Goal: Task Accomplishment & Management: Use online tool/utility

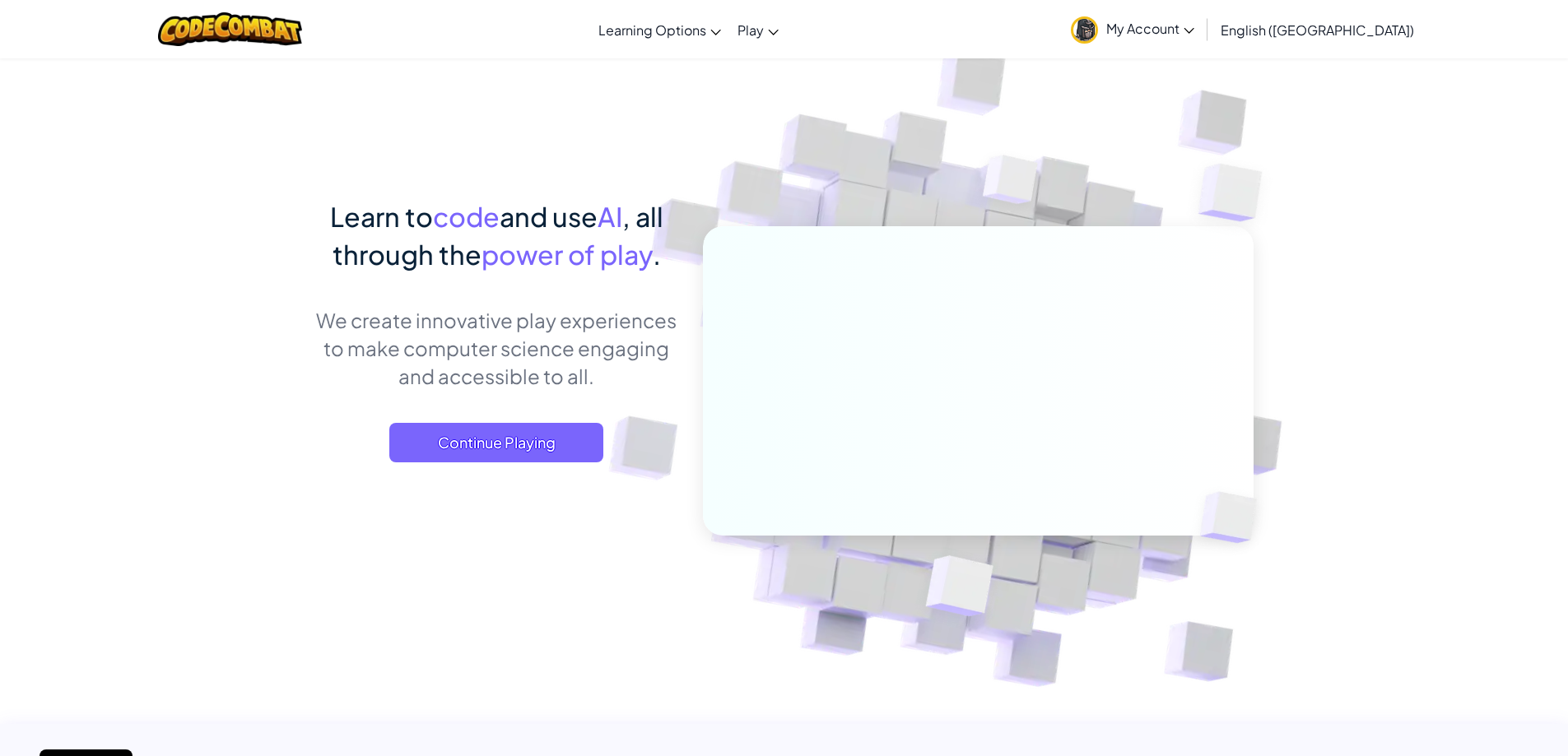
click at [650, 639] on img at bounding box center [967, 362] width 914 height 914
drag, startPoint x: 650, startPoint y: 630, endPoint x: 616, endPoint y: 595, distance: 48.8
click at [616, 595] on img at bounding box center [967, 362] width 914 height 914
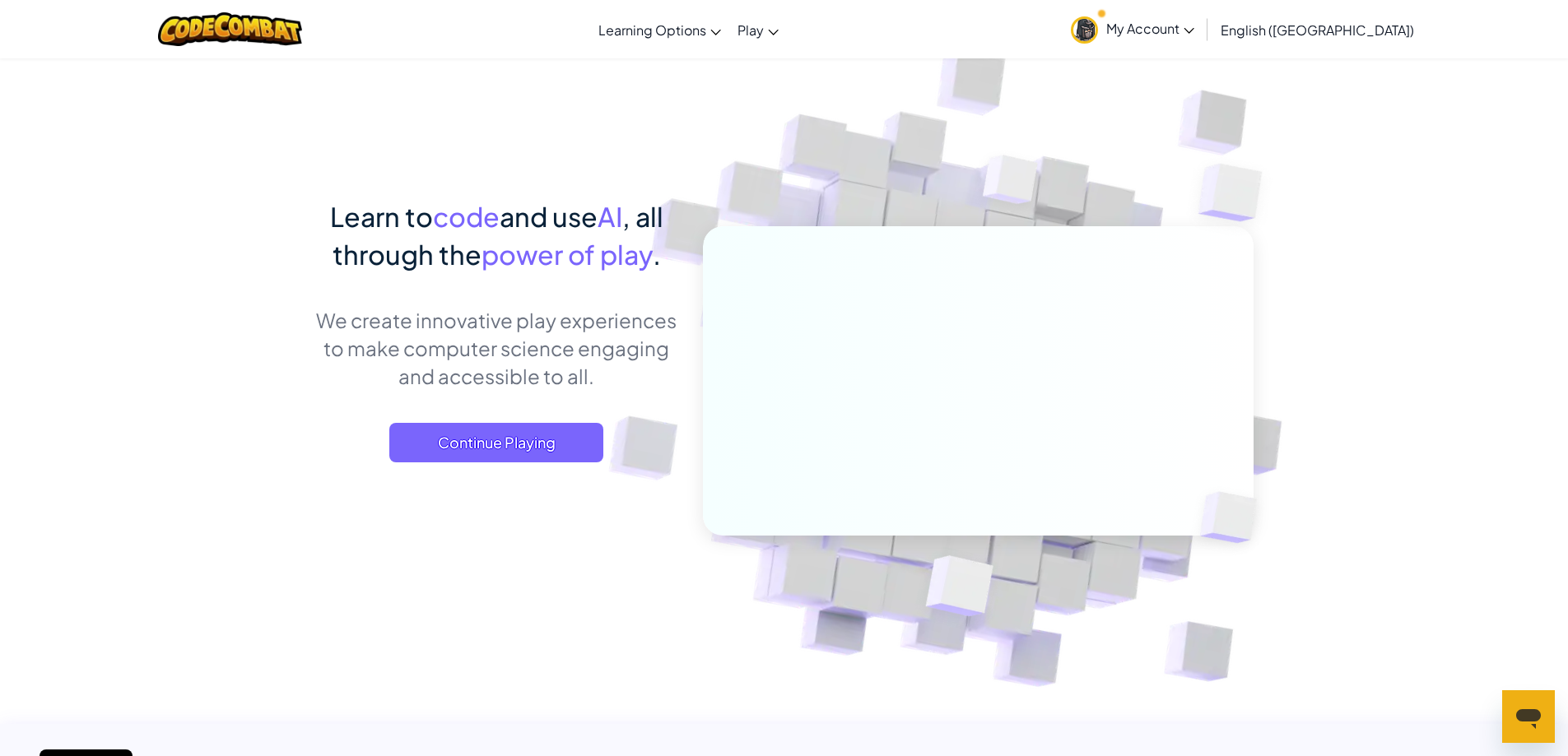
click at [616, 595] on img at bounding box center [967, 362] width 914 height 914
click at [1195, 27] on span "My Account" at bounding box center [1150, 28] width 88 height 17
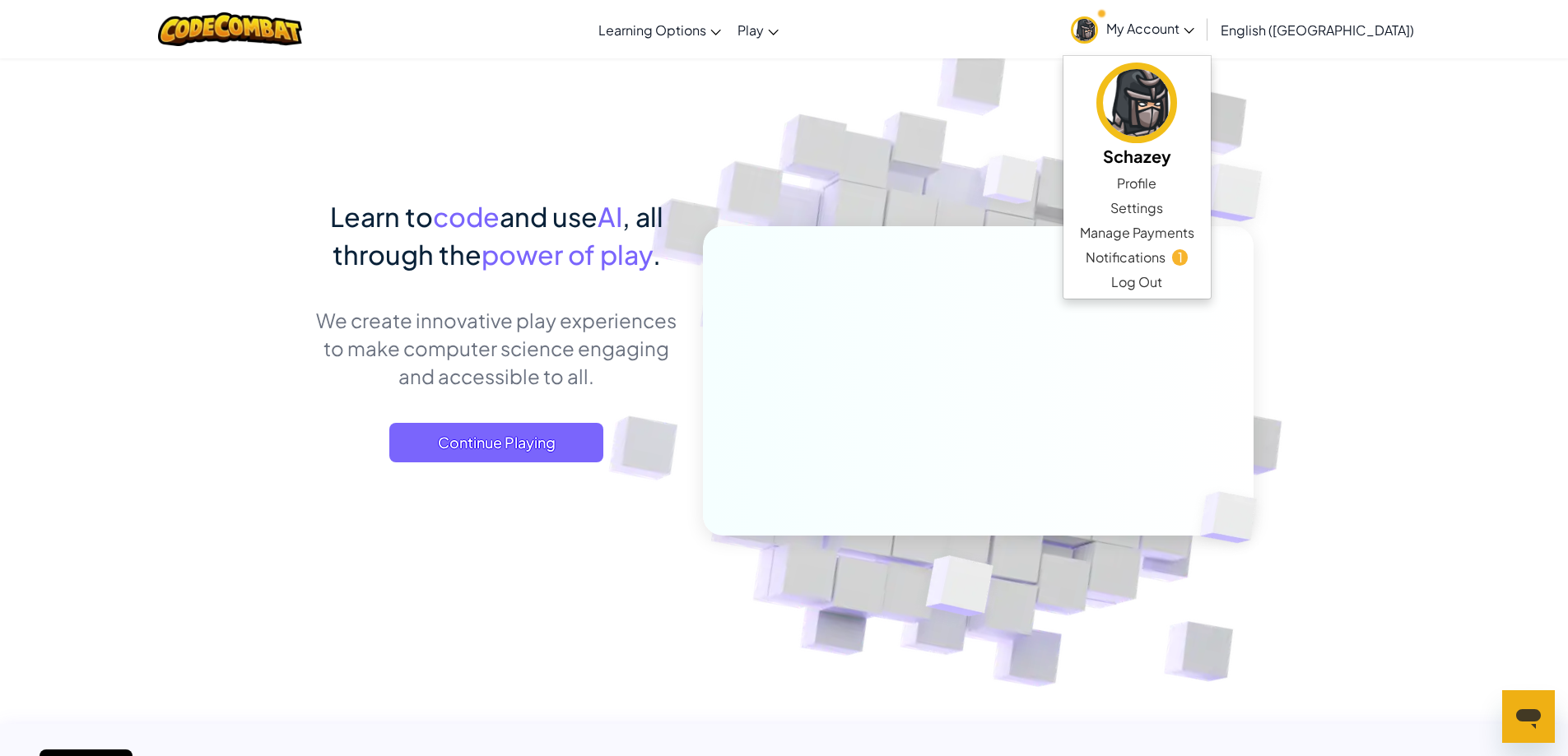
click at [1195, 27] on span "My Account" at bounding box center [1150, 28] width 88 height 17
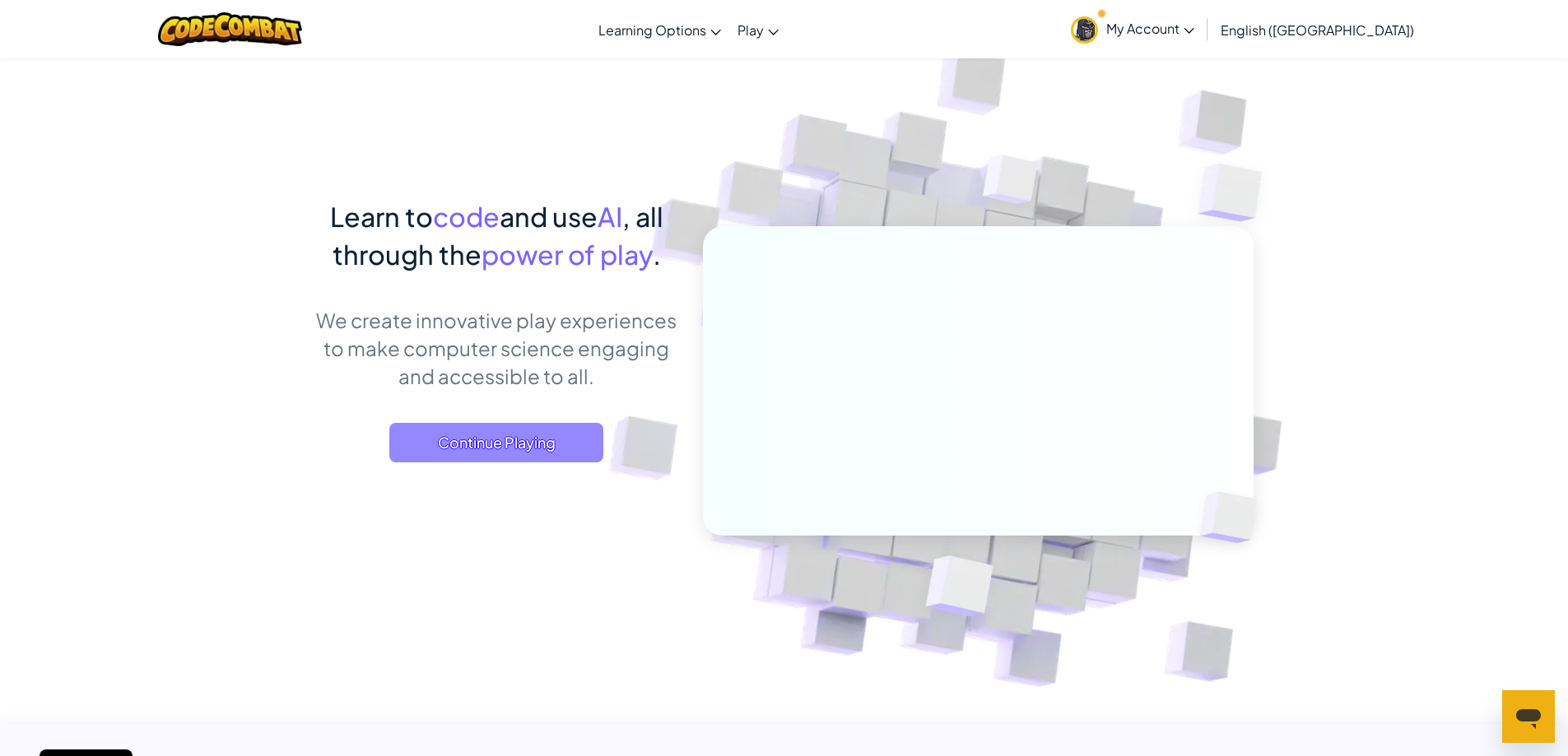
click at [490, 444] on span "Continue Playing" at bounding box center [496, 443] width 214 height 40
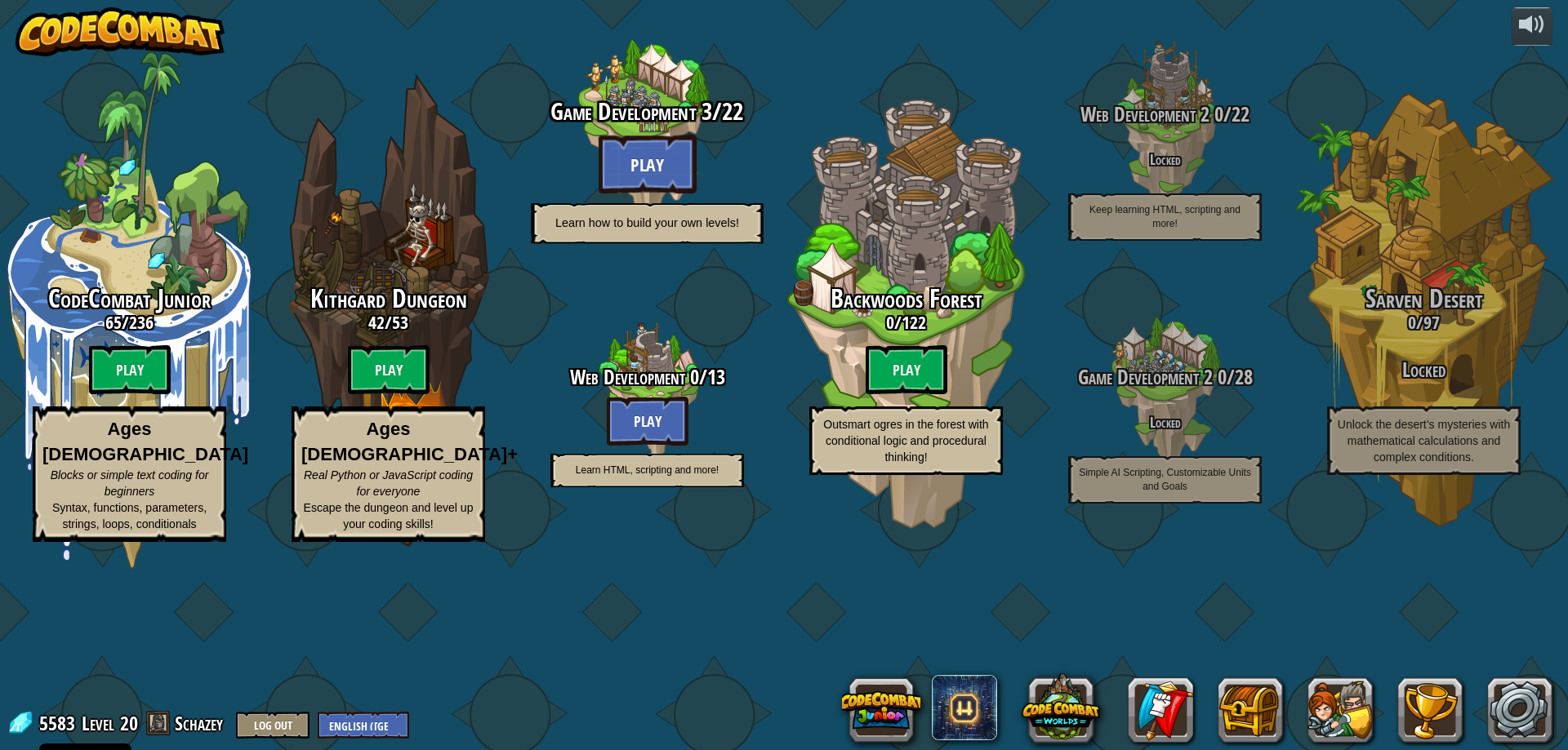
click at [649, 194] on btn "Play" at bounding box center [647, 163] width 98 height 59
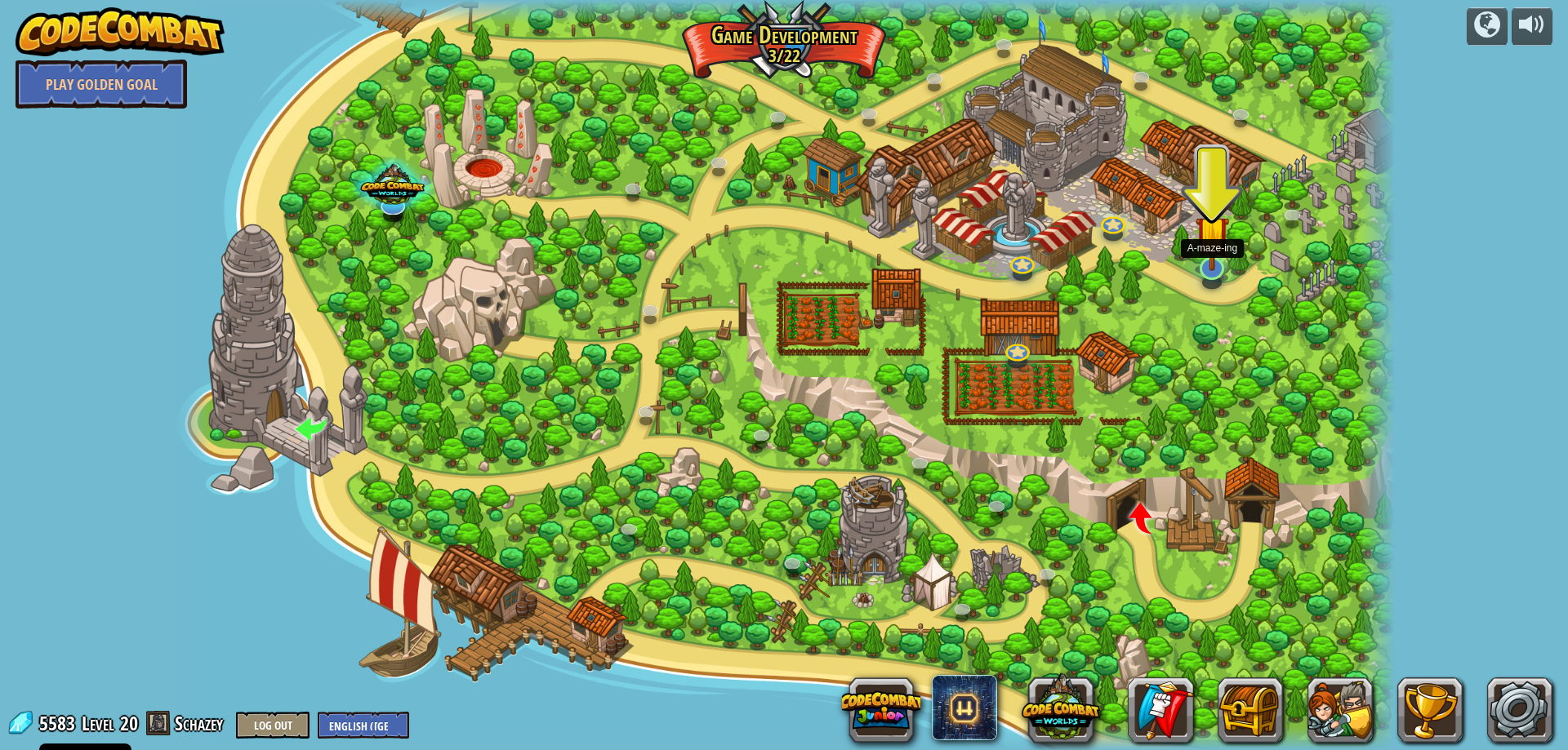
click at [1220, 271] on img at bounding box center [1212, 233] width 34 height 76
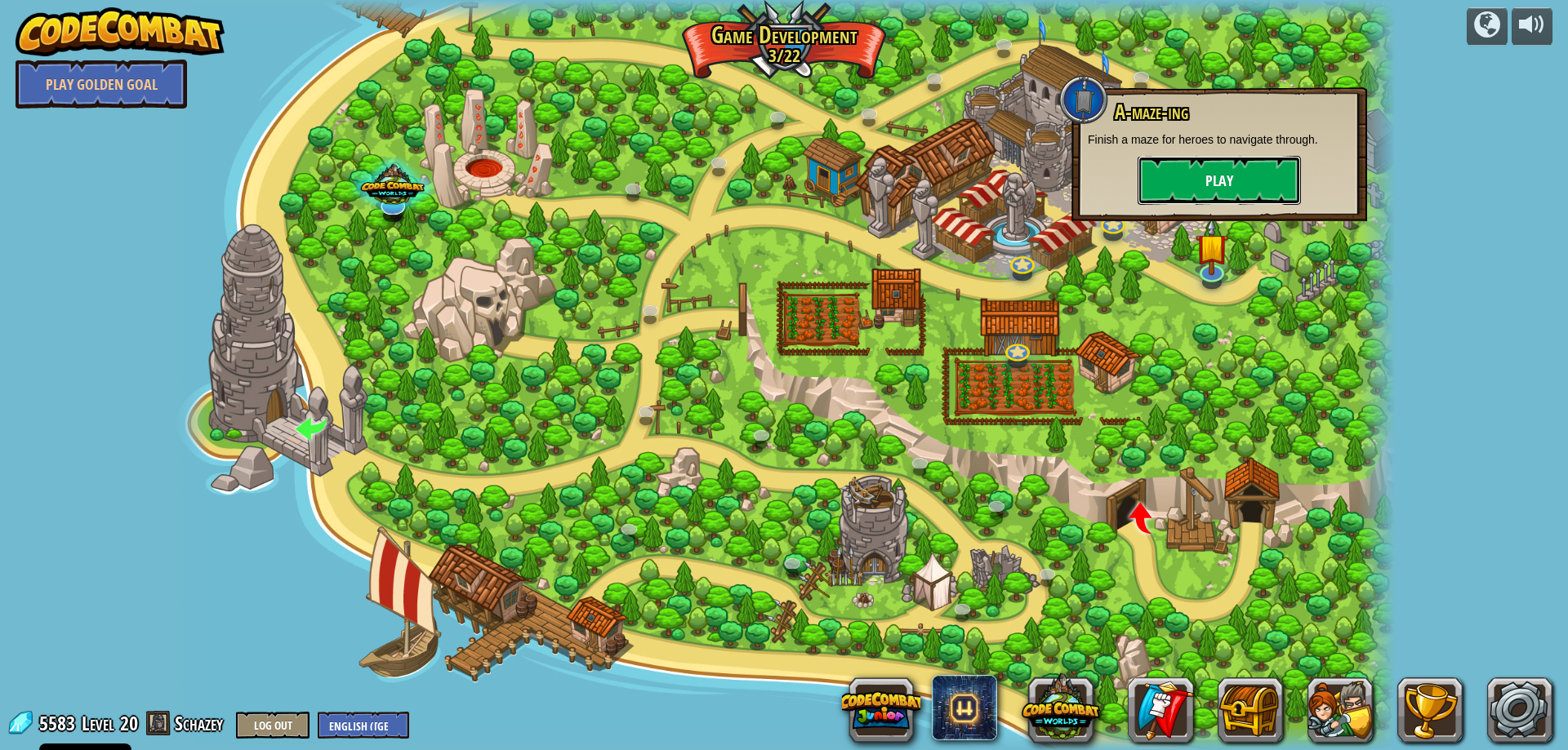
click at [1210, 169] on button "Play" at bounding box center [1220, 180] width 163 height 49
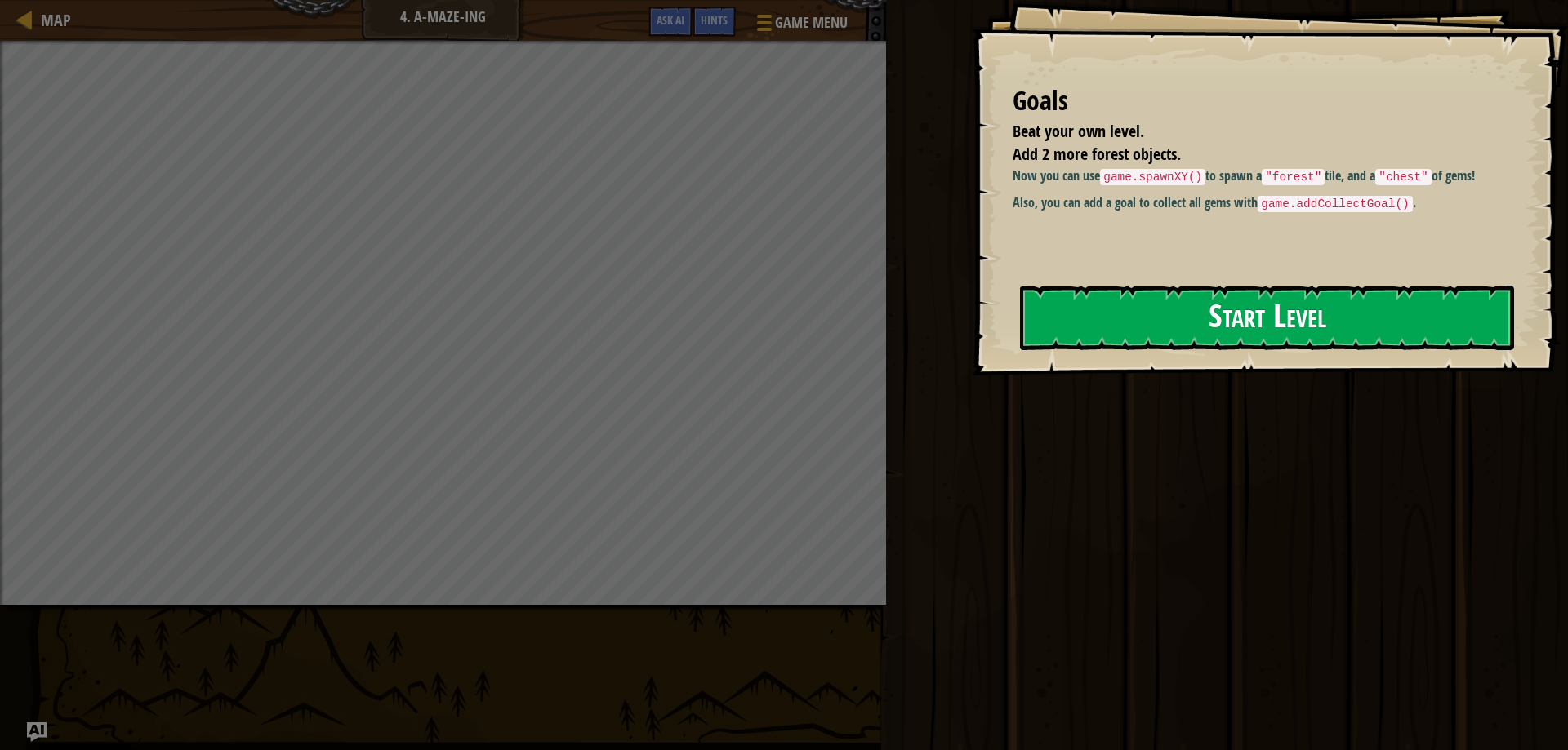
click at [1131, 328] on button "Start Level" at bounding box center [1267, 318] width 494 height 64
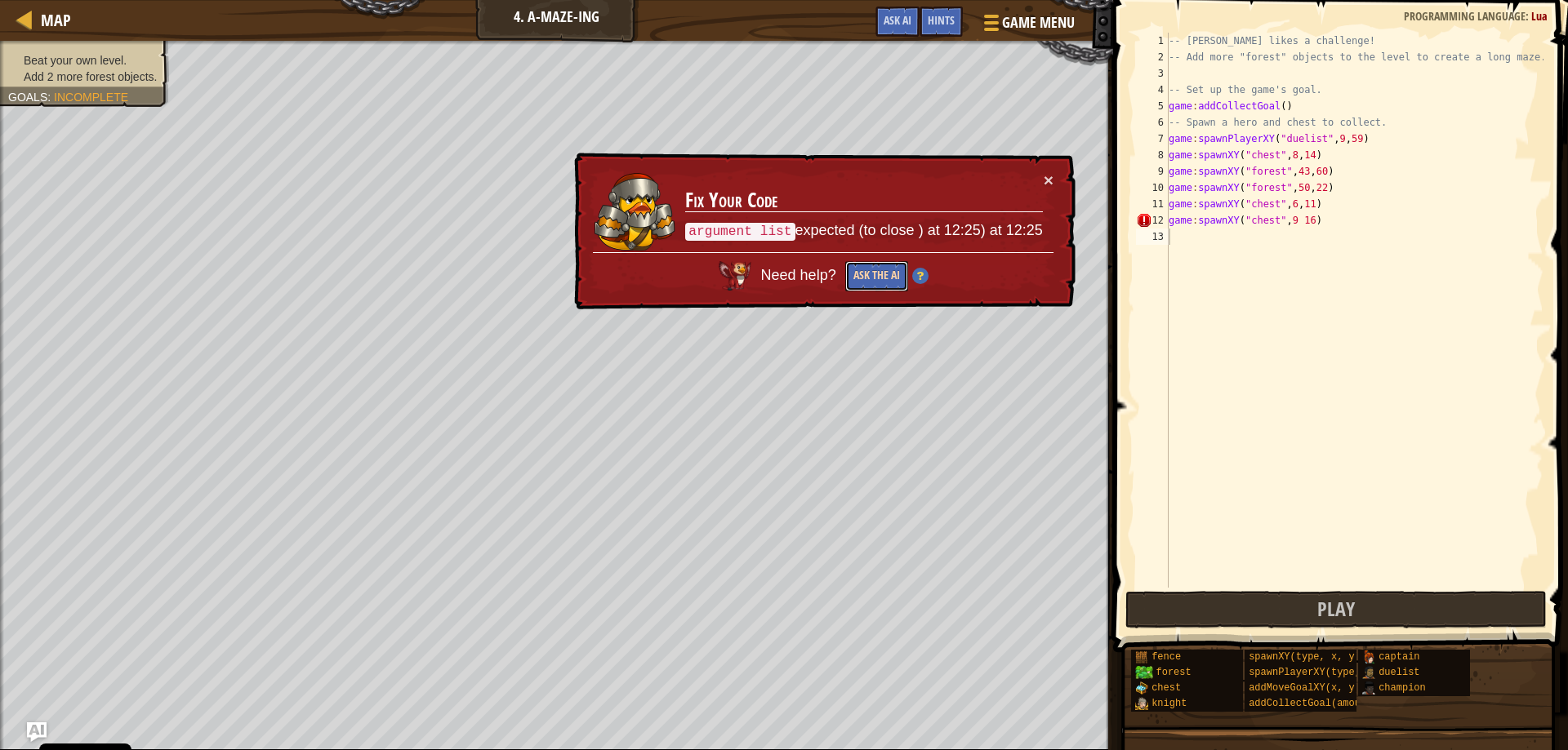
click at [877, 276] on button "Ask the AI" at bounding box center [876, 276] width 63 height 31
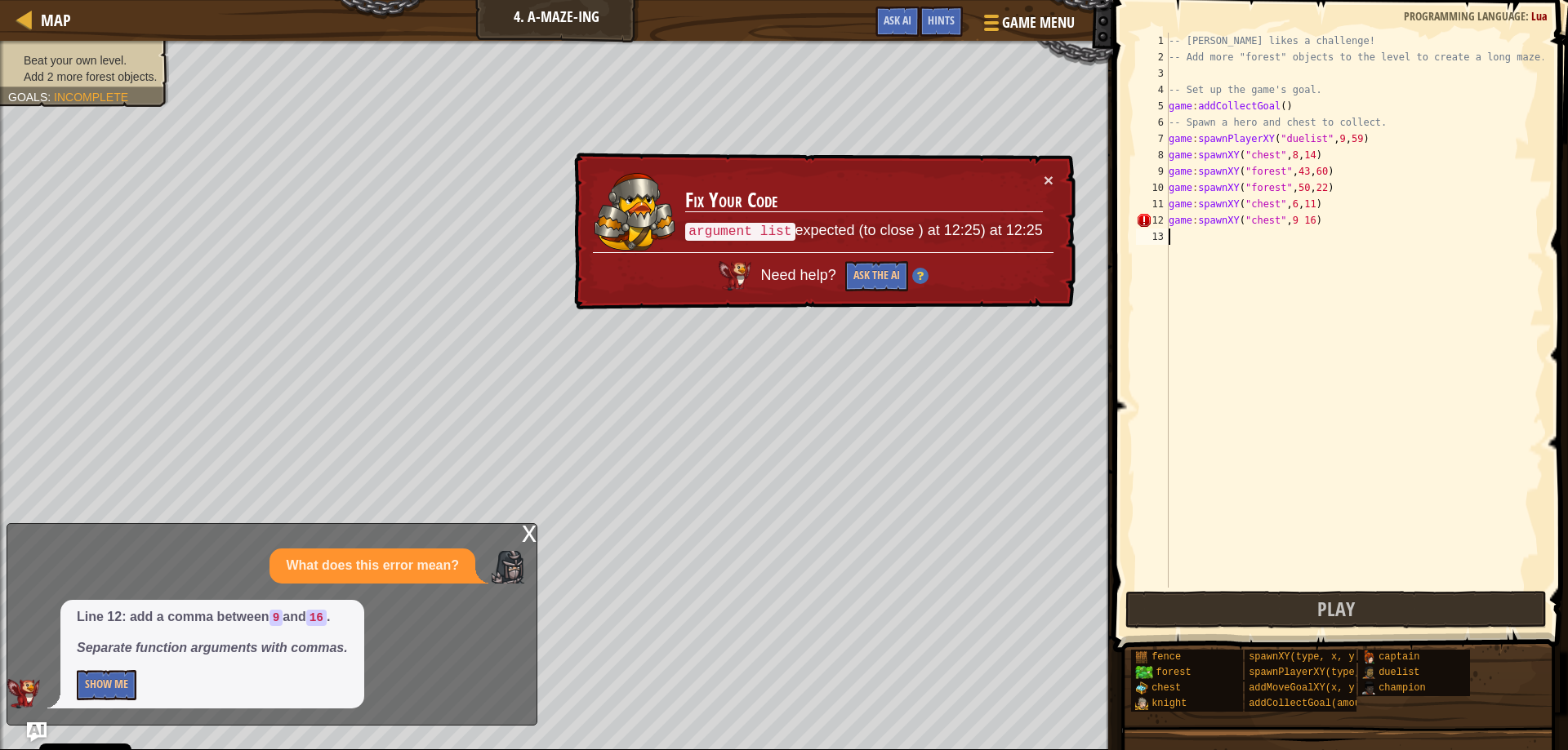
click at [1294, 218] on div "-- [PERSON_NAME] likes a challenge! -- Add more "forest" objects to the level t…" at bounding box center [1354, 327] width 378 height 588
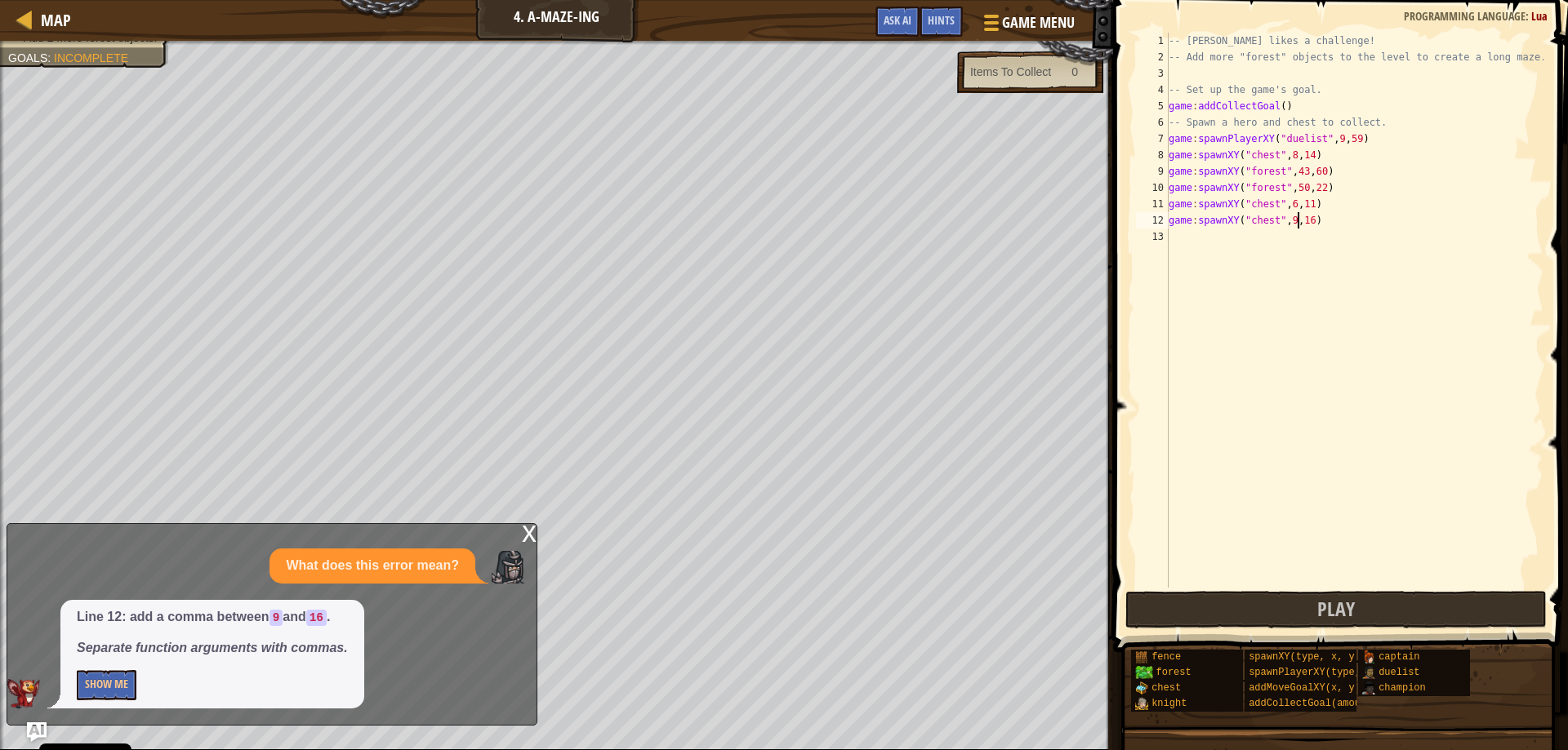
click at [531, 528] on div "x" at bounding box center [529, 532] width 15 height 17
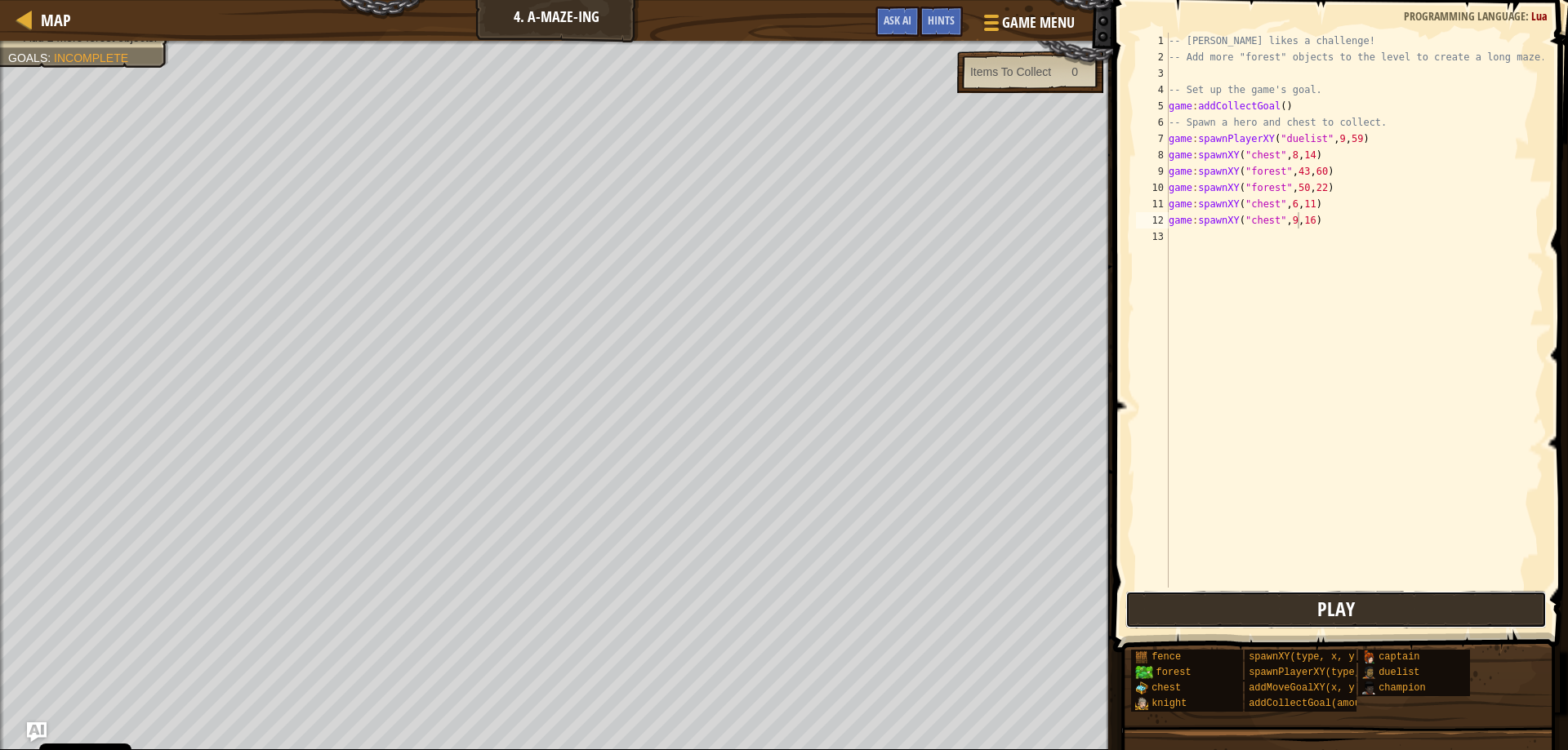
click at [1233, 603] on button "Play" at bounding box center [1337, 610] width 423 height 38
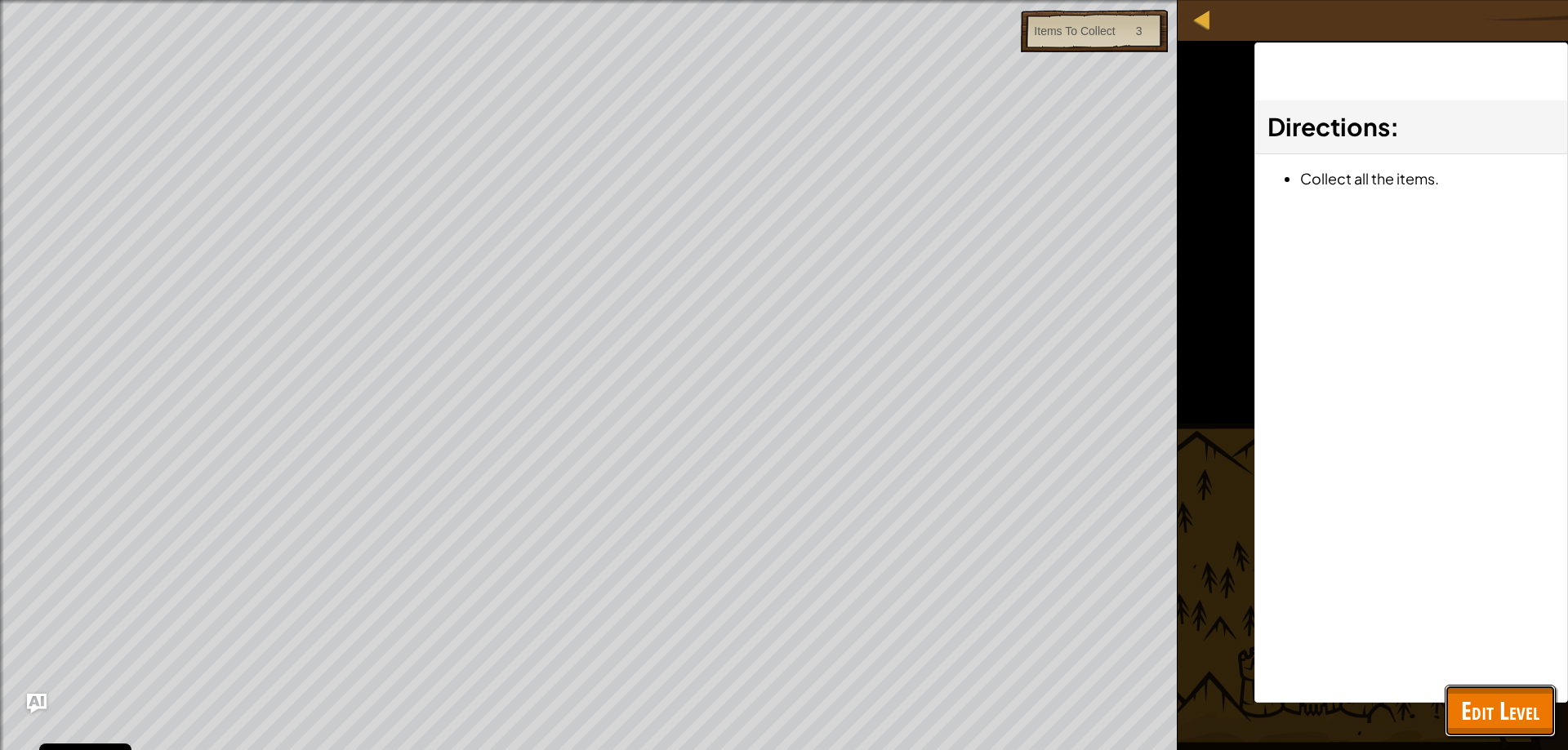
click at [1514, 698] on span "Edit Level" at bounding box center [1500, 710] width 78 height 34
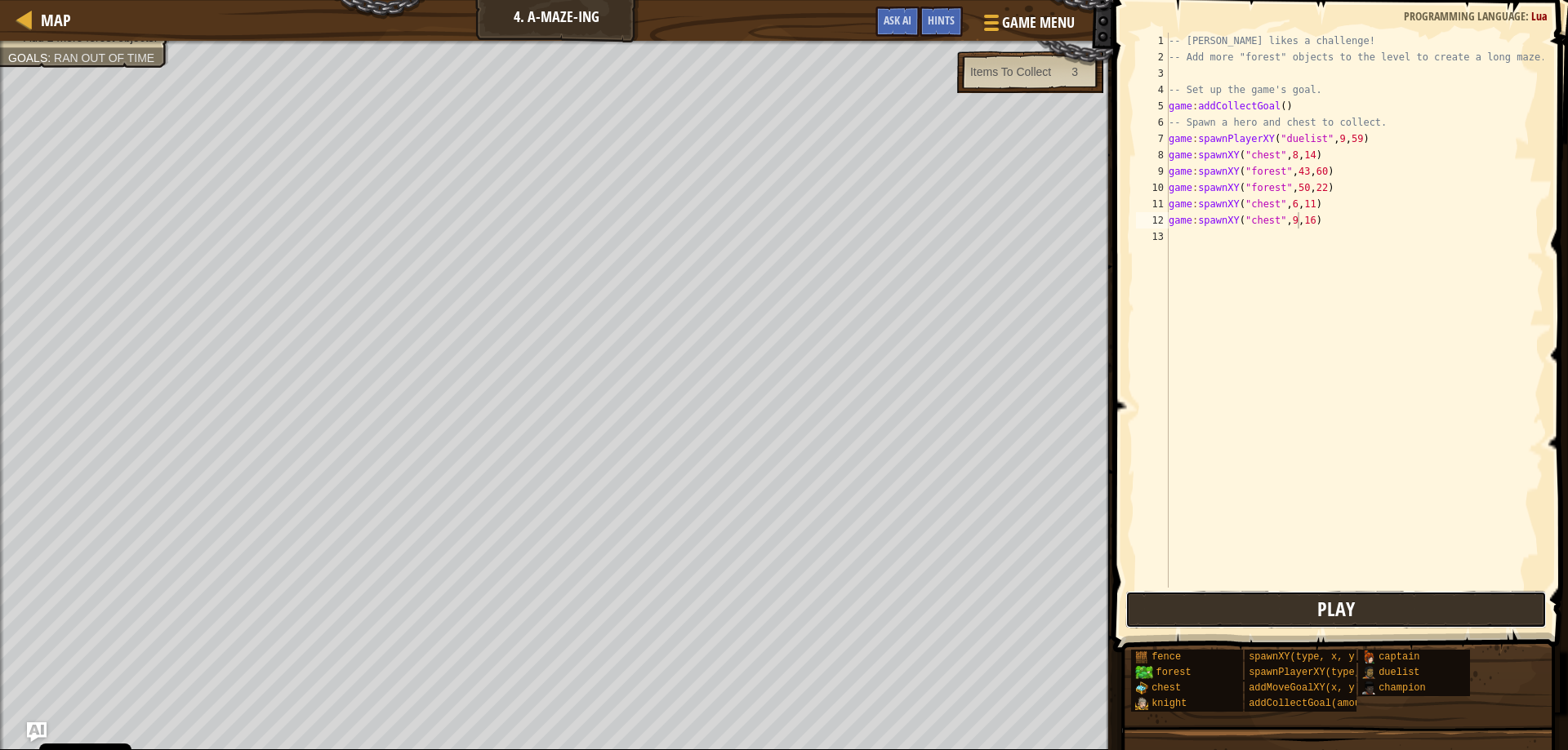
click at [1301, 594] on button "Play" at bounding box center [1337, 610] width 423 height 38
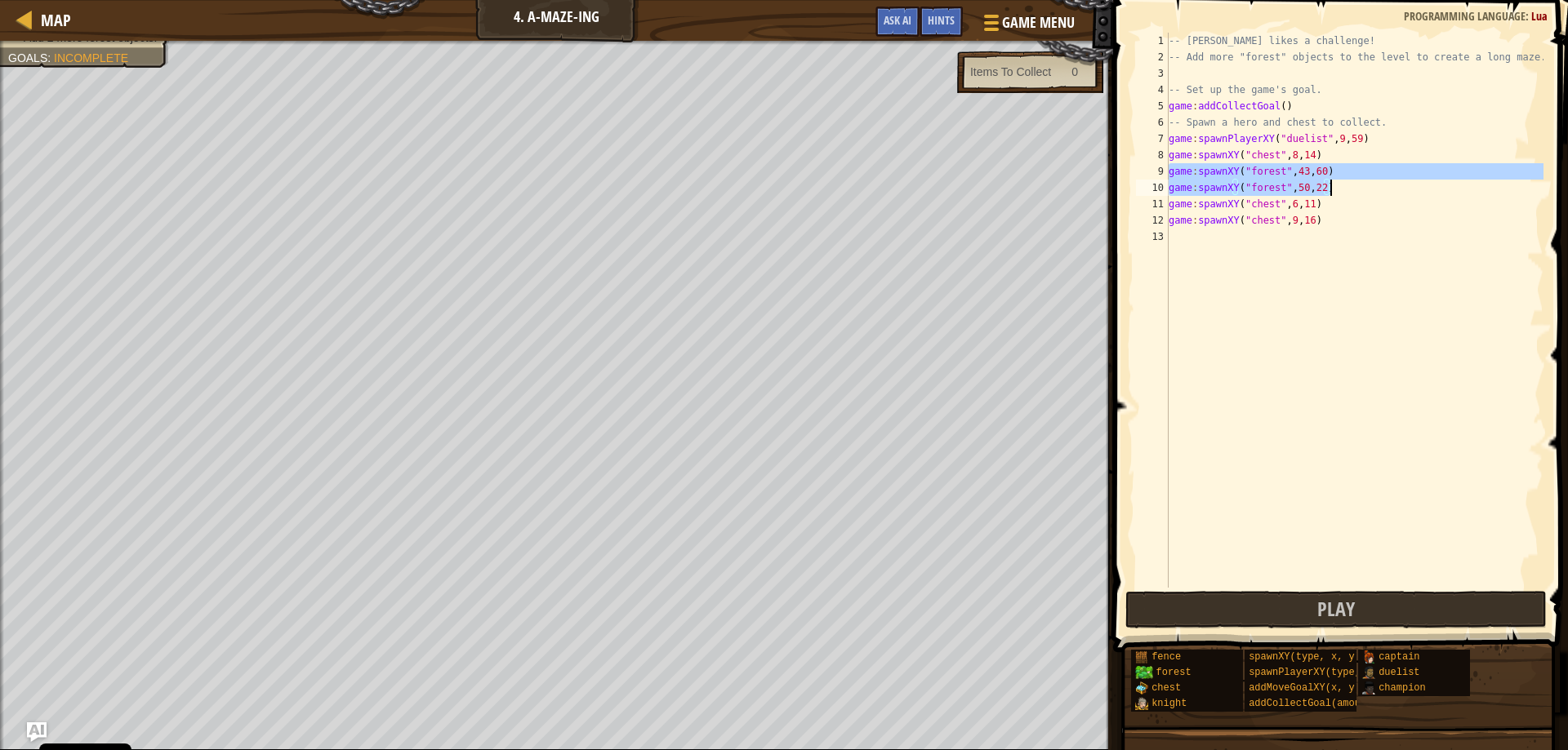
drag, startPoint x: 1170, startPoint y: 169, endPoint x: 1443, endPoint y: 191, distance: 273.9
click at [1443, 191] on div "-- [PERSON_NAME] likes a challenge! -- Add more "forest" objects to the level t…" at bounding box center [1354, 327] width 378 height 588
type textarea "game:spawnXY("forest", 43, 60) game:spawnXY("forest", 50, 22)"
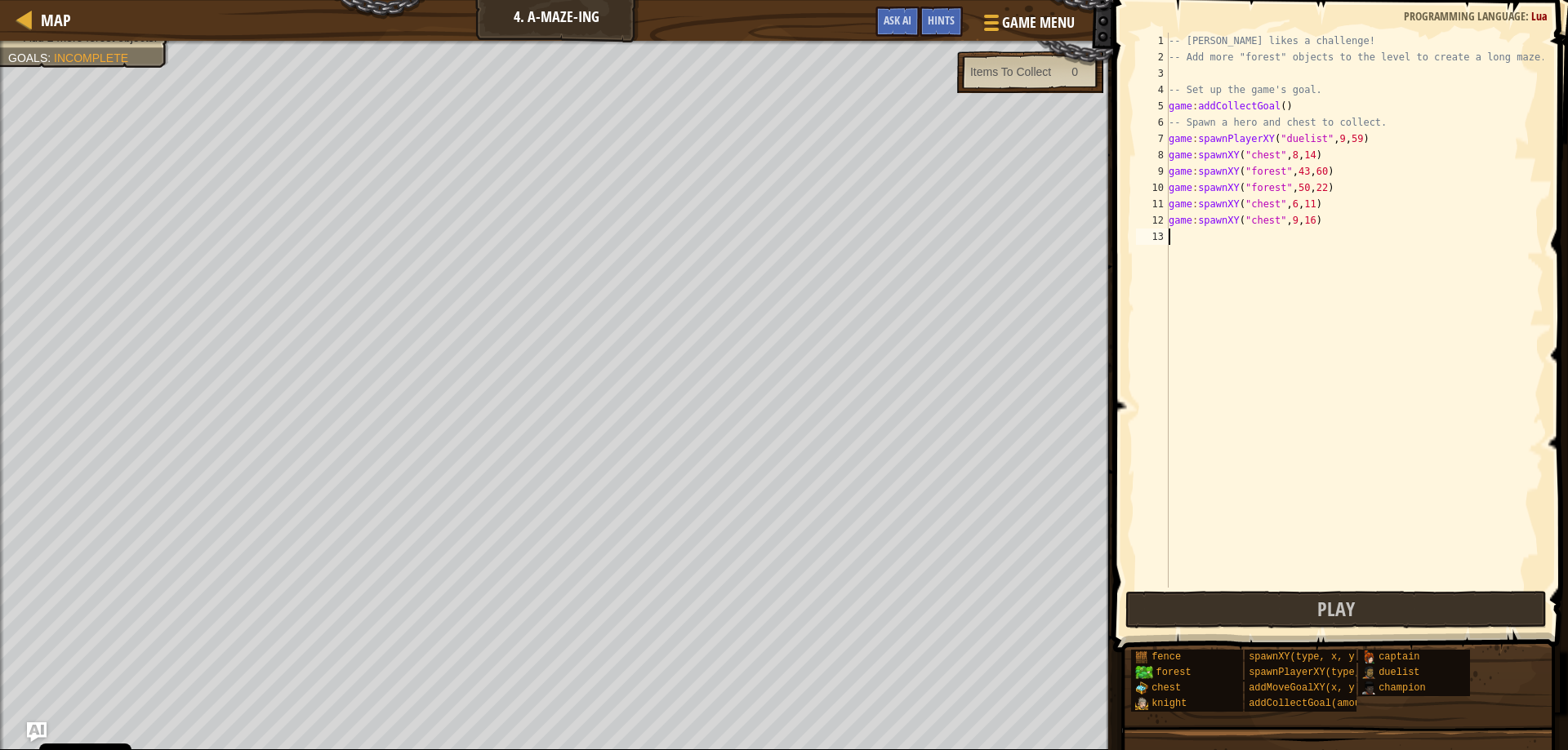
click at [1388, 373] on div "-- [PERSON_NAME] likes a challenge! -- Add more "forest" objects to the level t…" at bounding box center [1354, 327] width 378 height 588
click at [1079, 180] on div "Map 4. A-maze-ing Game Menu Done Hints Ask AI 1 2 3 4 5 6 7 8 9 10 11 12 13 -- …" at bounding box center [784, 375] width 1568 height 750
type textarea "game:spawnXY("forest", 43, 60) game:spawnXY("forest", 50, 22)"
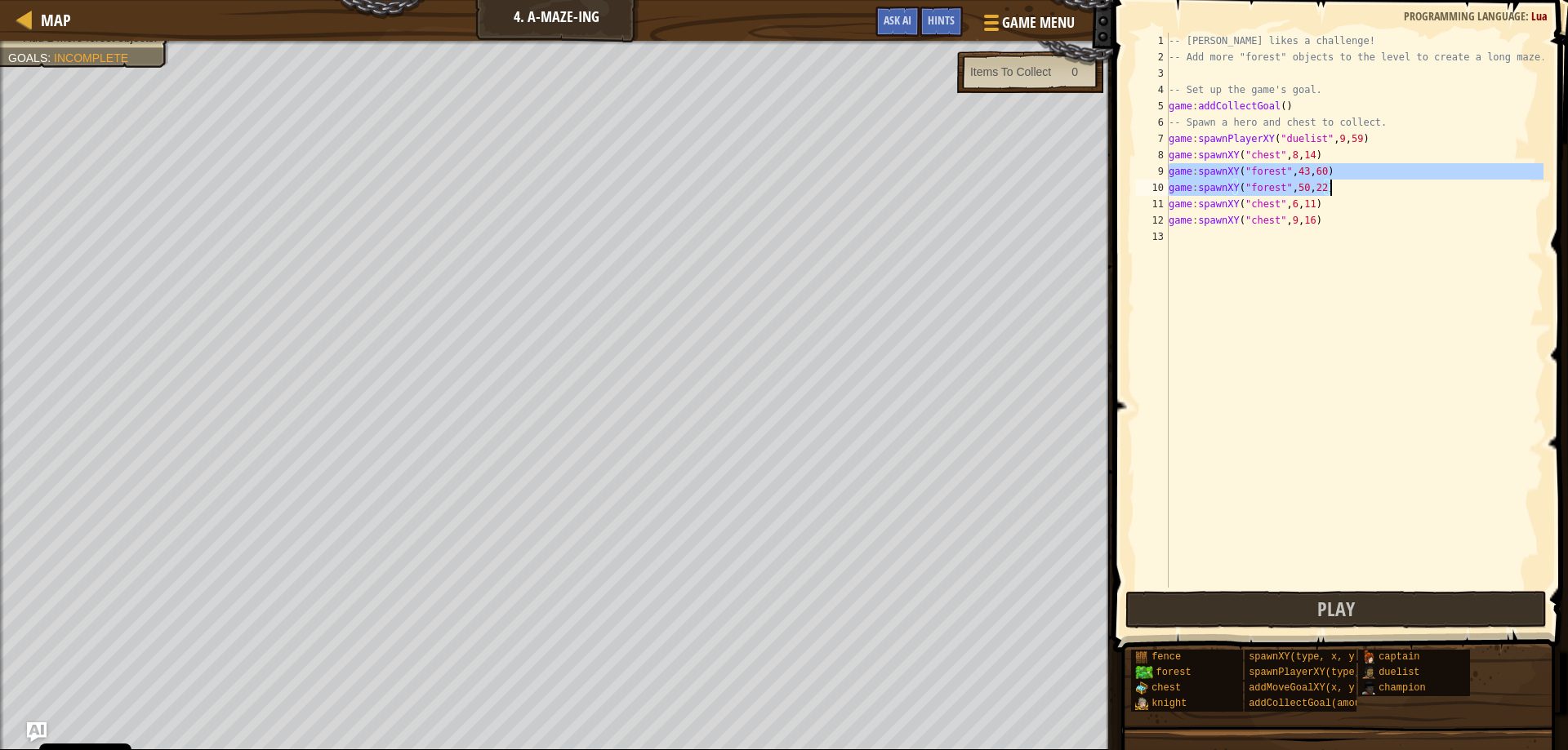
drag, startPoint x: 1169, startPoint y: 167, endPoint x: 1343, endPoint y: 188, distance: 175.3
click at [1343, 188] on div "-- [PERSON_NAME] likes a challenge! -- Add more "forest" objects to the level t…" at bounding box center [1354, 327] width 378 height 588
click at [1167, 243] on div "13" at bounding box center [1153, 237] width 33 height 17
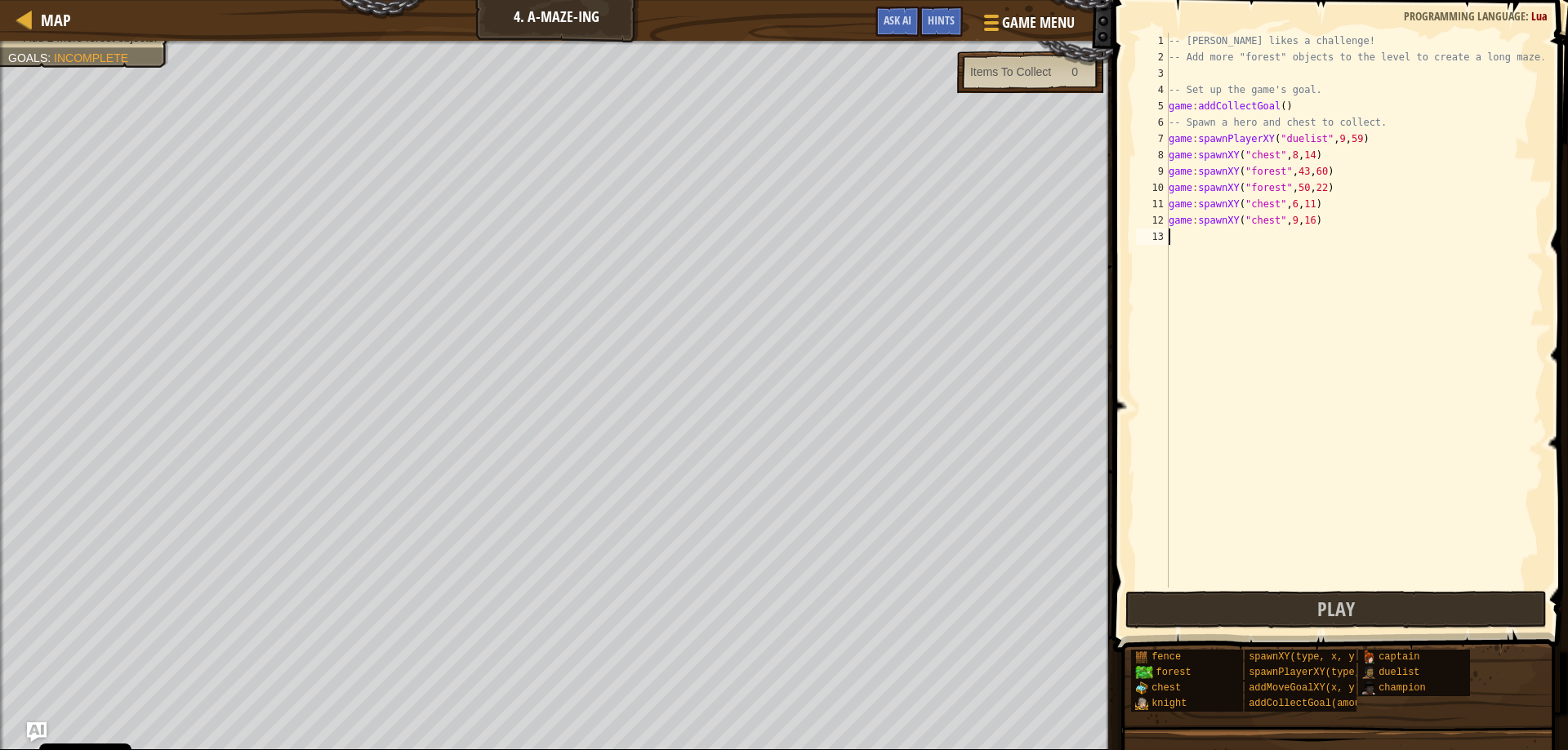
paste textarea "game:spawnXY("forest", 50, 22)"
type textarea "game:spawnXY("forest", 50, 22)"
click at [1316, 596] on button "Play" at bounding box center [1337, 610] width 423 height 38
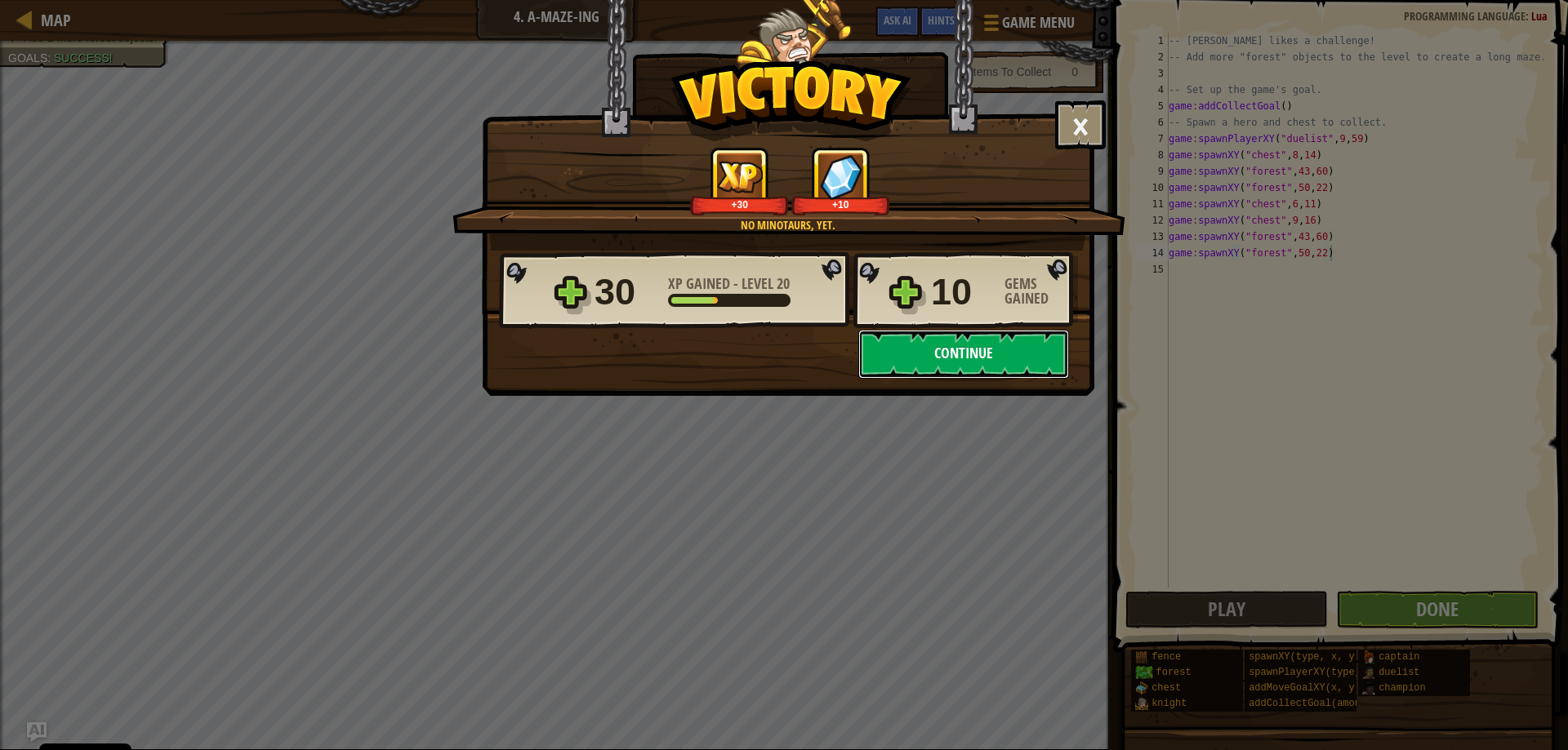
click at [926, 370] on button "Continue" at bounding box center [963, 354] width 210 height 49
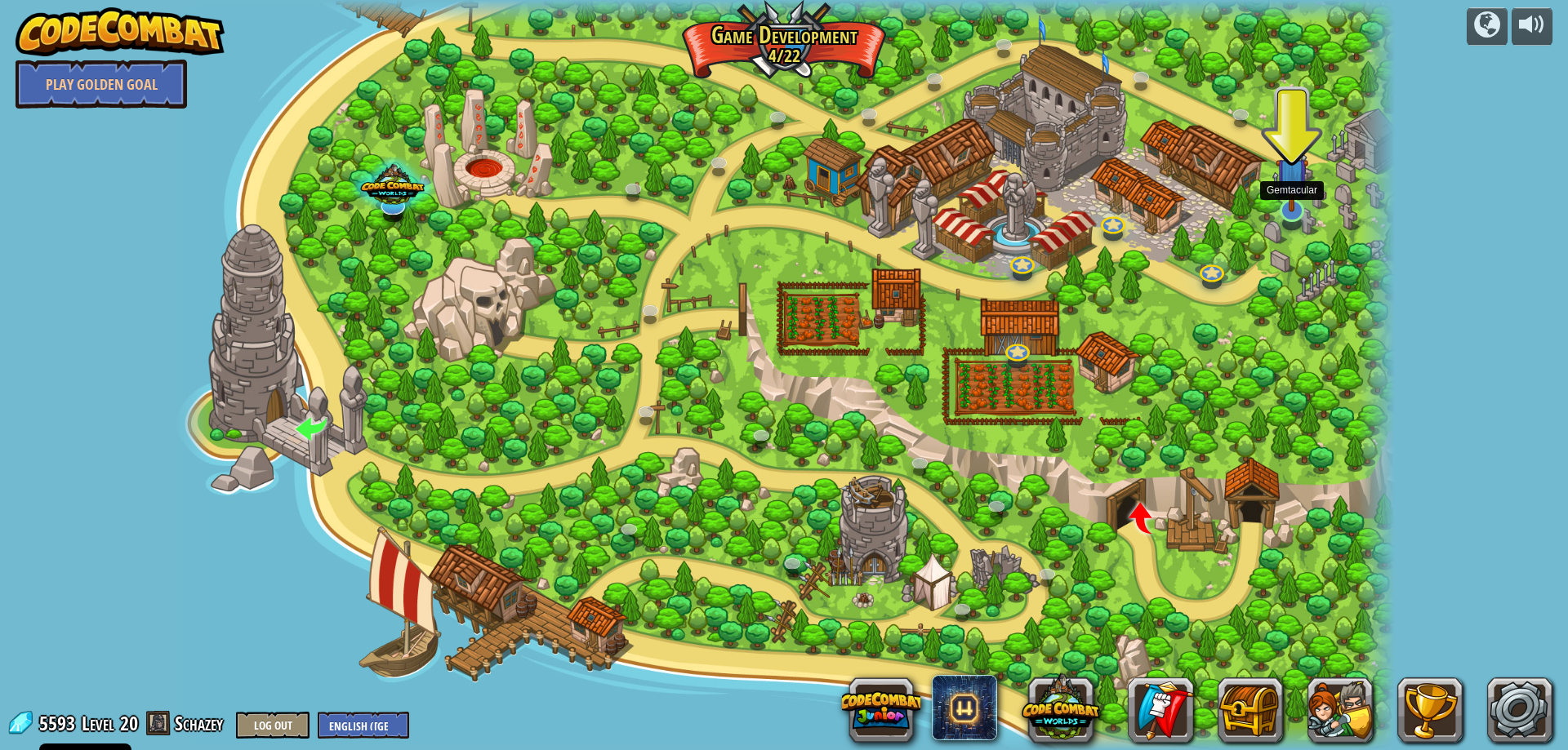
click at [1299, 208] on img at bounding box center [1292, 174] width 34 height 76
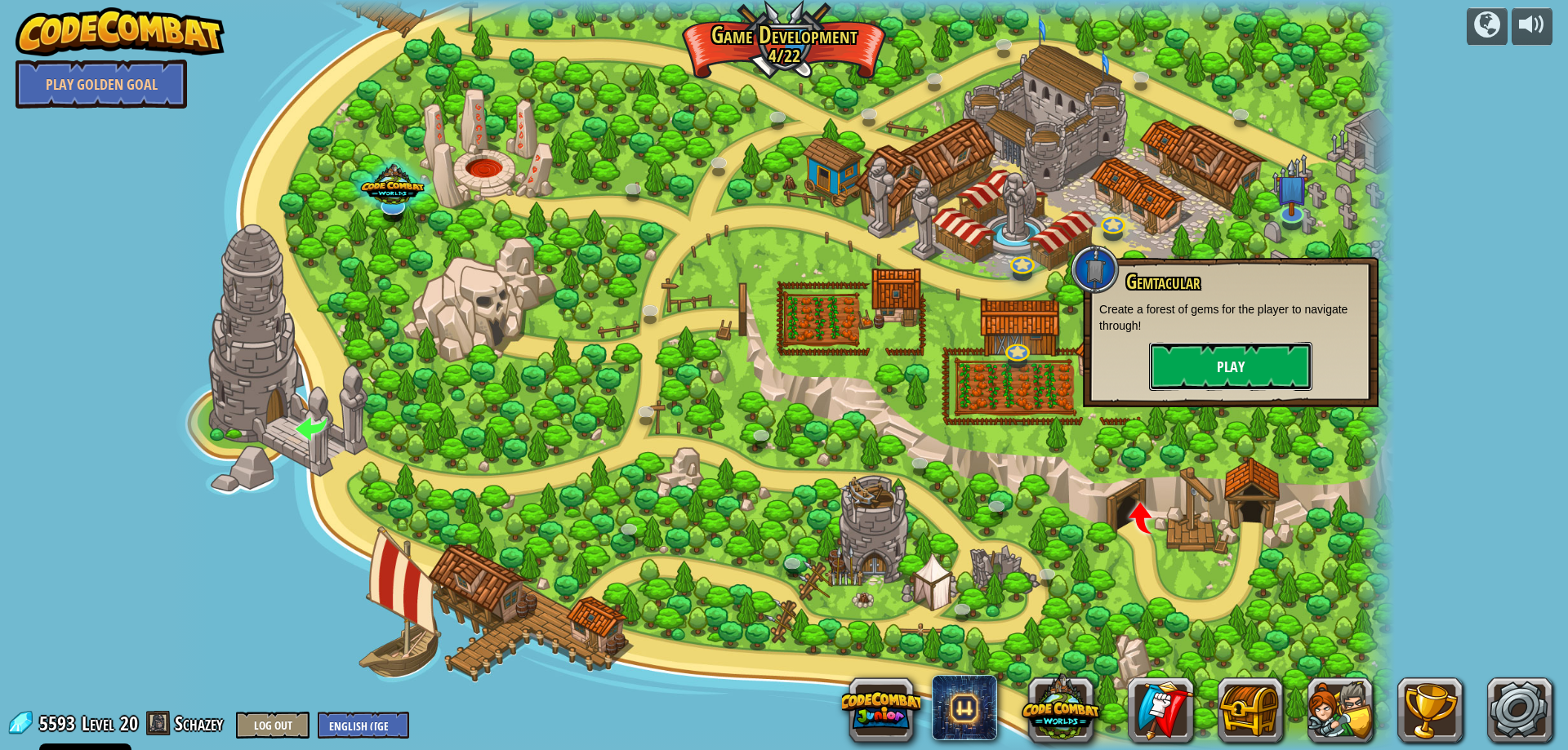
click at [1184, 364] on button "Play" at bounding box center [1230, 366] width 163 height 49
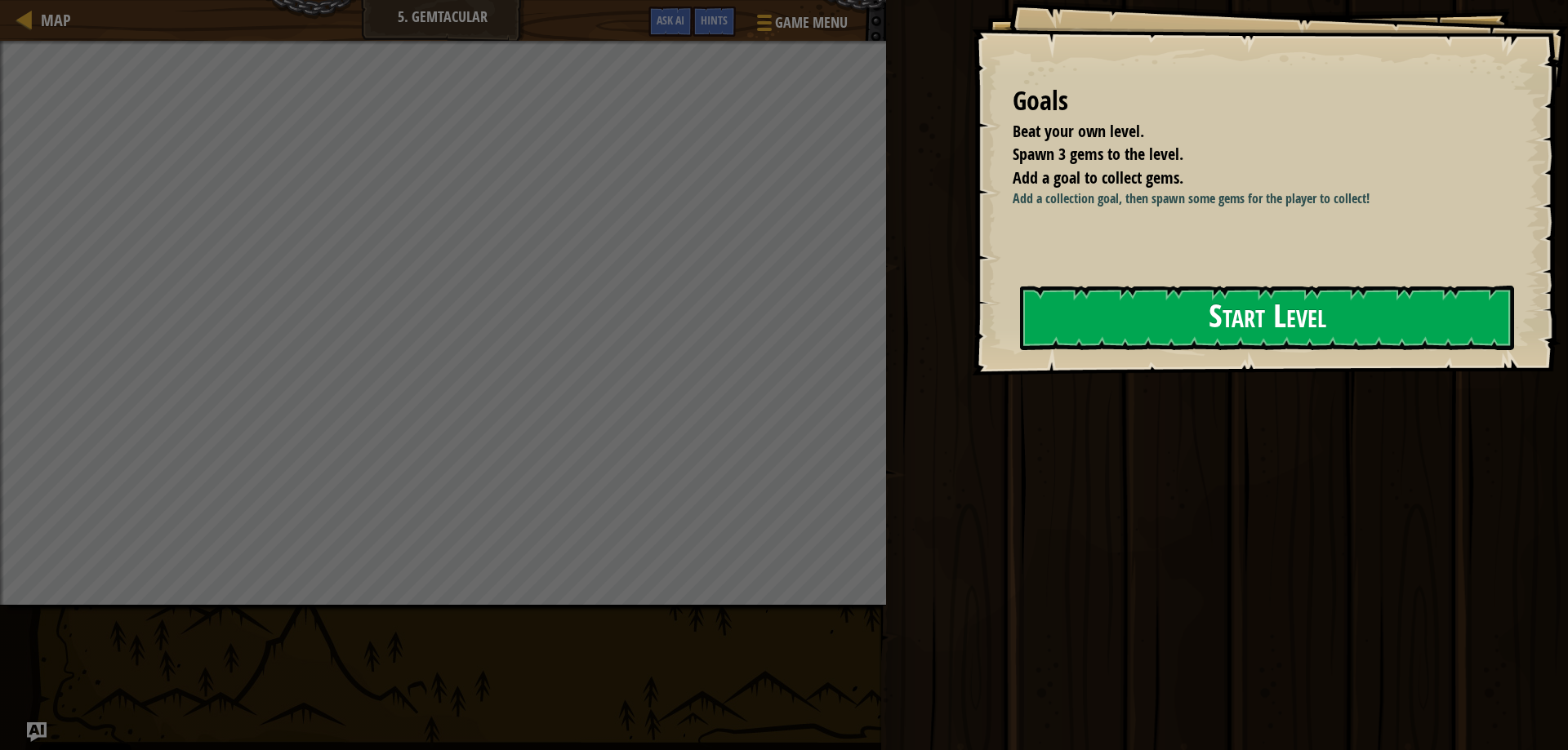
click at [1240, 318] on button "Start Level" at bounding box center [1267, 318] width 494 height 64
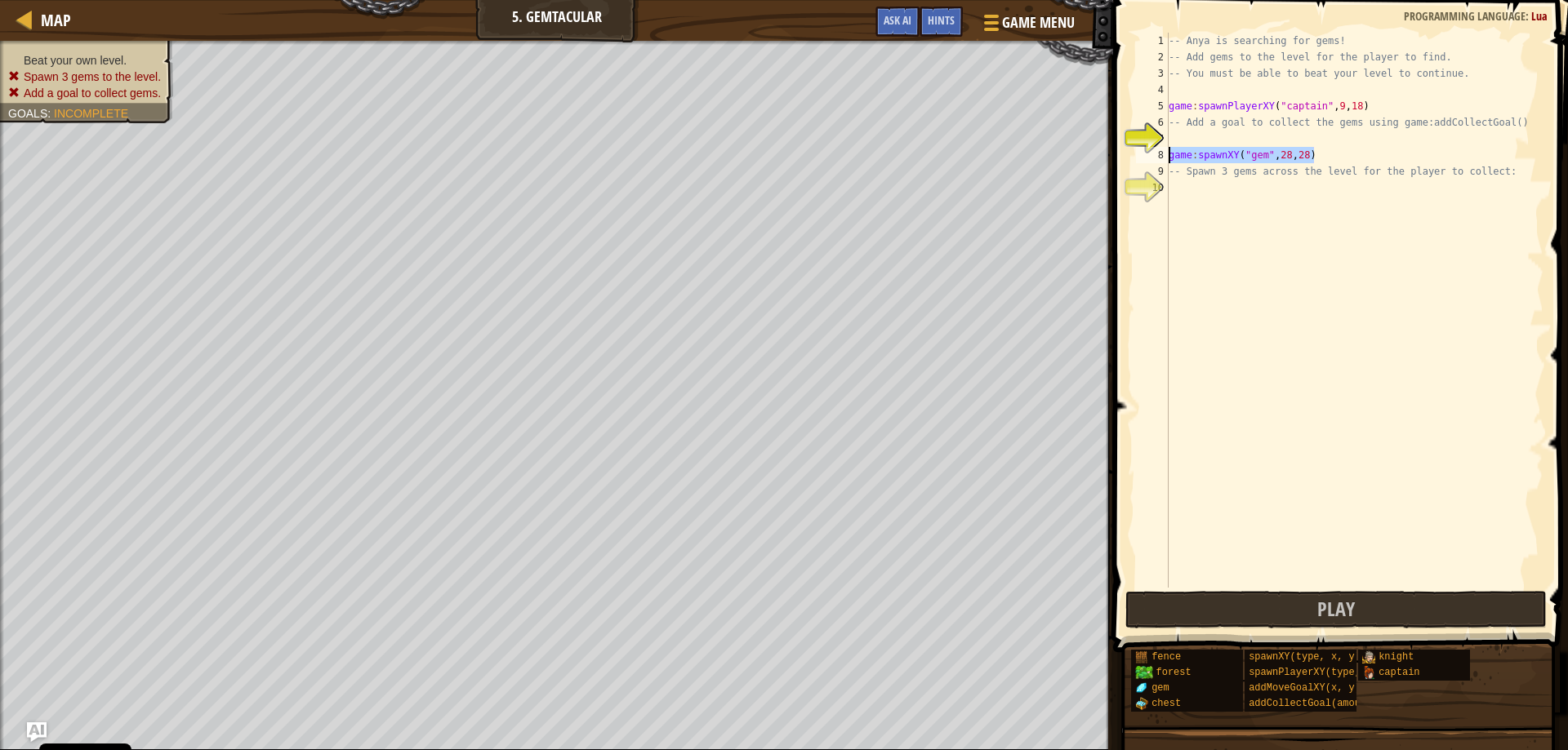
drag, startPoint x: 1337, startPoint y: 153, endPoint x: 1123, endPoint y: 154, distance: 214.0
click at [1123, 154] on div "1 2 3 4 5 6 7 8 9 10 -- Anya is searching for gems! -- Add gems to the level fo…" at bounding box center [1338, 358] width 460 height 700
type textarea "game:spawnXY("gem", 28, 28)"
click at [1171, 183] on div "-- Anya is searching for gems! -- Add gems to the level for the player to find.…" at bounding box center [1354, 327] width 378 height 588
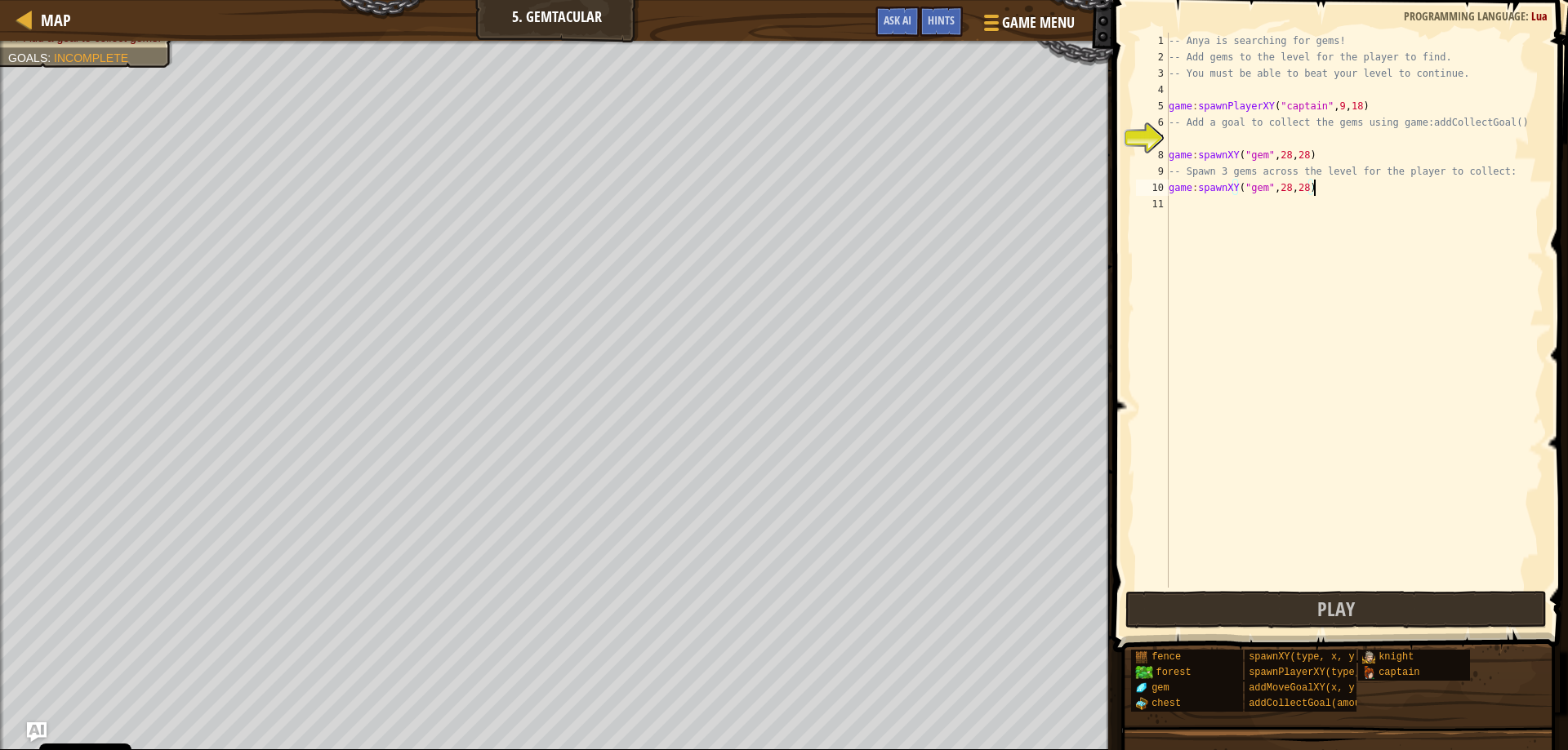
click at [1286, 186] on div "-- Anya is searching for gems! -- Add gems to the level for the player to find.…" at bounding box center [1354, 327] width 378 height 588
type textarea "game:spawnXY("gem", 46, 28)"
click at [1181, 207] on div "-- Anya is searching for gems! -- Add gems to the level for the player to find.…" at bounding box center [1354, 327] width 378 height 588
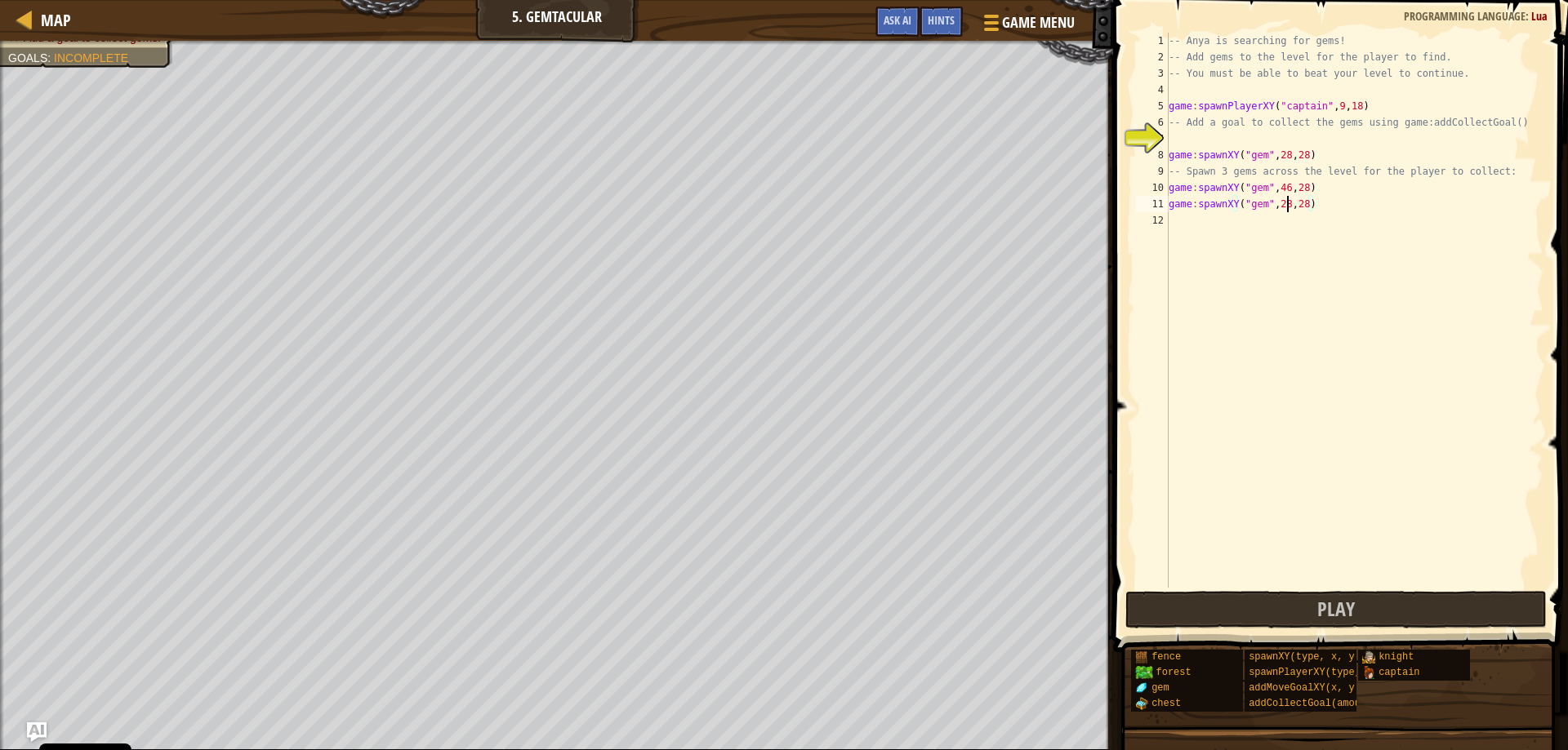
click at [1287, 202] on div "-- Anya is searching for gems! -- Add gems to the level for the player to find.…" at bounding box center [1354, 327] width 378 height 588
click at [1303, 202] on div "-- Anya is searching for gems! -- Add gems to the level for the player to find.…" at bounding box center [1354, 327] width 378 height 588
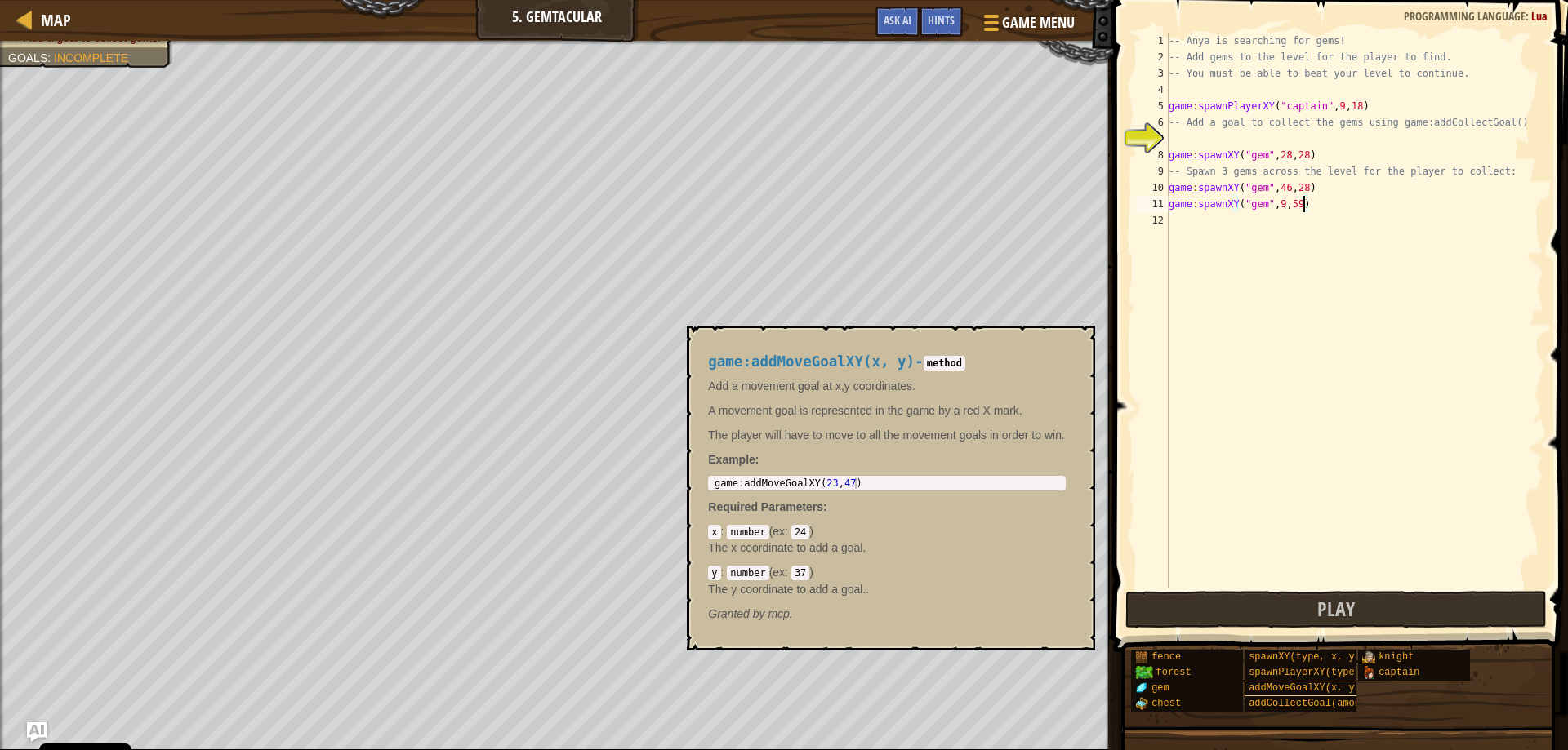
type textarea "game:spawnXY("gem", 9, 59)"
click at [1296, 687] on span "addMoveGoalXY(x, y)" at bounding box center [1305, 688] width 112 height 12
type textarea "game:addMoveGoalXY(23, 47)"
click at [625, 0] on body "Cookie Policy CodeCombat uses a few essential and non-essential cookies. Privac…" at bounding box center [784, 0] width 1568 height 0
click at [1178, 146] on div "-- Anya is searching for gems! -- Add gems to the level for the player to find.…" at bounding box center [1354, 327] width 378 height 588
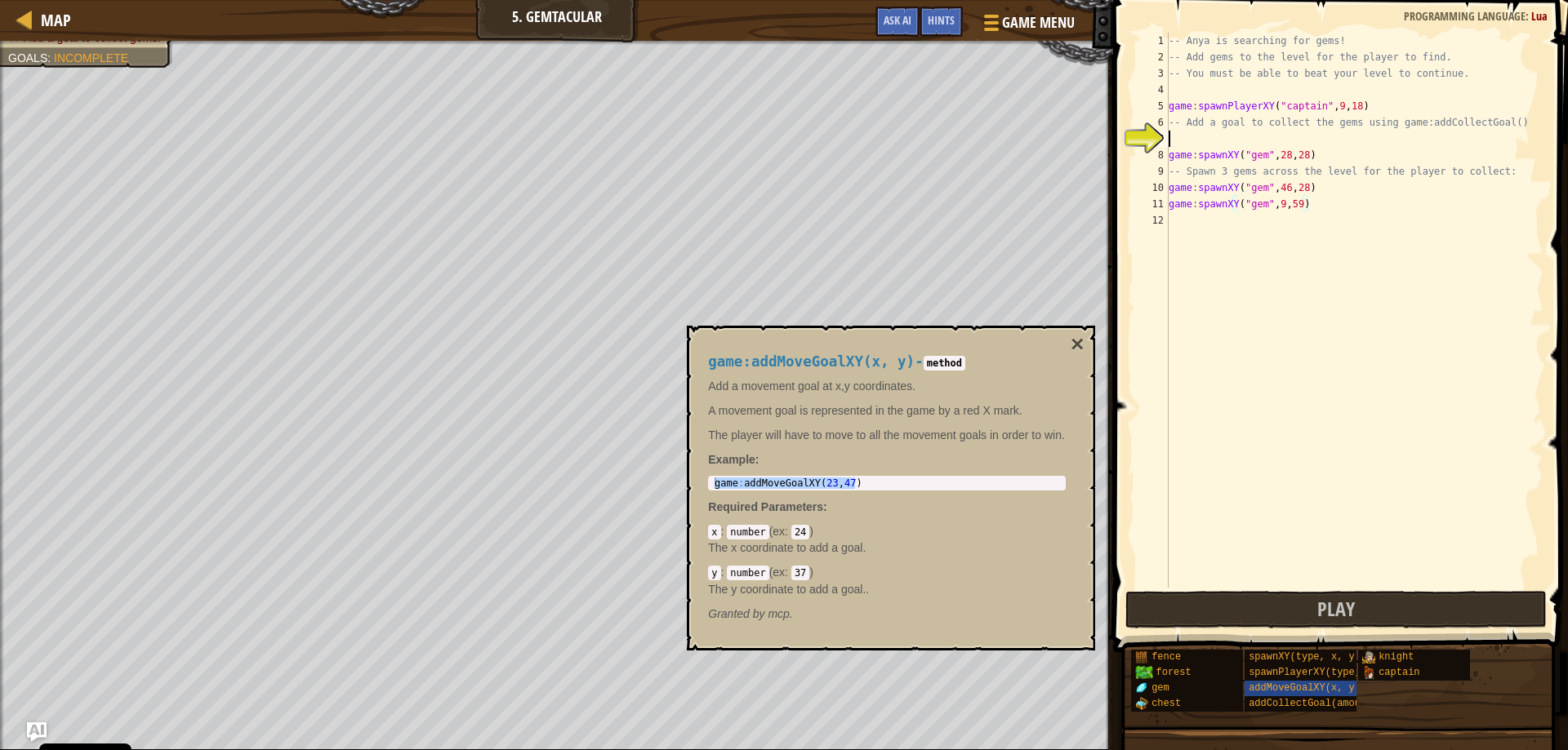
scroll to position [7, 0]
paste textarea "game:addMoveGoalXY(23, 47)"
click at [1303, 138] on div "-- Anya is searching for gems! -- Add gems to the level for the player to find.…" at bounding box center [1354, 327] width 378 height 588
click at [1079, 345] on button "×" at bounding box center [1077, 345] width 13 height 23
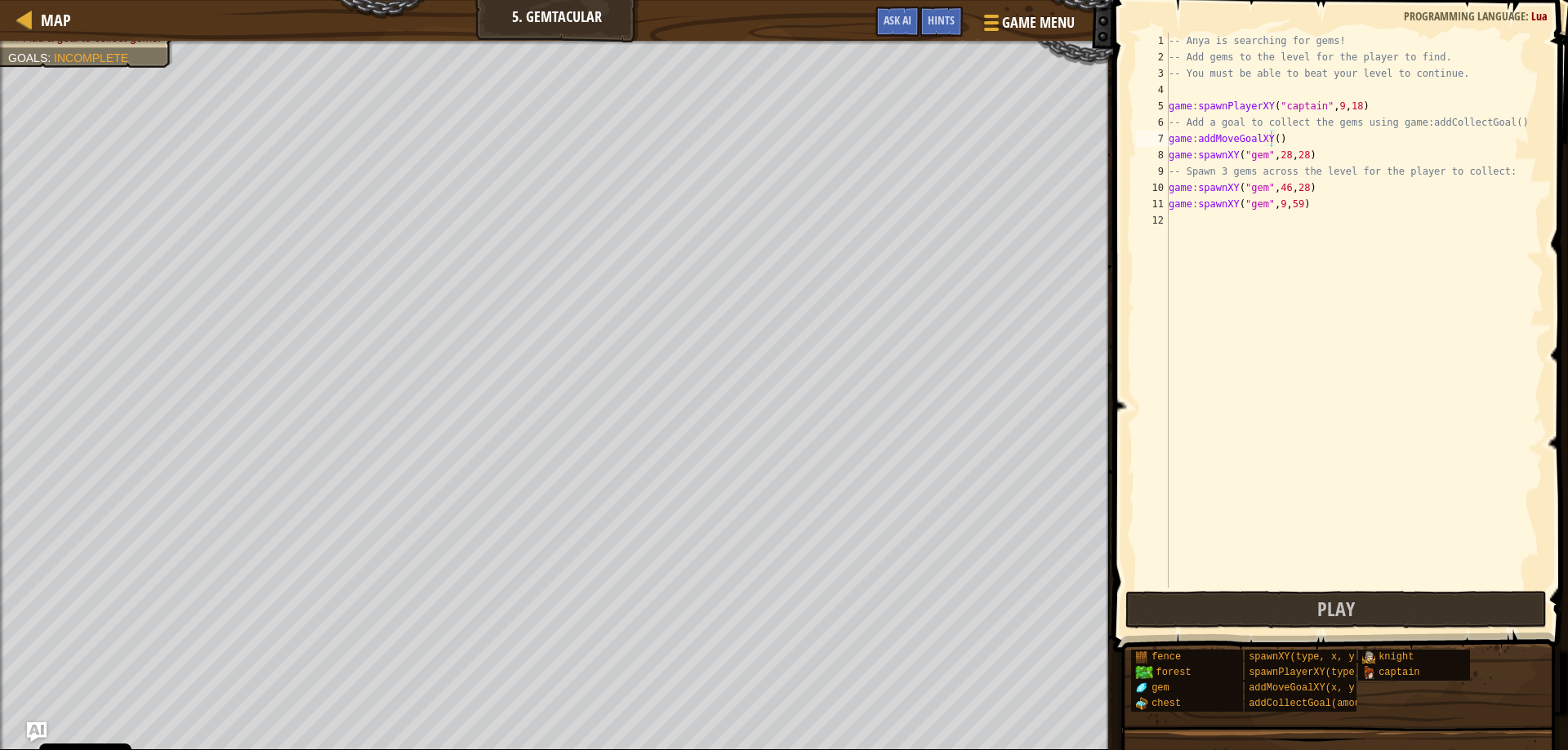
click at [1270, 136] on div "-- Anya is searching for gems! -- Add gems to the level for the player to find.…" at bounding box center [1354, 327] width 378 height 588
click at [1306, 600] on button "Play" at bounding box center [1337, 610] width 423 height 38
click at [1308, 132] on div "-- Anya is searching for gems! -- Add gems to the level for the player to find.…" at bounding box center [1354, 327] width 378 height 588
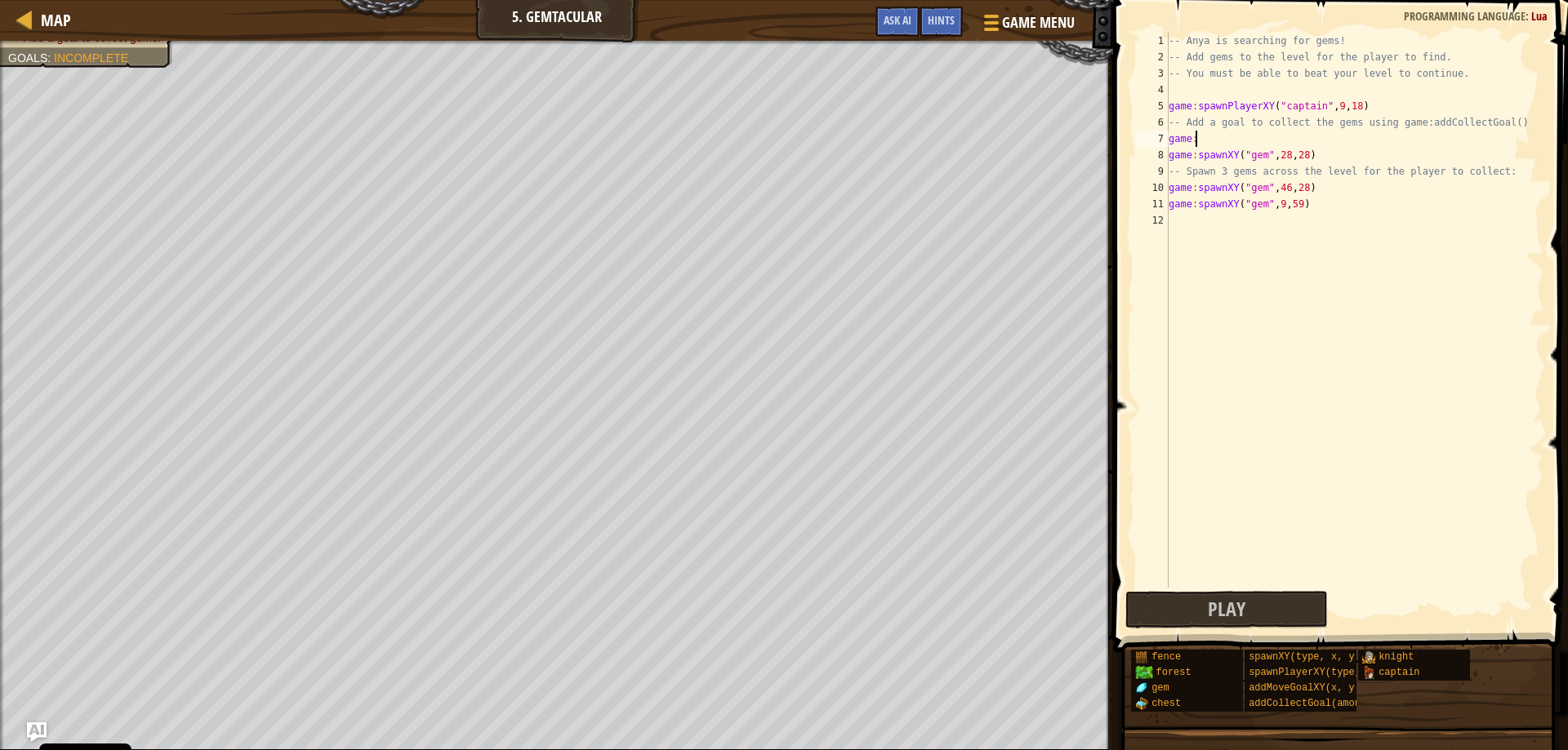
scroll to position [7, 1]
type textarea "g"
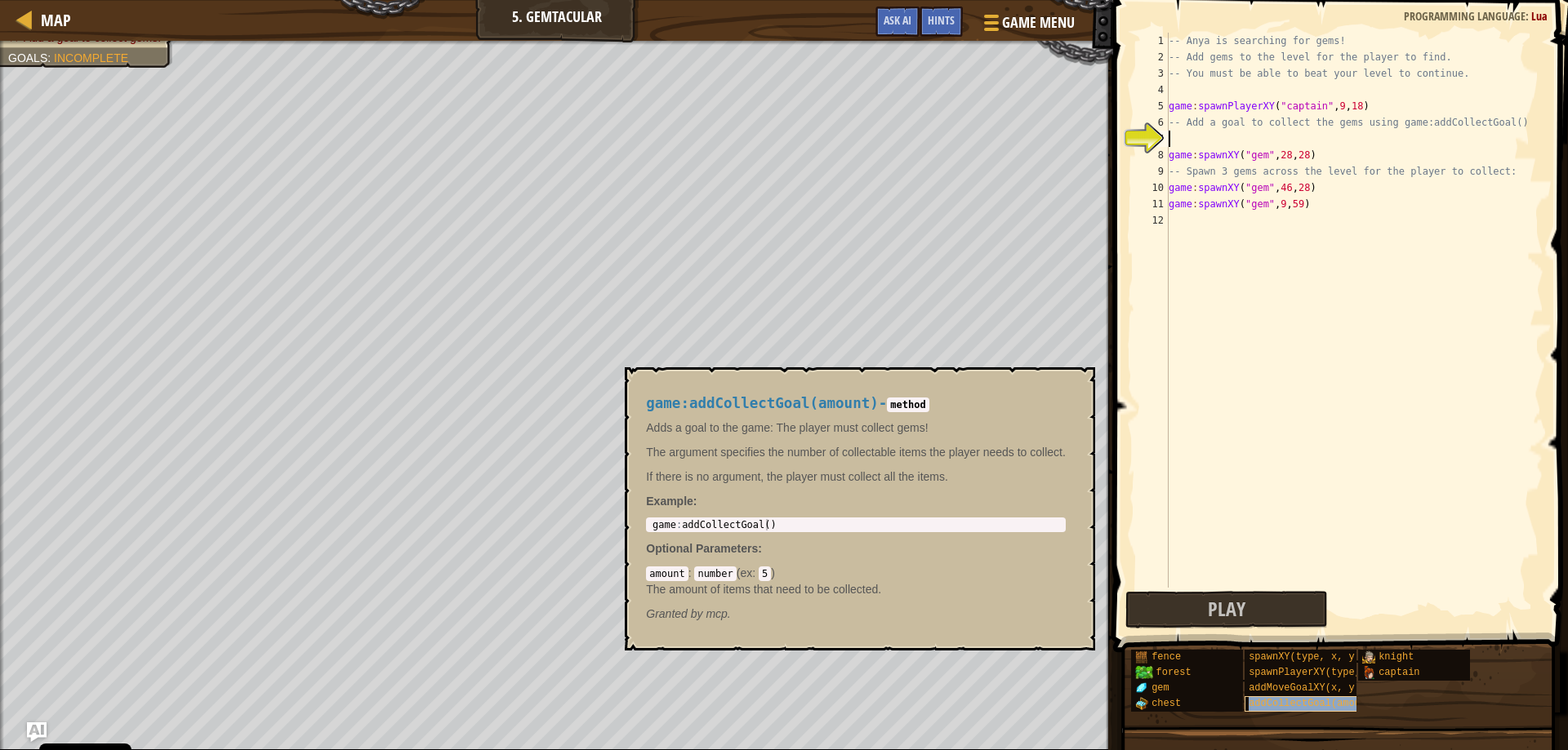
click at [1348, 705] on span "addCollectGoal(amount)" at bounding box center [1313, 704] width 129 height 12
type textarea "game:addCollectGoal()"
drag, startPoint x: 652, startPoint y: 522, endPoint x: 820, endPoint y: 529, distance: 168.1
click at [819, 529] on div "game : addCollectGoal ( )" at bounding box center [856, 536] width 413 height 35
click at [1204, 137] on div "-- Anya is searching for gems! -- Add gems to the level for the player to find.…" at bounding box center [1354, 327] width 378 height 588
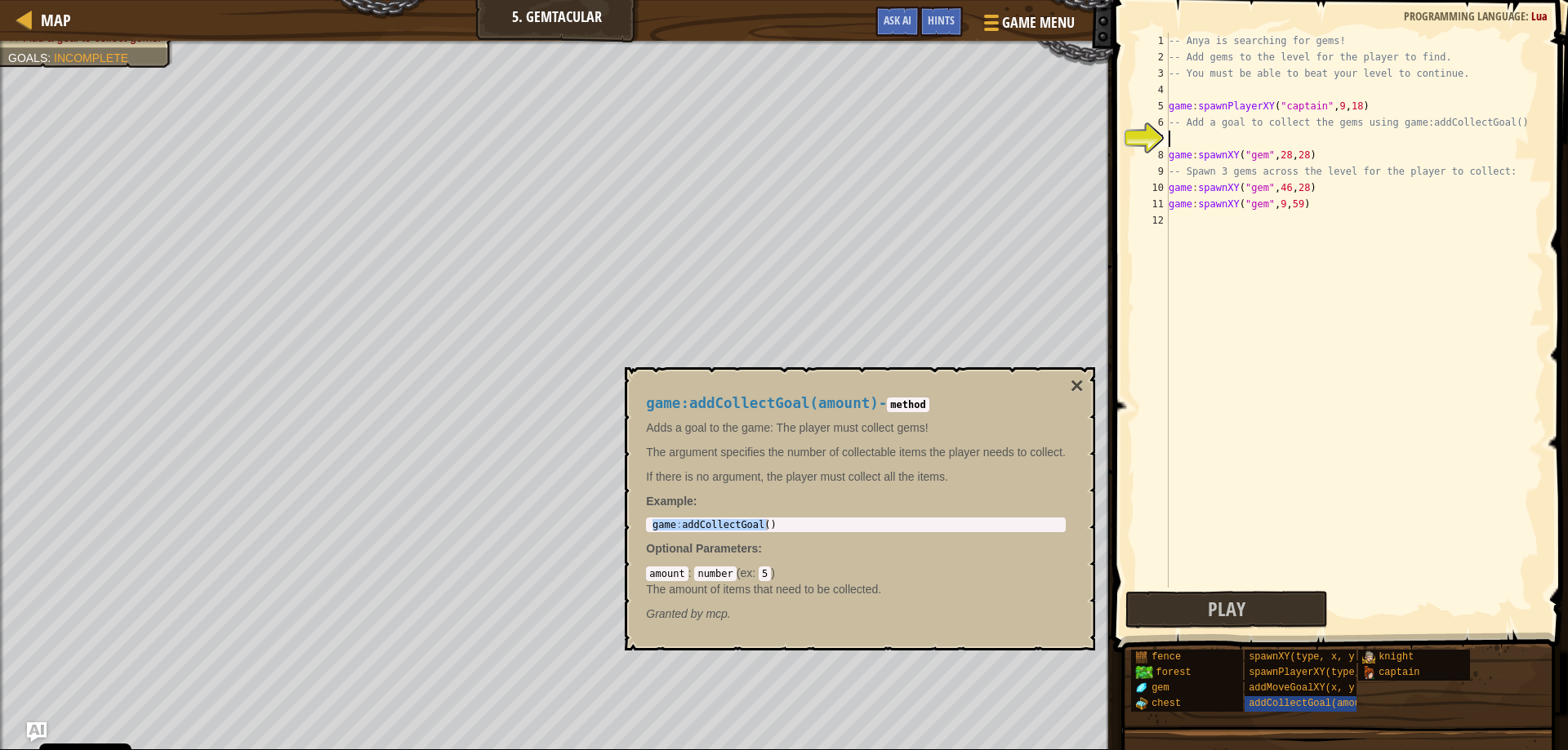
paste textarea "game:addCollectGoal()"
click at [1276, 137] on div "-- Anya is searching for gems! -- Add gems to the level for the player to find.…" at bounding box center [1354, 327] width 378 height 588
click at [1226, 605] on span "Play" at bounding box center [1227, 609] width 38 height 26
click at [1078, 375] on button "×" at bounding box center [1077, 386] width 13 height 23
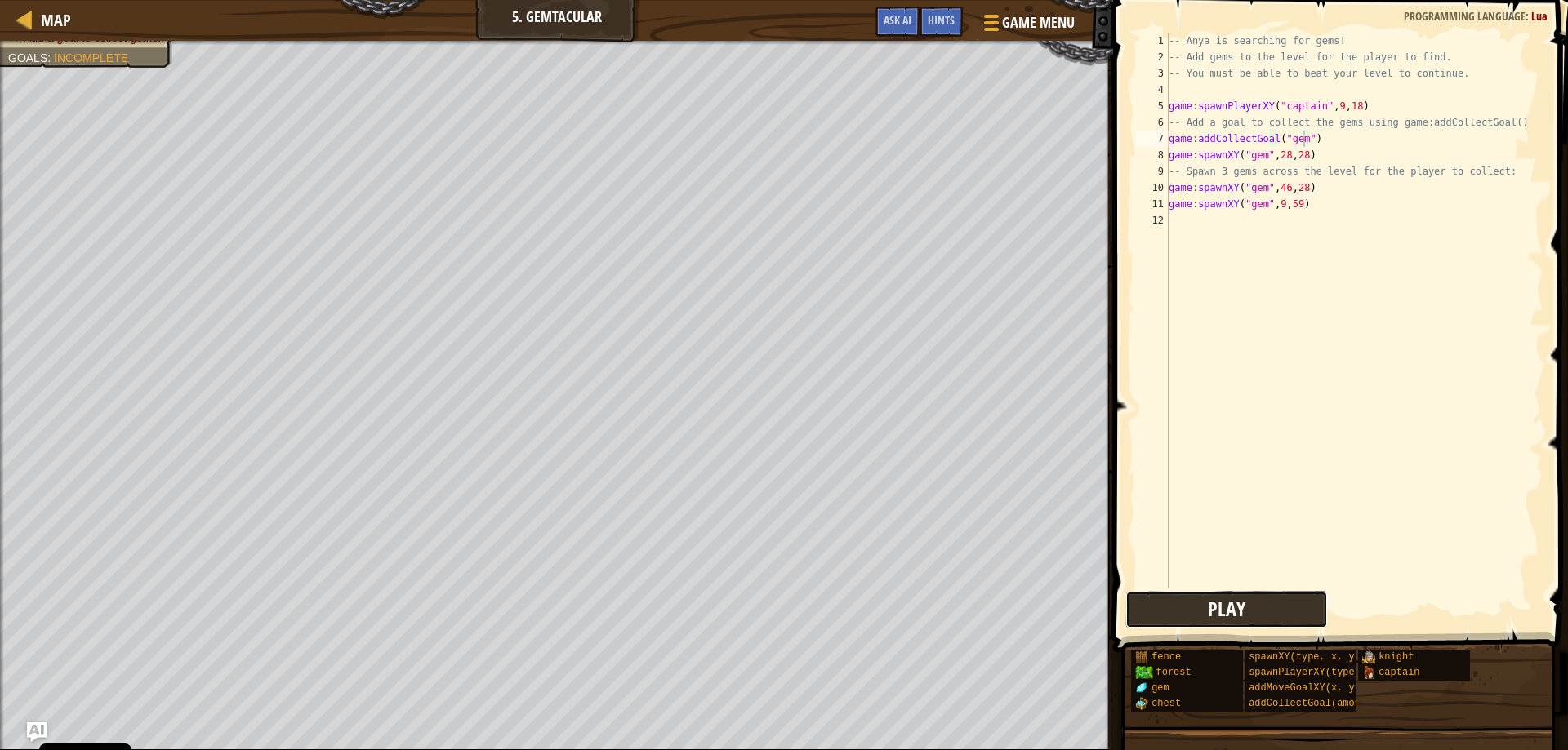
click at [1235, 602] on span "Play" at bounding box center [1227, 609] width 38 height 26
click at [1261, 608] on button "Play" at bounding box center [1226, 610] width 202 height 38
click at [1302, 140] on div "-- Anya is searching for gems! -- Add gems to the level for the player to find.…" at bounding box center [1354, 327] width 378 height 588
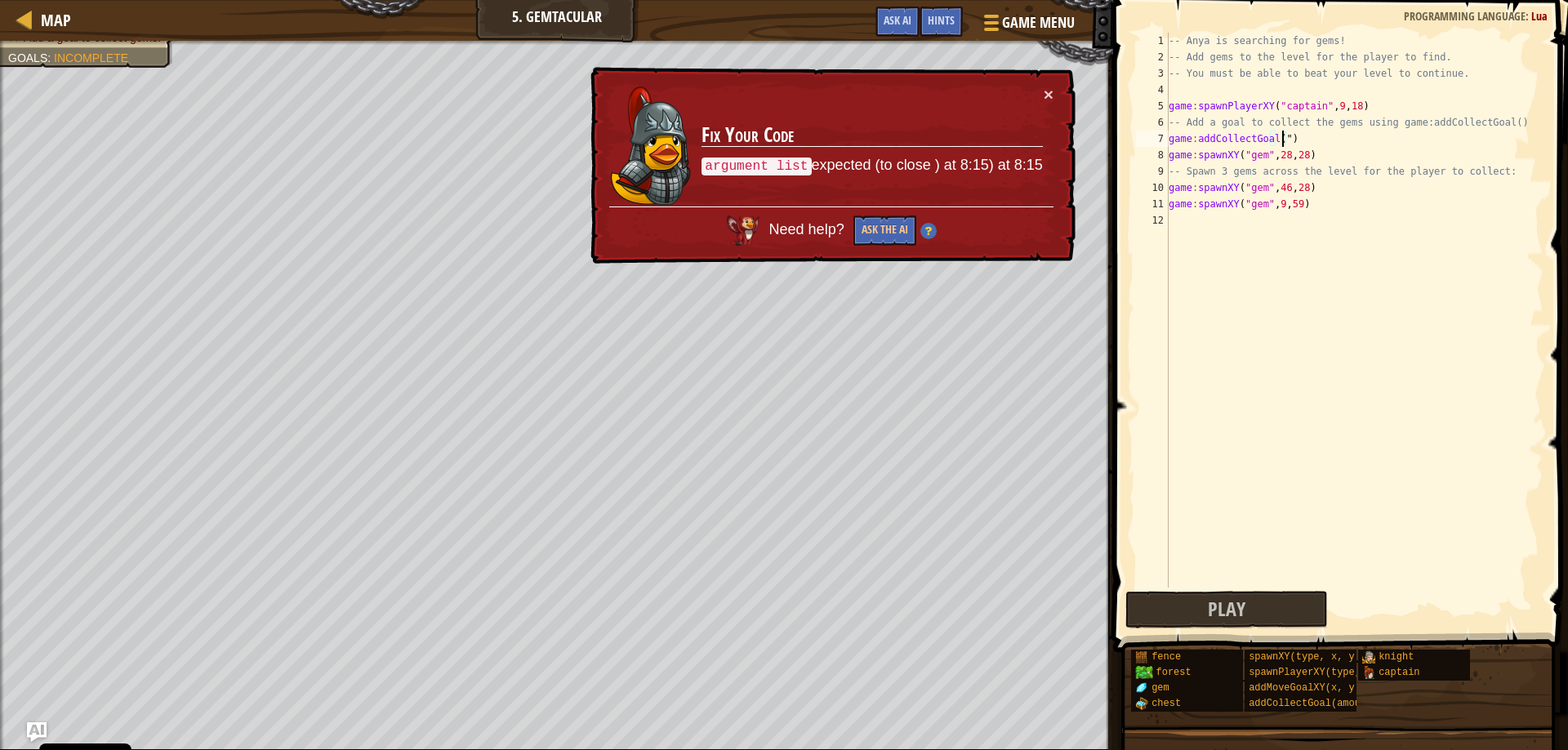
scroll to position [7, 9]
click at [896, 219] on button "Ask the AI" at bounding box center [885, 230] width 63 height 31
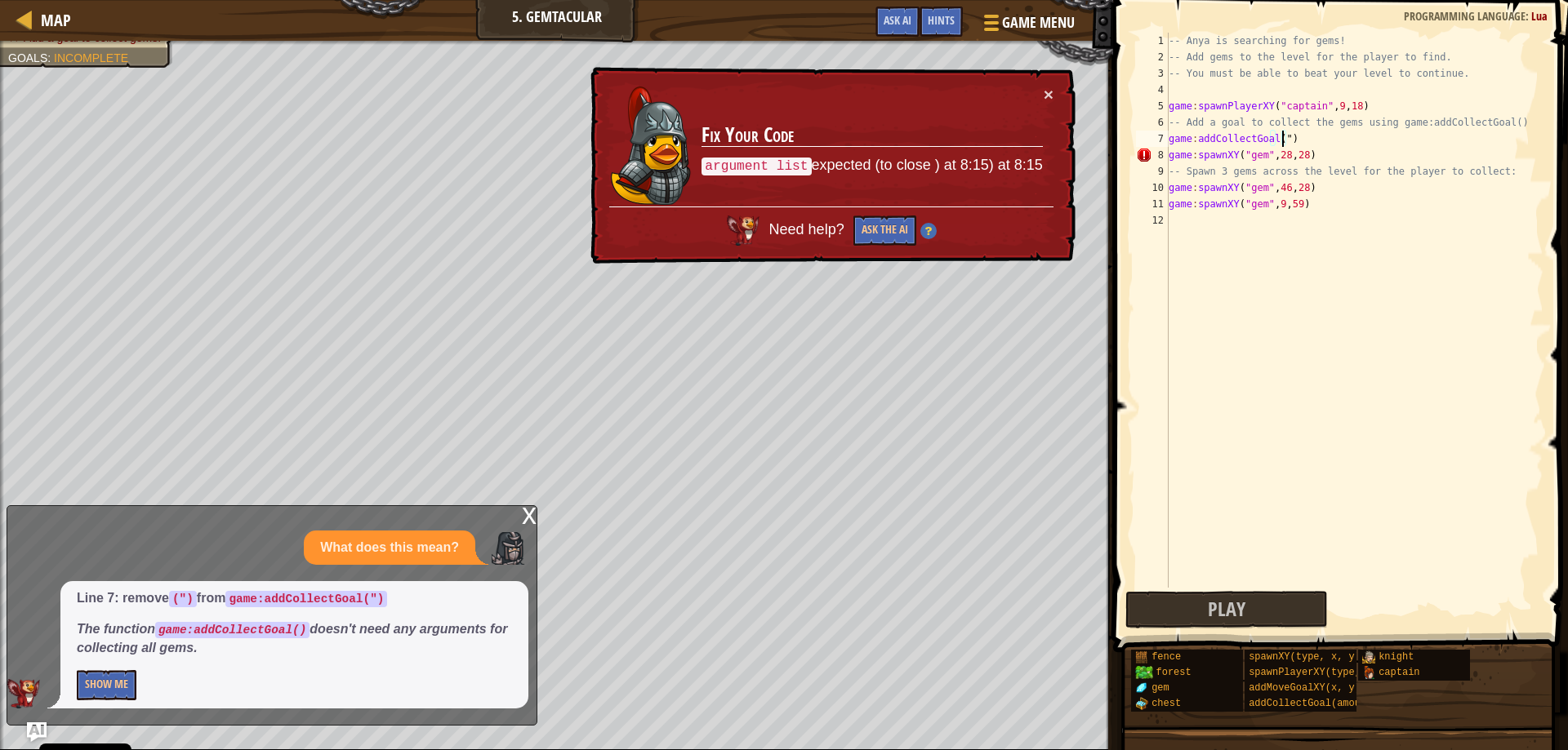
type textarea "game:addCollectGoal()"
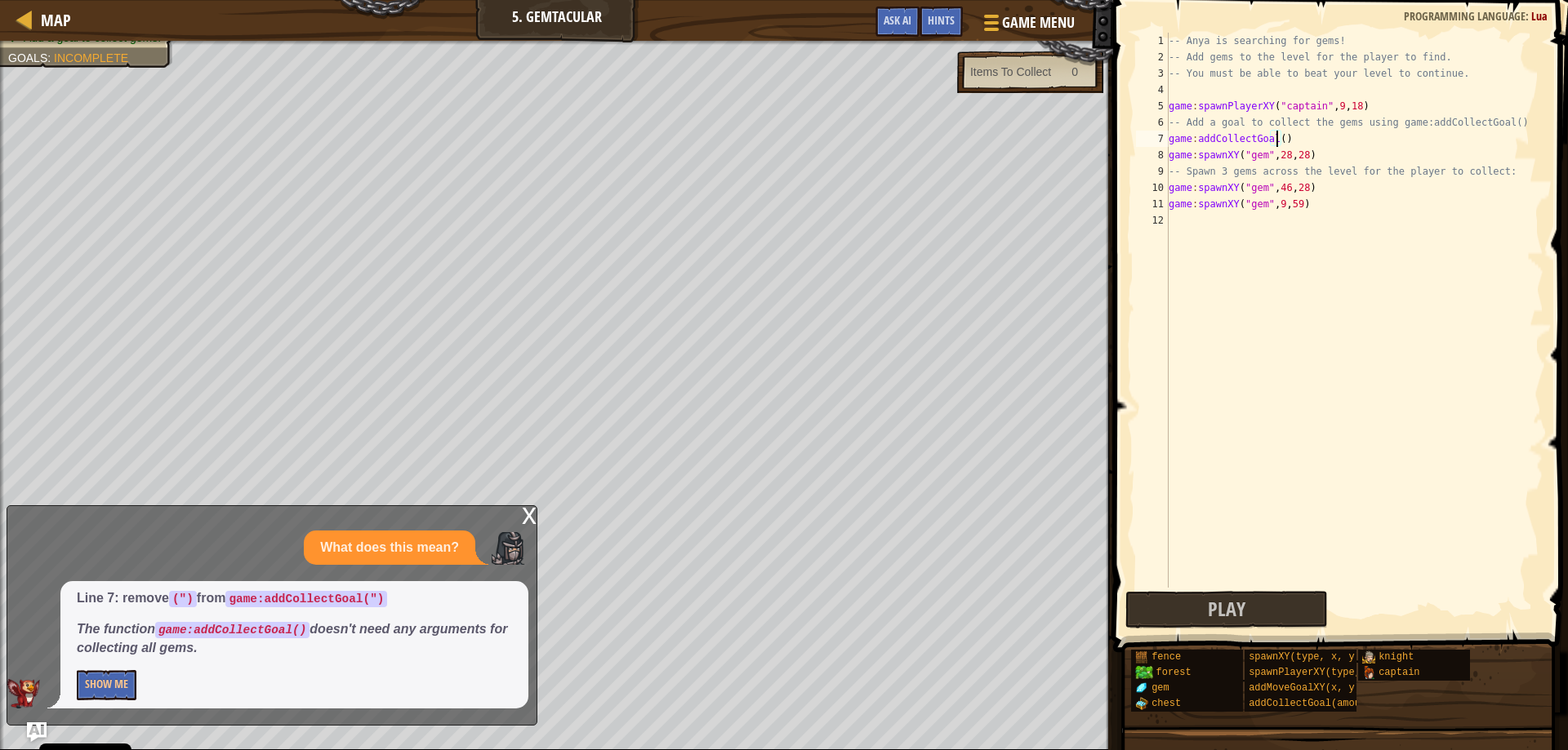
click at [531, 513] on div "x" at bounding box center [529, 515] width 15 height 17
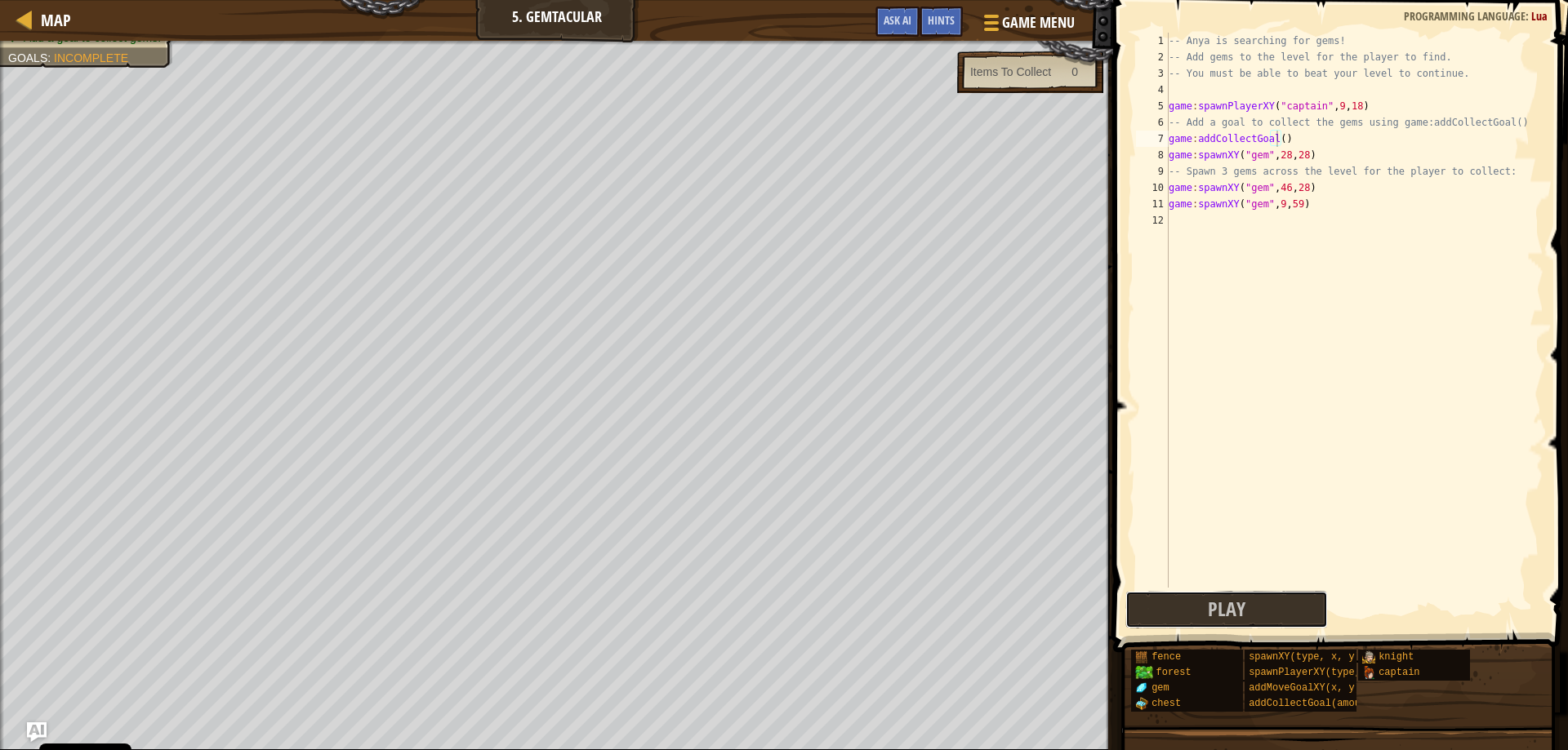
click at [1244, 606] on button "Play" at bounding box center [1226, 610] width 202 height 38
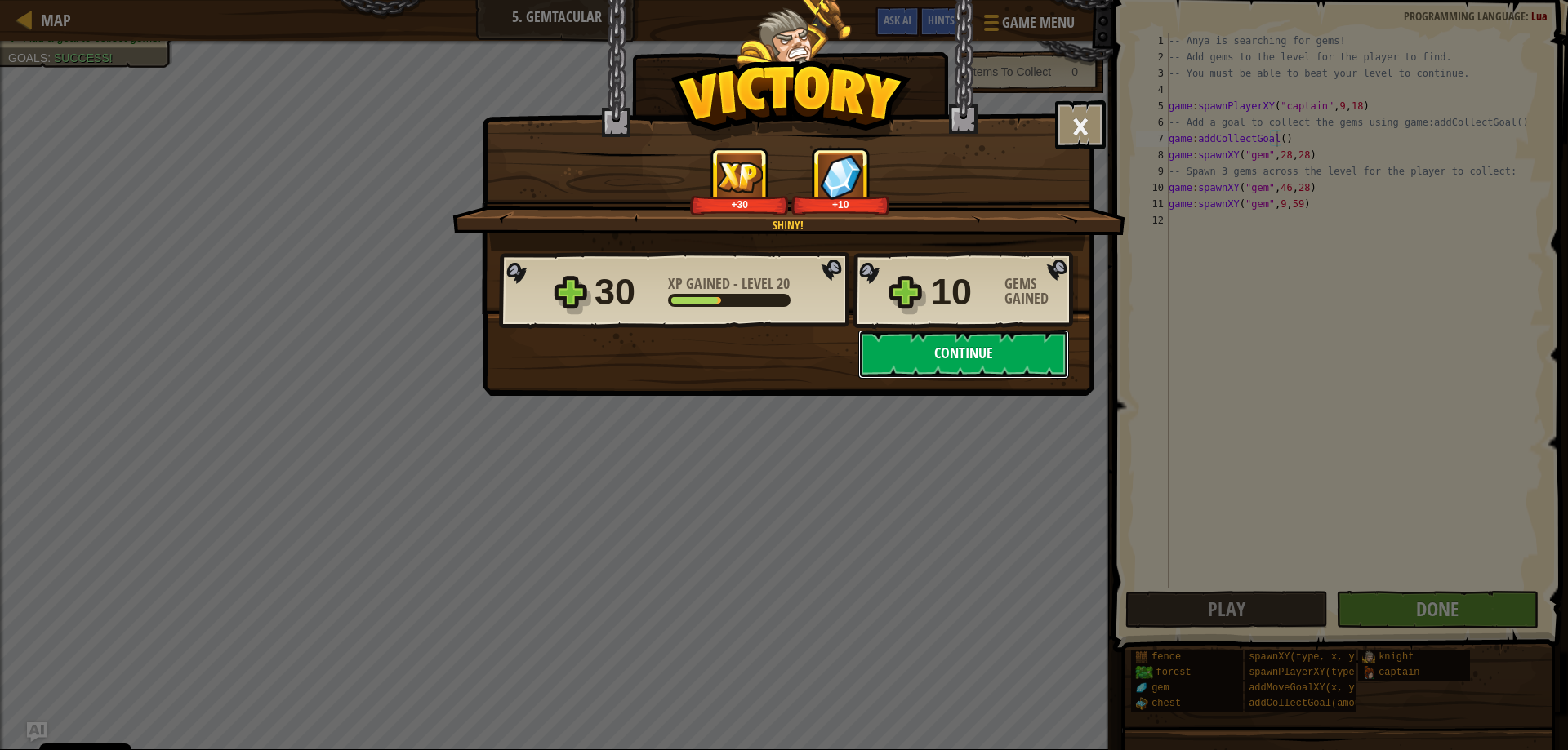
click at [983, 351] on button "Continue" at bounding box center [963, 354] width 210 height 49
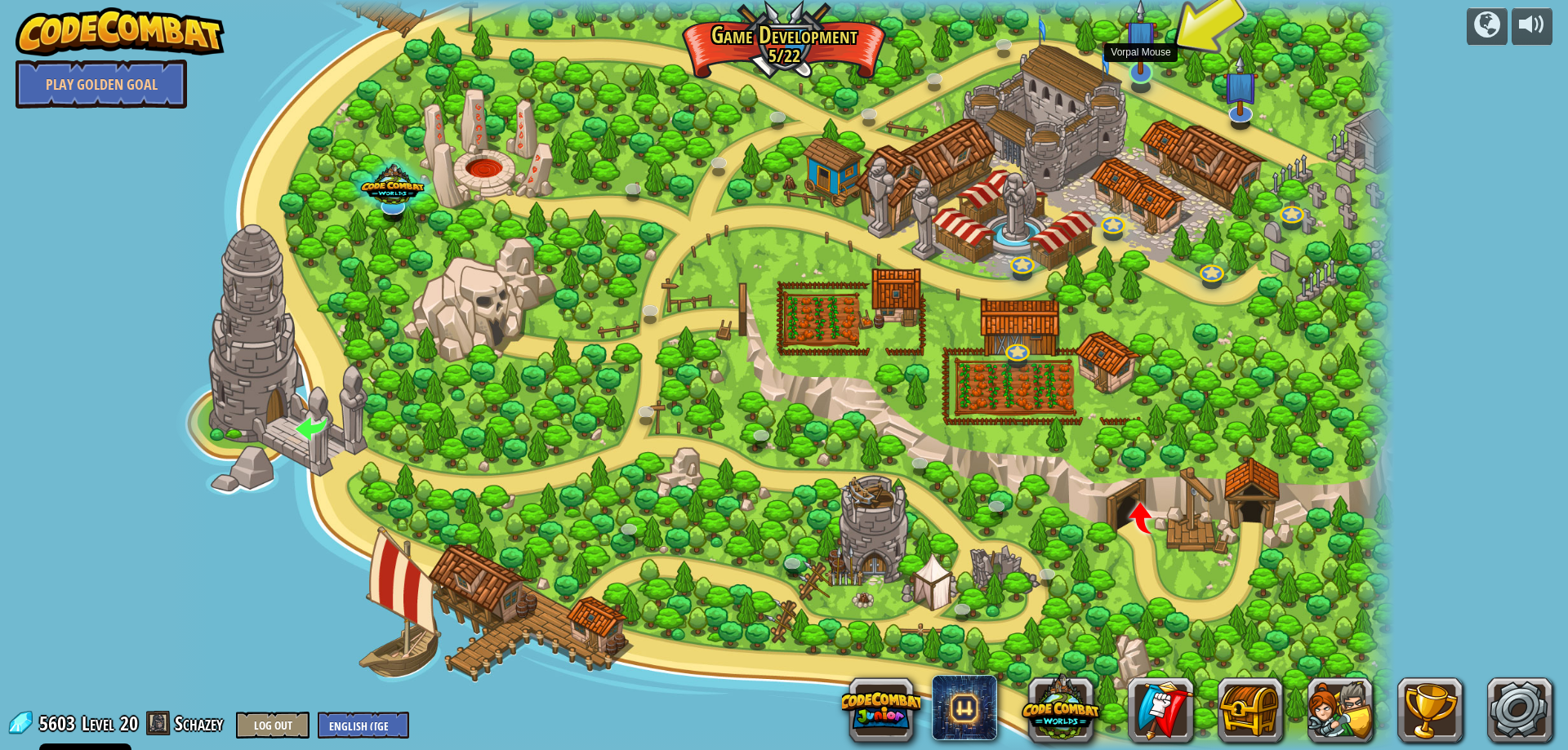
click at [1133, 75] on div at bounding box center [1141, 73] width 25 height 23
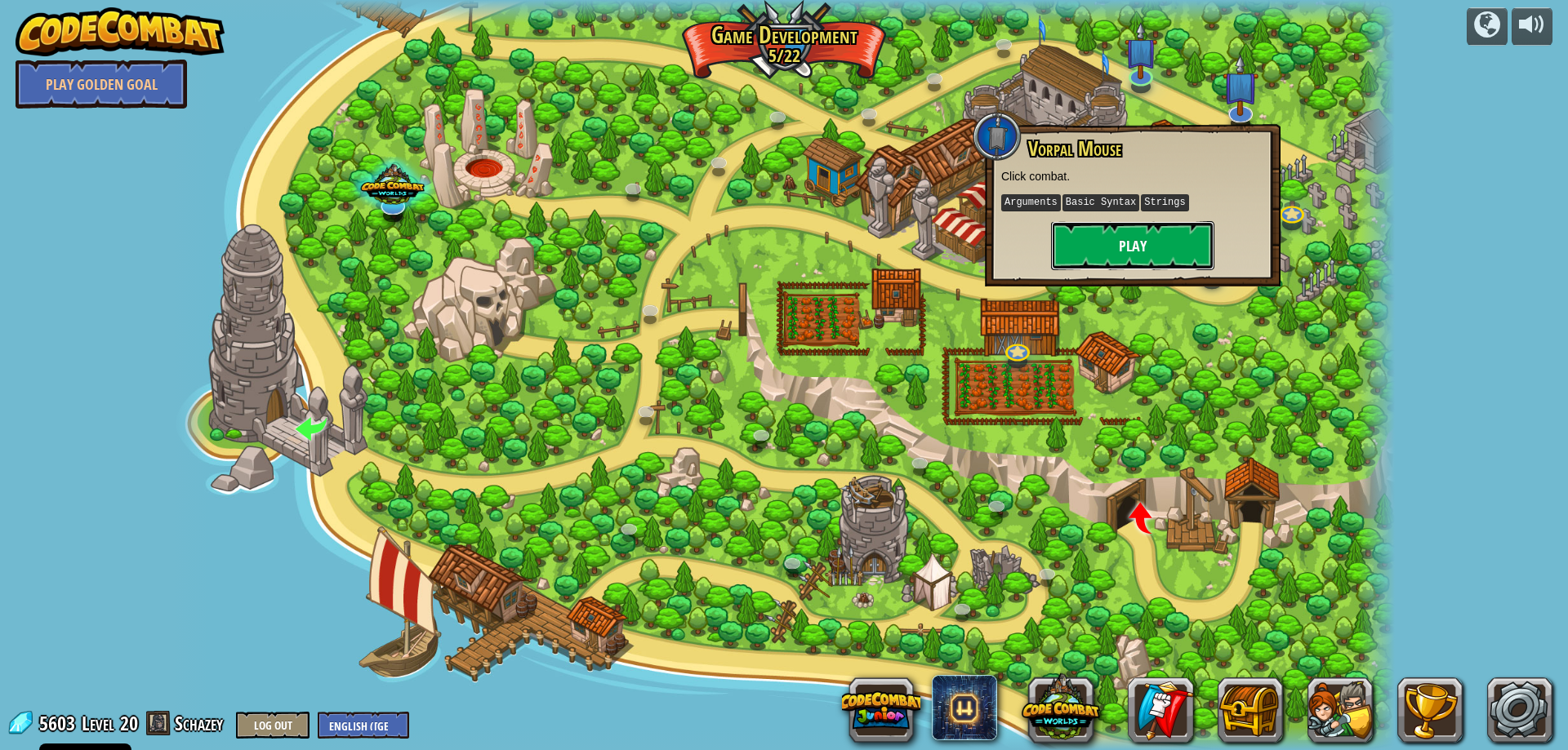
click at [1141, 246] on button "Play" at bounding box center [1133, 245] width 163 height 49
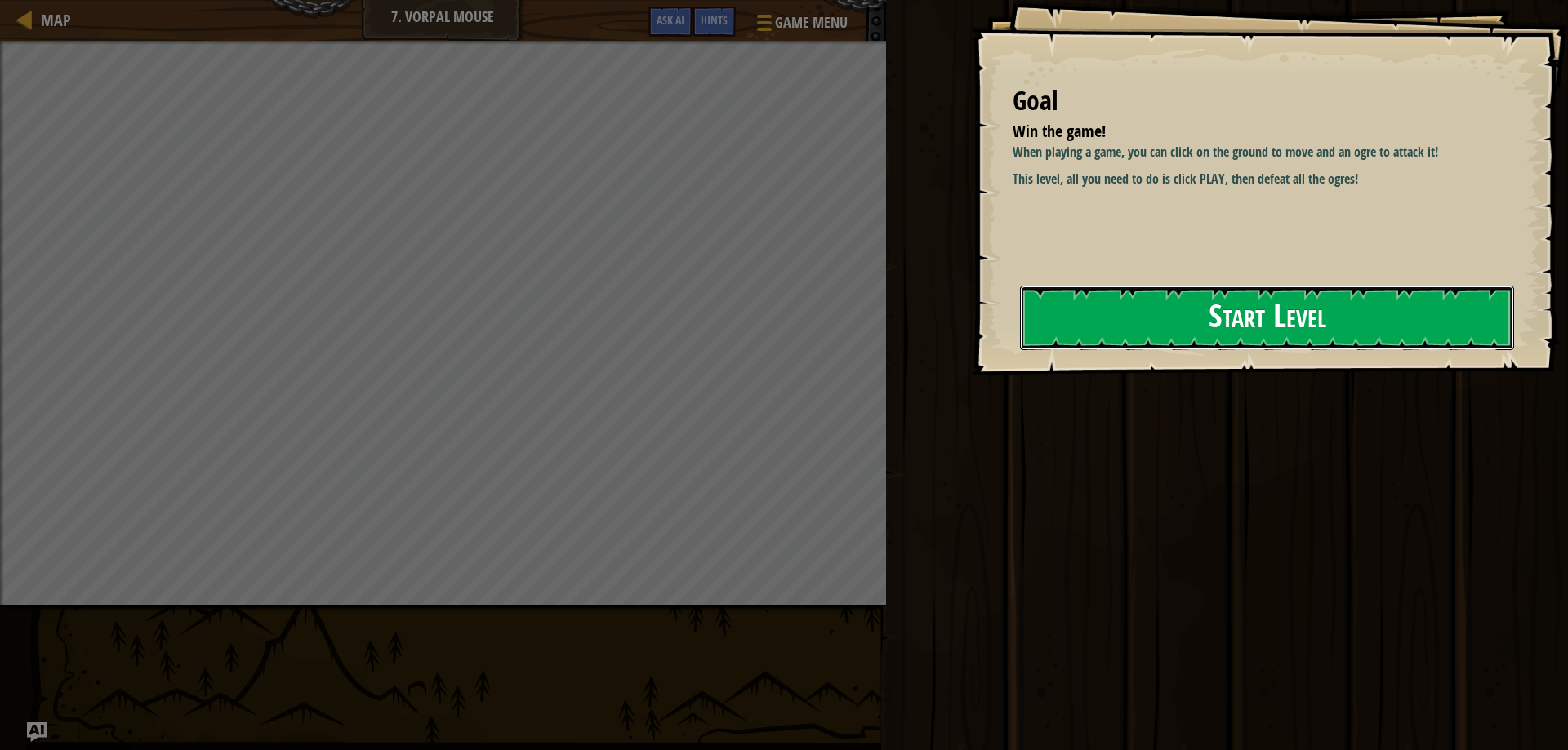
click at [1160, 326] on button "Start Level" at bounding box center [1267, 318] width 494 height 64
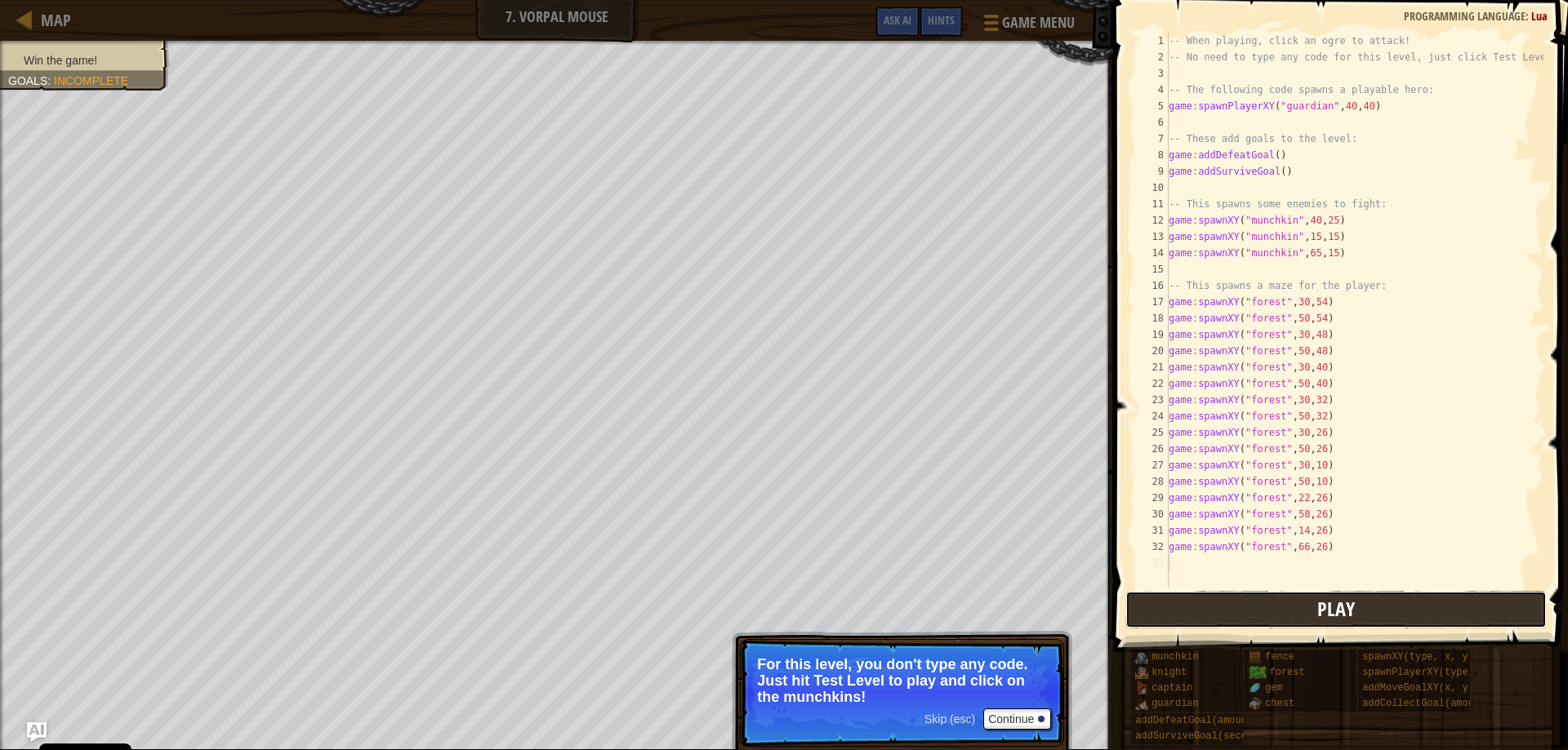
click at [1215, 612] on button "Play" at bounding box center [1337, 610] width 423 height 38
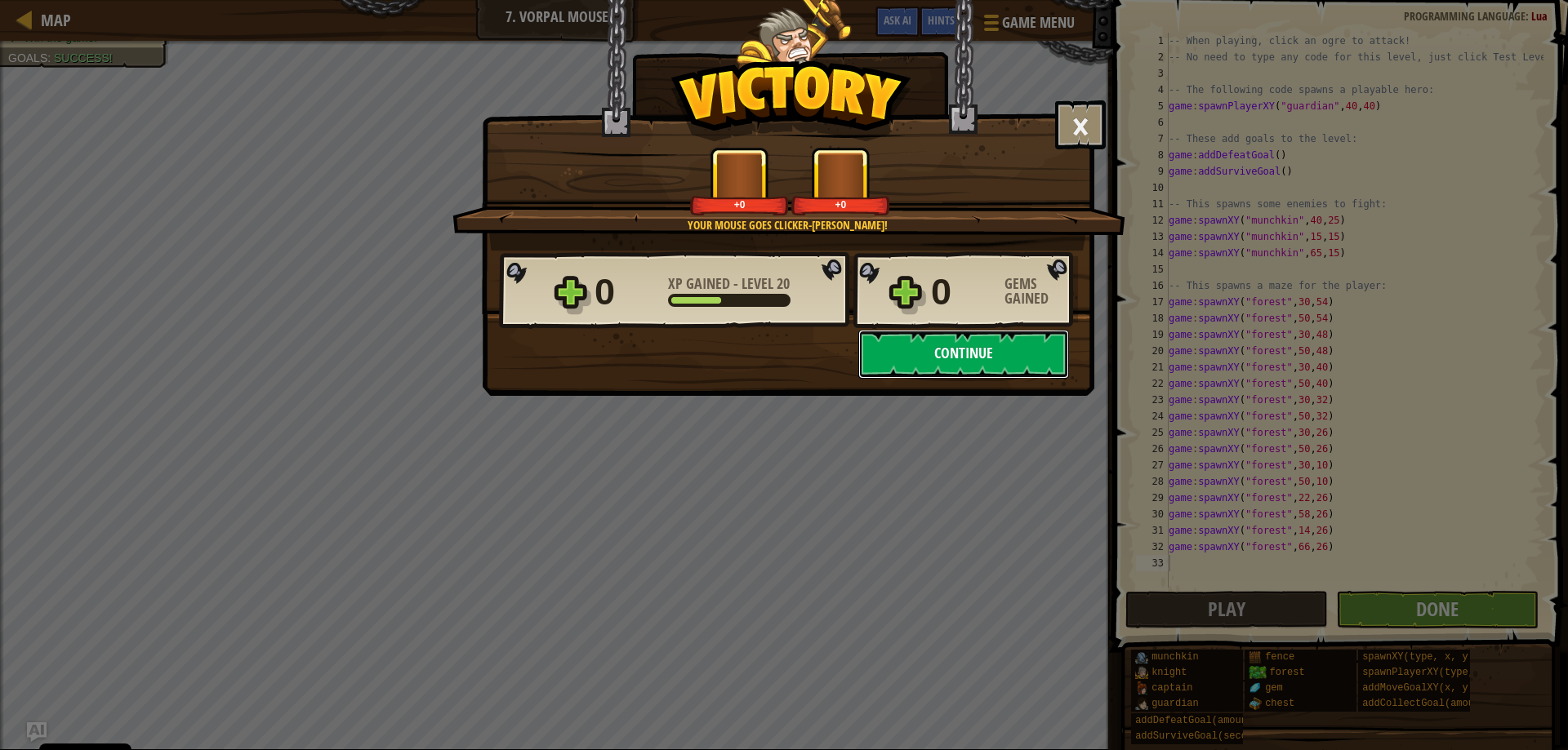
click at [928, 354] on button "Continue" at bounding box center [963, 354] width 210 height 49
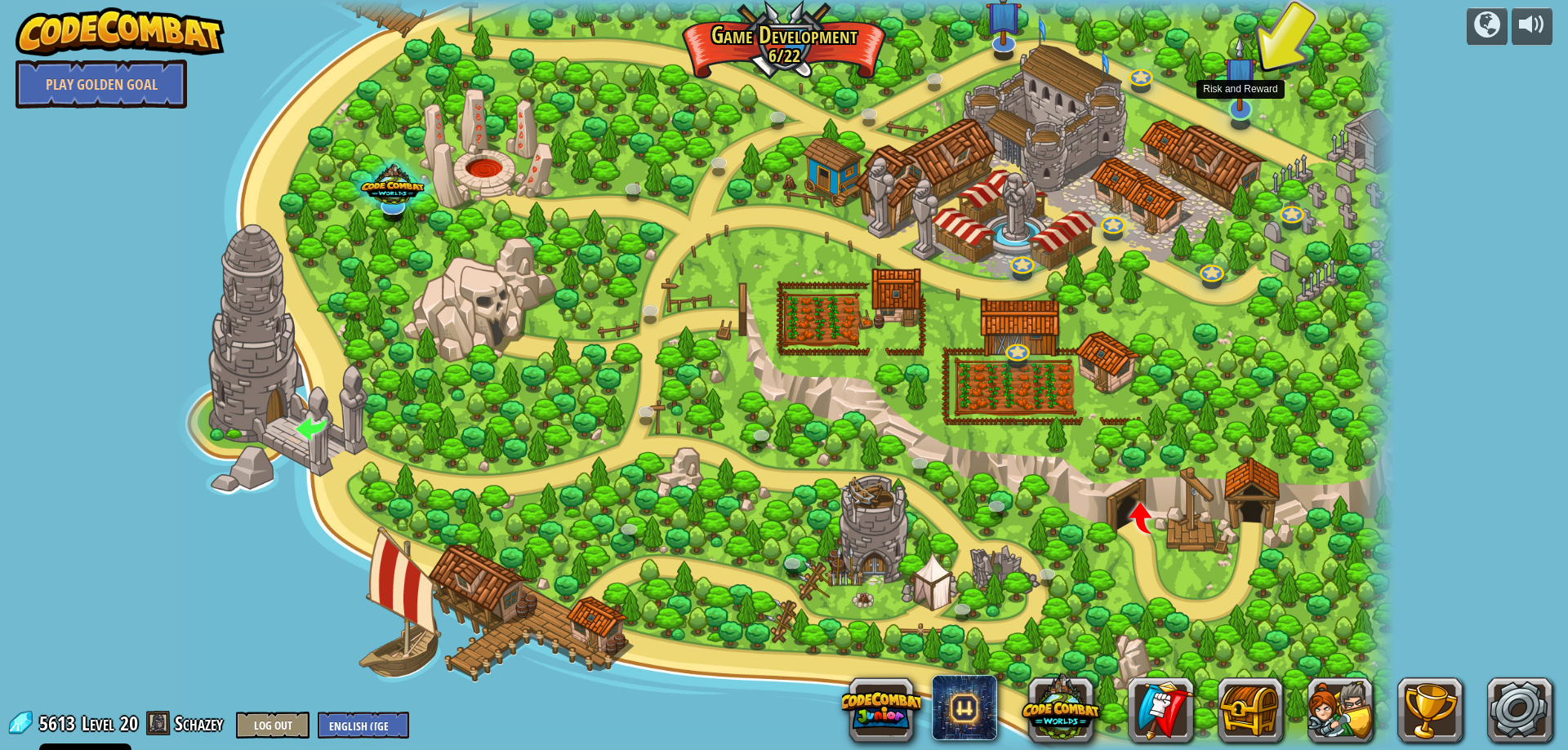
click at [1236, 106] on img at bounding box center [1240, 73] width 34 height 76
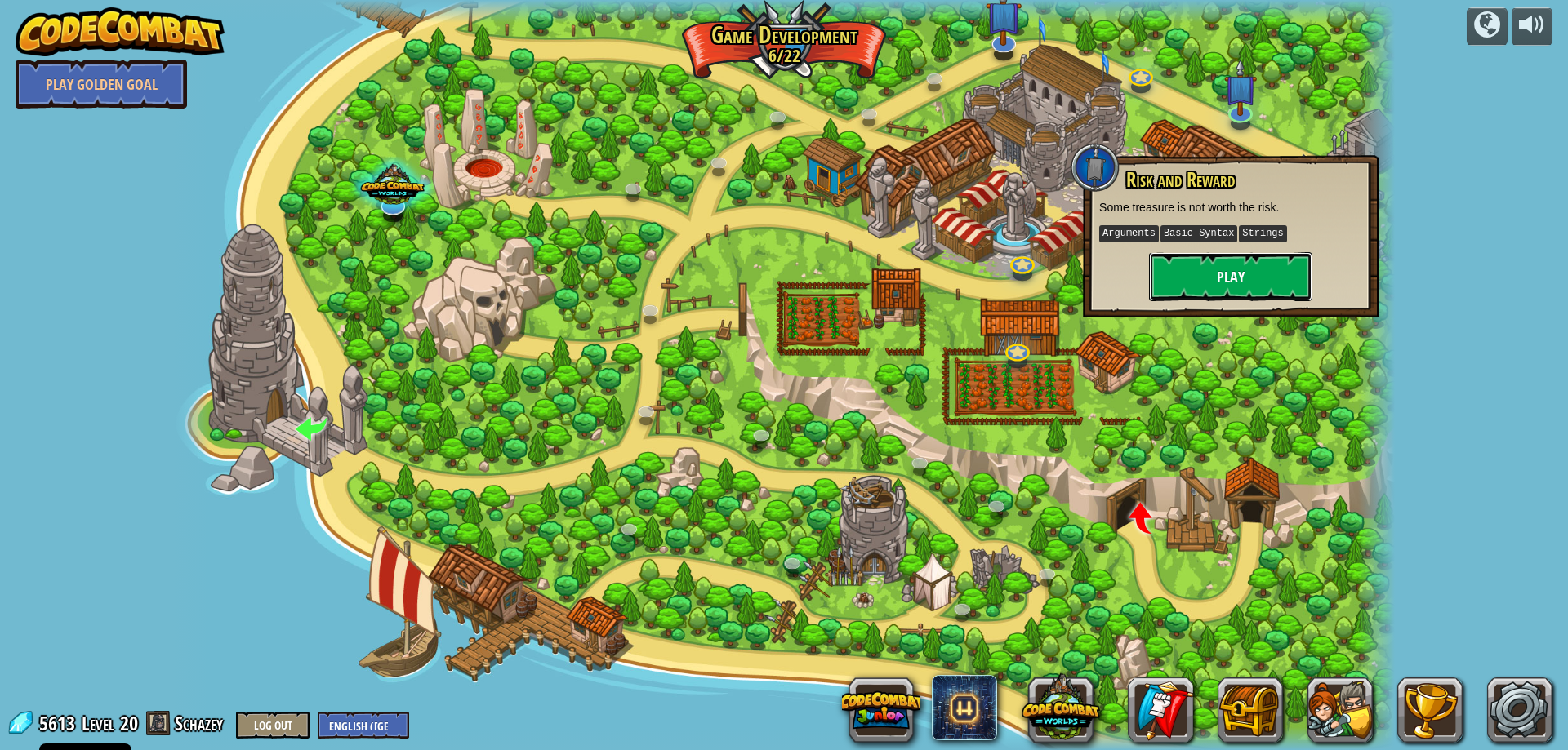
click at [1177, 263] on button "Play" at bounding box center [1230, 276] width 163 height 49
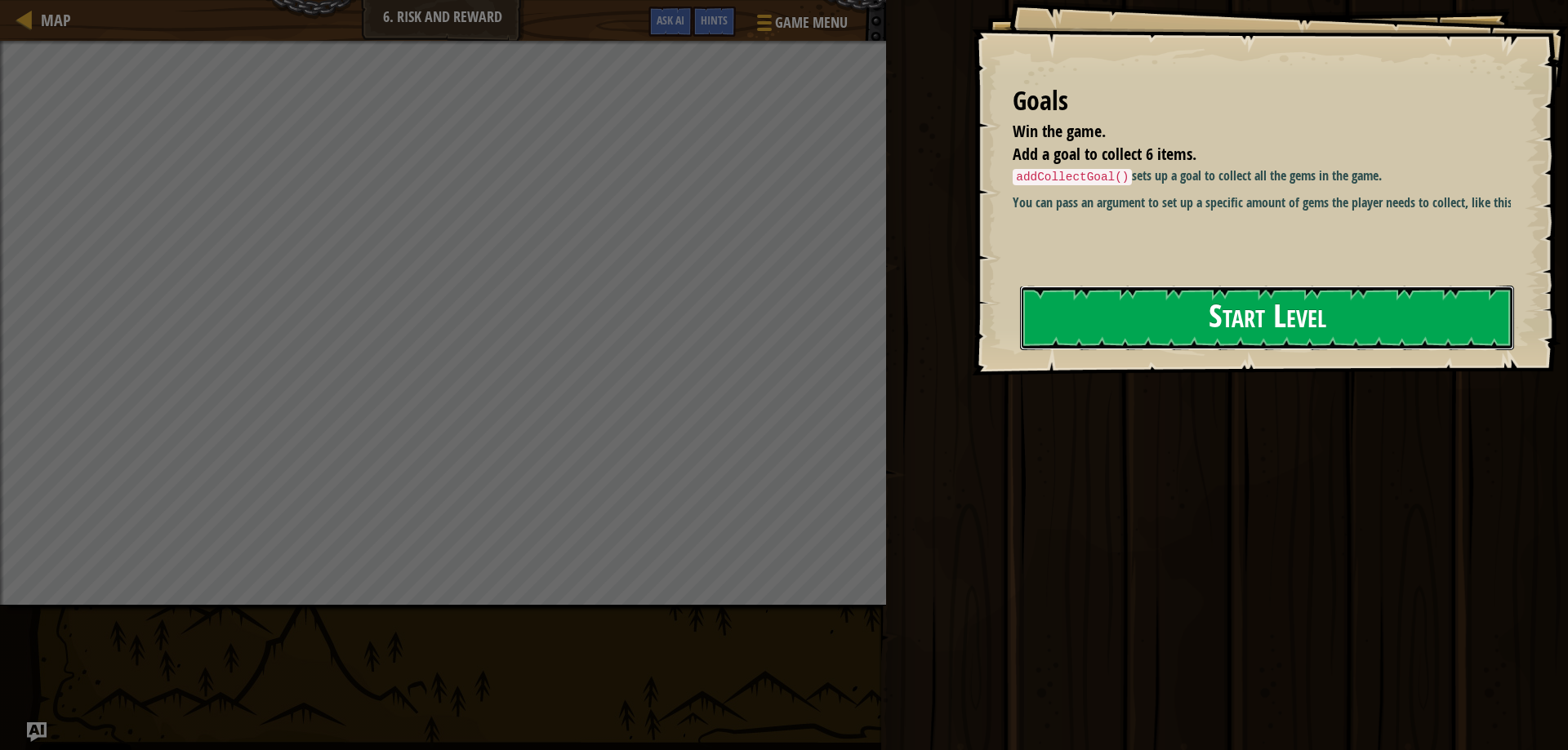
click at [1216, 312] on button "Start Level" at bounding box center [1267, 318] width 494 height 64
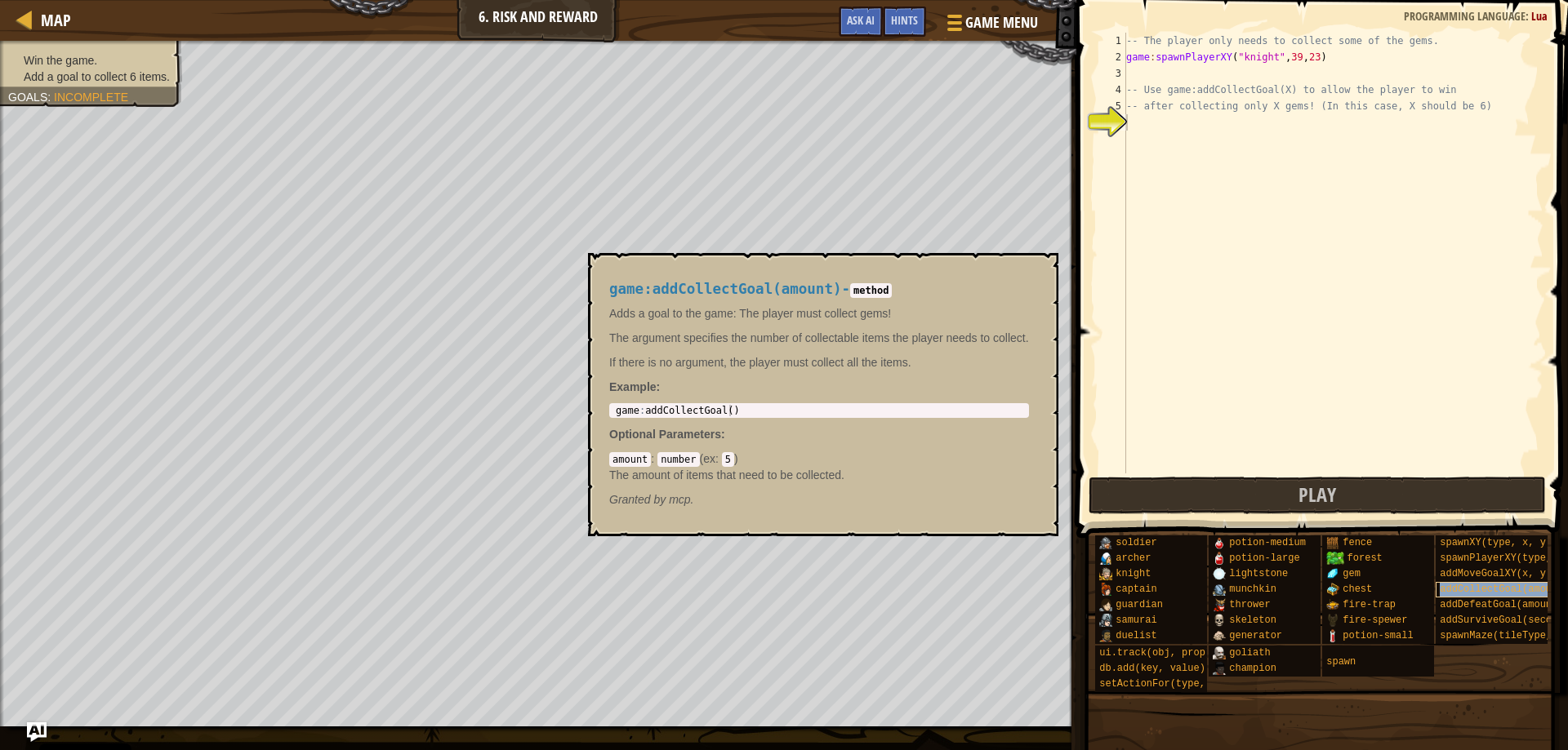
click at [1498, 590] on span "addCollectGoal(amount)" at bounding box center [1504, 590] width 129 height 12
type textarea "game:addCollectGoal()"
drag, startPoint x: 613, startPoint y: 412, endPoint x: 773, endPoint y: 412, distance: 160.0
click at [773, 412] on div "game : addCollectGoal ( )" at bounding box center [819, 422] width 413 height 35
click at [1164, 120] on div "-- The player only needs to collect some of the gems. game : spawnPlayerXY ( "k…" at bounding box center [1334, 270] width 421 height 474
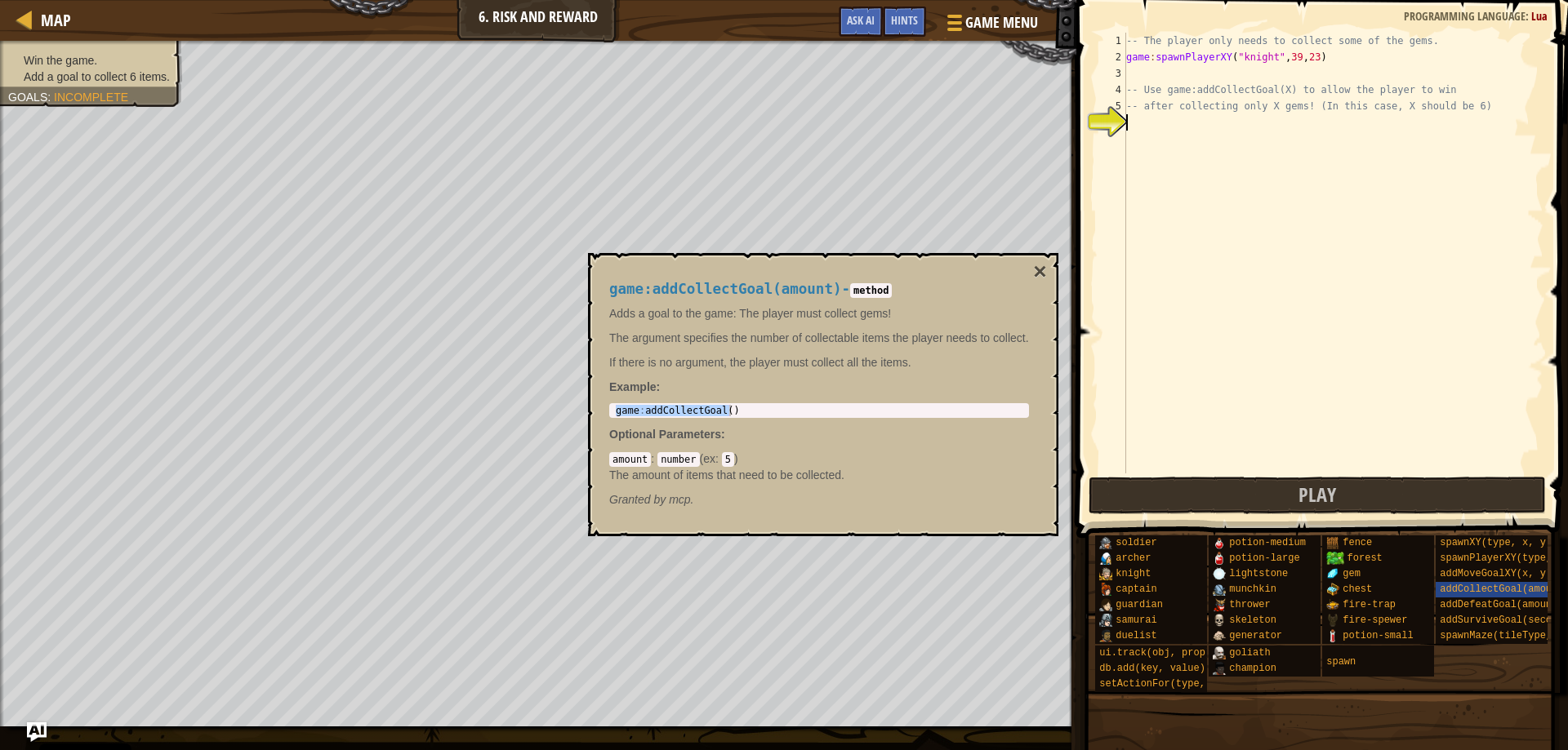
paste textarea "game:addCollectGoal()"
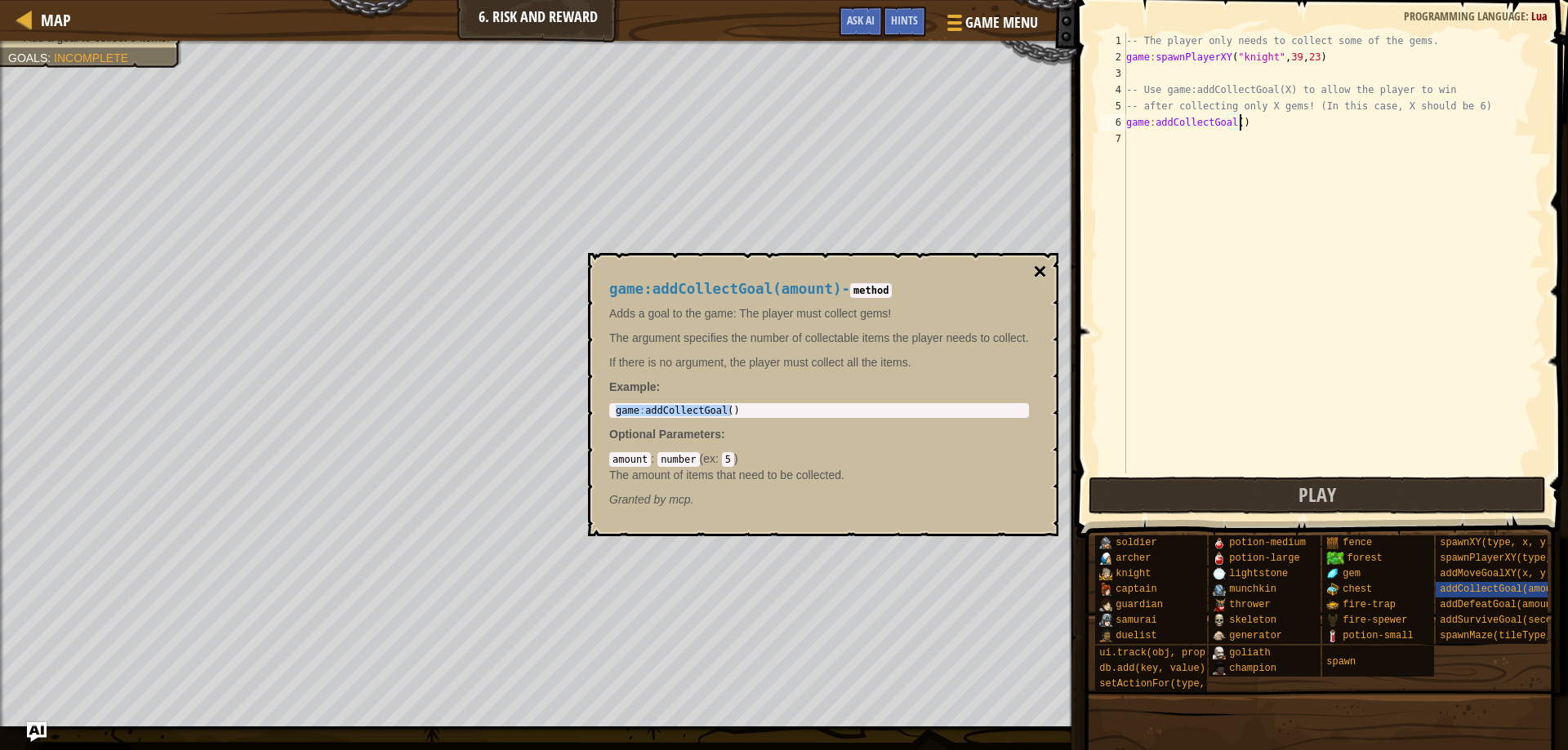
click at [1037, 264] on button "×" at bounding box center [1040, 272] width 13 height 23
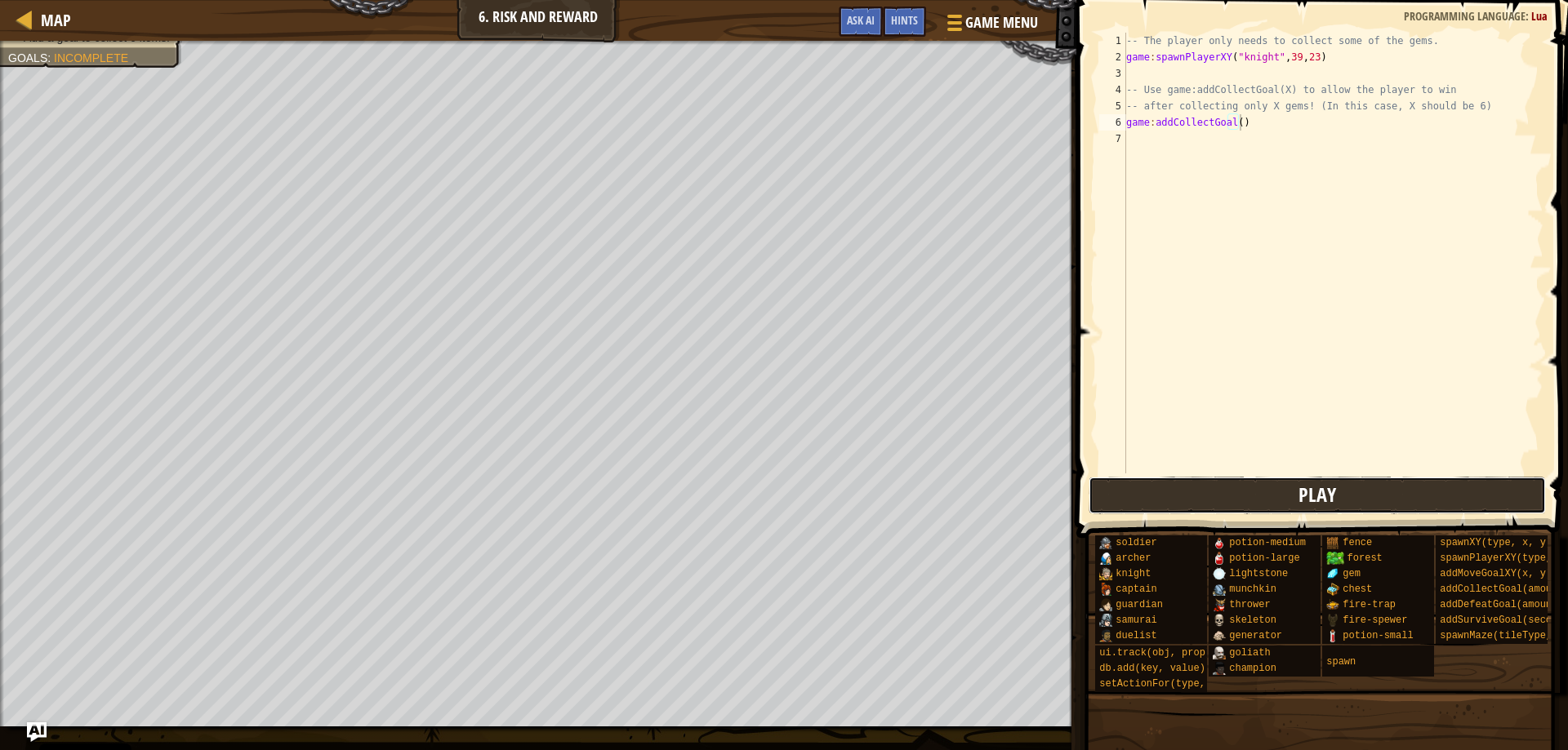
click at [1165, 483] on button "Play" at bounding box center [1317, 496] width 458 height 38
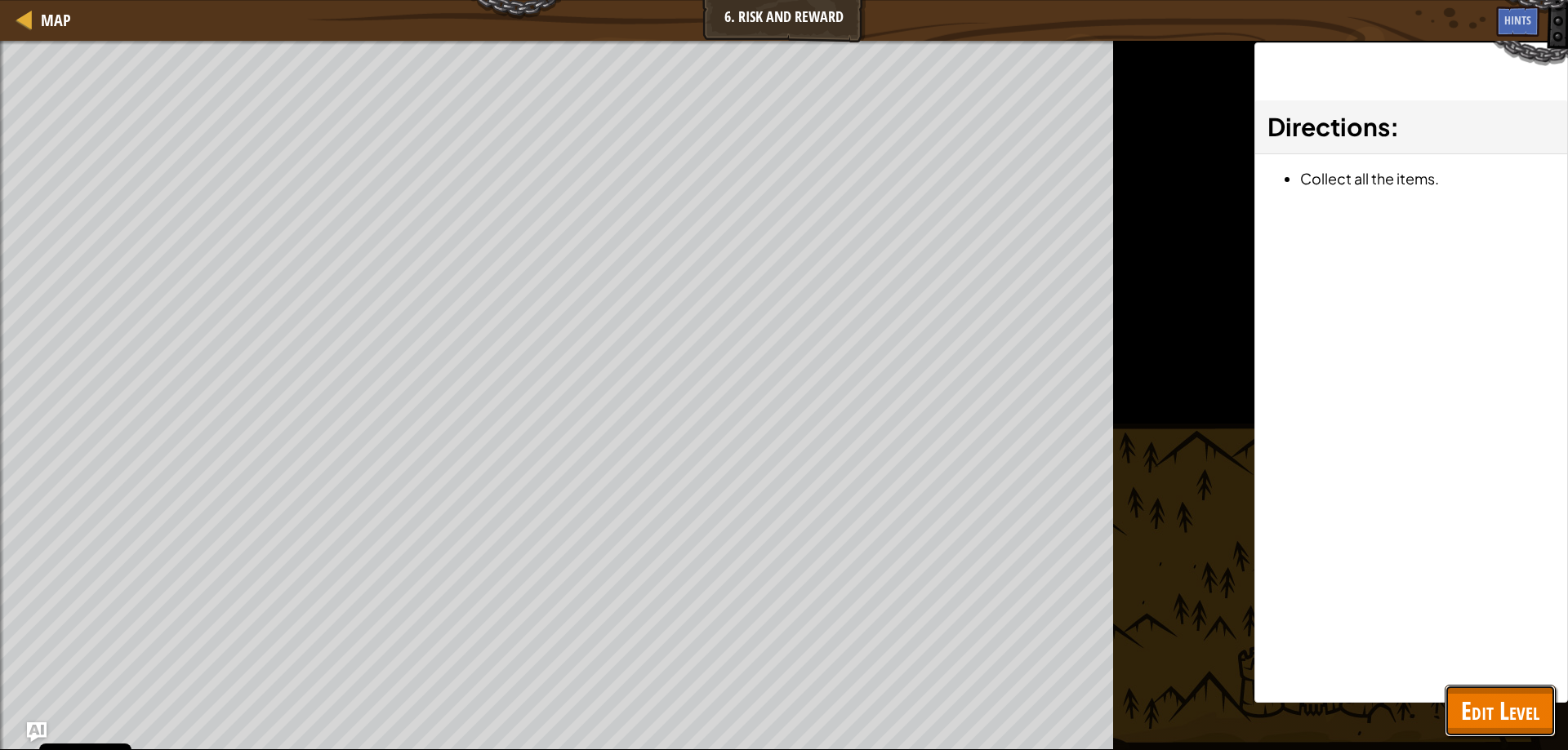
click at [1513, 710] on span "Edit Level" at bounding box center [1500, 710] width 78 height 34
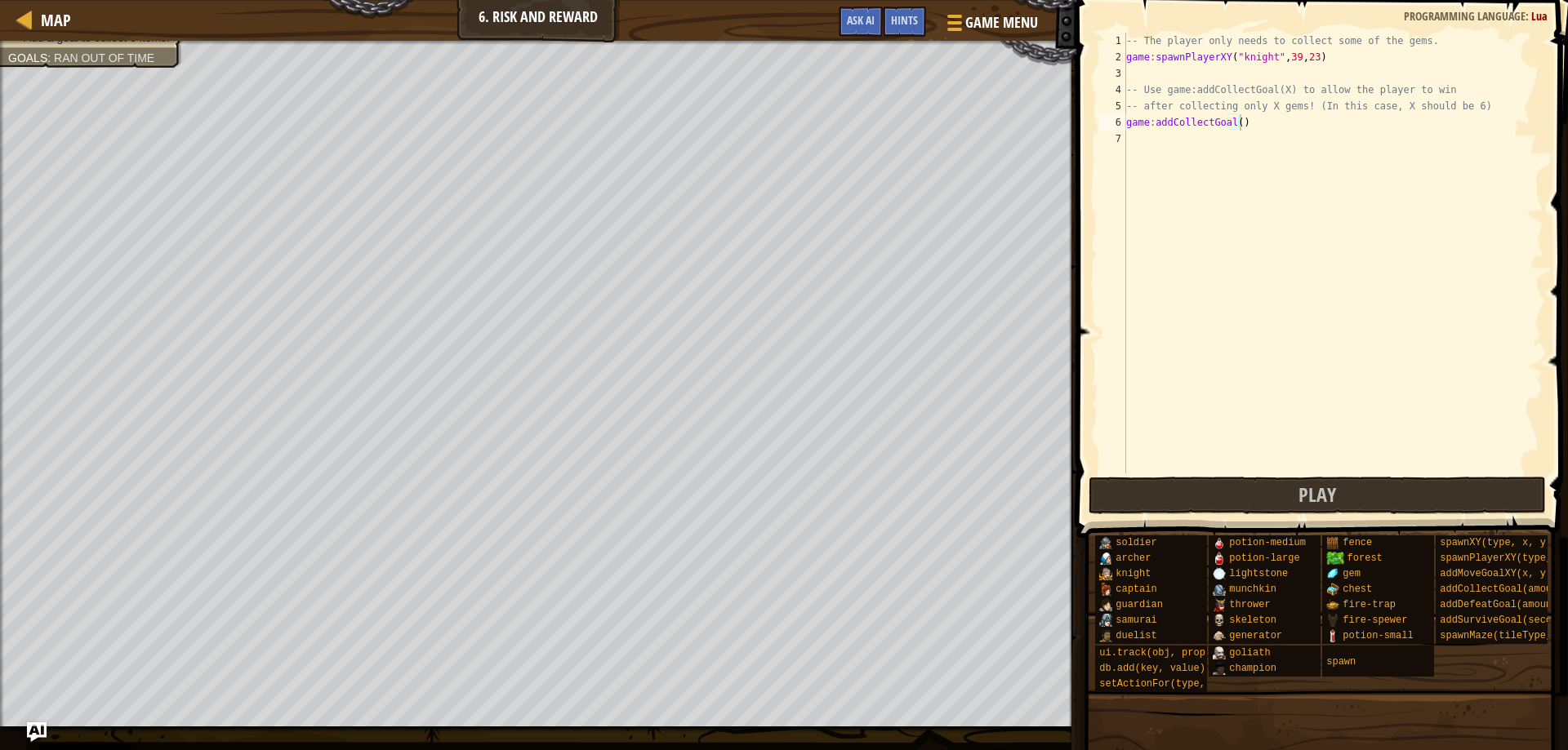
click at [1231, 118] on div "-- The player only needs to collect some of the gems. game : spawnPlayerXY ( "k…" at bounding box center [1334, 270] width 421 height 474
type textarea "game:addCollectGoal(6)"
click at [1306, 492] on span "Play" at bounding box center [1317, 495] width 38 height 26
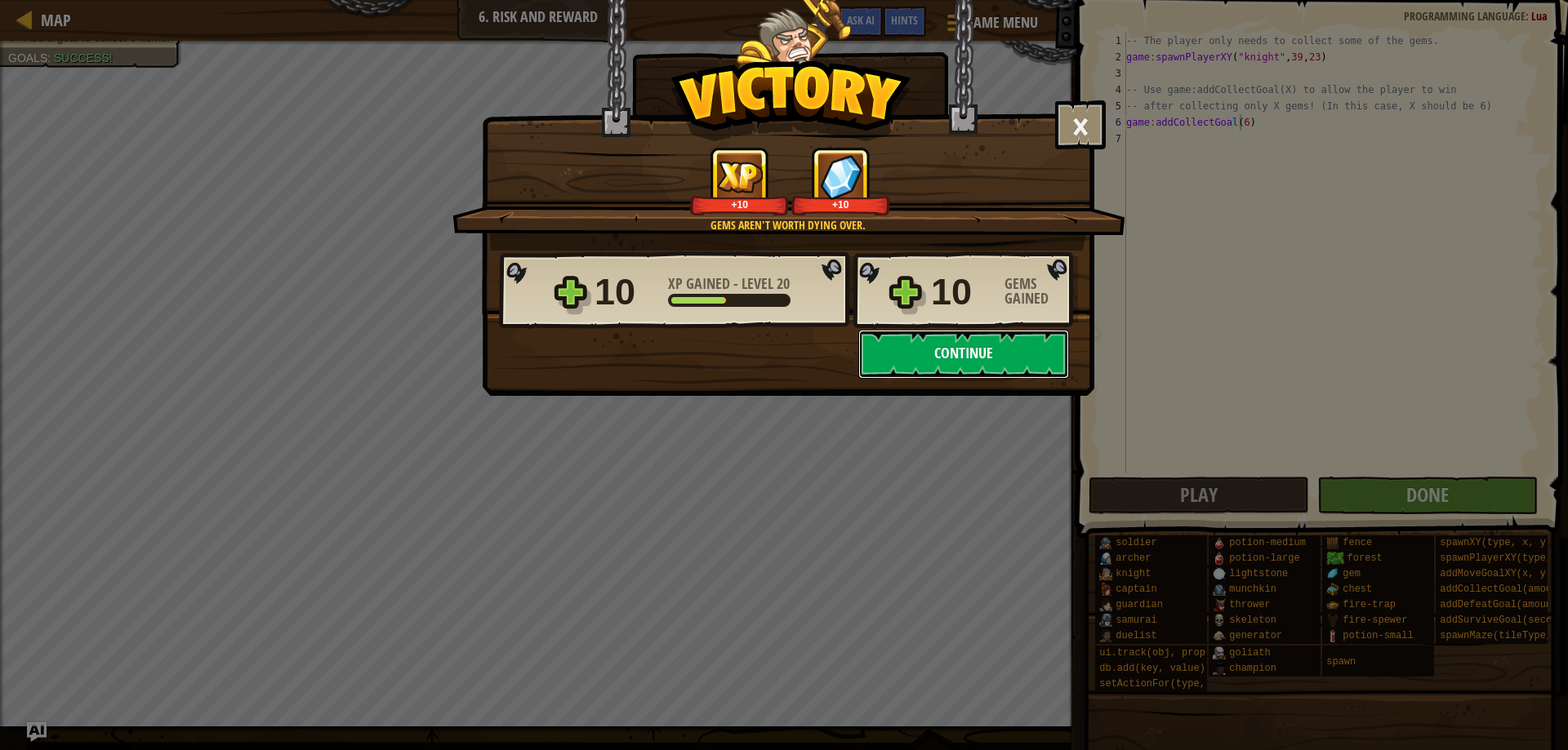
click at [903, 357] on button "Continue" at bounding box center [963, 354] width 210 height 49
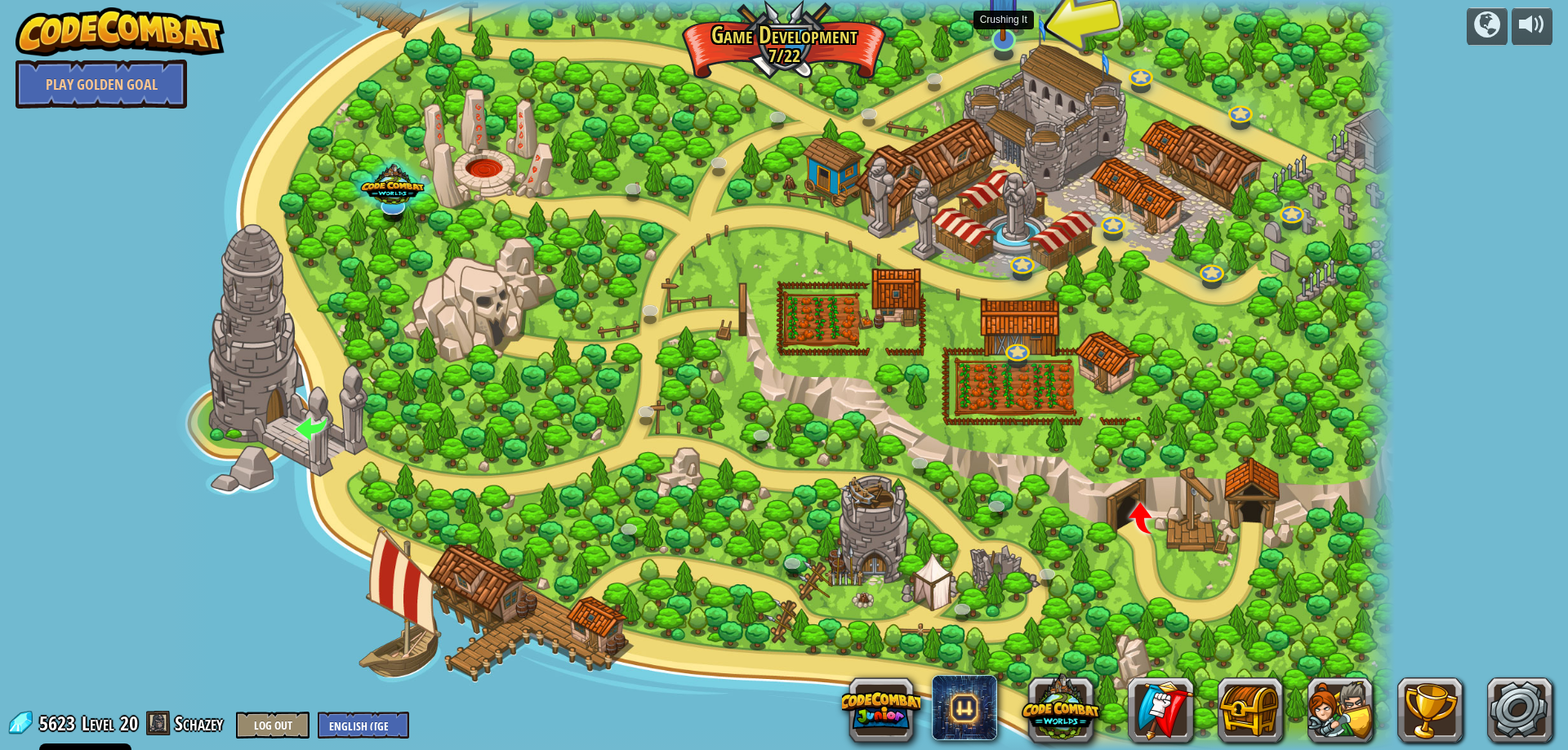
click at [1008, 40] on img at bounding box center [1003, 3] width 34 height 76
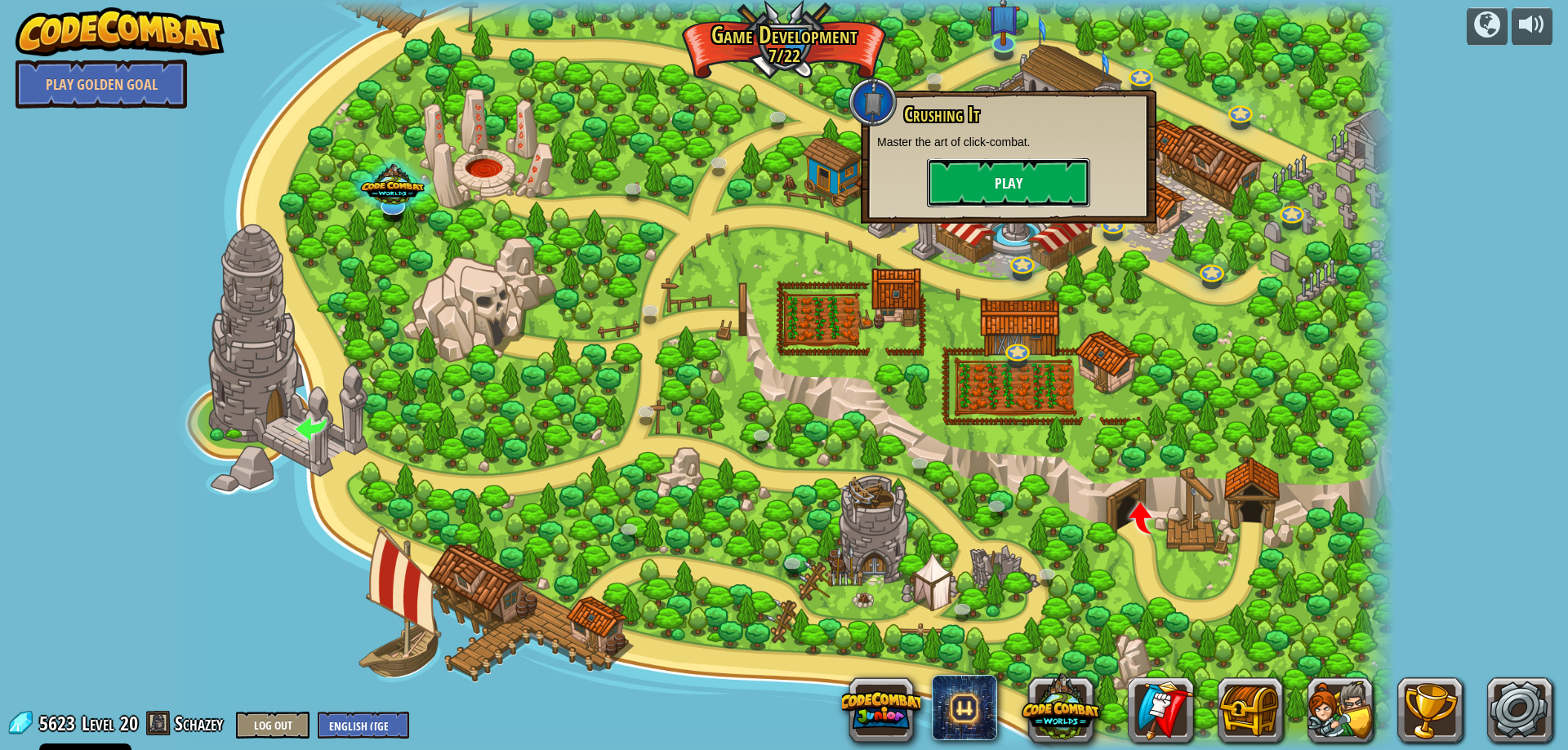
click at [999, 181] on button "Play" at bounding box center [1008, 182] width 163 height 49
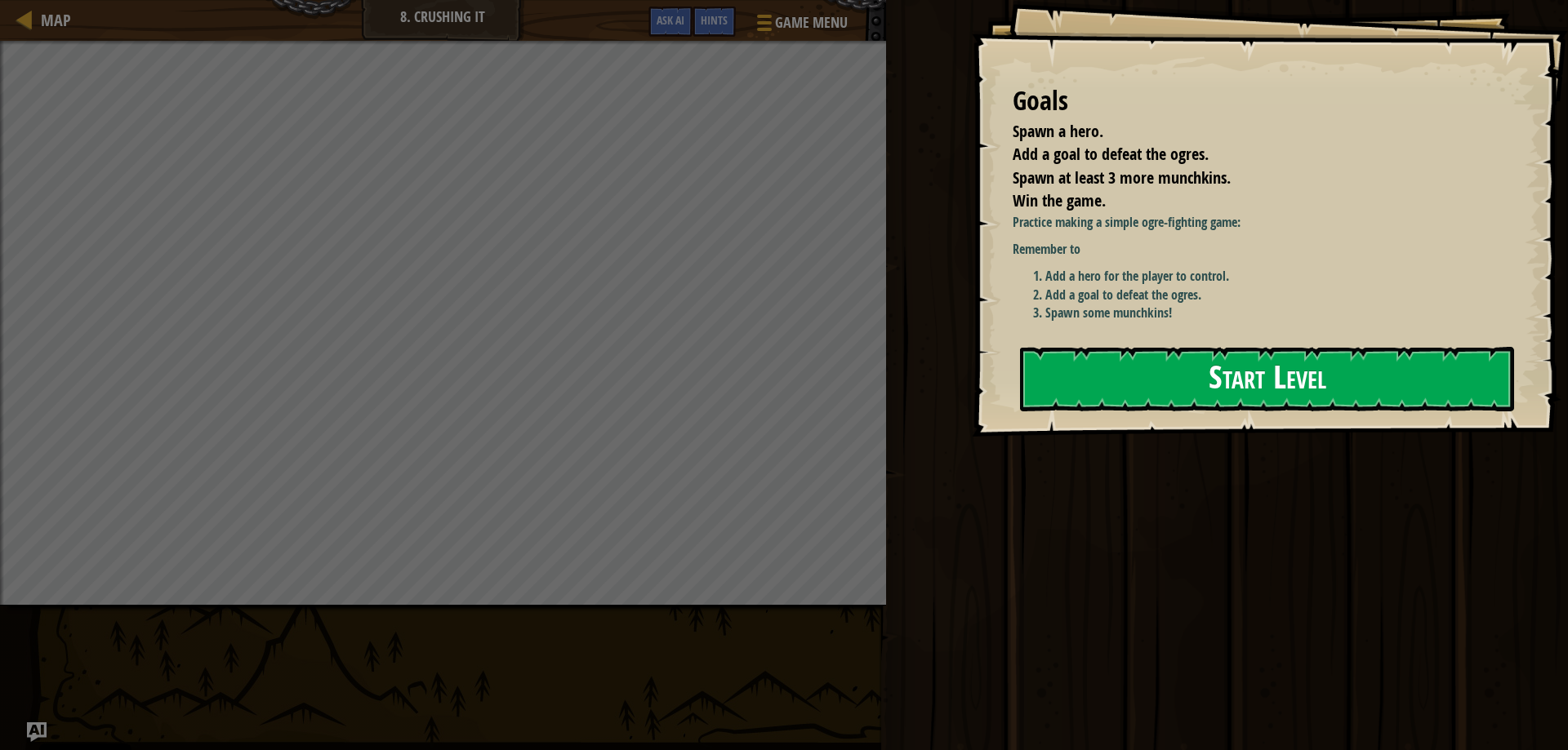
click at [1100, 387] on button "Start Level" at bounding box center [1267, 380] width 494 height 64
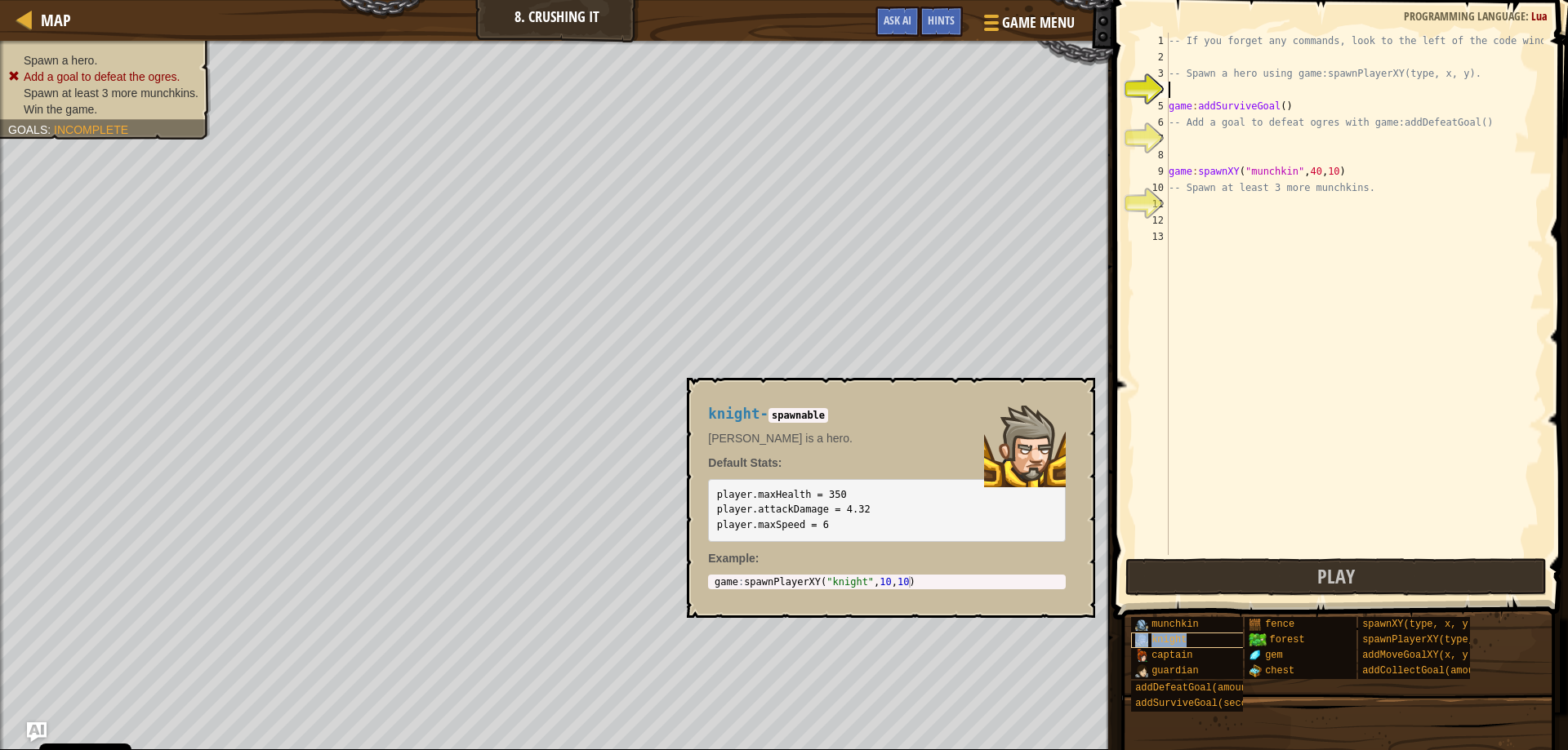
click at [1178, 644] on span "knight" at bounding box center [1169, 640] width 35 height 12
type textarea "game:spawnPlayerXY("knight", 10, 10)"
drag, startPoint x: 711, startPoint y: 579, endPoint x: 921, endPoint y: 597, distance: 210.8
click at [921, 597] on div "knight - spawnable [PERSON_NAME] is a hero. Default Stats: player.maxHealth = 3…" at bounding box center [886, 498] width 380 height 214
click at [1187, 82] on div "-- If you forget any commands, look to the left of the code window! -- Spawn a …" at bounding box center [1354, 310] width 378 height 555
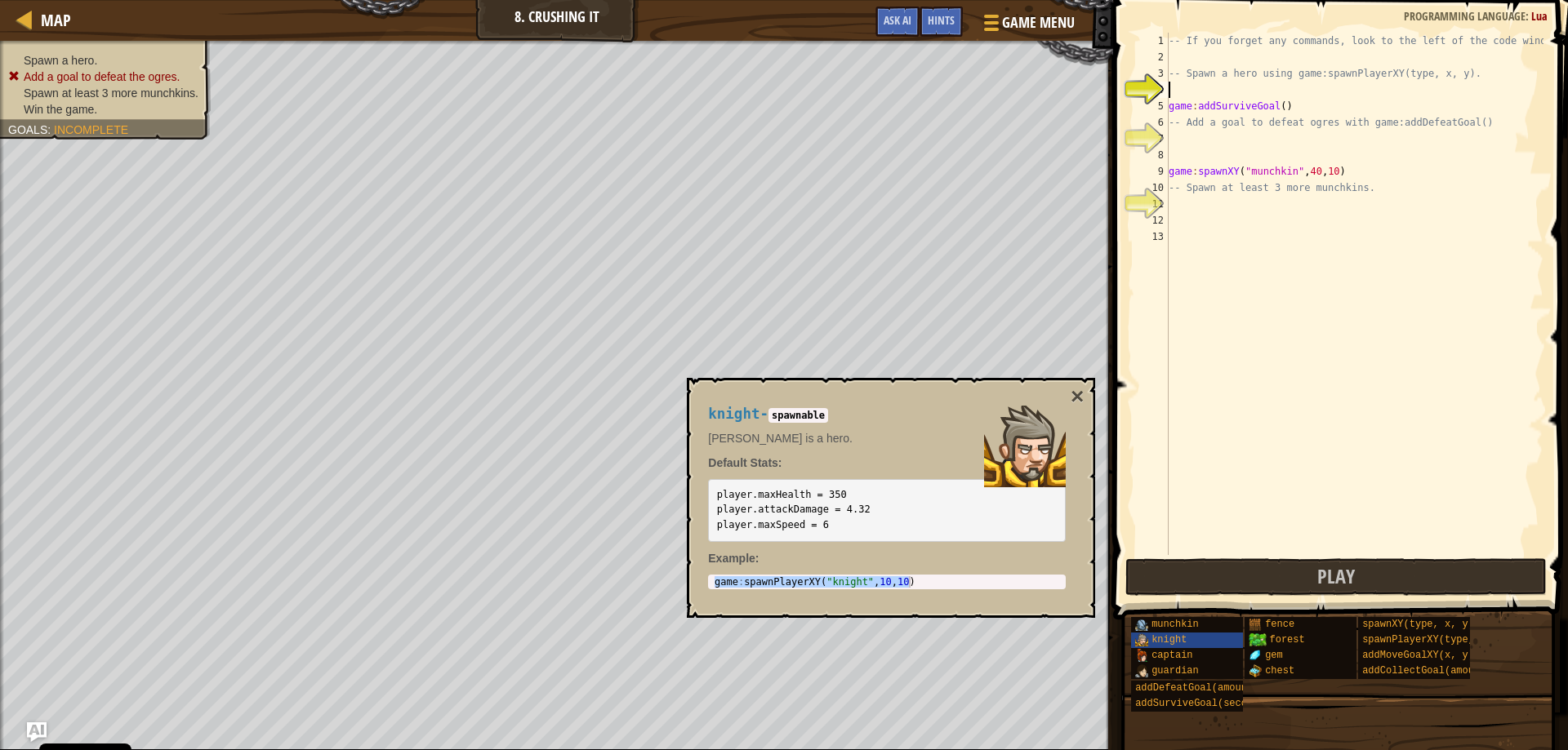
paste textarea "game:spawnPlayerXY("knight", 10, 10)"
type textarea "game:spawnPlayerXY("knight", 10, 10)"
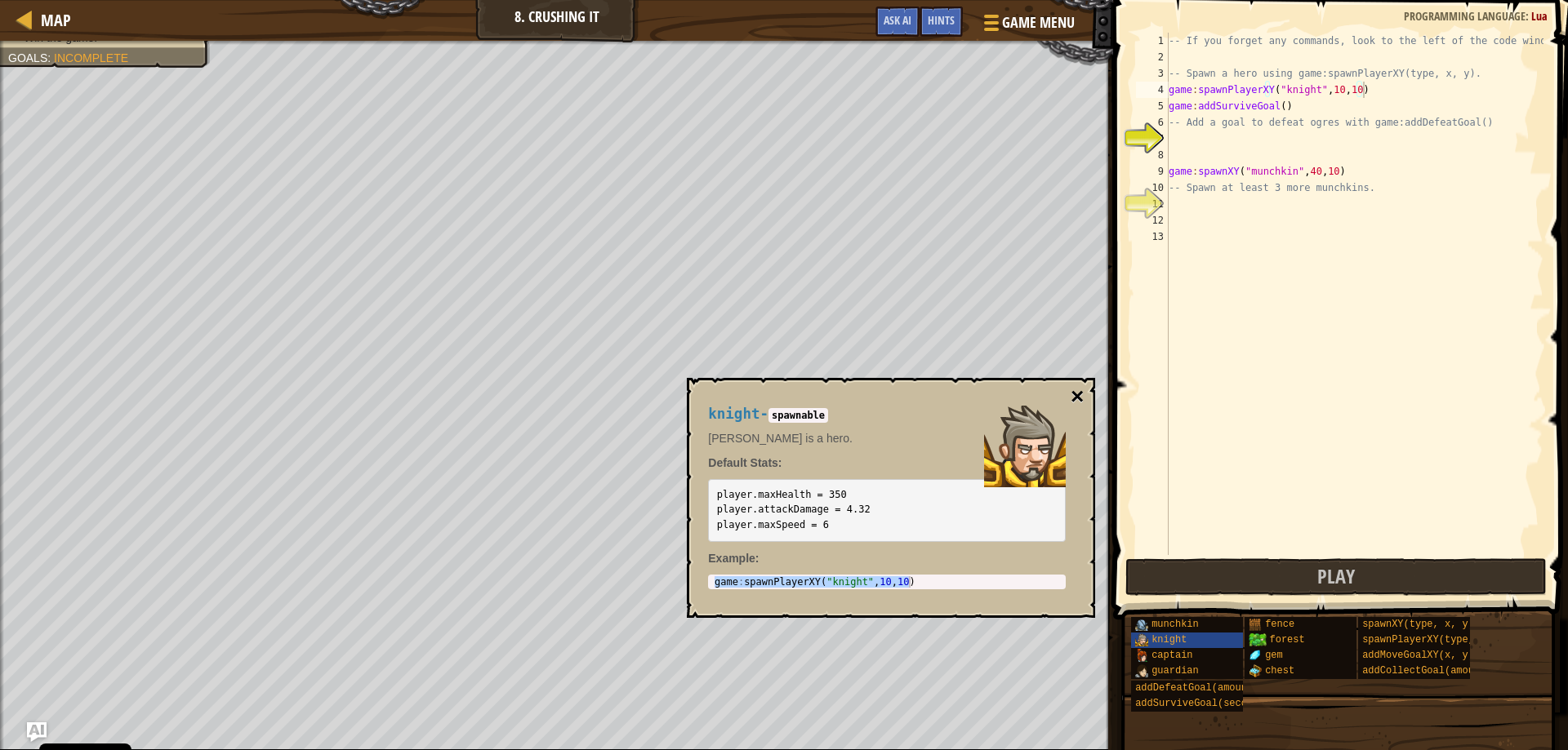
click at [1079, 393] on button "×" at bounding box center [1077, 397] width 13 height 23
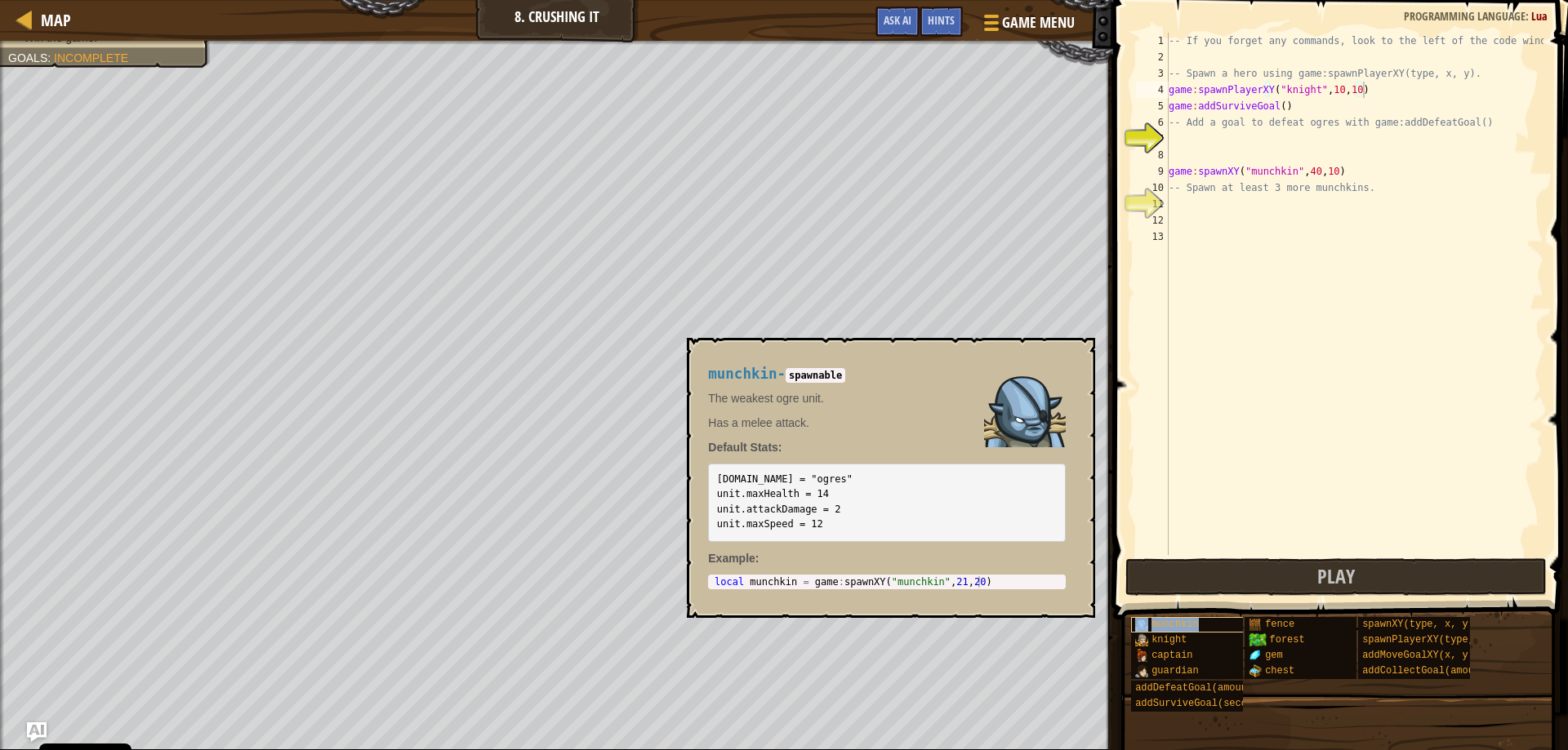
click at [1189, 621] on span "munchkin" at bounding box center [1174, 625] width 47 height 12
type textarea "local munchkin = game:spawnXY("munchkin", 21, 20)"
drag, startPoint x: 713, startPoint y: 578, endPoint x: 997, endPoint y: 592, distance: 284.3
click at [997, 592] on div "munchkin - spawnable The weakest ogre unit. Has a melee attack. Default Stats: …" at bounding box center [886, 479] width 380 height 254
click at [1170, 203] on div "-- If you forget any commands, look to the left of the code window! -- Spawn a …" at bounding box center [1354, 310] width 378 height 555
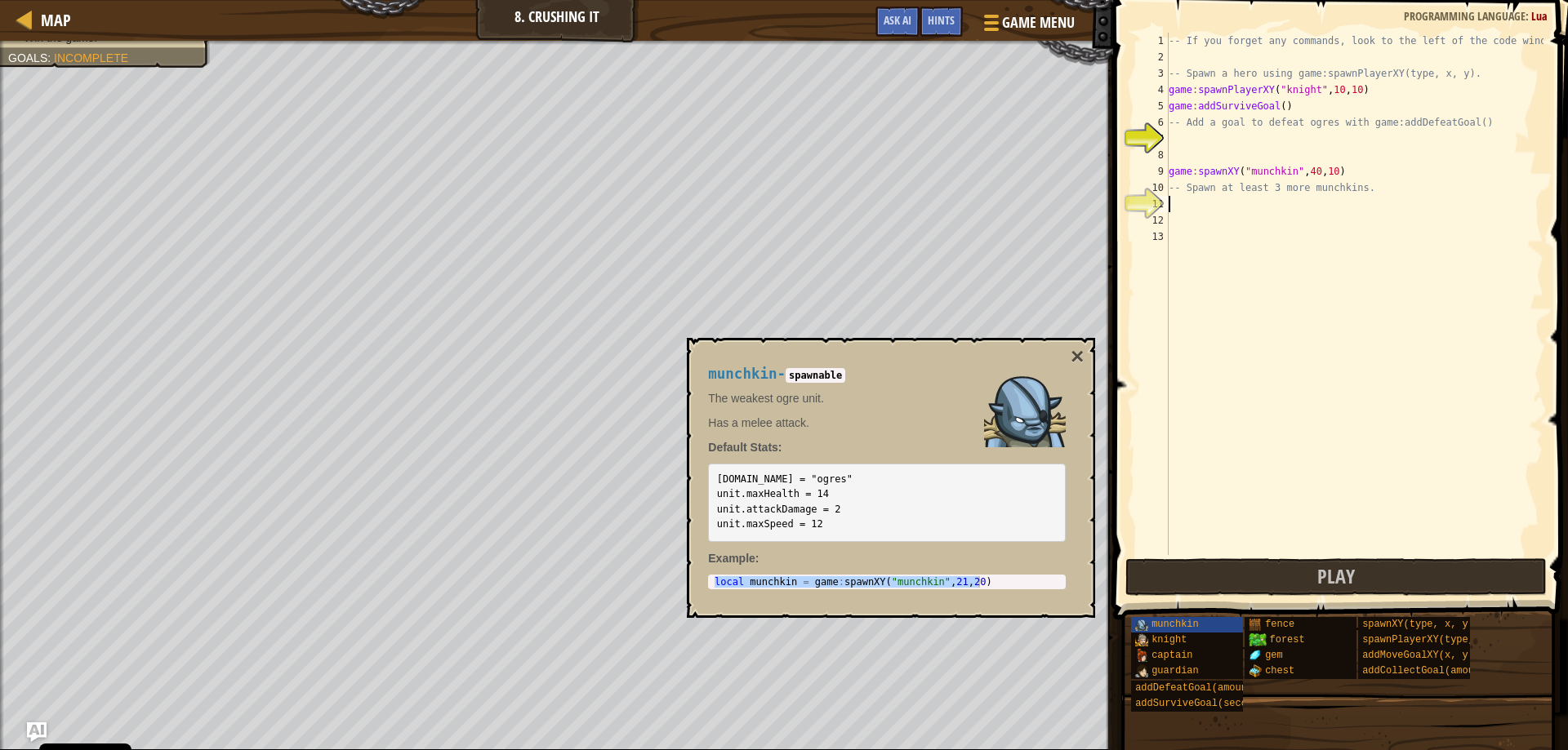
paste textarea "local munchkin = game:spawnXY("munchkin", 21, 20)"
type textarea "local munchkin = game:spawnXY("munchkin", 21, 20)"
click at [1169, 224] on div "-- If you forget any commands, look to the left of the code window! -- Spawn a …" at bounding box center [1354, 310] width 378 height 555
paste textarea "local munchkin = game:spawnXY("munchkin", 21, 20)"
type textarea "local munchkin = game:spawnXY("munchkin", 21, 20)"
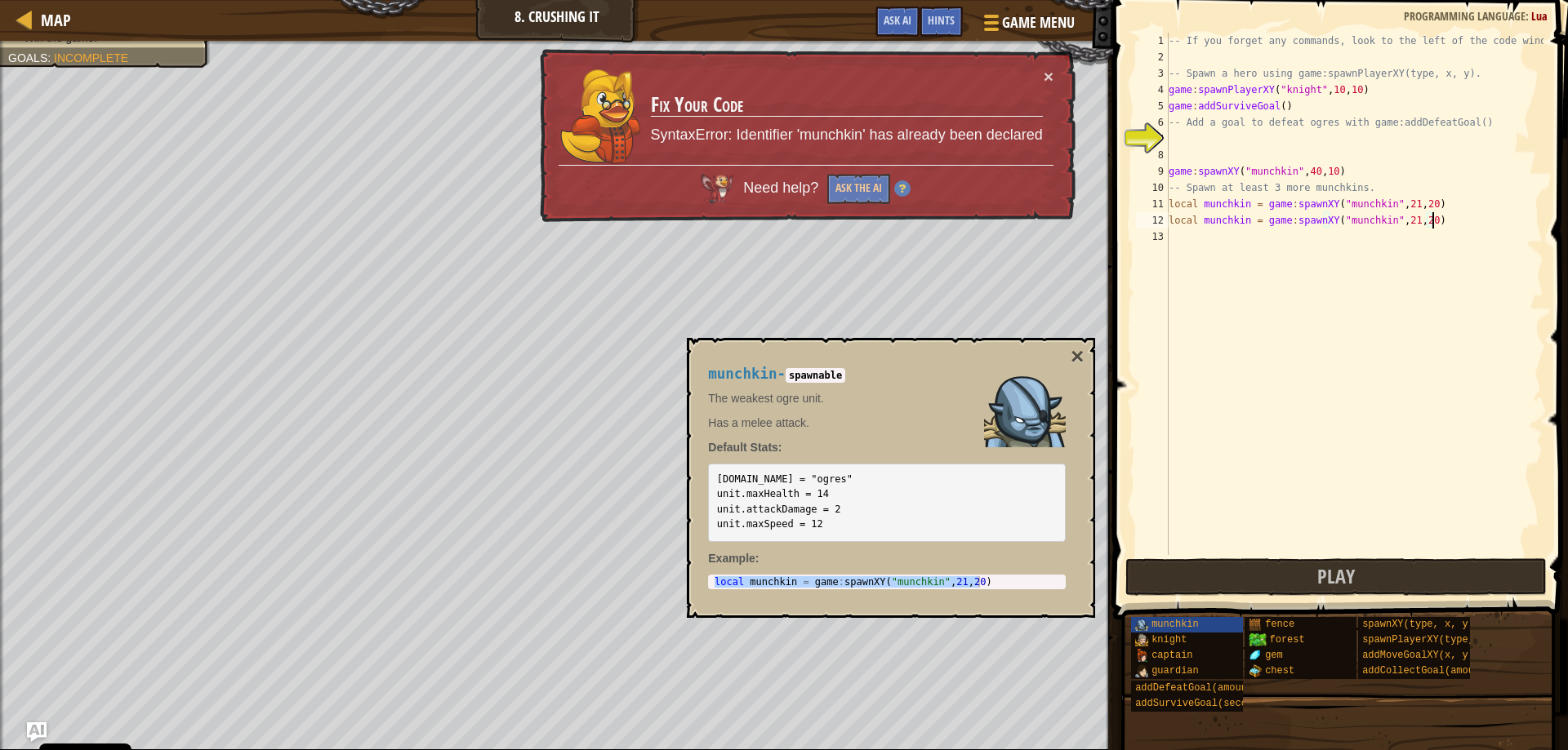
click at [1174, 236] on div "-- If you forget any commands, look to the left of the code window! -- Spawn a …" at bounding box center [1354, 310] width 378 height 555
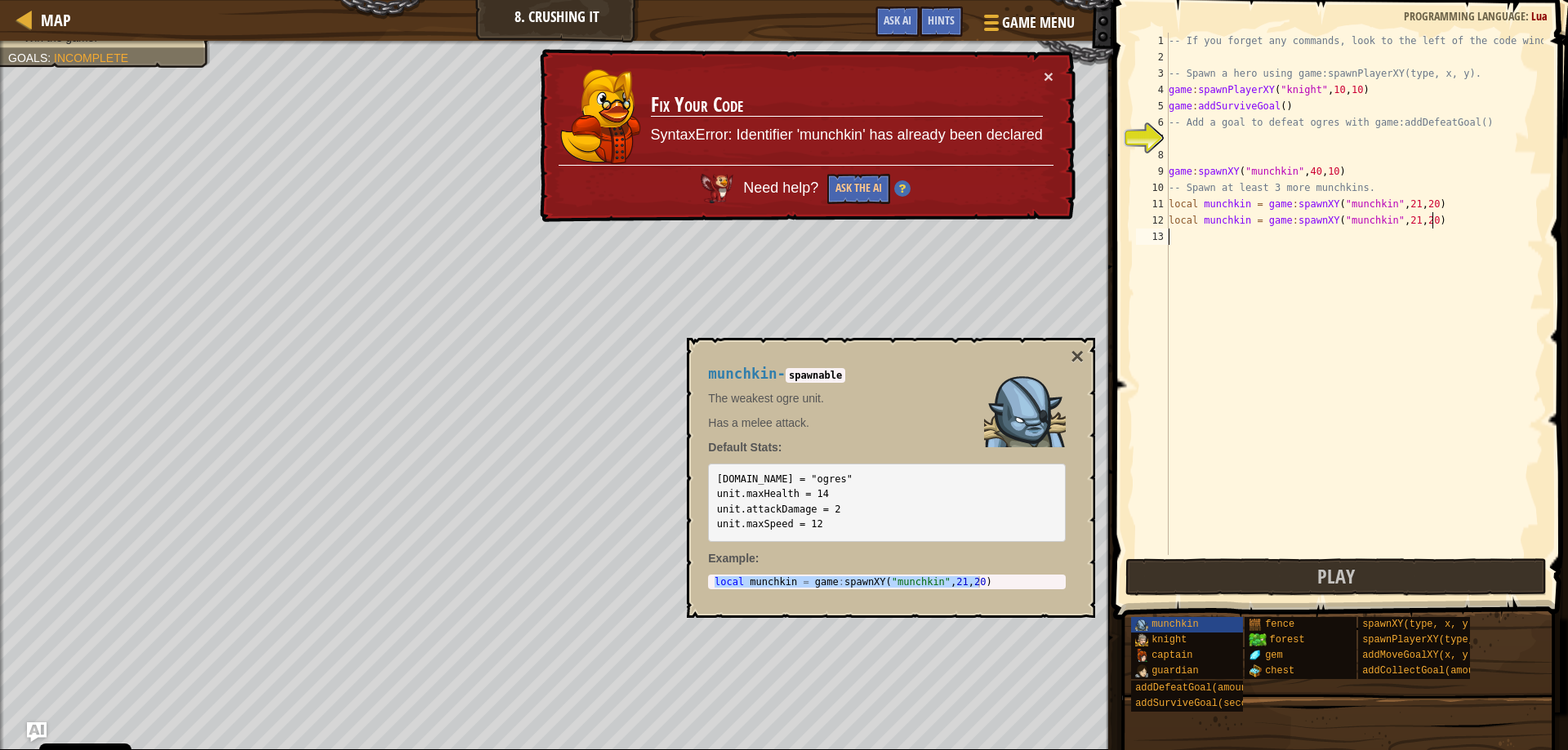
paste textarea "local munchkin = game:spawnXY("munchkin", 21, 20)"
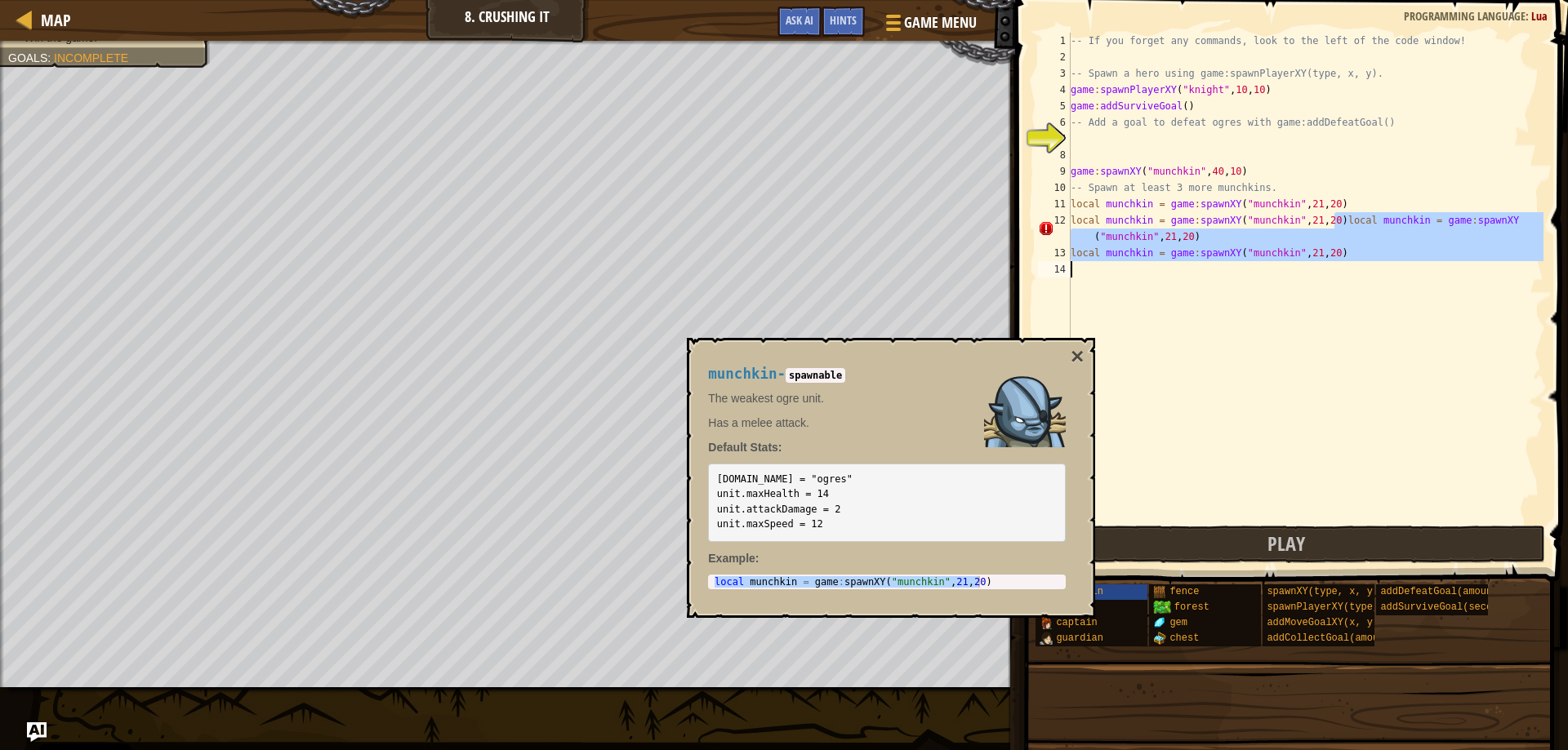
drag, startPoint x: 1333, startPoint y: 220, endPoint x: 1500, endPoint y: 254, distance: 170.4
click at [1505, 261] on div "-- If you forget any commands, look to the left of the code window! -- Spawn a …" at bounding box center [1305, 294] width 476 height 522
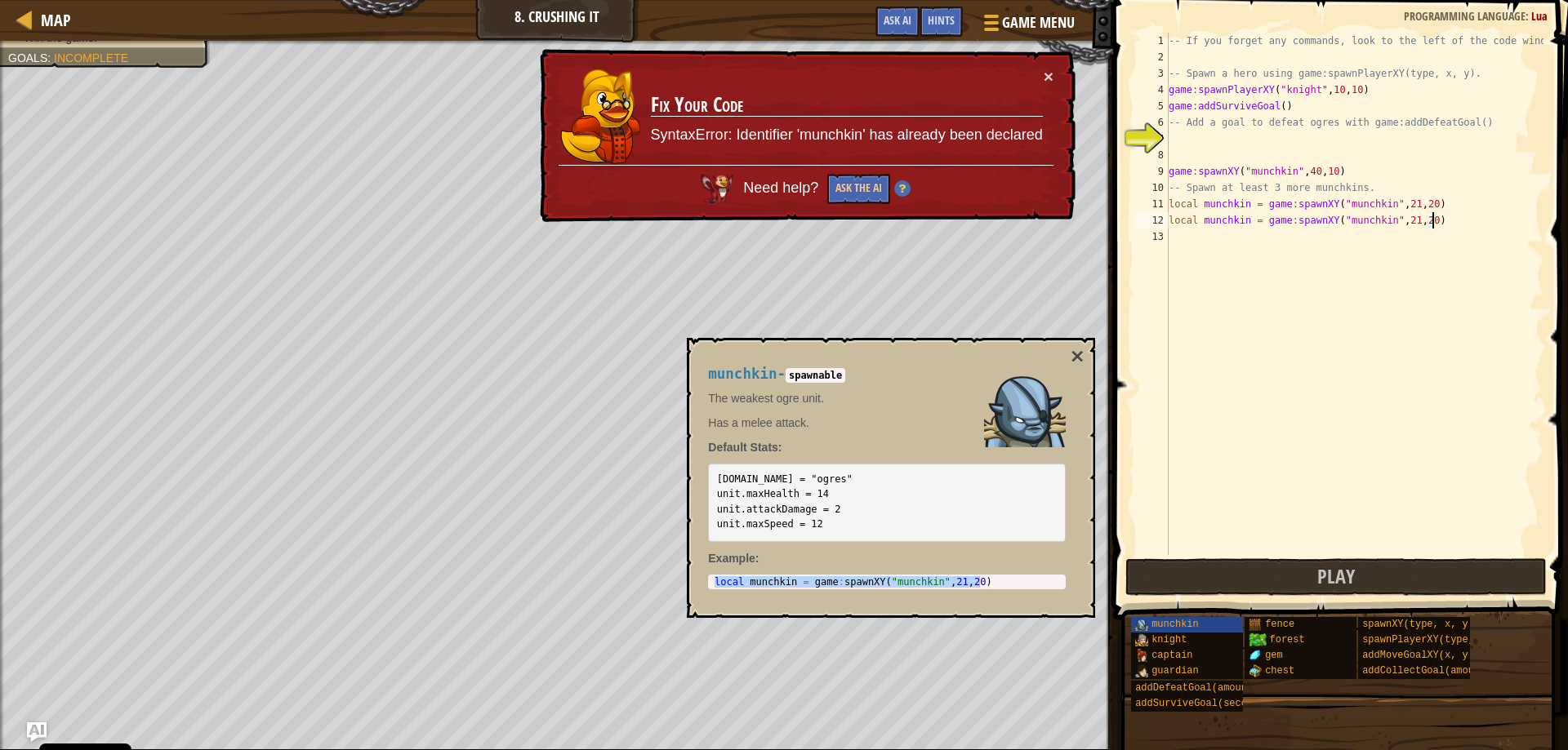
click at [1405, 219] on div "-- If you forget any commands, look to the left of the code window! -- Spawn a …" at bounding box center [1354, 310] width 378 height 555
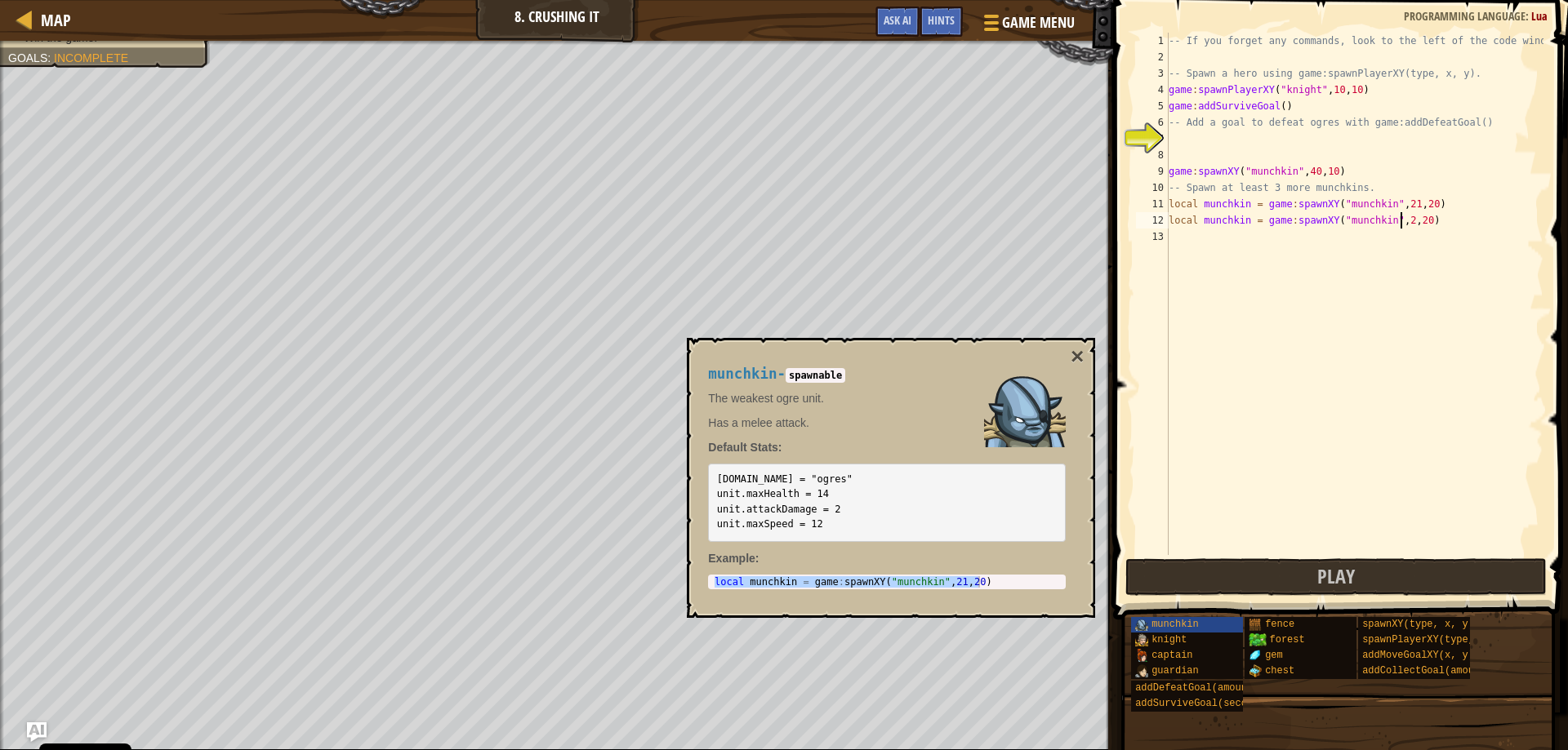
scroll to position [7, 21]
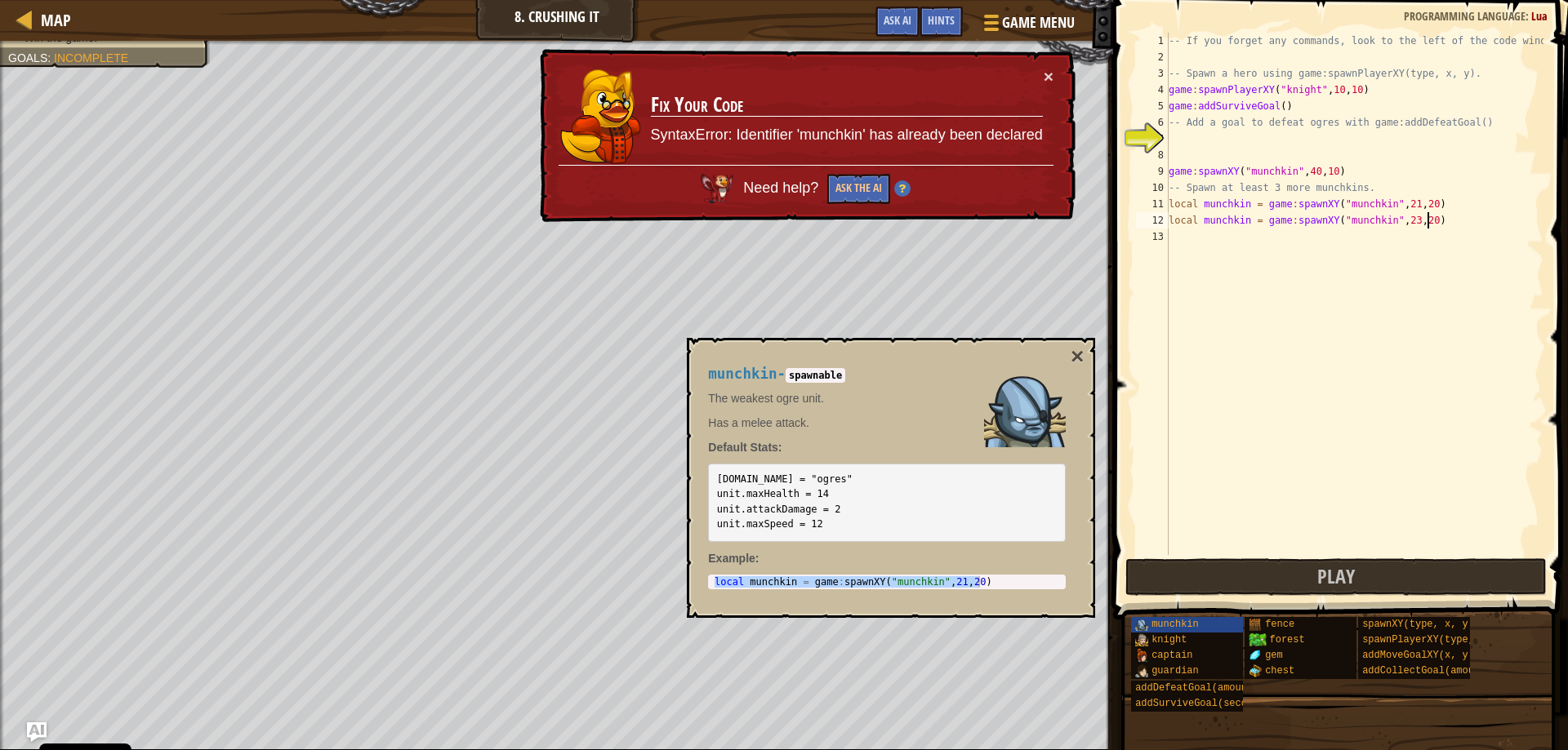
click at [1428, 219] on div "-- If you forget any commands, look to the left of the code window! -- Spawn a …" at bounding box center [1354, 310] width 378 height 555
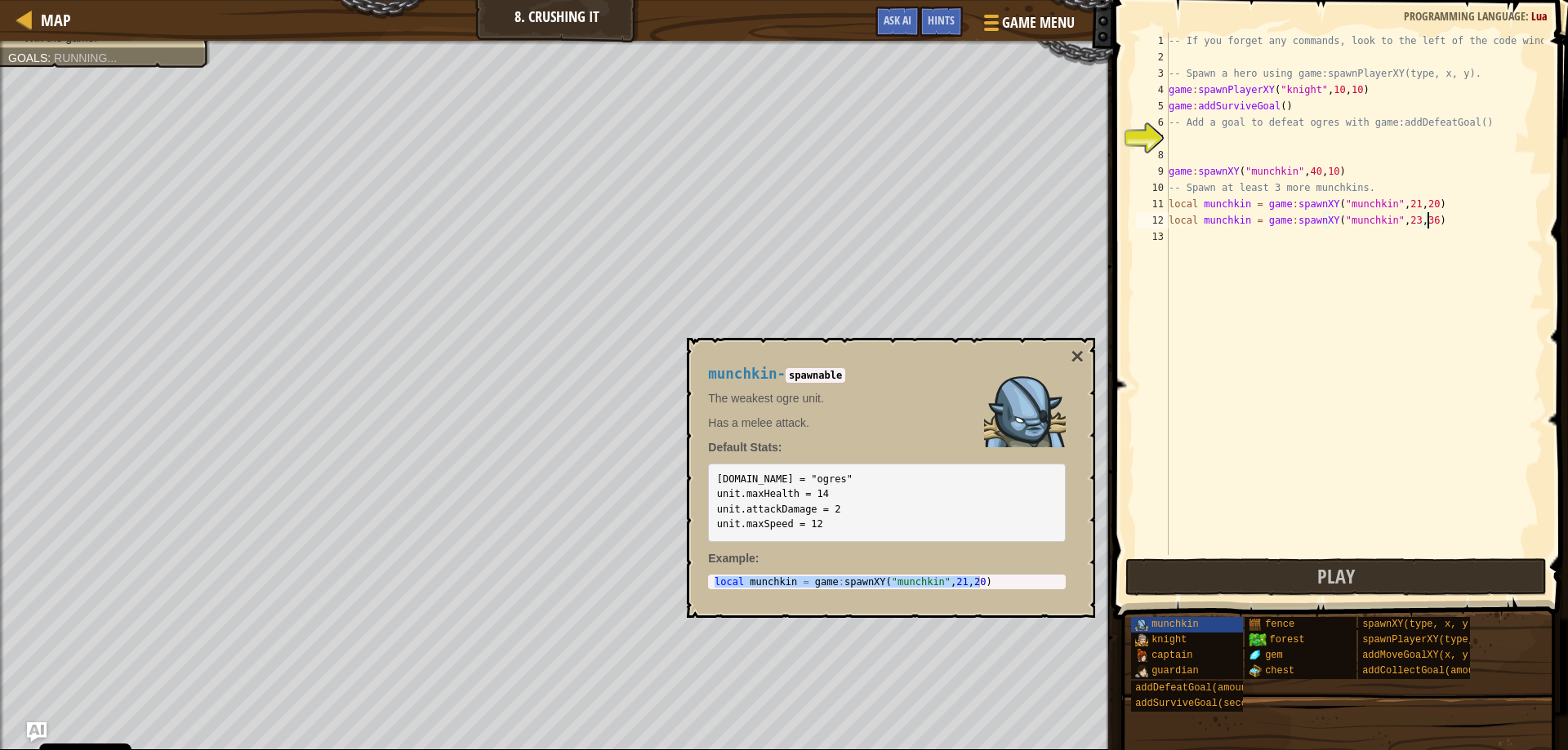
scroll to position [7, 21]
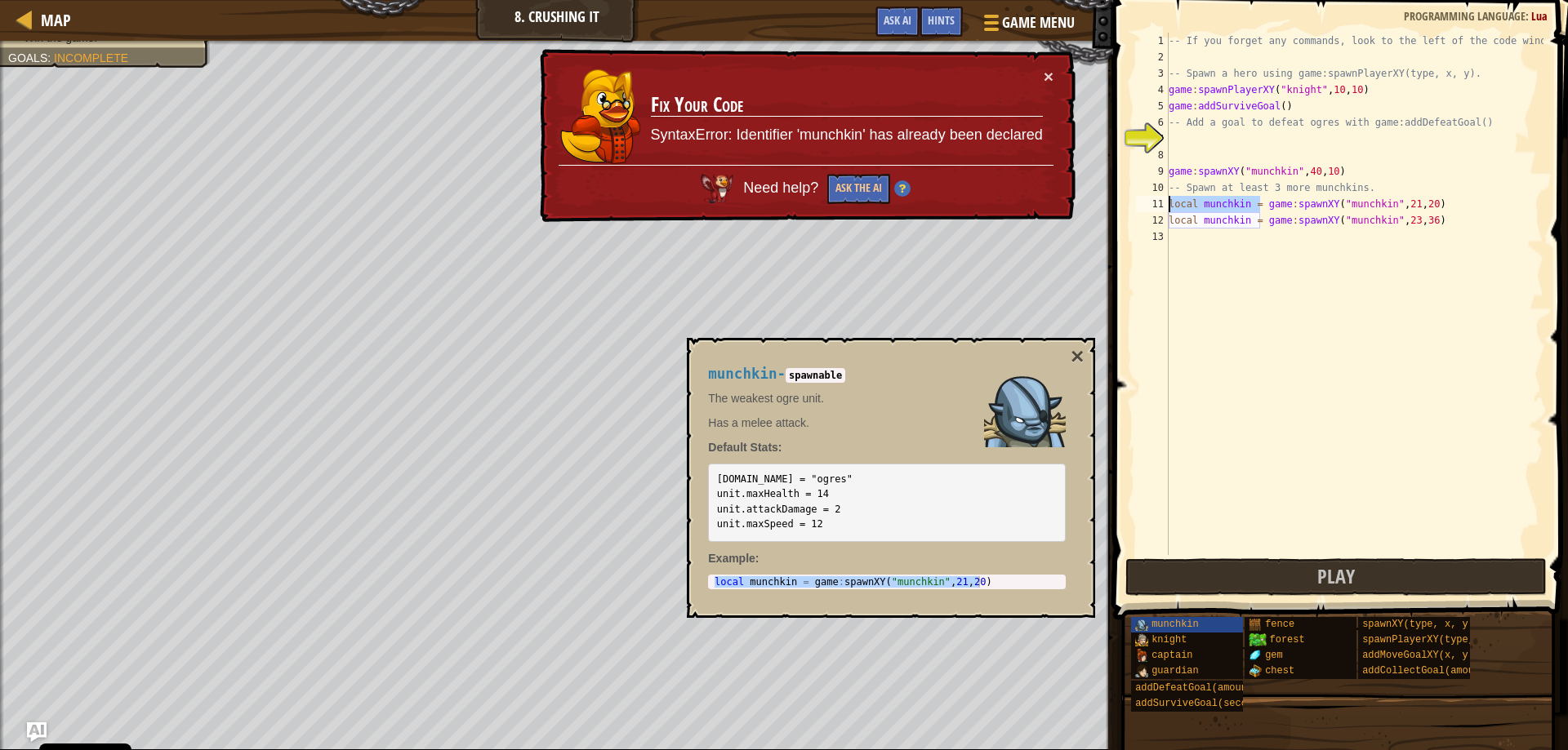
drag, startPoint x: 1258, startPoint y: 205, endPoint x: 1160, endPoint y: 202, distance: 98.0
click at [1160, 202] on div "local munchkin = game:spawnXY("munchkin", 23, 36) 1 2 3 4 5 6 7 8 9 10 11 12 13…" at bounding box center [1339, 294] width 411 height 522
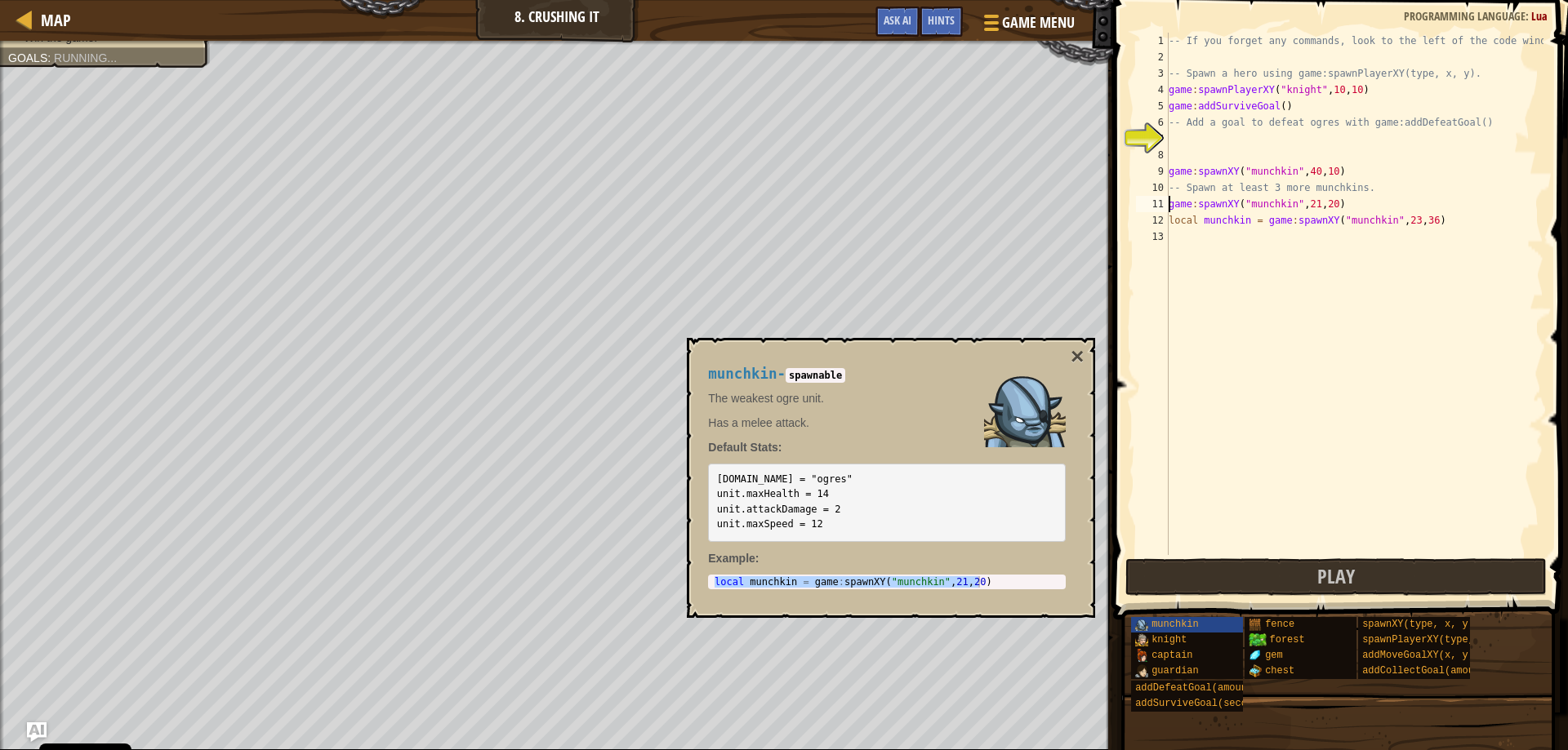
scroll to position [7, 14]
drag, startPoint x: 1254, startPoint y: 220, endPoint x: 1155, endPoint y: 223, distance: 99.0
click at [1155, 223] on div "game:spawnXY("munchkin", 21, 20) 1 2 3 4 5 6 7 8 9 10 11 12 13 -- If you forget…" at bounding box center [1339, 294] width 411 height 522
type textarea "game:spawnXY("munchkin", 23, 36)"
click at [1073, 356] on button "×" at bounding box center [1077, 357] width 13 height 23
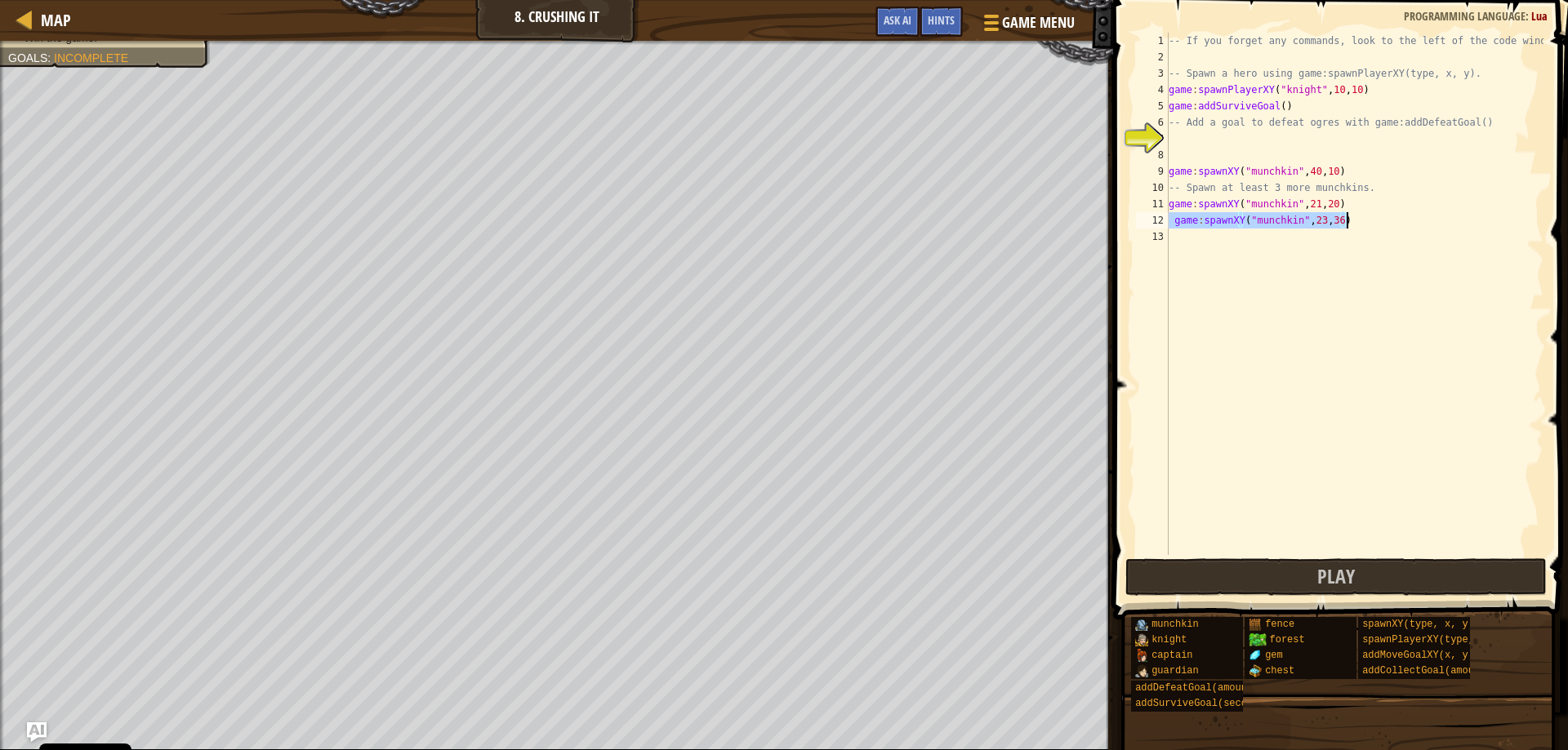
drag, startPoint x: 1171, startPoint y: 221, endPoint x: 1387, endPoint y: 224, distance: 216.0
click at [1387, 224] on div "-- If you forget any commands, look to the left of the code window! -- Spawn a …" at bounding box center [1354, 310] width 378 height 555
click at [1188, 243] on div "-- If you forget any commands, look to the left of the code window! -- Spawn a …" at bounding box center [1354, 310] width 378 height 555
paste textarea "game:spawnXY("munchkin", 23, 36)"
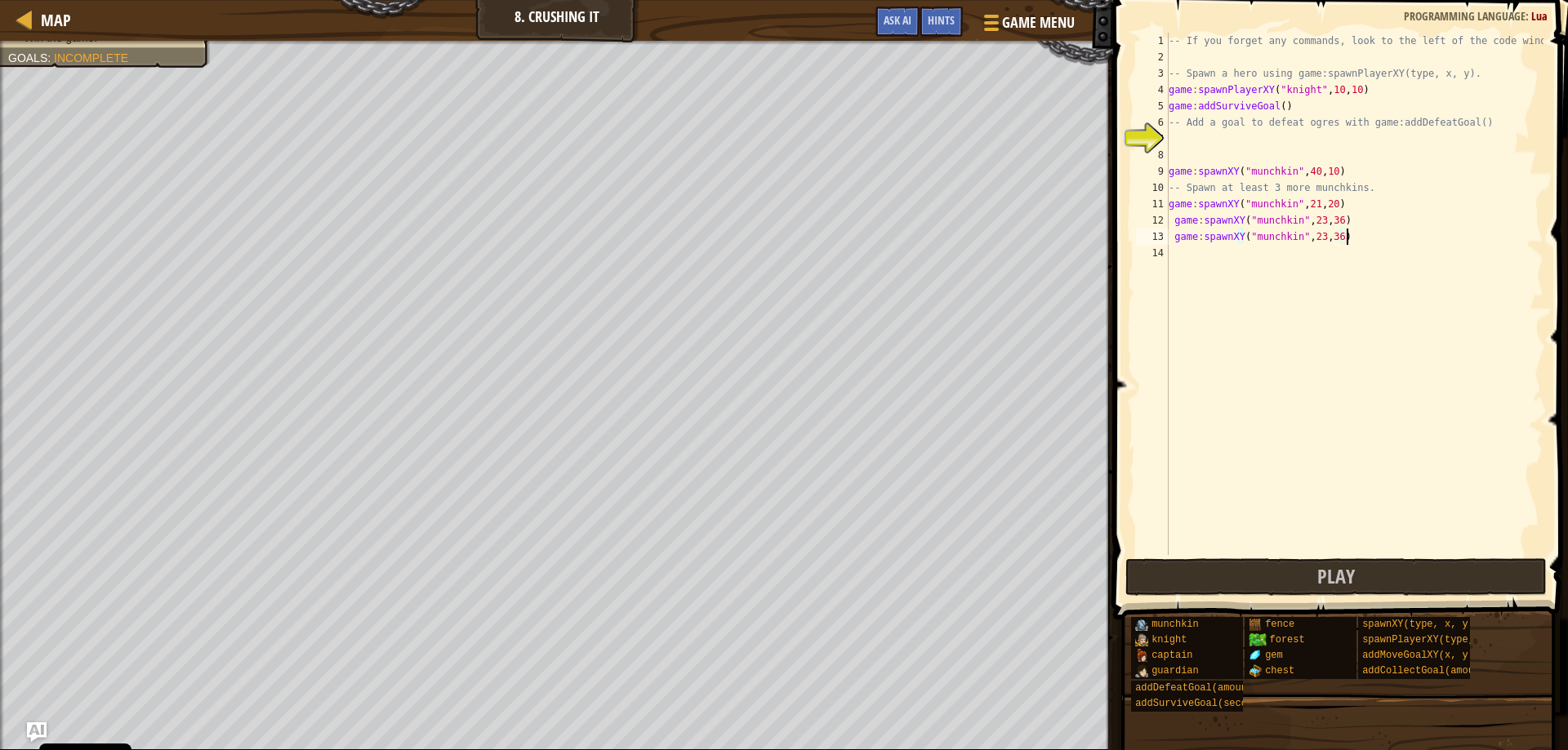
click at [1318, 236] on div "-- If you forget any commands, look to the left of the code window! -- Spawn a …" at bounding box center [1354, 310] width 378 height 555
click at [1342, 233] on div "-- If you forget any commands, look to the left of the code window! -- Spawn a …" at bounding box center [1354, 310] width 378 height 555
click at [1313, 220] on div "-- If you forget any commands, look to the left of the code window! -- Spawn a …" at bounding box center [1354, 310] width 378 height 555
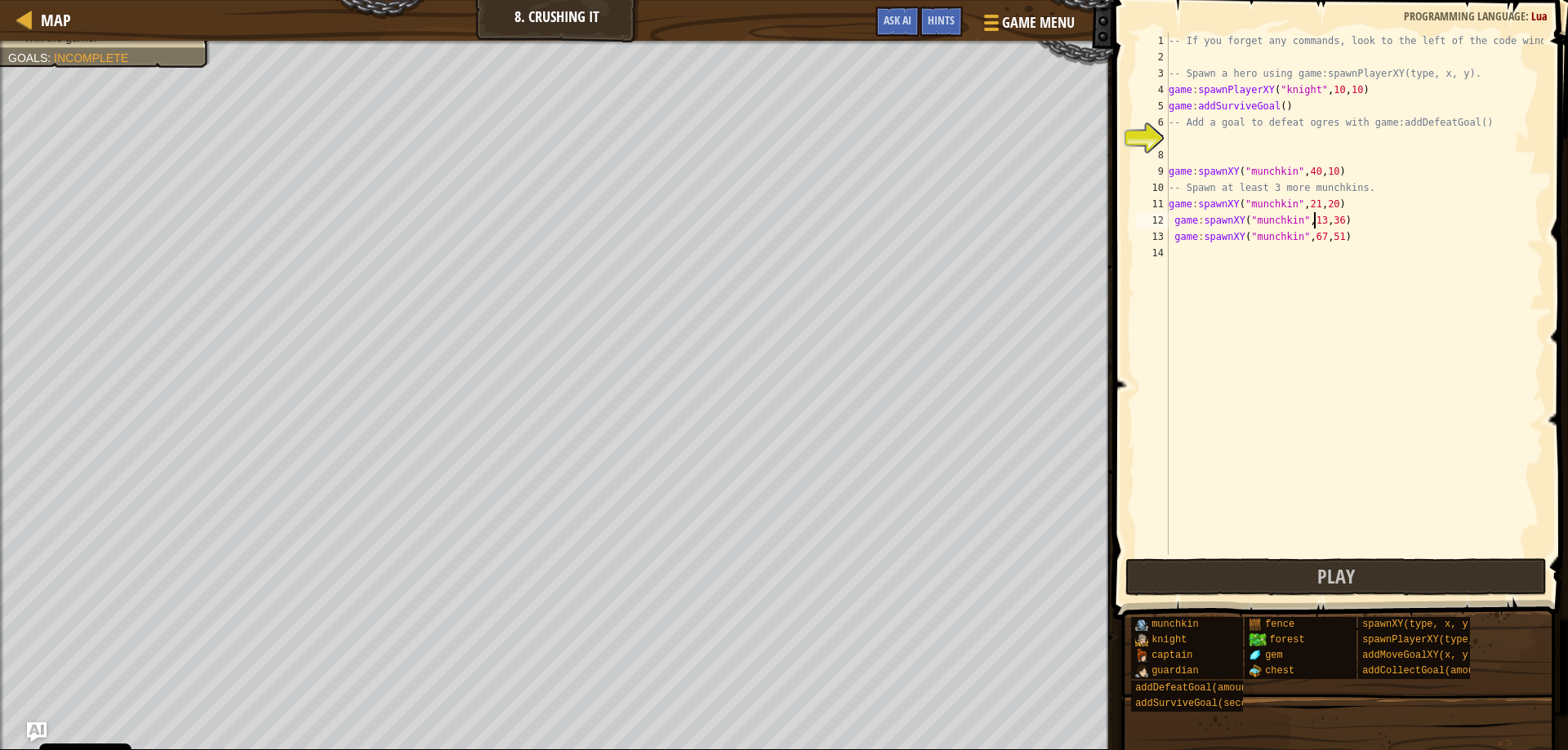
scroll to position [7, 12]
click at [1340, 221] on div "-- If you forget any commands, look to the left of the code window! -- Spawn a …" at bounding box center [1354, 310] width 378 height 555
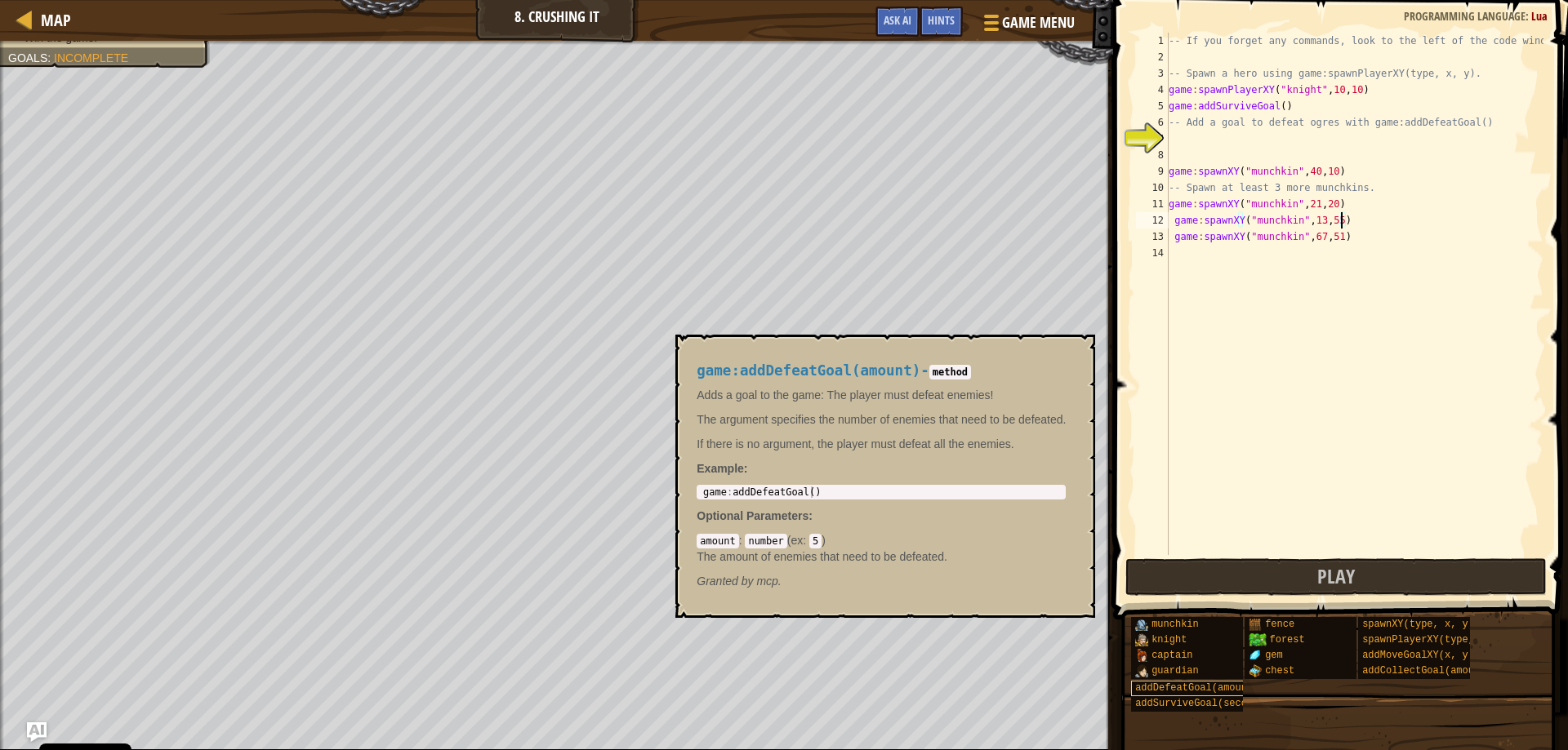
type textarea "game:spawnXY("munchkin", 13, 55)"
click at [1180, 684] on span "addDefeatGoal(amount)" at bounding box center [1197, 688] width 123 height 12
type textarea "game:addDefeatGoal()"
drag, startPoint x: 700, startPoint y: 489, endPoint x: 893, endPoint y: 501, distance: 193.4
click at [893, 501] on div "game:addDefeatGoal(amount) - method Adds a goal to the game: The player must de…" at bounding box center [881, 477] width 392 height 257
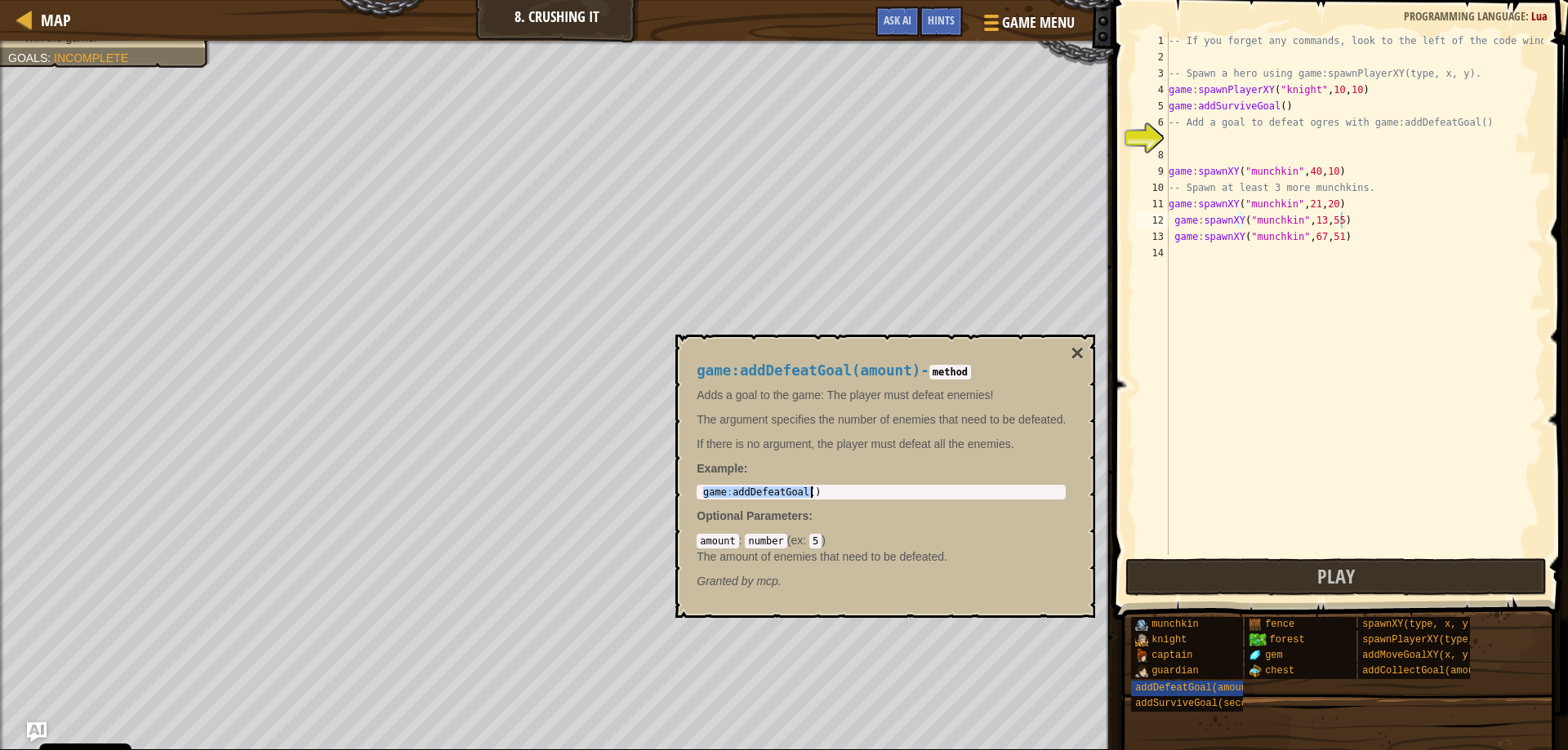
click at [1183, 148] on div "-- If you forget any commands, look to the left of the code window! -- Spawn a …" at bounding box center [1354, 310] width 378 height 555
paste textarea "game:addDefeatGoal()"
type textarea "game:addDefeatGoal()"
click at [1226, 568] on button "Play" at bounding box center [1337, 578] width 423 height 38
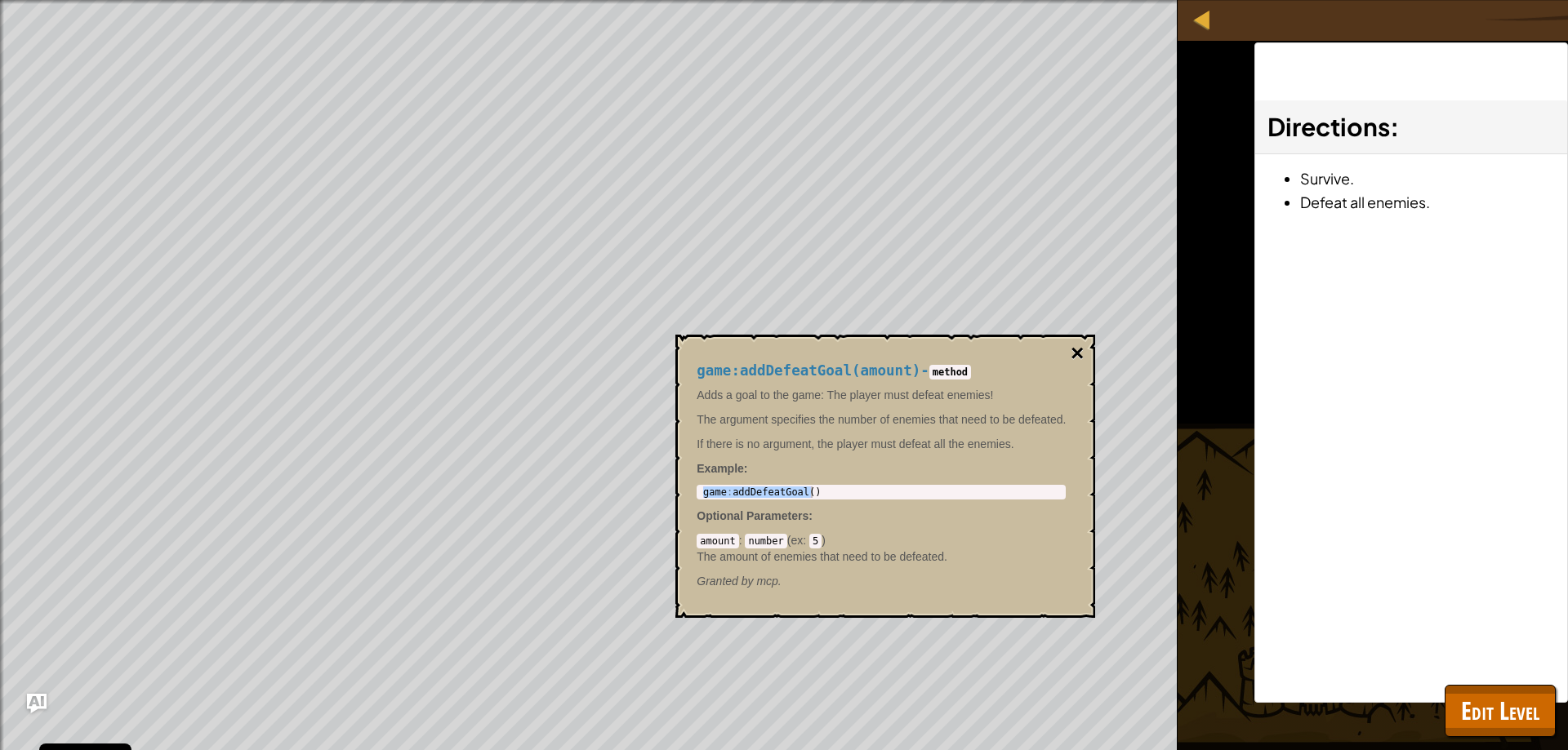
click at [1084, 347] on button "×" at bounding box center [1077, 354] width 13 height 23
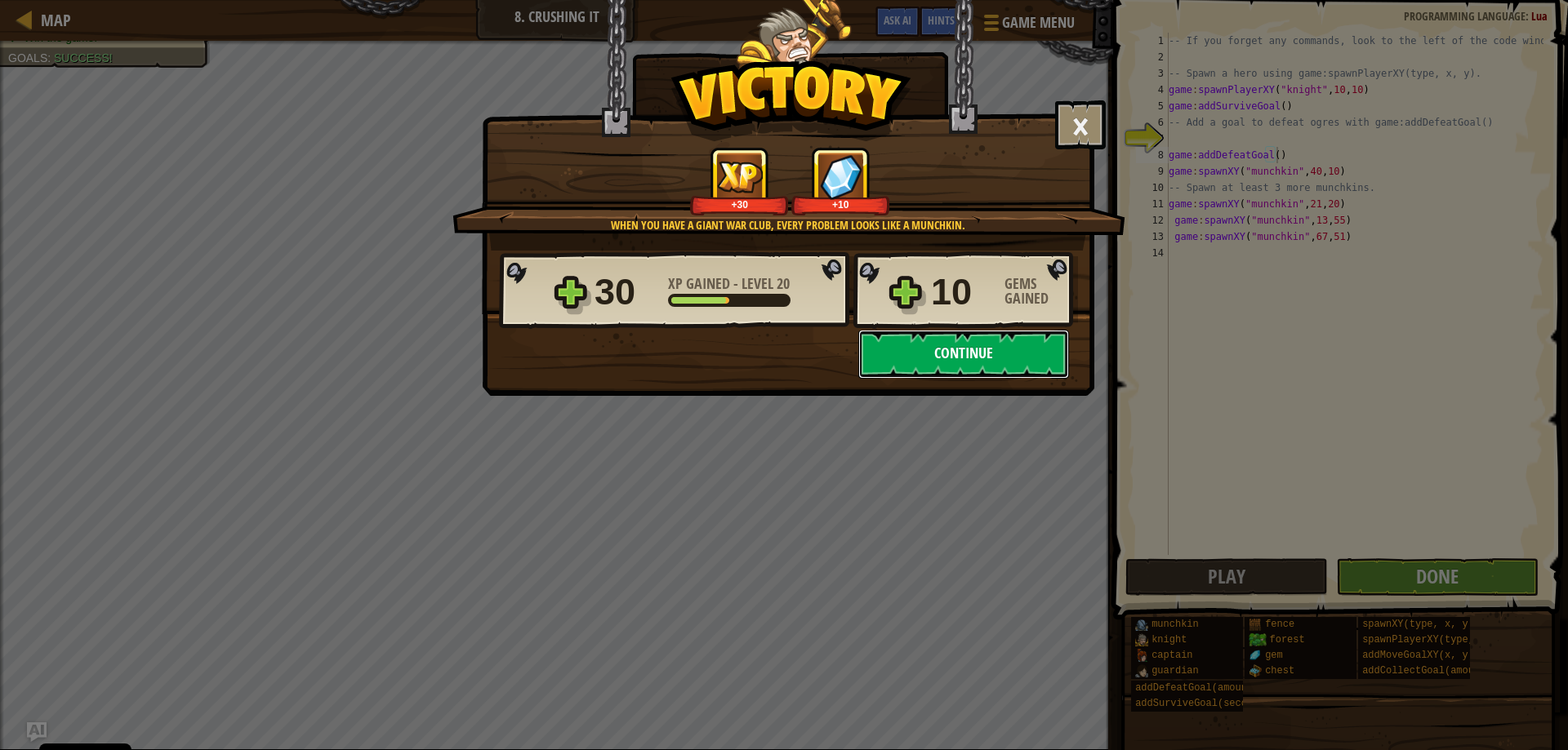
click at [909, 356] on button "Continue" at bounding box center [963, 354] width 210 height 49
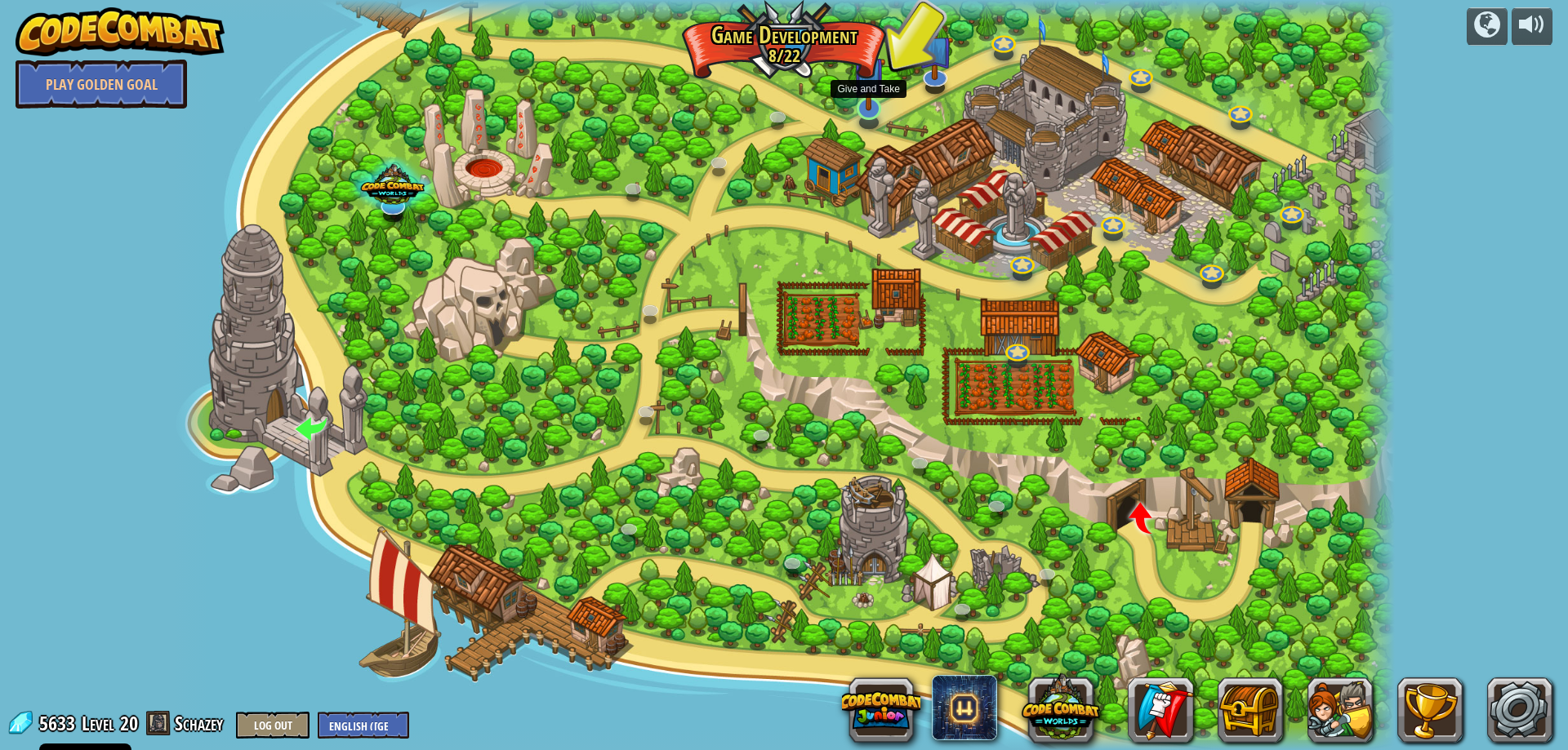
click at [878, 111] on div at bounding box center [869, 109] width 25 height 23
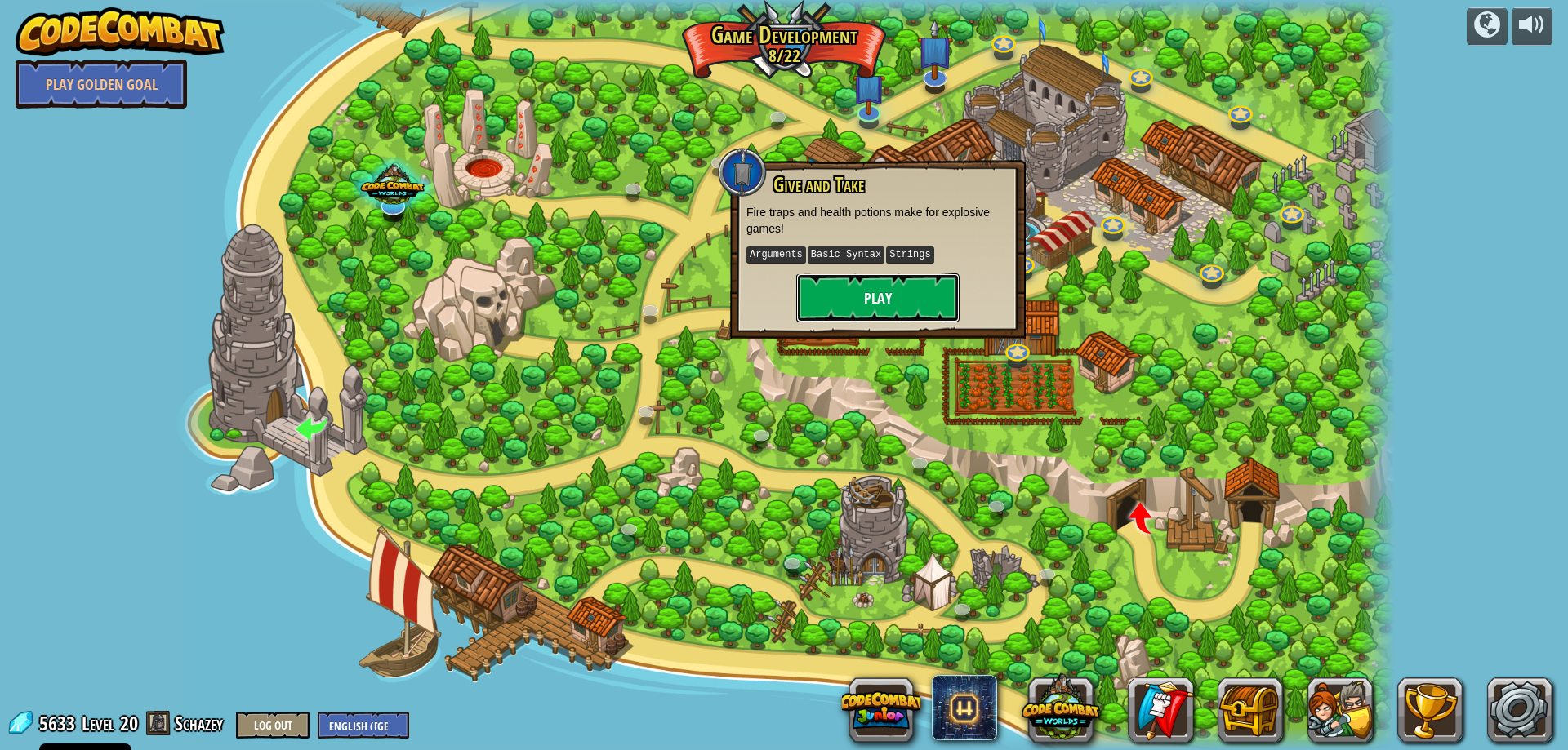
click at [886, 291] on button "Play" at bounding box center [878, 298] width 163 height 49
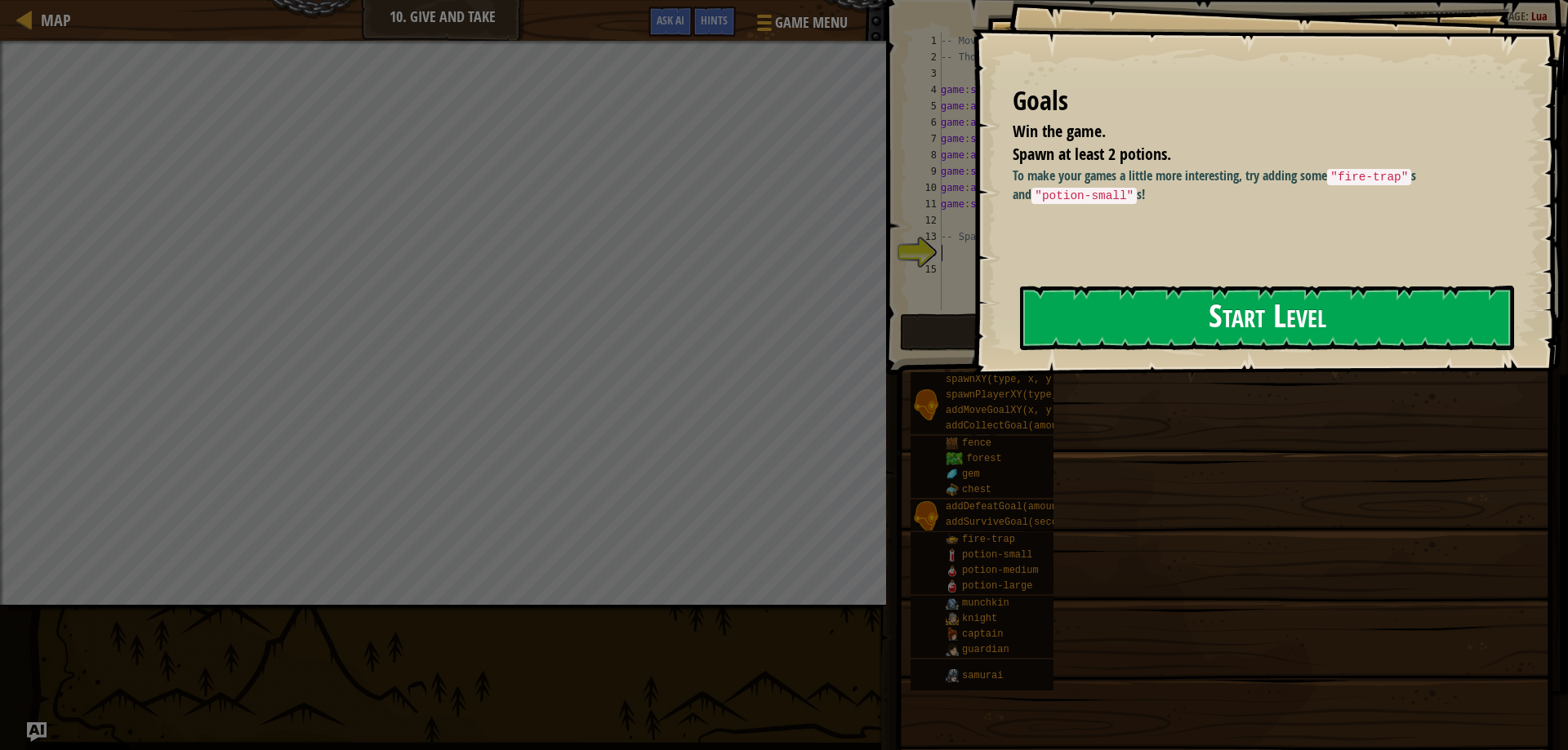
click at [1089, 303] on button "Start Level" at bounding box center [1267, 318] width 494 height 64
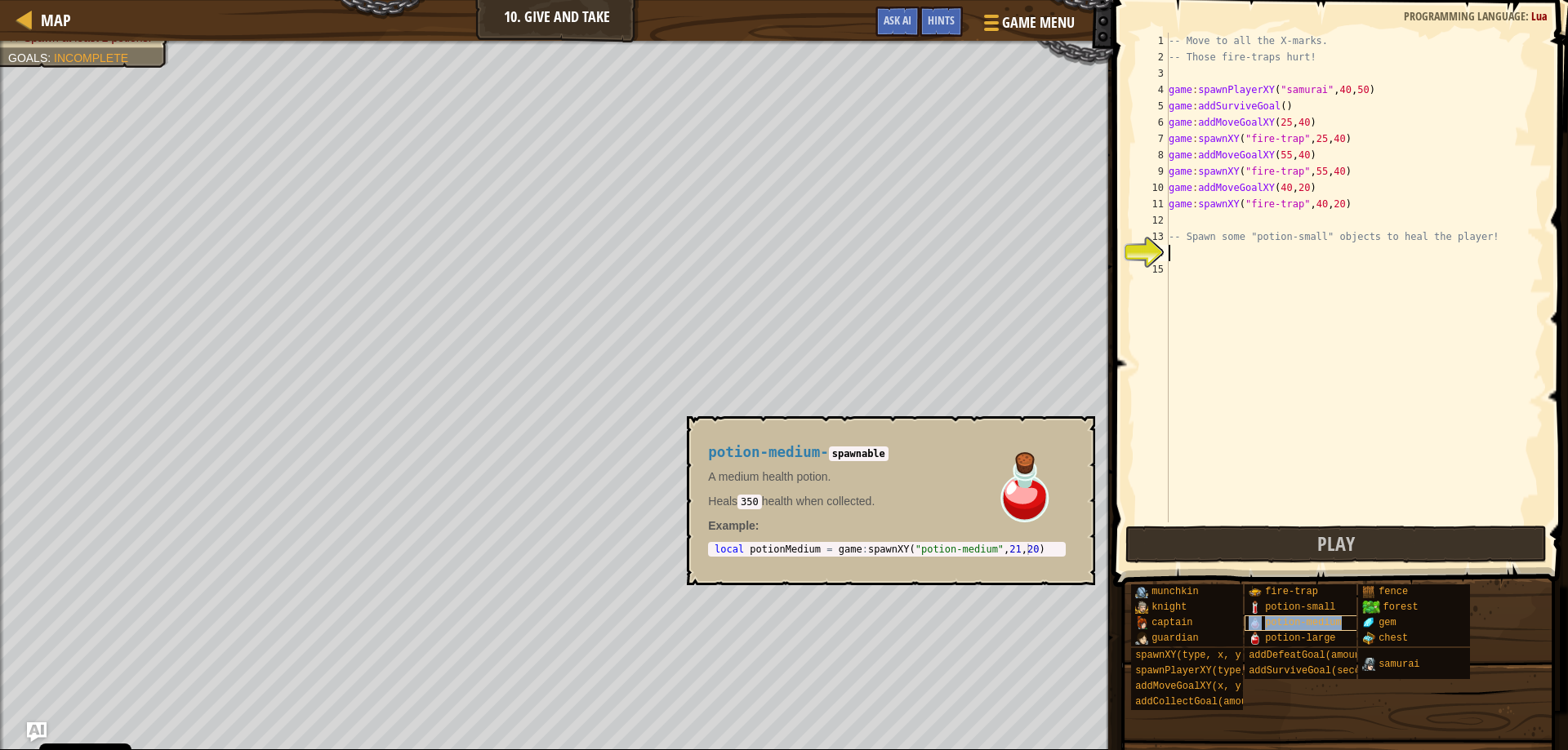
click at [1293, 619] on span "potion-medium" at bounding box center [1303, 623] width 77 height 12
type textarea "local potionMedium = game:spawnXY("potion-medium", 21, 20)"
drag, startPoint x: 713, startPoint y: 547, endPoint x: 1063, endPoint y: 548, distance: 350.0
click at [1063, 548] on div "local potionMedium = game:spawnXY("potion-medium", 21, 20) 1 local potionMedium…" at bounding box center [886, 550] width 357 height 15
click at [1230, 264] on div "-- Move to all the X-marks. -- Those fire-traps hurt! game : spawnPlayerXY ( "s…" at bounding box center [1354, 294] width 378 height 522
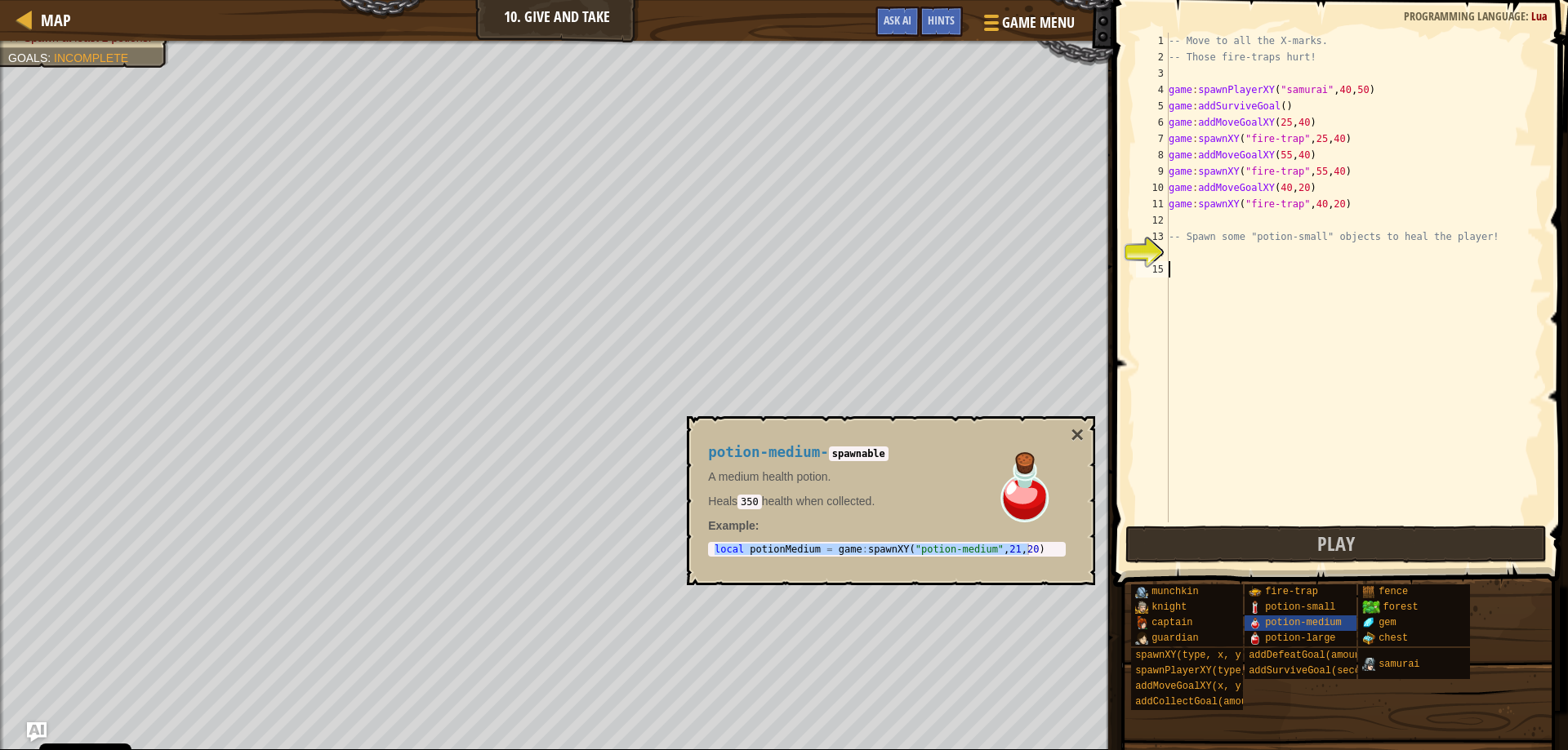
paste textarea "local potionMedium = game:spawnXY("potion-medium", 21, 20)"
drag, startPoint x: 1278, startPoint y: 267, endPoint x: 1147, endPoint y: 270, distance: 131.0
click at [1147, 270] on div "local potionMedium = game:spawnXY("potion-medium", 21, 20) 1 2 3 4 5 6 7 8 9 10…" at bounding box center [1339, 278] width 411 height 490
type textarea "game:spawnXY("potion-medium", 21, 20)"
click at [1077, 435] on button "×" at bounding box center [1077, 436] width 13 height 23
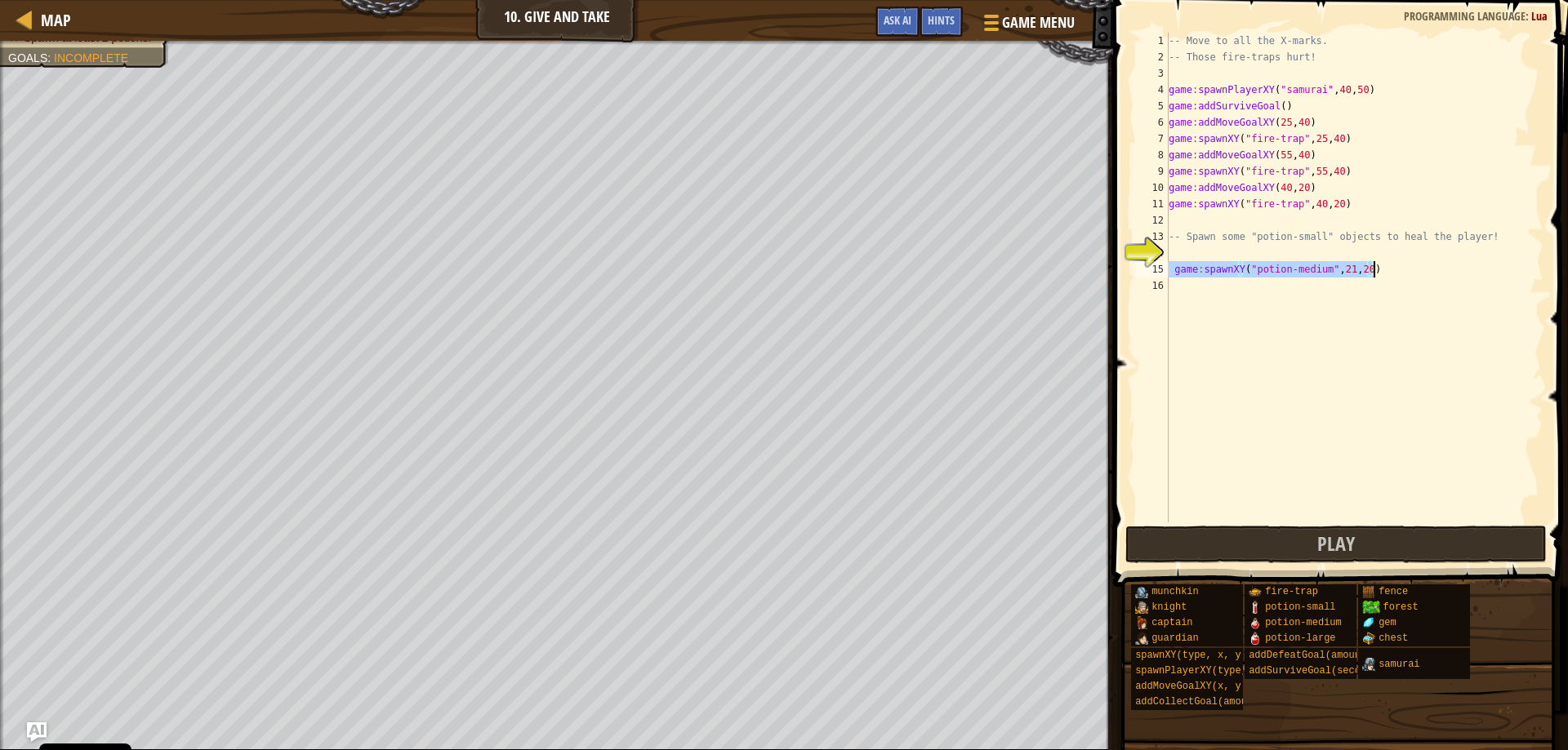
drag, startPoint x: 1170, startPoint y: 268, endPoint x: 1432, endPoint y: 276, distance: 262.1
click at [1432, 276] on div "-- Move to all the X-marks. -- Those fire-traps hurt! game : spawnPlayerXY ( "s…" at bounding box center [1354, 294] width 378 height 522
click at [1170, 249] on div "-- Move to all the X-marks. -- Those fire-traps hurt! game : spawnPlayerXY ( "s…" at bounding box center [1354, 294] width 378 height 522
paste textarea "game:spawnXY("potion-medium", 21, 20)"
type textarea "game:spawnXY("potion-medium", 21, 20)"
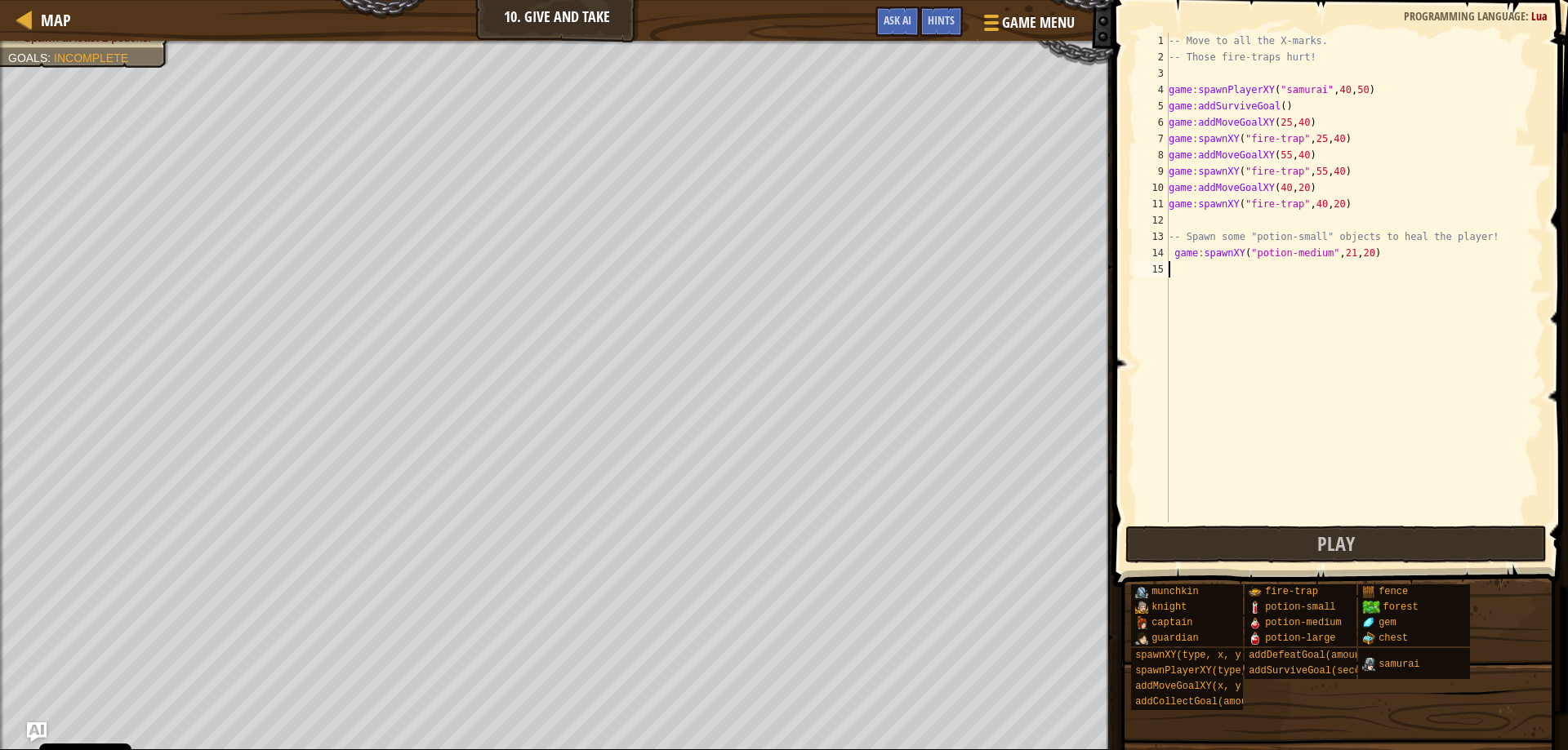
click at [1198, 270] on div "-- Move to all the X-marks. -- Those fire-traps hurt! game : spawnPlayerXY ( "s…" at bounding box center [1354, 294] width 378 height 522
paste textarea "game:spawnXY("potion-medium", 21, 20)"
type textarea "game:spawnXY("potion-medium", 21, 20)"
click at [1340, 546] on span "Play" at bounding box center [1336, 544] width 38 height 26
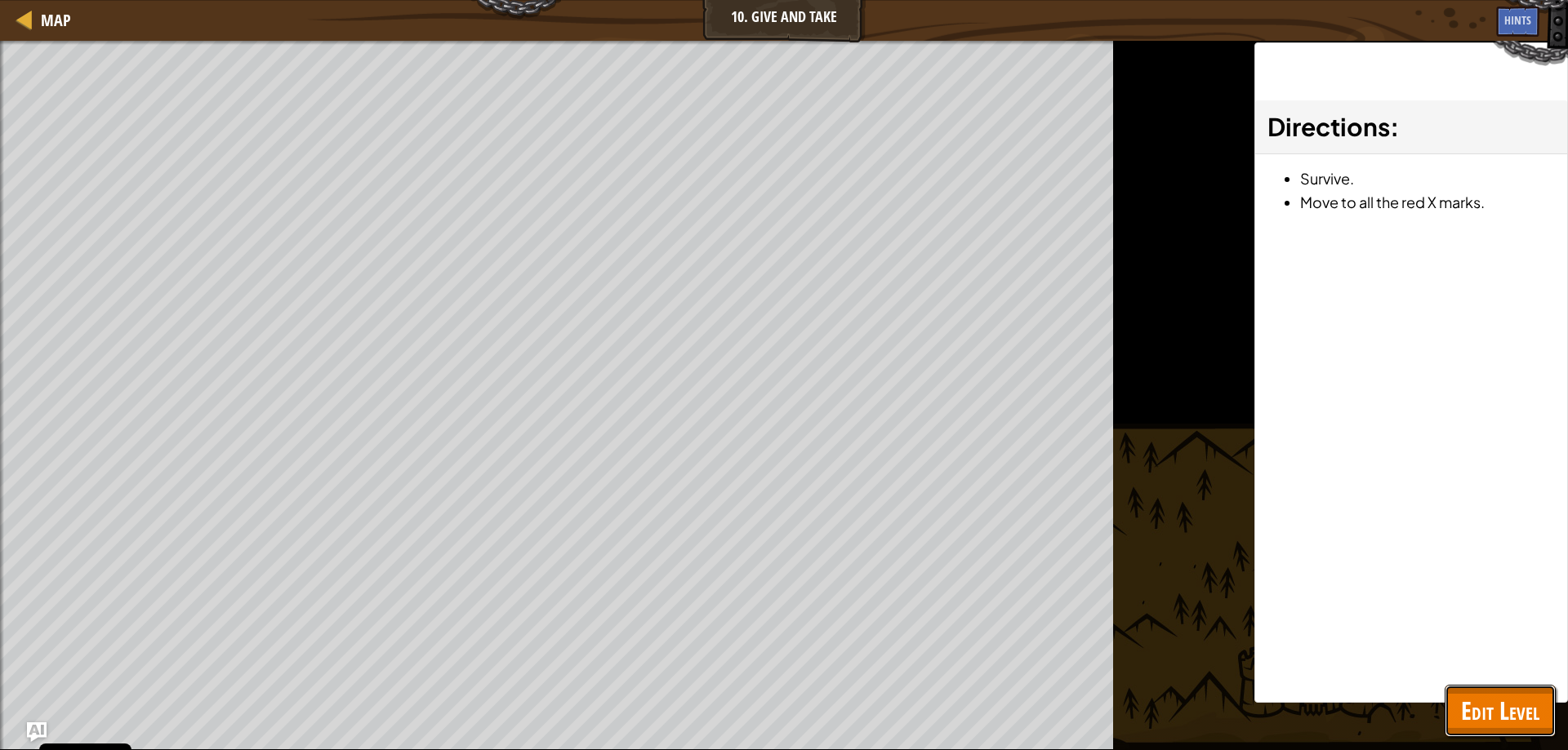
click at [1482, 689] on button "Edit Level" at bounding box center [1500, 710] width 111 height 52
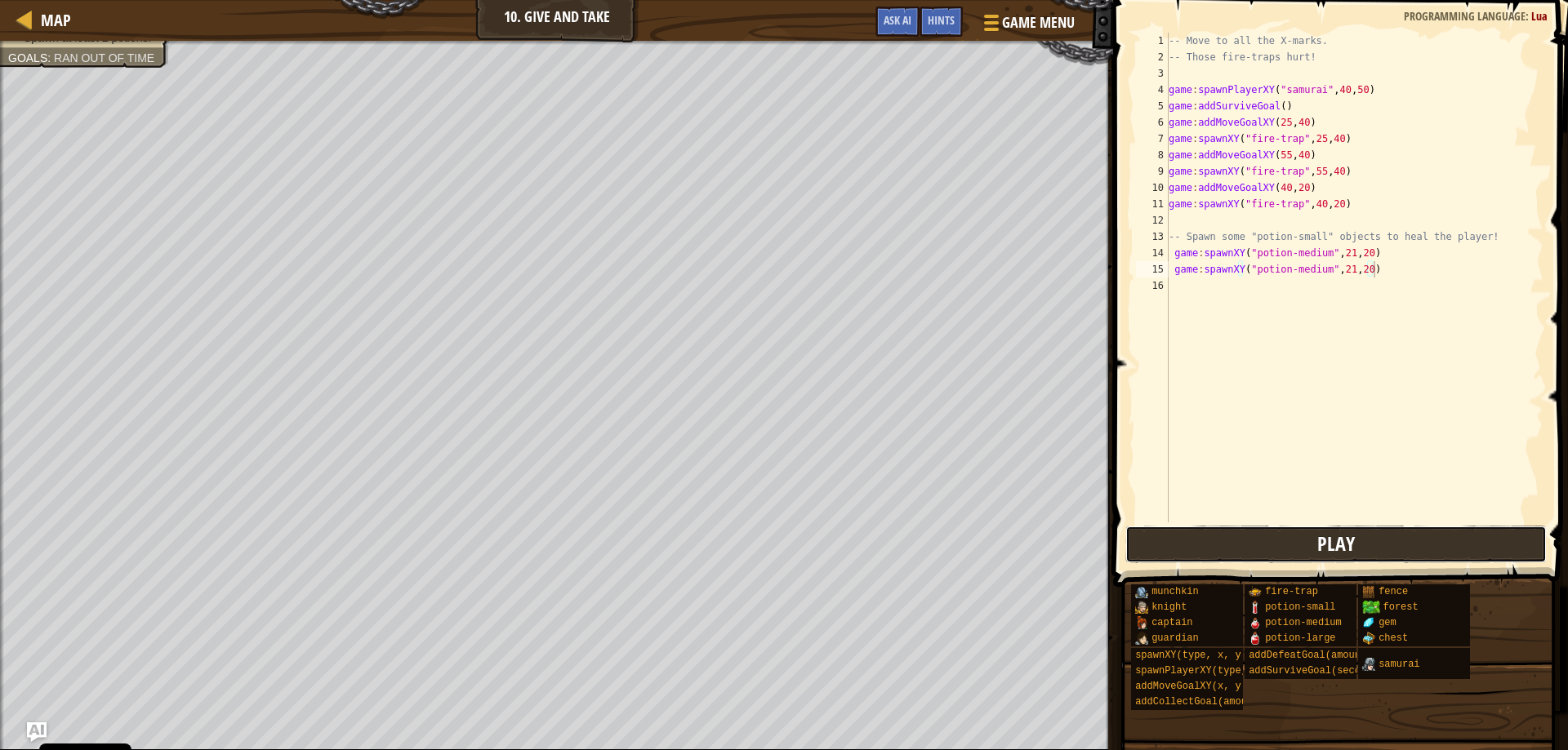
click at [1269, 545] on button "Play" at bounding box center [1337, 545] width 423 height 38
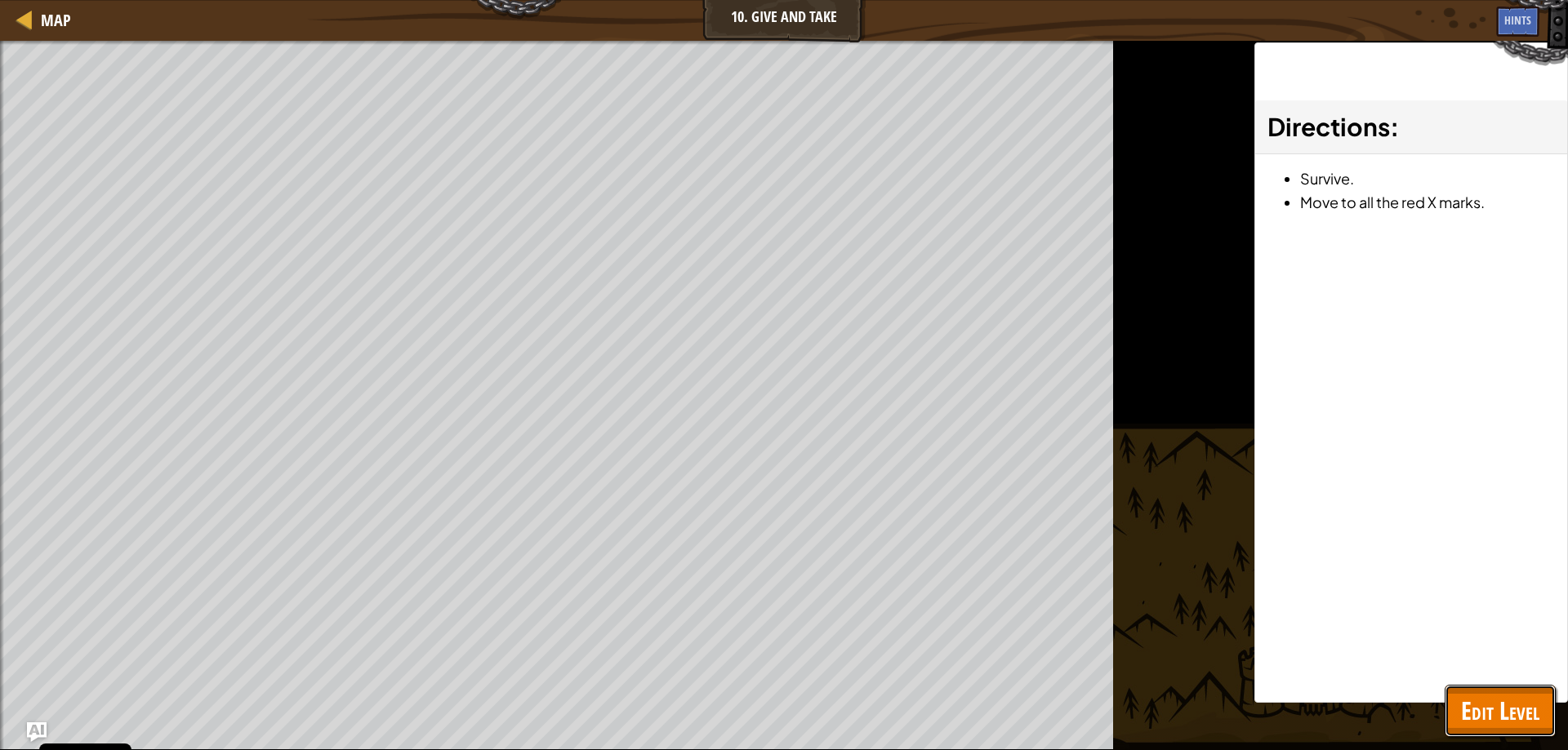
click at [1520, 699] on span "Edit Level" at bounding box center [1500, 710] width 78 height 34
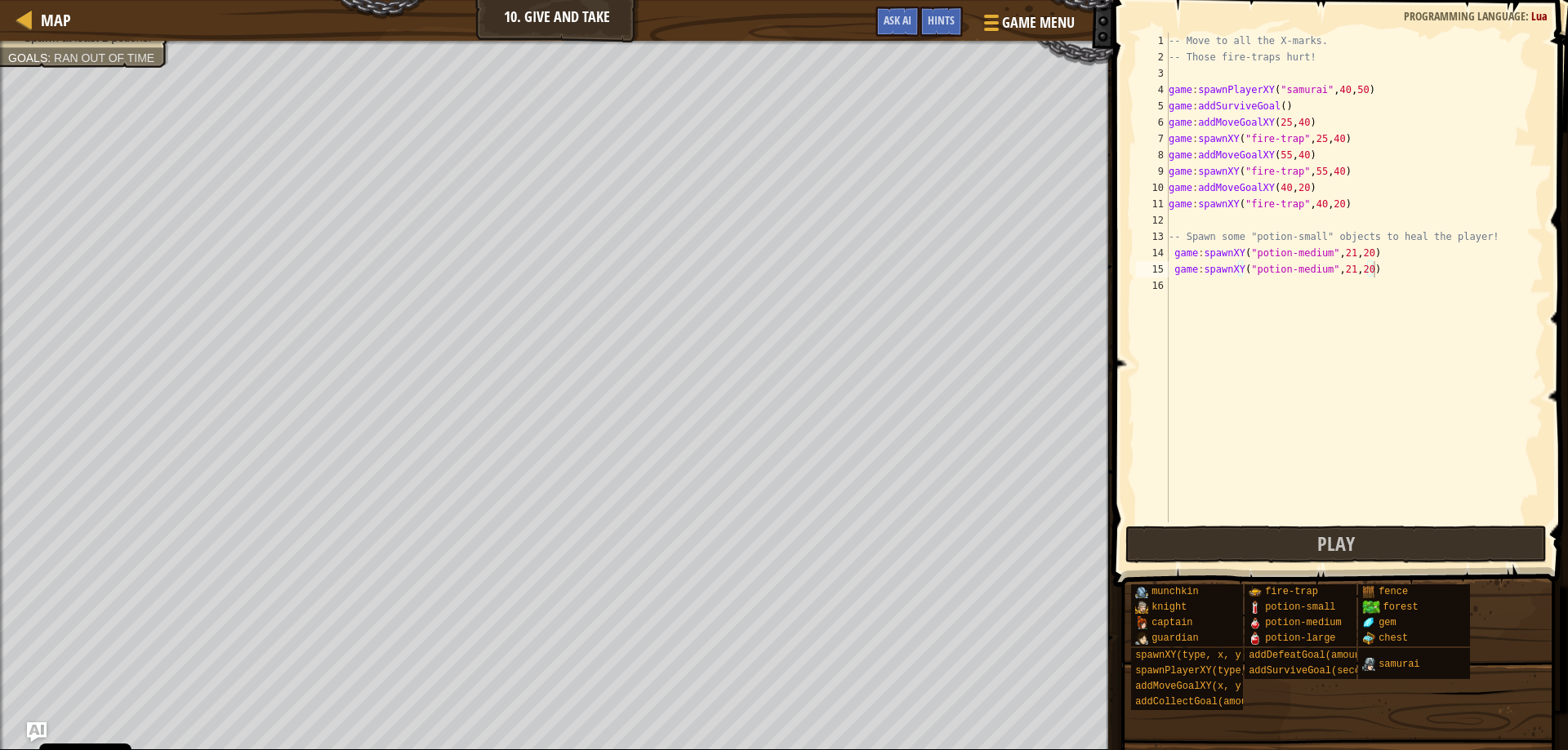
click at [1340, 268] on div "-- Move to all the X-marks. -- Those fire-traps hurt! game : spawnPlayerXY ( "s…" at bounding box center [1354, 294] width 378 height 522
click at [1368, 271] on div "-- Move to all the X-marks. -- Those fire-traps hurt! game : spawnPlayerXY ( "s…" at bounding box center [1354, 294] width 378 height 522
type textarea "game:spawnXY("potion-medium", 41, 39)"
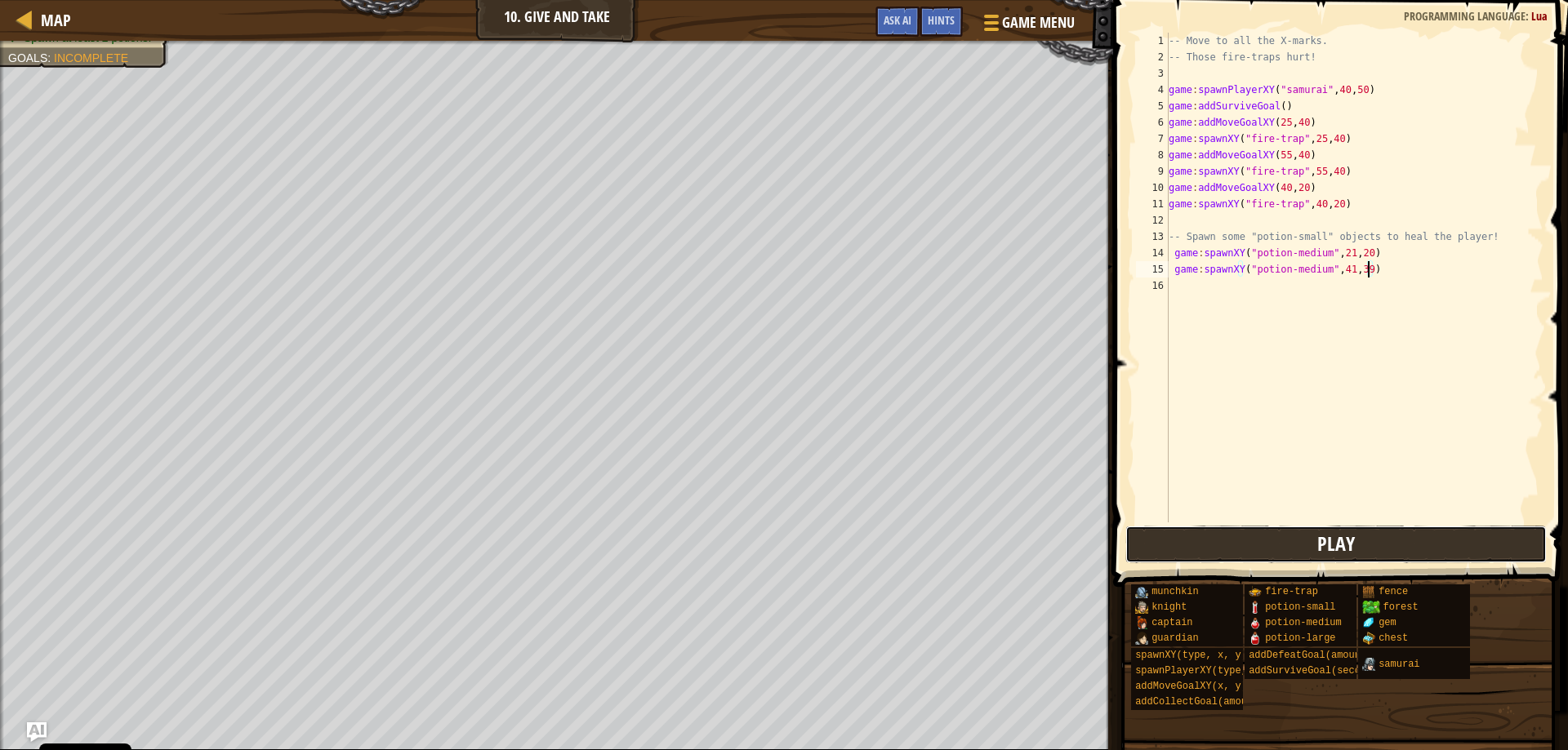
click at [1249, 534] on button "Play" at bounding box center [1337, 545] width 423 height 38
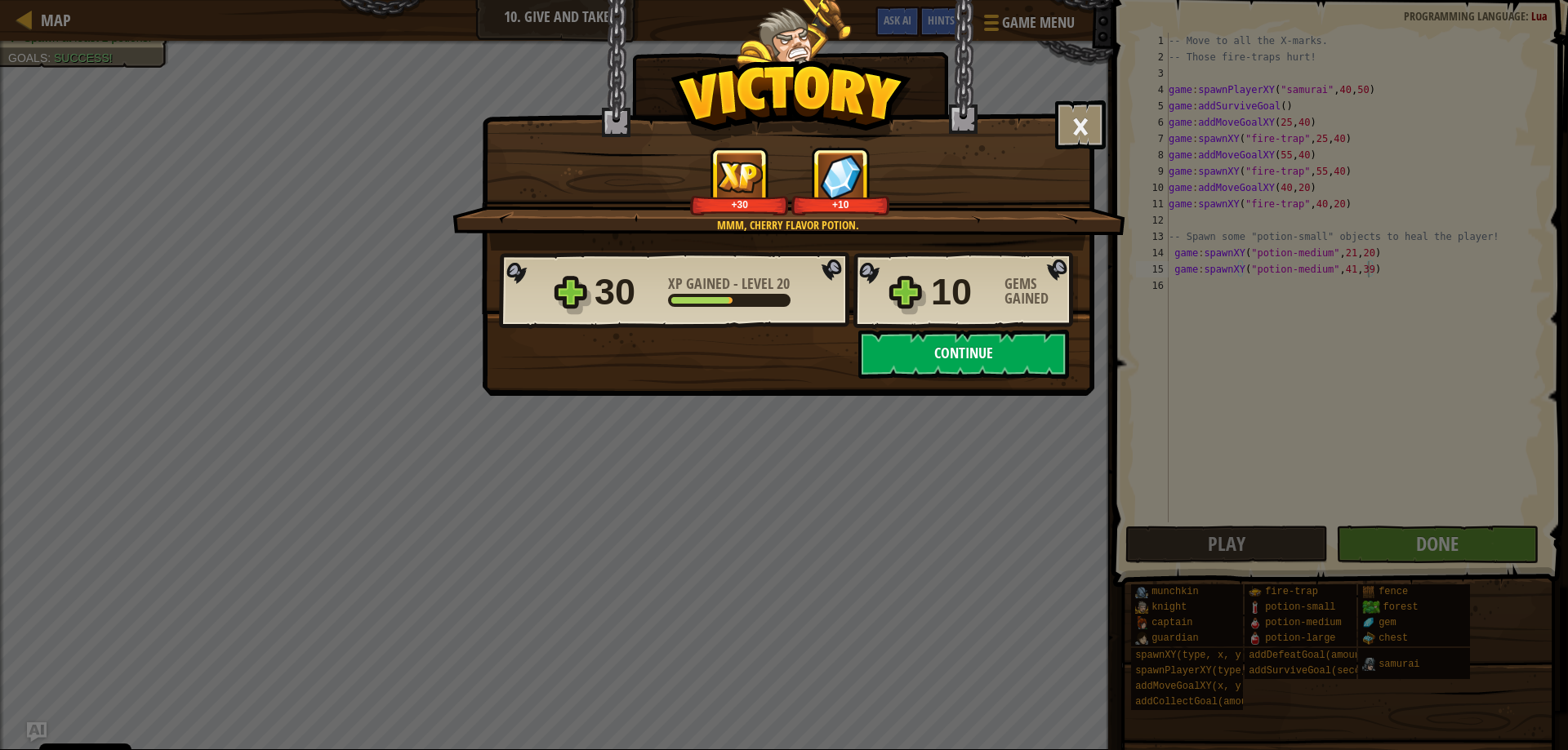
click at [904, 353] on button "Continue" at bounding box center [963, 354] width 210 height 49
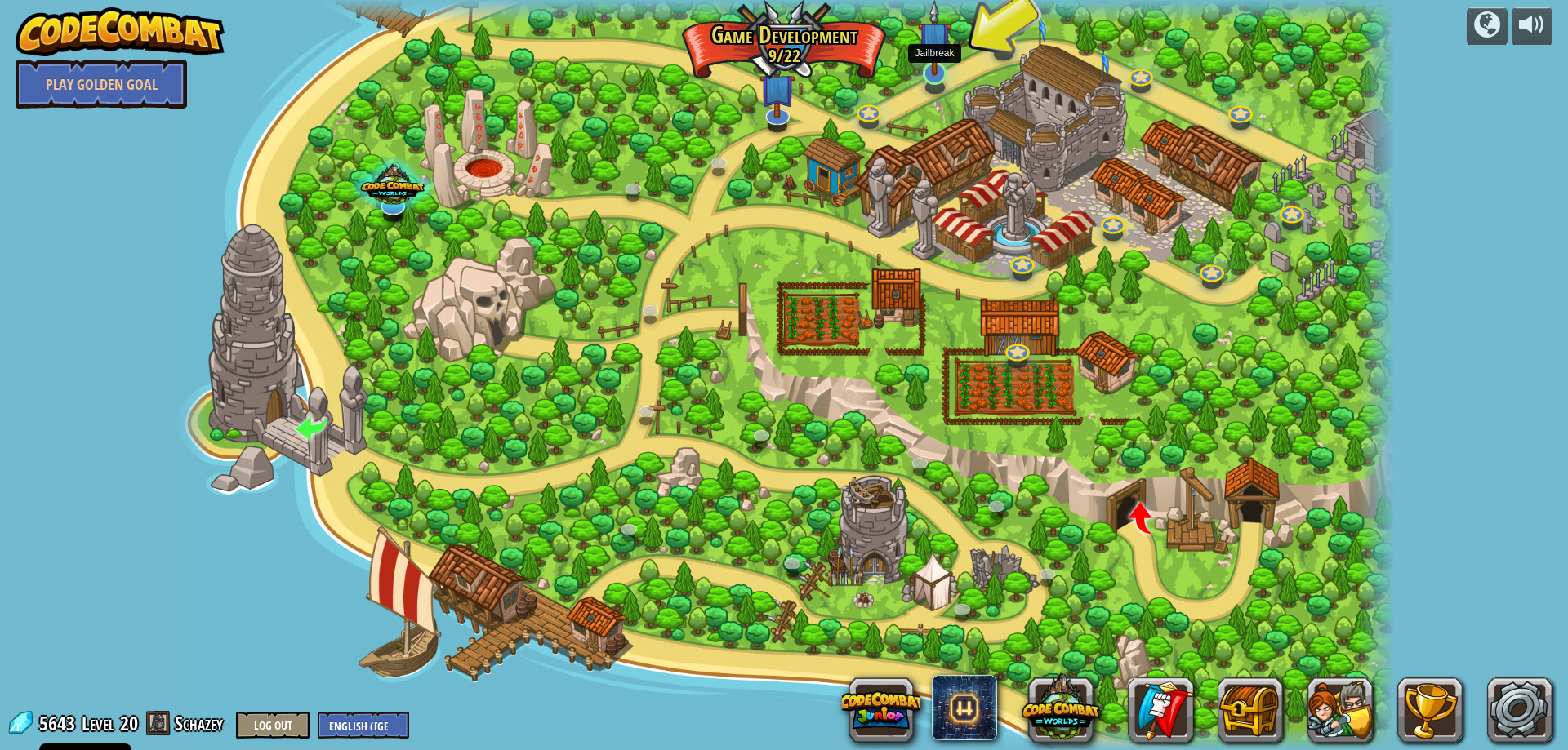
click at [931, 68] on img at bounding box center [934, 38] width 34 height 76
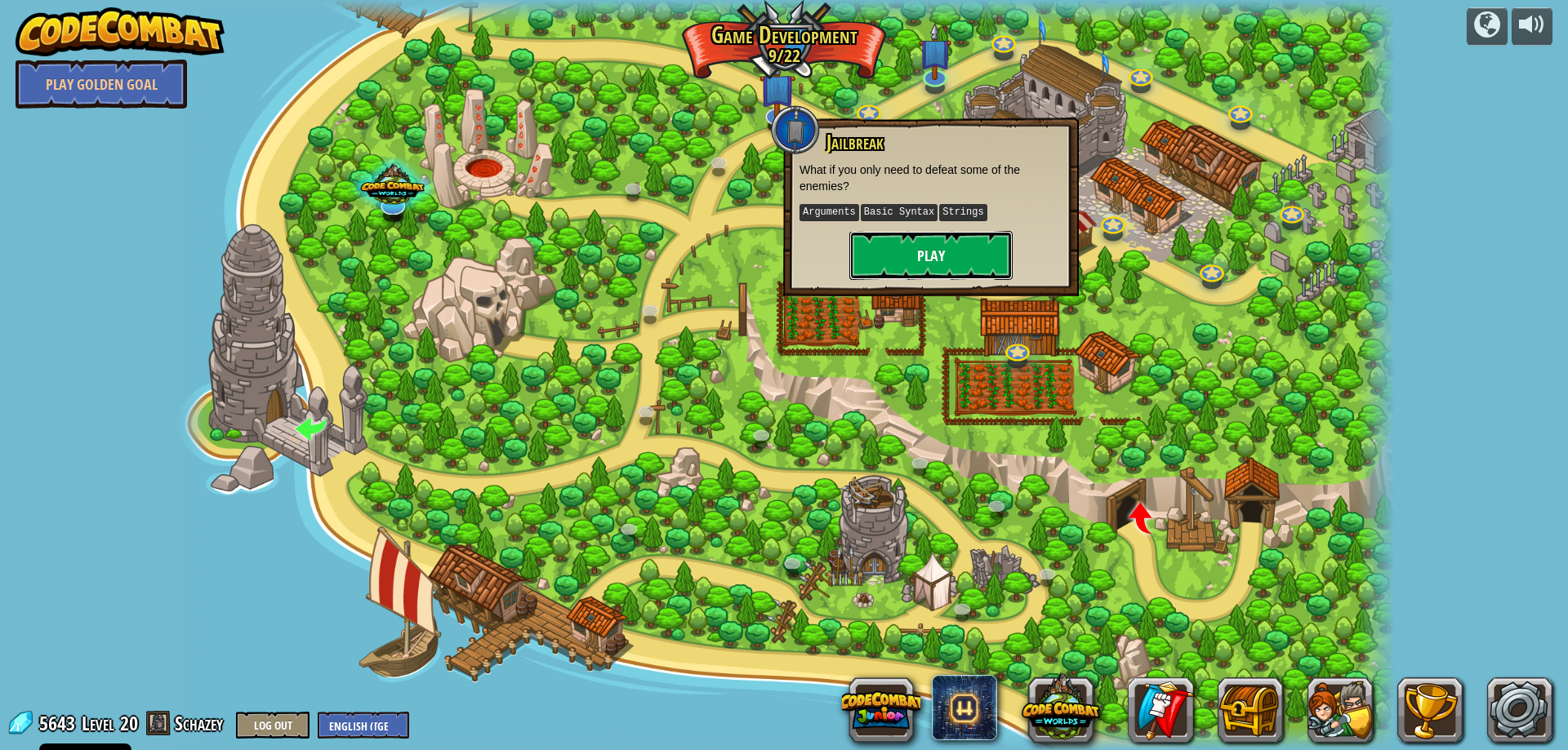
click at [879, 270] on button "Play" at bounding box center [931, 255] width 163 height 49
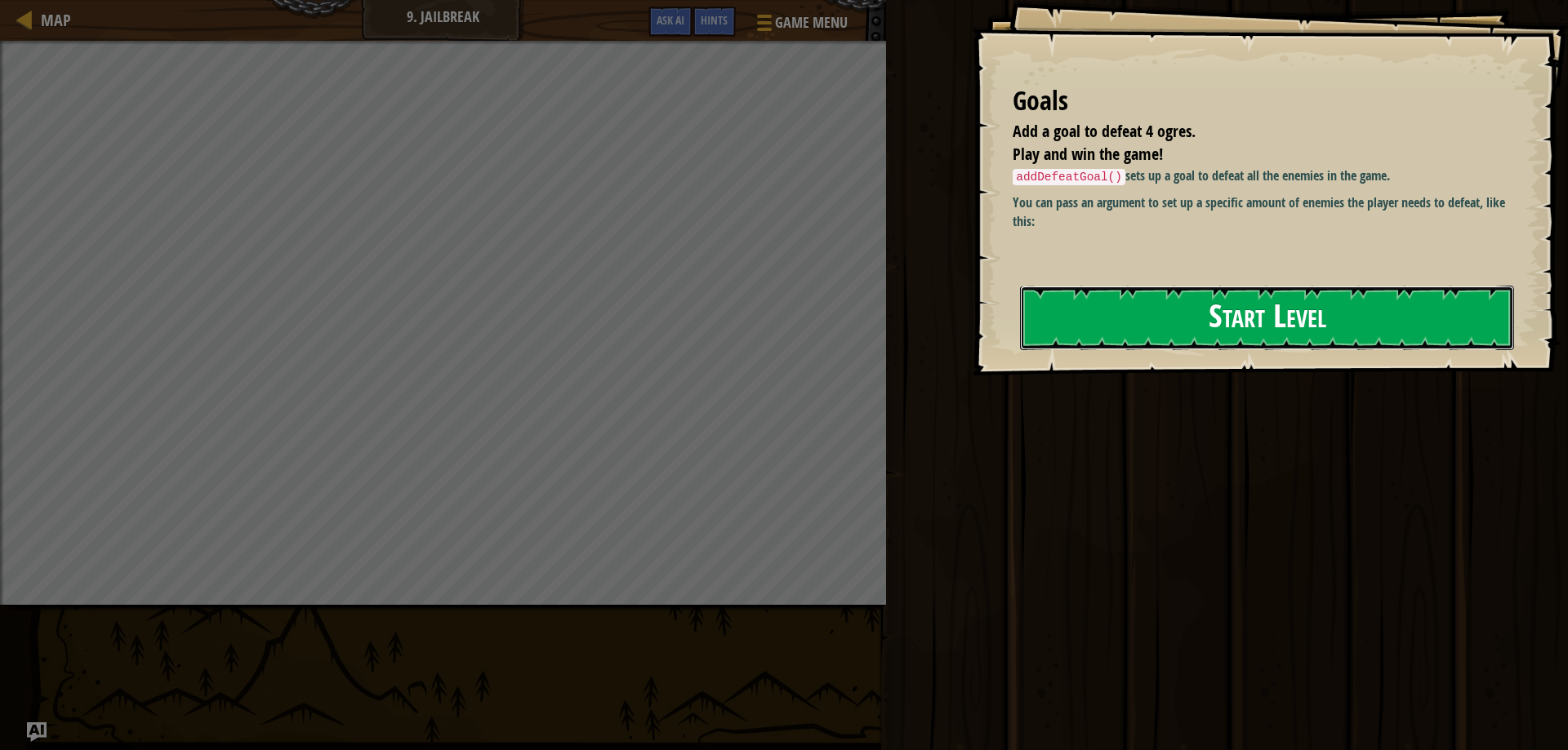
click at [1078, 334] on button "Start Level" at bounding box center [1267, 318] width 494 height 64
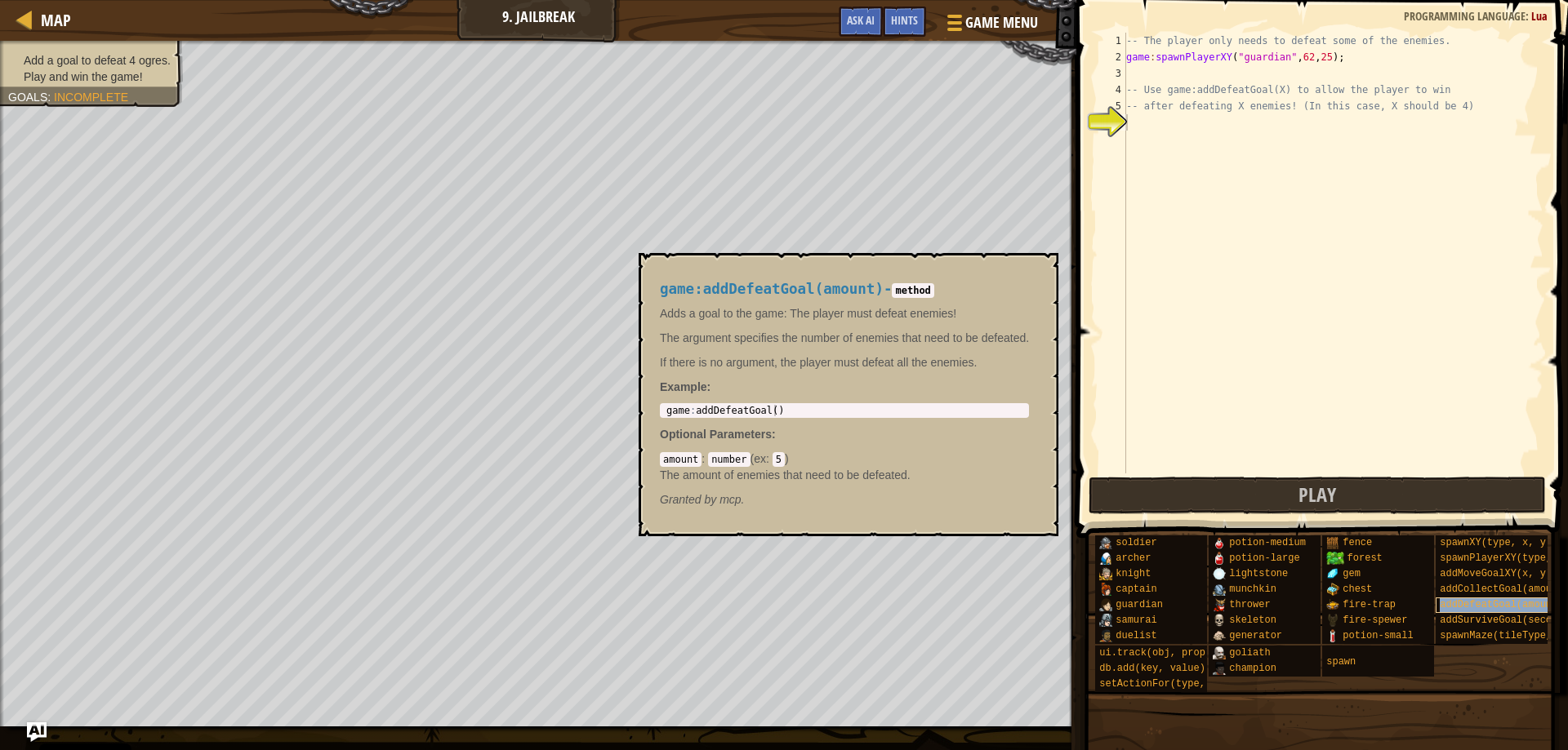
click at [1518, 604] on span "addDefeatGoal(amount)" at bounding box center [1501, 605] width 123 height 12
type textarea "game:addDefeatGoal()"
drag, startPoint x: 664, startPoint y: 407, endPoint x: 869, endPoint y: 408, distance: 205.0
click at [869, 408] on div "game : addDefeatGoal ( )" at bounding box center [844, 422] width 362 height 35
click at [1145, 120] on div "-- The player only needs to defeat some of the enemies. game : spawnPlayerXY ( …" at bounding box center [1334, 270] width 421 height 474
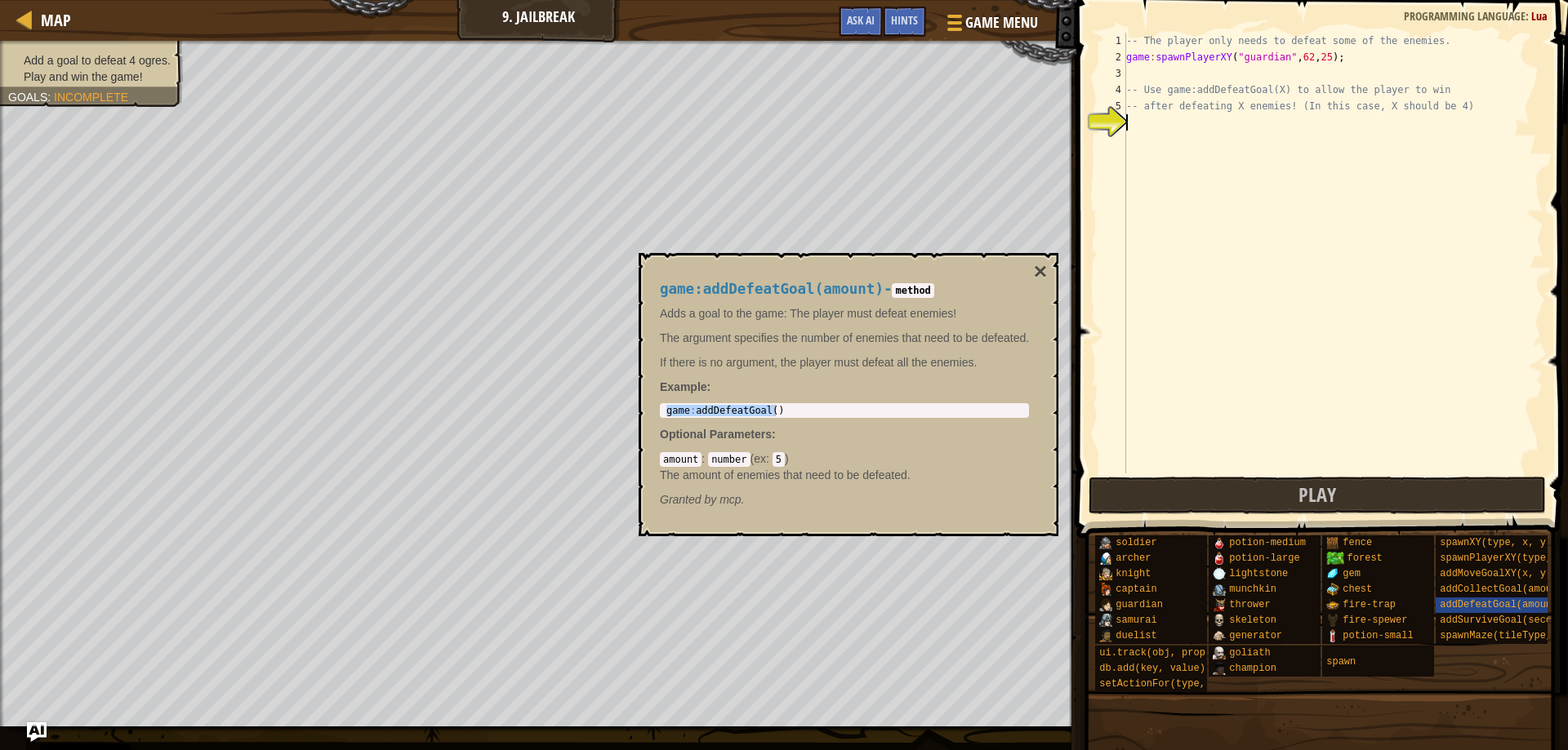
paste textarea "game:addDefeatGoal()"
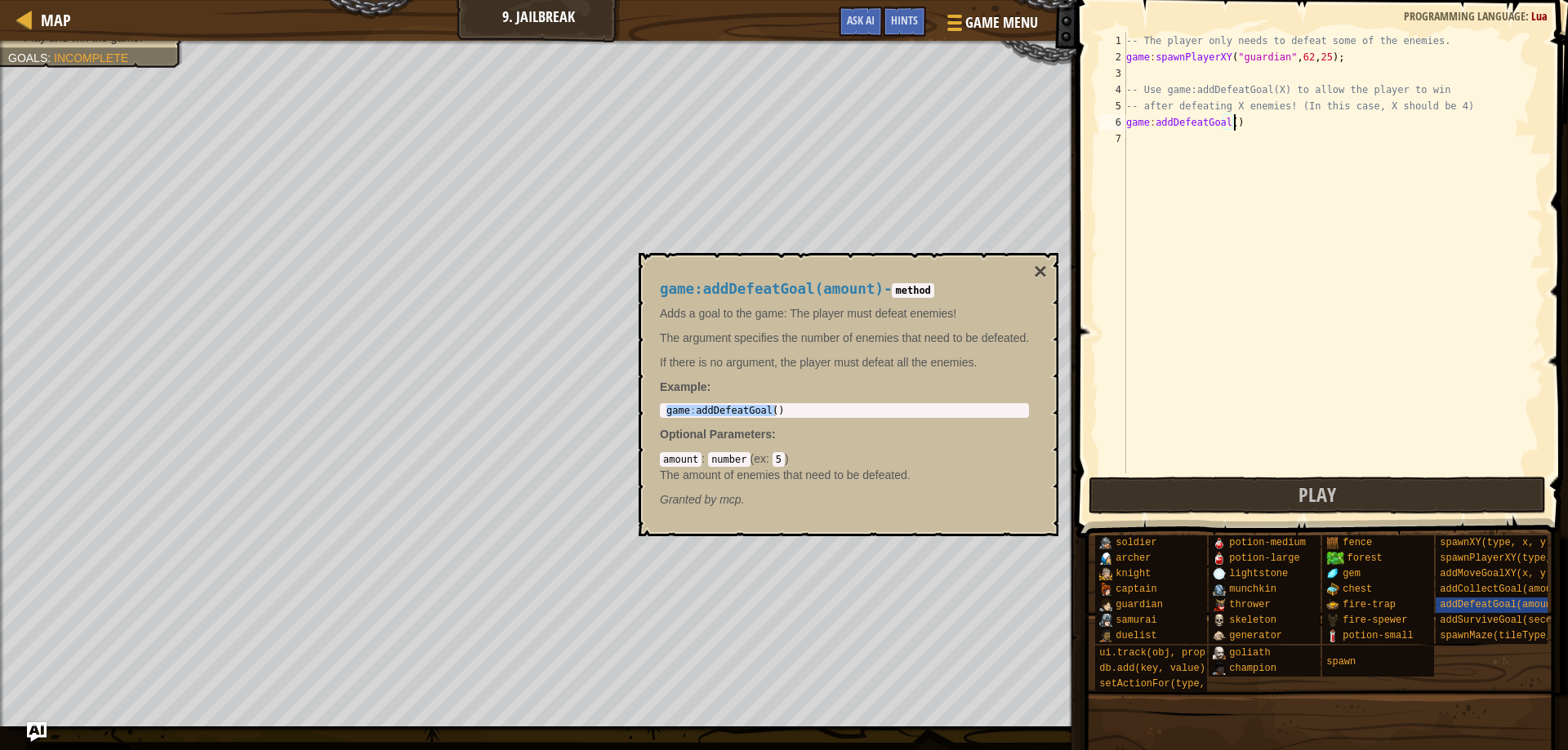
click at [1229, 124] on div "-- The player only needs to defeat some of the enemies. game : spawnPlayerXY ( …" at bounding box center [1334, 270] width 421 height 474
type textarea "game:addDefeatGoal(4)"
click at [1041, 267] on button "×" at bounding box center [1041, 272] width 13 height 23
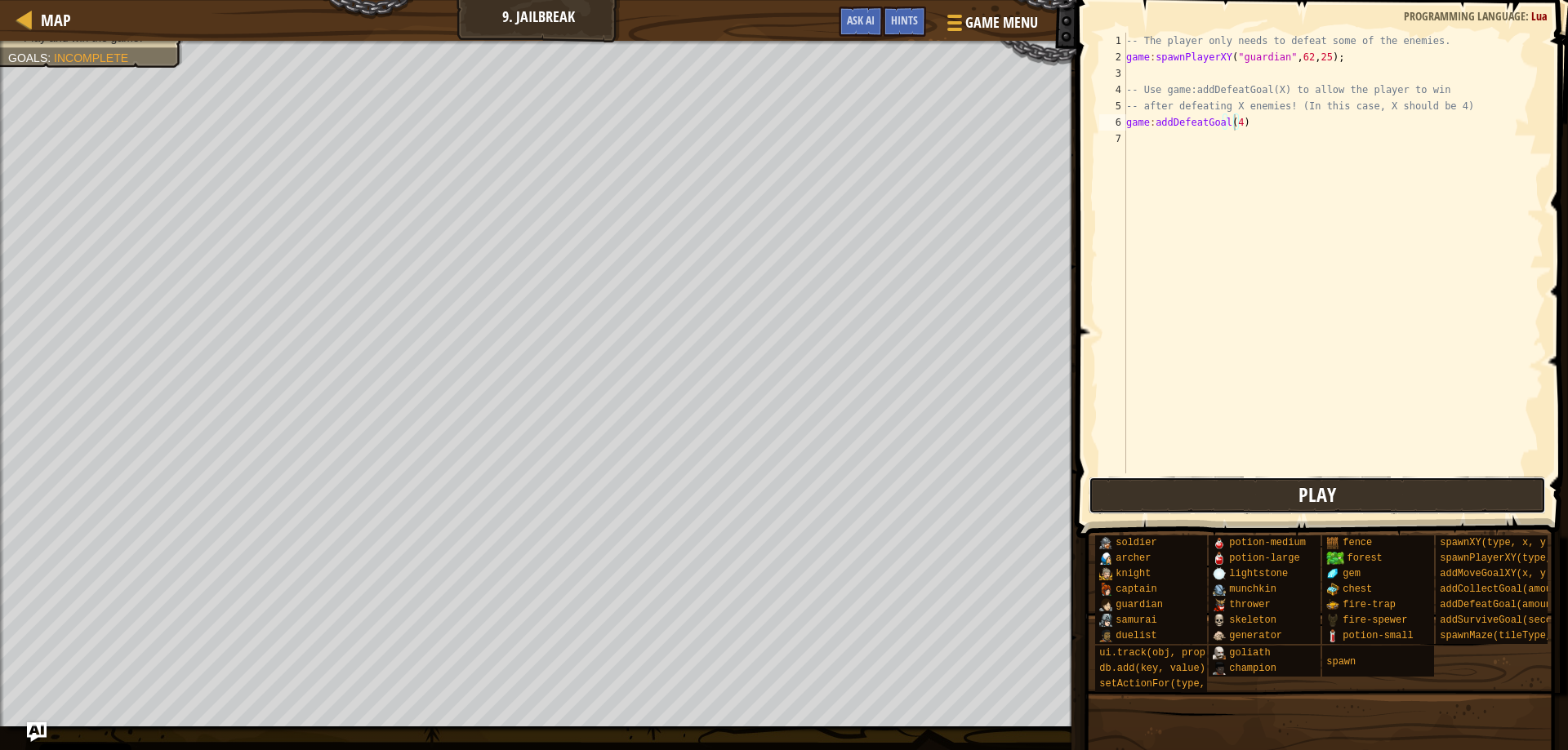
click at [1211, 490] on button "Play" at bounding box center [1317, 496] width 458 height 38
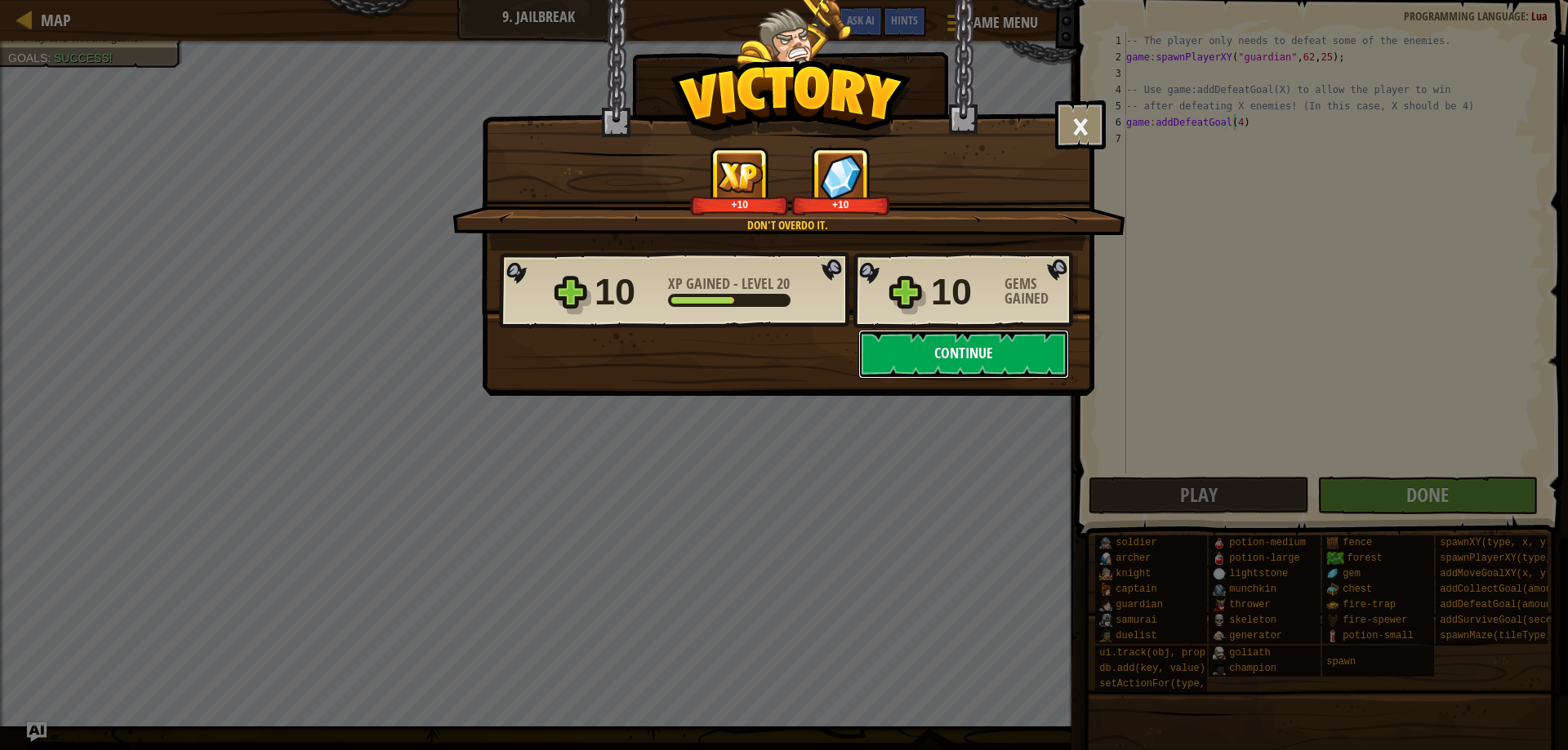
click at [941, 358] on button "Continue" at bounding box center [963, 354] width 210 height 49
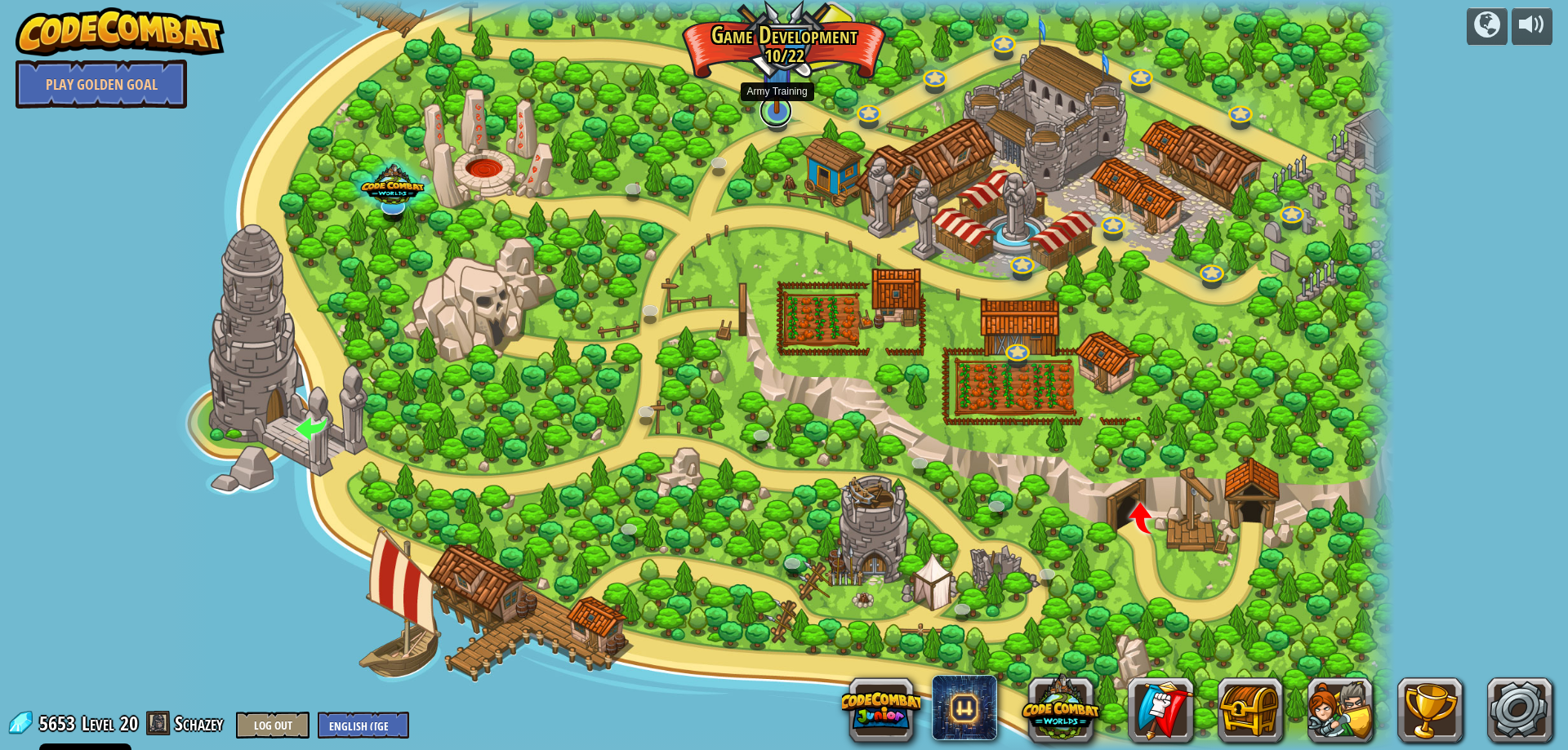
click at [775, 116] on link at bounding box center [776, 111] width 33 height 33
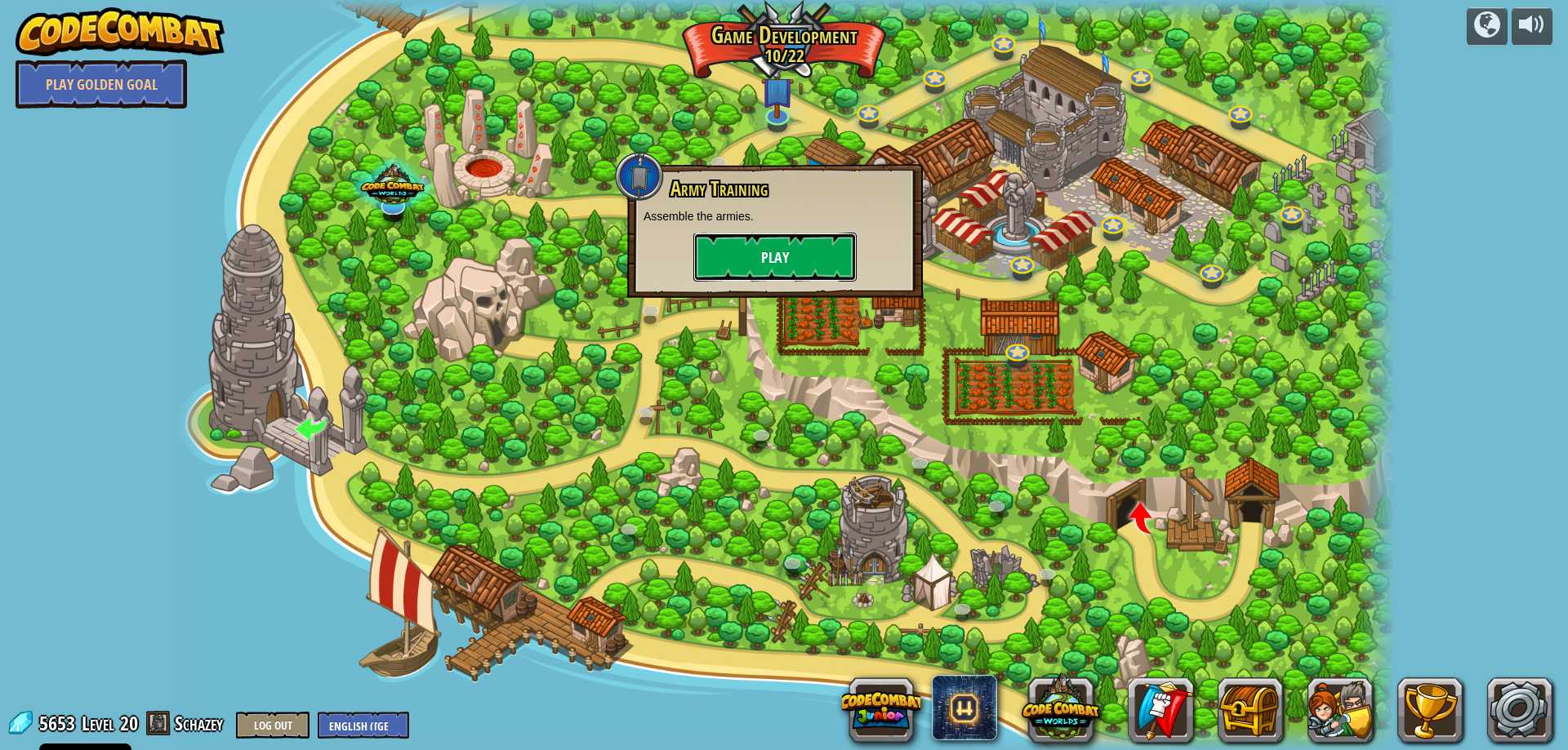
click at [748, 260] on button "Play" at bounding box center [775, 257] width 163 height 49
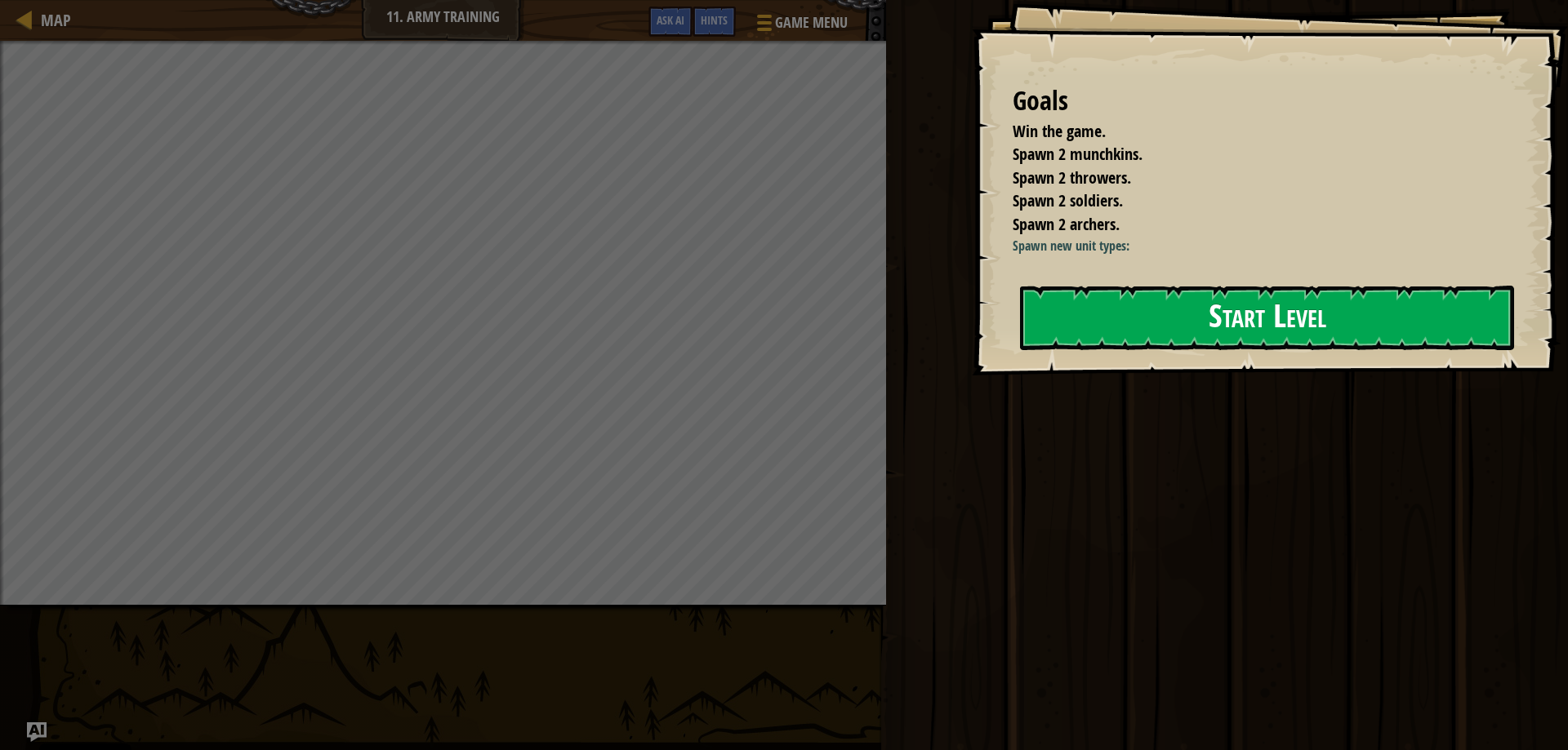
click at [1164, 323] on button "Start Level" at bounding box center [1267, 318] width 494 height 64
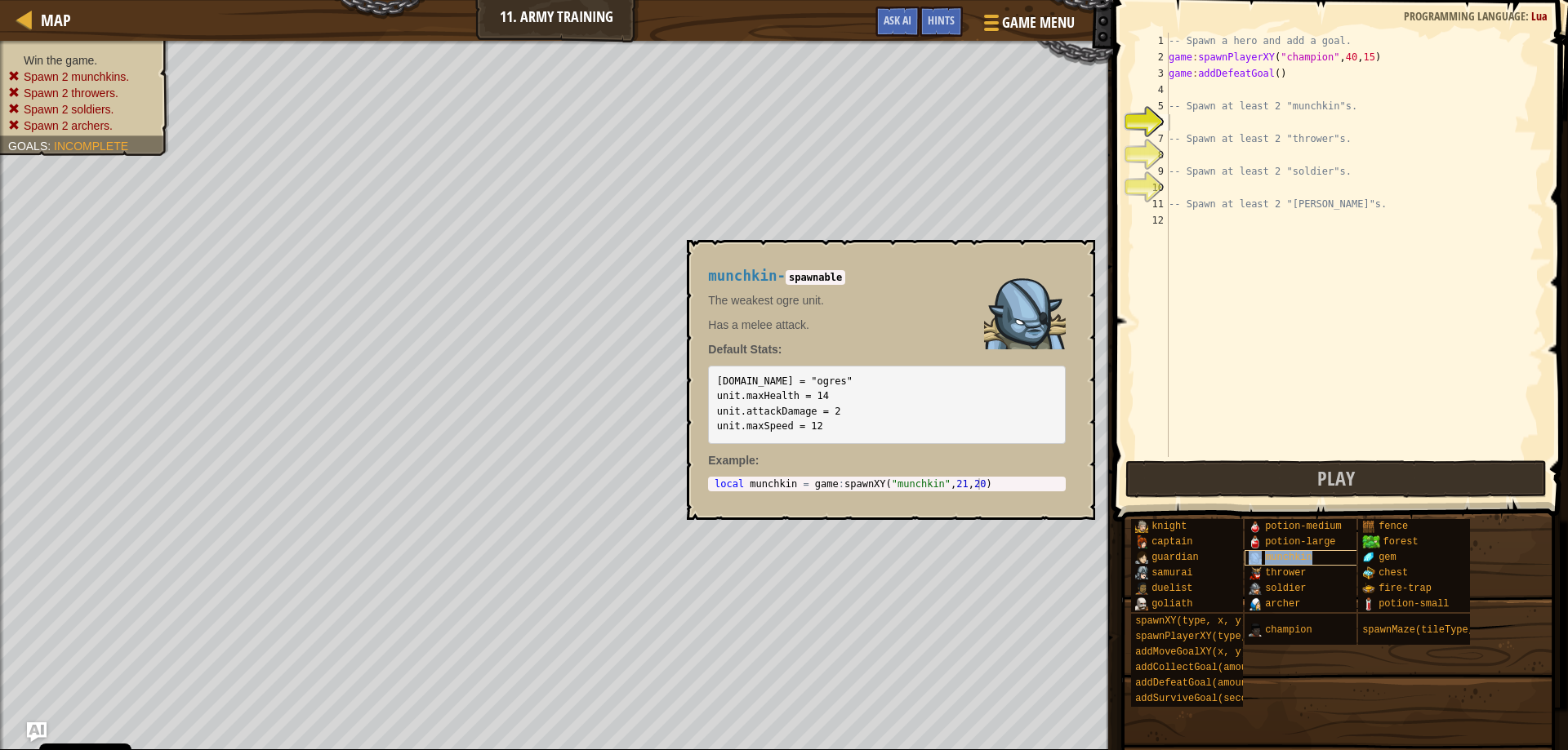
click at [1296, 551] on div "munchkin" at bounding box center [1323, 558] width 157 height 16
type textarea "local munchkin = game:spawnXY("munchkin", 21, 20)"
drag, startPoint x: 714, startPoint y: 483, endPoint x: 1014, endPoint y: 492, distance: 300.1
click at [1014, 492] on div "munchkin - spawnable The weakest ogre unit. Has a melee attack. Default Stats: …" at bounding box center [886, 380] width 380 height 254
click at [1178, 116] on div "-- Spawn a hero and add a goal. game : spawnPlayerXY ( "champion" , 40 , 15 ) g…" at bounding box center [1354, 262] width 378 height 457
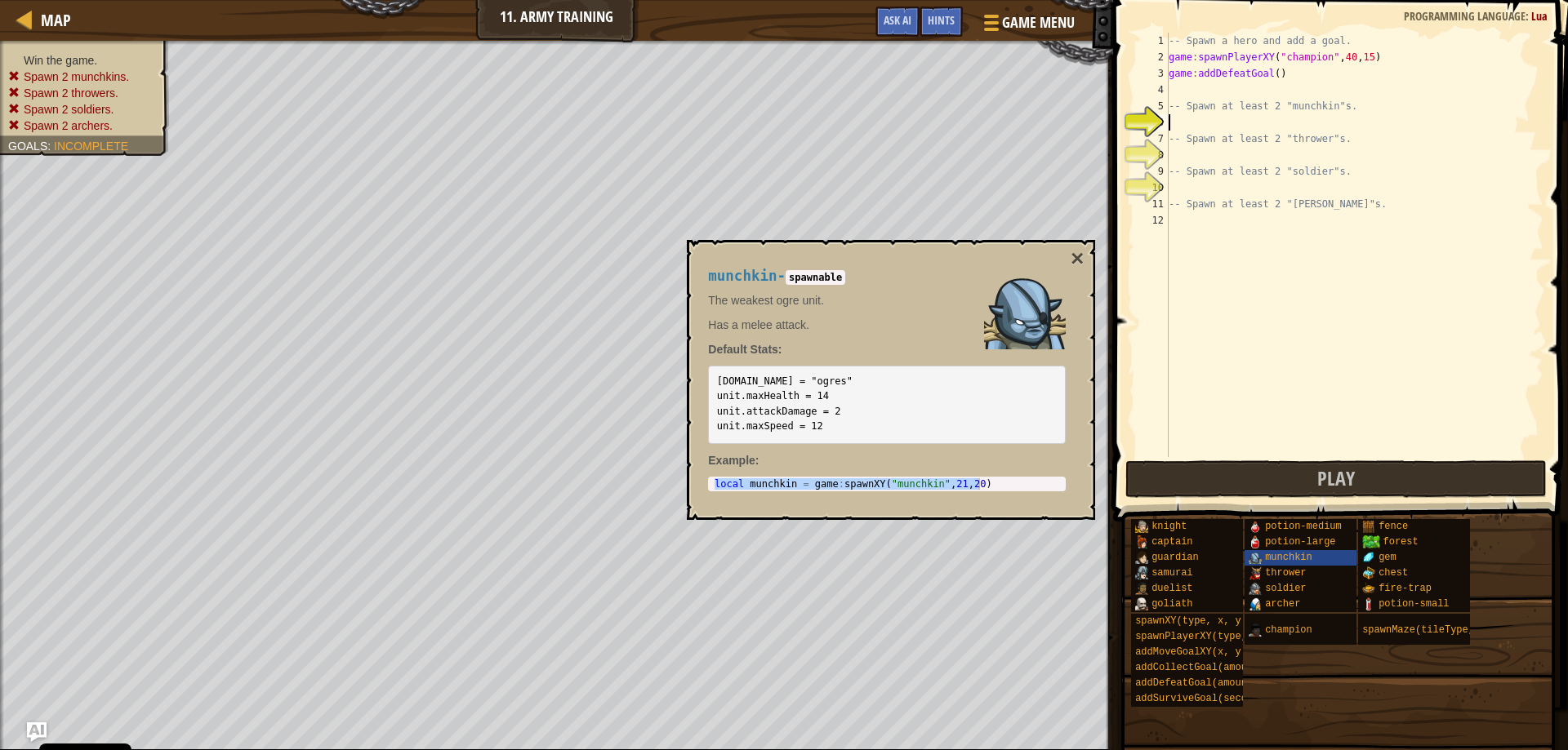
paste textarea "local munchkin = game:spawnXY("munchkin", 21, 20)"
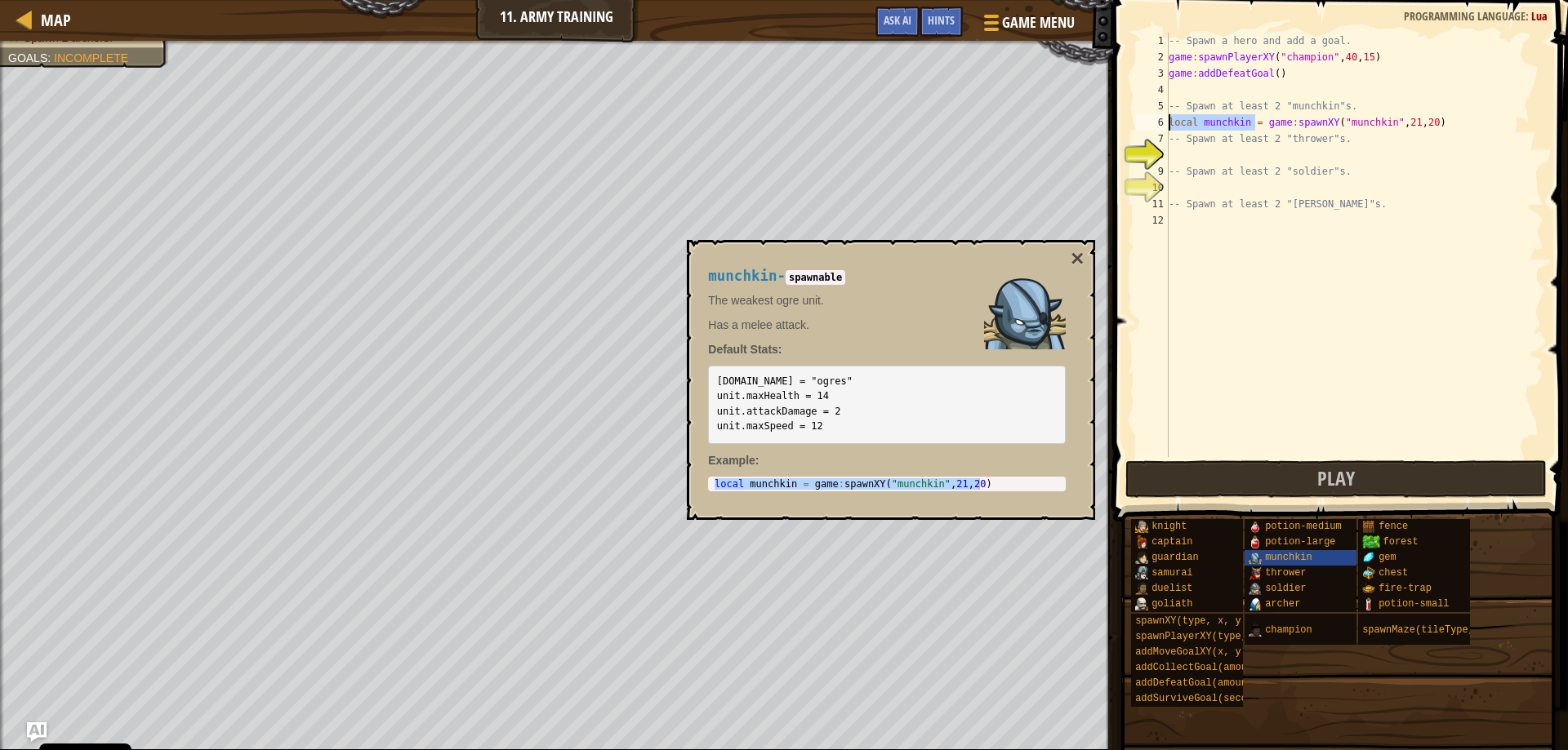
drag, startPoint x: 1256, startPoint y: 121, endPoint x: 1158, endPoint y: 127, distance: 98.2
click at [1158, 127] on div "local munchkin = game:spawnXY("munchkin", 21, 20) 1 2 3 4 5 6 7 8 9 10 11 12 --…" at bounding box center [1339, 245] width 411 height 425
drag, startPoint x: 1350, startPoint y: 120, endPoint x: 1153, endPoint y: 129, distance: 197.2
click at [1153, 129] on div "game:spawnXY("munchkin", 21, 20) 1 2 3 4 5 6 7 8 9 10 11 12 -- Spawn a hero and…" at bounding box center [1339, 245] width 411 height 425
click at [1169, 134] on div "-- Spawn a hero and add a goal. game : spawnPlayerXY ( "champion" , 40 , 15 ) g…" at bounding box center [1354, 262] width 378 height 457
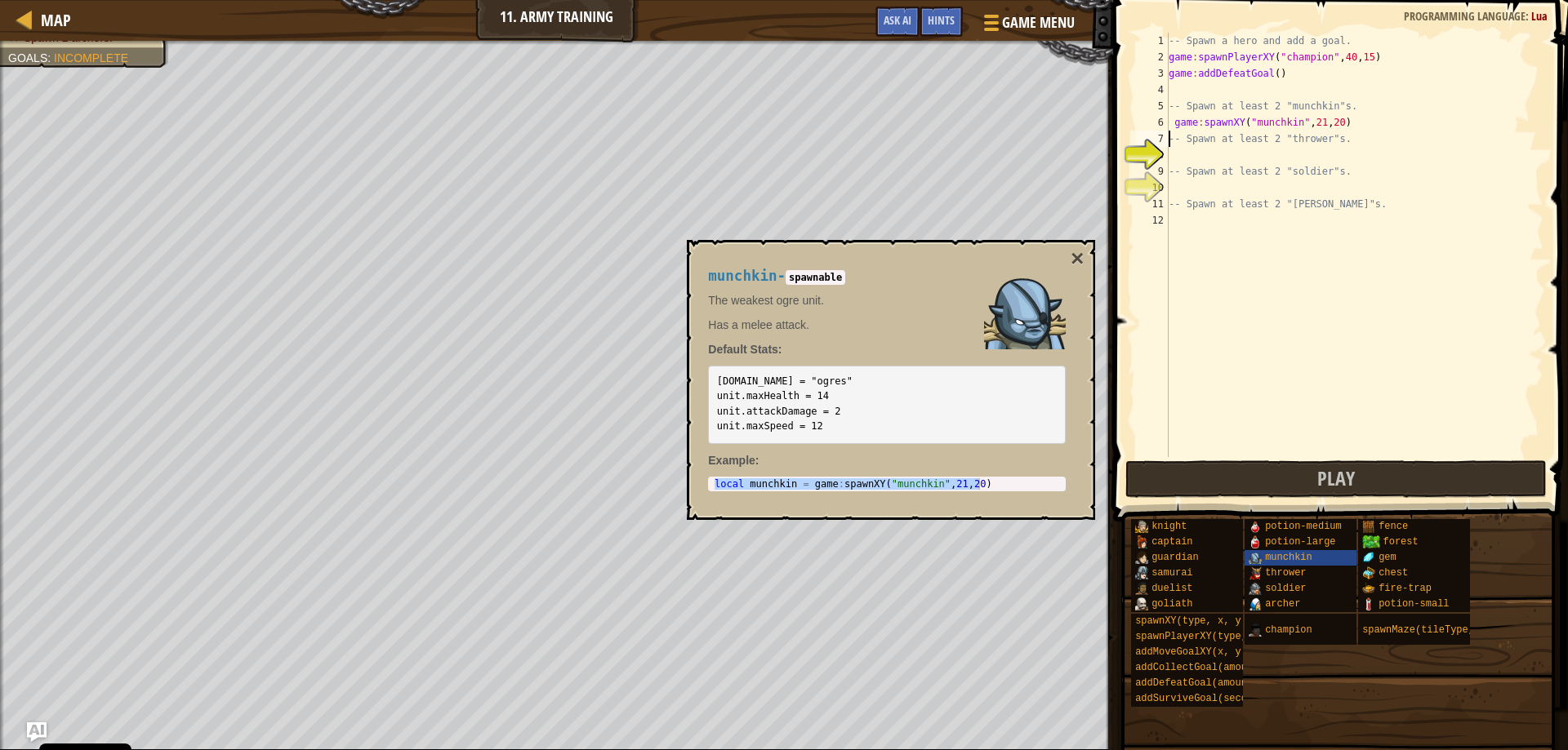
paste textarea "game:spawnXY("munchkin", 21, 20)"
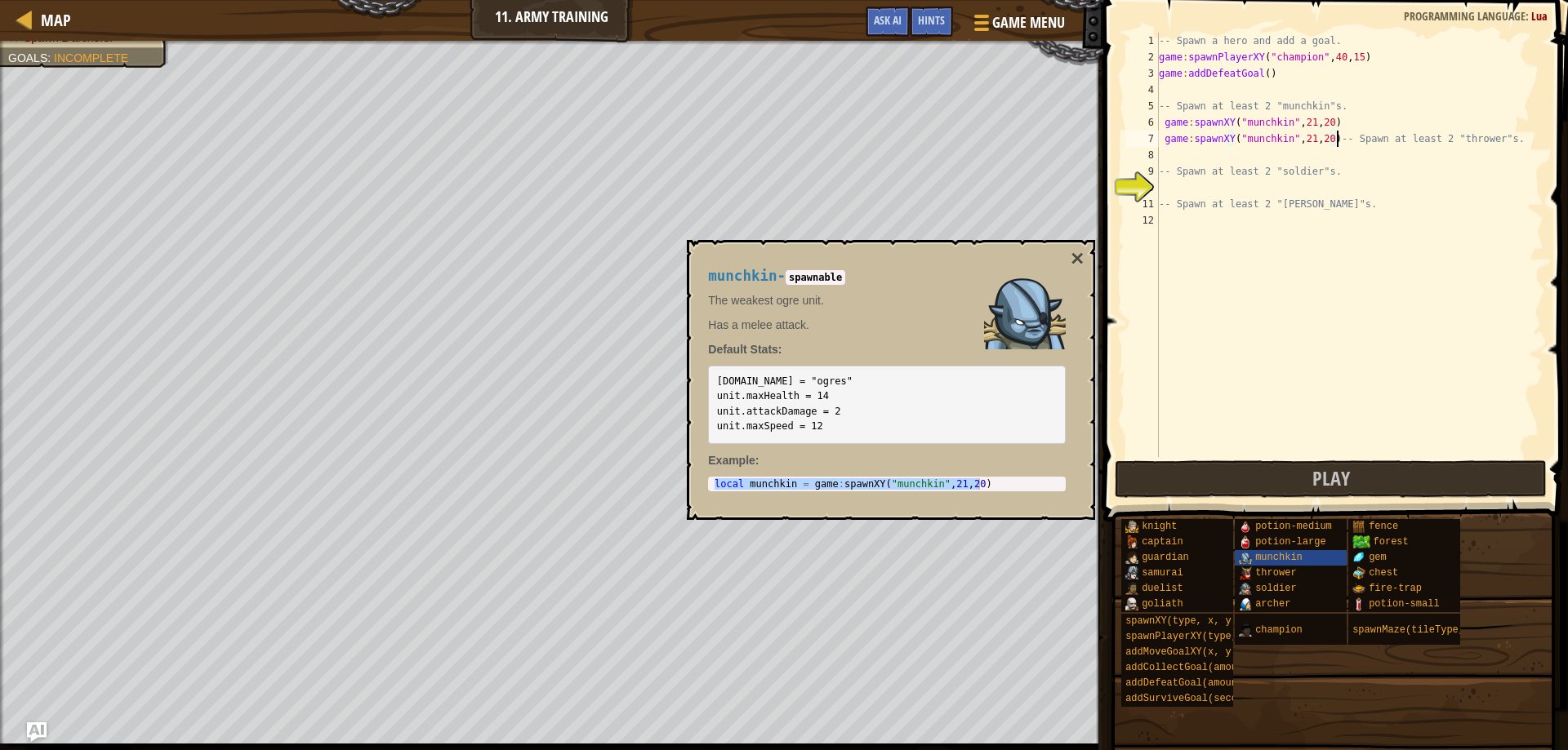
click at [1306, 138] on div "-- Spawn a hero and add a goal. game : spawnPlayerXY ( "champion" , 40 , 15 ) g…" at bounding box center [1349, 262] width 388 height 457
click at [1311, 137] on div "-- Spawn a hero and add a goal. game : spawnPlayerXY ( "champion" , 40 , 15 ) g…" at bounding box center [1349, 262] width 388 height 457
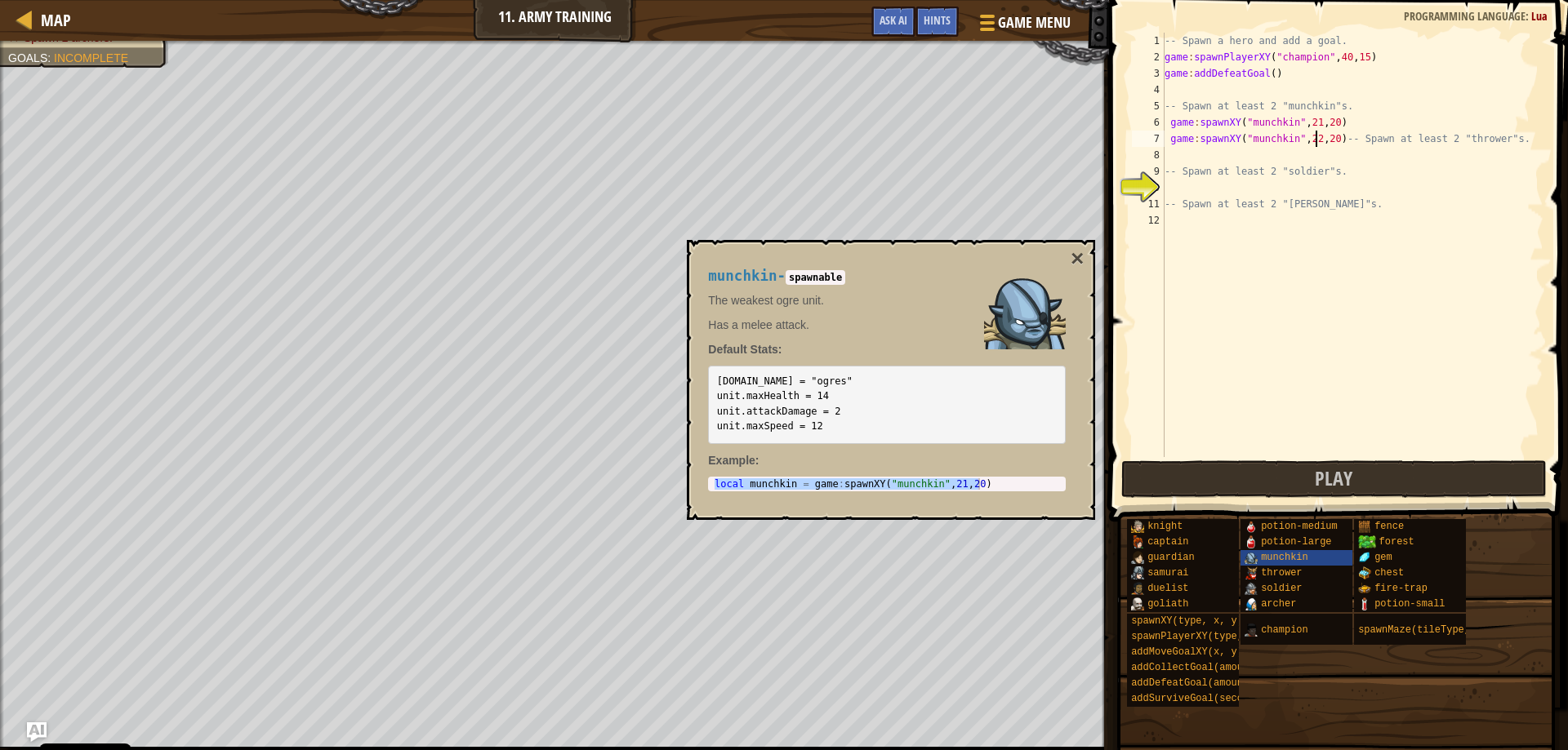
scroll to position [7, 13]
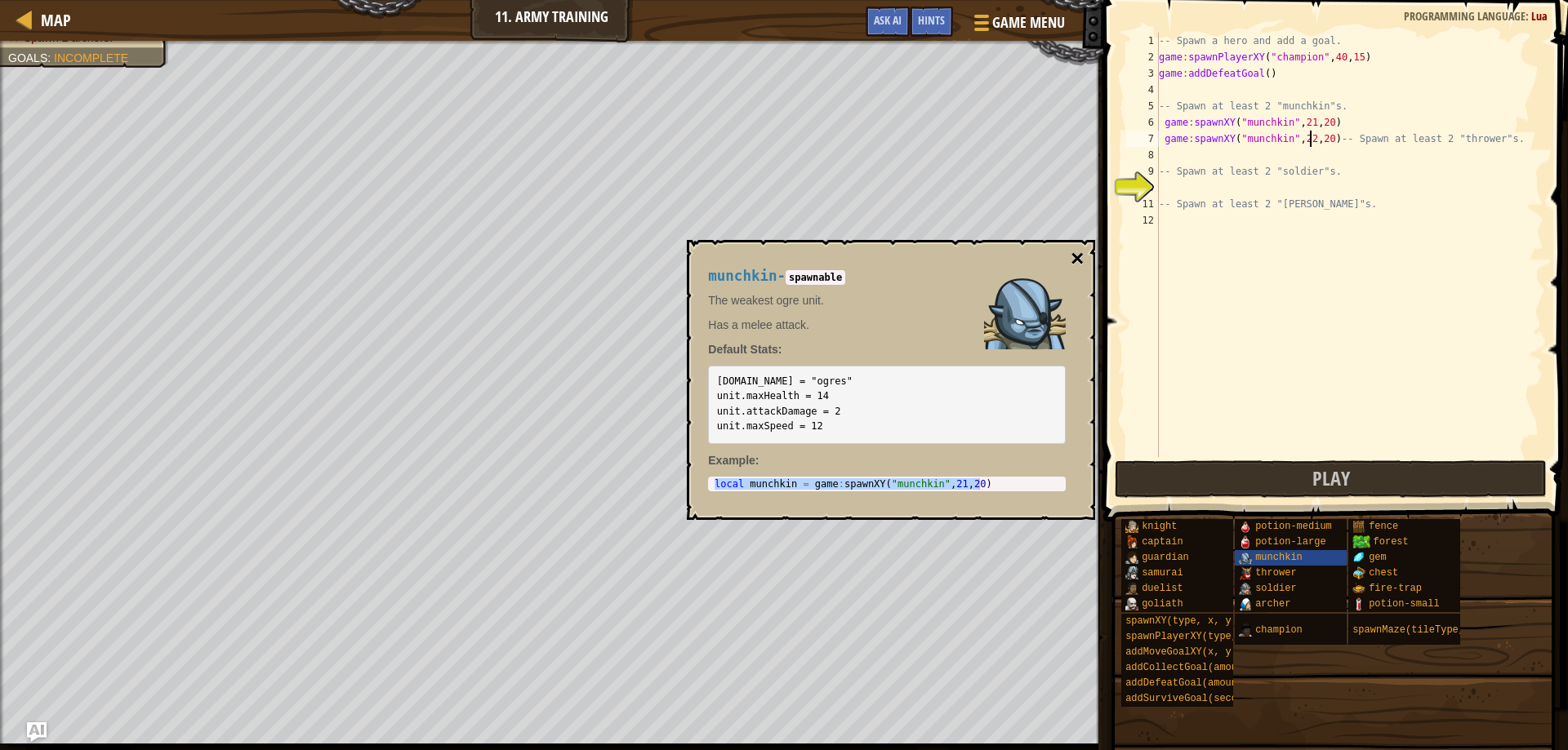
type textarea "game:spawnXY("munchkin", 22, 20)-- Spawn at least 2 "thrower"s."
click at [1074, 260] on button "×" at bounding box center [1077, 259] width 13 height 23
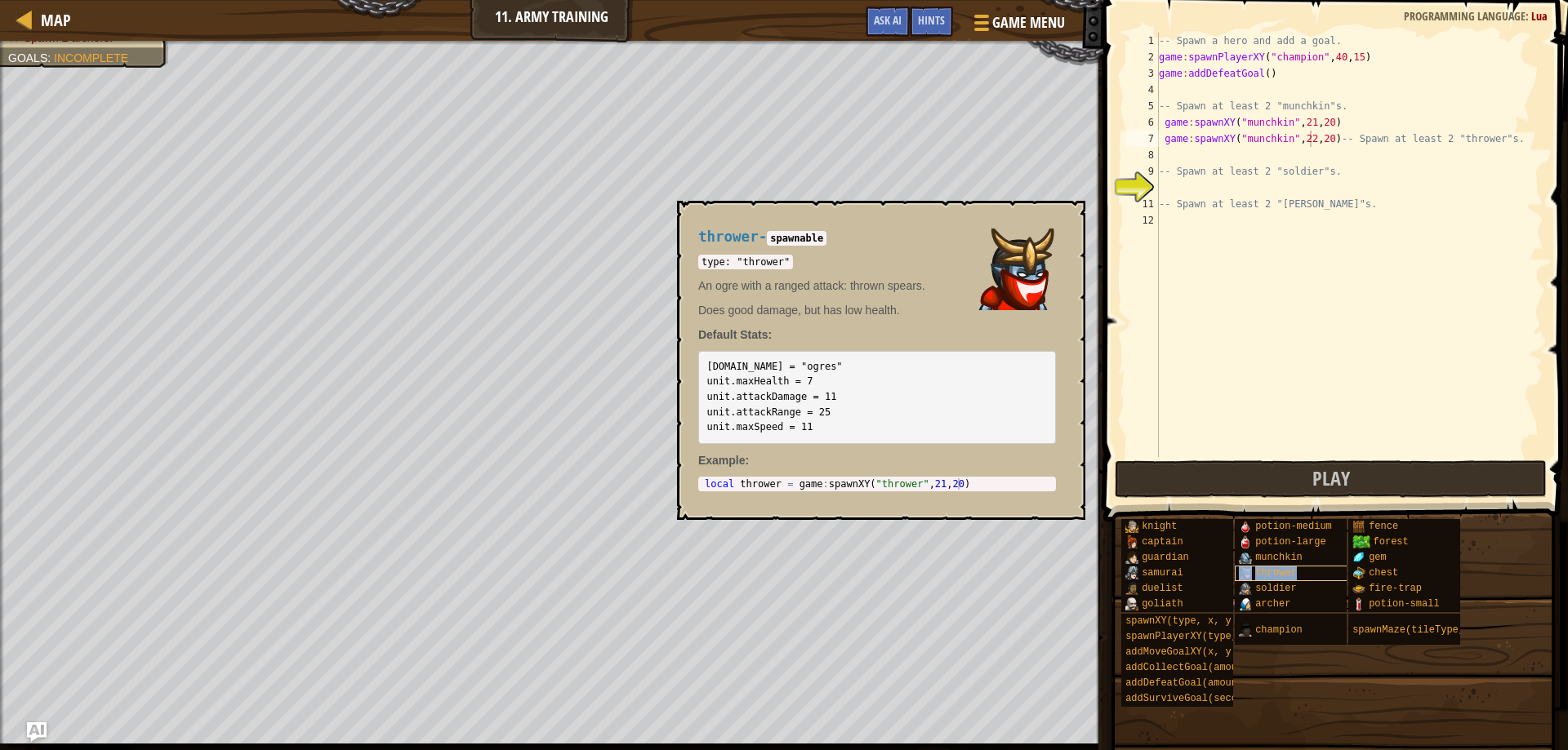
click at [1285, 568] on span "thrower" at bounding box center [1275, 573] width 40 height 12
type textarea "local thrower = game:spawnXY("thrower", 21, 20)"
drag, startPoint x: 703, startPoint y: 483, endPoint x: 984, endPoint y: 490, distance: 281.1
click at [984, 490] on div "local thrower = game : spawnXY ( "thrower" , 21 , 20 )" at bounding box center [877, 496] width 352 height 35
click at [1169, 161] on div "-- Spawn a hero and add a goal. game : spawnPlayerXY ( "champion" , 40 , 15 ) g…" at bounding box center [1349, 262] width 388 height 457
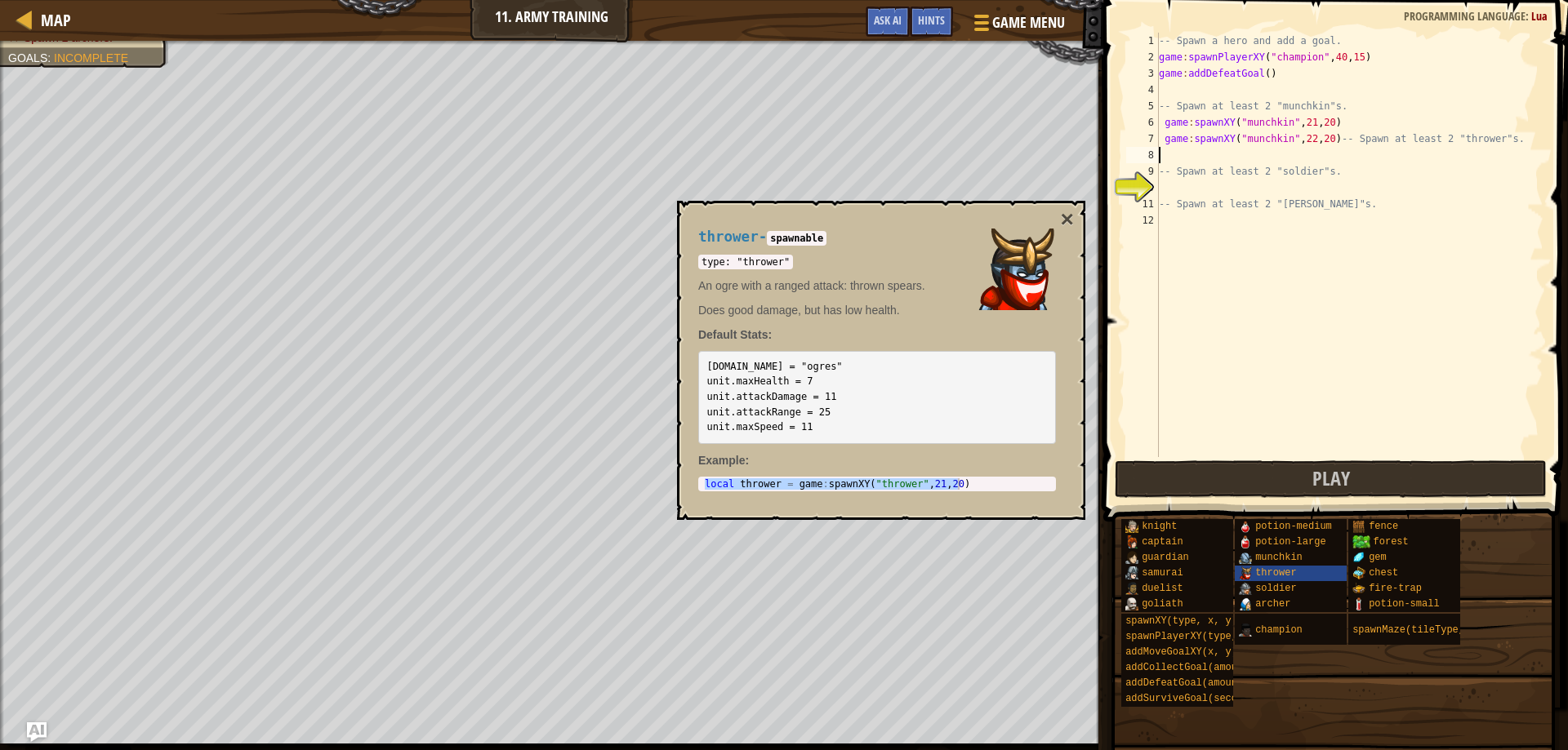
scroll to position [7, 0]
paste textarea "local thrower = game:spawnXY("thrower", 21, 20)"
drag, startPoint x: 1240, startPoint y: 153, endPoint x: 1151, endPoint y: 158, distance: 89.1
click at [1151, 158] on div "local thrower = game:spawnXY("thrower", 21, 20) 1 2 3 4 5 6 7 8 9 10 11 12 -- S…" at bounding box center [1334, 245] width 421 height 425
drag, startPoint x: 1162, startPoint y: 153, endPoint x: 1348, endPoint y: 160, distance: 186.1
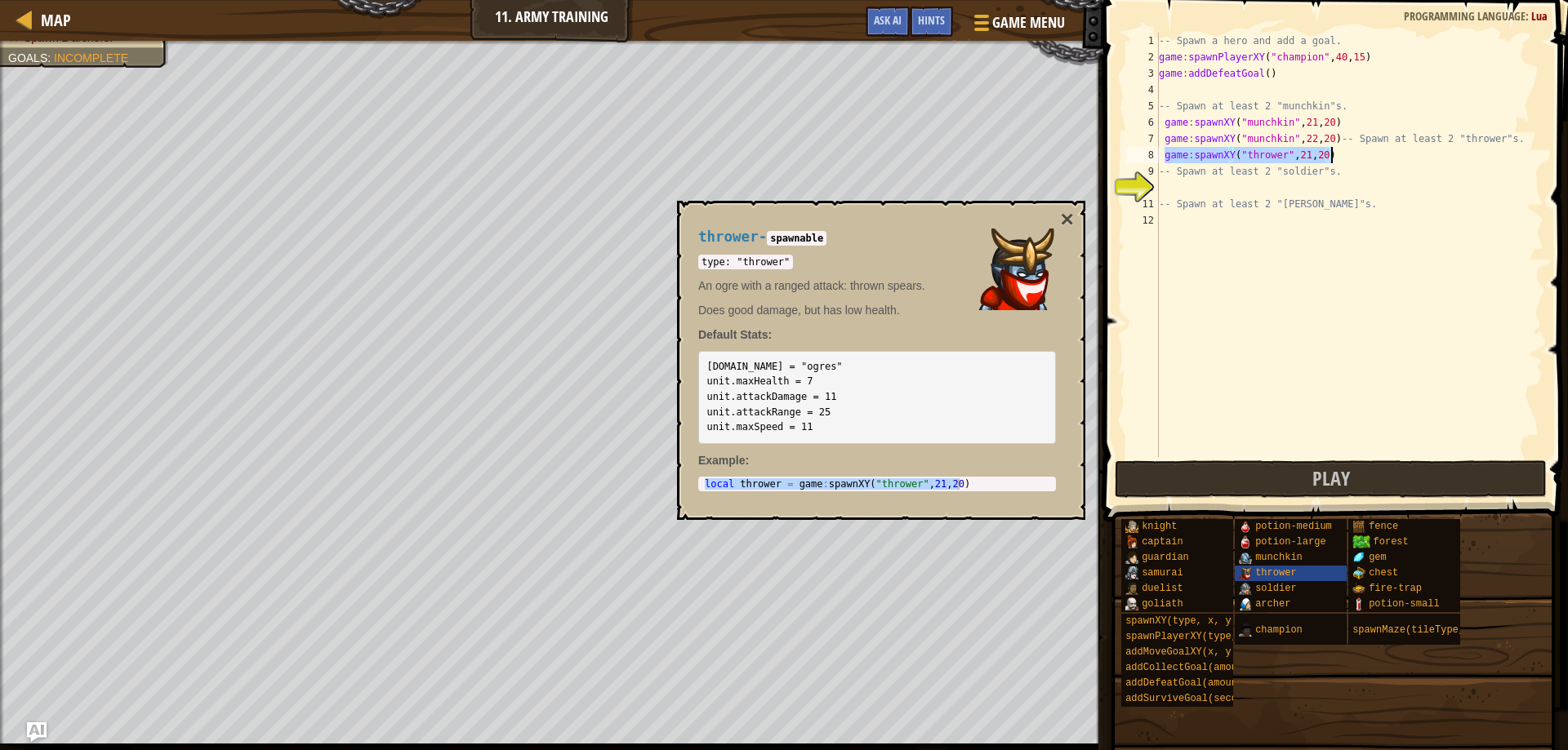
click at [1348, 160] on div "-- Spawn a hero and add a goal. game : spawnPlayerXY ( "champion" , 40 , 15 ) g…" at bounding box center [1349, 262] width 388 height 457
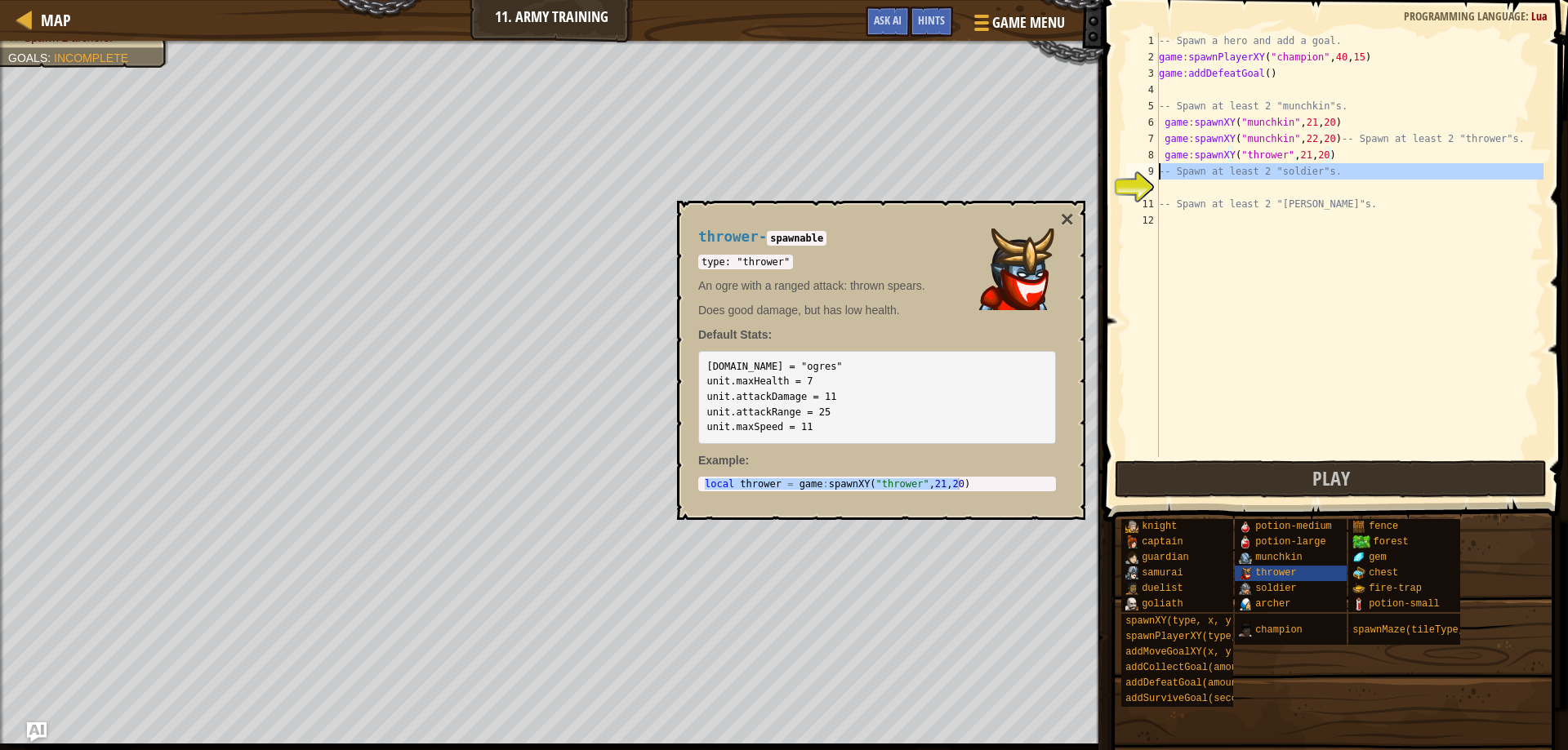
click at [1158, 171] on div "9" at bounding box center [1143, 172] width 33 height 17
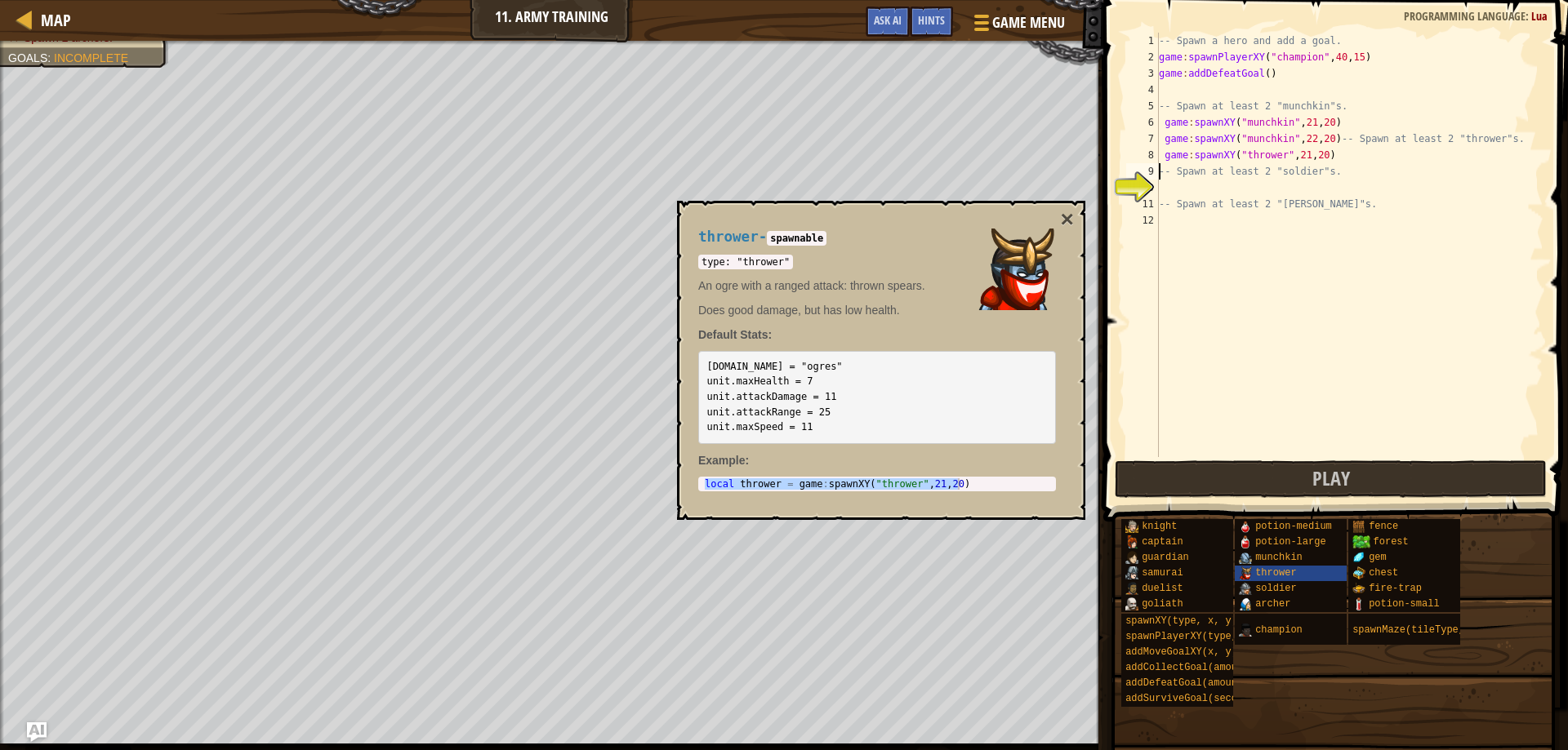
paste textarea "game:spawnXY("thrower", 21, 20)"
type textarea "game:spawnXY("thrower", 21, 20)-- Spawn at least 2 "soldier"s."
click at [1284, 592] on span "soldier" at bounding box center [1275, 589] width 40 height 12
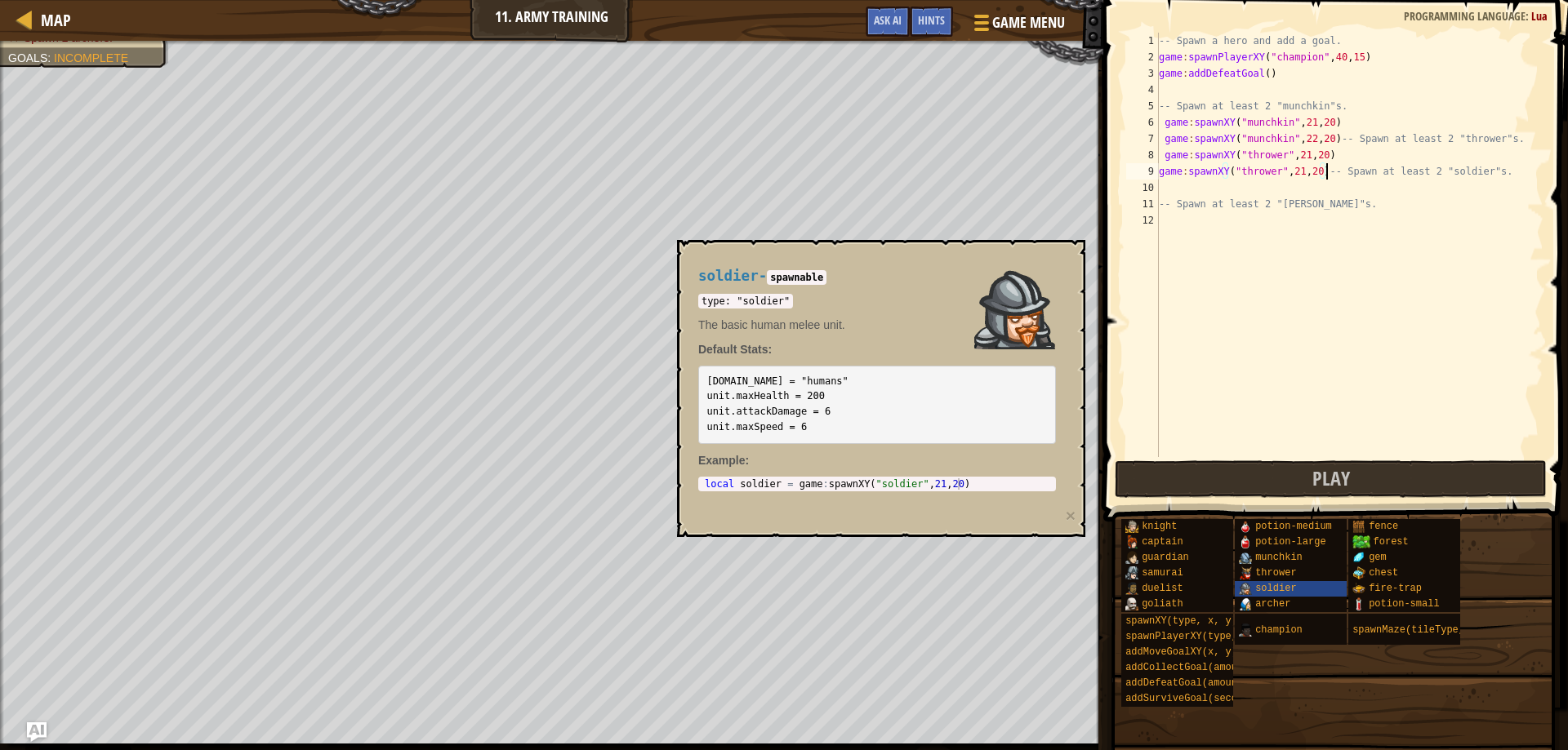
type textarea "local soldier = game:spawnXY("soldier", 21, 20)"
drag, startPoint x: 706, startPoint y: 482, endPoint x: 1023, endPoint y: 491, distance: 317.1
click at [1023, 491] on div "local soldier = game:spawnXY("soldier", 21, 20) 1 local soldier = game : spawnX…" at bounding box center [876, 484] width 357 height 15
click at [1168, 184] on div "-- Spawn a hero and add a goal. game : spawnPlayerXY ( "champion" , 40 , 15 ) g…" at bounding box center [1349, 262] width 388 height 457
paste textarea "local soldier = game:spawnXY("soldier", 21, 20)"
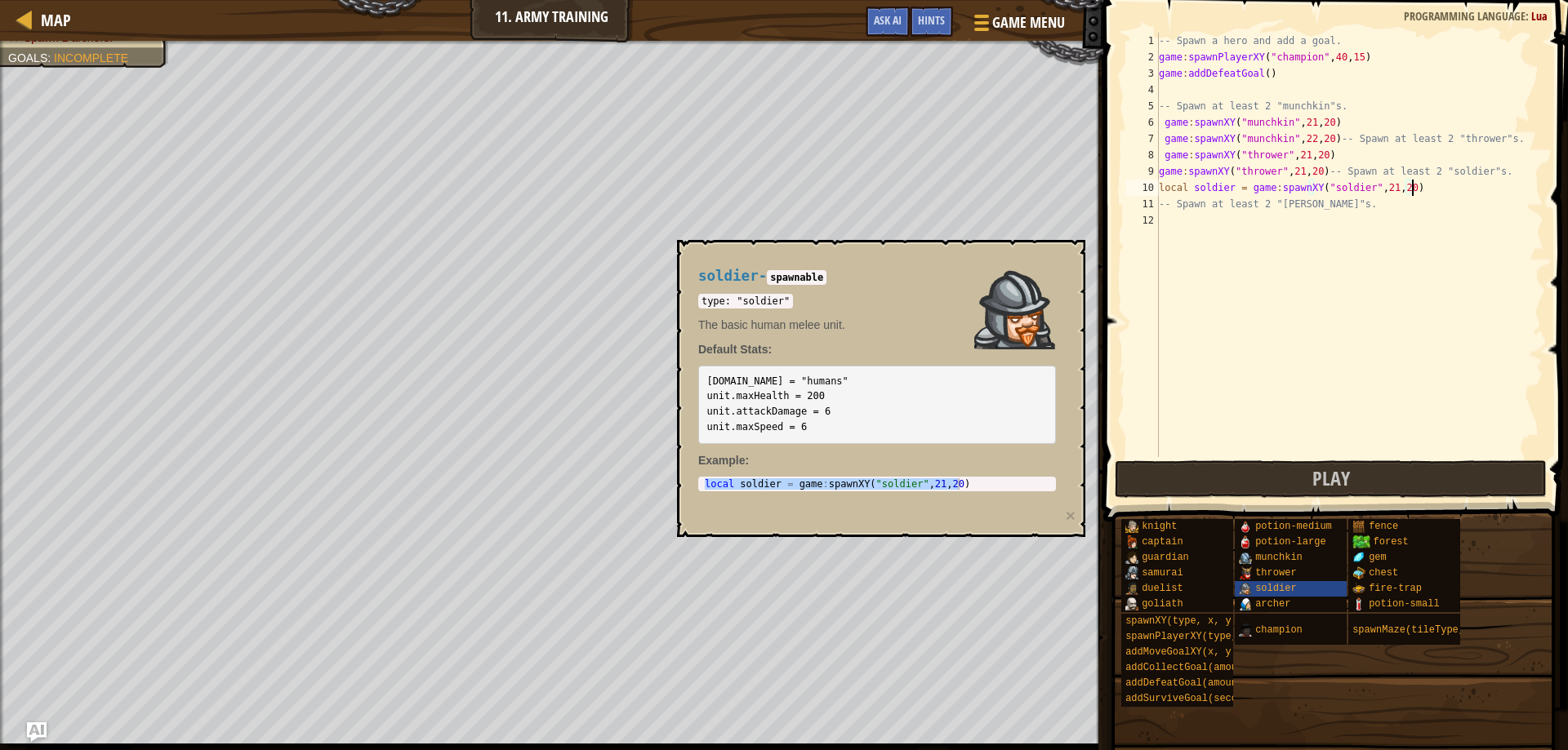
click at [1296, 172] on div "-- Spawn a hero and add a goal. game : spawnPlayerXY ( "champion" , 40 , 15 ) g…" at bounding box center [1349, 262] width 388 height 457
click at [1300, 170] on div "-- Spawn a hero and add a goal. game : spawnPlayerXY ( "champion" , 40 , 15 ) g…" at bounding box center [1349, 262] width 388 height 457
drag, startPoint x: 1242, startPoint y: 188, endPoint x: 1158, endPoint y: 191, distance: 84.1
click at [1158, 191] on div "game:spawnXY("thrower", 22, 20)-- Spawn at least 2 "soldier"s. 1 2 3 4 5 6 7 8 …" at bounding box center [1334, 245] width 421 height 425
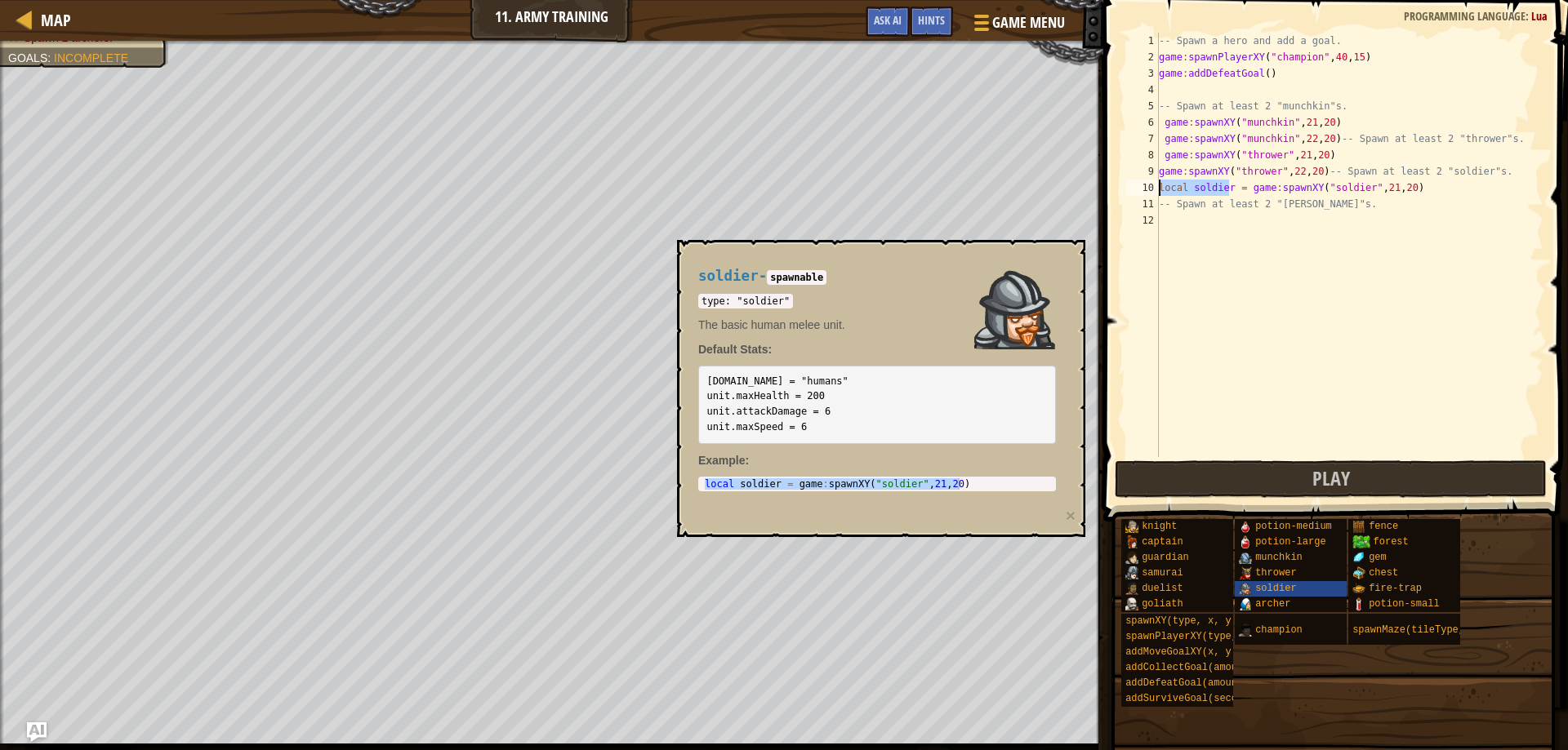
drag, startPoint x: 1229, startPoint y: 192, endPoint x: 1147, endPoint y: 194, distance: 82.0
click at [1147, 194] on div "local soldier = game:spawnXY("soldier", 21, 20) 1 2 3 4 5 6 7 8 9 10 11 12 -- S…" at bounding box center [1334, 245] width 421 height 425
click at [1169, 186] on div "-- Spawn a hero and add a goal. game : spawnPlayerXY ( "champion" , 40 , 15 ) g…" at bounding box center [1349, 262] width 388 height 457
drag, startPoint x: 1348, startPoint y: 187, endPoint x: 1132, endPoint y: 195, distance: 216.1
click at [1132, 195] on div "game:spawnXY("soldier", 21, 20) 1 2 3 4 5 6 7 8 9 10 11 12 -- Spawn a hero and …" at bounding box center [1334, 245] width 421 height 425
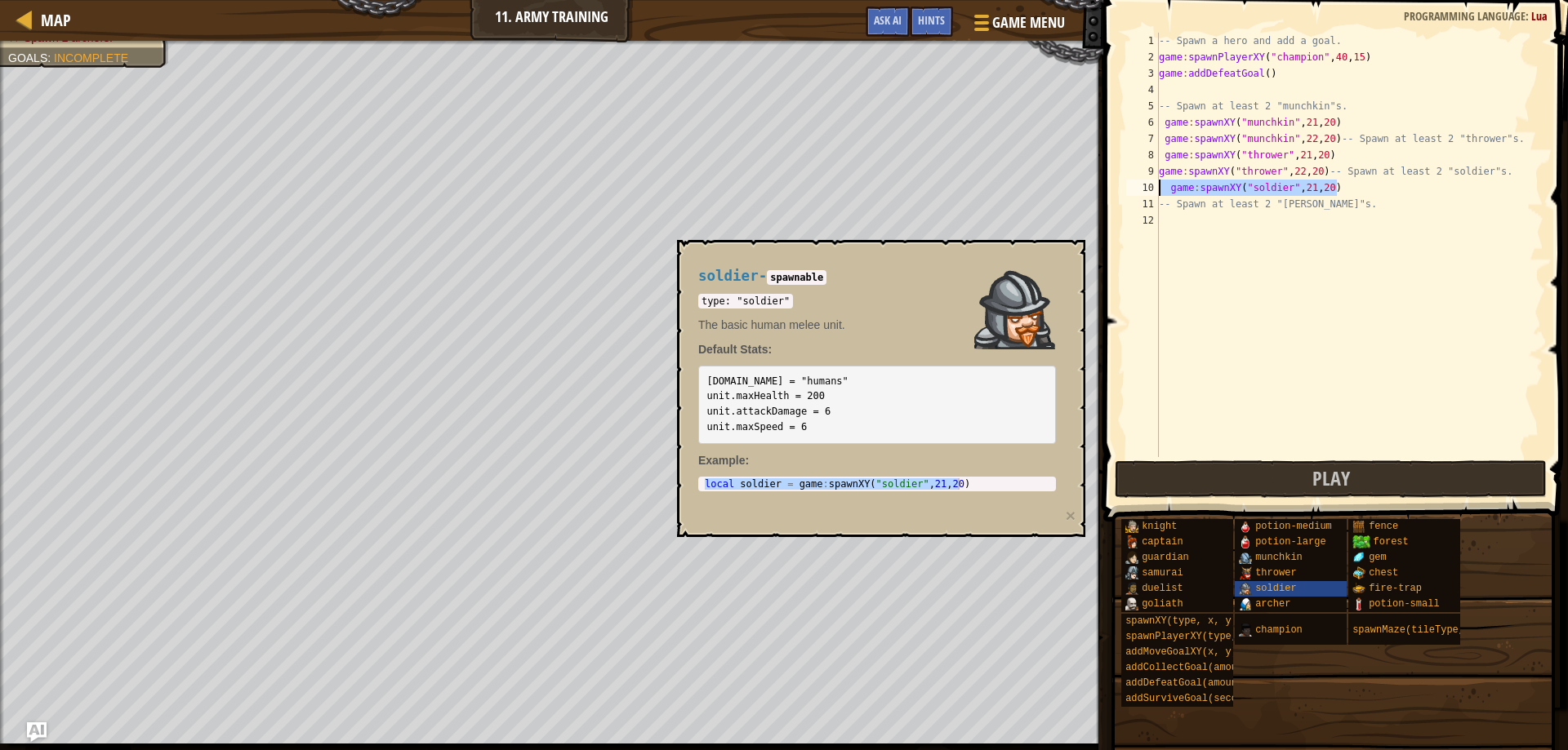
click at [1159, 200] on div "-- Spawn a hero and add a goal. game : spawnPlayerXY ( "champion" , 40 , 15 ) g…" at bounding box center [1349, 262] width 388 height 457
paste textarea "game:spawnXY("soldier", 21, 20)"
click at [1307, 200] on div "-- Spawn a hero and add a goal. game : spawnPlayerXY ( "champion" , 40 , 15 ) g…" at bounding box center [1349, 262] width 388 height 457
type textarea "game:spawnXY("soldier", 22, 20)-- Spawn at least 2 "[PERSON_NAME]"s."
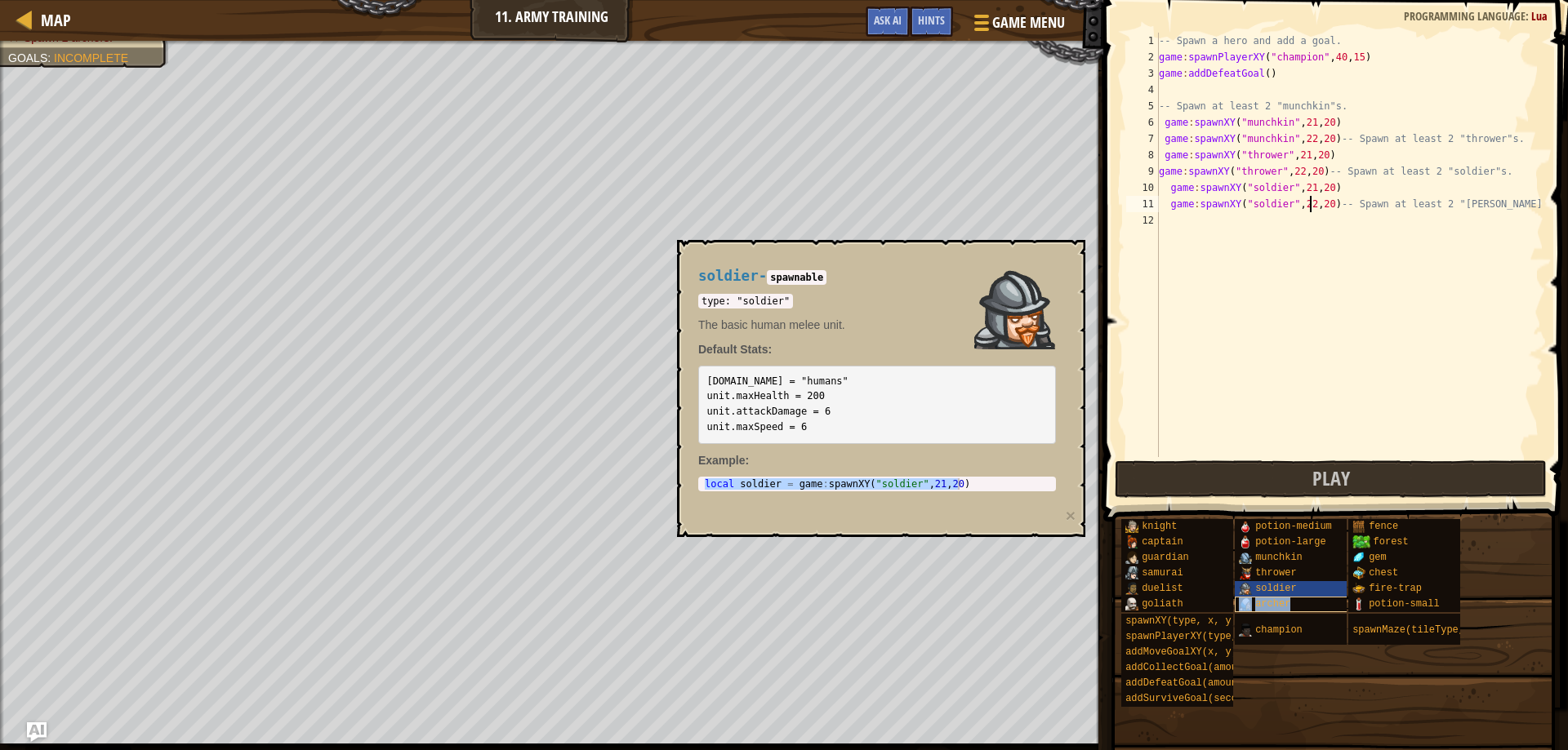
click at [1287, 601] on span "archer" at bounding box center [1273, 604] width 35 height 12
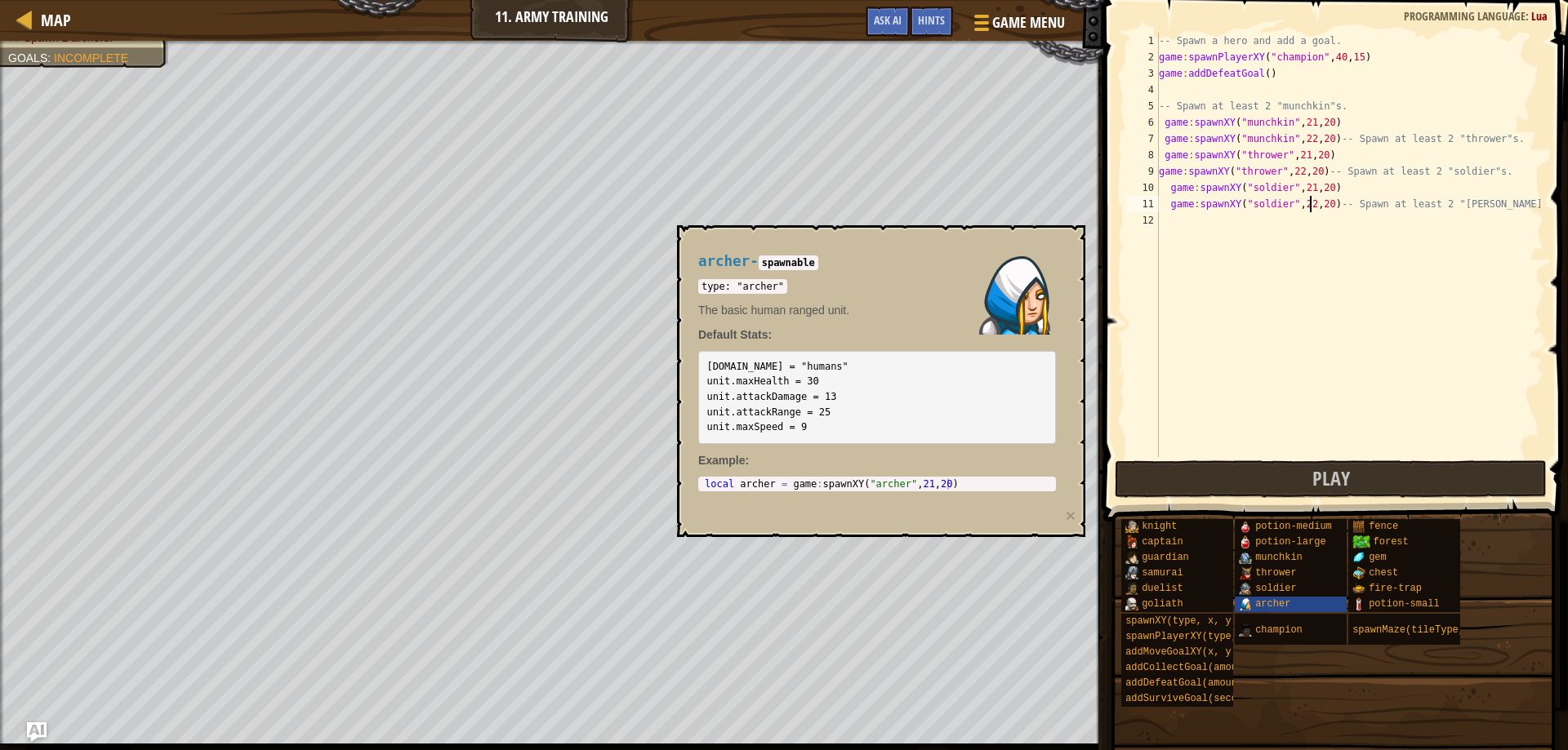
type textarea "local [PERSON_NAME] = game:spawnXY("[PERSON_NAME]", 21, 20)"
drag, startPoint x: 705, startPoint y: 482, endPoint x: 999, endPoint y: 486, distance: 294.0
click at [999, 486] on div "local [PERSON_NAME] = game : spawnXY ( "[PERSON_NAME]" , 21 , 20 )" at bounding box center [877, 496] width 352 height 35
click at [1174, 224] on div "-- Spawn a hero and add a goal. game : spawnPlayerXY ( "champion" , 40 , 15 ) g…" at bounding box center [1349, 262] width 388 height 457
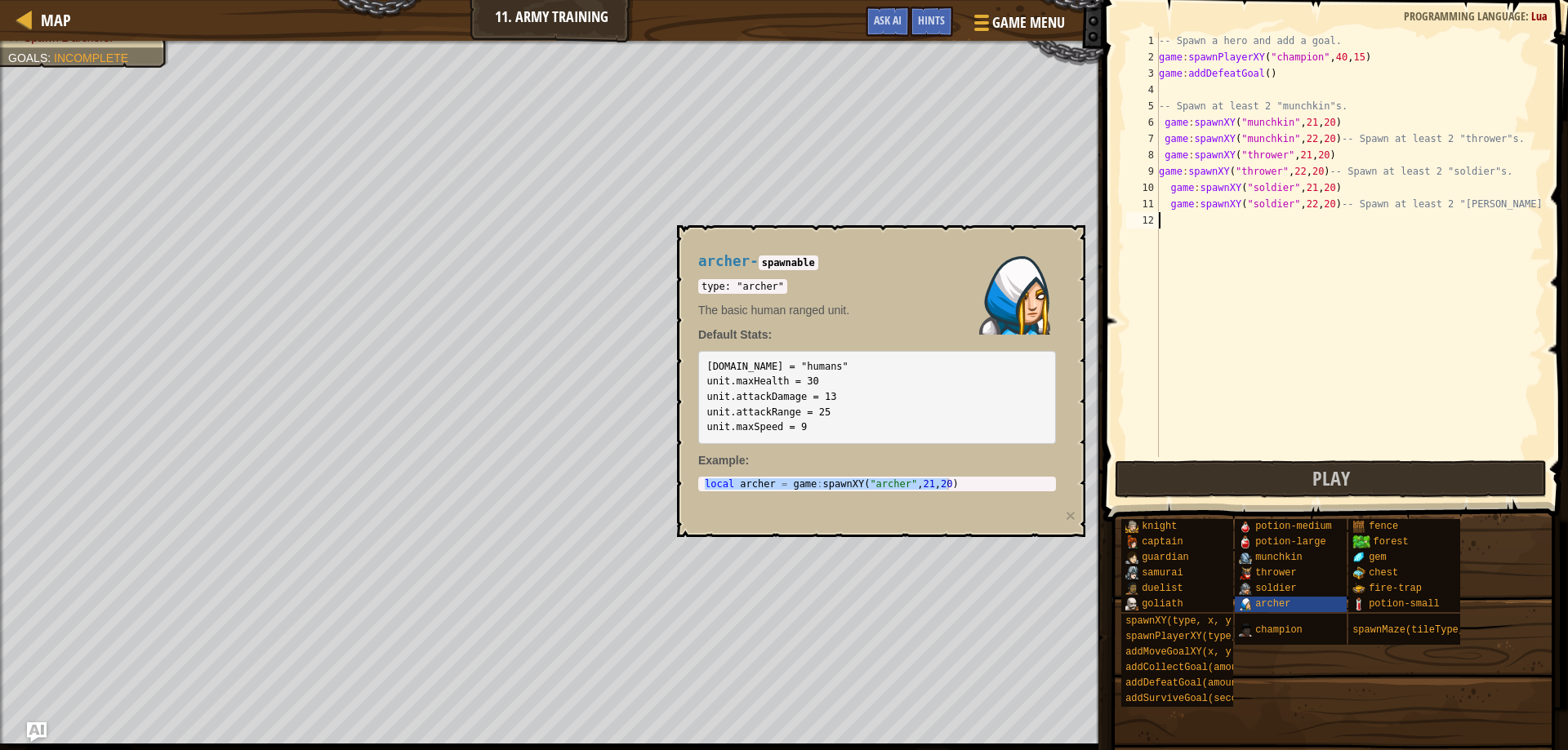
paste textarea "local [PERSON_NAME] = game:spawnXY("[PERSON_NAME]", 21, 20)"
type textarea "local [PERSON_NAME] = game:spawnXY("[PERSON_NAME]", 21, 20)"
click at [1168, 243] on div "-- Spawn a hero and add a goal. game : spawnPlayerXY ( "champion" , 40 , 15 ) g…" at bounding box center [1349, 262] width 388 height 457
paste textarea "local [PERSON_NAME] = game:spawnXY("[PERSON_NAME]", 21, 20)"
drag, startPoint x: 1235, startPoint y: 236, endPoint x: 1136, endPoint y: 241, distance: 99.1
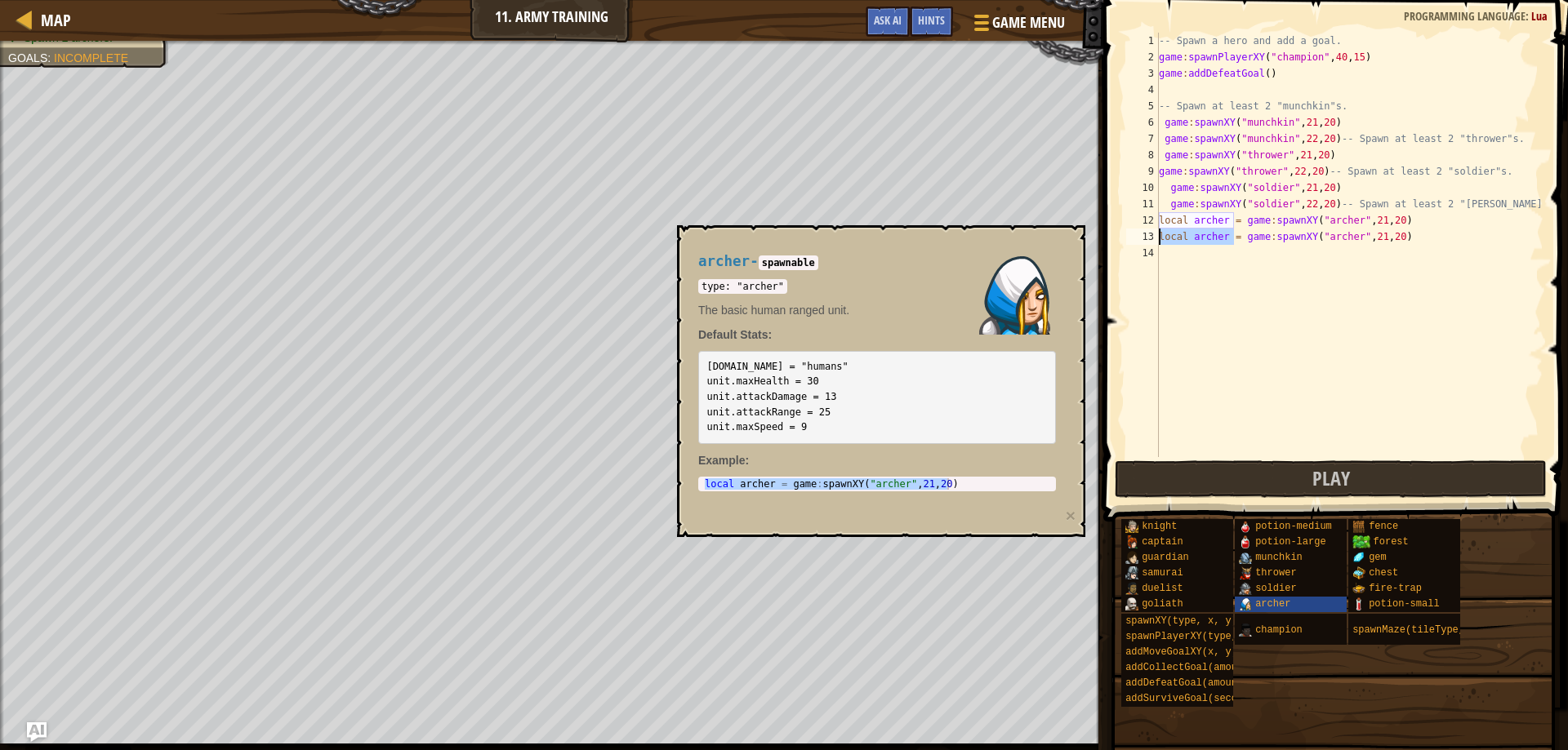
click at [1136, 241] on div "local [PERSON_NAME] = game:spawnXY("[PERSON_NAME]", 21, 20) 1 2 3 4 5 6 7 8 9 1…" at bounding box center [1334, 245] width 421 height 425
click at [1296, 234] on div "-- Spawn a hero and add a goal. game : spawnPlayerXY ( "champion" , 40 , 15 ) g…" at bounding box center [1349, 262] width 388 height 457
click at [1299, 233] on div "-- Spawn a hero and add a goal. game : spawnPlayerXY ( "champion" , 40 , 15 ) g…" at bounding box center [1349, 262] width 388 height 457
type textarea "game:spawnXY("[PERSON_NAME]", 22, 20)"
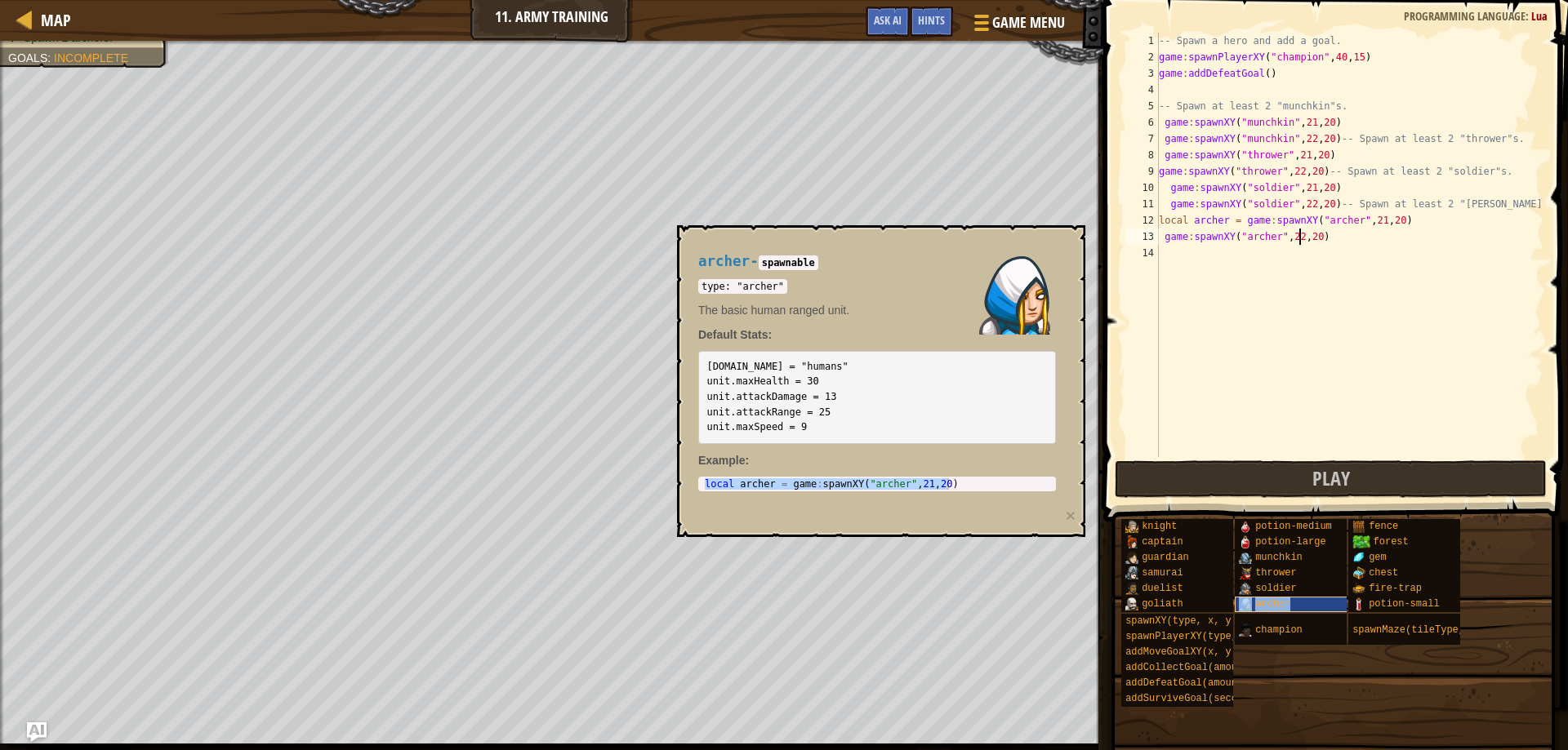
click at [1274, 601] on span "archer" at bounding box center [1273, 604] width 35 height 12
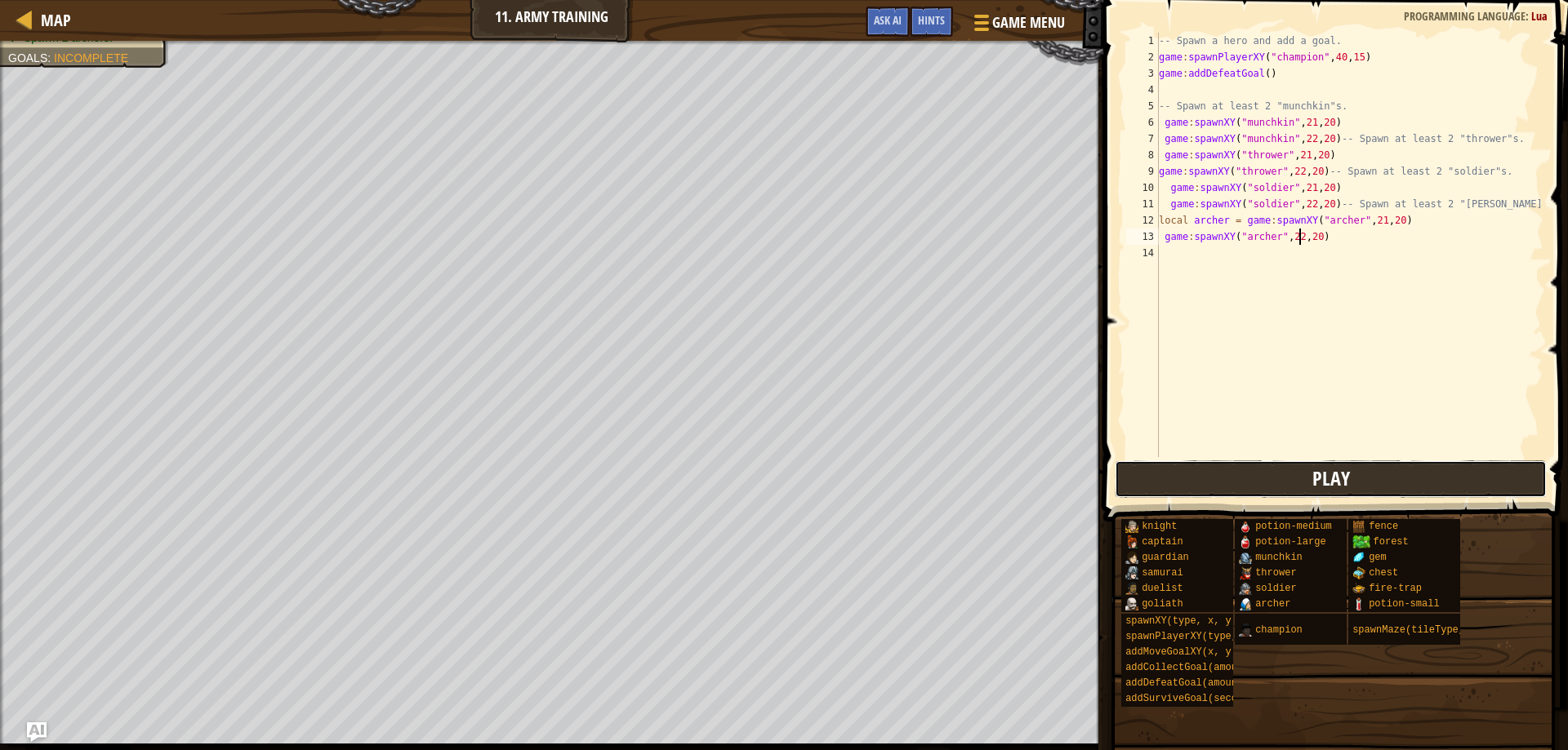
click at [1236, 476] on button "Play" at bounding box center [1331, 479] width 432 height 38
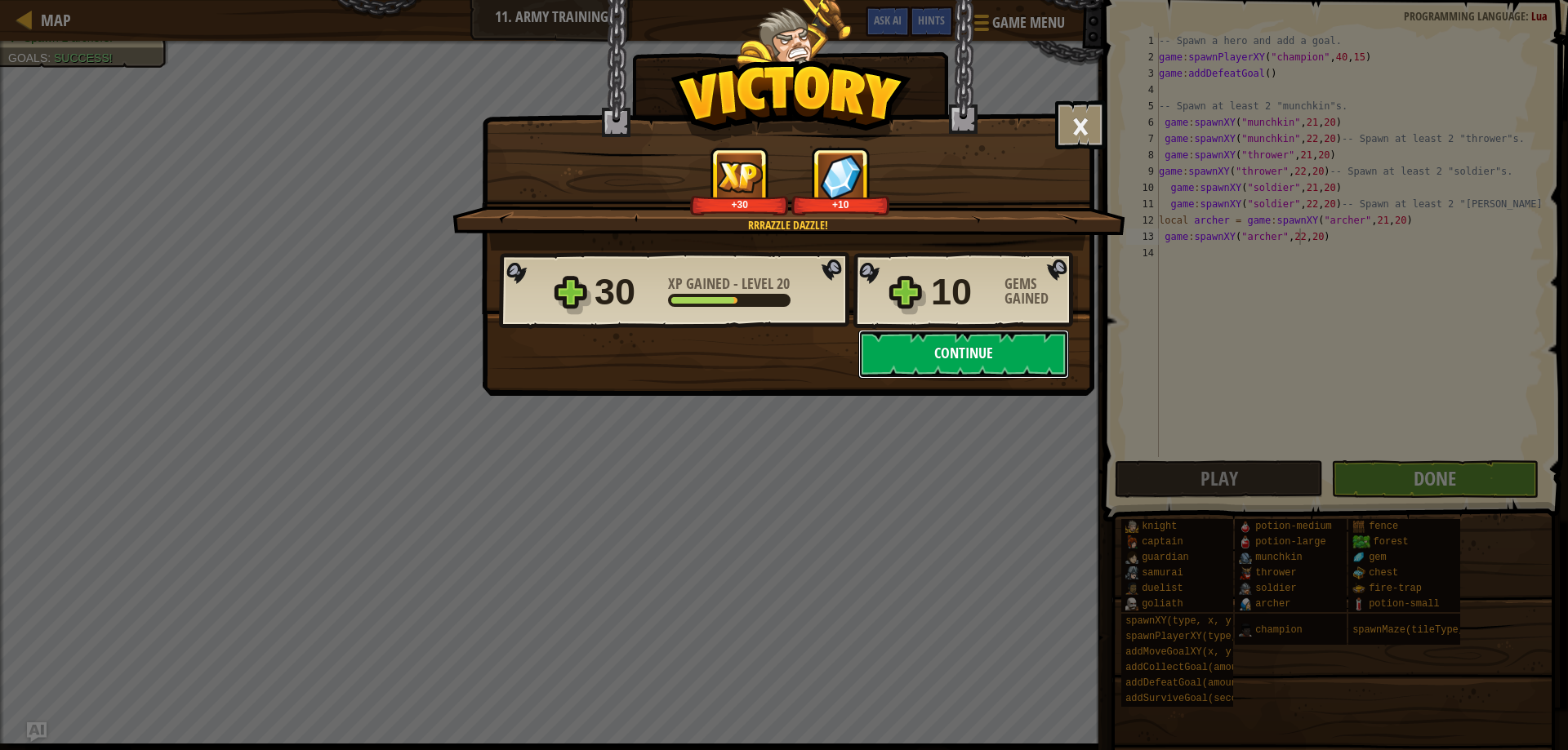
click at [907, 356] on button "Continue" at bounding box center [963, 354] width 210 height 49
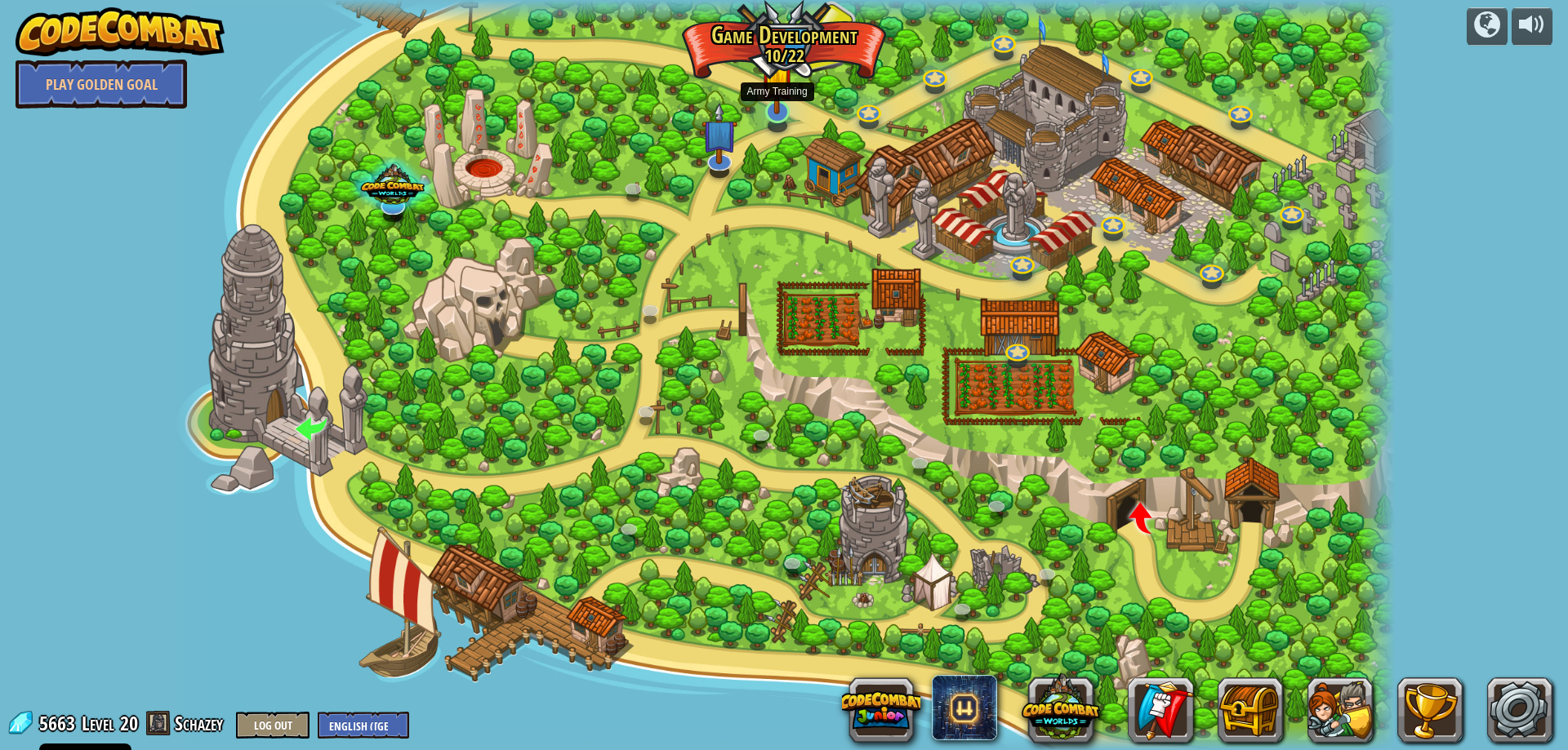
click at [784, 108] on img at bounding box center [777, 77] width 34 height 76
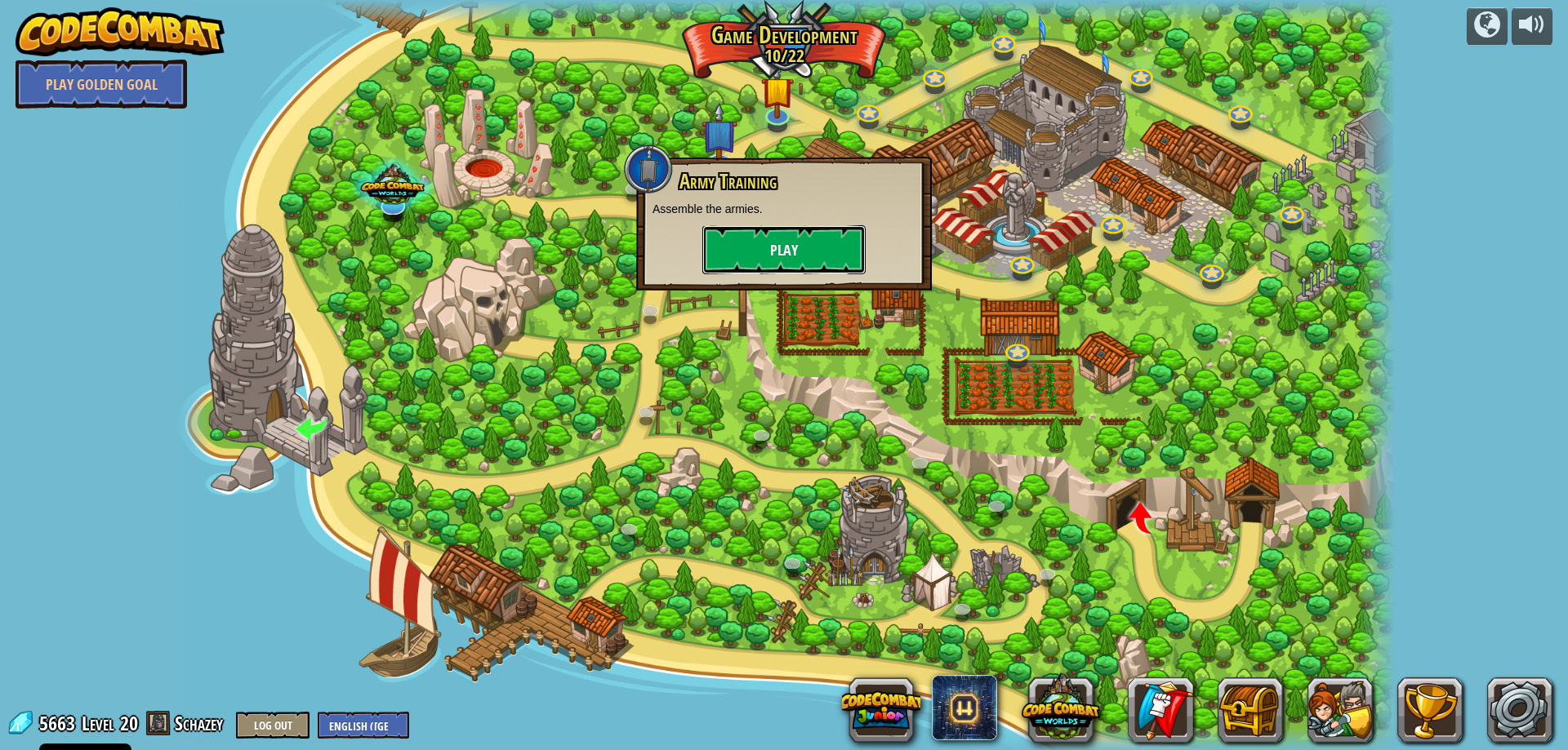
click at [766, 255] on button "Play" at bounding box center [784, 249] width 163 height 49
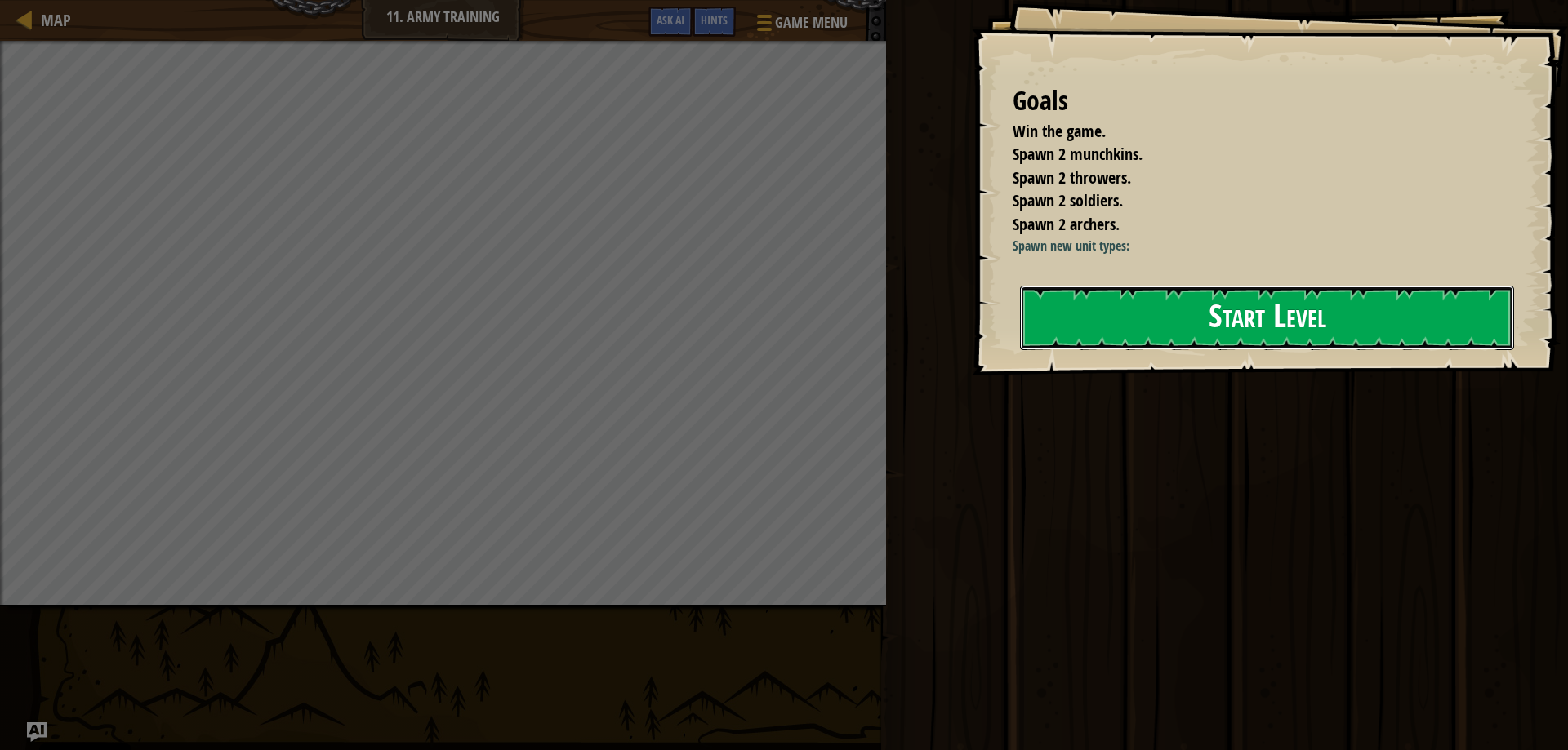
click at [1120, 294] on button "Start Level" at bounding box center [1267, 318] width 494 height 64
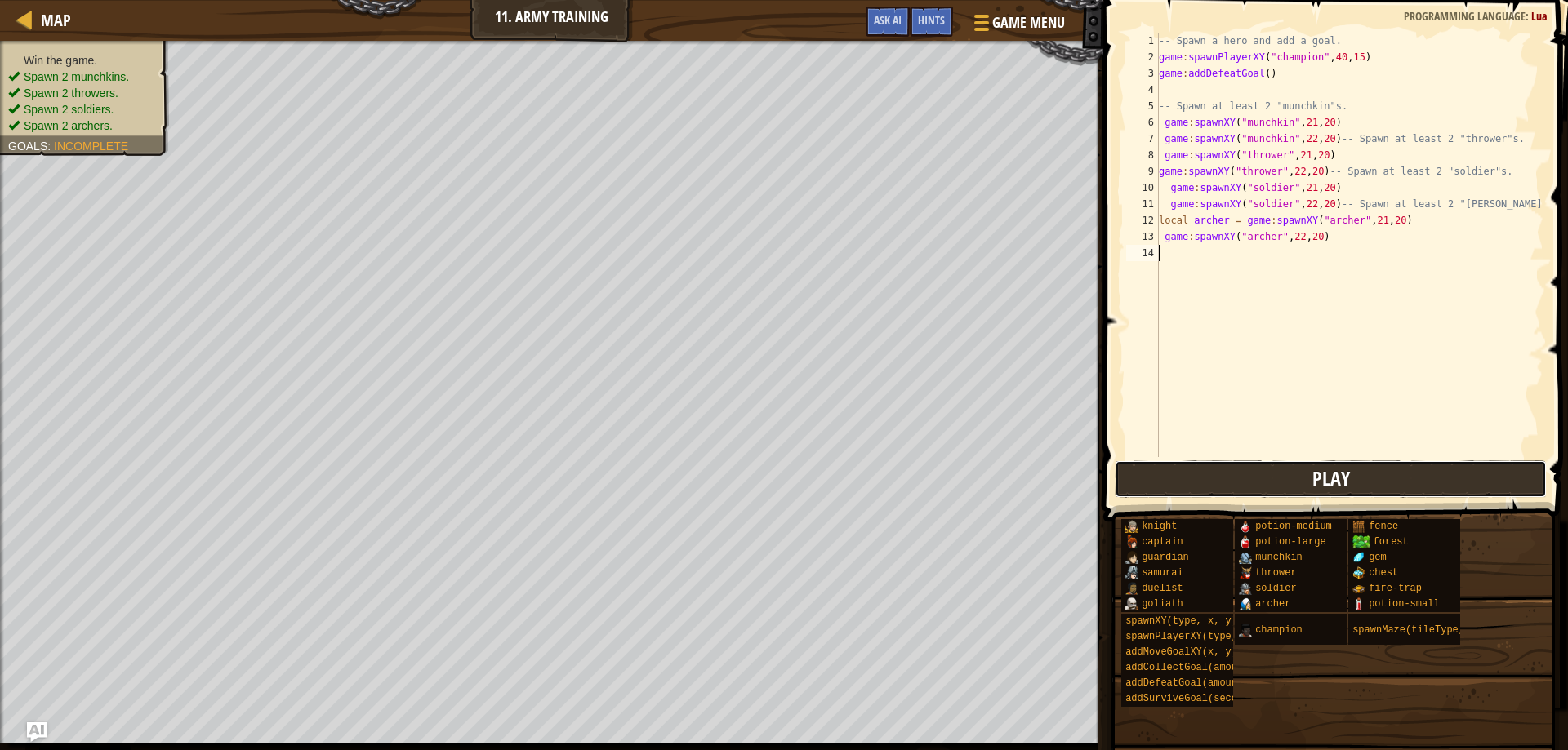
click at [1235, 484] on button "Play" at bounding box center [1331, 479] width 432 height 38
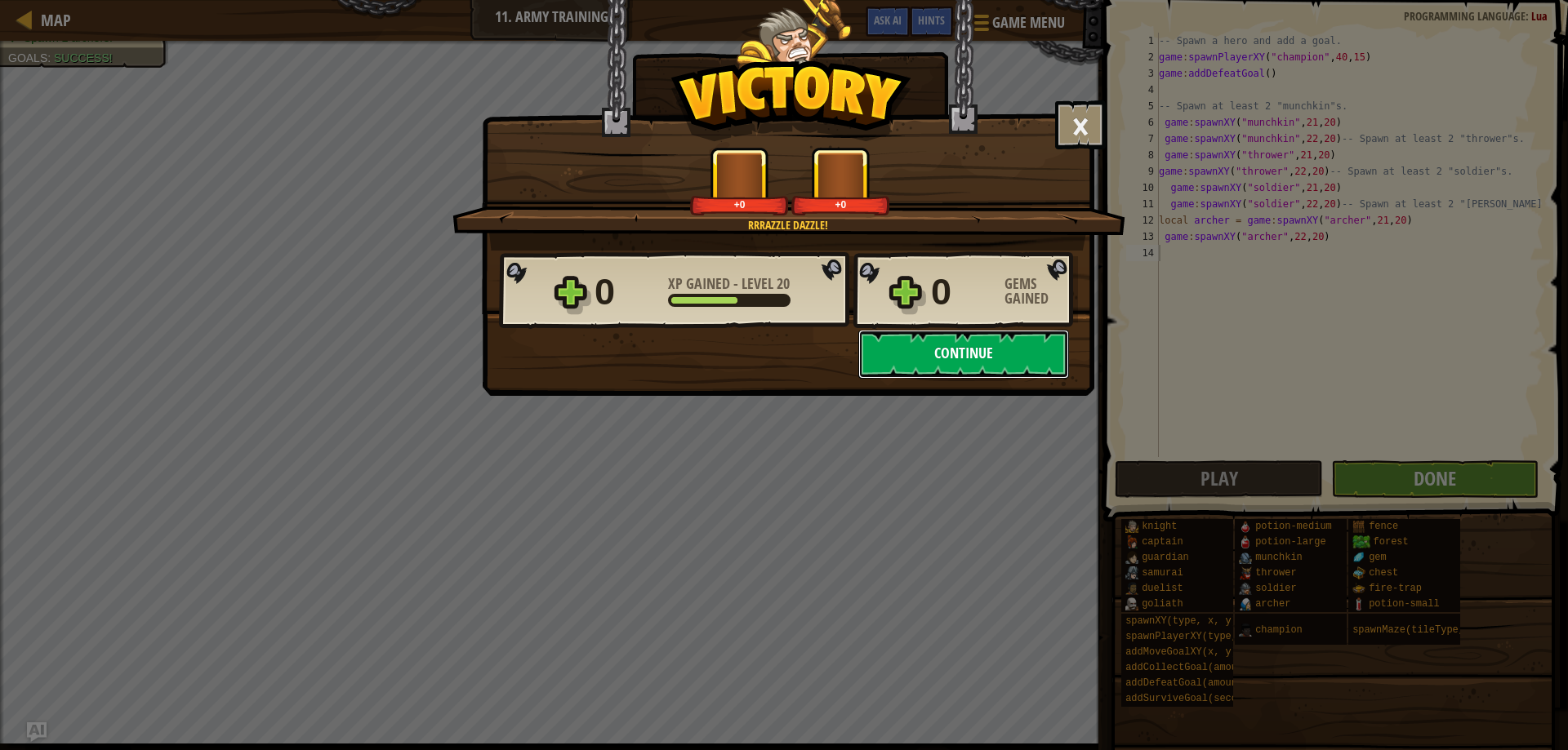
click at [965, 356] on button "Continue" at bounding box center [963, 354] width 210 height 49
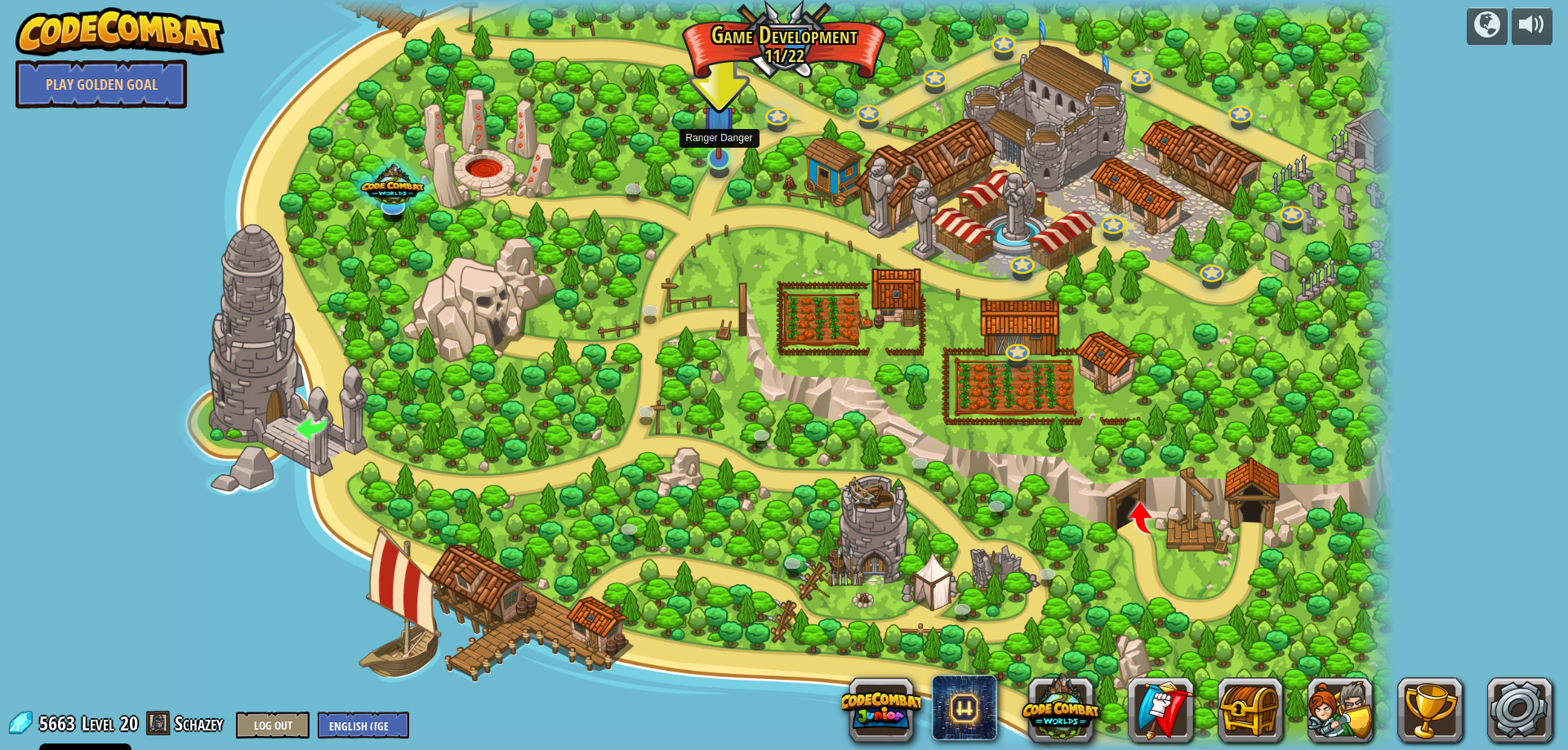
click at [719, 158] on img at bounding box center [719, 122] width 34 height 76
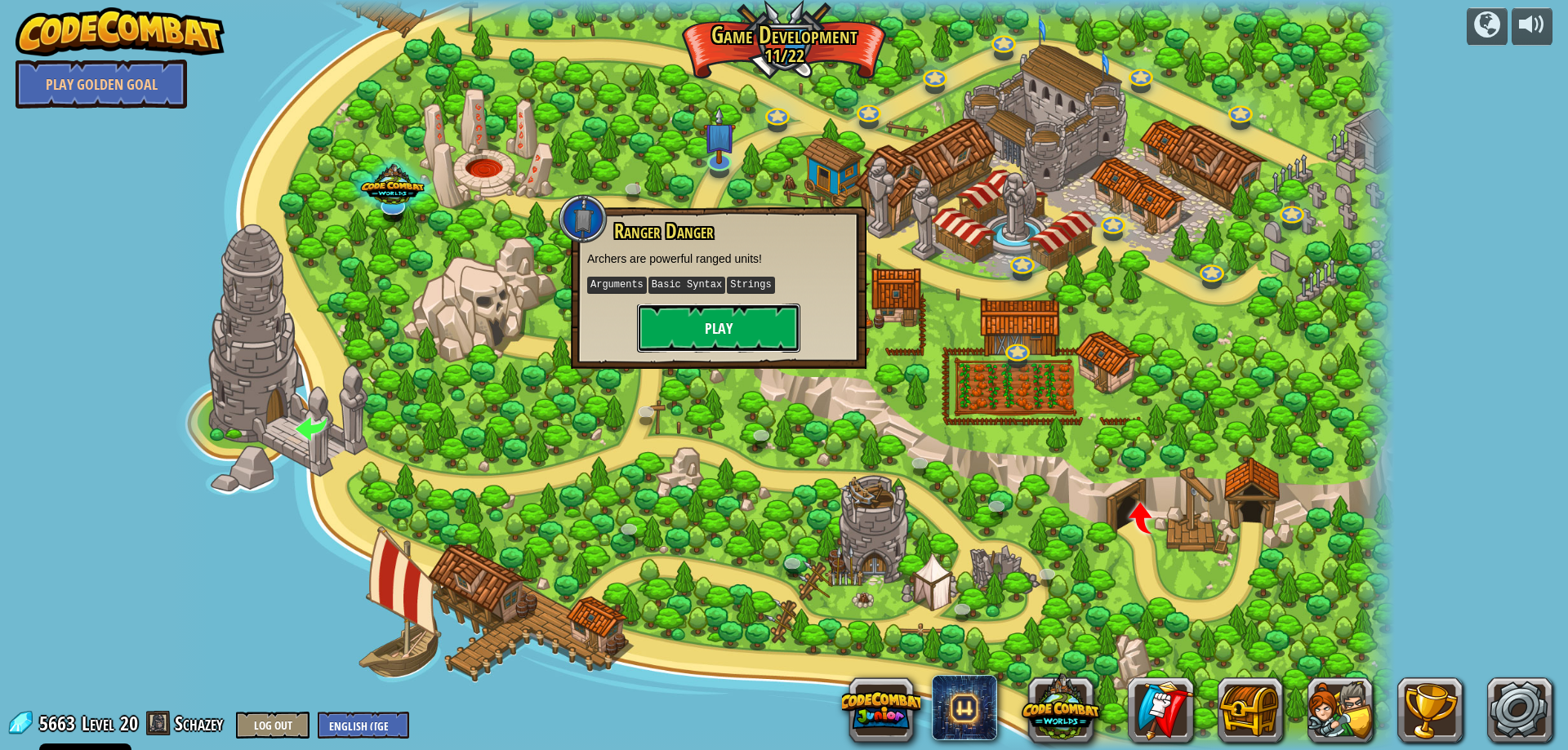
click at [720, 309] on button "Play" at bounding box center [719, 328] width 163 height 49
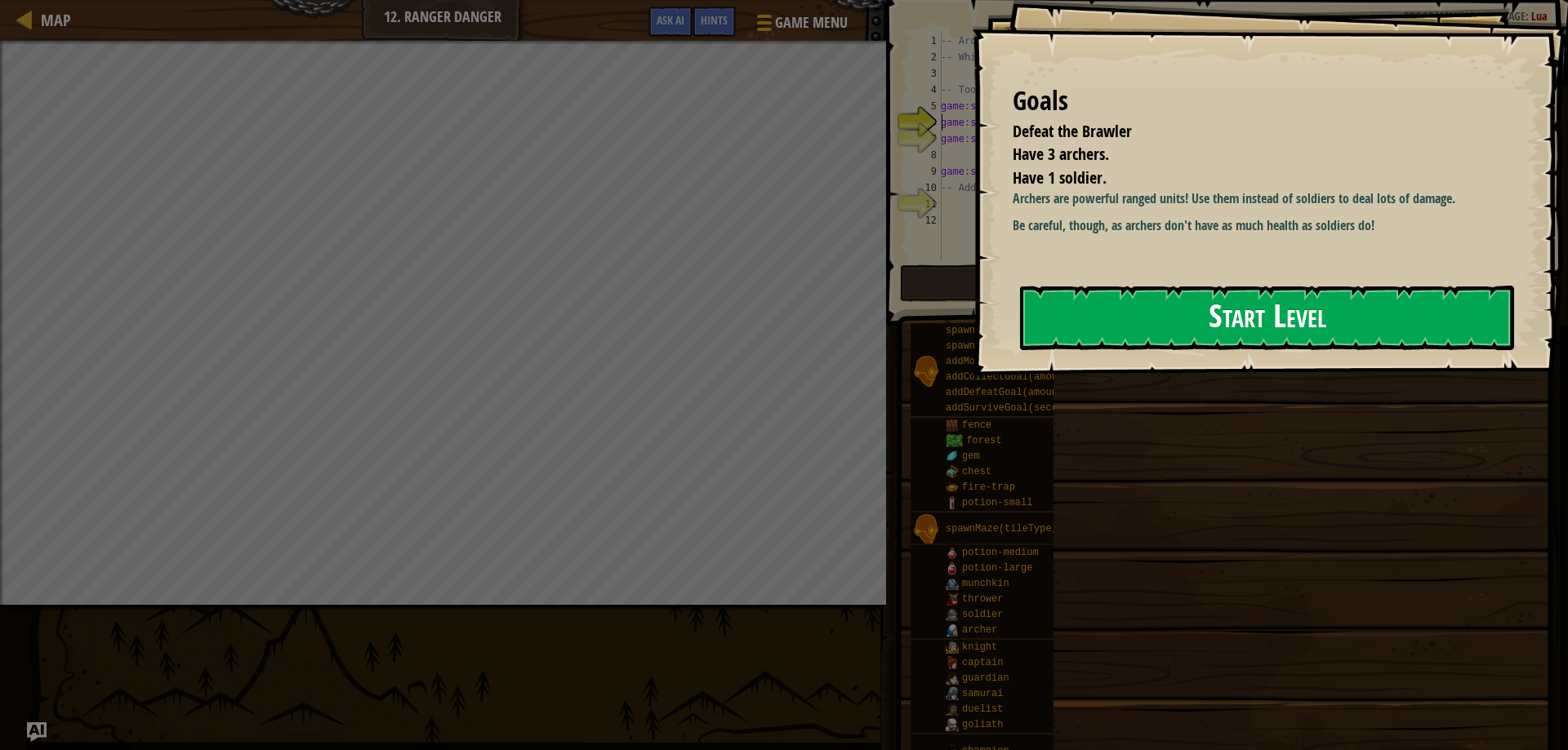
click at [1074, 324] on button "Start Level" at bounding box center [1267, 318] width 494 height 64
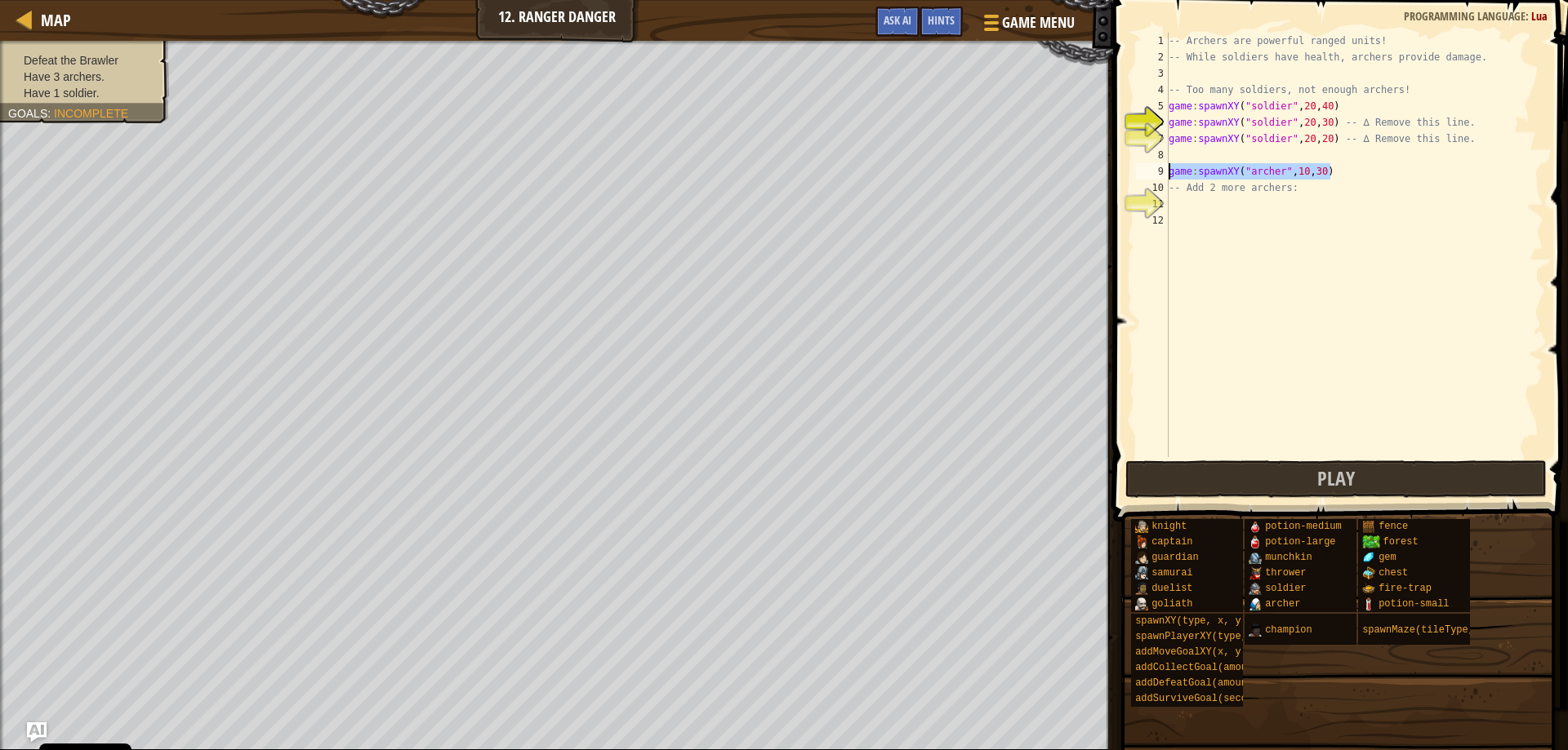
drag, startPoint x: 1331, startPoint y: 171, endPoint x: 1150, endPoint y: 175, distance: 181.0
click at [1150, 175] on div "game:spawnXY("soldier", 20, 30) -- ∆ Remove this line. 1 2 3 4 5 6 7 8 9 10 11 …" at bounding box center [1339, 245] width 411 height 425
type textarea "game:spawnXY("[PERSON_NAME]", 10, 30)"
click at [1174, 199] on div "-- Archers are powerful ranged units! -- While soldiers have health, archers pr…" at bounding box center [1354, 262] width 378 height 457
type textarea "game:spawnXY("[PERSON_NAME]", 10, 30)"
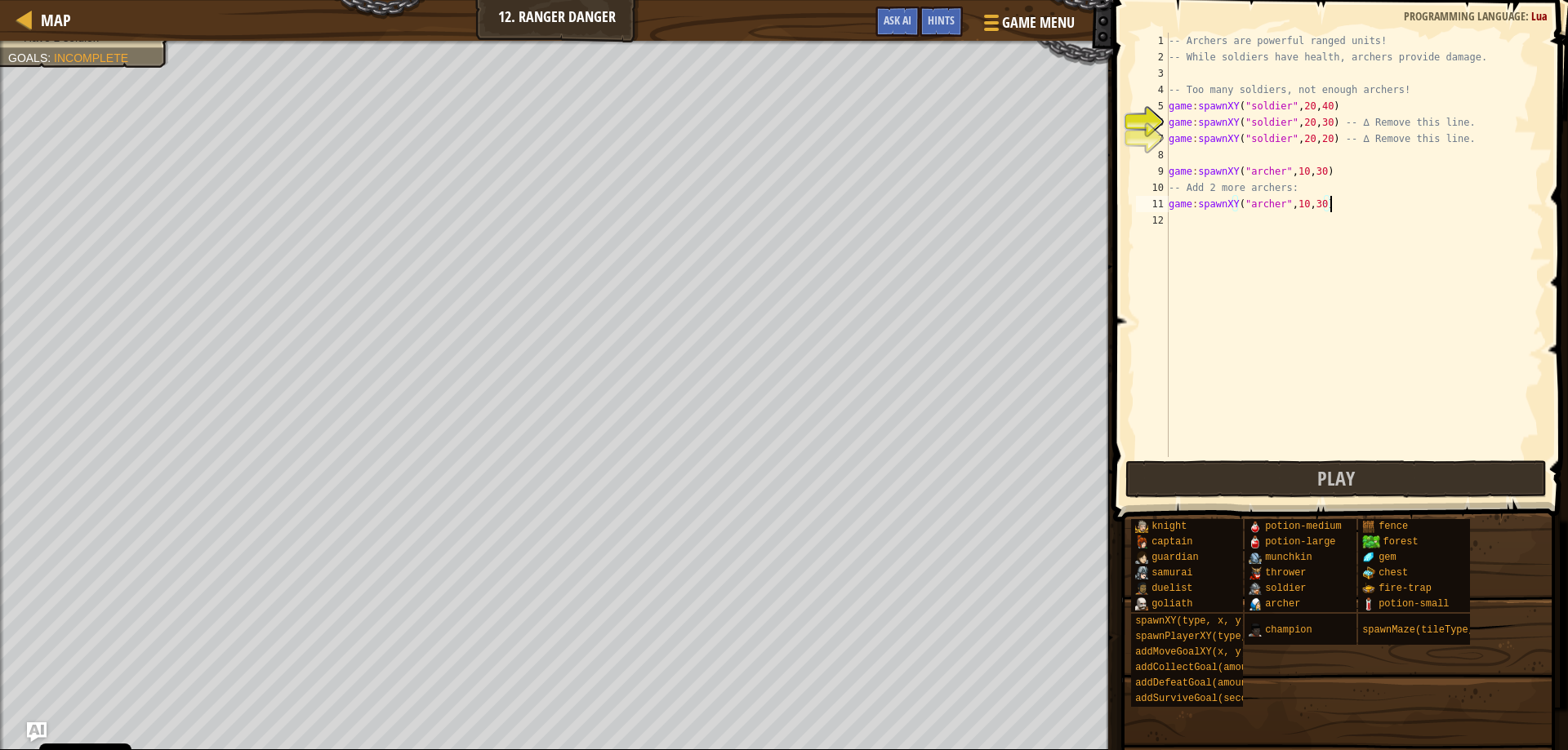
click at [1176, 224] on div "-- Archers are powerful ranged units! -- While soldiers have health, archers pr…" at bounding box center [1354, 262] width 378 height 457
click at [1325, 219] on div "-- Archers are powerful ranged units! -- While soldiers have health, archers pr…" at bounding box center [1354, 262] width 378 height 457
click at [1302, 223] on div "-- Archers are powerful ranged units! -- While soldiers have health, archers pr…" at bounding box center [1354, 262] width 378 height 457
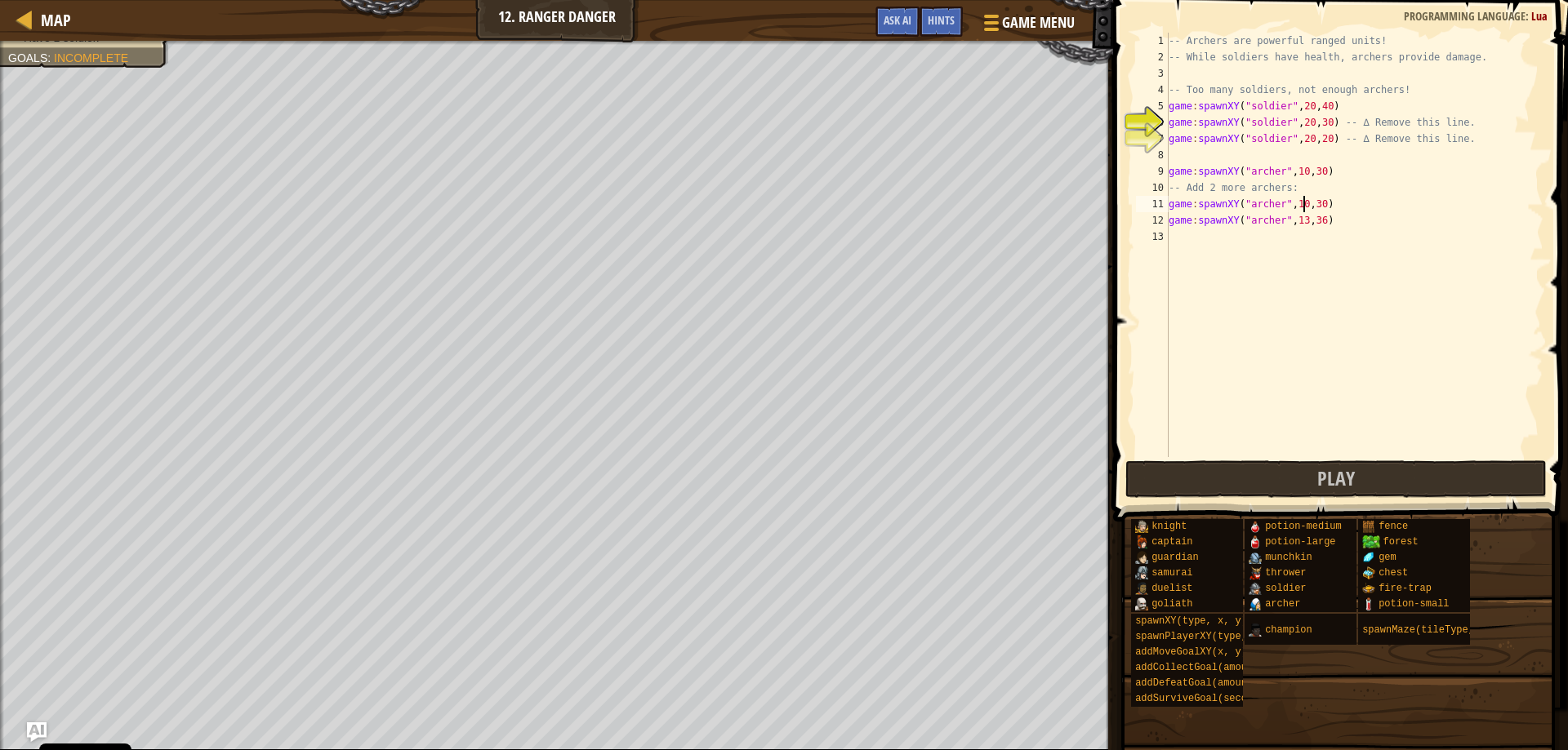
click at [1304, 204] on div "-- Archers are powerful ranged units! -- While soldiers have health, archers pr…" at bounding box center [1354, 262] width 378 height 457
click at [1324, 204] on div "-- Archers are powerful ranged units! -- While soldiers have health, archers pr…" at bounding box center [1354, 262] width 378 height 457
click at [1301, 205] on div "-- Archers are powerful ranged units! -- While soldiers have health, archers pr…" at bounding box center [1354, 262] width 378 height 457
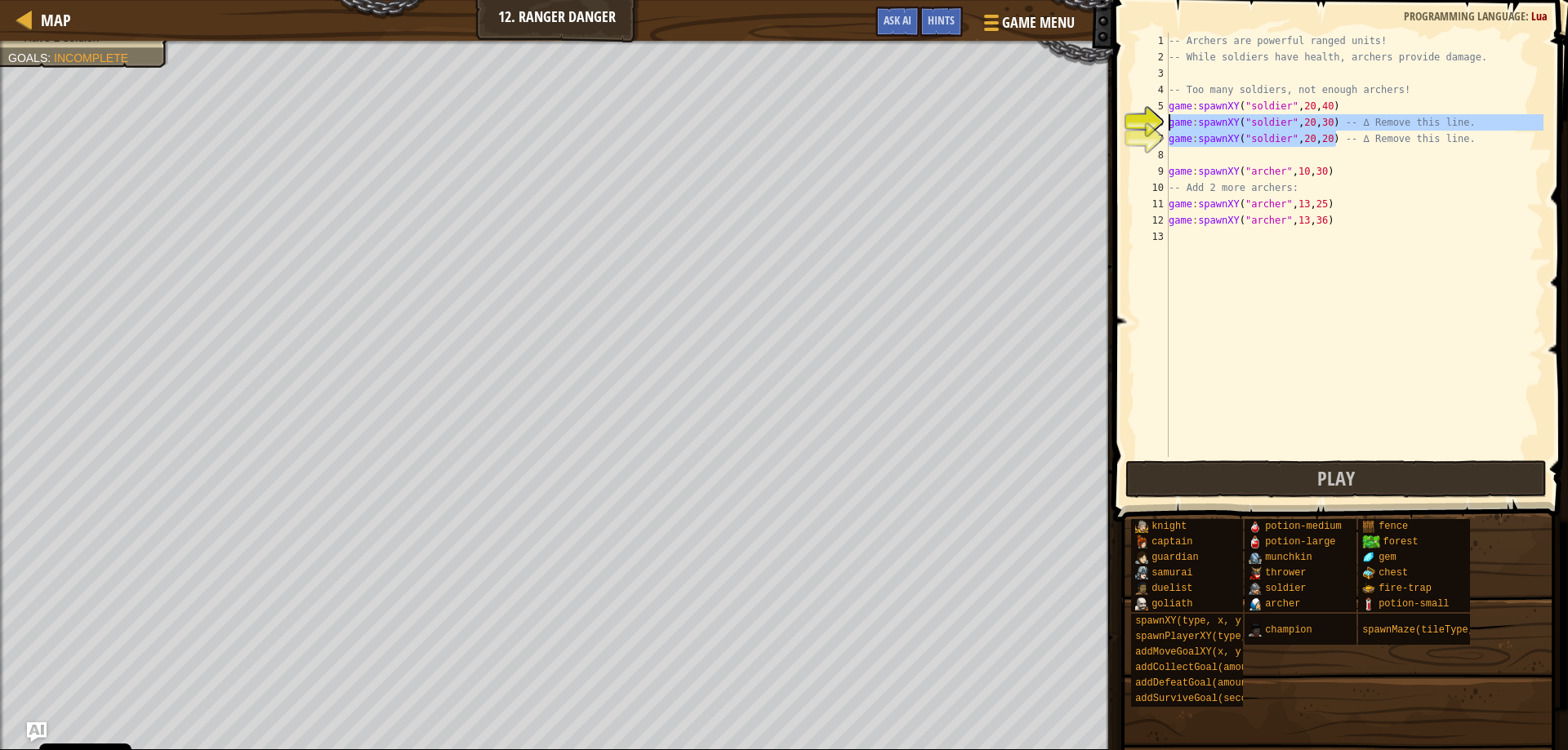
drag, startPoint x: 1338, startPoint y: 135, endPoint x: 1154, endPoint y: 116, distance: 185.0
click at [1154, 116] on div "game:spawnXY("[PERSON_NAME]", 13, 25) 1 2 3 4 5 6 7 8 9 10 11 12 13 -- Archers …" at bounding box center [1339, 245] width 411 height 425
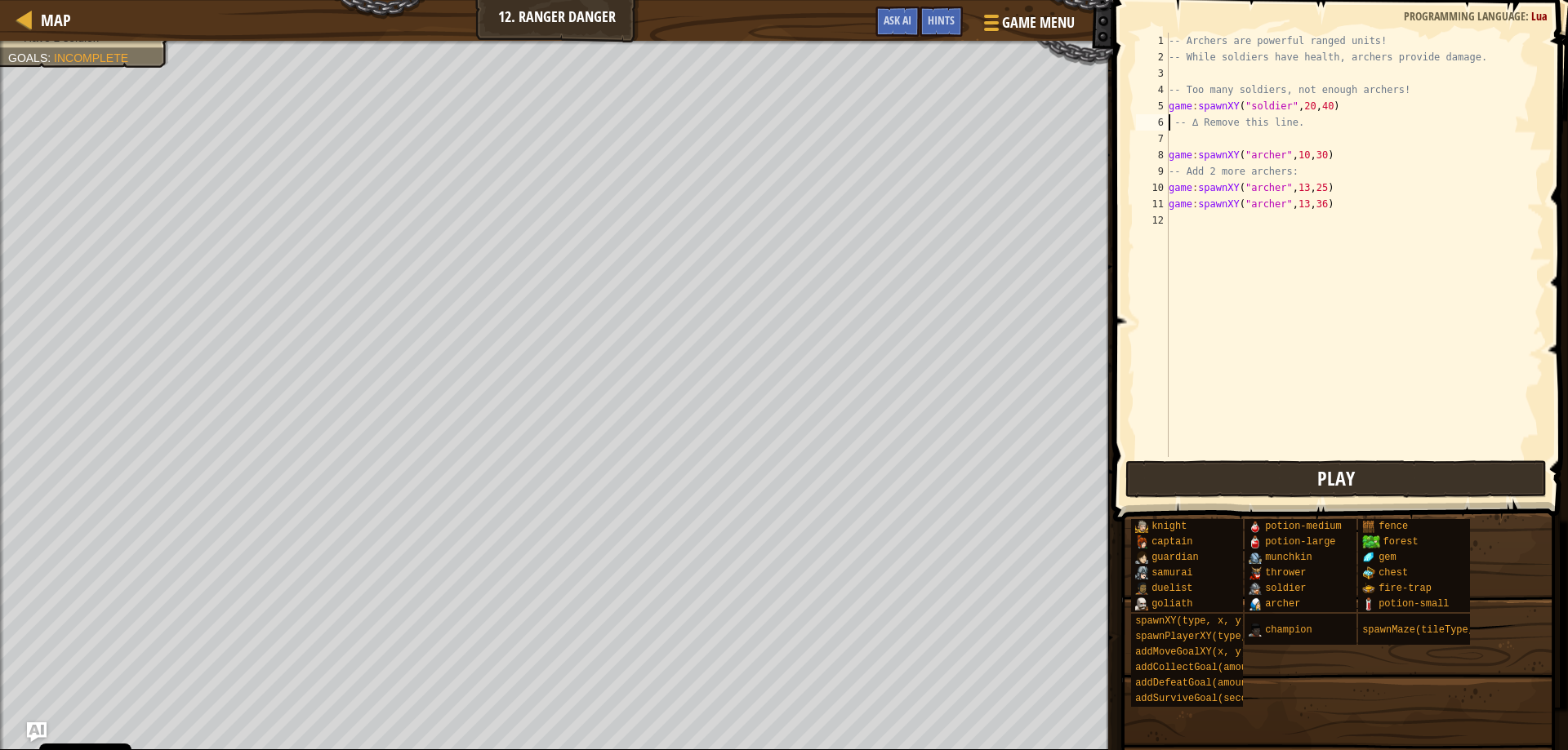
type textarea "-- ∆ Remove this line."
click at [1277, 476] on button "Play" at bounding box center [1337, 479] width 423 height 38
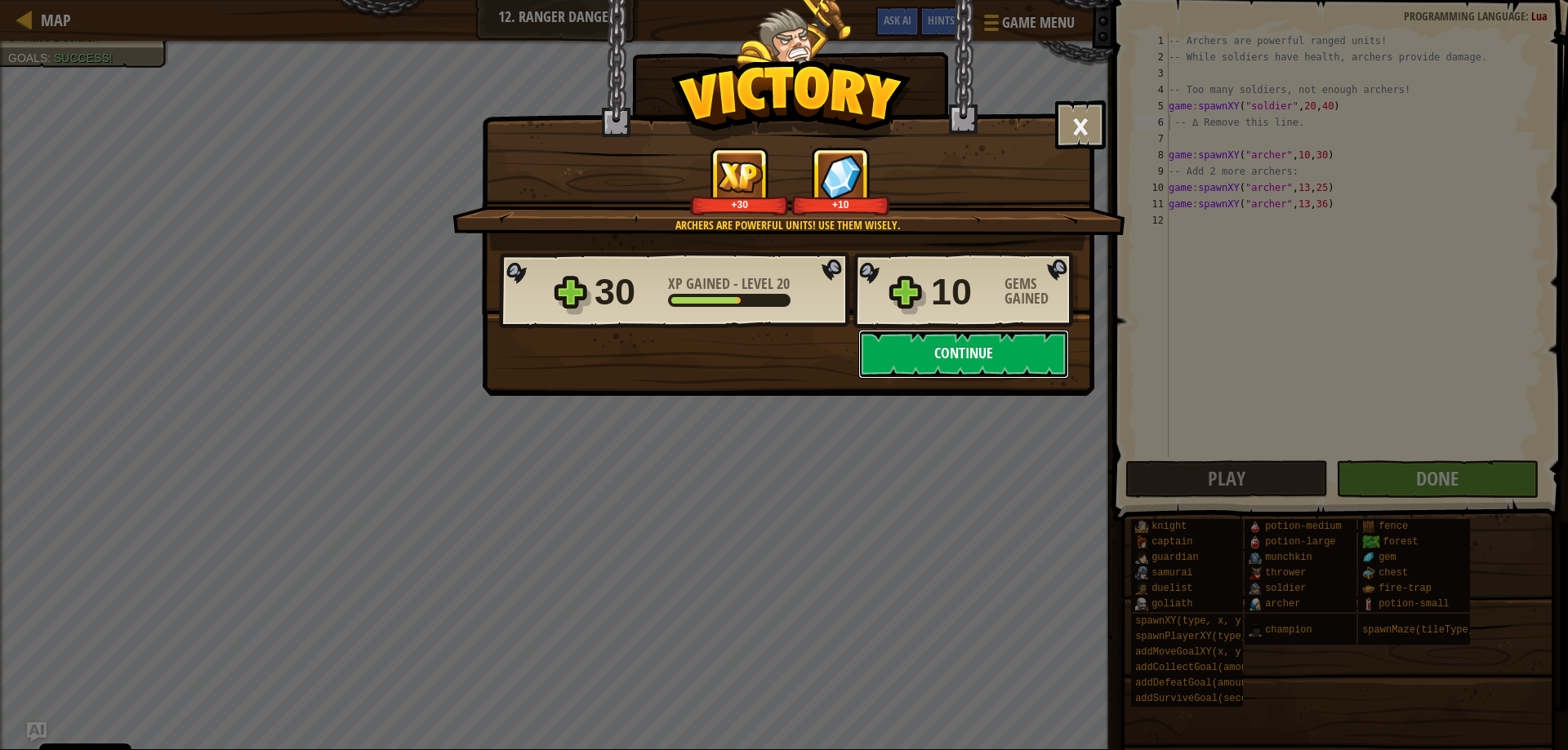
click at [969, 353] on button "Continue" at bounding box center [963, 354] width 210 height 49
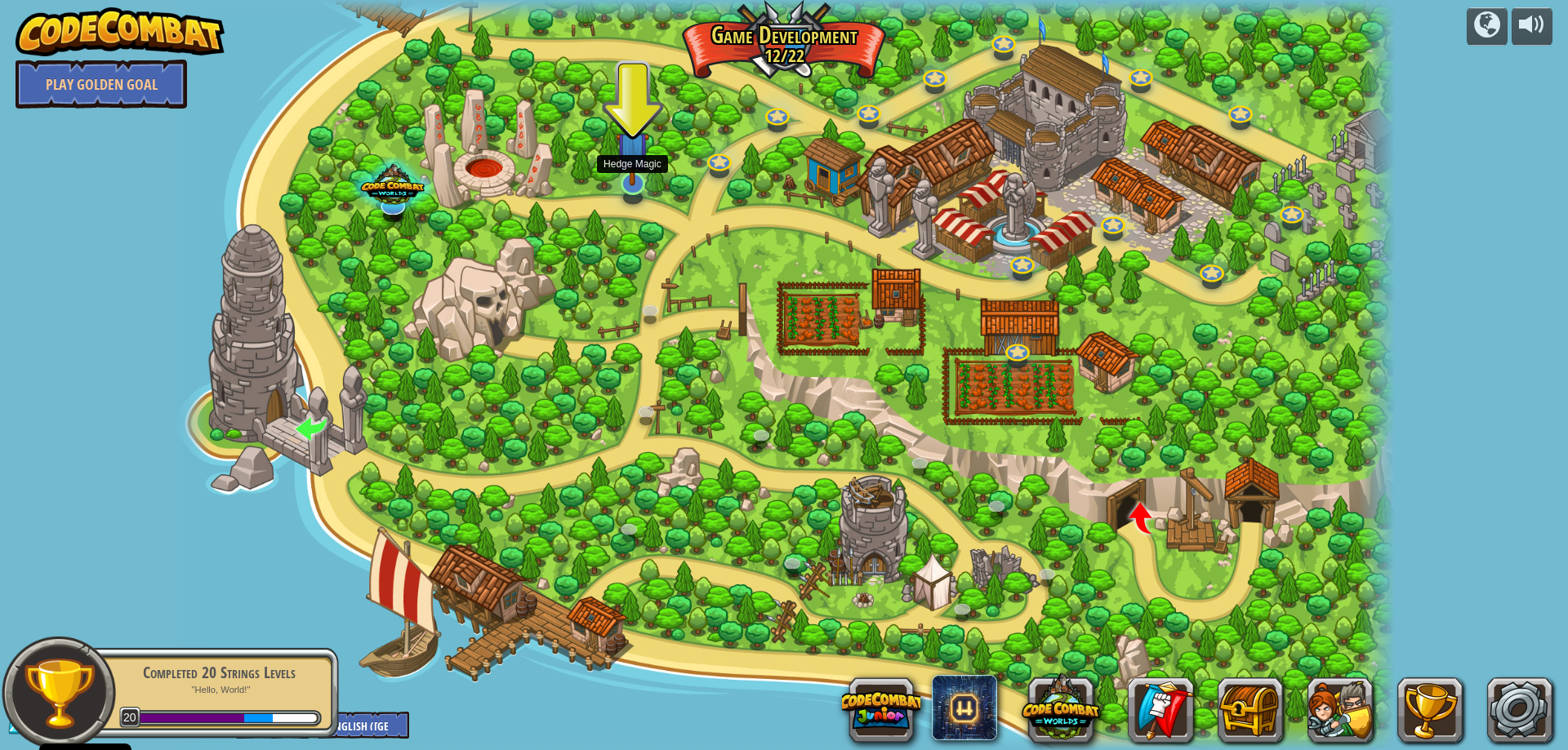
click at [623, 185] on img at bounding box center [632, 149] width 34 height 76
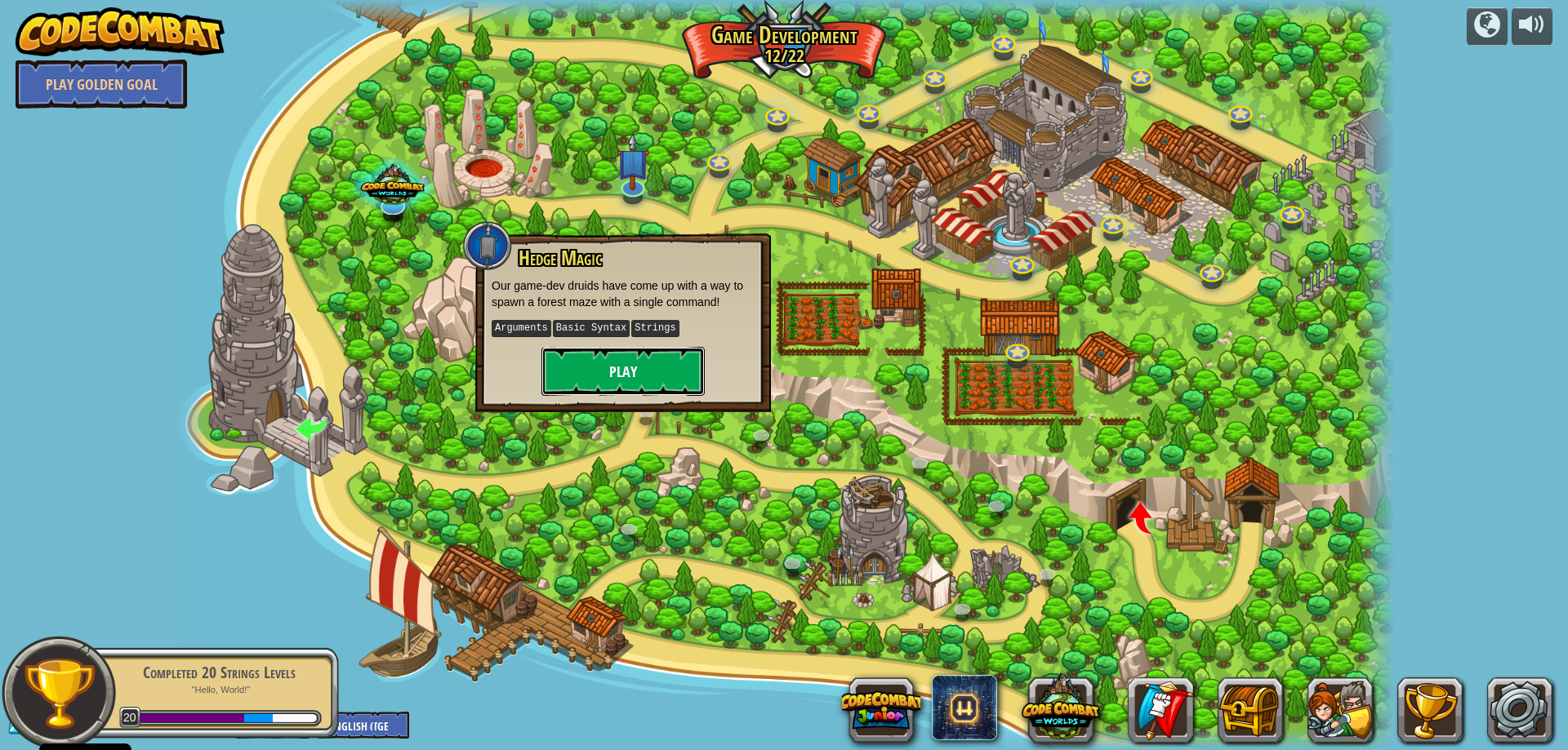
click at [595, 370] on button "Play" at bounding box center [623, 371] width 163 height 49
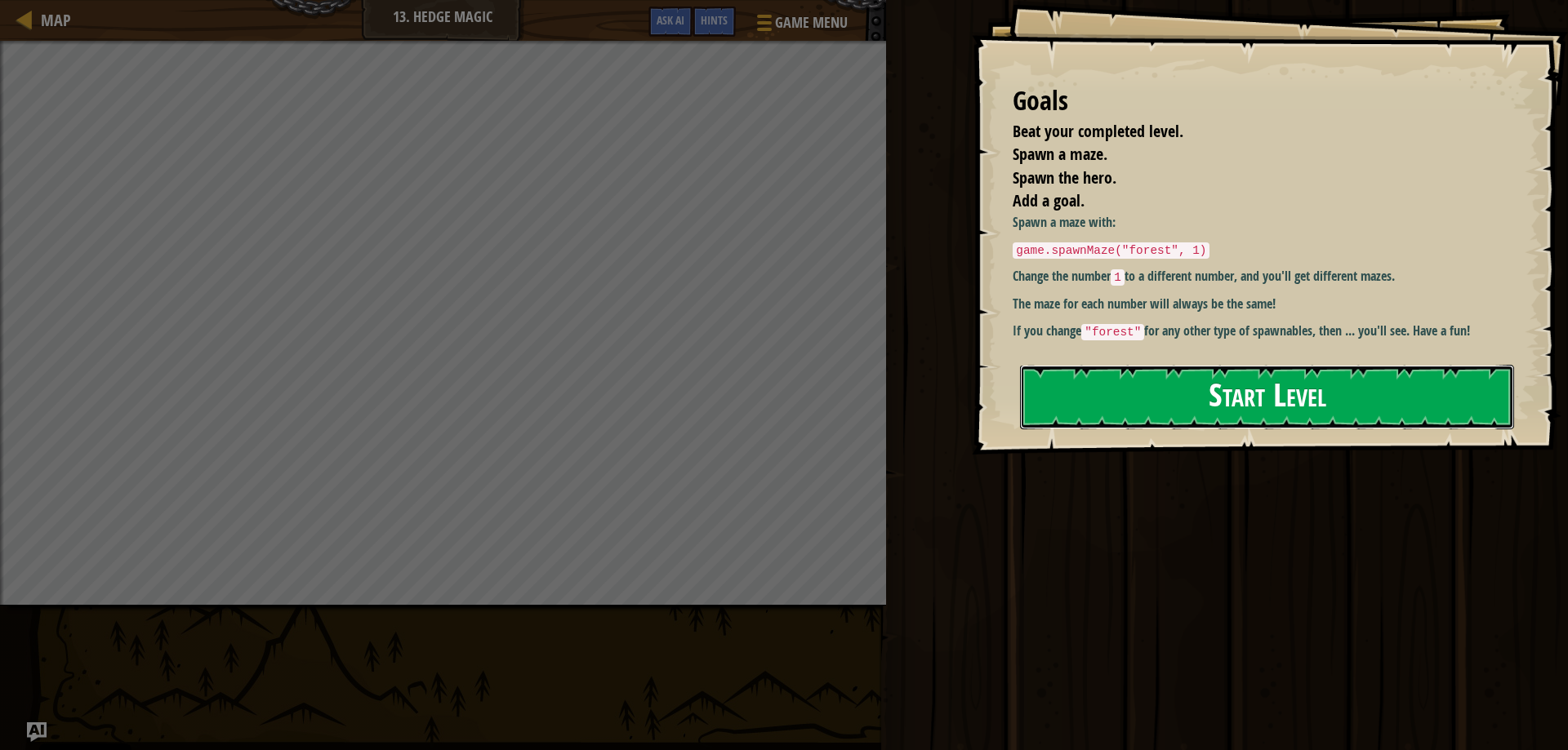
click at [1110, 409] on button "Start Level" at bounding box center [1267, 397] width 494 height 64
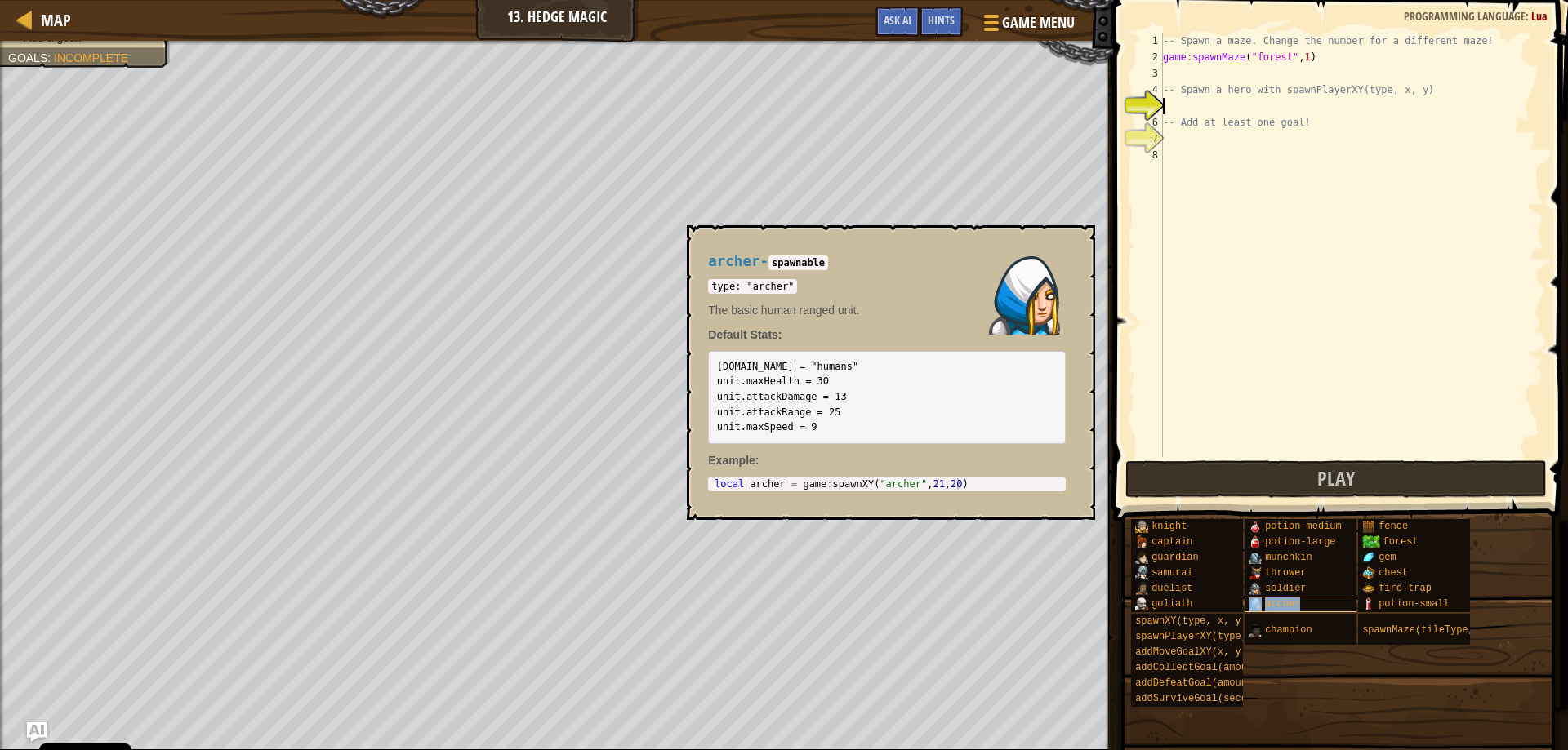
click at [1269, 597] on div "archer" at bounding box center [1323, 604] width 157 height 16
click at [1155, 524] on span "knight" at bounding box center [1169, 526] width 35 height 12
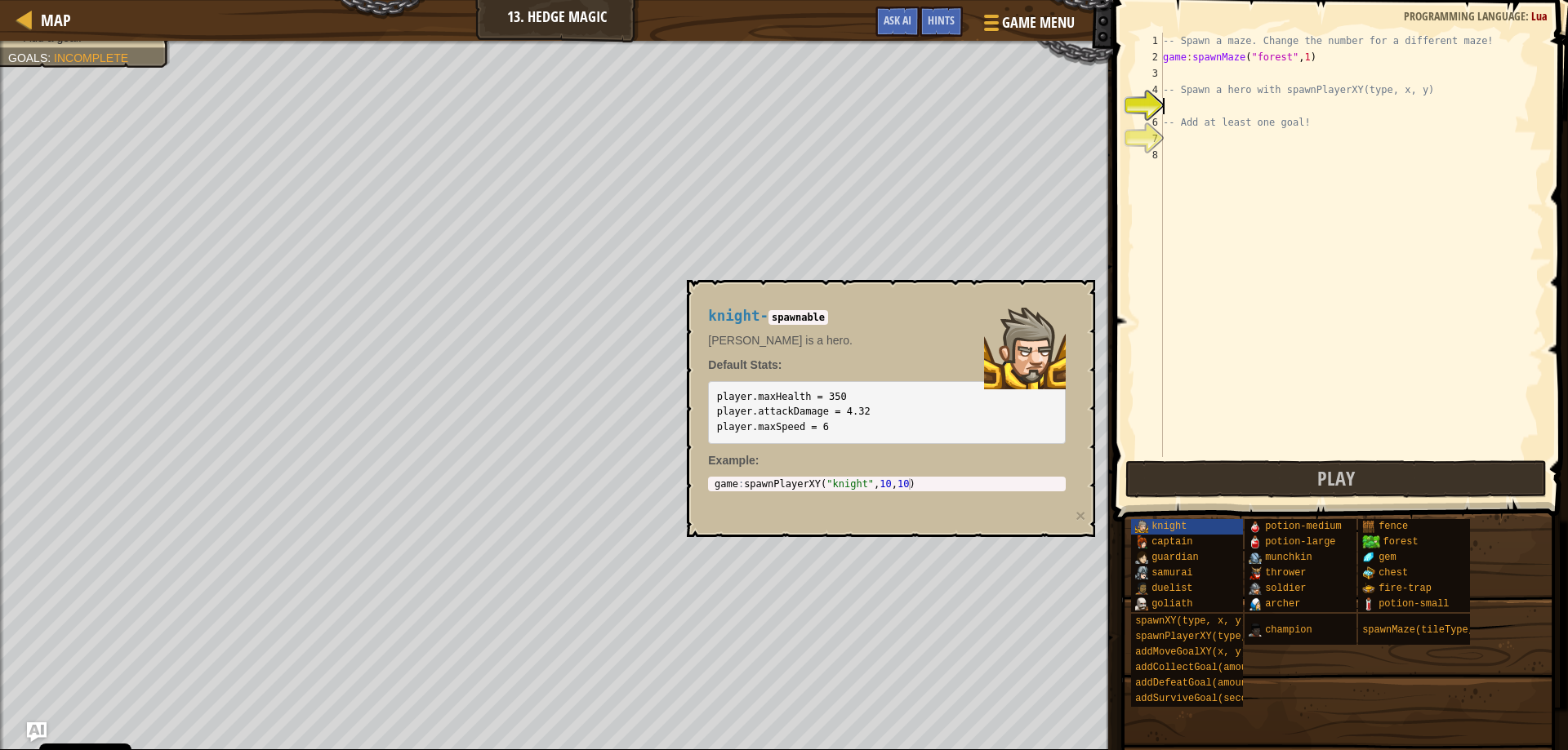
type textarea "game:spawnPlayerXY("knight", 10, 10)"
drag, startPoint x: 713, startPoint y: 487, endPoint x: 1085, endPoint y: 489, distance: 372.0
click at [1085, 489] on div "knight - spawnable [PERSON_NAME] is a hero. Default Stats: player.maxHealth = 3…" at bounding box center [890, 408] width 409 height 257
click at [1192, 111] on div "-- Spawn a maze. Change the number for a different maze! game : spawnMaze ( "fo…" at bounding box center [1351, 262] width 384 height 457
paste textarea "game:spawnPlayerXY("knight", 10, 10)"
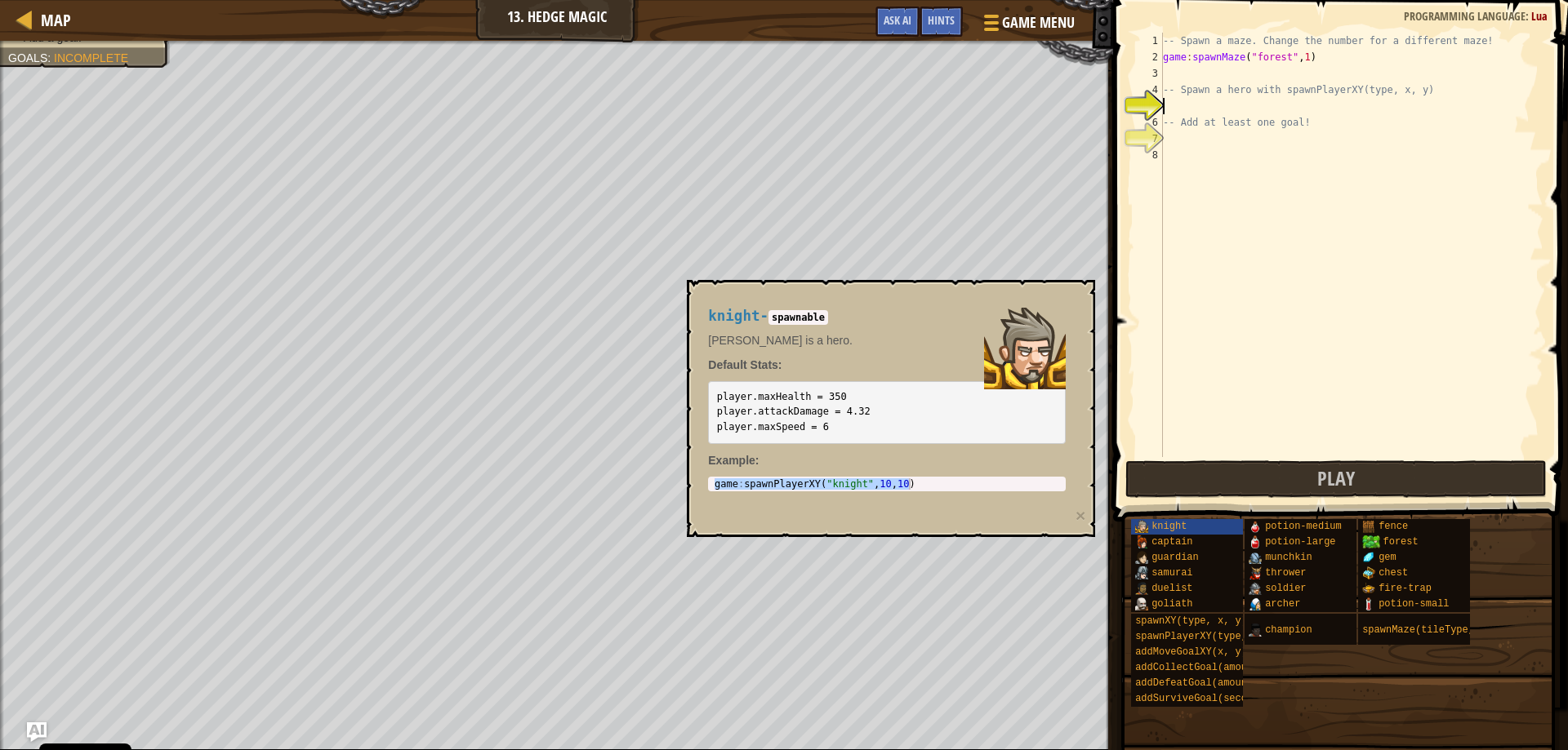
type textarea "game:spawnPlayerXY("knight", 10, 10)"
click at [1410, 552] on div "gem" at bounding box center [1437, 558] width 157 height 16
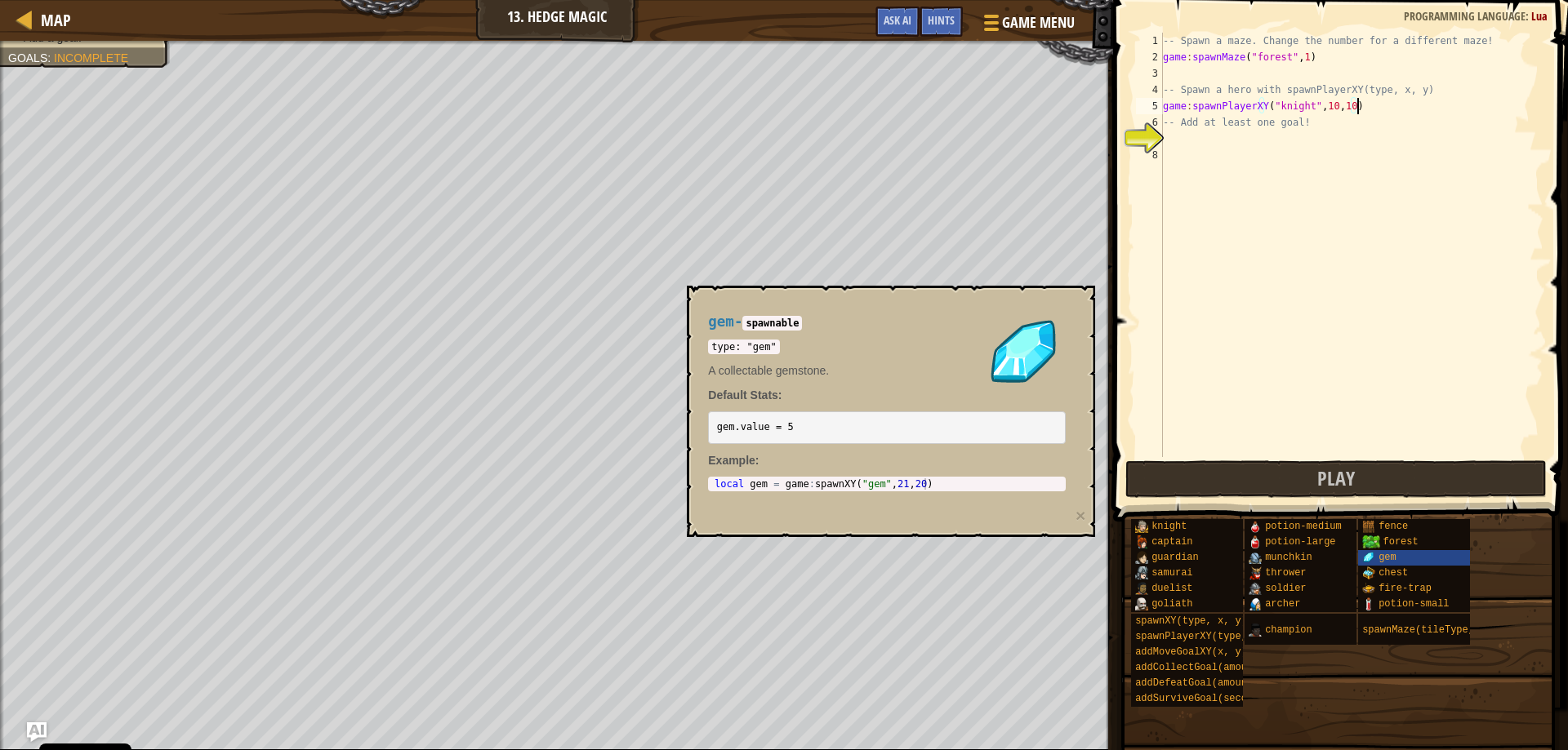
type textarea "local gem = game:spawnXY("gem", 21, 20)"
drag, startPoint x: 716, startPoint y: 486, endPoint x: 964, endPoint y: 491, distance: 248.1
click at [964, 491] on div "local gem = game:spawnXY("gem", 21, 20) 1 local gem = game : spawnXY ( "gem" , …" at bounding box center [886, 484] width 357 height 15
click at [1183, 134] on div "-- Spawn a maze. Change the number for a different maze! game : spawnMaze ( "fo…" at bounding box center [1351, 262] width 384 height 457
paste textarea "local gem = game:spawnXY("gem", 21, 20)"
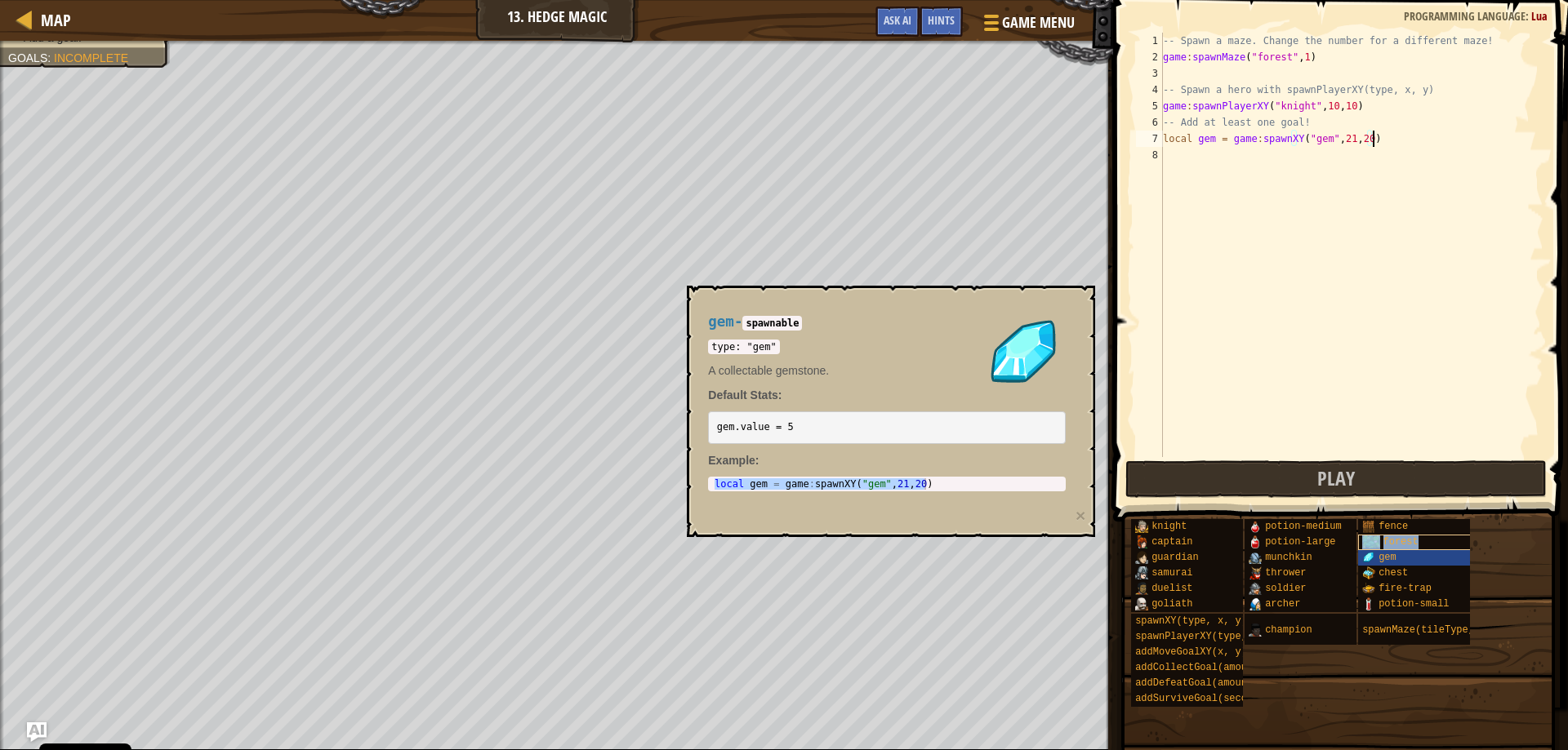
click at [1418, 550] on div "forest" at bounding box center [1437, 542] width 157 height 16
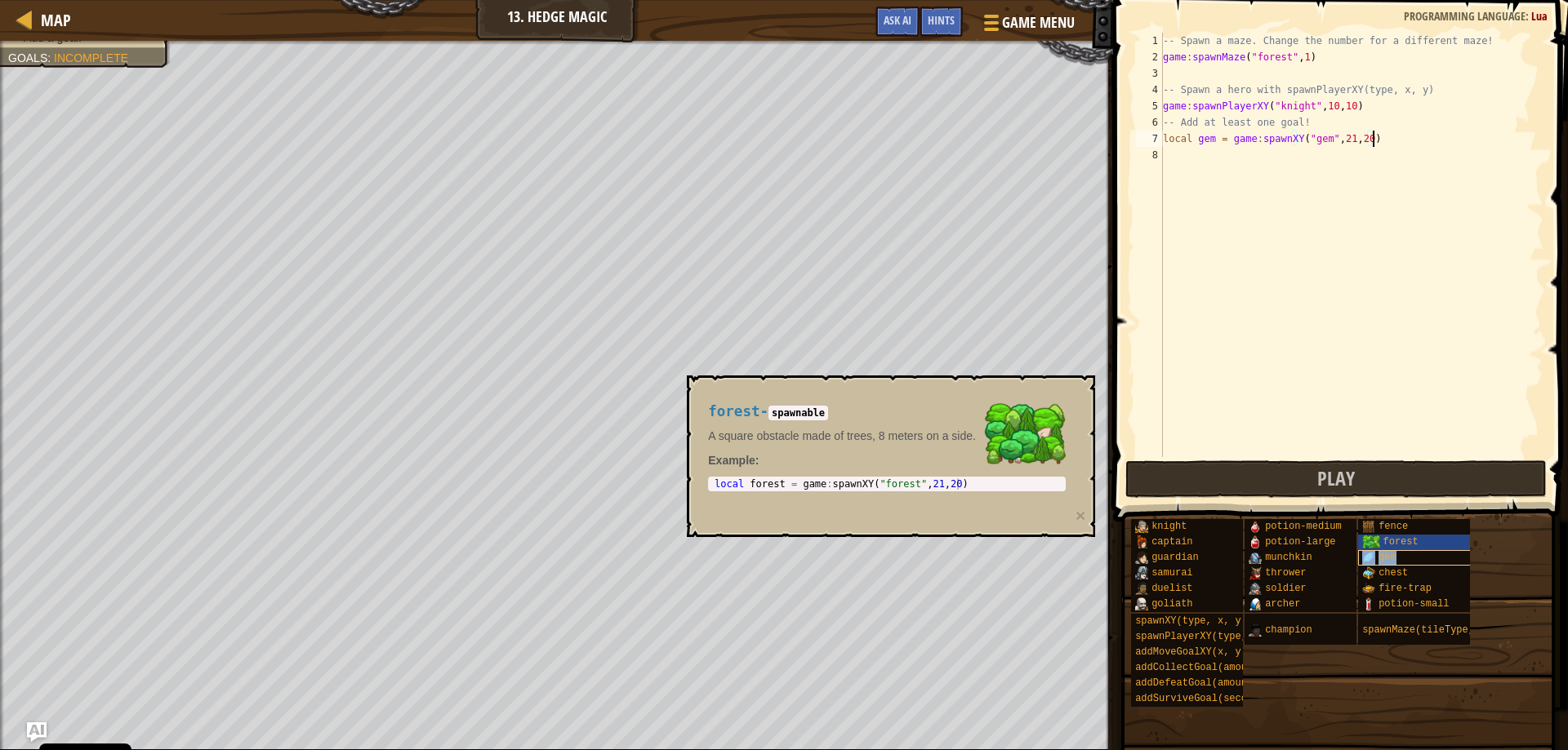
click at [1418, 551] on div "gem" at bounding box center [1437, 558] width 157 height 16
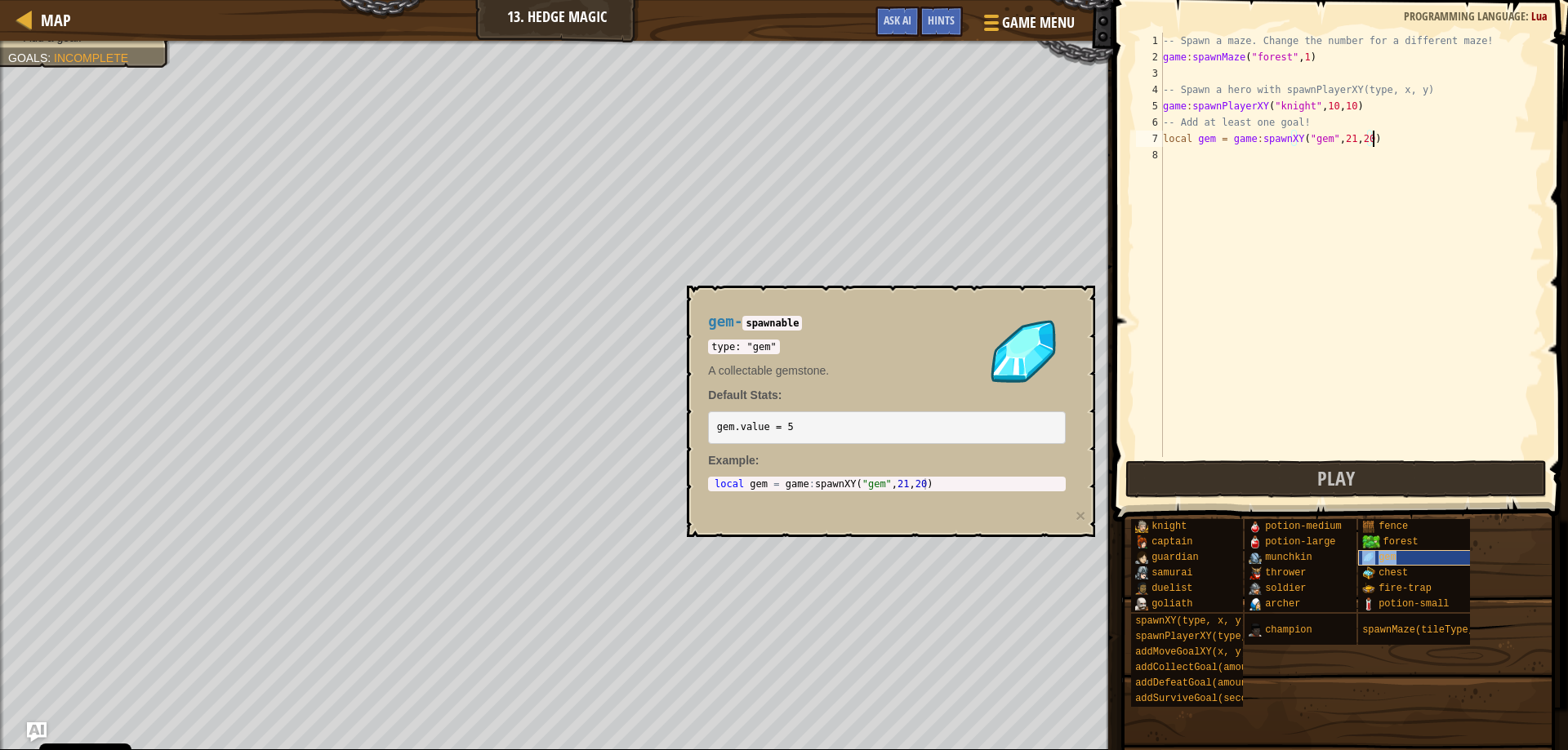
click at [1418, 551] on div "gem" at bounding box center [1437, 558] width 157 height 16
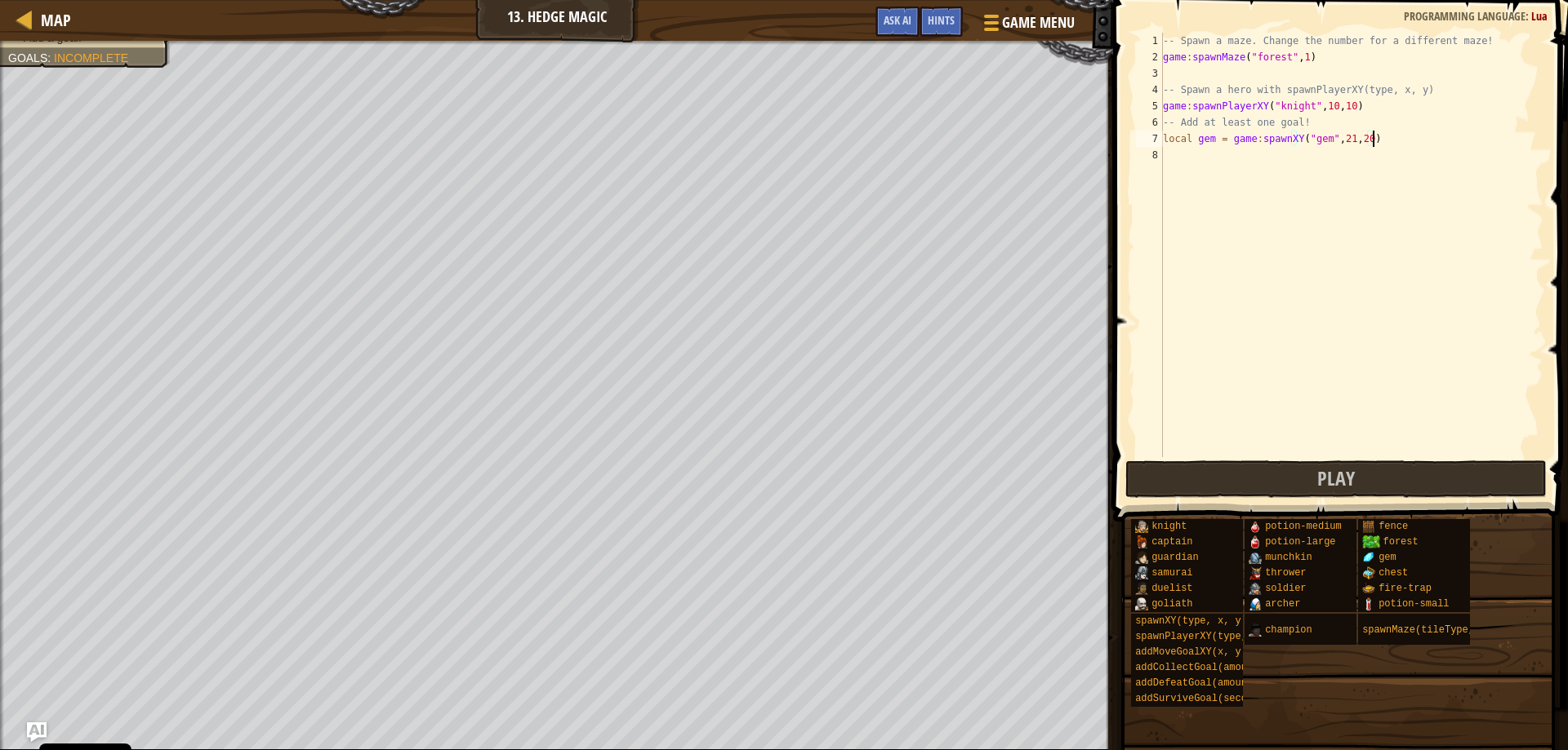
click at [1344, 138] on div "-- Spawn a maze. Change the number for a different maze! game : spawnMaze ( "fo…" at bounding box center [1351, 262] width 384 height 457
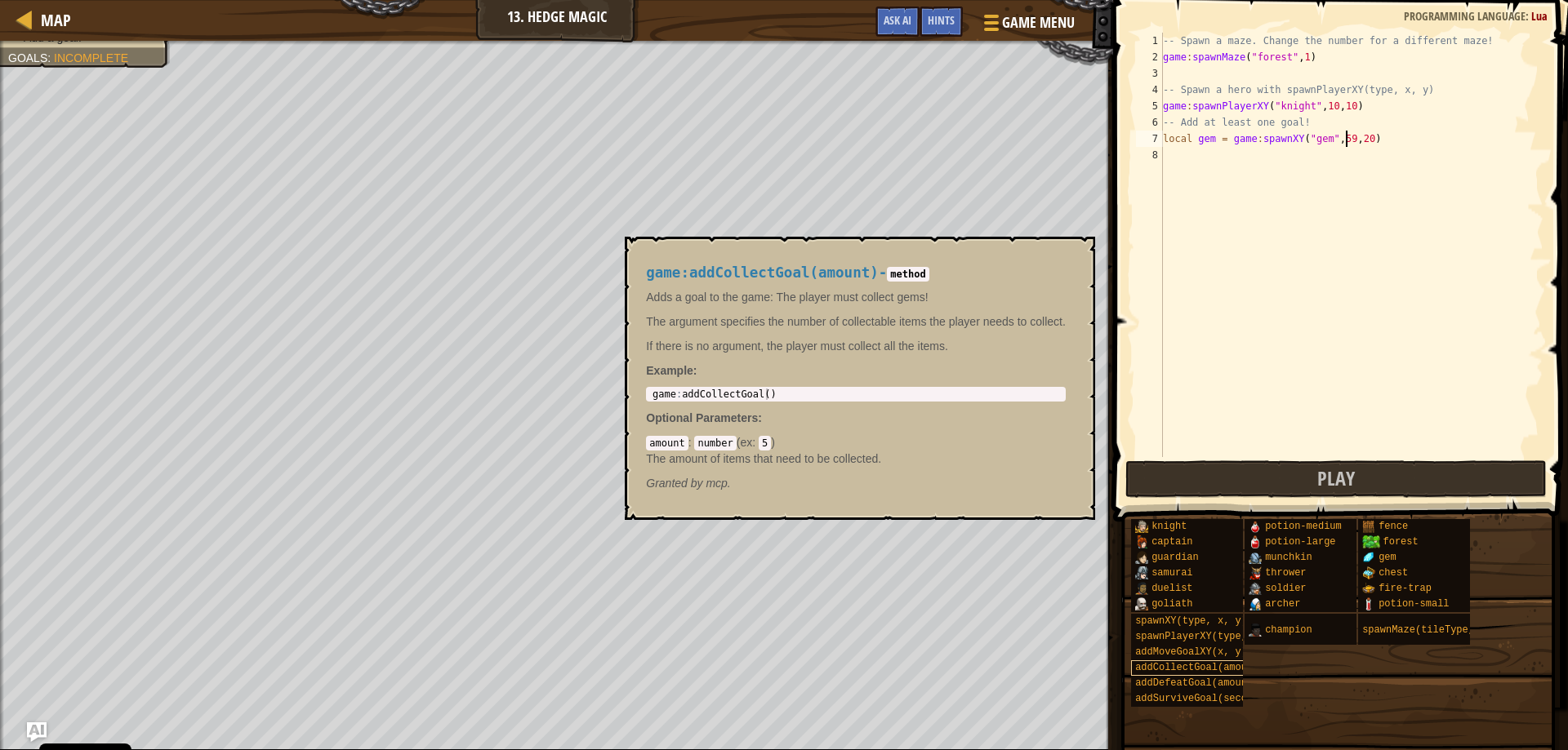
type textarea "local gem = game:spawnXY("gem", 59, 20)"
click at [1215, 670] on span "addCollectGoal(amount)" at bounding box center [1200, 668] width 129 height 12
type textarea "game:addCollectGoal()"
drag, startPoint x: 654, startPoint y: 391, endPoint x: 818, endPoint y: 394, distance: 164.0
click at [818, 394] on div "game : addCollectGoal ( )" at bounding box center [856, 406] width 413 height 35
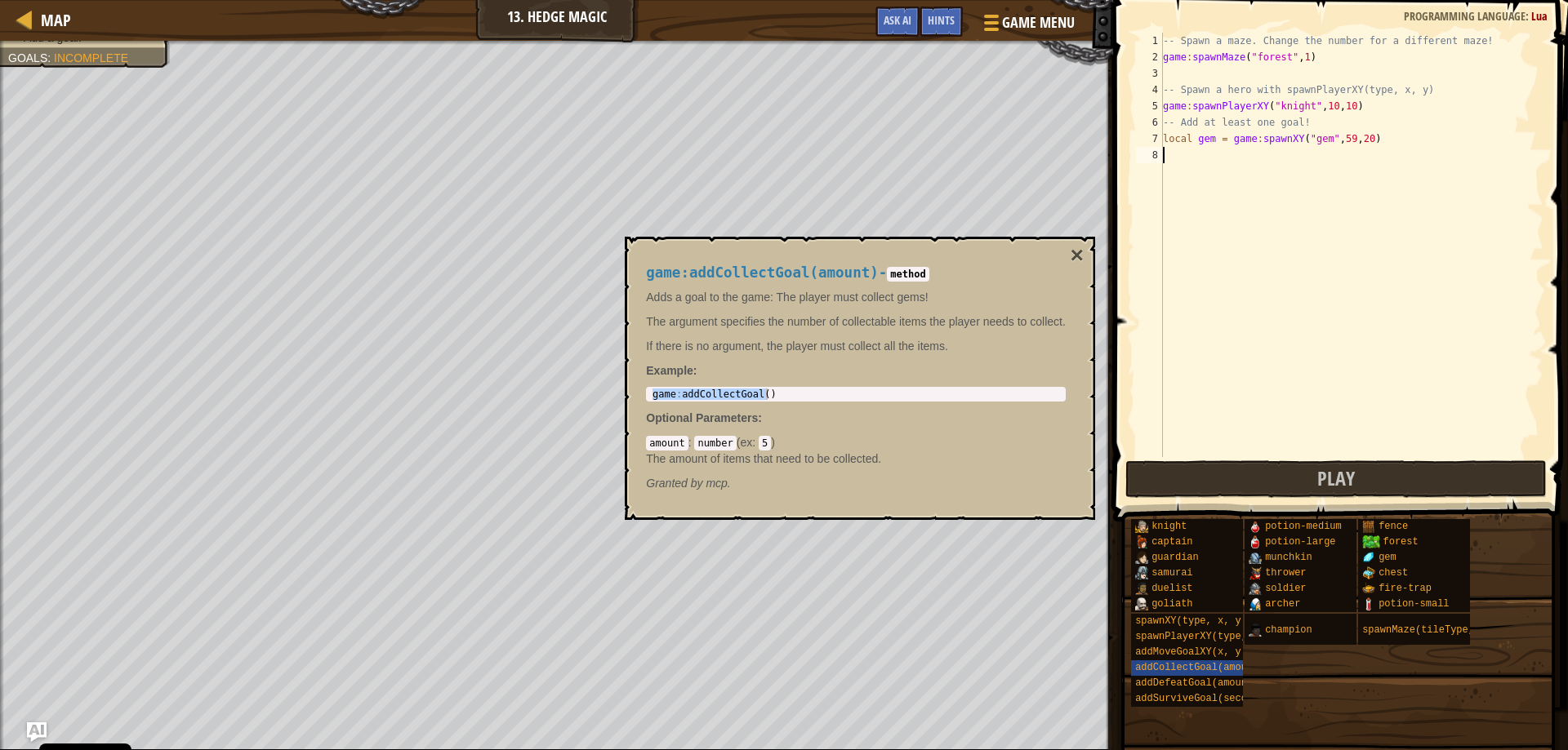
scroll to position [7, 0]
click at [1181, 150] on div "-- Spawn a maze. Change the number for a different maze! game : spawnMaze ( "fo…" at bounding box center [1351, 262] width 384 height 457
paste textarea "game:addCollectGoal()"
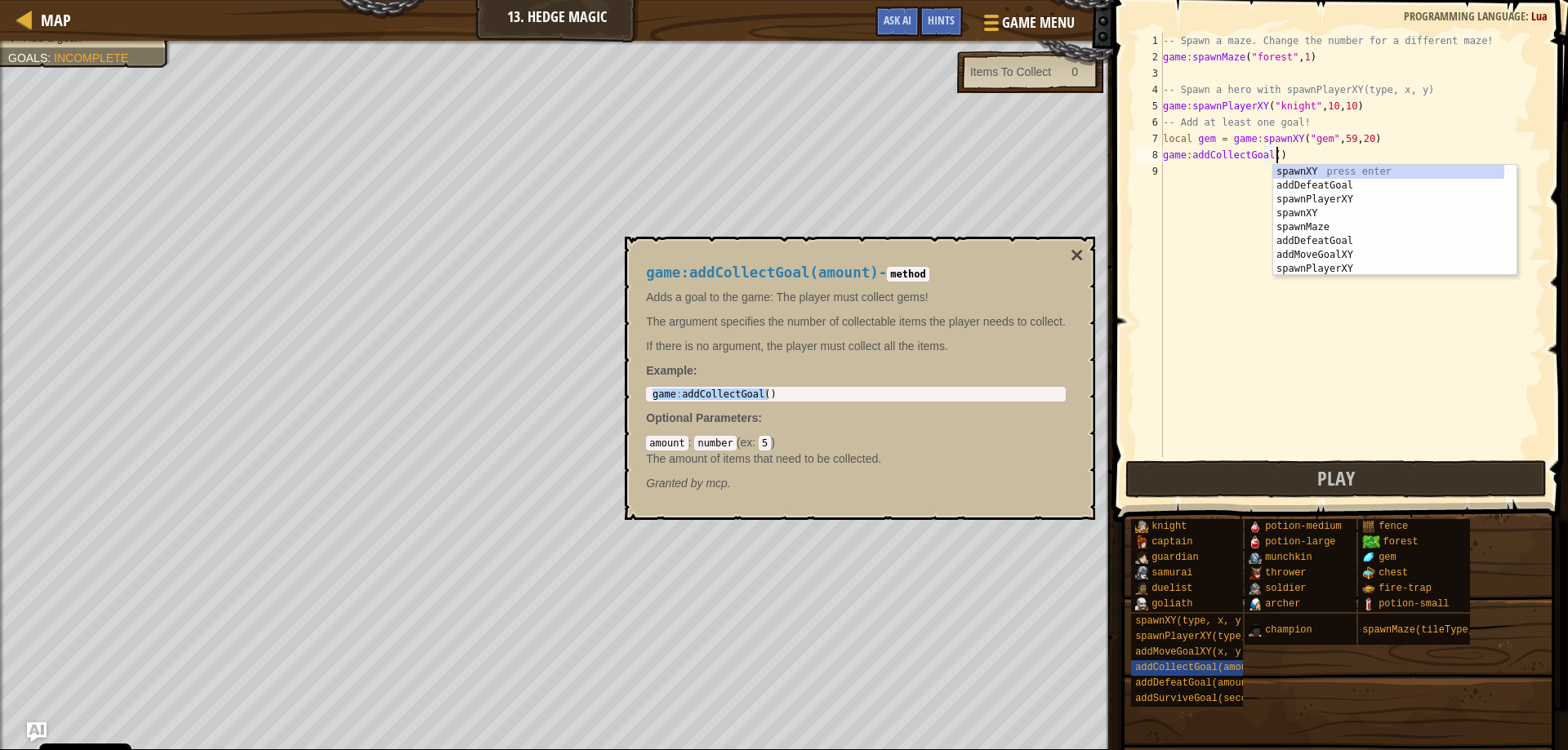
click at [1271, 155] on div "-- Spawn a maze. Change the number for a different maze! game : spawnMaze ( "fo…" at bounding box center [1351, 262] width 384 height 457
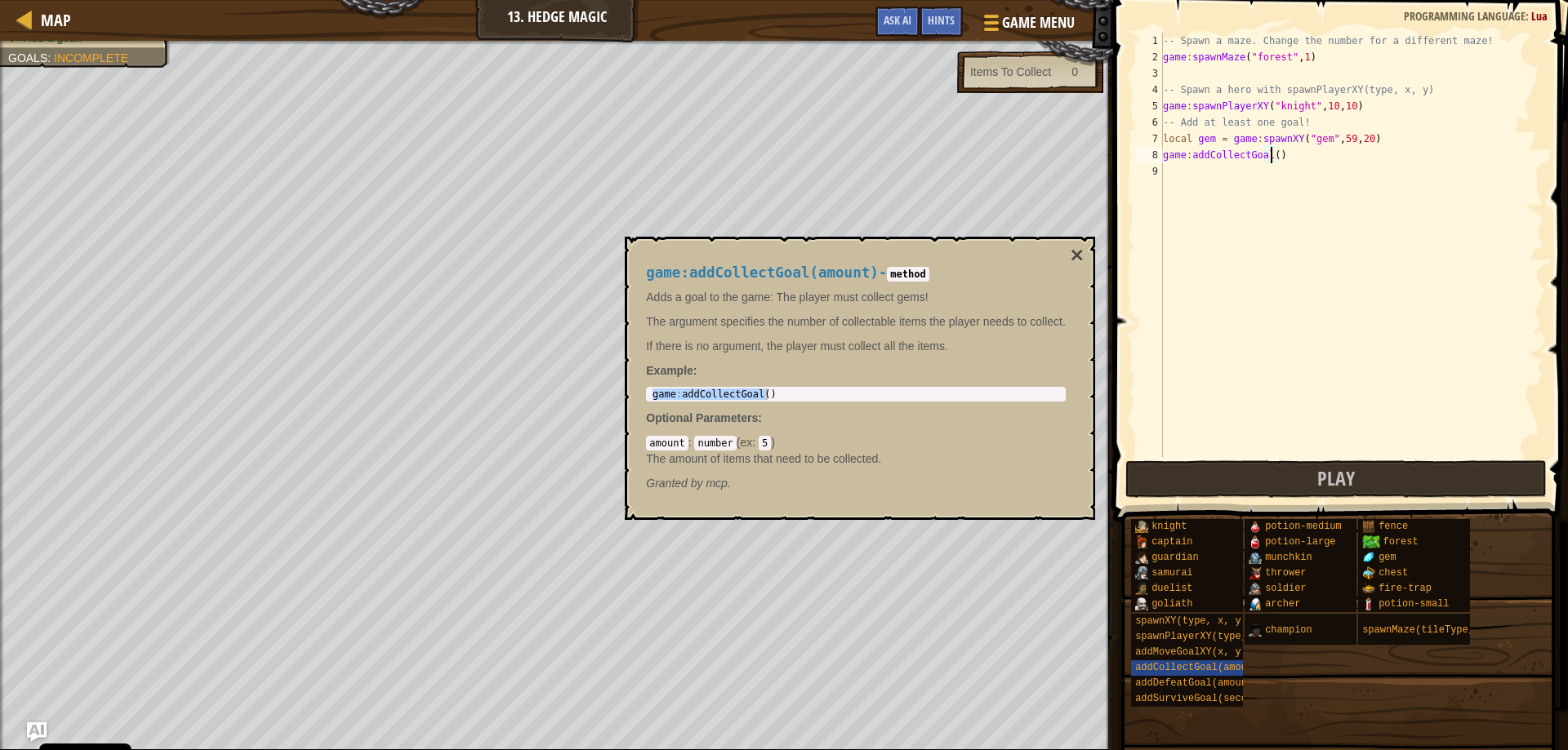
scroll to position [7, 9]
type textarea "game:addCollectGoal(1)"
click at [1079, 253] on button "×" at bounding box center [1077, 256] width 13 height 23
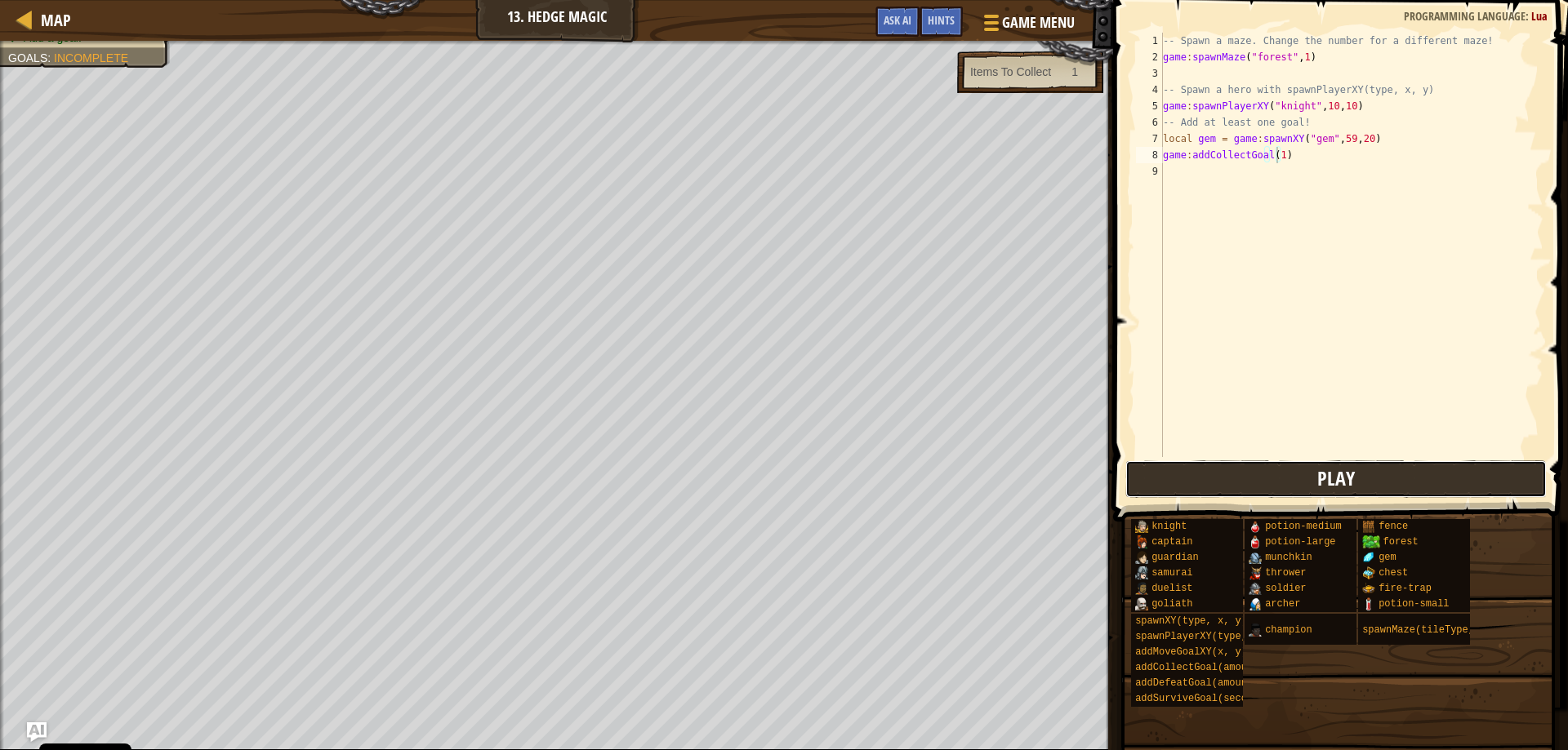
click at [1273, 484] on button "Play" at bounding box center [1337, 479] width 423 height 38
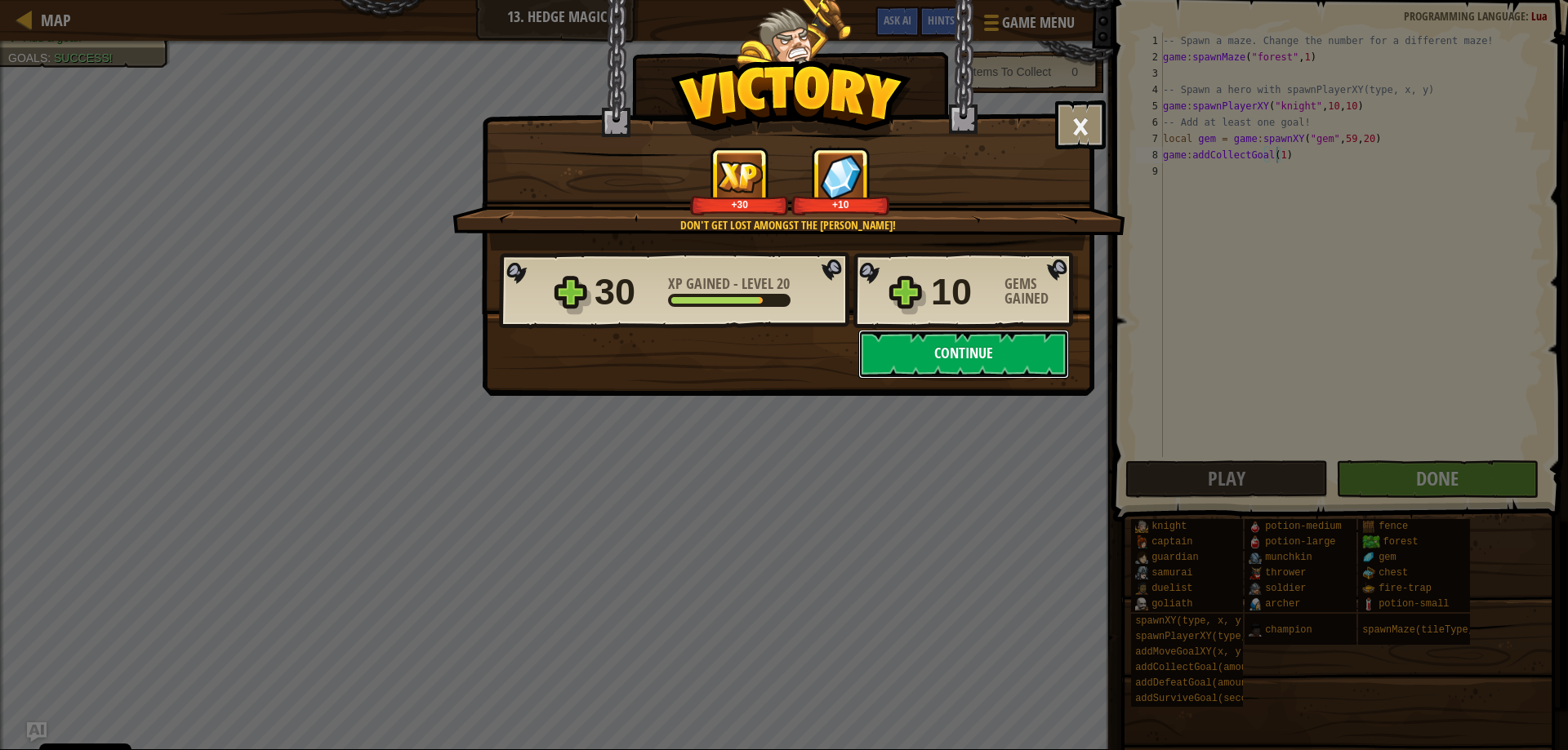
click at [953, 346] on button "Continue" at bounding box center [963, 354] width 210 height 49
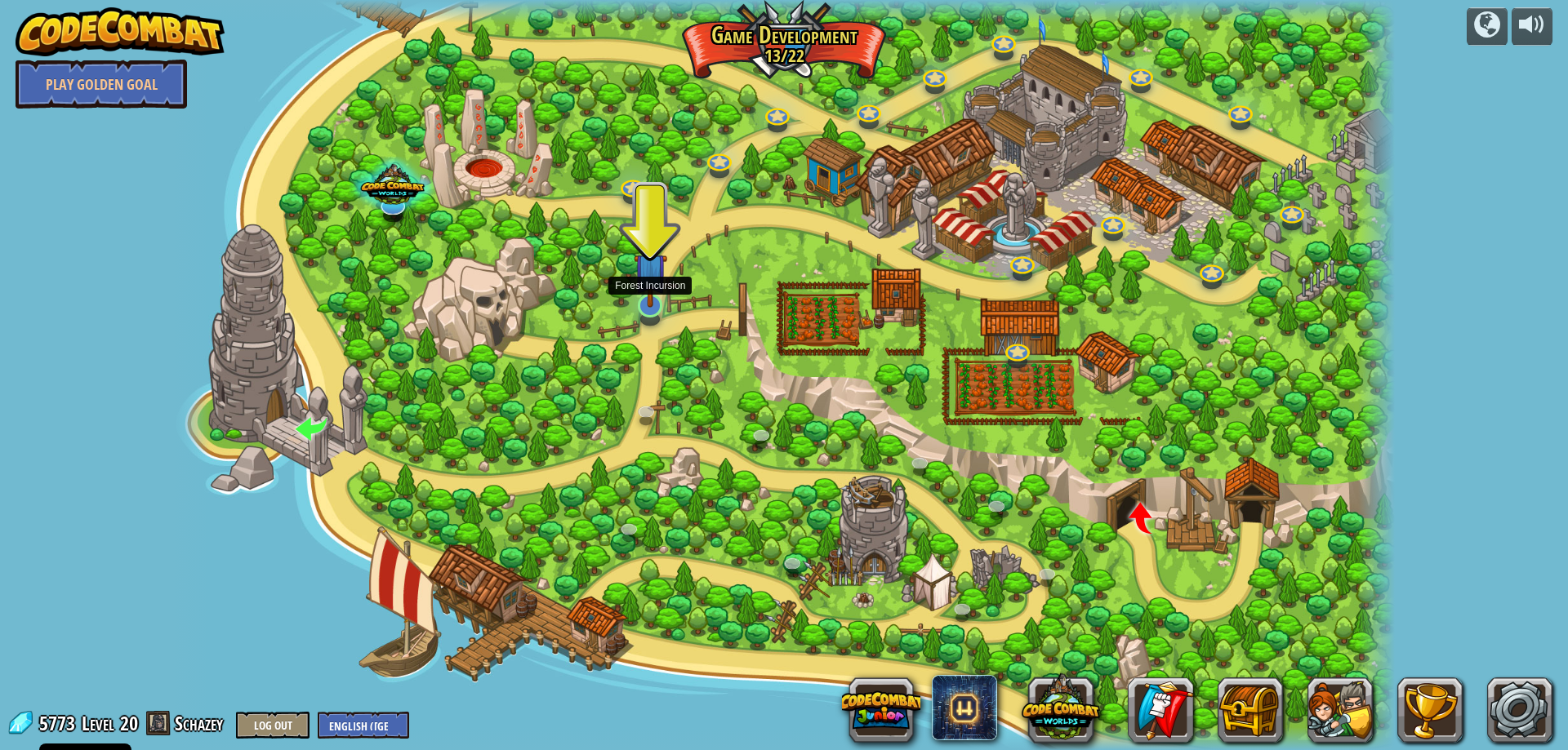
click at [643, 288] on img at bounding box center [650, 270] width 34 height 76
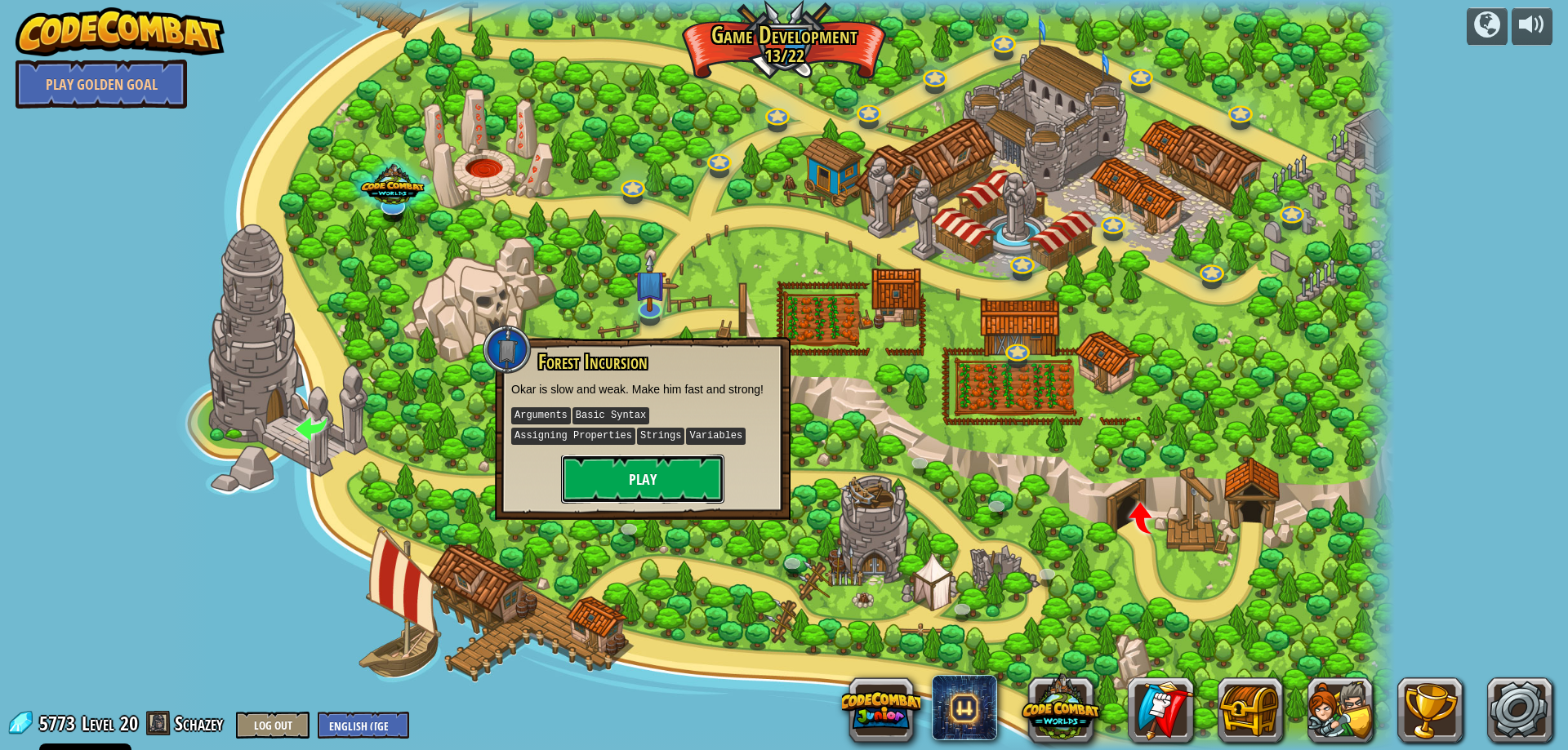
click at [705, 482] on button "Play" at bounding box center [643, 479] width 163 height 49
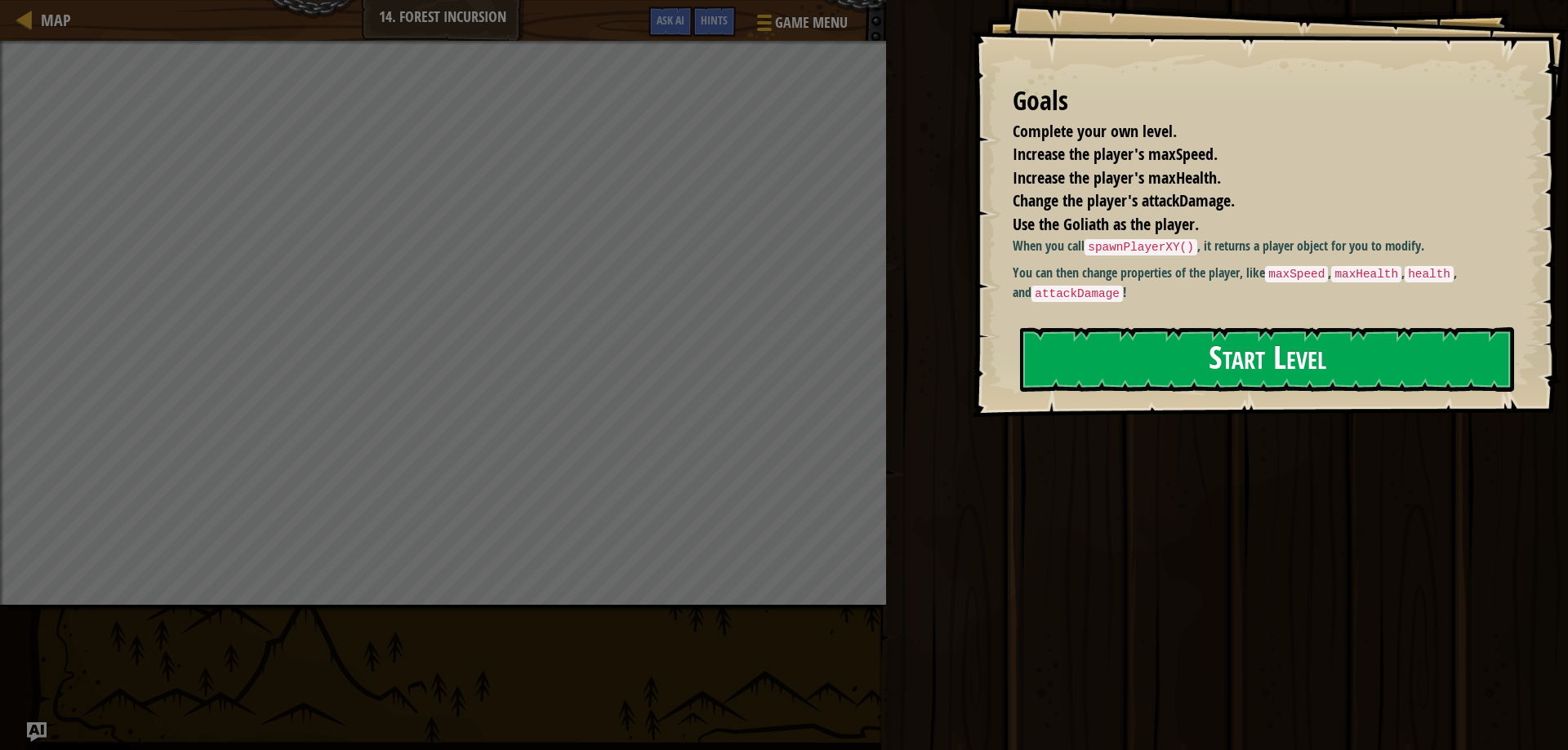
click at [1267, 366] on button "Start Level" at bounding box center [1267, 360] width 494 height 64
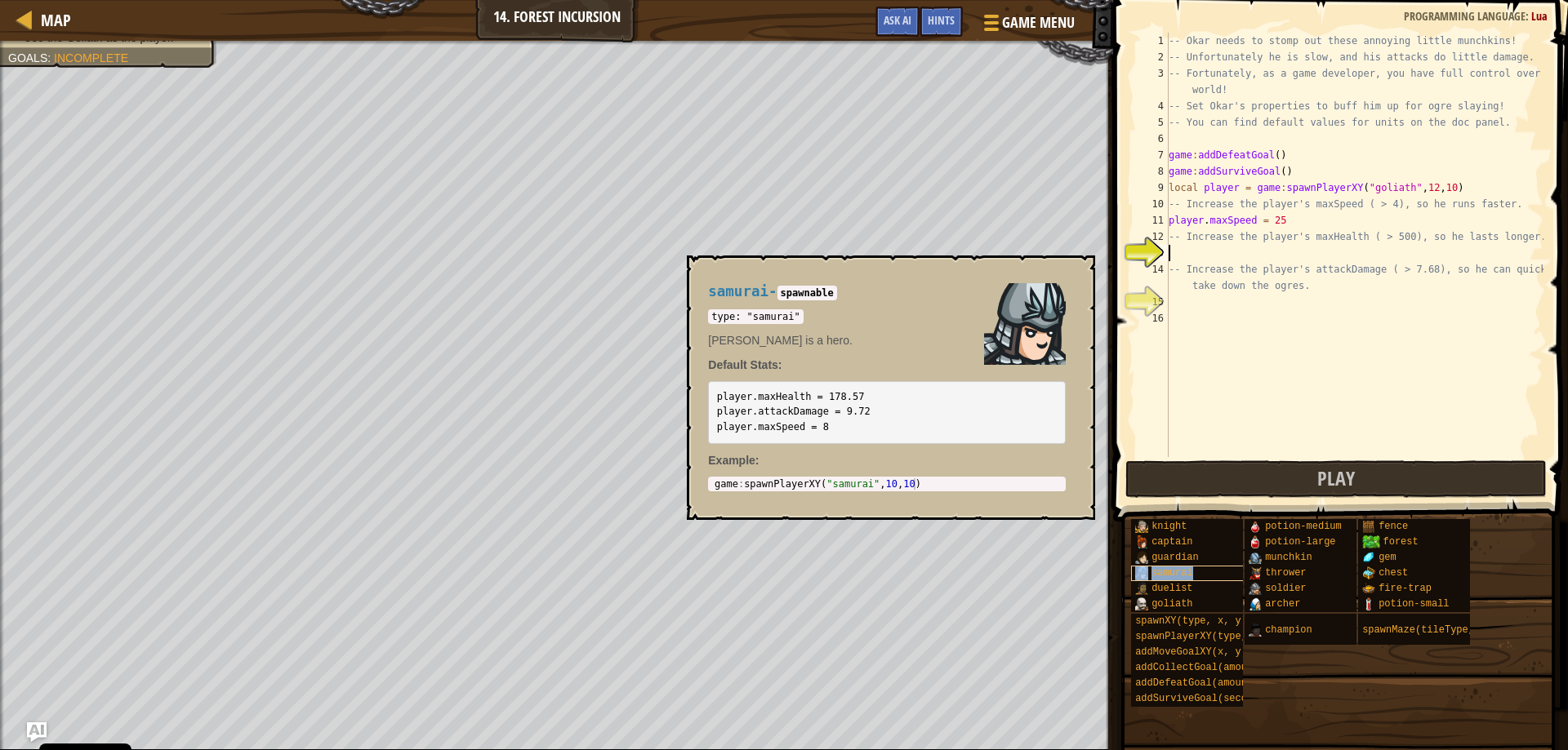
click at [1220, 573] on div "samurai" at bounding box center [1210, 573] width 157 height 16
click at [720, 399] on code "player.maxHealth = 178.57 player.attackDamage = 9.72 player.maxSpeed = 8" at bounding box center [794, 412] width 153 height 41
drag, startPoint x: 710, startPoint y: 396, endPoint x: 913, endPoint y: 449, distance: 209.8
click at [913, 449] on div "samurai - spawnable type: "samurai" [PERSON_NAME] is a hero. Default Stats: pla…" at bounding box center [886, 388] width 380 height 238
copy div "player.maxHealth = 178.57 player.attackDamage = 9.72 player.maxSpeed = 8 Exampl…"
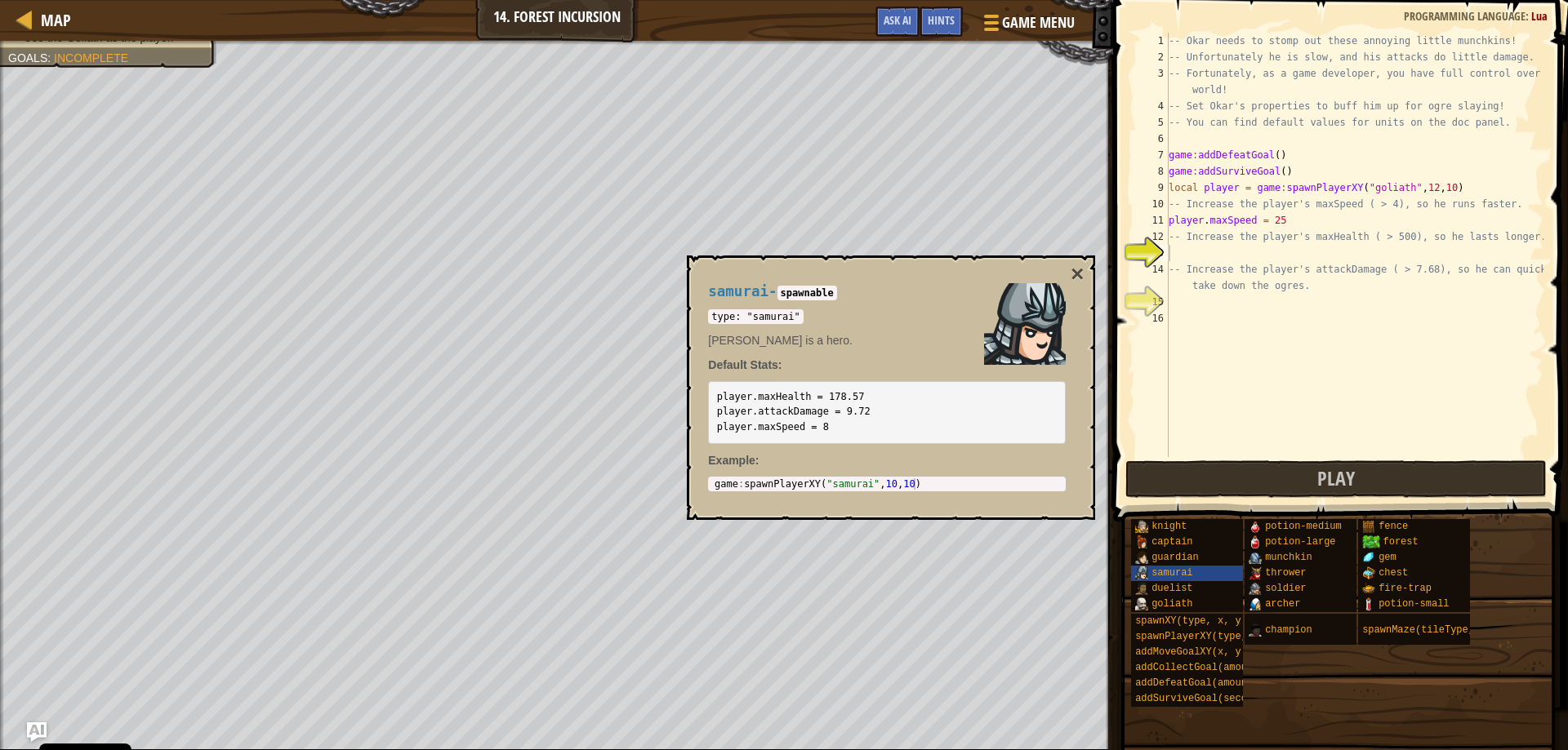
click at [1216, 257] on div "-- Okar needs to stomp out these annoying little munchkins! -- Unfortunately he…" at bounding box center [1354, 262] width 378 height 457
paste textarea "Example:"
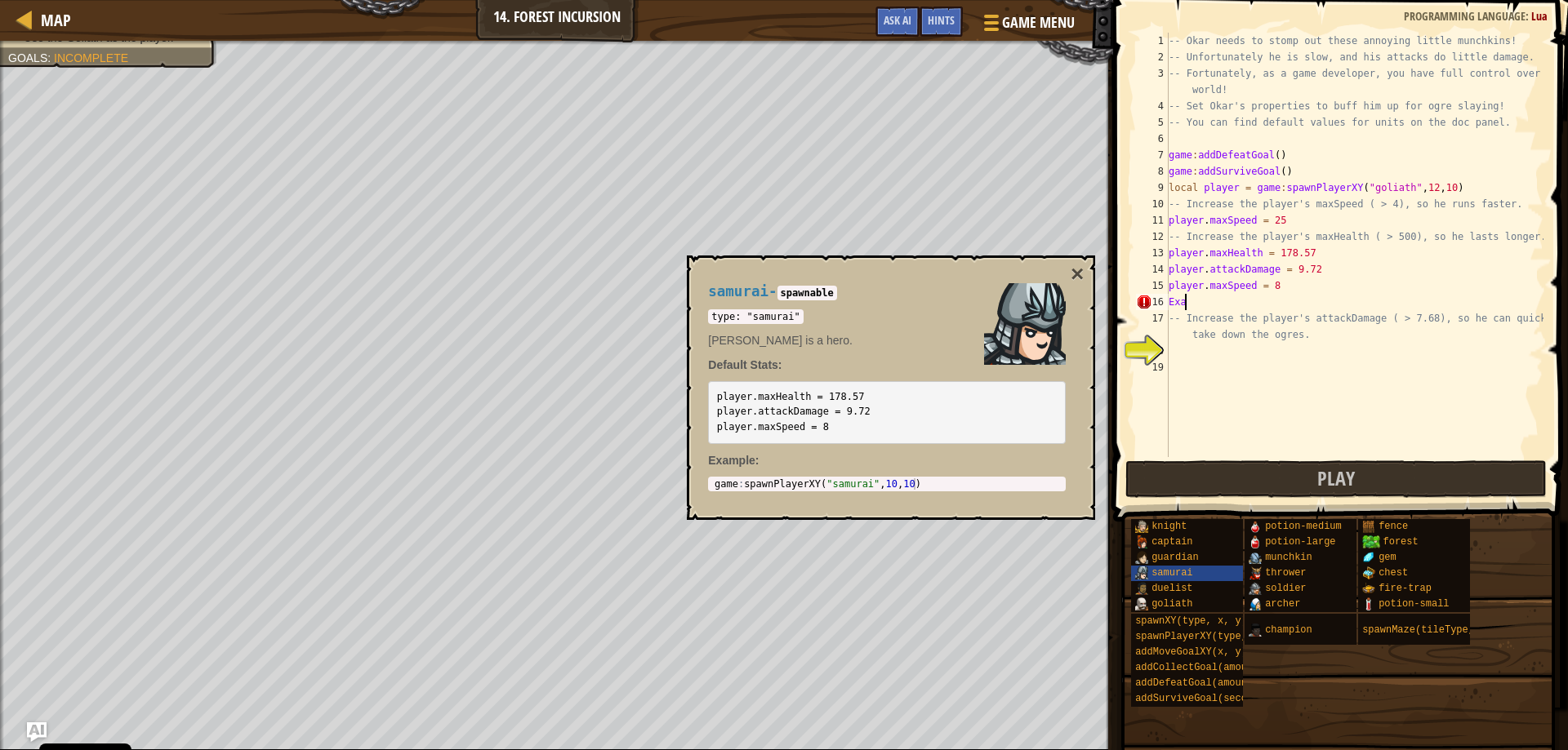
type textarea "E"
drag, startPoint x: 1306, startPoint y: 252, endPoint x: 1269, endPoint y: 251, distance: 37.0
click at [1269, 251] on div "-- Okar needs to stomp out these annoying little munchkins! -- Unfortunately he…" at bounding box center [1354, 262] width 378 height 457
drag, startPoint x: 1308, startPoint y: 271, endPoint x: 1285, endPoint y: 270, distance: 23.0
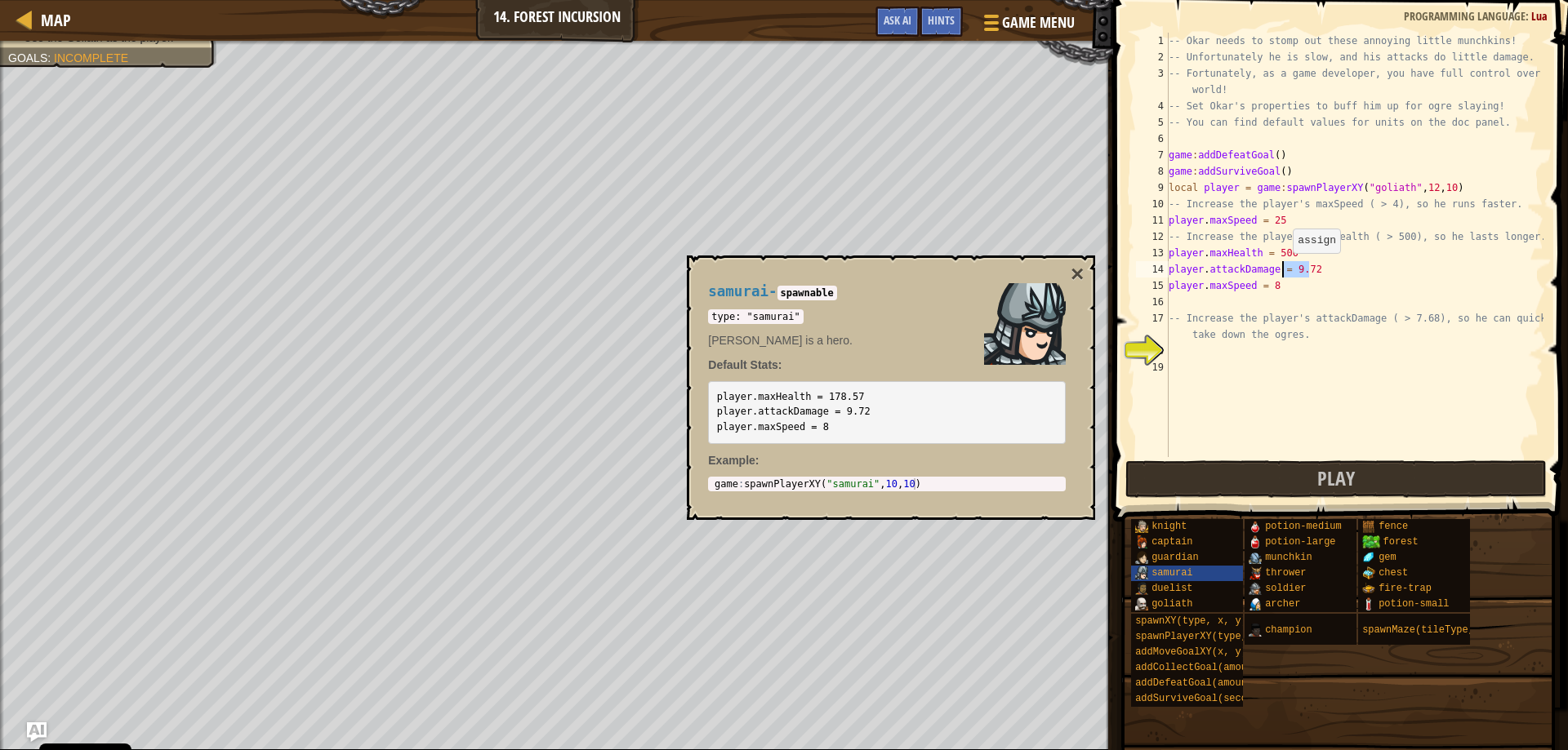
click at [1285, 270] on div "-- Okar needs to stomp out these annoying little munchkins! -- Unfortunately he…" at bounding box center [1354, 262] width 378 height 457
click at [1238, 474] on button "Play" at bounding box center [1337, 479] width 423 height 38
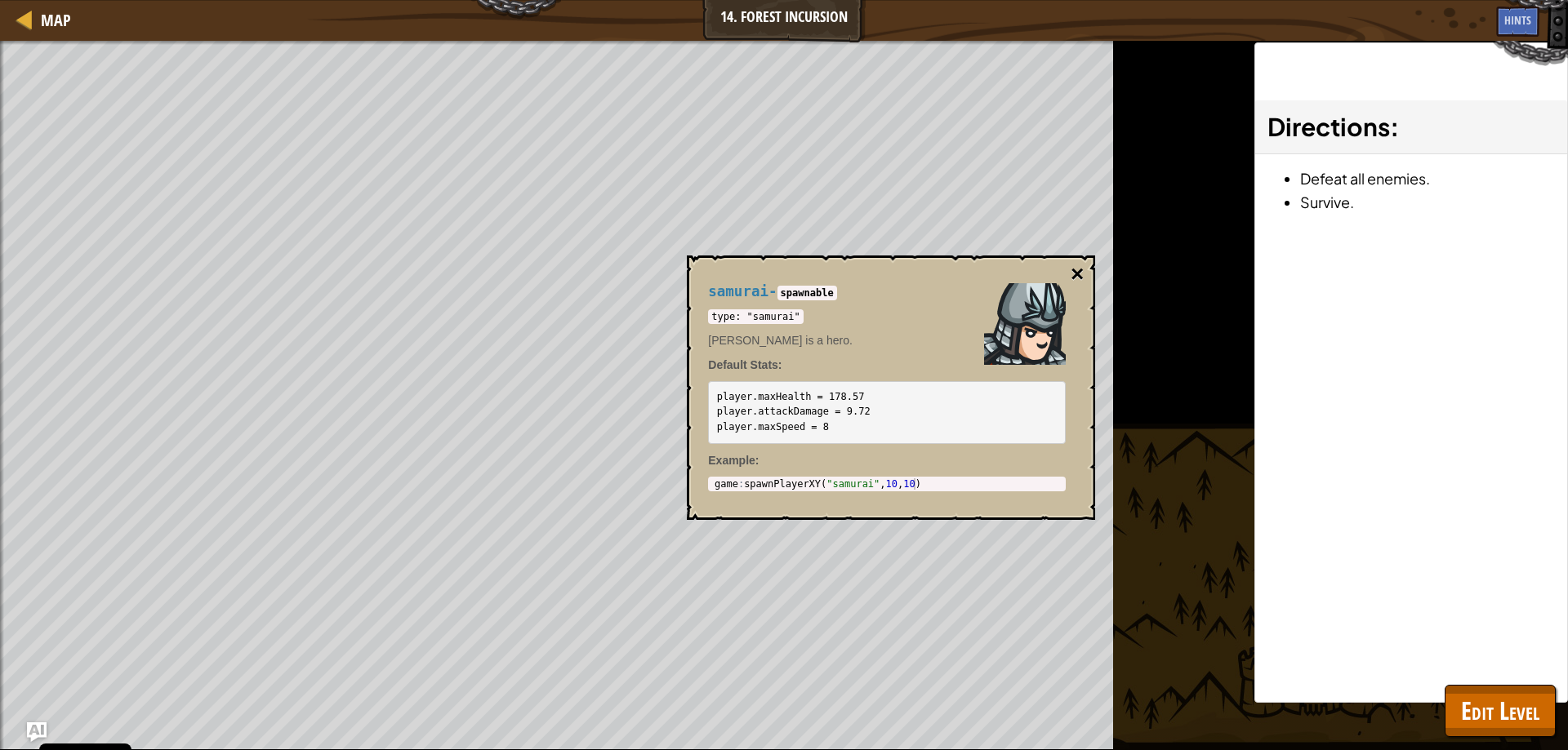
click at [1075, 271] on button "×" at bounding box center [1077, 275] width 13 height 23
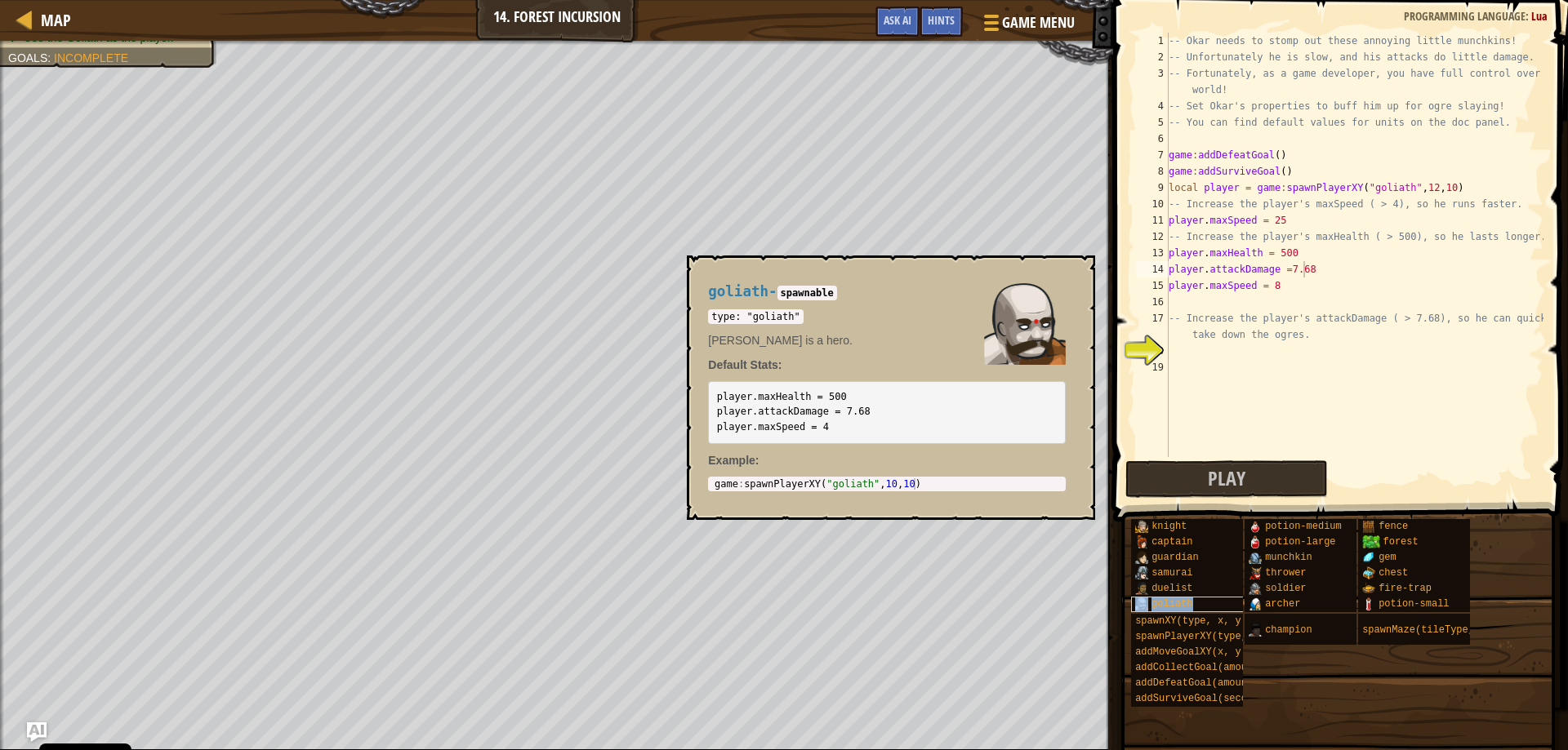
click at [1191, 599] on div "goliath" at bounding box center [1210, 604] width 157 height 16
click at [1292, 254] on div "-- Okar needs to stomp out these annoying little munchkins! -- Unfortunately he…" at bounding box center [1354, 262] width 378 height 457
click at [1306, 271] on div "-- Okar needs to stomp out these annoying little munchkins! -- Unfortunately he…" at bounding box center [1354, 262] width 378 height 457
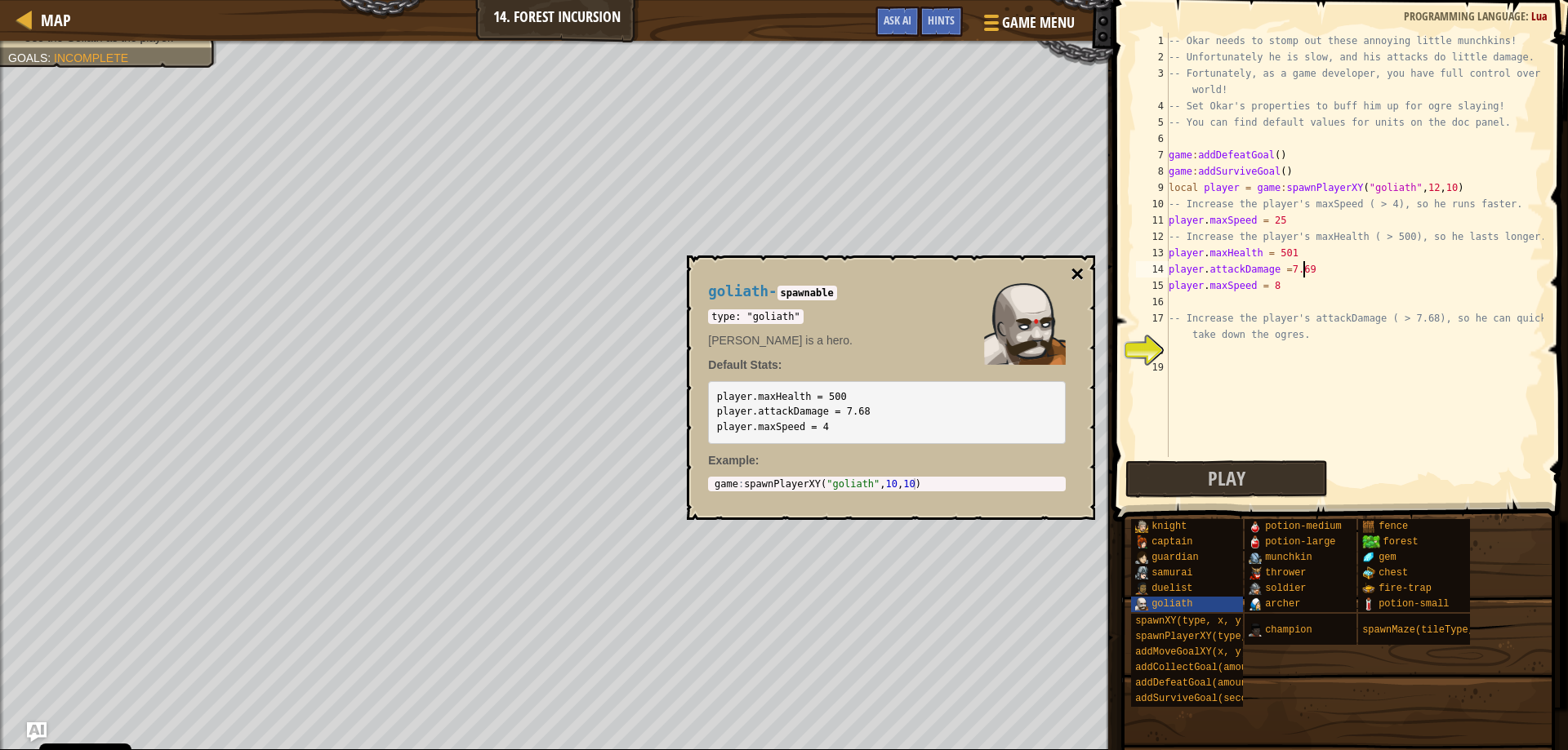
type textarea "player.attackDamage =7.69"
click at [1079, 271] on button "×" at bounding box center [1077, 275] width 13 height 23
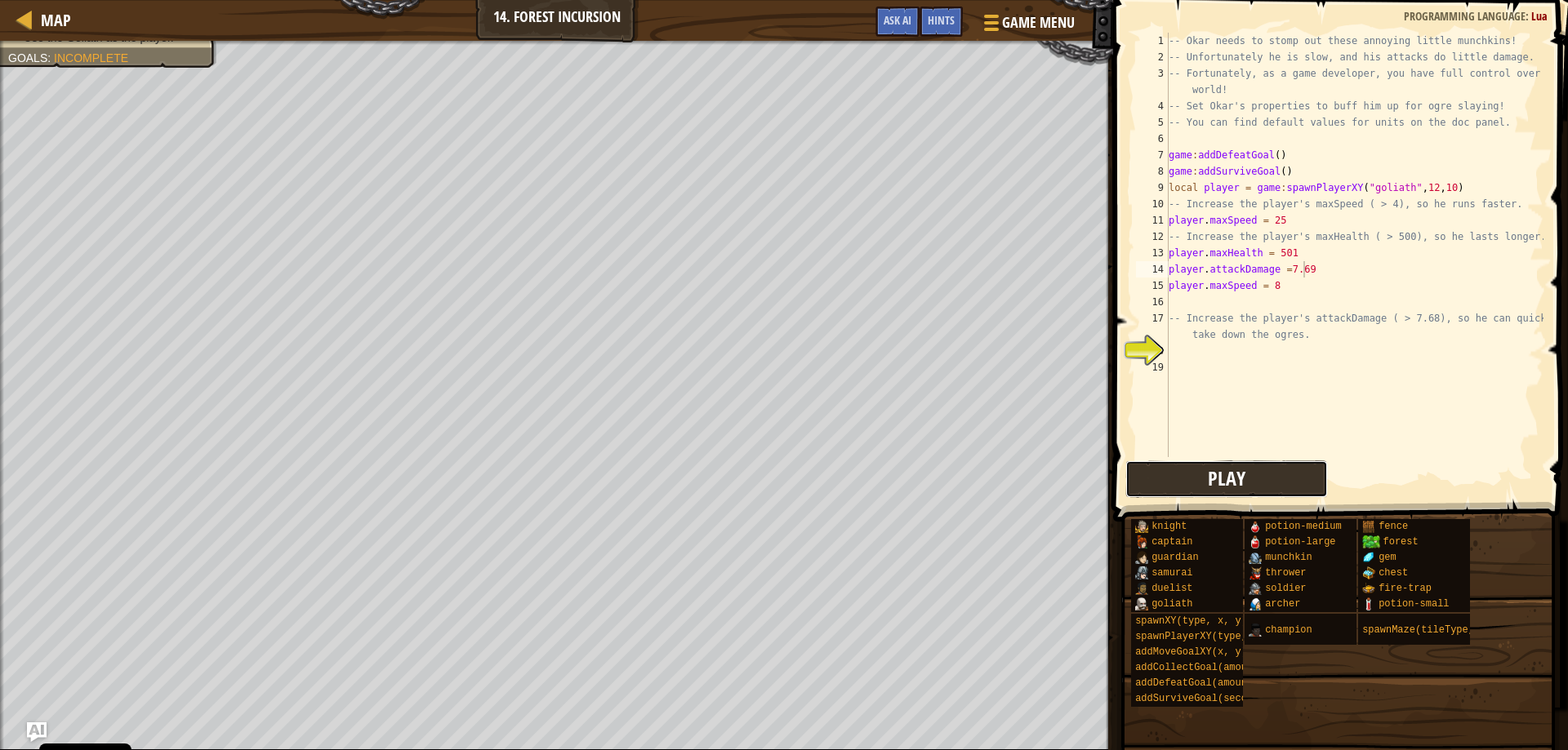
click at [1238, 476] on span "Play" at bounding box center [1227, 479] width 38 height 26
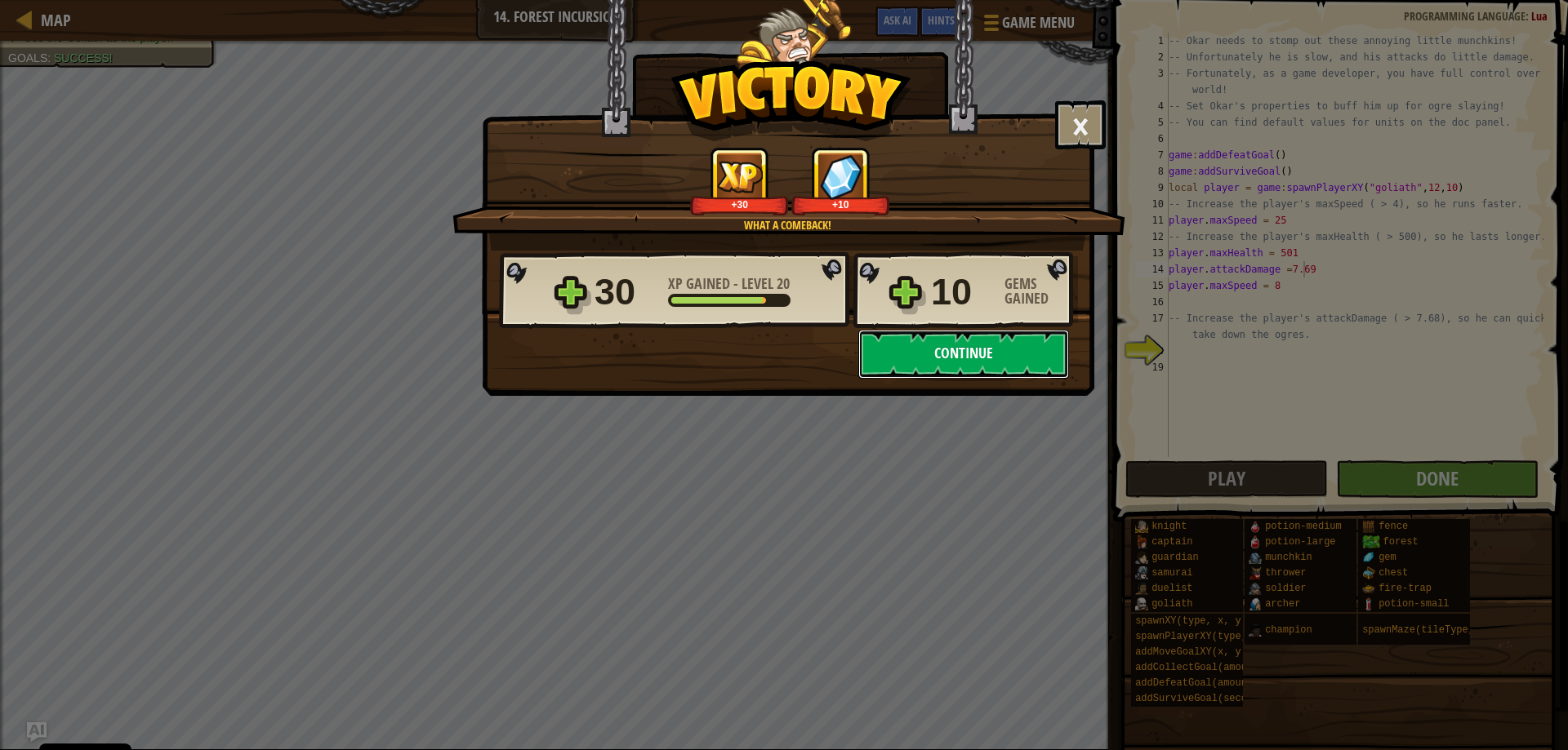
click at [912, 350] on button "Continue" at bounding box center [963, 354] width 210 height 49
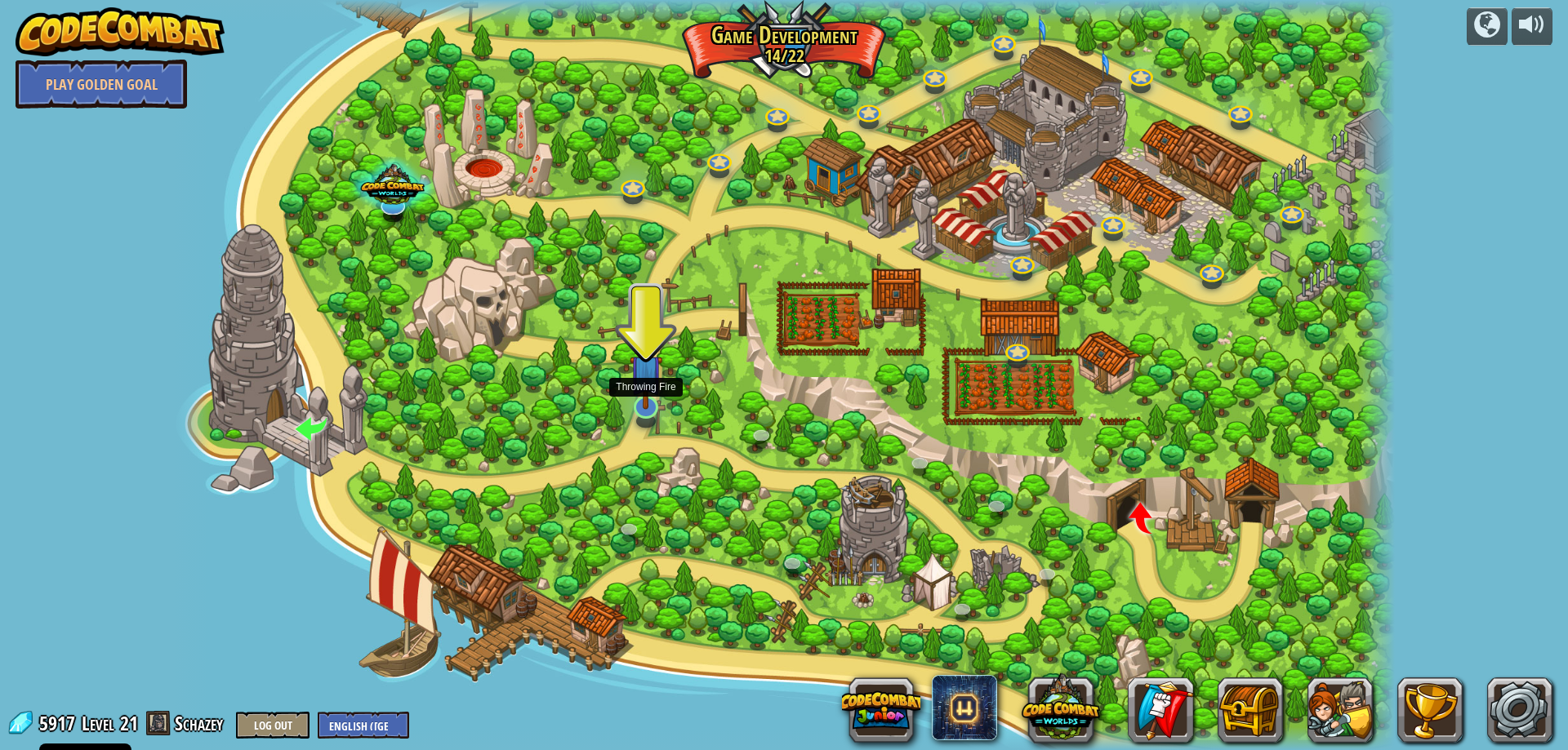
click at [649, 410] on div at bounding box center [646, 408] width 25 height 23
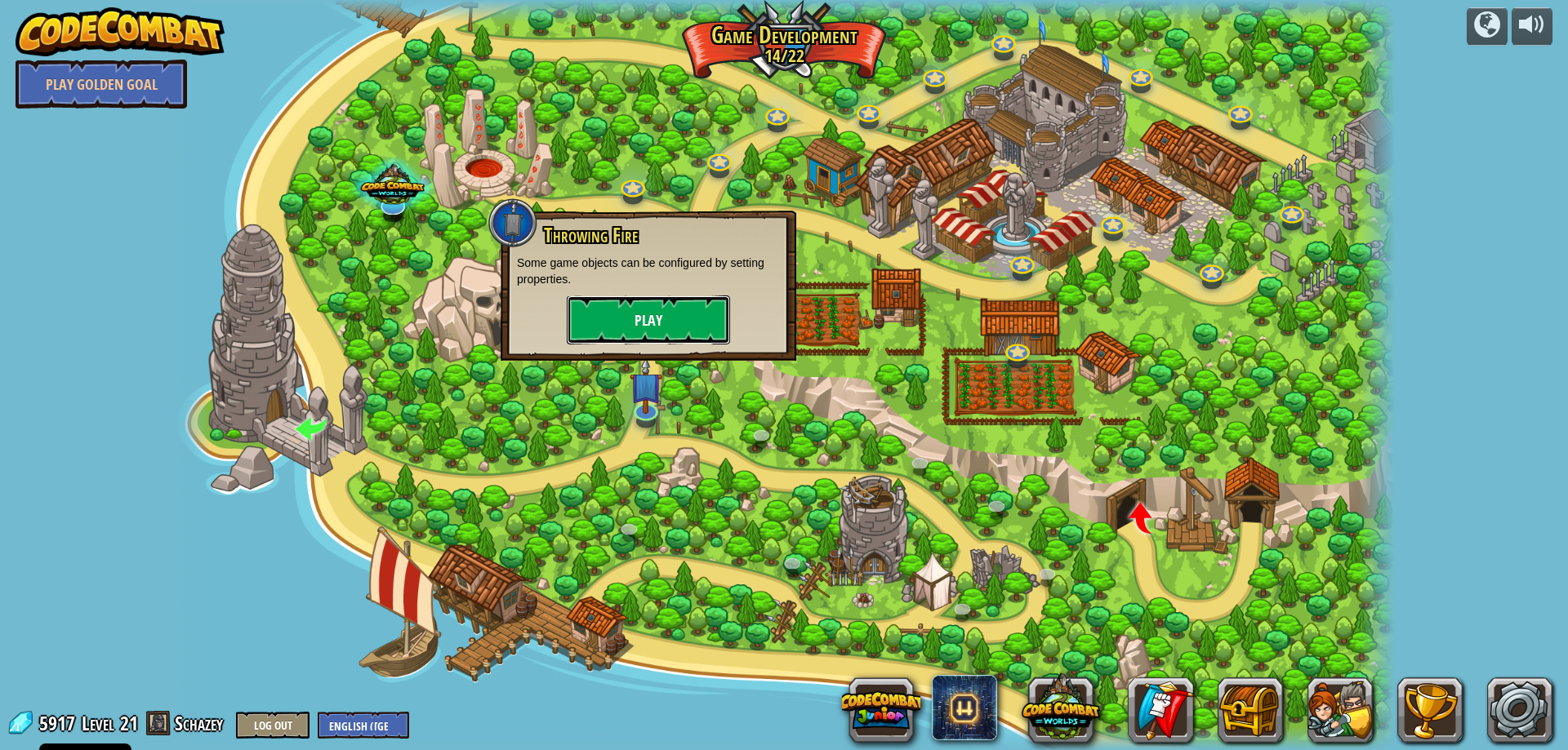
click at [639, 323] on button "Play" at bounding box center [649, 319] width 163 height 49
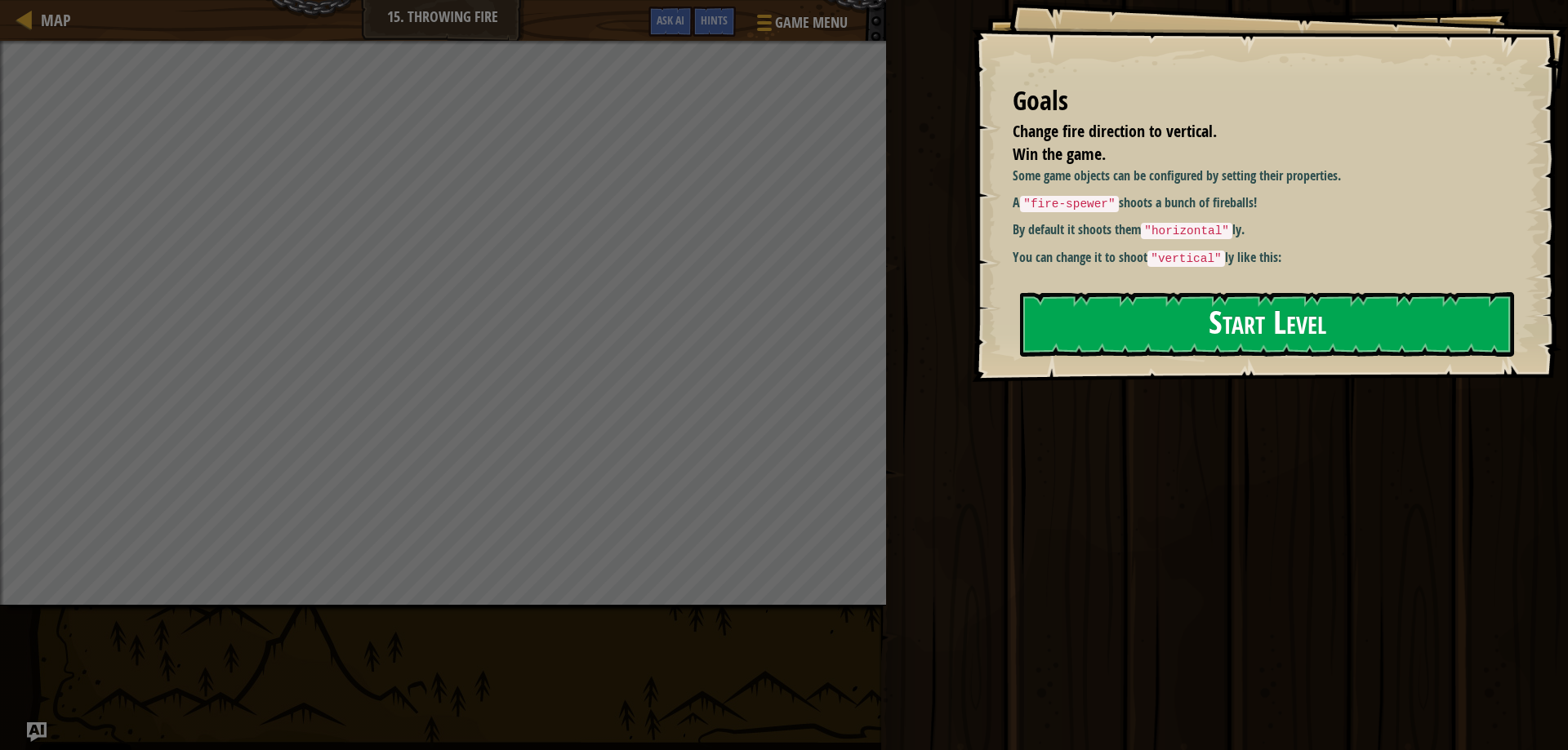
click at [1132, 320] on button "Start Level" at bounding box center [1267, 324] width 494 height 64
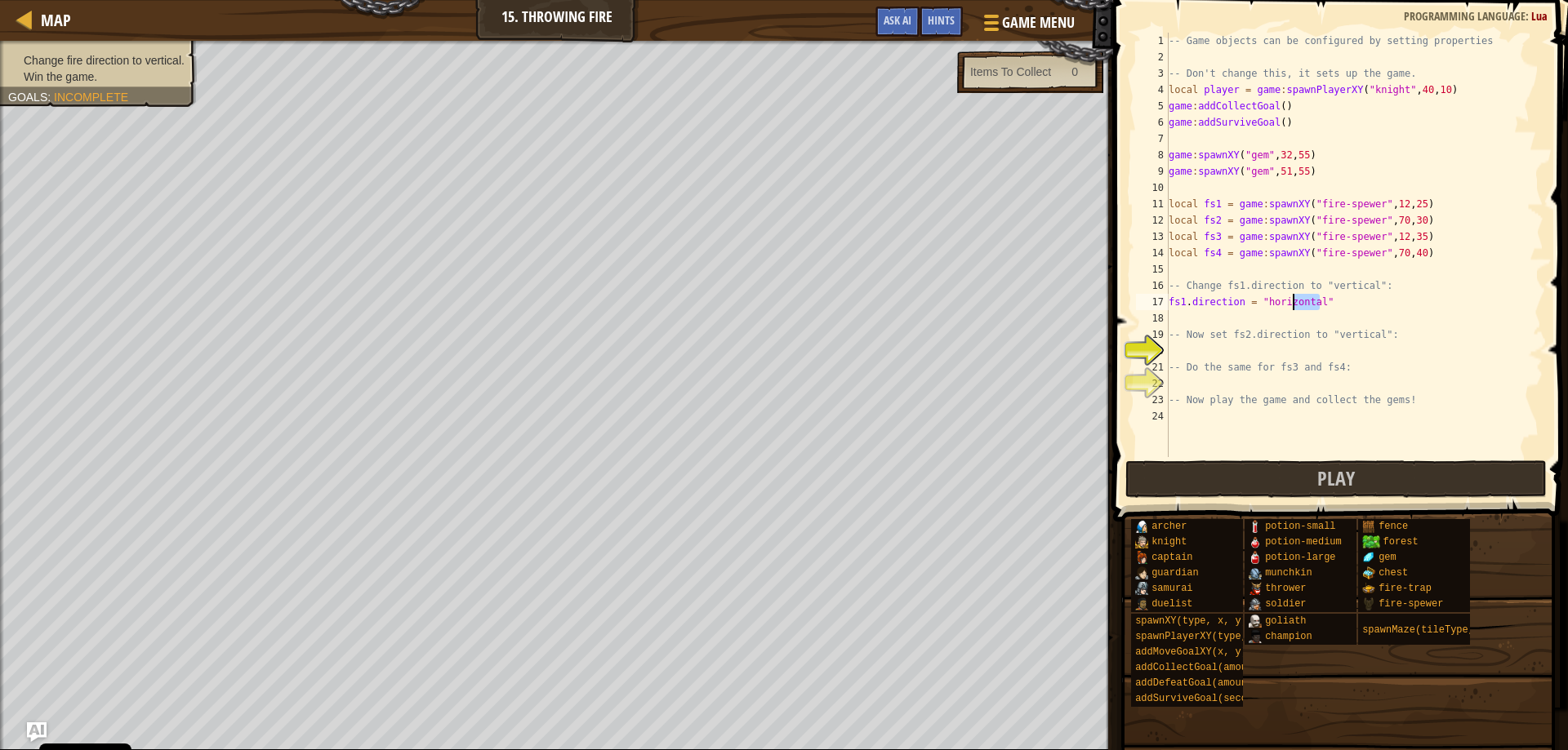
drag, startPoint x: 1319, startPoint y: 300, endPoint x: 1292, endPoint y: 298, distance: 27.1
click at [1292, 298] on div "-- Game objects can be configured by setting properties -- Don't change this, i…" at bounding box center [1354, 262] width 378 height 457
type textarea "fs1.direction = "horizontal""
click at [1317, 315] on div "-- Game objects can be configured by setting properties -- Don't change this, i…" at bounding box center [1354, 262] width 378 height 457
click at [1304, 300] on div "-- Game objects can be configured by setting properties -- Don't change this, i…" at bounding box center [1354, 262] width 378 height 457
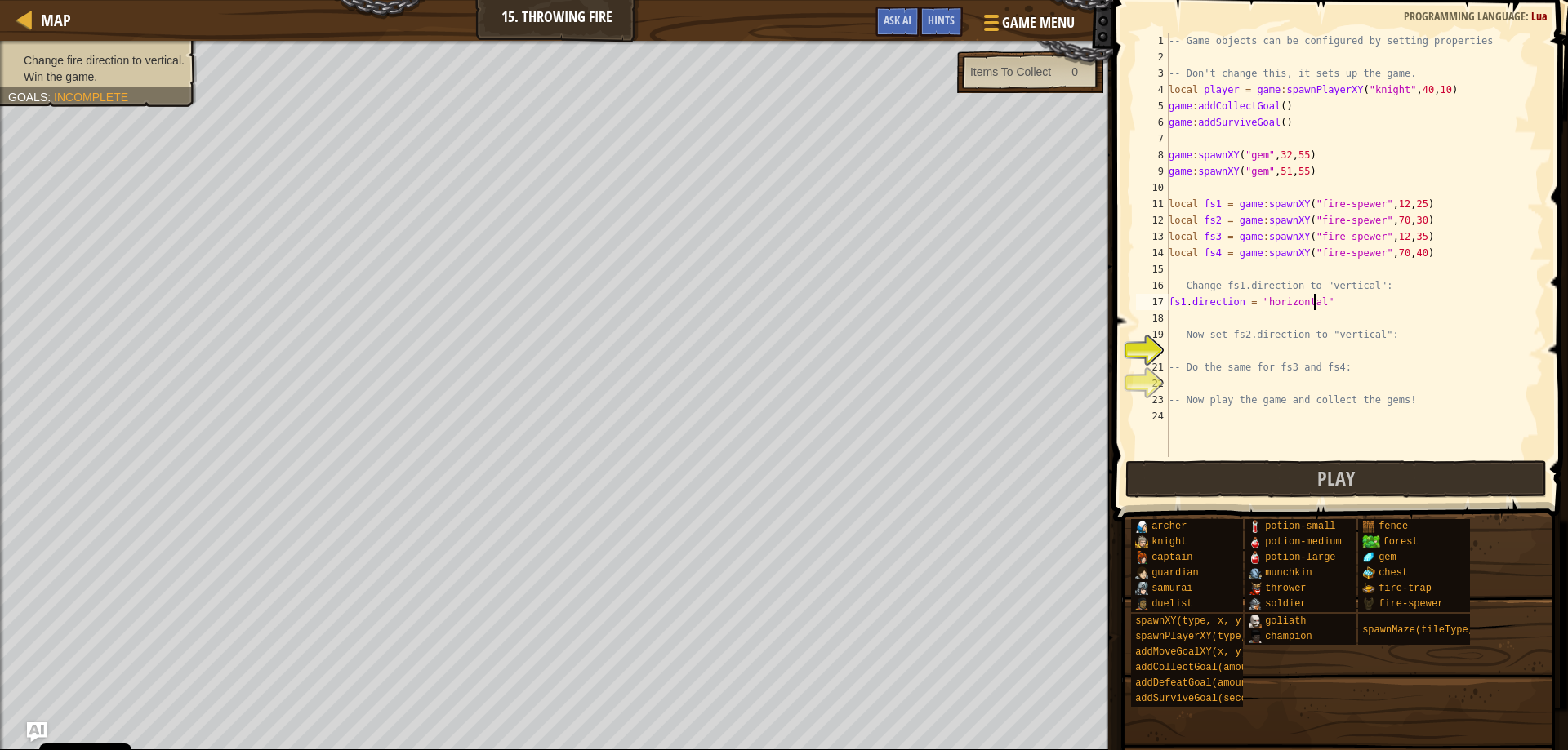
click at [1313, 303] on div "-- Game objects can be configured by setting properties -- Don't change this, i…" at bounding box center [1354, 262] width 378 height 457
drag, startPoint x: 1313, startPoint y: 301, endPoint x: 1276, endPoint y: 302, distance: 37.0
click at [1276, 302] on div "-- Game objects can be configured by setting properties -- Don't change this, i…" at bounding box center [1354, 262] width 378 height 457
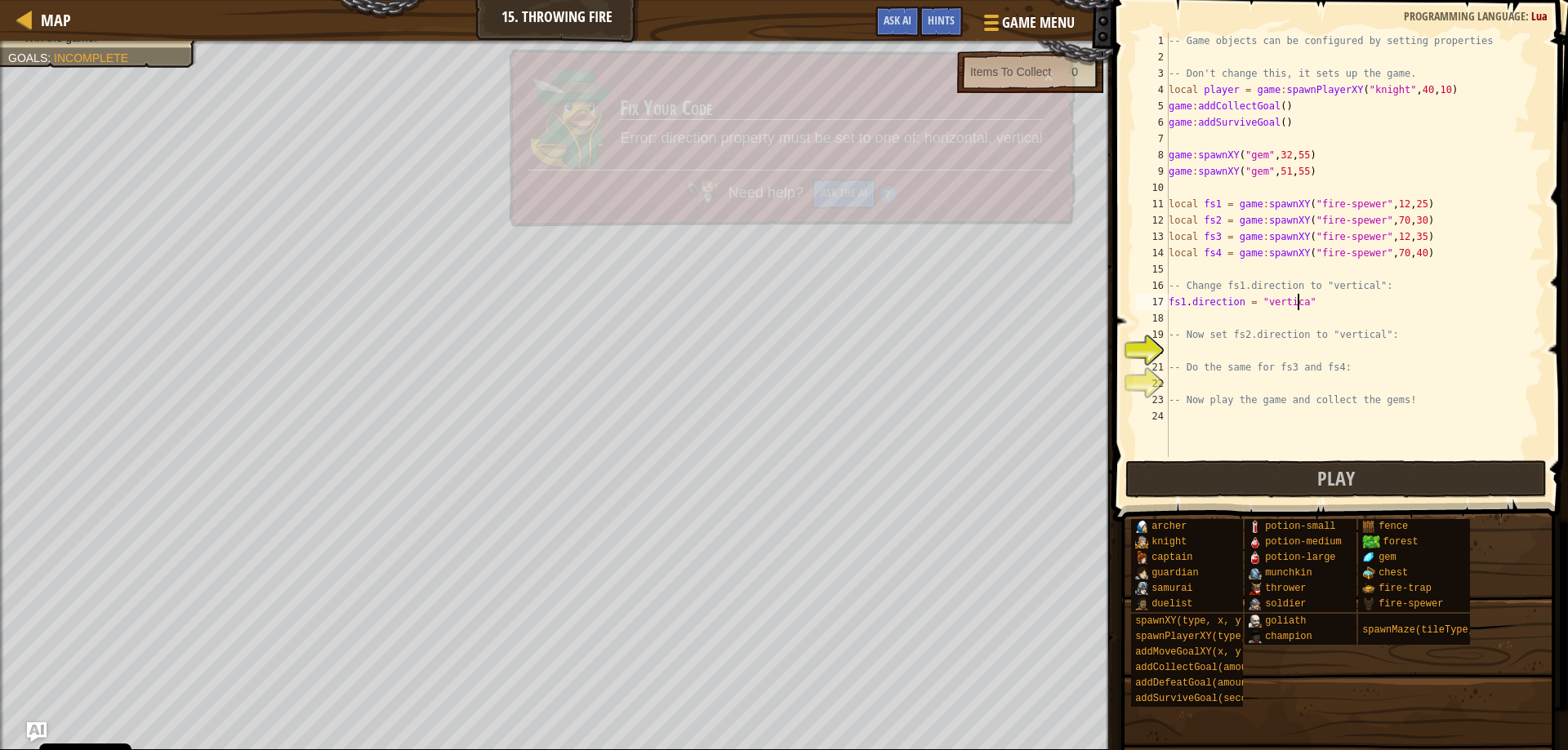
type textarea "fs1.direction = "vertical""
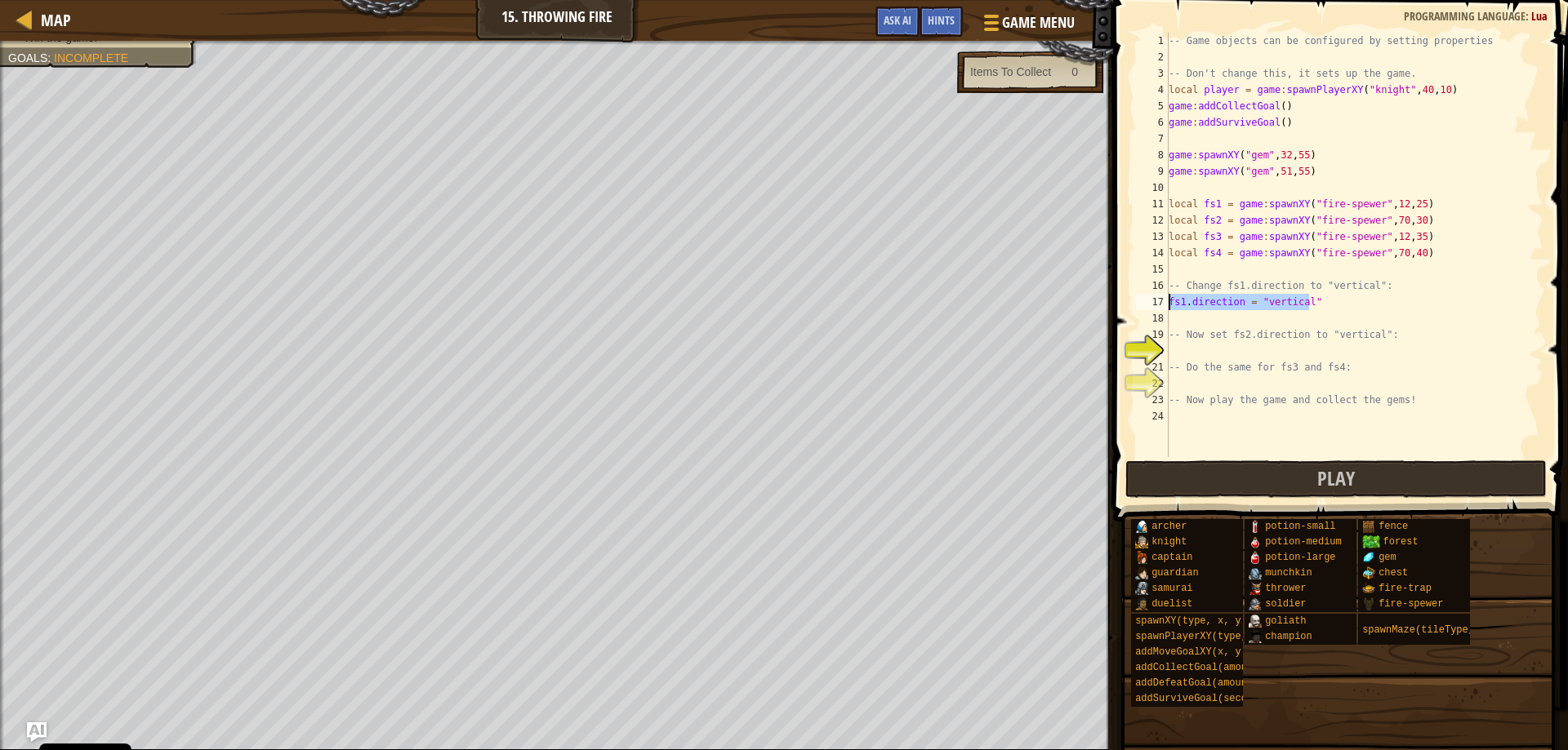
drag, startPoint x: 1310, startPoint y: 300, endPoint x: 1147, endPoint y: 300, distance: 163.0
click at [1147, 300] on div "fs1.direction = "vertical" 1 2 3 4 5 6 7 8 9 10 11 12 13 14 15 16 17 18 19 20 2…" at bounding box center [1339, 245] width 411 height 425
click at [1197, 355] on div "-- Game objects can be configured by setting properties -- Don't change this, i…" at bounding box center [1354, 262] width 378 height 457
type textarea "fs1.direction = "vertical""
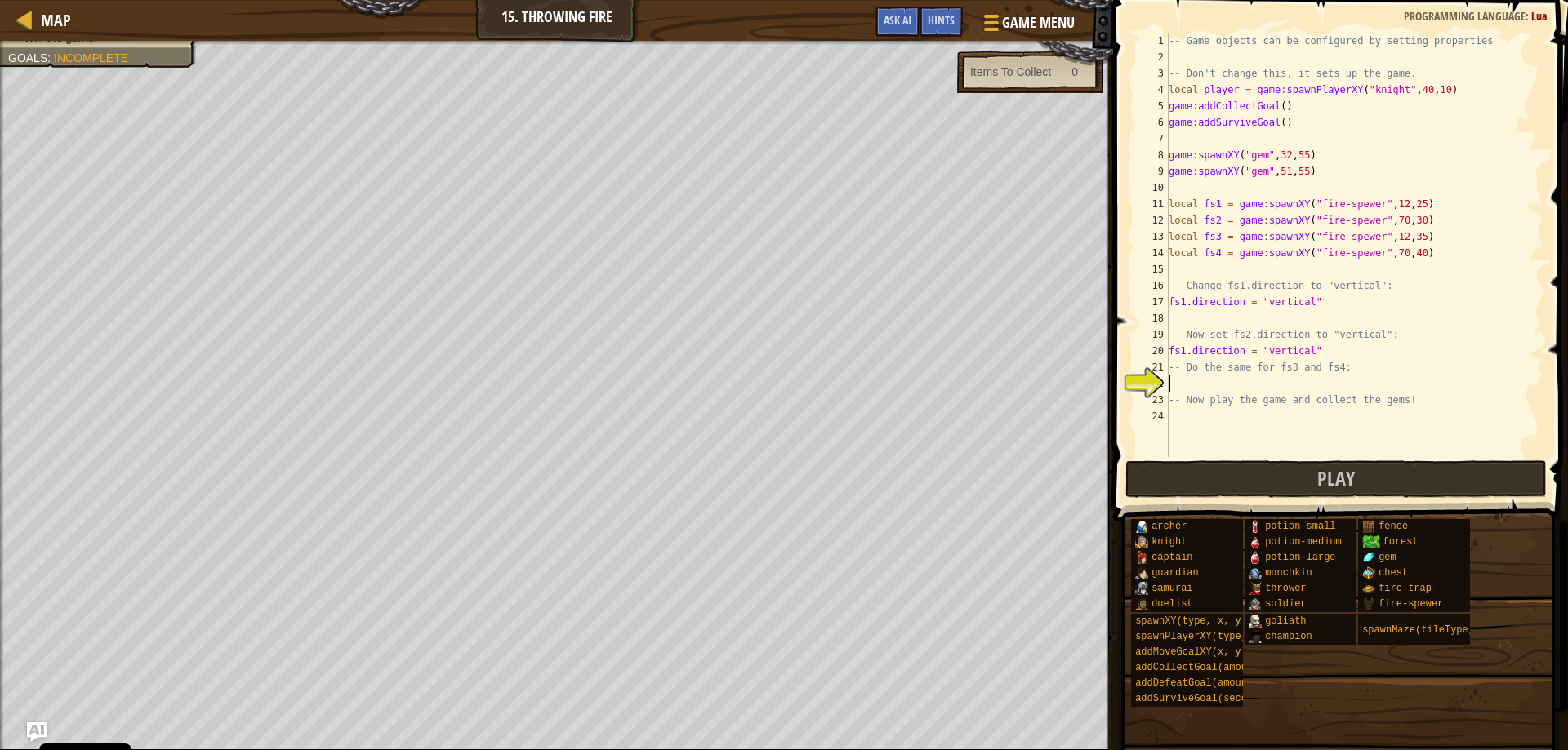
click at [1183, 384] on div "-- Game objects can be configured by setting properties -- Don't change this, i…" at bounding box center [1354, 262] width 378 height 457
type textarea "fs1.direction = "vertical""
click at [1176, 414] on div "-- Game objects can be configured by setting properties -- Don't change this, i…" at bounding box center [1354, 262] width 378 height 457
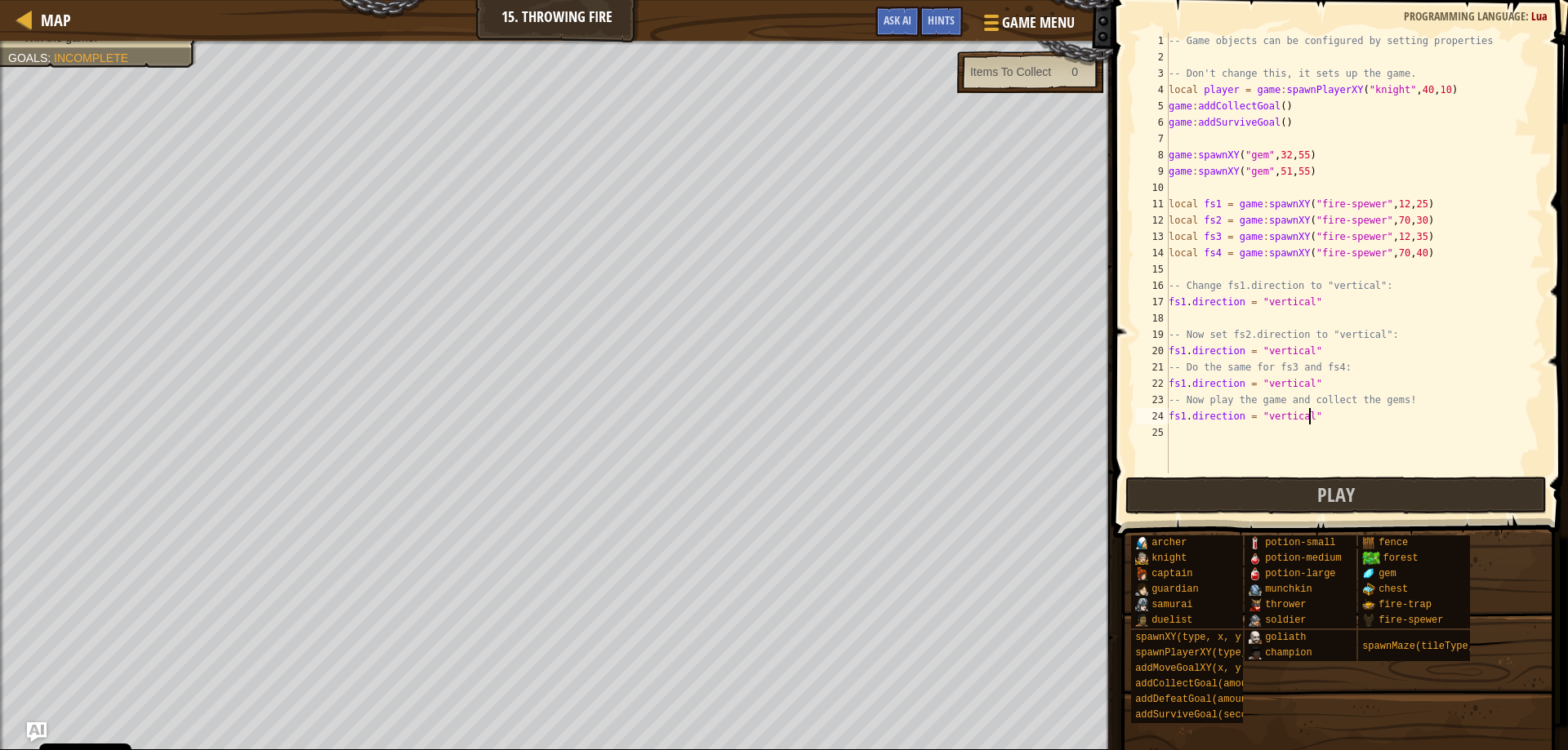
click at [1182, 302] on div "-- Game objects can be configured by setting properties -- Don't change this, i…" at bounding box center [1354, 270] width 378 height 474
click at [1185, 302] on div "-- Game objects can be configured by setting properties -- Don't change this, i…" at bounding box center [1354, 270] width 378 height 474
click at [1188, 351] on div "-- Game objects can be configured by setting properties -- Don't change this, i…" at bounding box center [1354, 270] width 378 height 474
click at [1184, 385] on div "-- Game objects can be configured by setting properties -- Don't change this, i…" at bounding box center [1354, 270] width 378 height 474
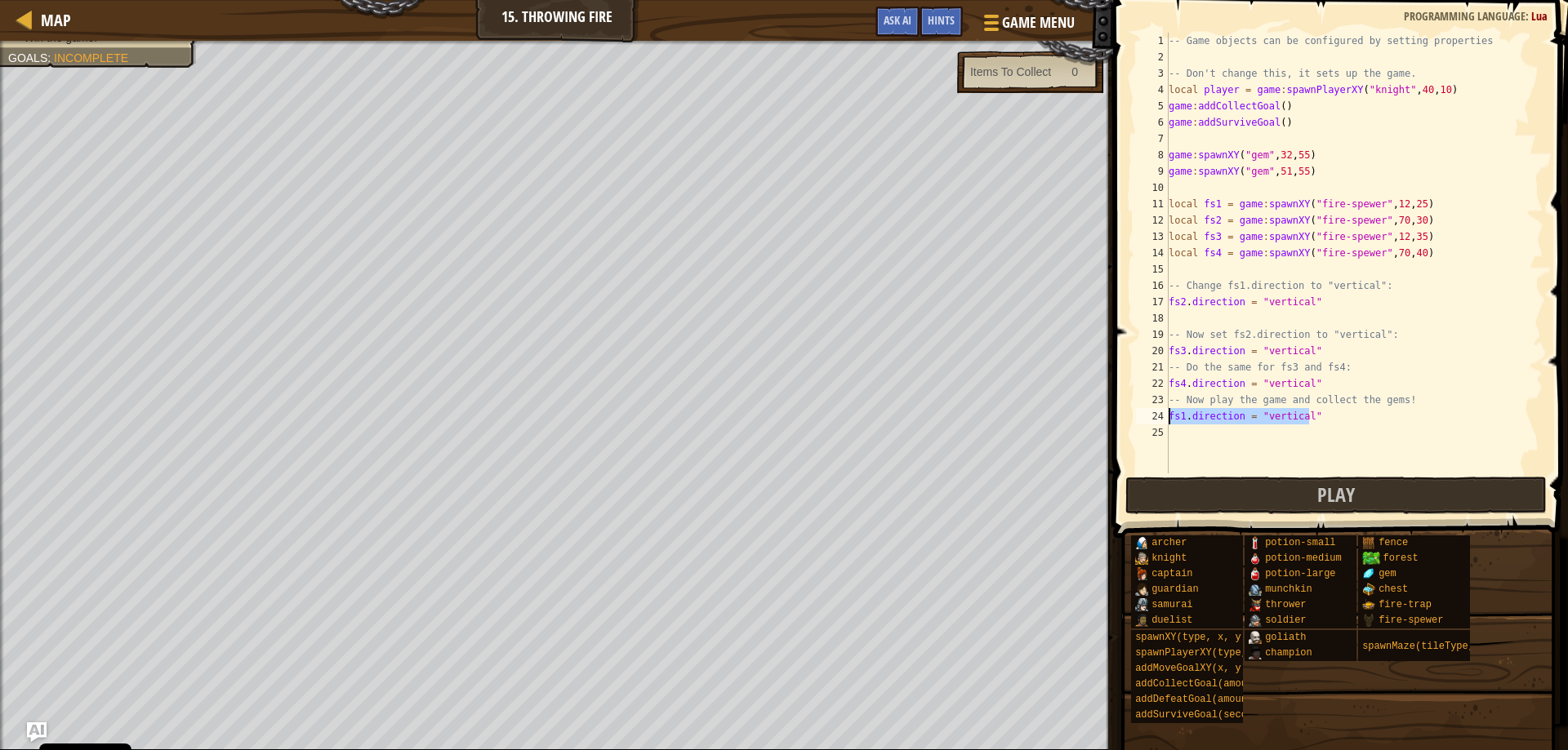
drag, startPoint x: 1311, startPoint y: 416, endPoint x: 1122, endPoint y: 421, distance: 189.1
click at [1122, 421] on div "fs4.direction = "vertical" 1 2 3 4 5 6 7 8 9 10 11 12 13 14 15 16 17 18 19 20 2…" at bounding box center [1338, 301] width 460 height 587
type textarea "fs1.direction = "vertical""
click at [1173, 493] on button "Play" at bounding box center [1337, 496] width 423 height 38
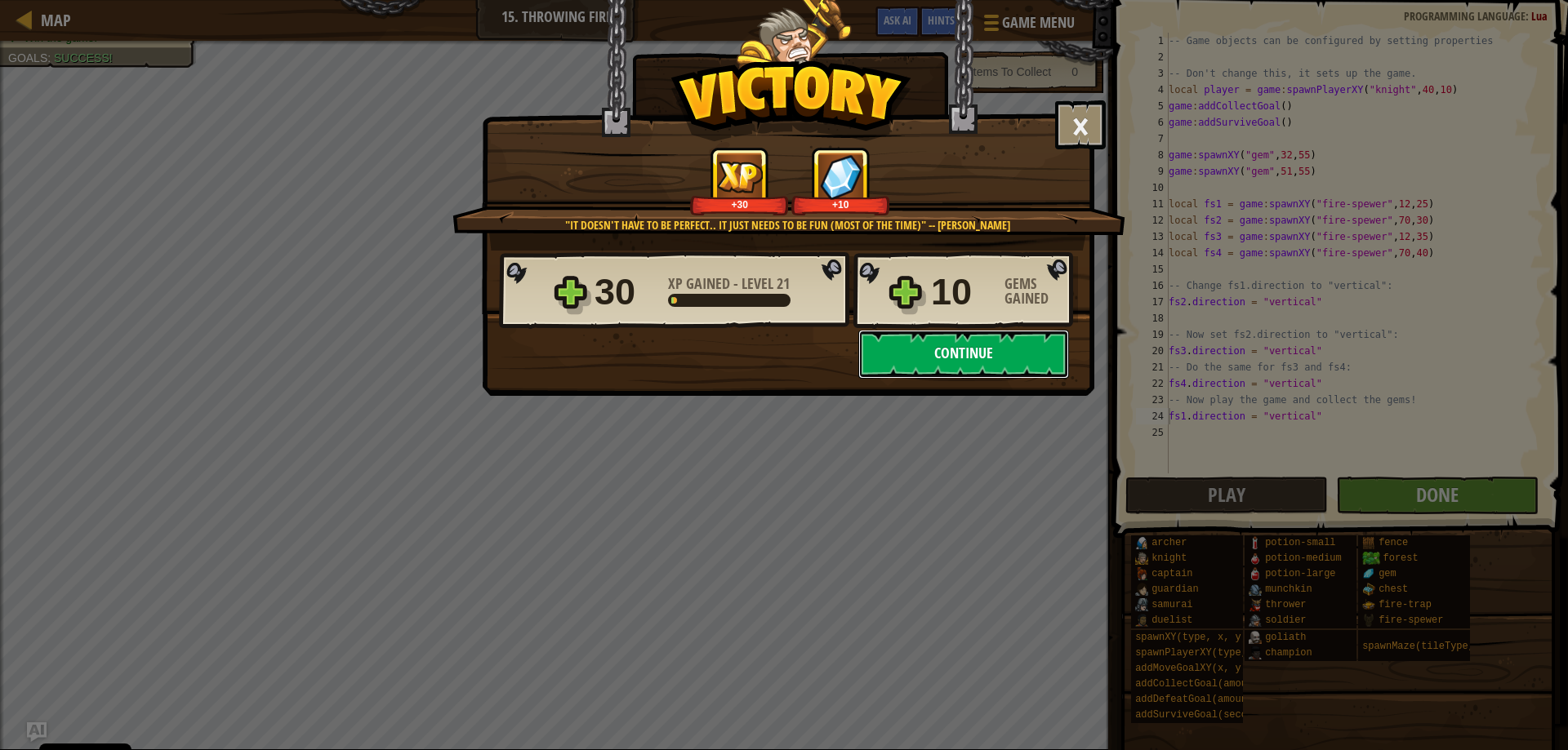
click at [941, 359] on button "Continue" at bounding box center [963, 354] width 210 height 49
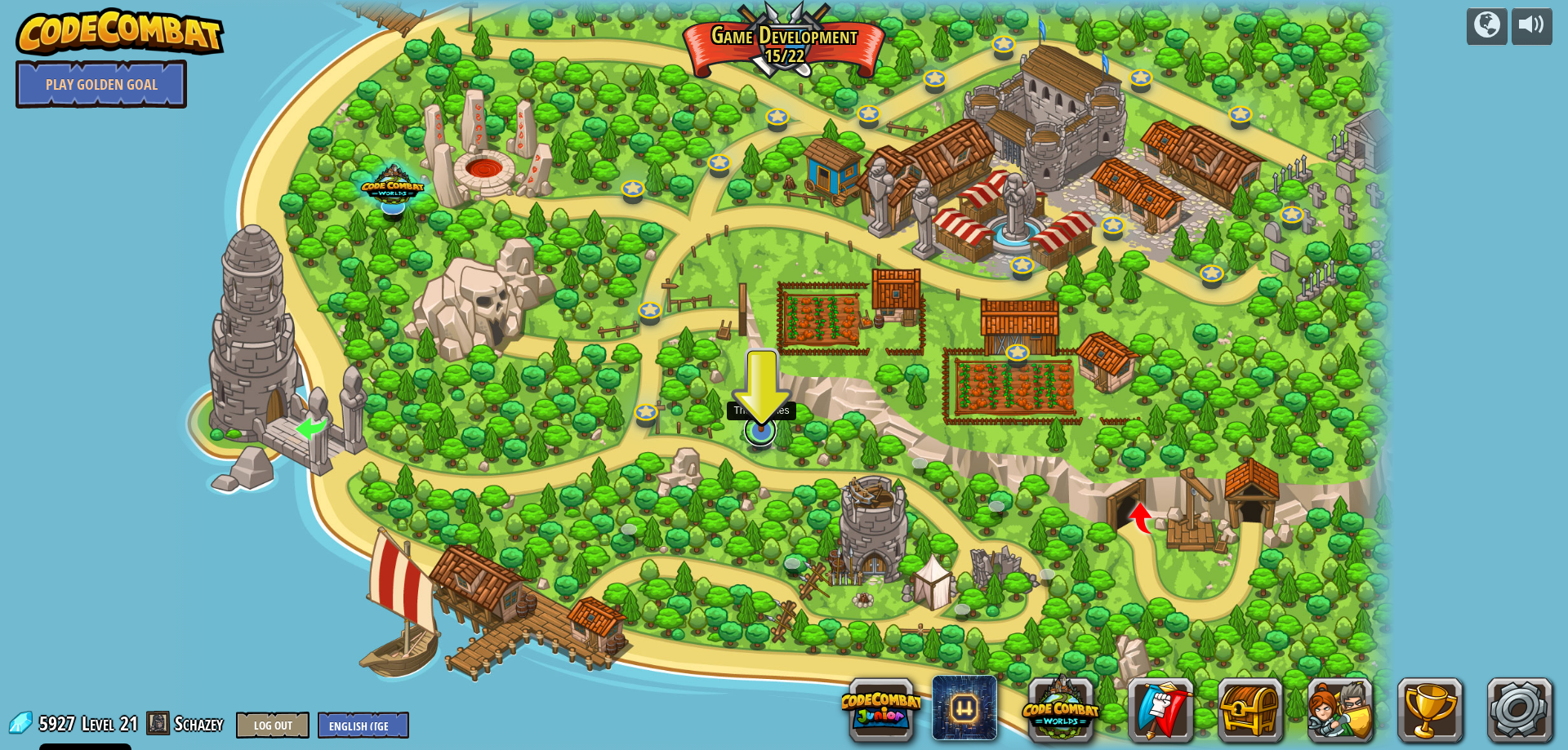
click at [758, 443] on link at bounding box center [761, 431] width 33 height 33
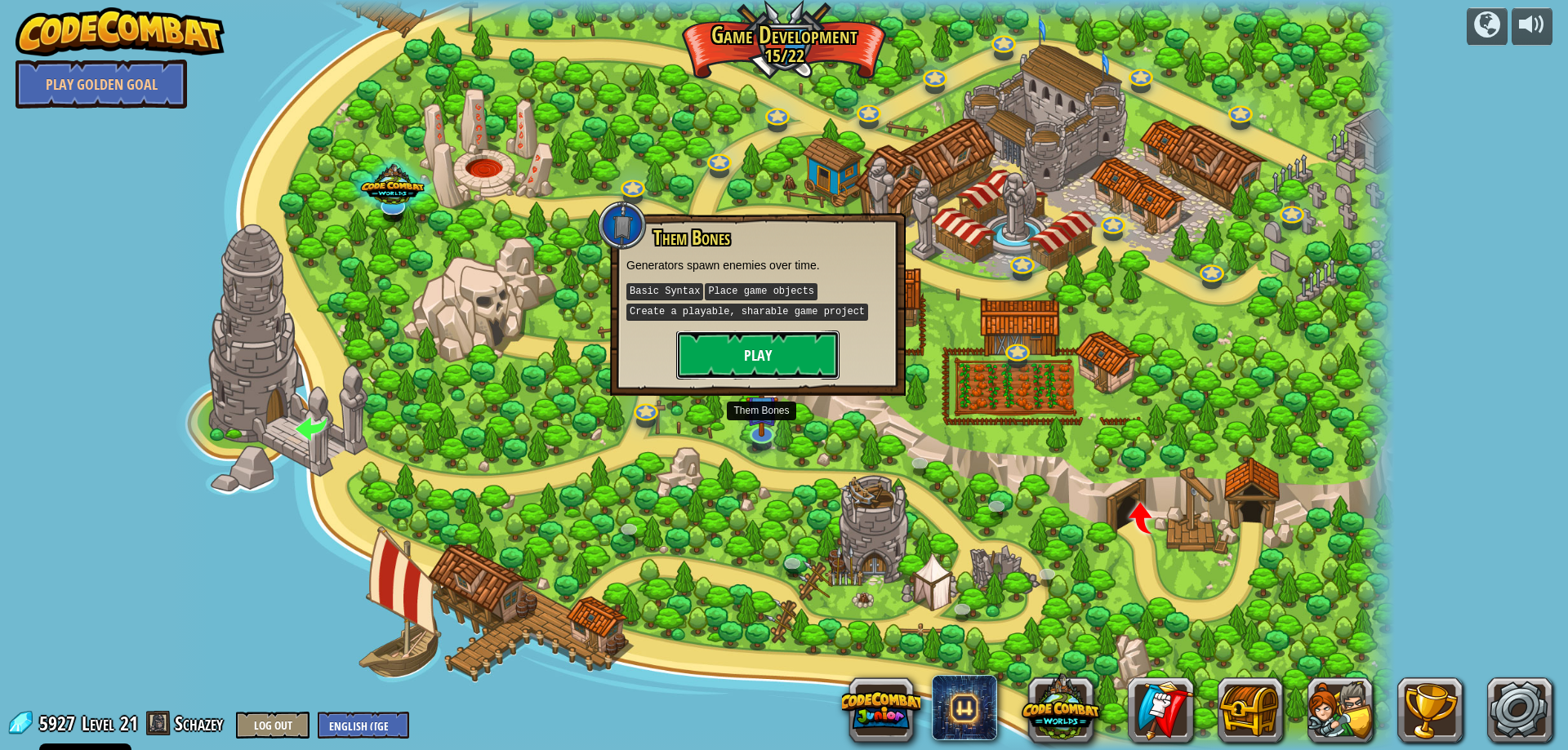
click at [794, 375] on button "Play" at bounding box center [758, 355] width 163 height 49
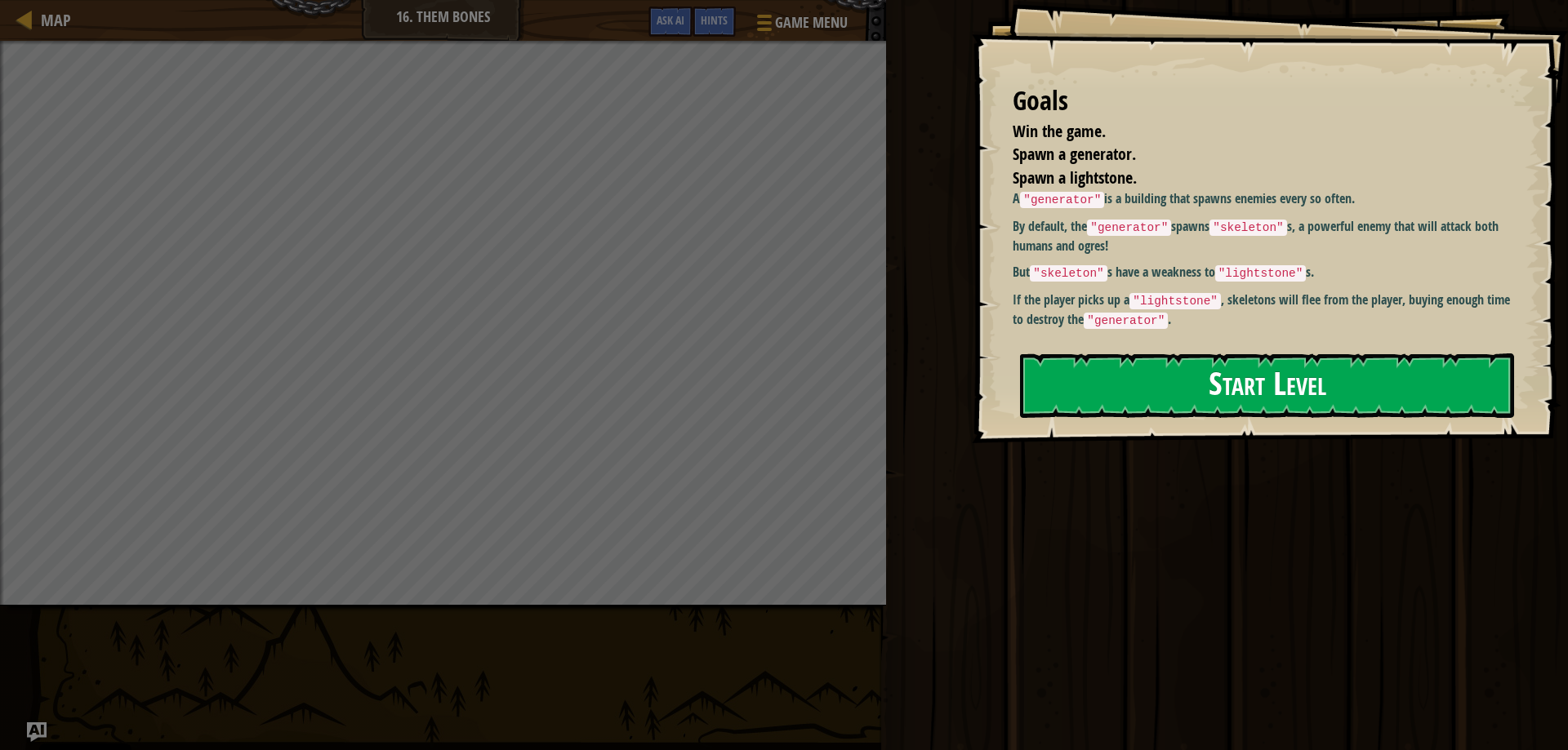
click at [1252, 357] on button "Start Level" at bounding box center [1267, 386] width 494 height 64
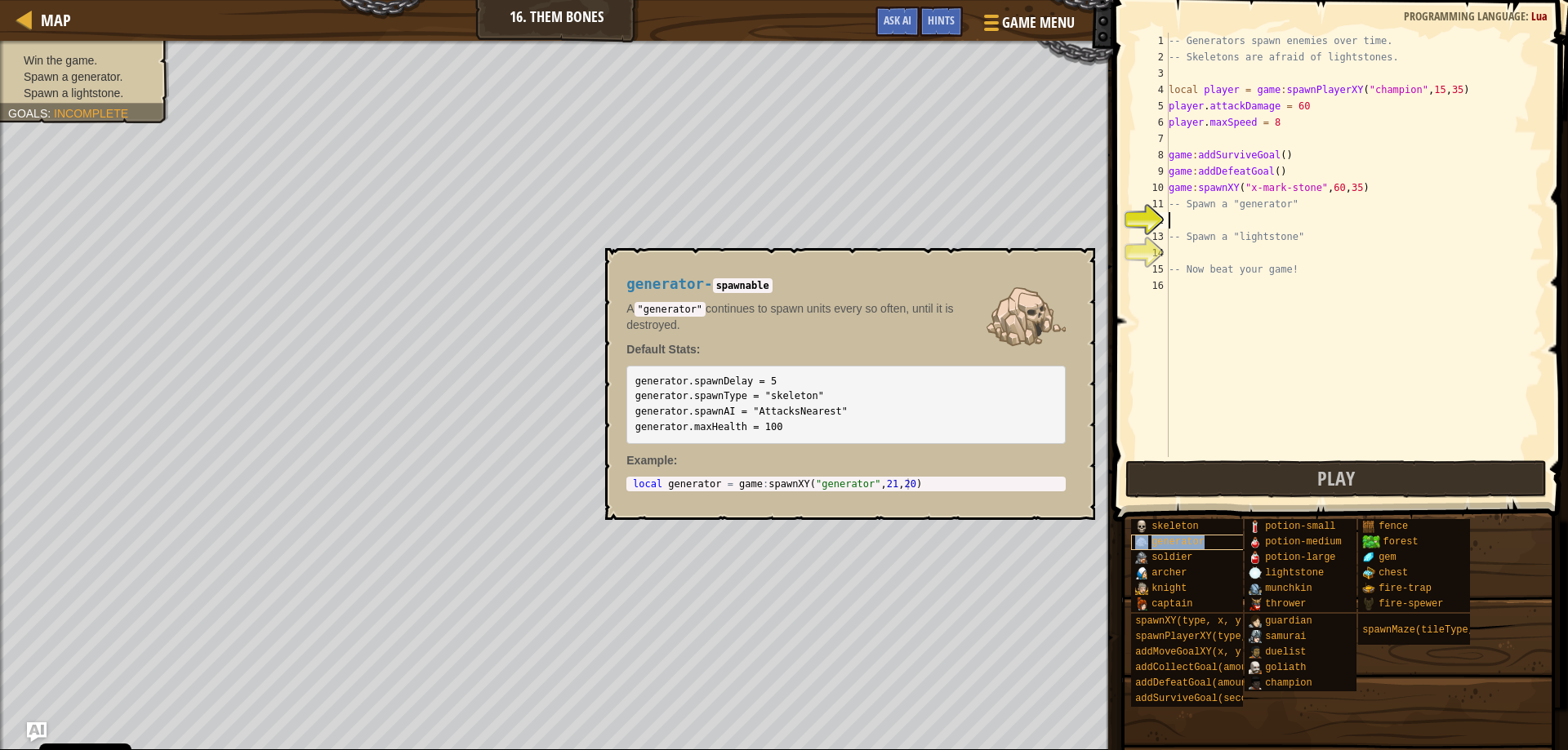
click at [1173, 539] on span "generator" at bounding box center [1178, 542] width 53 height 12
drag, startPoint x: 632, startPoint y: 484, endPoint x: 669, endPoint y: 490, distance: 37.5
click at [669, 490] on div "1 local generator = game : spawnXY ( "generator" , 21 , 20 ) הההההההההההההההההה…" at bounding box center [846, 484] width 439 height 15
type textarea "local generator = game:spawnXY("generator", 21, 20)"
drag, startPoint x: 631, startPoint y: 479, endPoint x: 1037, endPoint y: 499, distance: 406.5
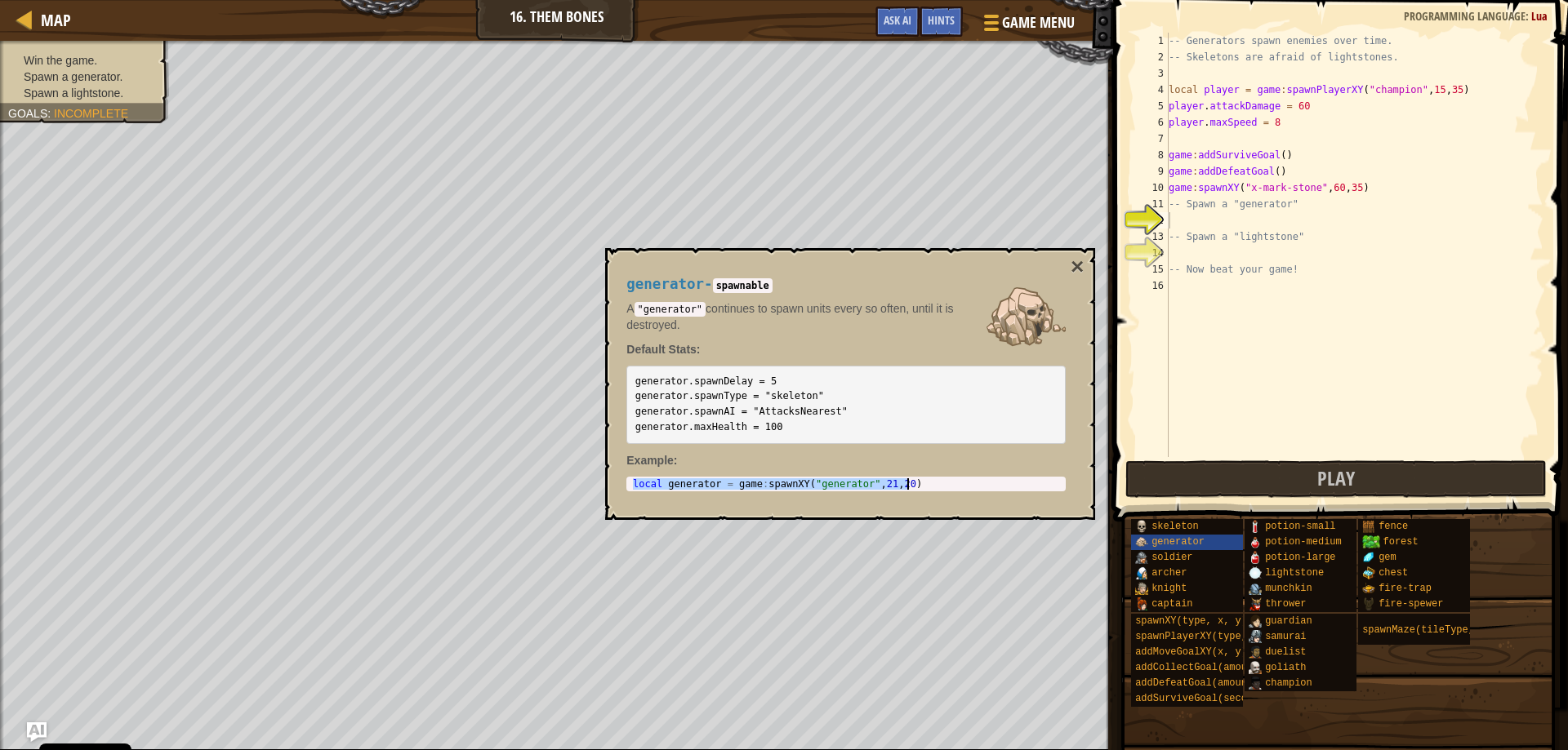
click at [1037, 499] on div "generator - spawnable A "generator" continues to spawn units every so often, un…" at bounding box center [846, 384] width 462 height 246
click at [1211, 226] on div "-- Generators spawn enemies over time. -- Skeletons are afraid of lightstones. …" at bounding box center [1354, 262] width 378 height 457
paste textarea "local generator = game:spawnXY("generator", 21, 20)"
type textarea "local generator = game:spawnXY("generator", 21, 20)"
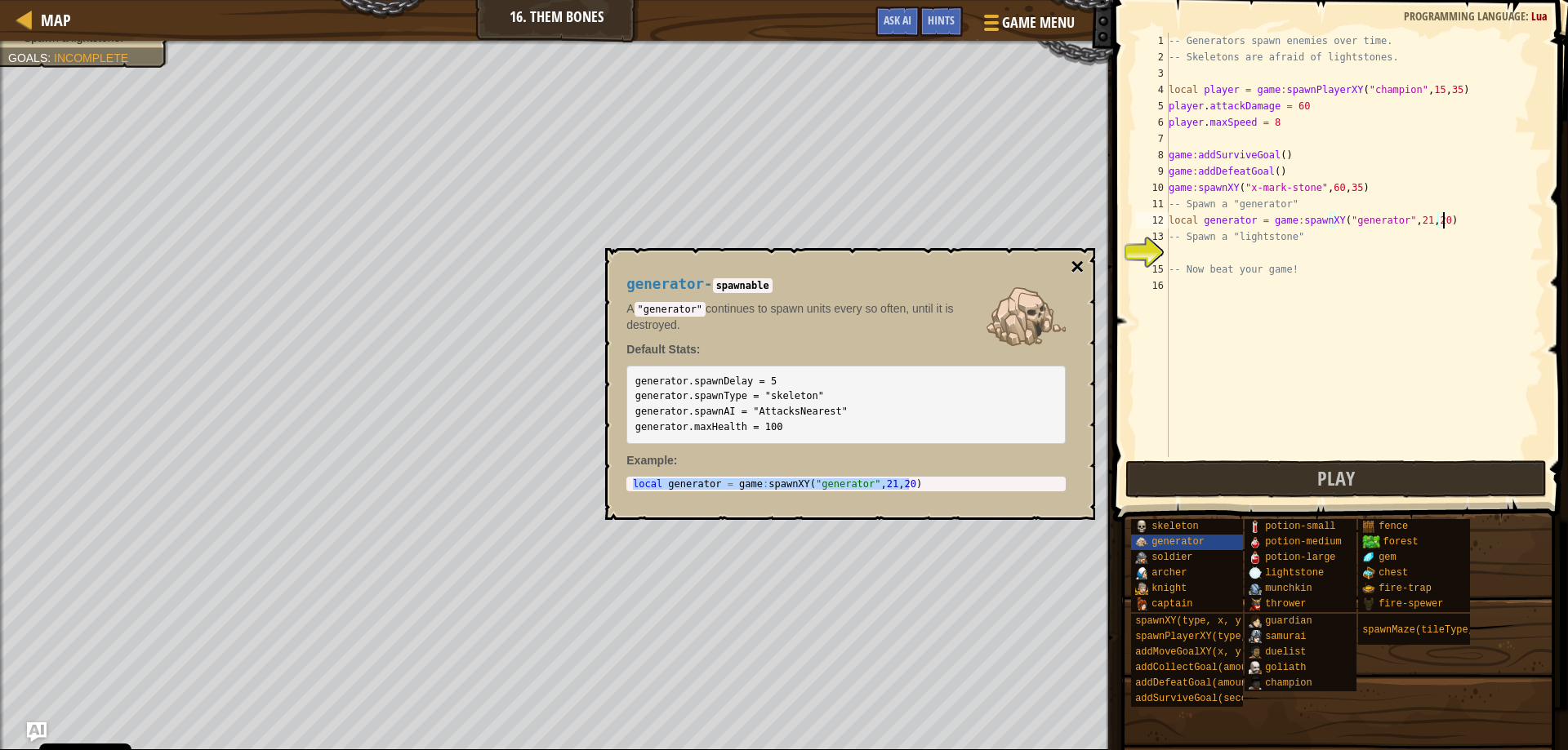
click at [1082, 262] on button "×" at bounding box center [1077, 267] width 13 height 23
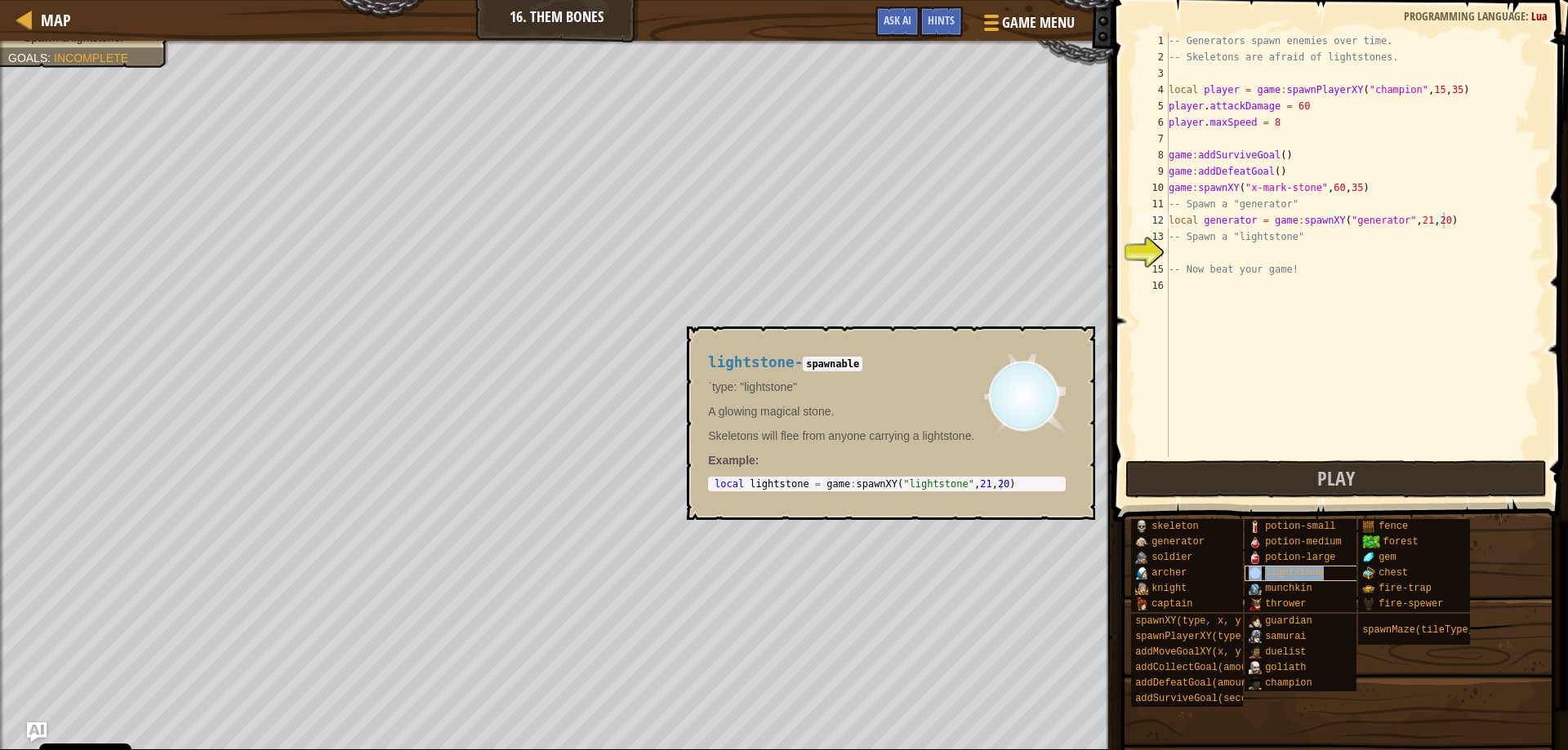
click at [1298, 576] on span "lightstone" at bounding box center [1294, 573] width 59 height 12
type textarea "local lightstone = game:spawnXY("lightstone", 21, 20)"
drag, startPoint x: 717, startPoint y: 485, endPoint x: 1145, endPoint y: 551, distance: 433.1
click at [1145, 0] on body "Cookie Policy CodeCombat uses a few essential and non-essential cookies. Privac…" at bounding box center [784, 0] width 1568 height 0
click at [1188, 258] on div "-- Generators spawn enemies over time. -- Skeletons are afraid of lightstones. …" at bounding box center [1354, 262] width 378 height 457
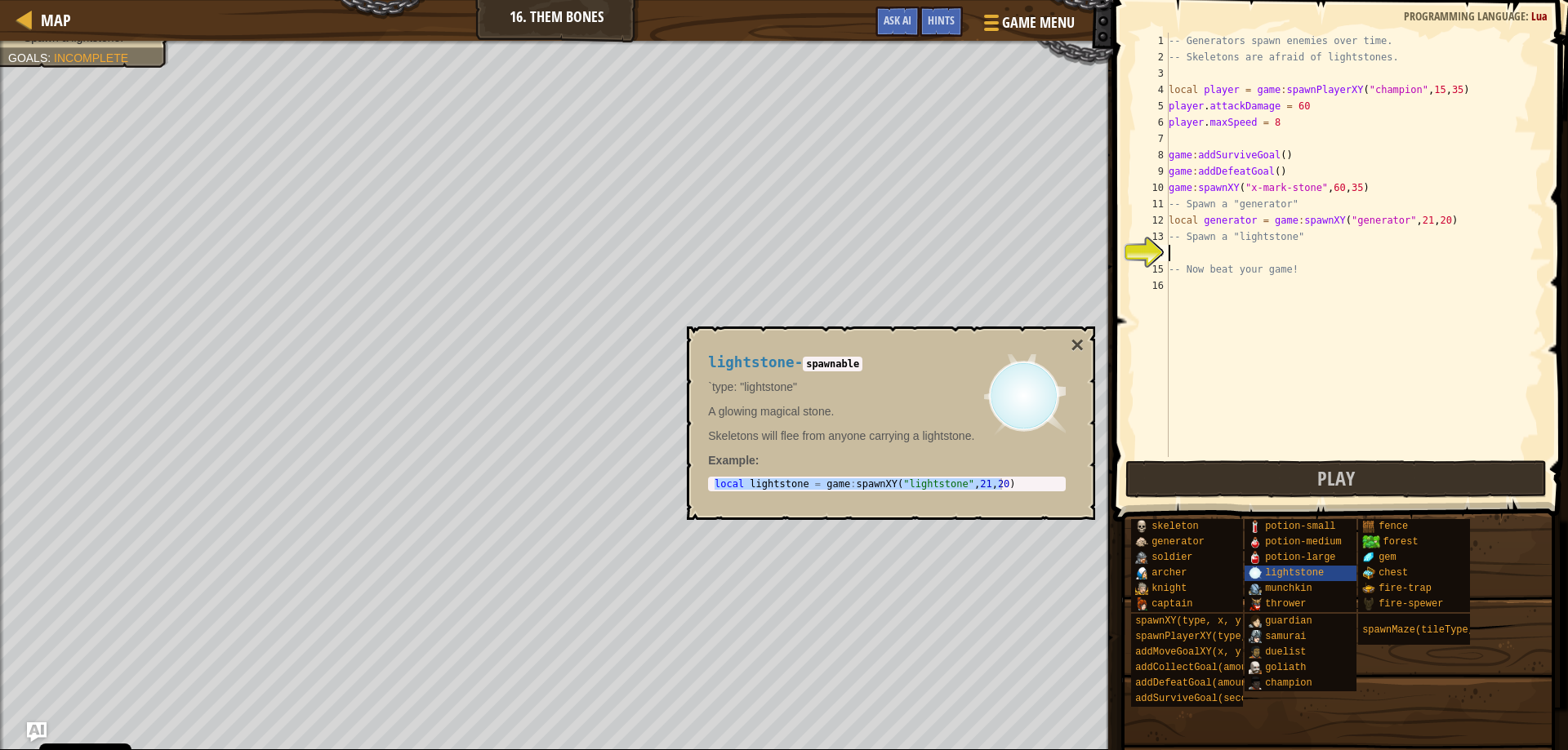
paste textarea "local lightstone = game:spawnXY("lightstone", 21, 20)"
type textarea "local lightstone = game:spawnXY("lightstone", 21, 20)"
click at [1073, 336] on button "×" at bounding box center [1077, 346] width 13 height 23
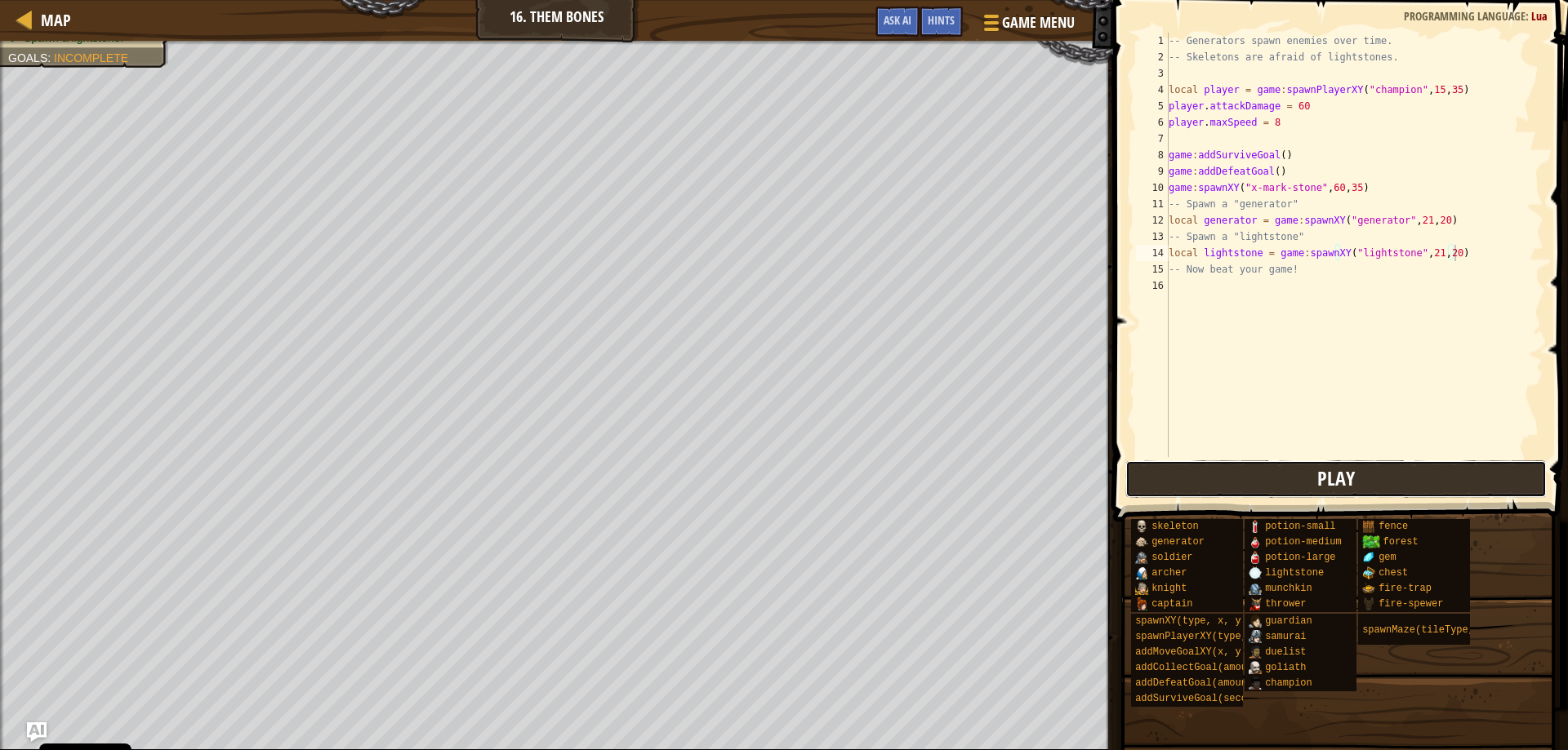
click at [1223, 478] on button "Play" at bounding box center [1337, 479] width 423 height 38
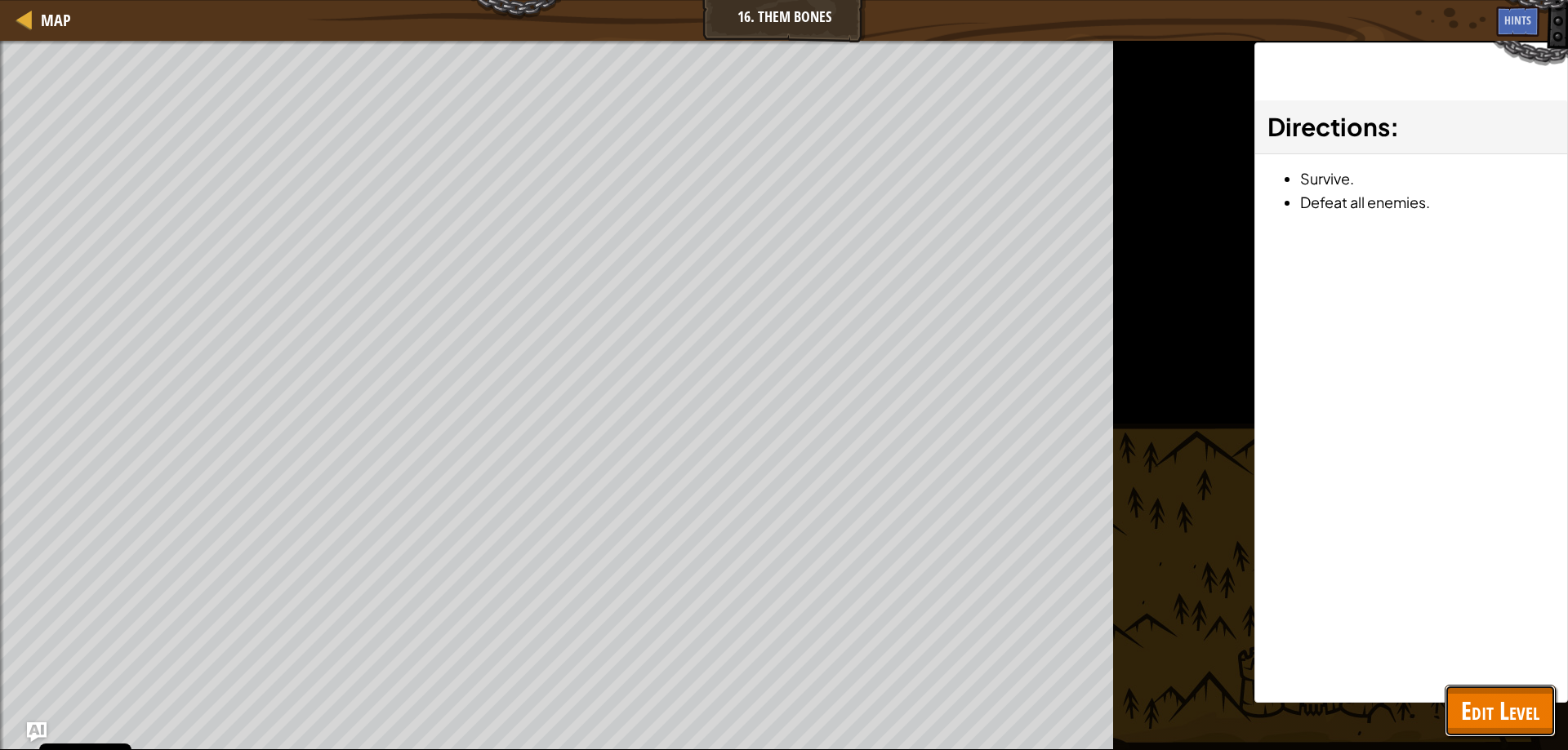
click at [1490, 715] on span "Edit Level" at bounding box center [1500, 710] width 78 height 34
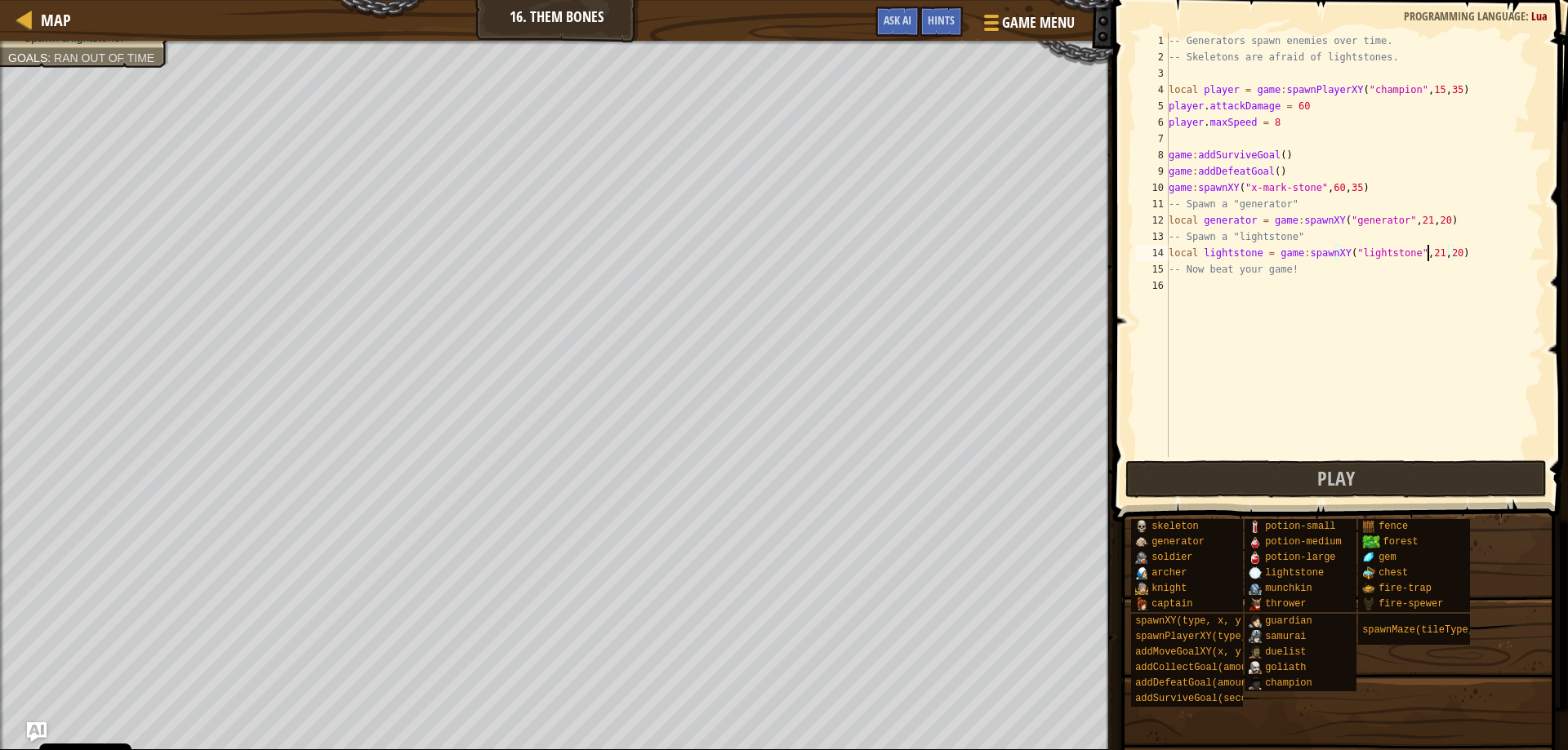
click at [1428, 255] on div "-- Generators spawn enemies over time. -- Skeletons are afraid of lightstones. …" at bounding box center [1354, 262] width 378 height 457
click at [1452, 253] on div "-- Generators spawn enemies over time. -- Skeletons are afraid of lightstones. …" at bounding box center [1354, 262] width 378 height 457
click at [1450, 253] on div "-- Generators spawn enemies over time. -- Skeletons are afraid of lightstones. …" at bounding box center [1354, 262] width 378 height 457
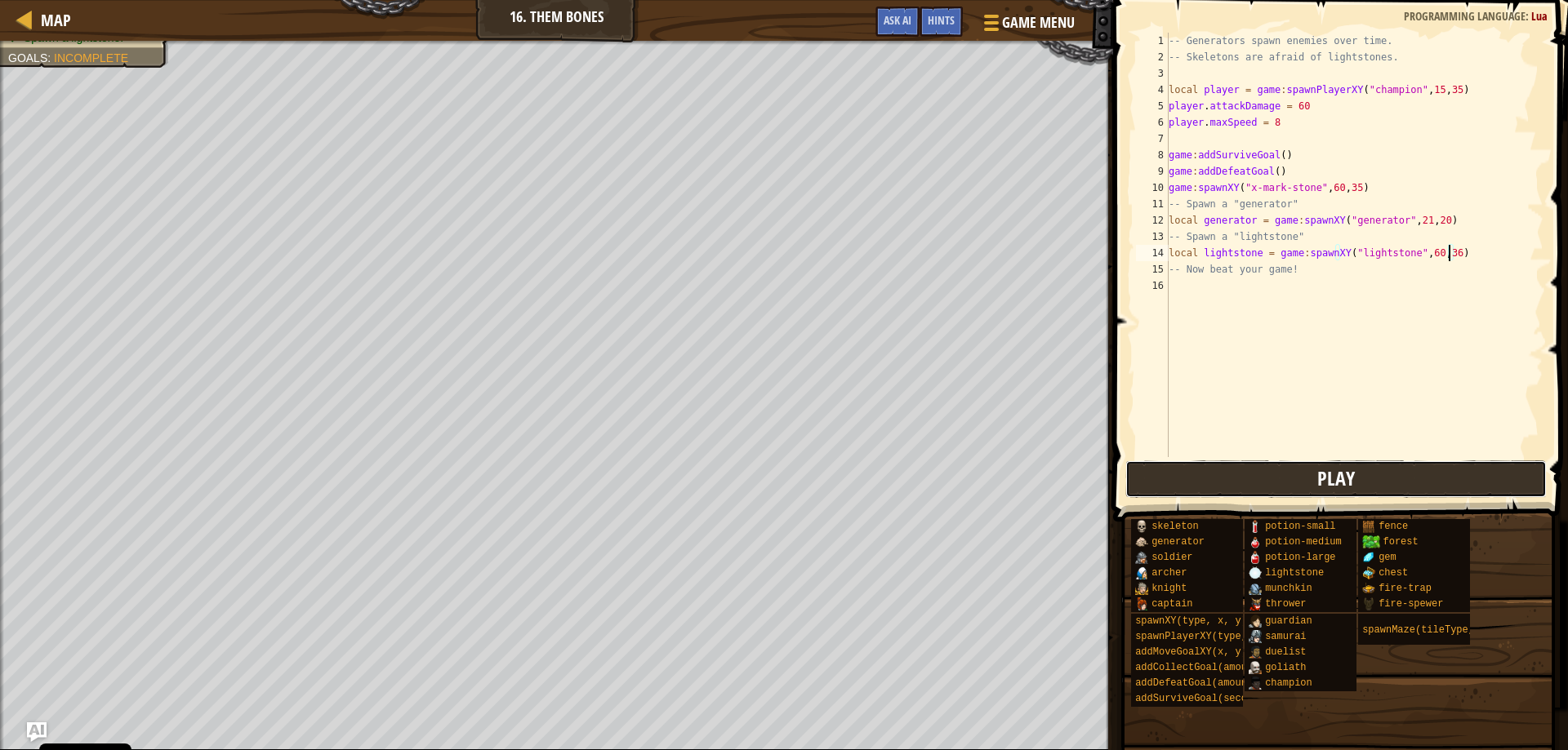
click at [1329, 466] on span "Play" at bounding box center [1336, 479] width 38 height 26
click at [1269, 172] on div "-- Generators spawn enemies over time. -- Skeletons are afraid of lightstones. …" at bounding box center [1354, 262] width 378 height 457
type textarea "game:addDefeatGoal(1)"
click at [1335, 471] on span "Play" at bounding box center [1336, 479] width 38 height 26
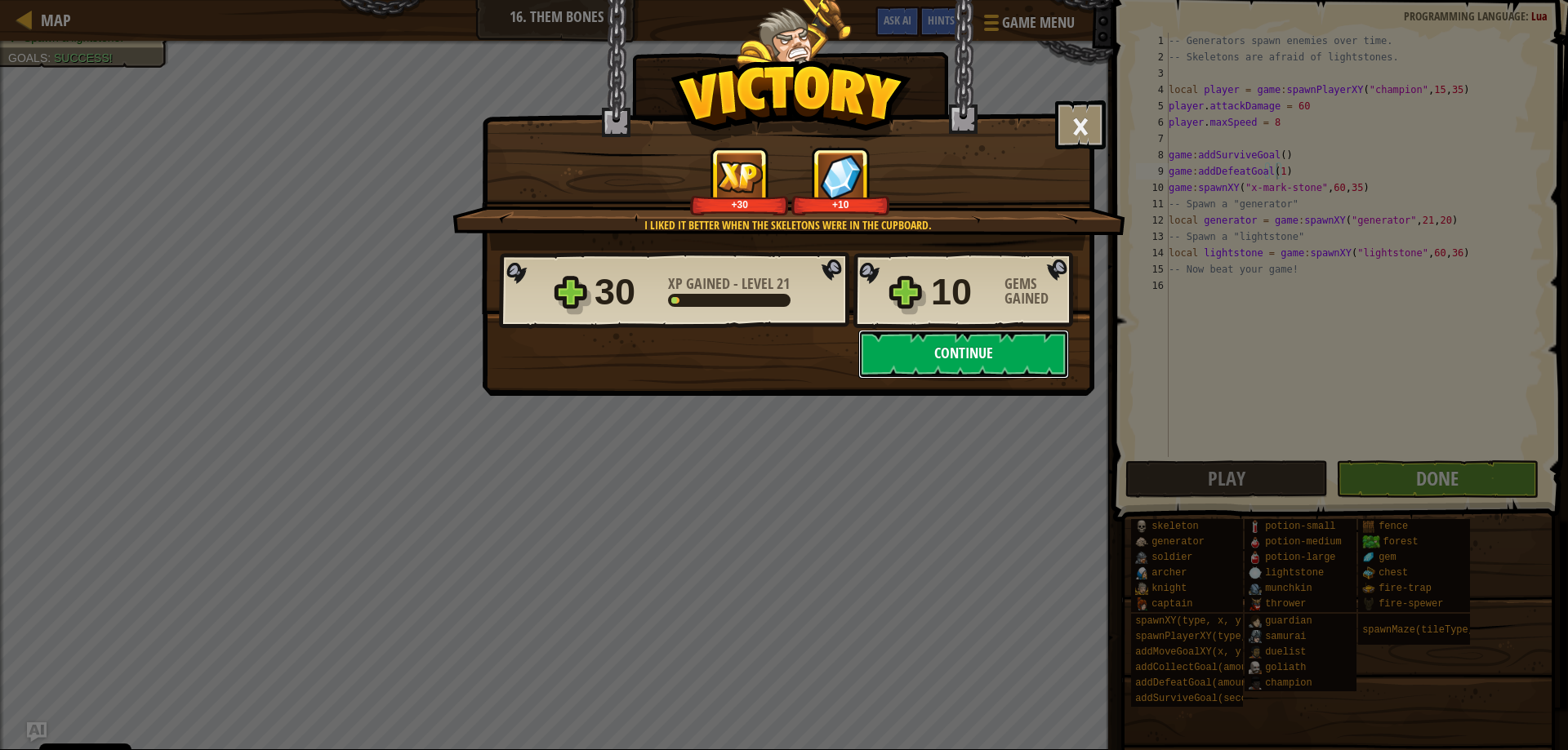
click at [1033, 351] on button "Continue" at bounding box center [963, 354] width 210 height 49
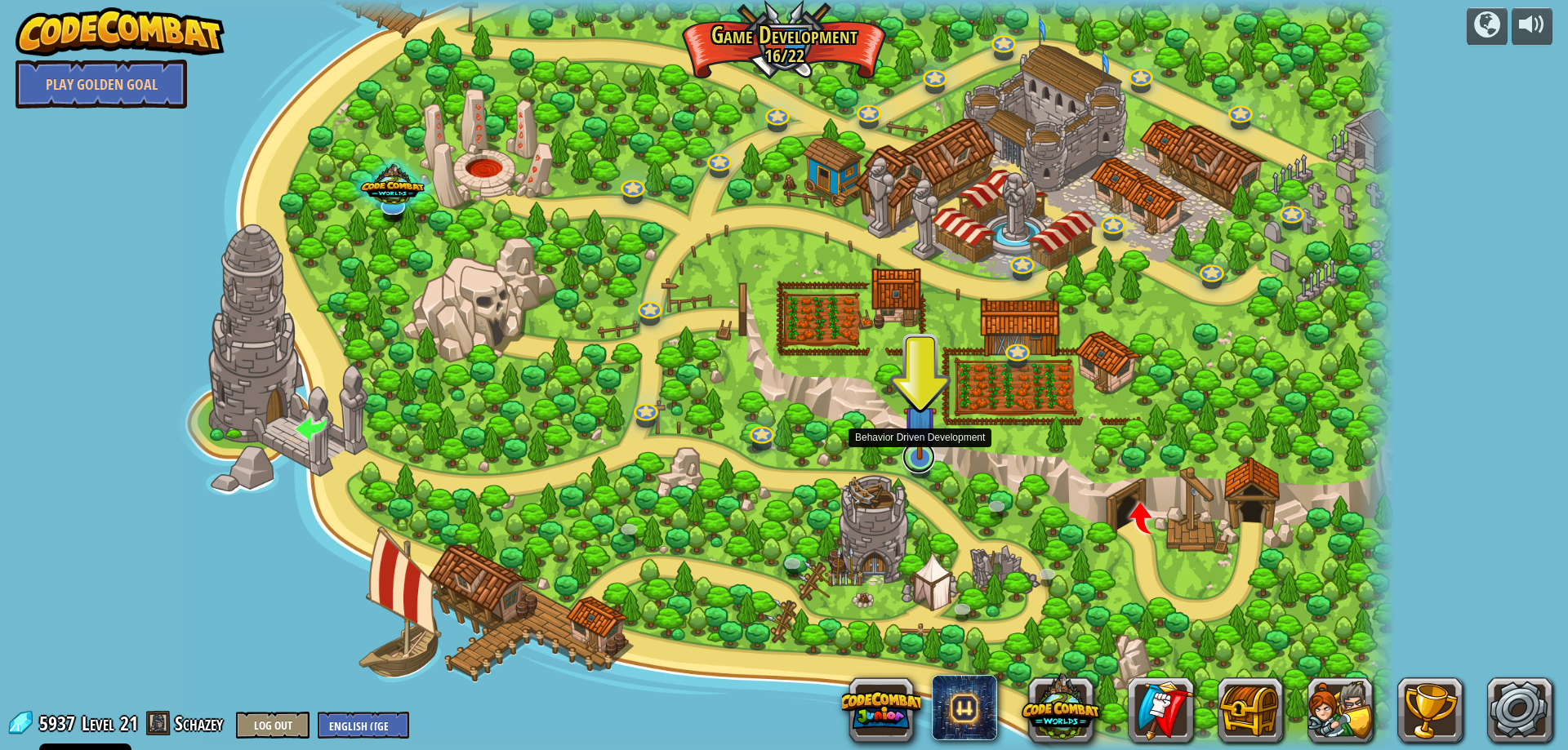
click at [920, 470] on link at bounding box center [919, 457] width 33 height 33
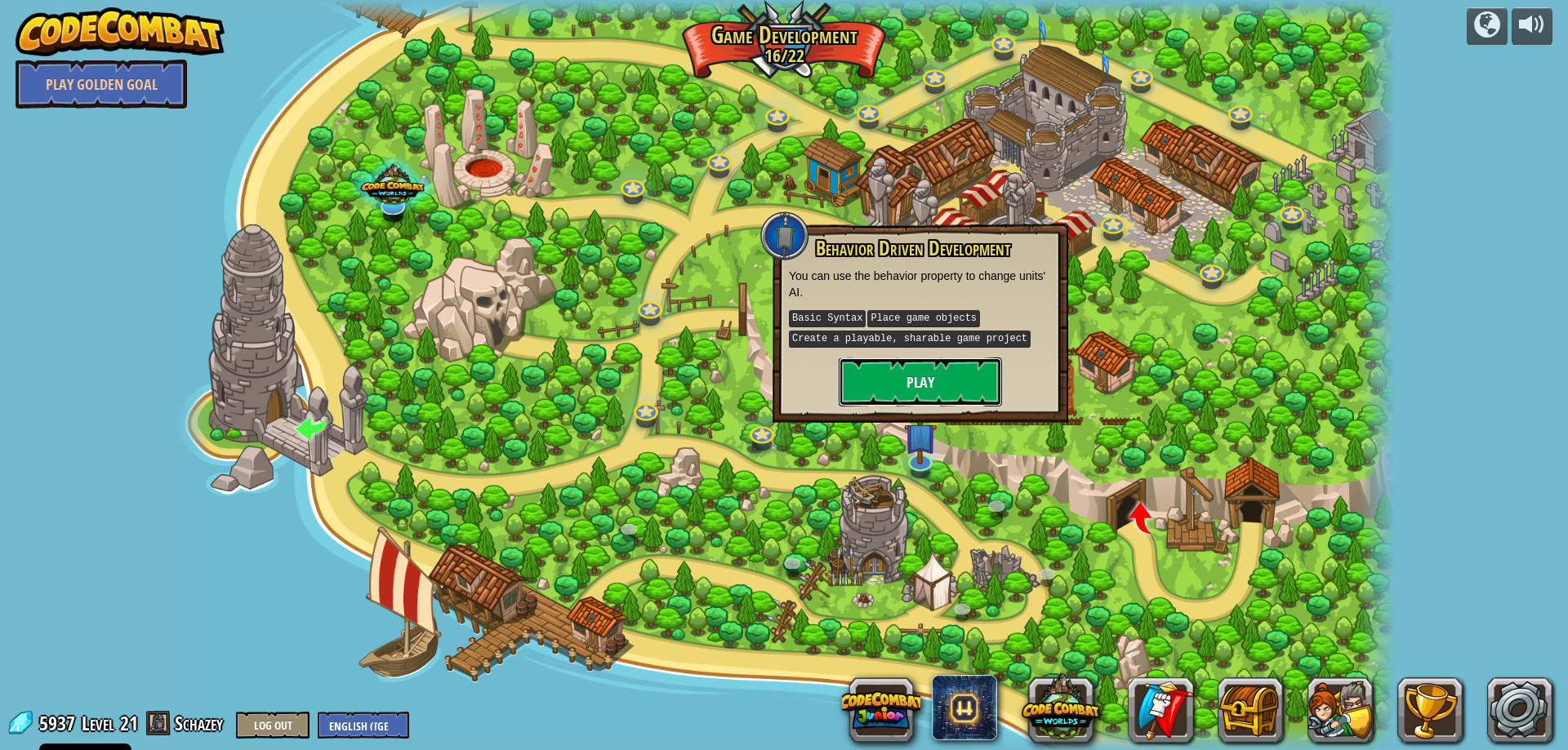
click at [925, 387] on button "Play" at bounding box center [920, 381] width 163 height 49
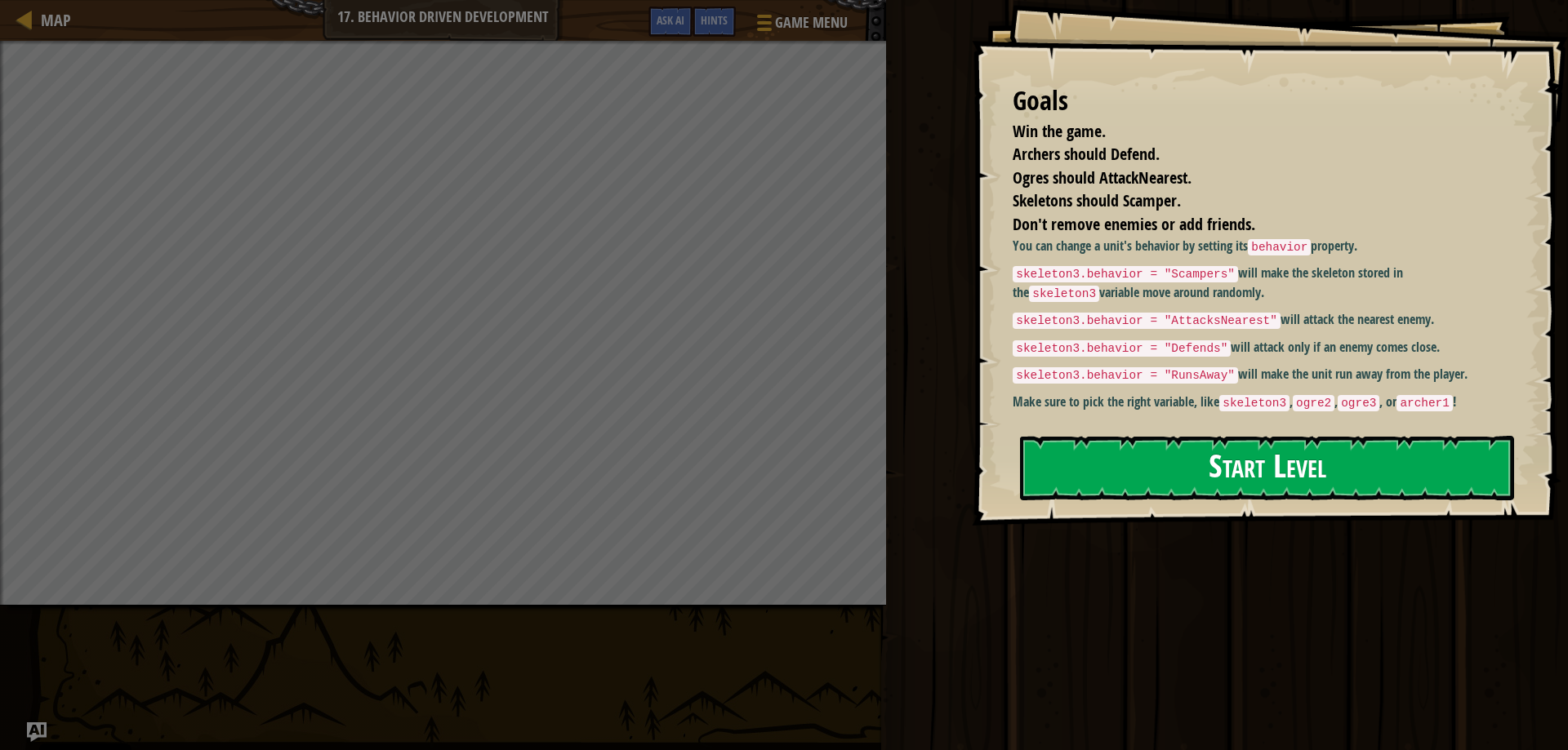
click at [1164, 468] on button "Start Level" at bounding box center [1267, 468] width 494 height 64
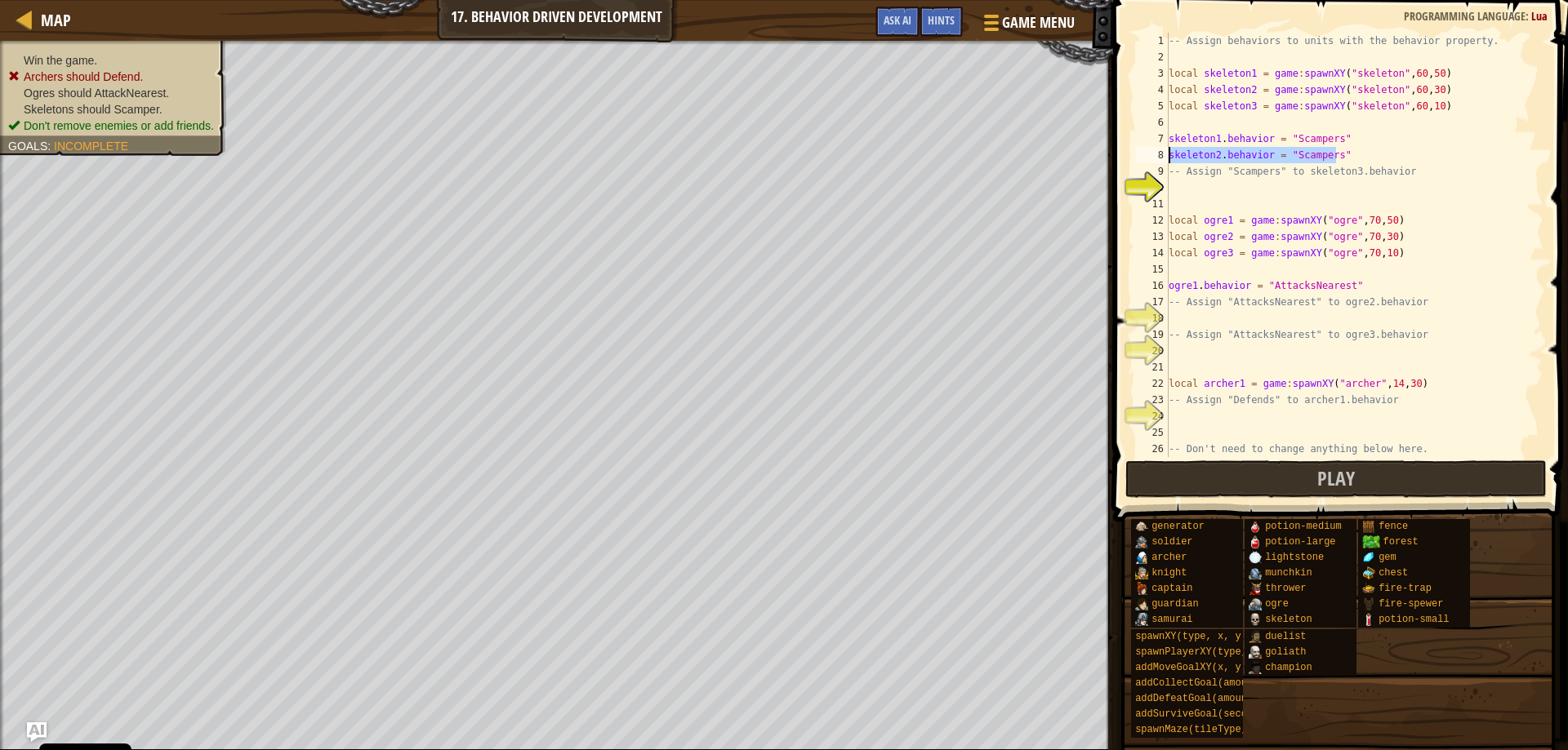
drag, startPoint x: 1336, startPoint y: 157, endPoint x: 1126, endPoint y: 151, distance: 210.1
click at [1126, 151] on div "1 2 3 4 5 6 7 8 9 10 11 12 13 14 15 16 17 18 19 20 21 22 23 24 25 26 27 -- Assi…" at bounding box center [1338, 293] width 460 height 570
type textarea "skeleton2.behavior = "Scampers""
click at [1196, 194] on div "-- Assign behaviors to units with the behavior property. local skeleton1 = game…" at bounding box center [1348, 262] width 366 height 457
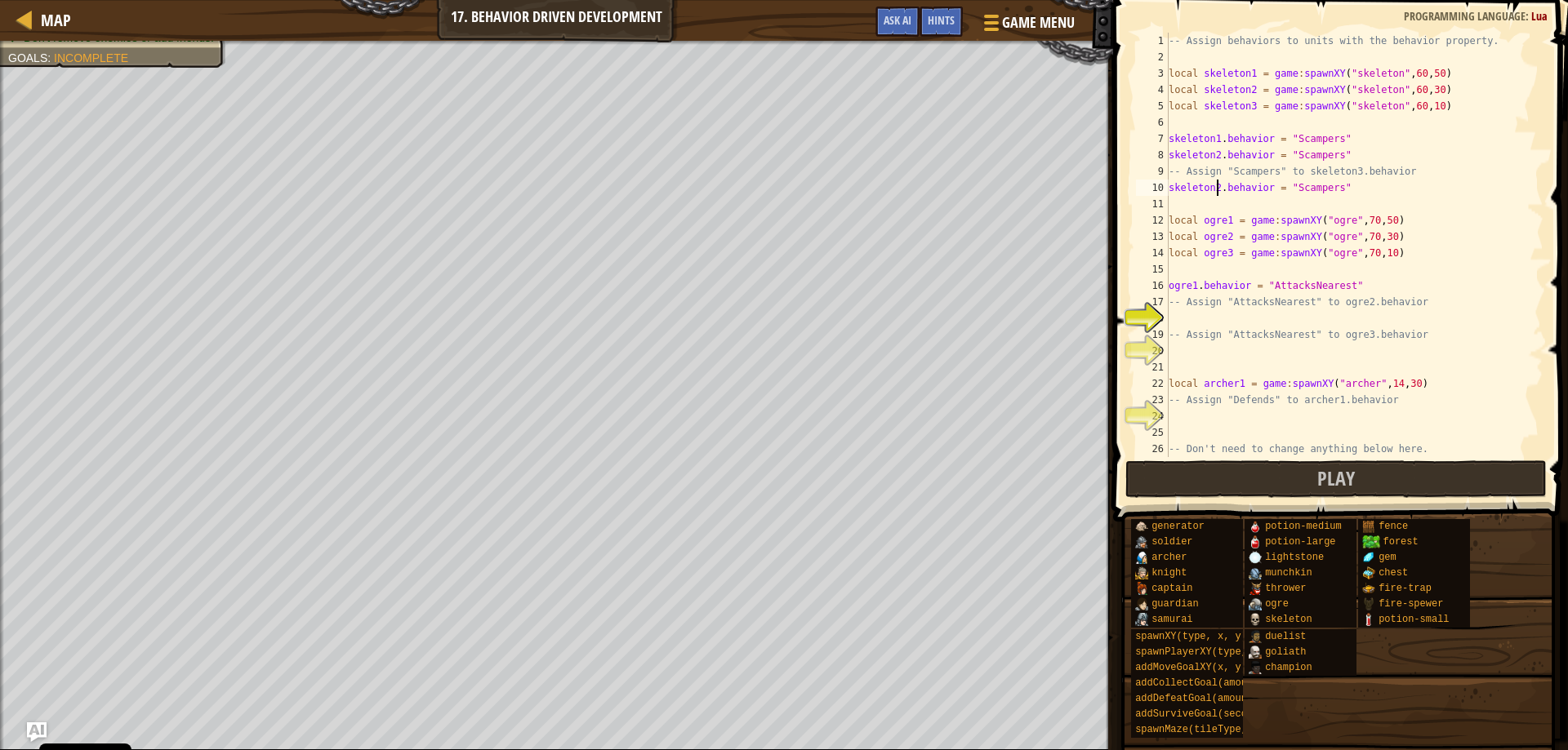
click at [1217, 185] on div "-- Assign behaviors to units with the behavior property. local skeleton1 = game…" at bounding box center [1348, 262] width 366 height 457
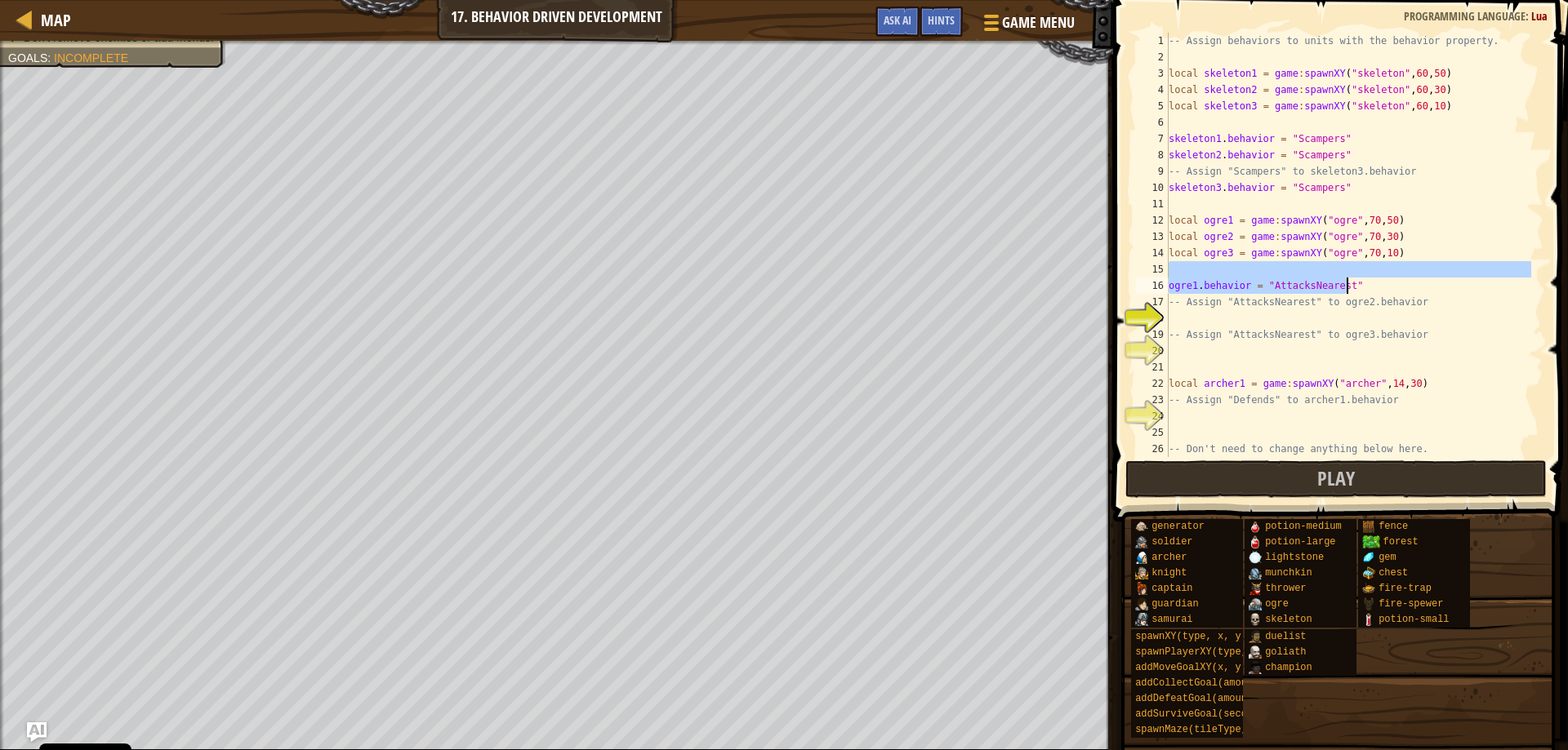
drag, startPoint x: 1358, startPoint y: 276, endPoint x: 1377, endPoint y: 290, distance: 23.6
click at [1380, 291] on div "-- Assign behaviors to units with the behavior property. local skeleton1 = game…" at bounding box center [1348, 262] width 366 height 457
type textarea "ogre1.behavior = "AttacksNearest""
click at [1241, 318] on div "-- Assign behaviors to units with the behavior property. local skeleton1 = game…" at bounding box center [1348, 262] width 366 height 457
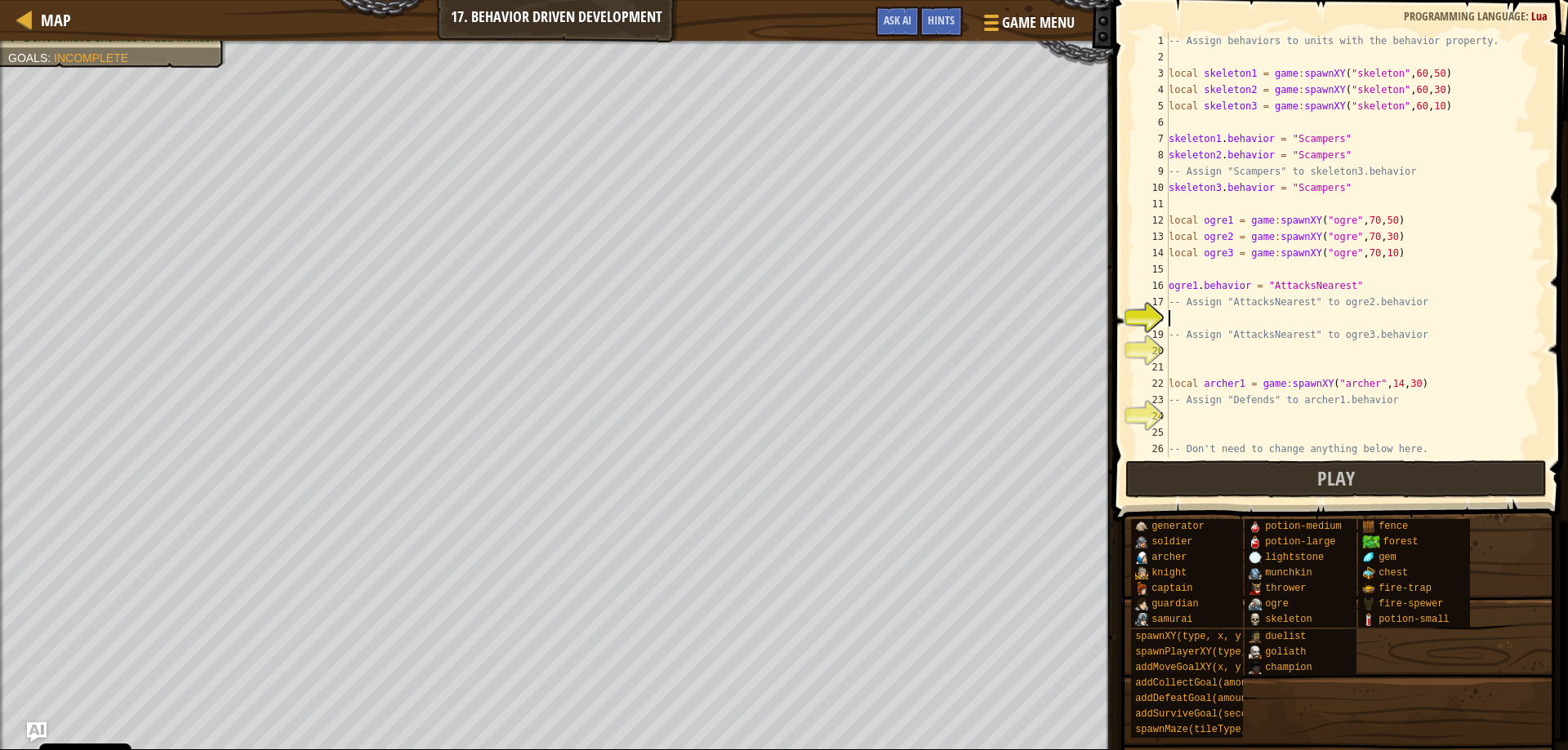
scroll to position [7, 0]
paste textarea "ogre1.behavior = "AttacksNearest""
type textarea "ogre1.behavior = "AttacksNearest""
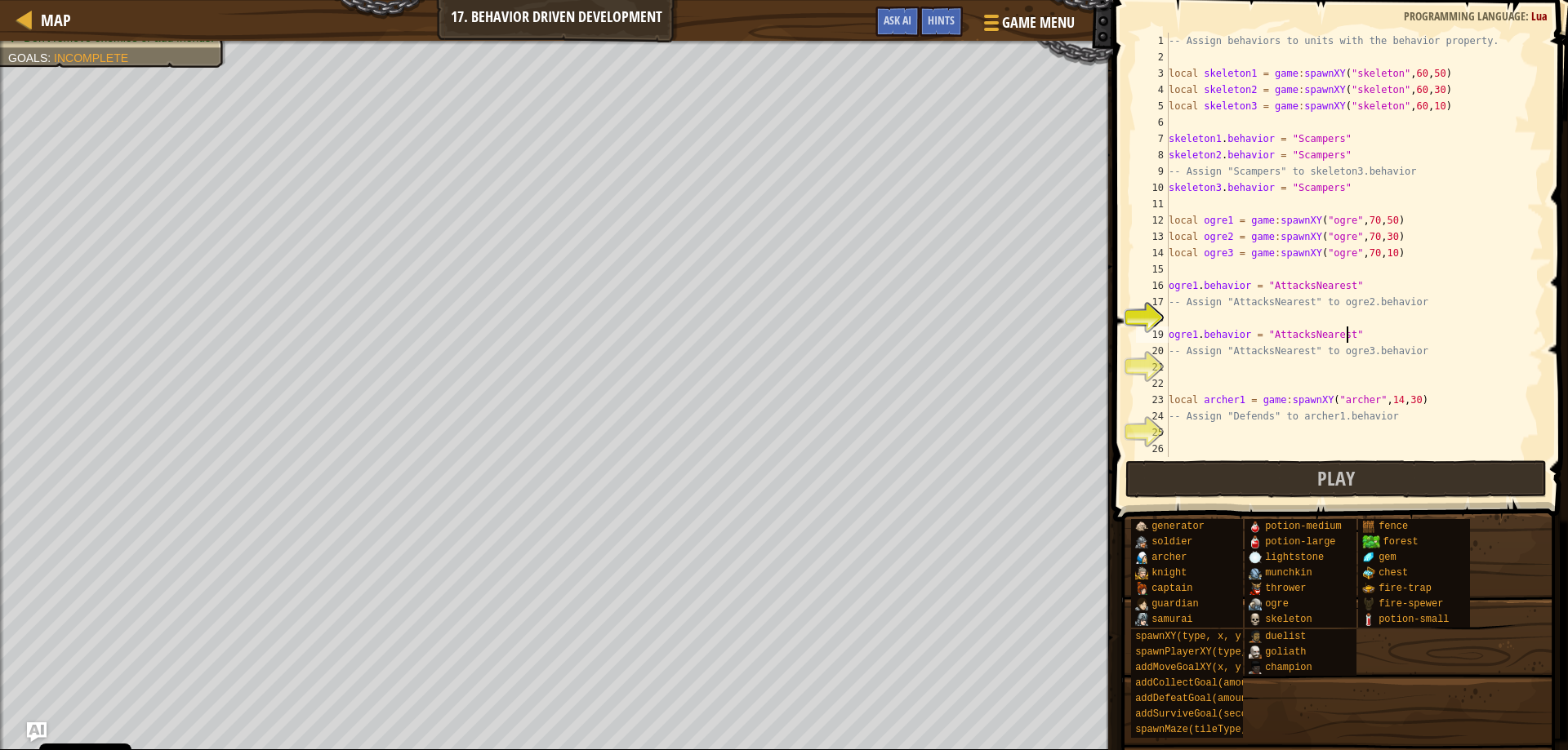
click at [1186, 374] on div "-- Assign behaviors to units with the behavior property. local skeleton1 = game…" at bounding box center [1348, 262] width 366 height 457
paste textarea "ogre1.behavior = "AttacksNearest""
click at [1196, 386] on div "-- Assign behaviors to units with the behavior property. local skeleton1 = game…" at bounding box center [1348, 262] width 366 height 457
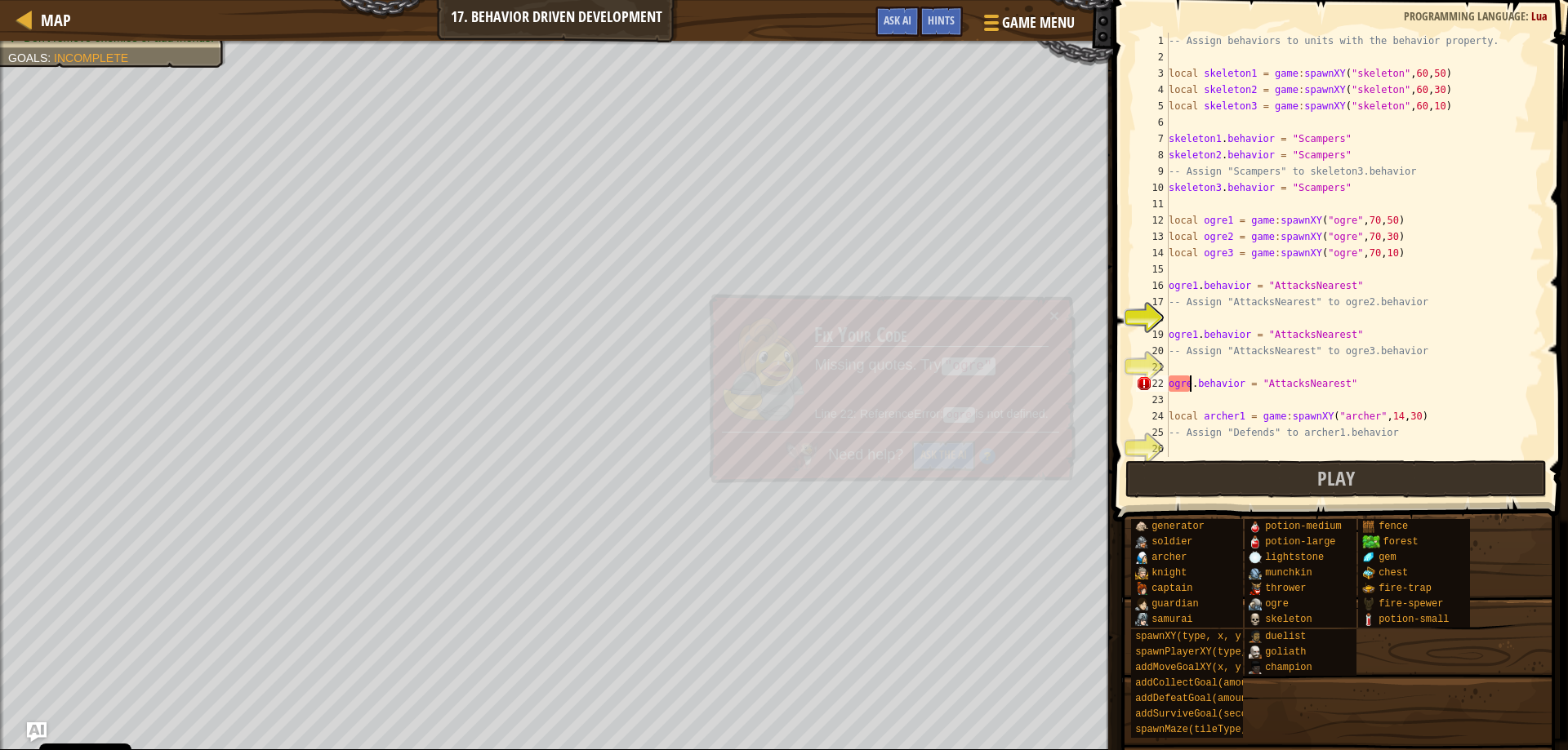
scroll to position [7, 2]
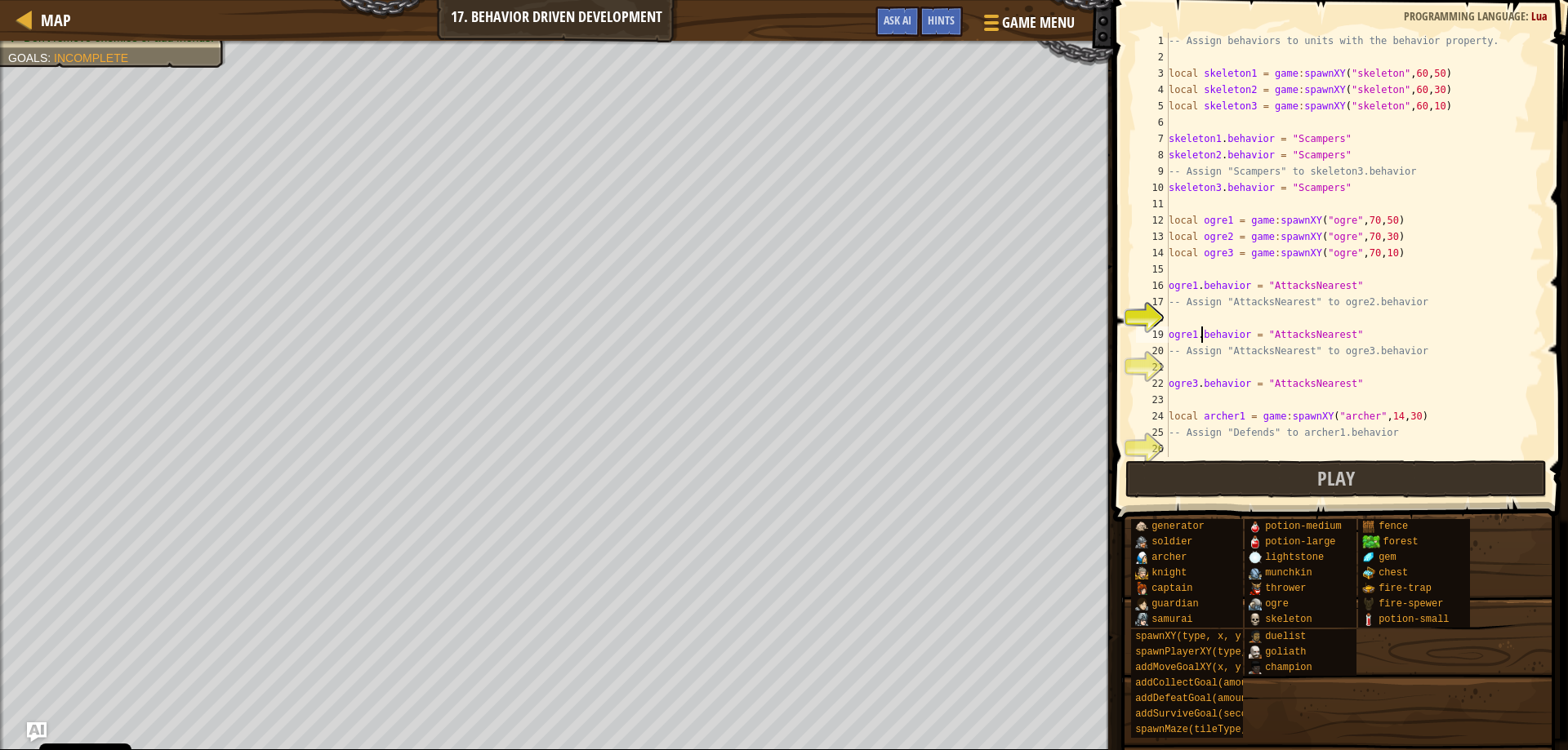
click at [1199, 335] on div "-- Assign behaviors to units with the behavior property. local skeleton1 = game…" at bounding box center [1348, 262] width 366 height 457
click at [1195, 336] on div "-- Assign behaviors to units with the behavior property. local skeleton1 = game…" at bounding box center [1348, 262] width 366 height 457
type textarea "ogre2.behavior = "AttacksNearest""
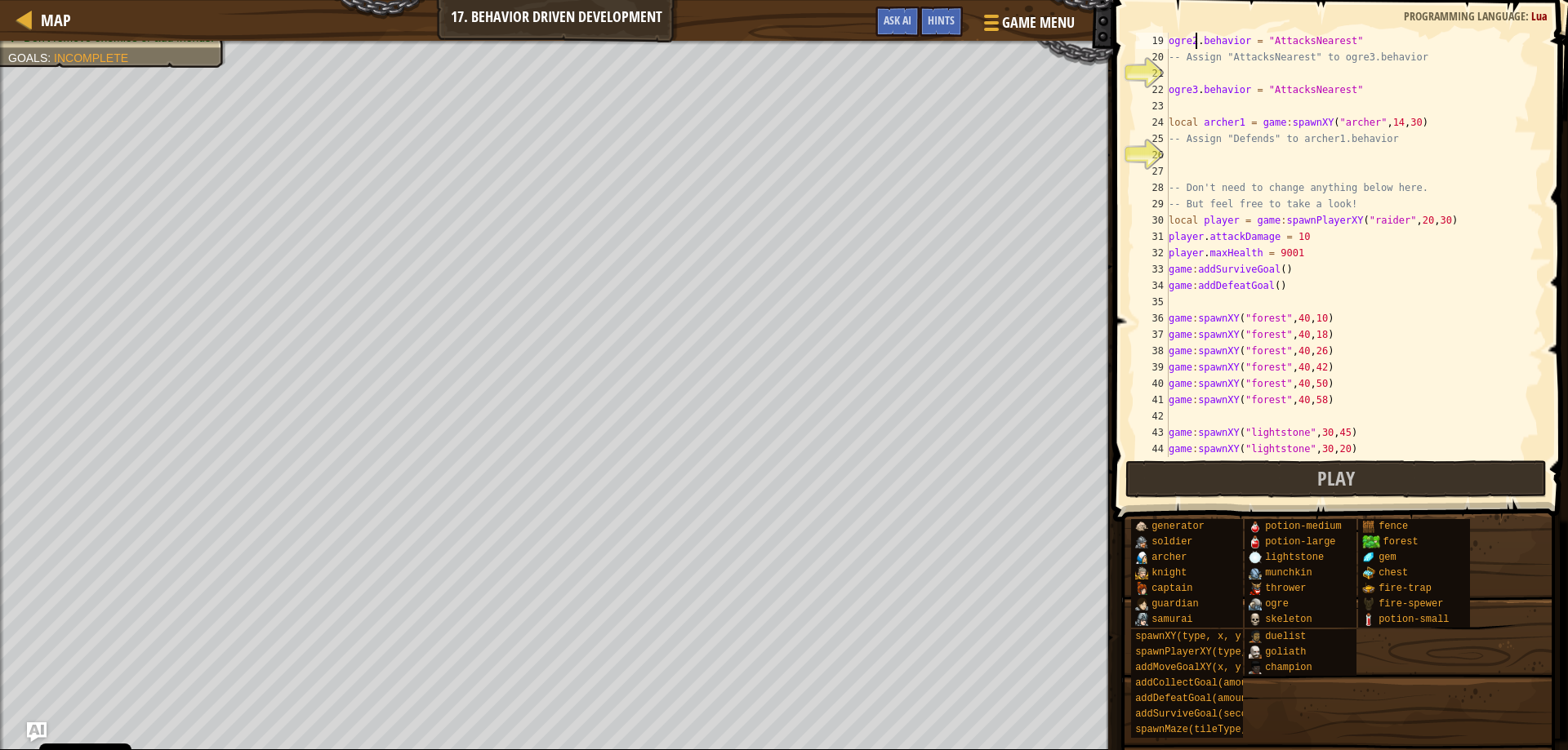
scroll to position [294, 0]
click at [1177, 153] on div "ogre2 . behavior = "AttacksNearest" -- Assign "AttacksNearest" to ogre3.behavio…" at bounding box center [1348, 262] width 366 height 457
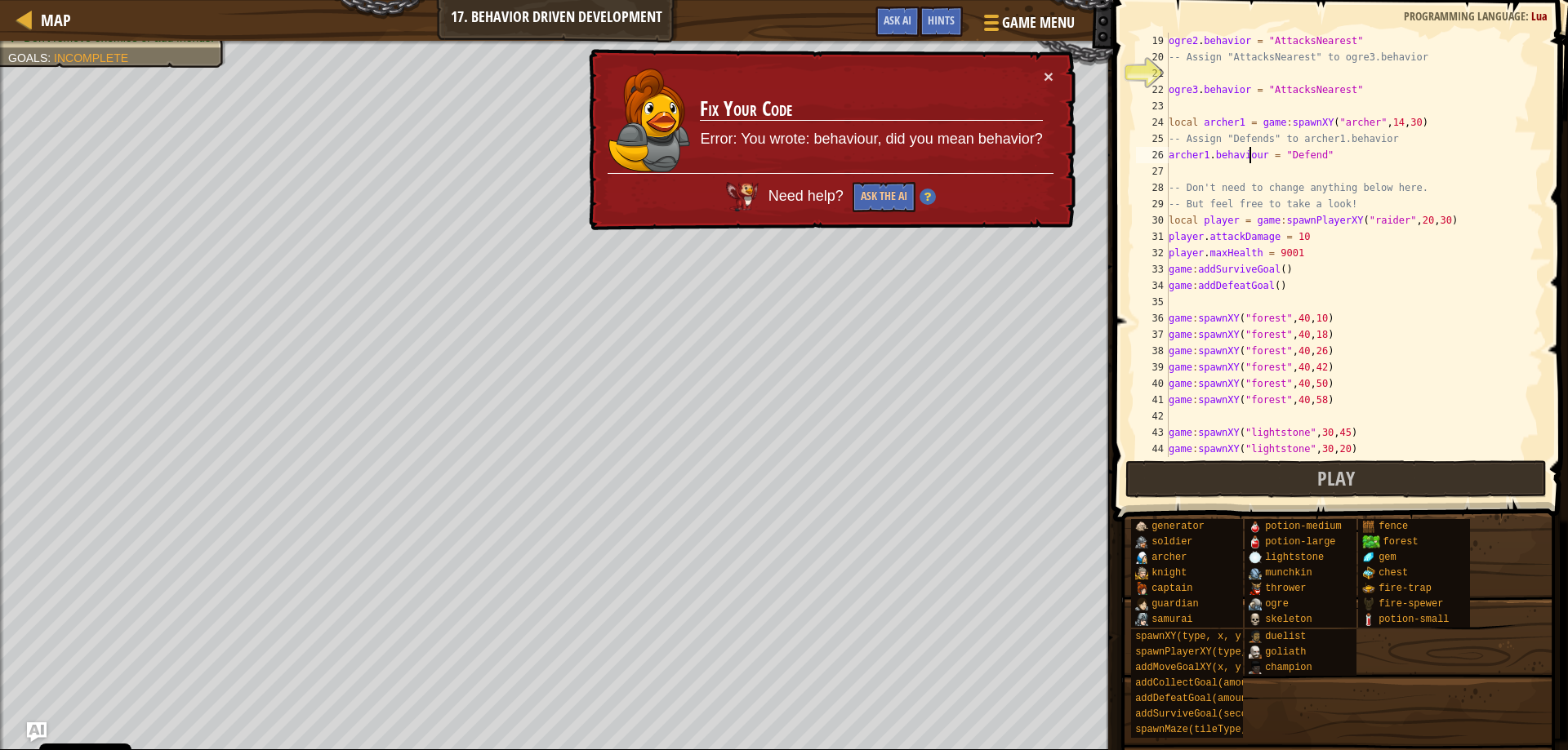
click at [1251, 150] on div "ogre2 . behavior = "AttacksNearest" -- Assign "AttacksNearest" to ogre3.behavio…" at bounding box center [1348, 262] width 366 height 457
click at [1254, 155] on div "ogre2 . behavior = "AttacksNearest" -- Assign "AttacksNearest" to ogre3.behavio…" at bounding box center [1348, 262] width 366 height 457
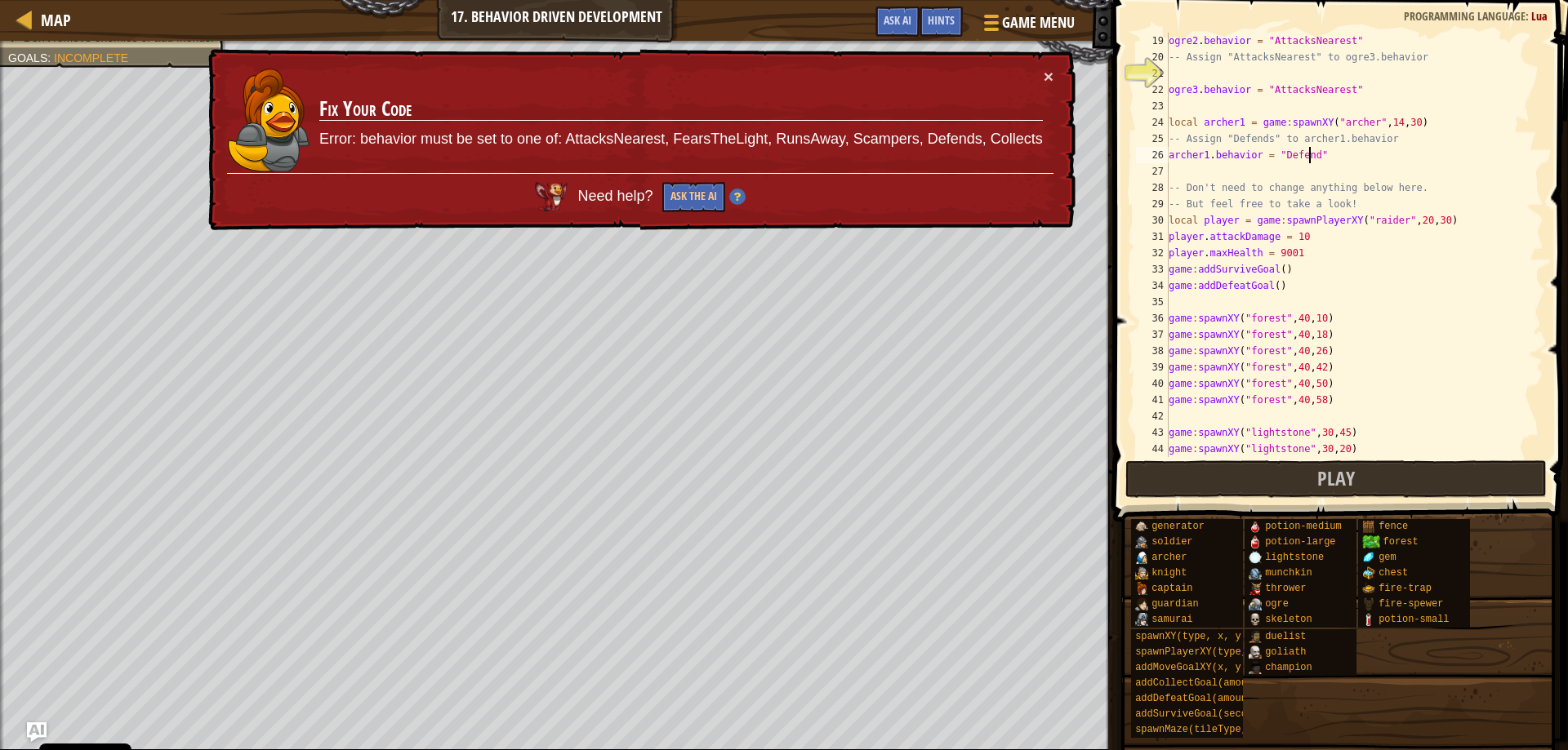
click at [1307, 153] on div "ogre2 . behavior = "AttacksNearest" -- Assign "AttacksNearest" to ogre3.behavio…" at bounding box center [1348, 262] width 366 height 457
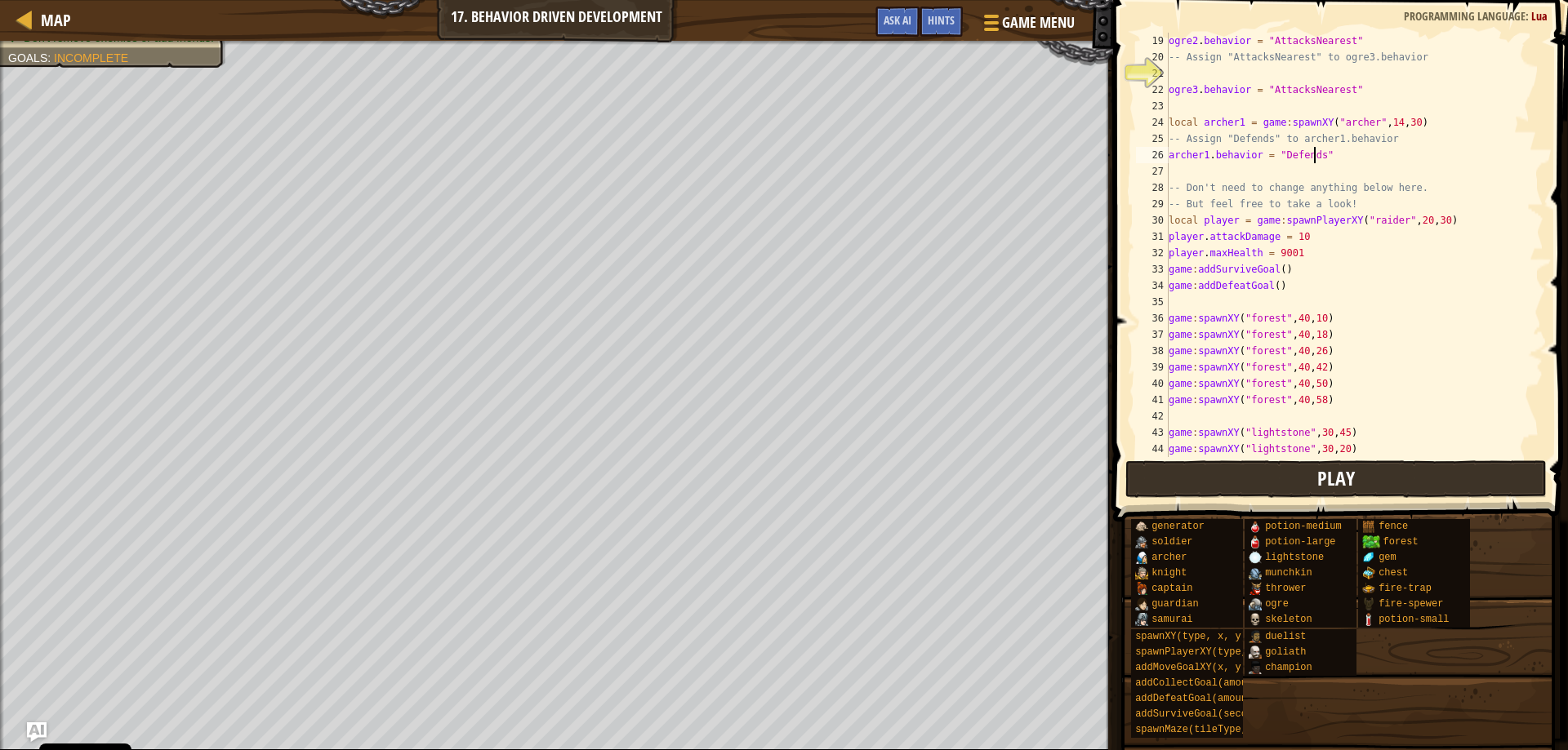
type textarea "archer1.behavior = "Defends""
click at [1183, 493] on button "Play" at bounding box center [1337, 479] width 423 height 38
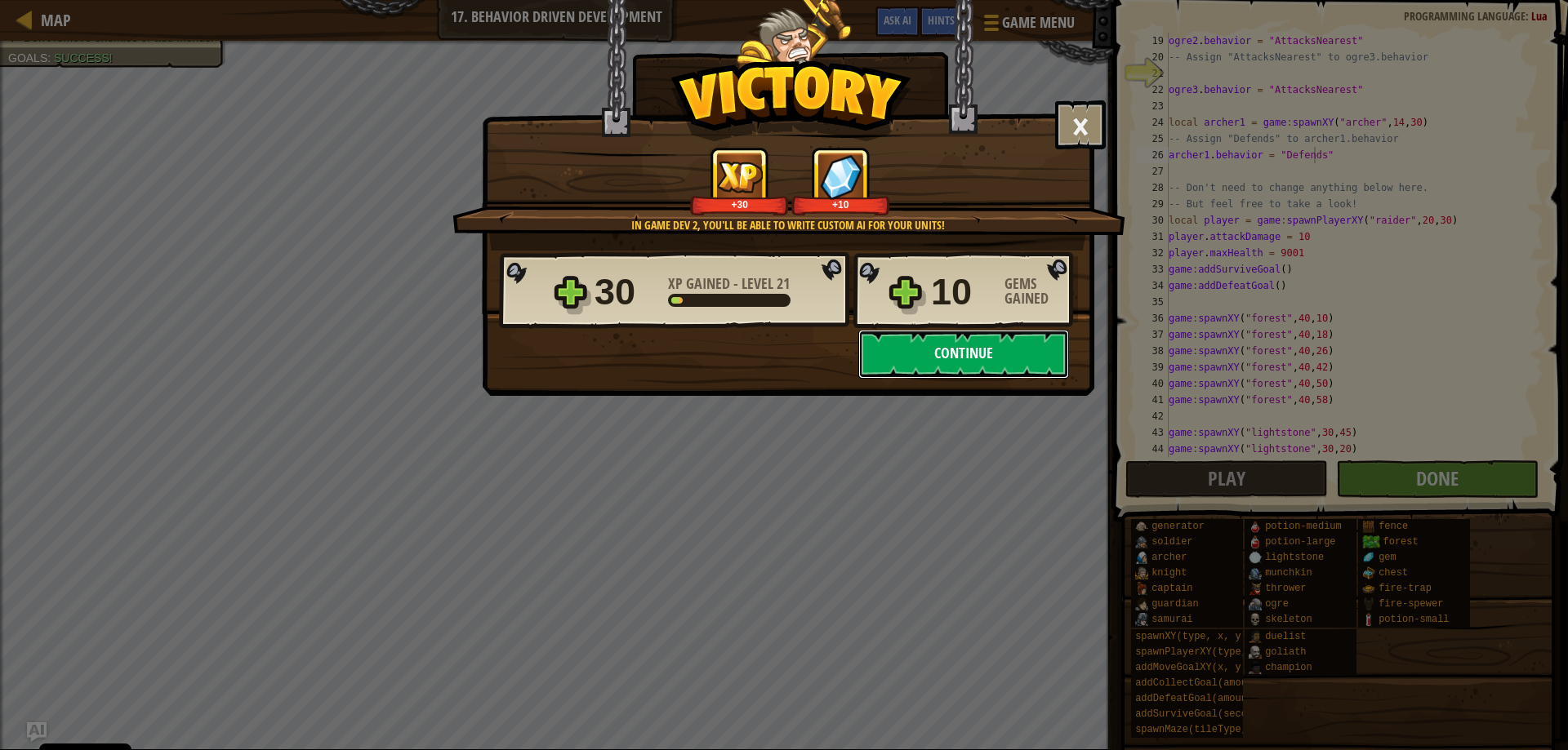
click at [975, 356] on button "Continue" at bounding box center [963, 354] width 210 height 49
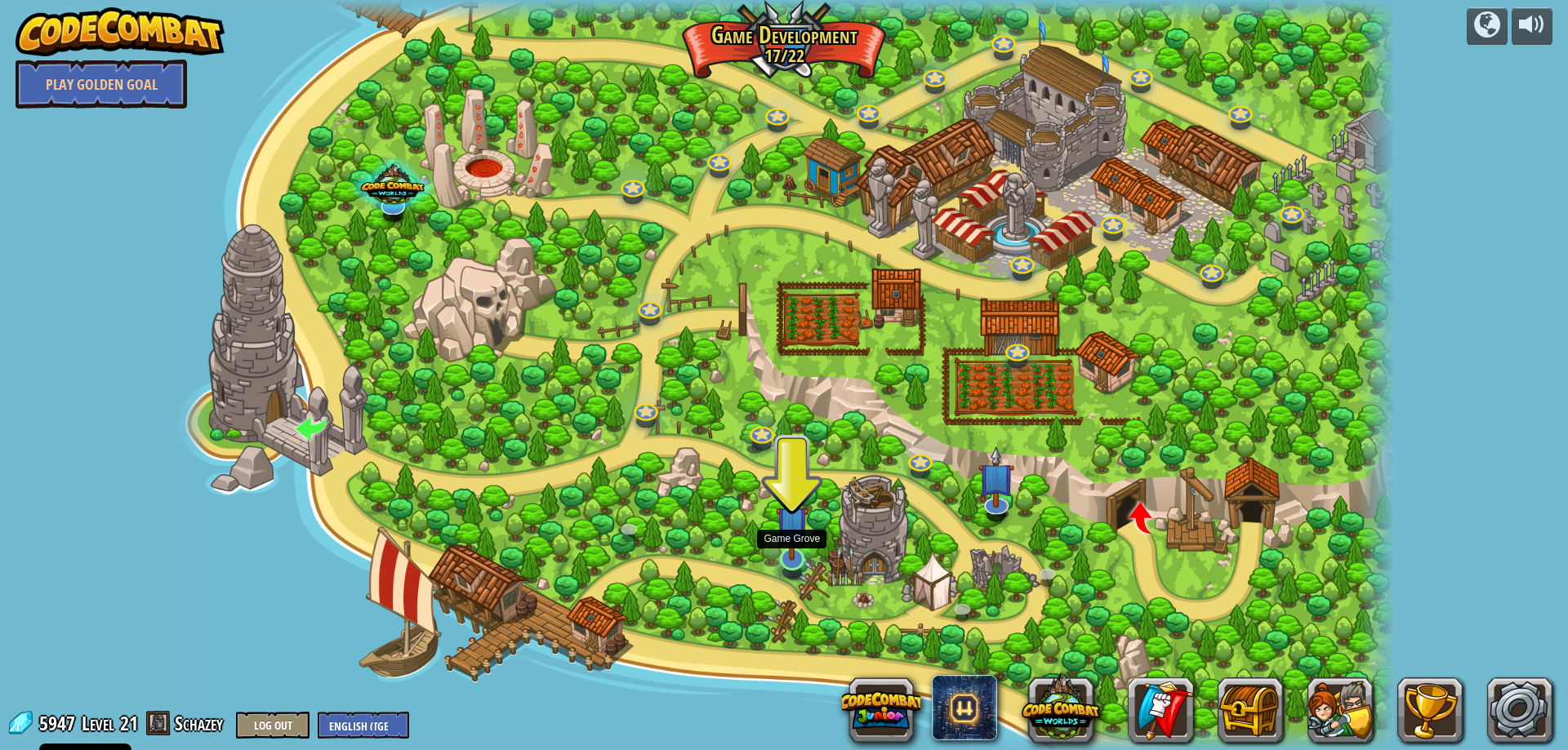
click at [793, 555] on img at bounding box center [792, 523] width 34 height 76
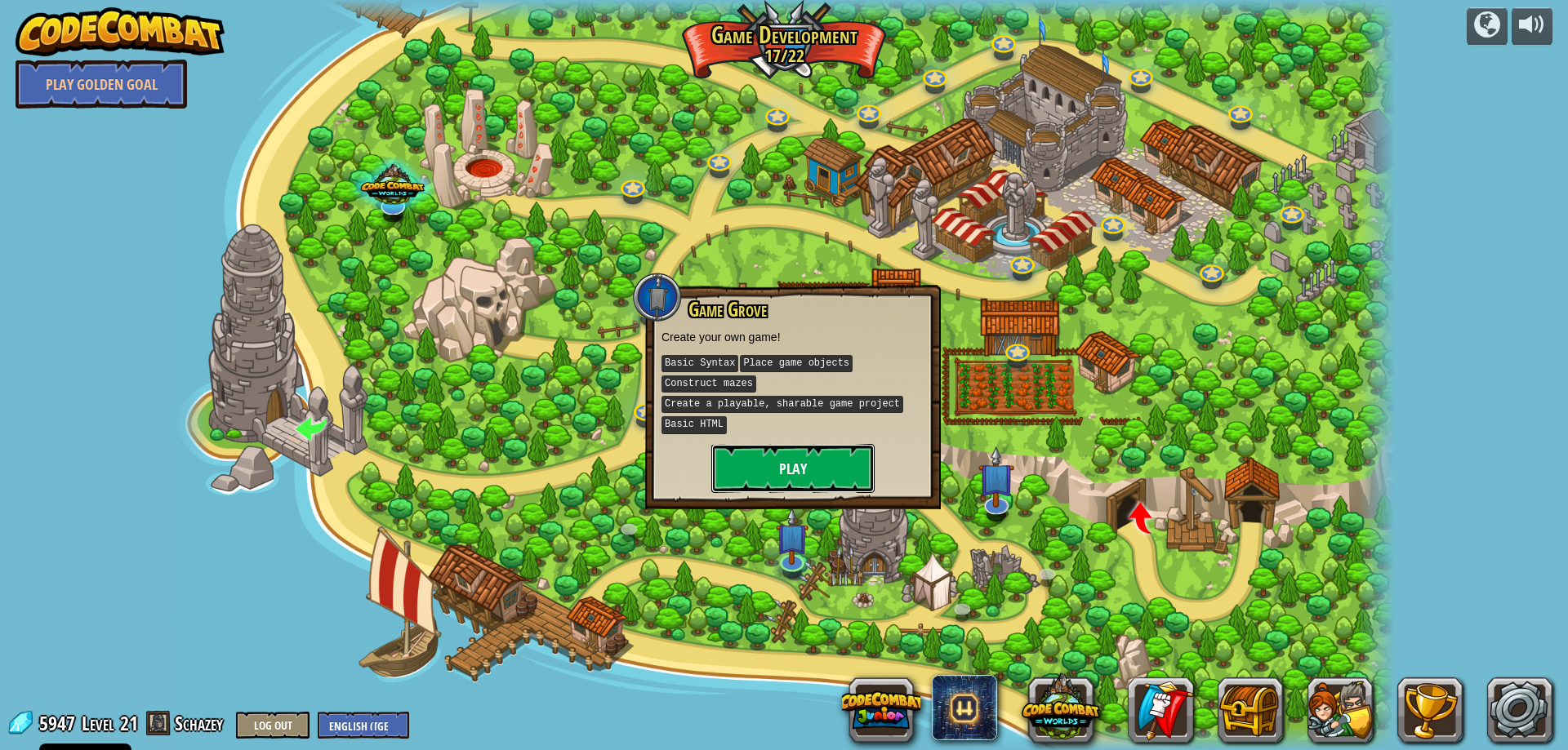
click at [758, 461] on button "Play" at bounding box center [793, 468] width 163 height 49
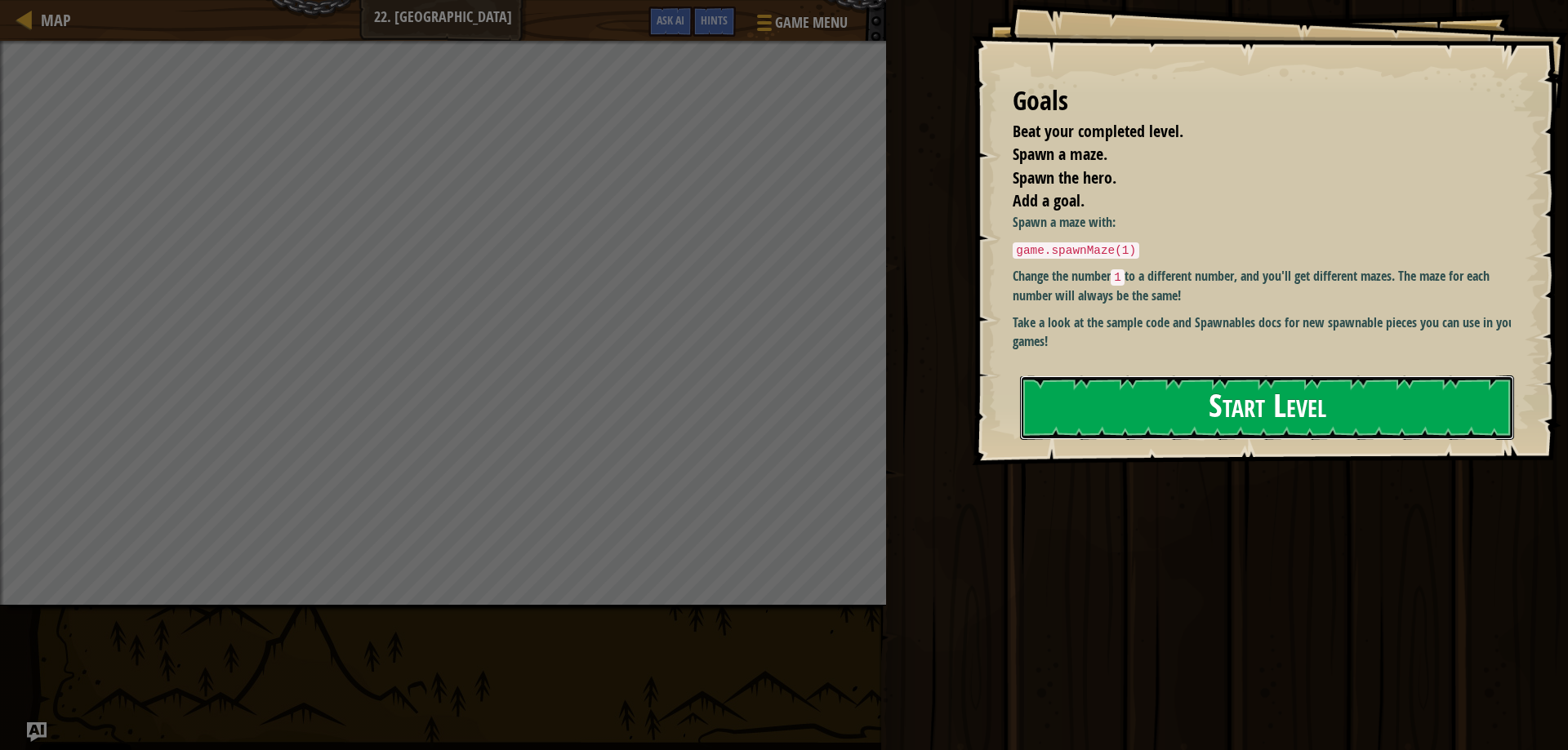
click at [1186, 427] on button "Start Level" at bounding box center [1267, 408] width 494 height 64
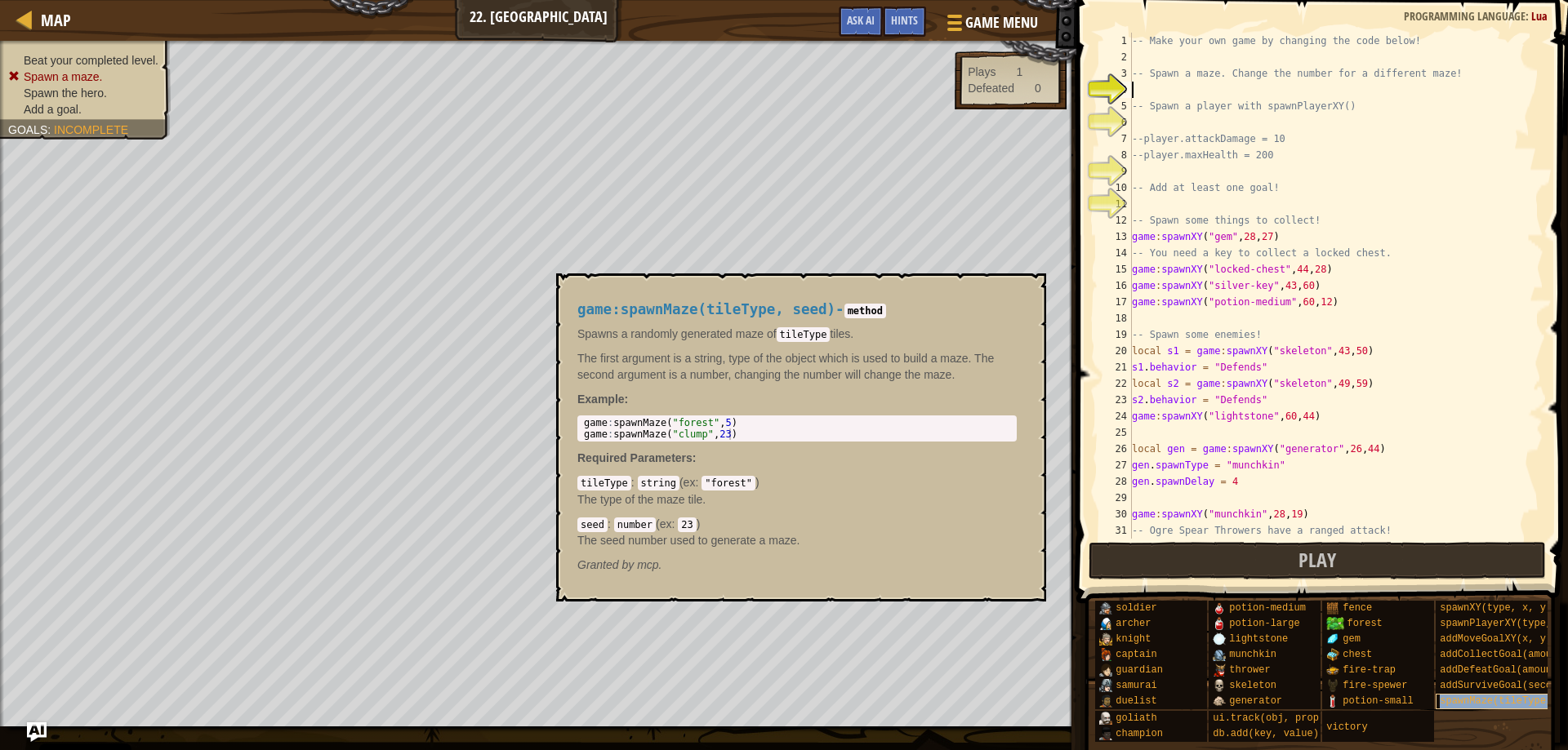
click at [1485, 699] on span "spawnMaze(tileType, seed)" at bounding box center [1514, 701] width 147 height 12
type textarea "game:spawnMaze("forest", 5)"
drag, startPoint x: 584, startPoint y: 420, endPoint x: 810, endPoint y: 421, distance: 226.0
click at [810, 421] on div "game : spawnMaze ( "forest" , 5 ) game : spawnMaze ( "clump" , 23 )" at bounding box center [797, 440] width 432 height 45
click at [1164, 85] on div "-- Make your own game by changing the code below! -- Spawn a maze. Change the n…" at bounding box center [1330, 302] width 403 height 539
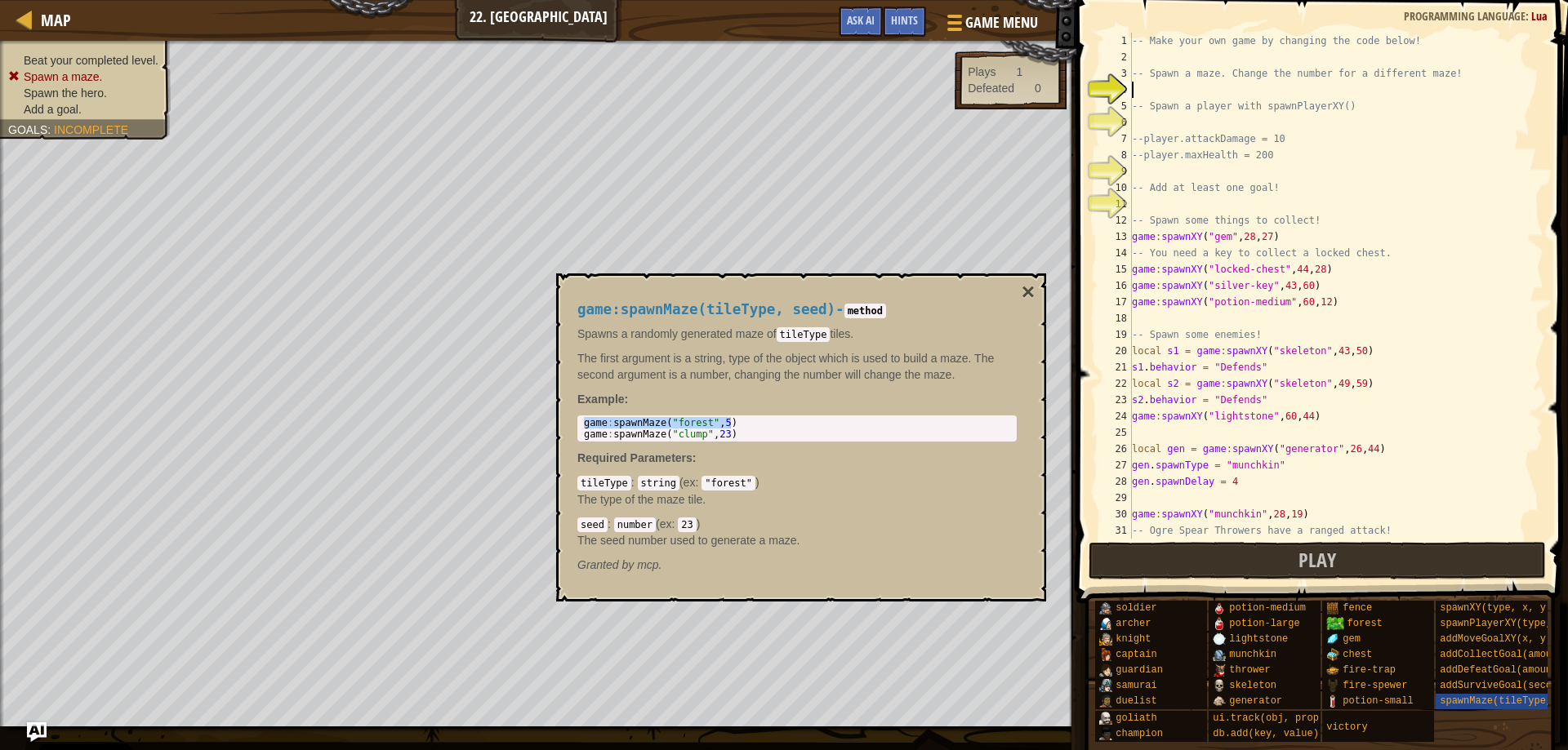
paste textarea "game:spawnMaze("forest", 5)"
type textarea "game:spawnMaze("forest", 5)"
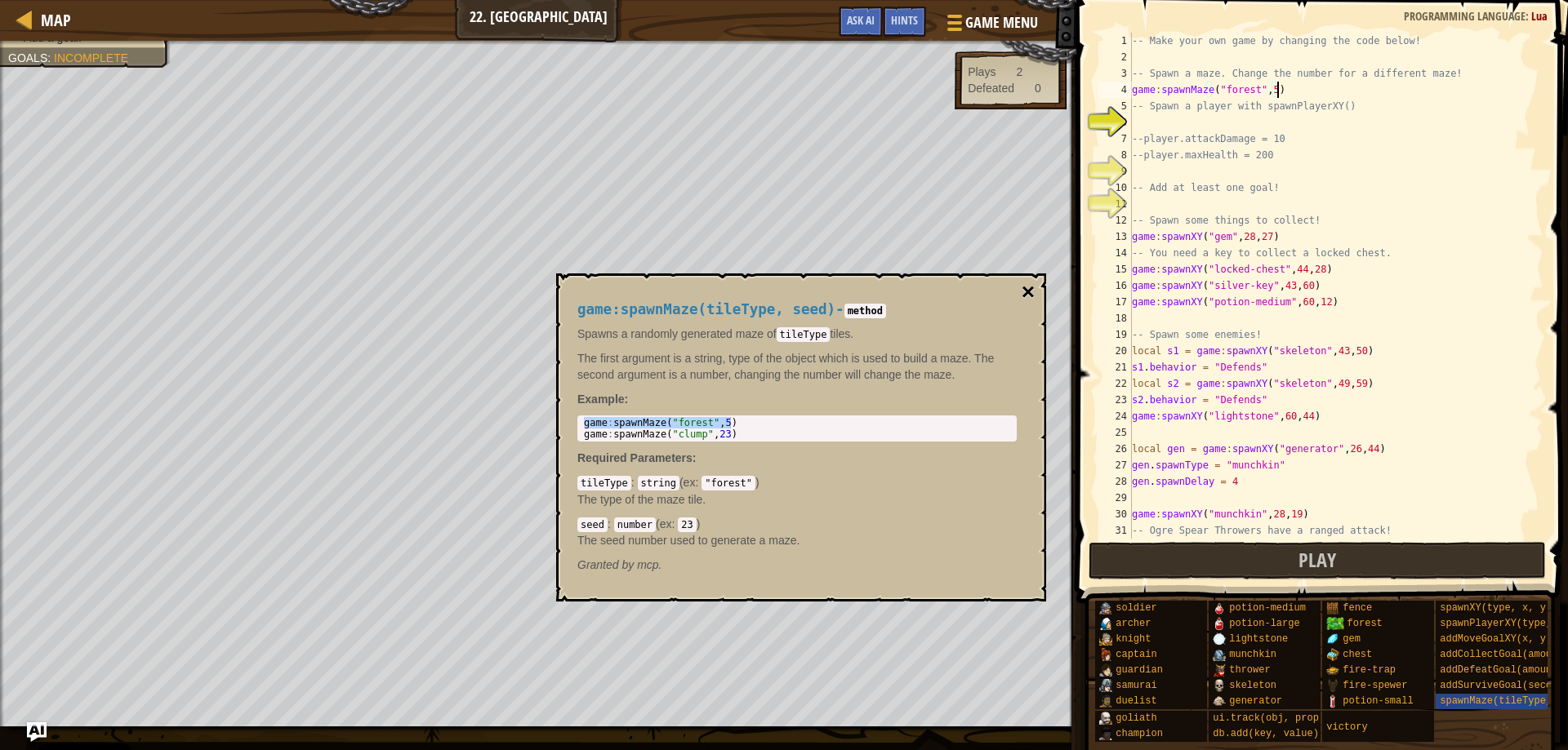
click at [1023, 295] on button "×" at bounding box center [1028, 292] width 13 height 23
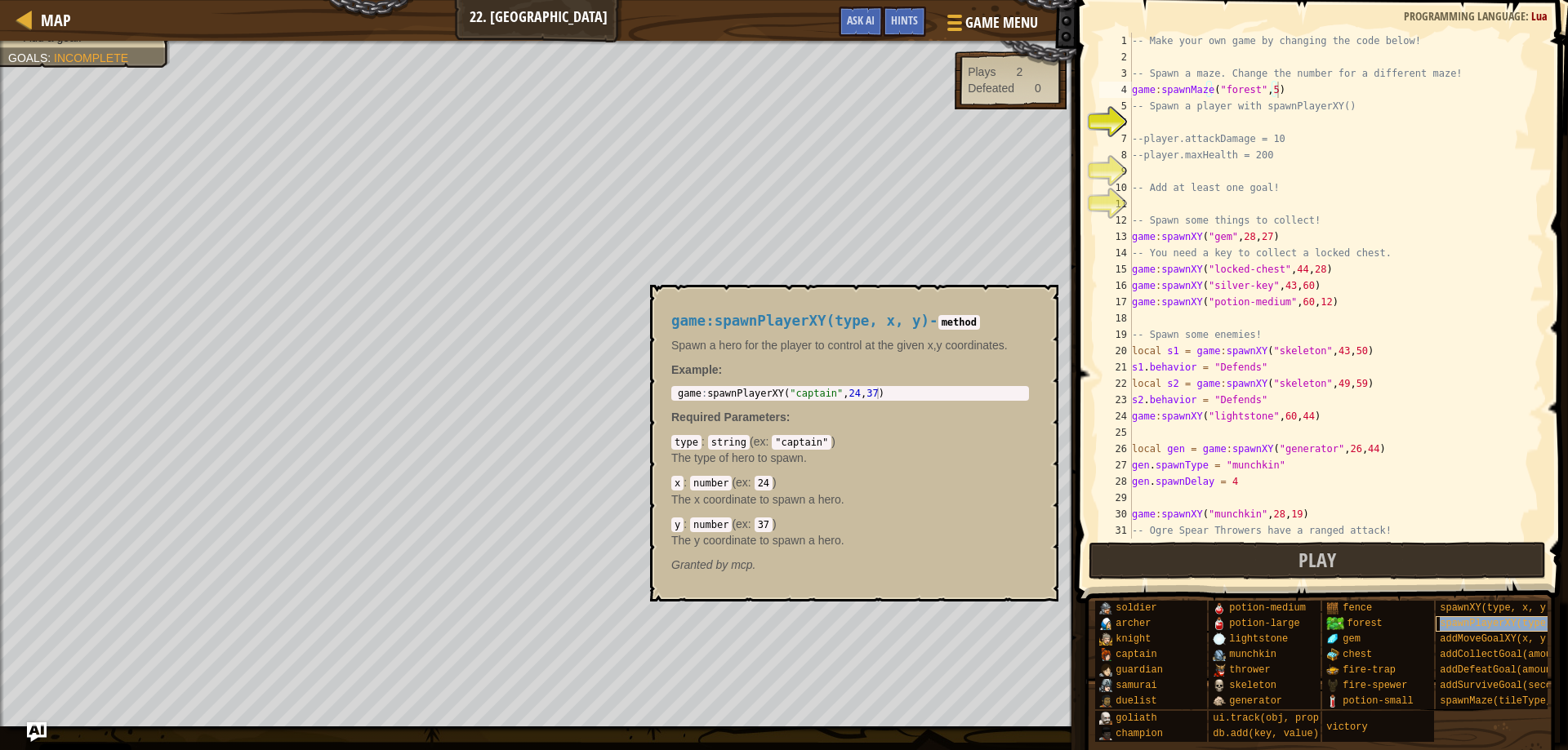
click at [1502, 623] on span "spawnPlayerXY(type, x, y)" at bounding box center [1514, 624] width 147 height 12
type textarea "game:spawnPlayerXY("captain", 24, 37)"
drag, startPoint x: 678, startPoint y: 393, endPoint x: 919, endPoint y: 400, distance: 241.1
click at [919, 400] on div "game:spawnPlayerXY("captain", 24, 37) 1 game : spawnPlayerXY ( "captain" , 24 ,…" at bounding box center [849, 394] width 357 height 15
click at [1163, 118] on div "-- Make your own game by changing the code below! -- Spawn a maze. Change the n…" at bounding box center [1330, 302] width 403 height 539
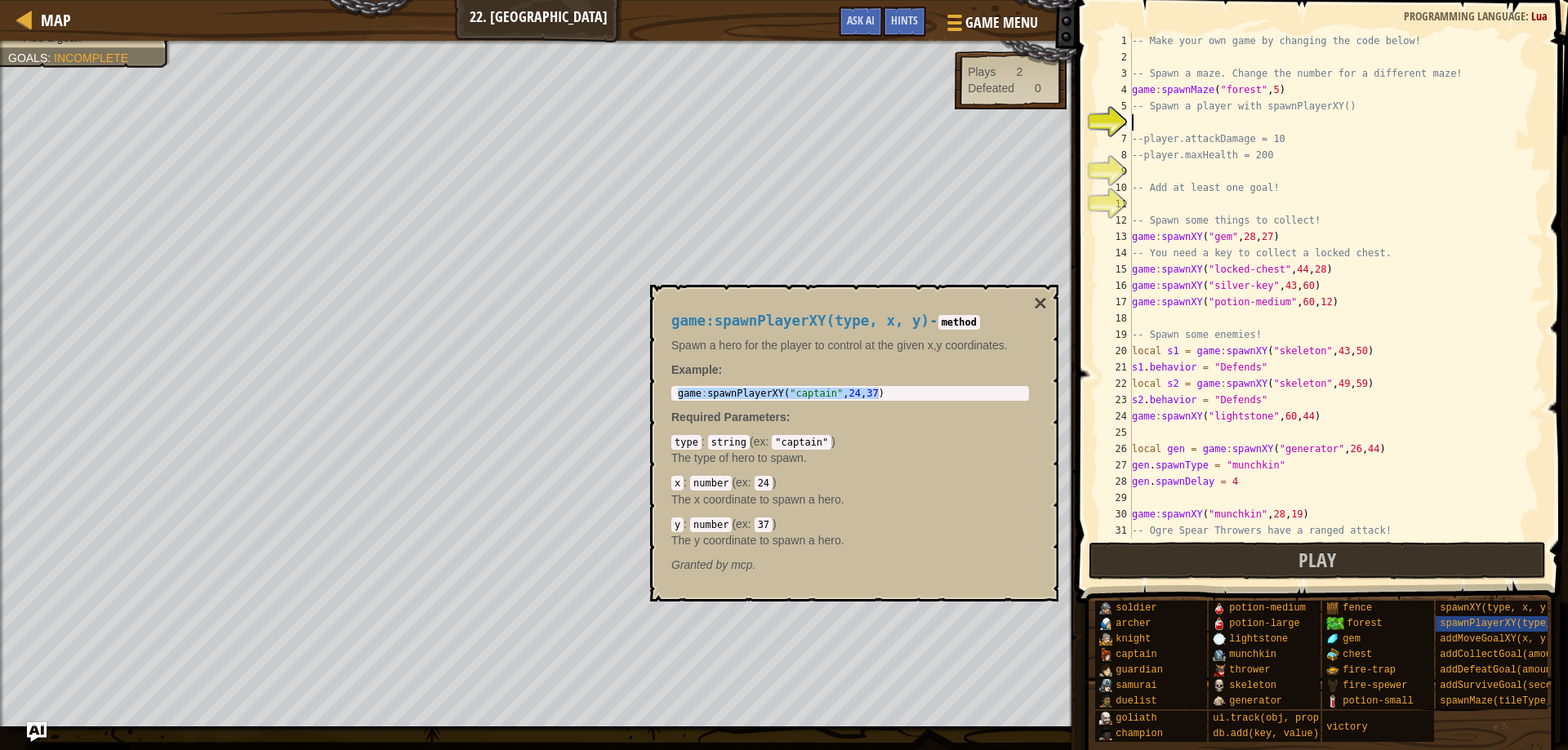
paste textarea "game:spawnPlayerXY("captain", 24, 37)"
click at [1045, 304] on button "×" at bounding box center [1041, 304] width 13 height 23
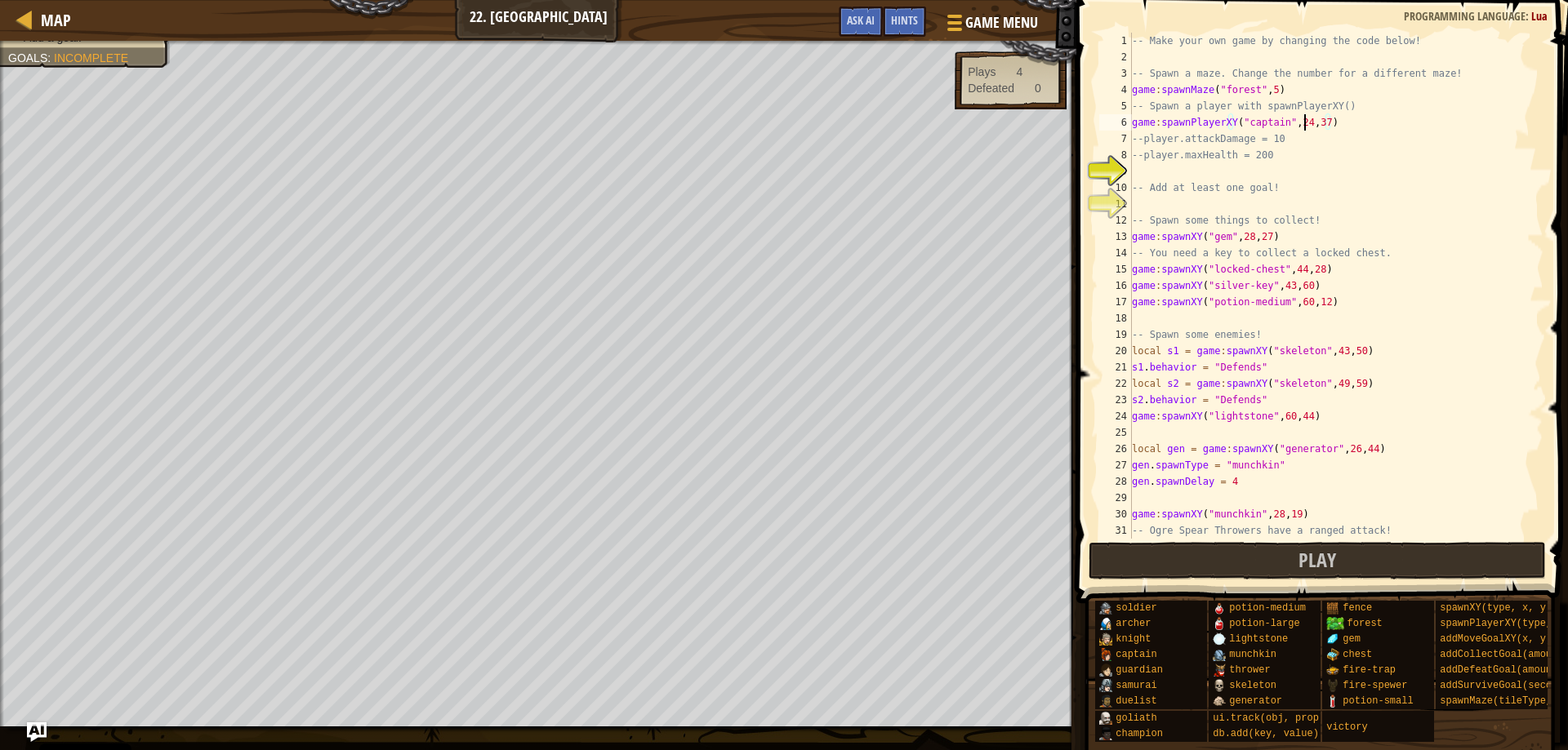
click at [1301, 122] on div "-- Make your own game by changing the code below! -- Spawn a maze. Change the n…" at bounding box center [1330, 302] width 403 height 539
click at [1326, 121] on div "-- Make your own game by changing the code below! -- Spawn a maze. Change the n…" at bounding box center [1330, 302] width 403 height 539
type textarea "game:spawnPlayerXY("captain", 13, 12)"
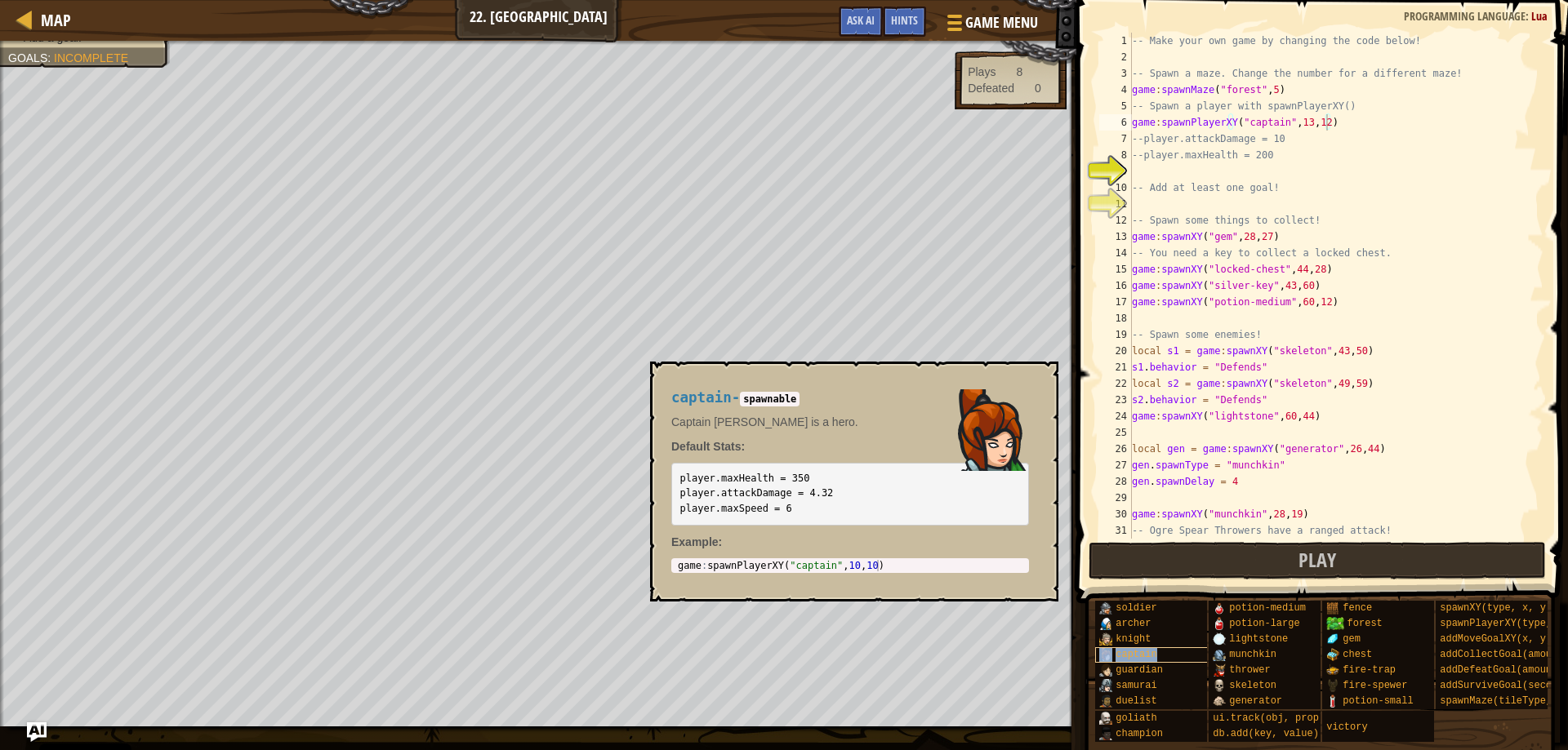
click at [1164, 657] on div "captain" at bounding box center [1174, 655] width 157 height 16
drag, startPoint x: 680, startPoint y: 476, endPoint x: 891, endPoint y: 519, distance: 215.3
click at [891, 519] on pre "player.maxHealth = 350 player.attackDamage = 4.32 player.maxSpeed = 6" at bounding box center [849, 494] width 357 height 63
copy code "player.maxHealth = 350 player.attackDamage = 4.32 player.maxSpeed = 6"
click at [1163, 166] on div "-- Make your own game by changing the code below! -- Spawn a maze. Change the n…" at bounding box center [1330, 302] width 403 height 539
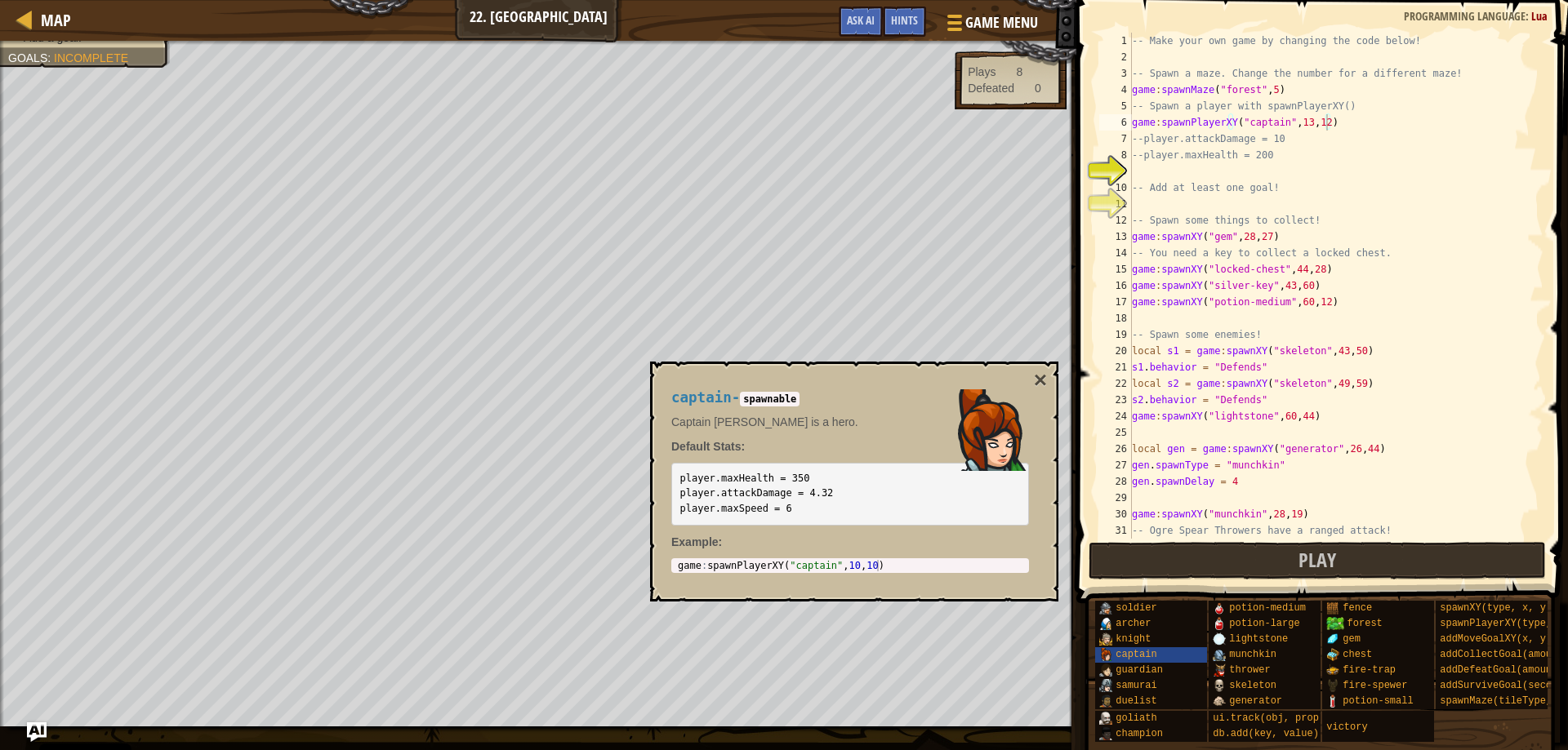
scroll to position [7, 0]
paste textarea "player.maxSpeed = 6"
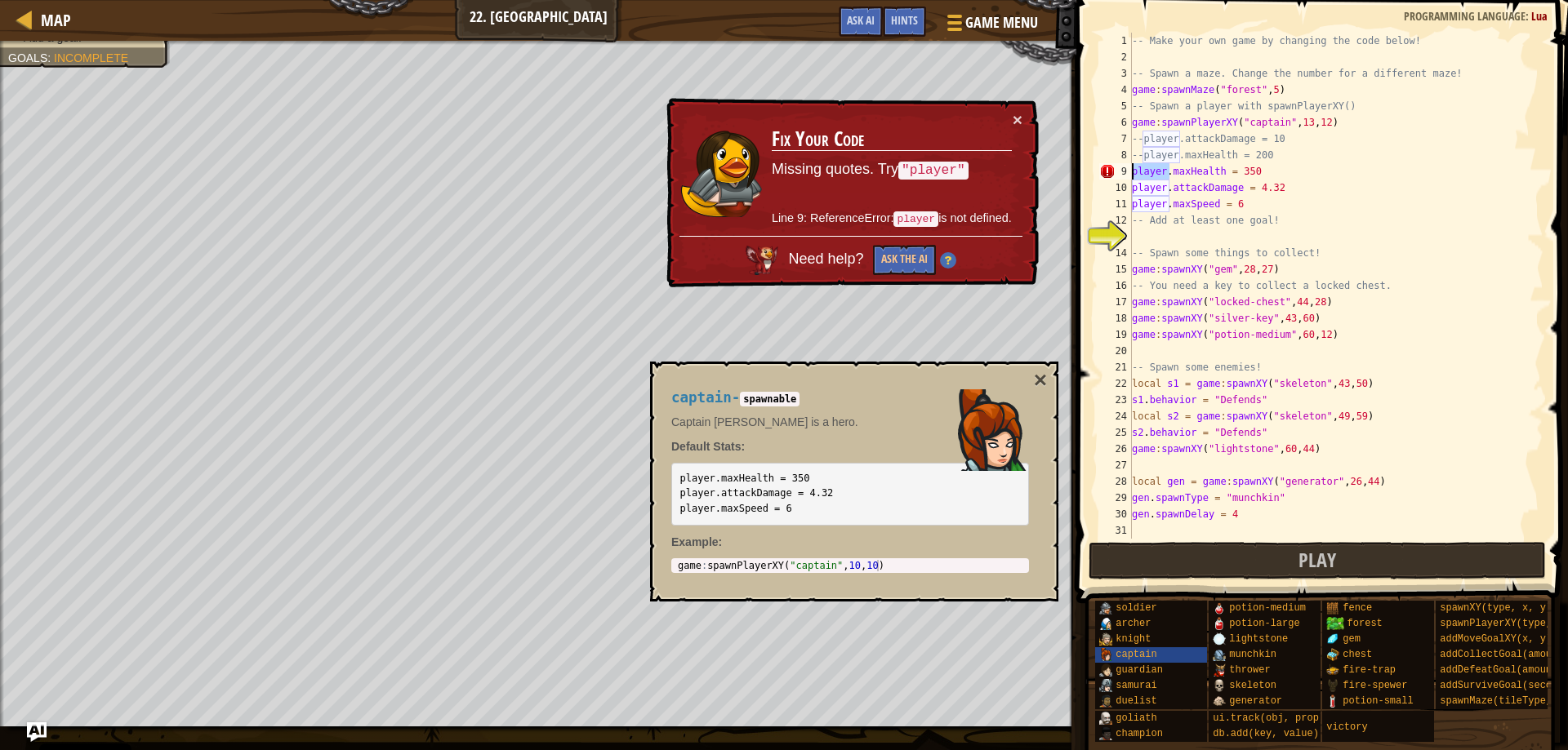
drag, startPoint x: 1170, startPoint y: 173, endPoint x: 1118, endPoint y: 173, distance: 52.0
click at [1118, 173] on div "player.maxSpeed = 6 1 2 3 4 5 6 7 8 9 10 11 12 13 14 15 16 17 18 19 20 21 22 23…" at bounding box center [1320, 286] width 447 height 507
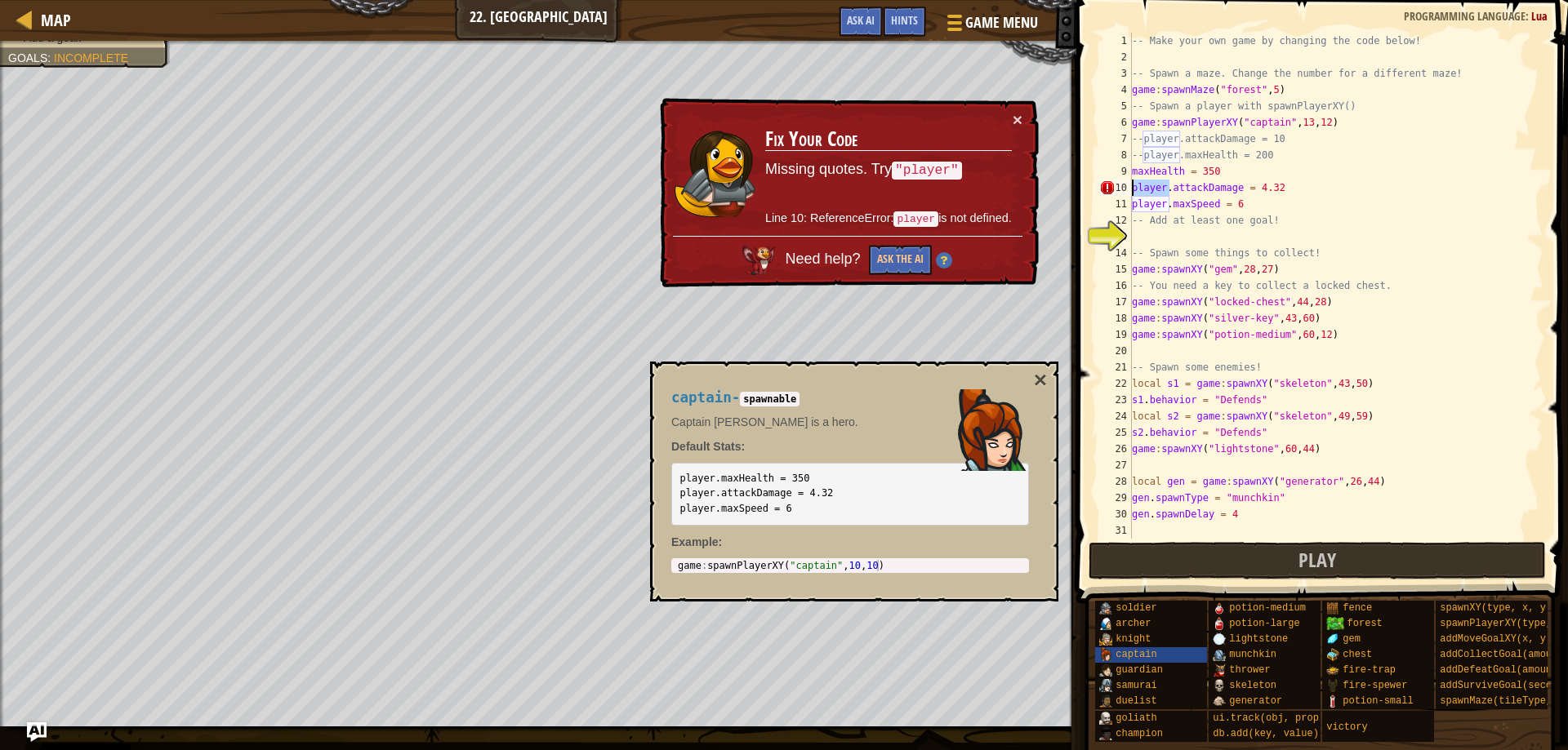
drag, startPoint x: 1169, startPoint y: 188, endPoint x: 1115, endPoint y: 194, distance: 54.3
click at [1115, 194] on div "maxHealth = 350 1 2 3 4 5 6 7 8 9 10 11 12 13 14 15 16 17 18 19 20 21 22 23 24 …" at bounding box center [1320, 286] width 447 height 507
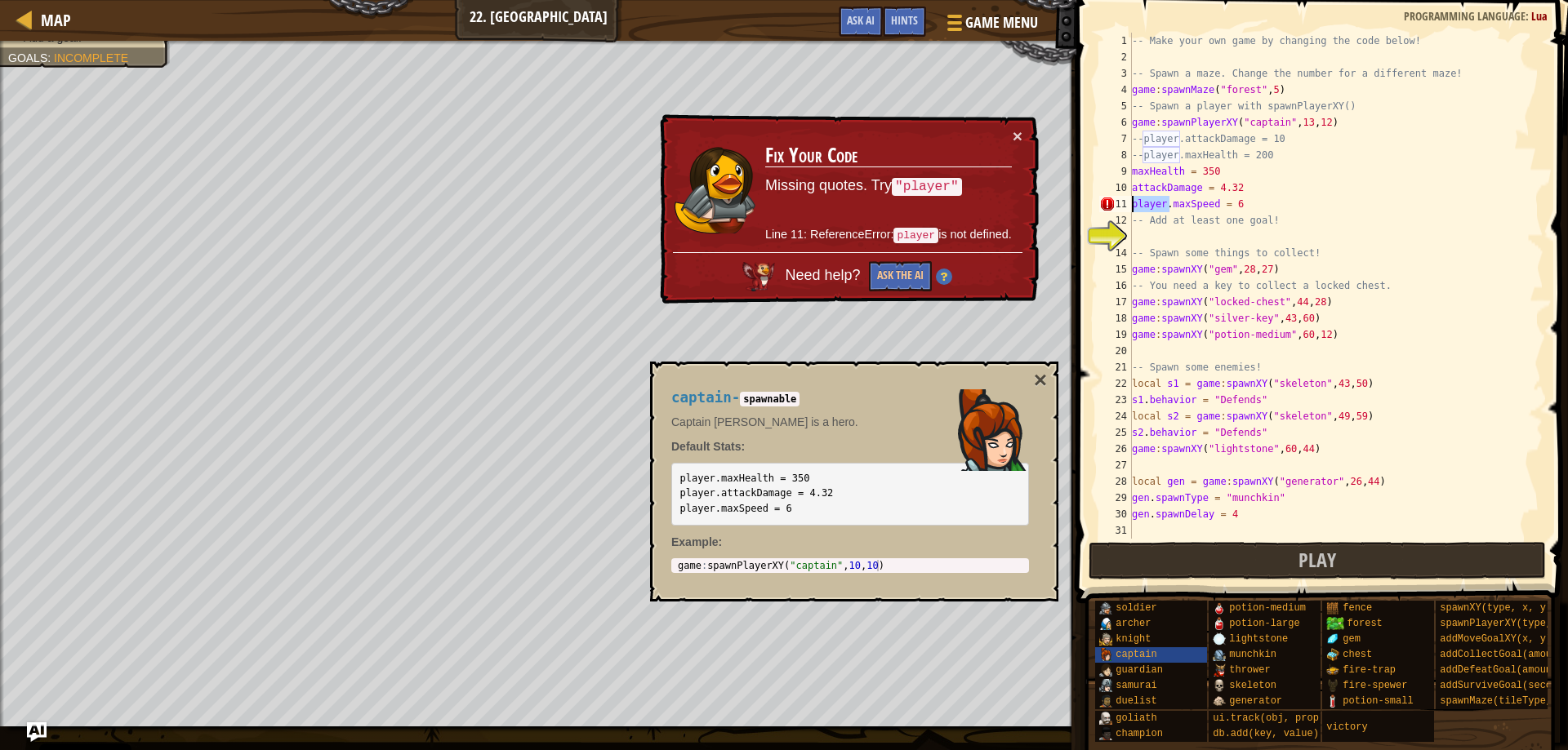
drag, startPoint x: 1169, startPoint y: 206, endPoint x: 1117, endPoint y: 196, distance: 53.0
click at [1117, 196] on div "attackDamage = 4.32 1 2 3 4 5 6 7 8 9 10 11 12 13 14 15 16 17 18 19 20 21 22 23…" at bounding box center [1320, 286] width 447 height 507
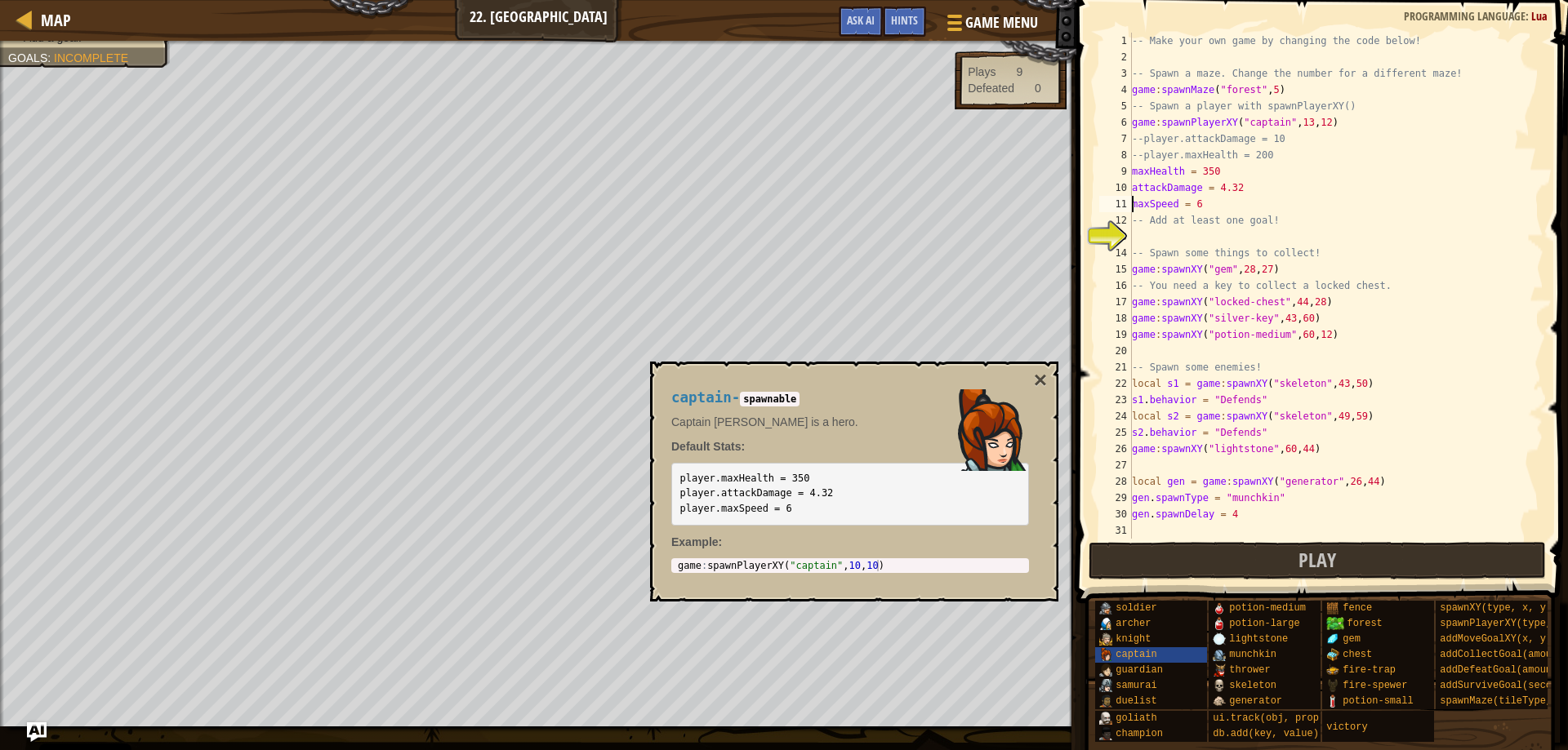
click at [1216, 170] on div "-- Make your own game by changing the code below! -- Spawn a maze. Change the n…" at bounding box center [1330, 302] width 403 height 539
click at [1240, 185] on div "-- Make your own game by changing the code below! -- Spawn a maze. Change the n…" at bounding box center [1330, 302] width 403 height 539
type textarea "attackDamage = 20000000000"
click at [1136, 230] on div "-- Make your own game by changing the code below! -- Spawn a maze. Change the n…" at bounding box center [1330, 302] width 403 height 539
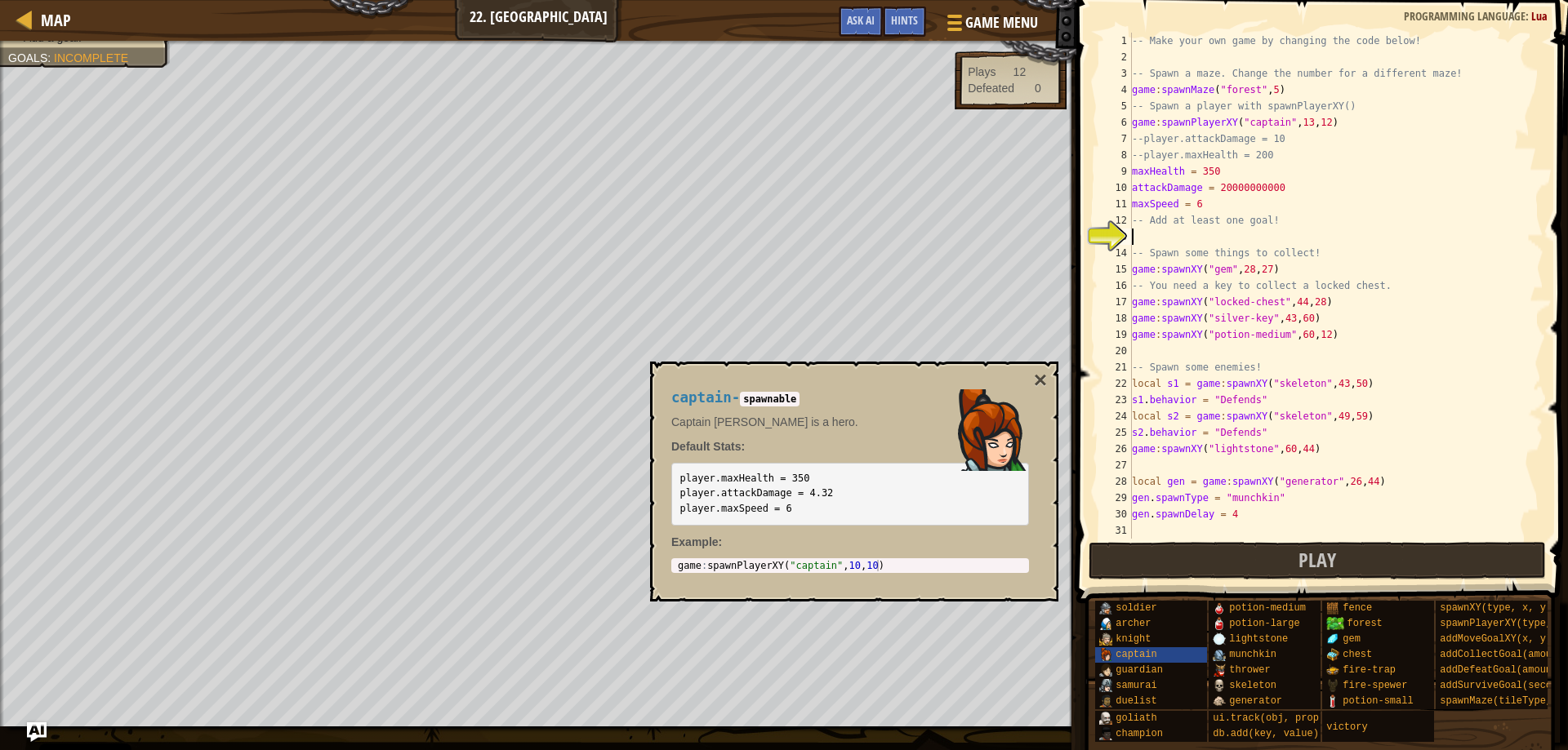
scroll to position [0, 0]
click at [1509, 666] on span "addDefeatGoal(amount)" at bounding box center [1501, 671] width 123 height 12
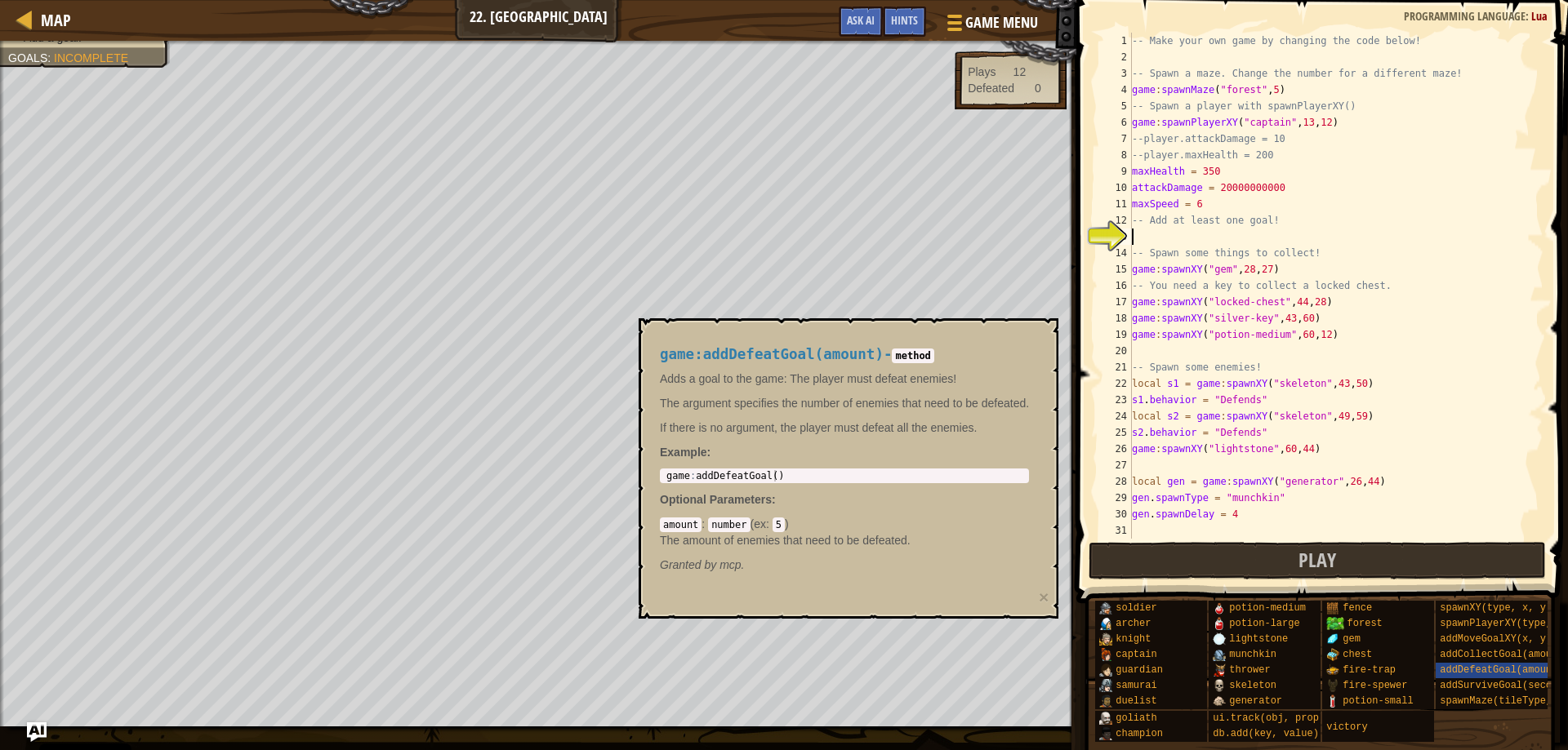
type textarea "game:addDefeatGoal()"
click at [625, 0] on body "Cookie Policy CodeCombat uses a few essential and non-essential cookies. Privac…" at bounding box center [784, 0] width 1568 height 0
click at [1186, 234] on div "-- Make your own game by changing the code below! -- Spawn a maze. Change the n…" at bounding box center [1330, 302] width 403 height 539
paste textarea "game:addDefeatGoal()"
click at [1233, 234] on div "-- Make your own game by changing the code below! -- Spawn a maze. Change the n…" at bounding box center [1330, 302] width 403 height 539
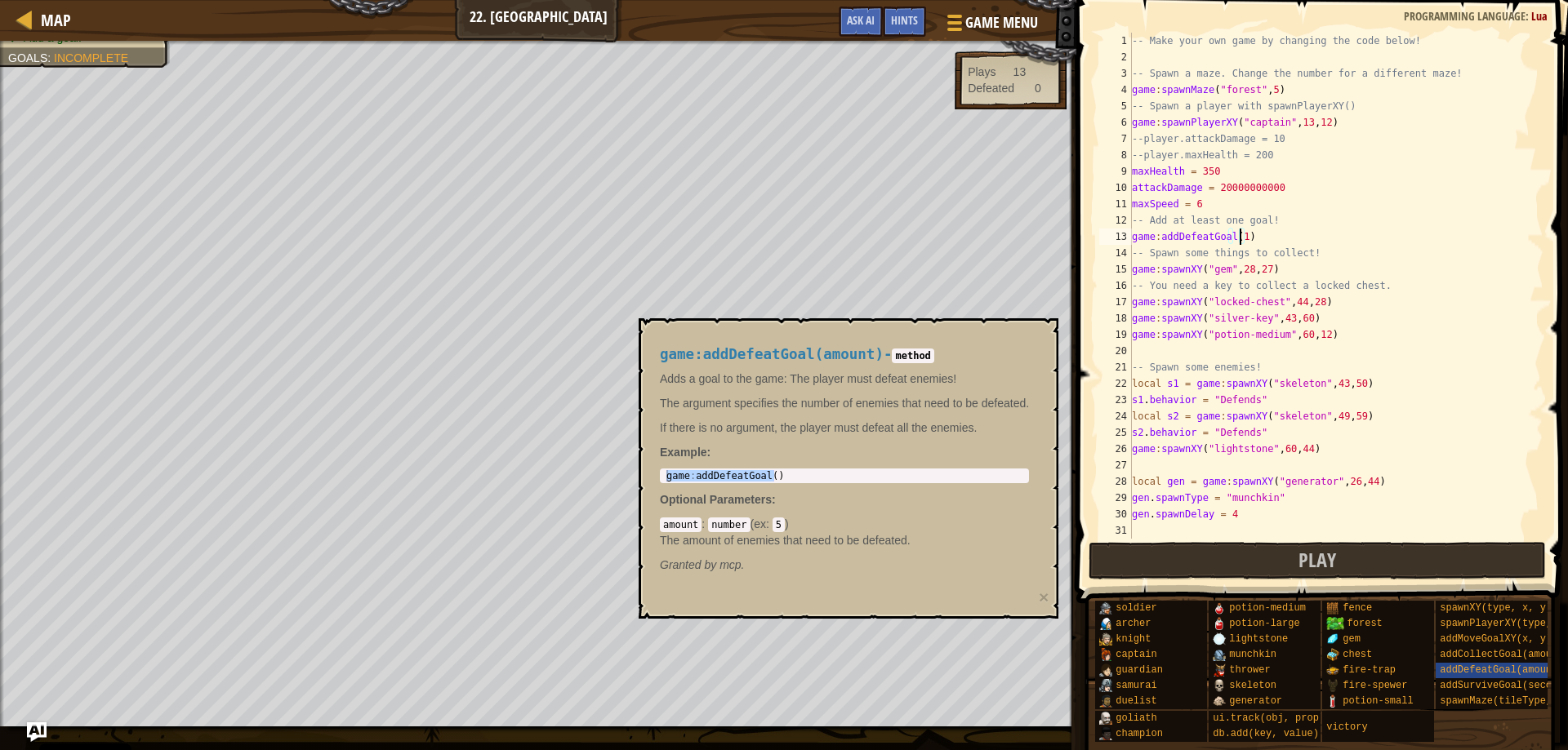
scroll to position [7, 8]
click at [1481, 672] on span "addDefeatGoal(amount)" at bounding box center [1501, 671] width 123 height 12
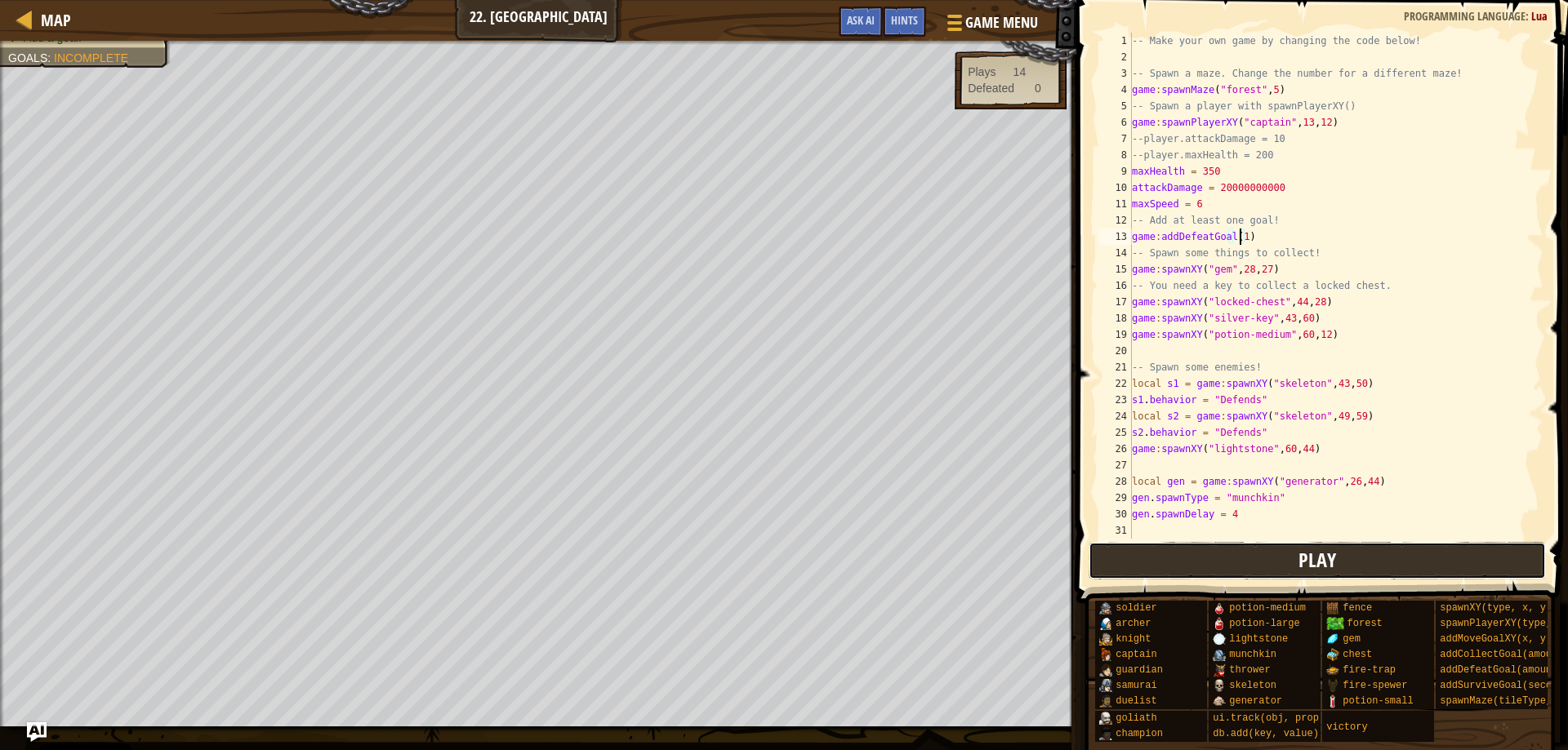
click at [1336, 559] on button "Play" at bounding box center [1317, 561] width 458 height 38
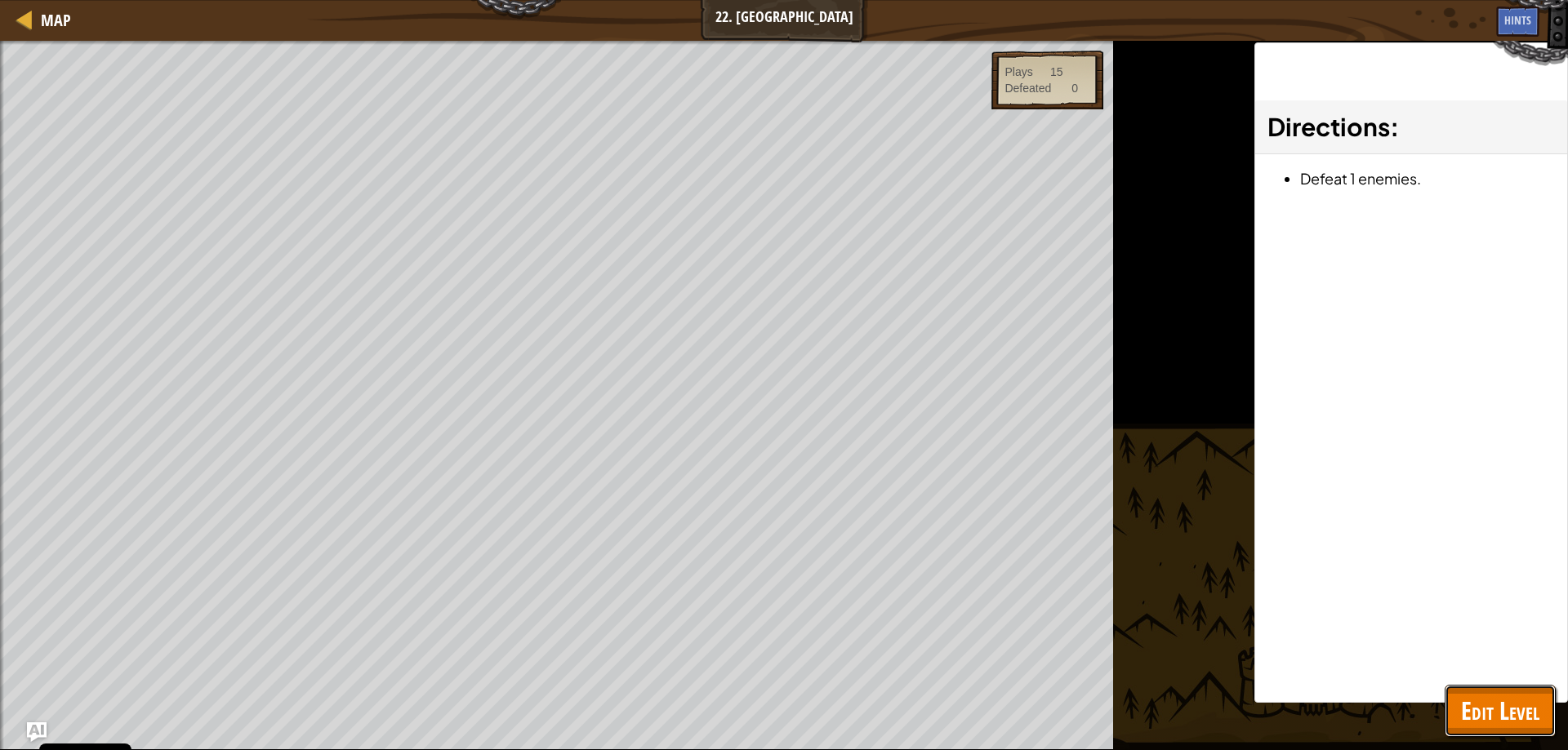
click at [1479, 703] on span "Edit Level" at bounding box center [1500, 710] width 78 height 34
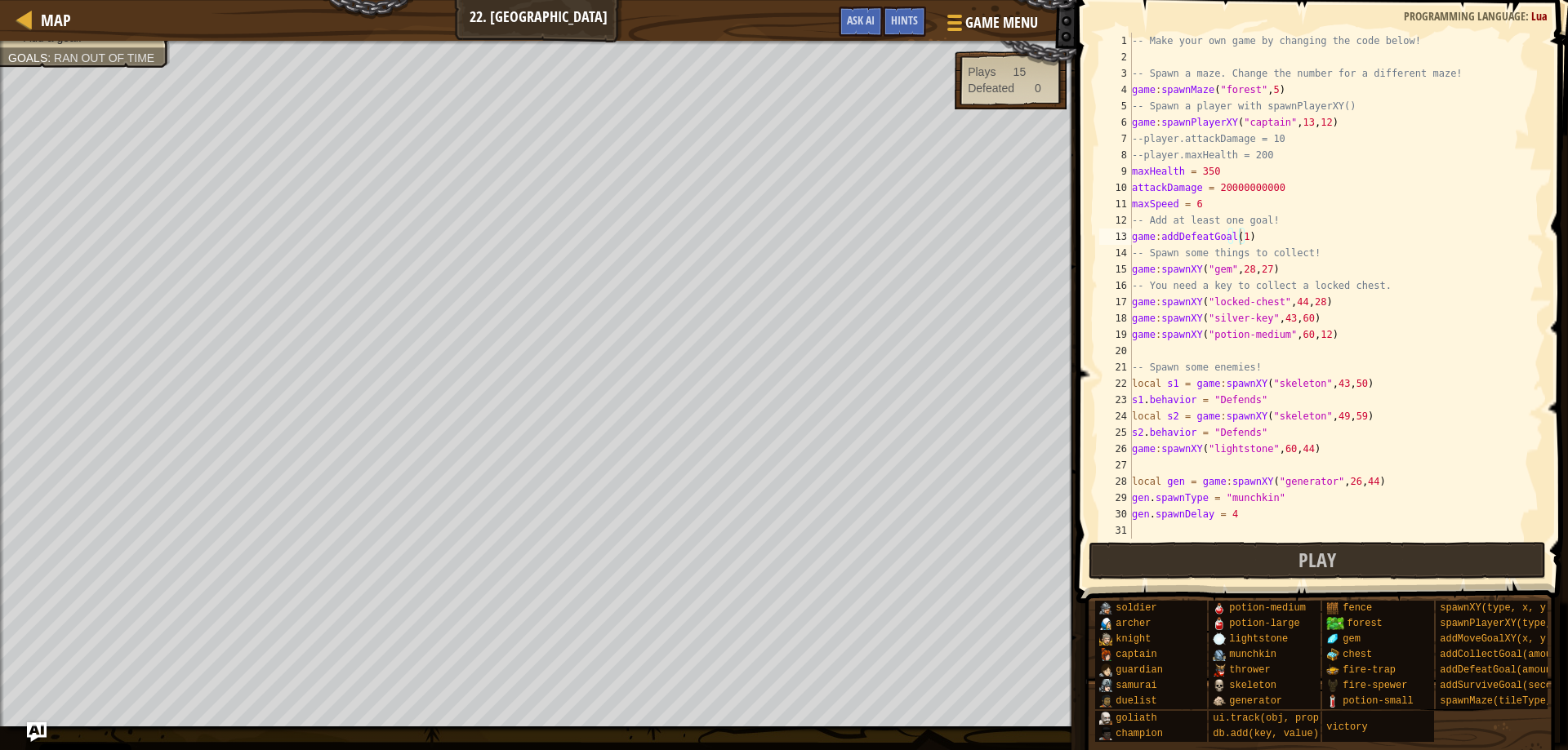
click at [1304, 123] on div "-- Make your own game by changing the code below! -- Spawn a maze. Change the n…" at bounding box center [1330, 302] width 403 height 539
click at [1326, 125] on div "-- Make your own game by changing the code below! -- Spawn a maze. Change the n…" at bounding box center [1330, 302] width 403 height 539
click at [1356, 561] on button "Play" at bounding box center [1317, 561] width 458 height 38
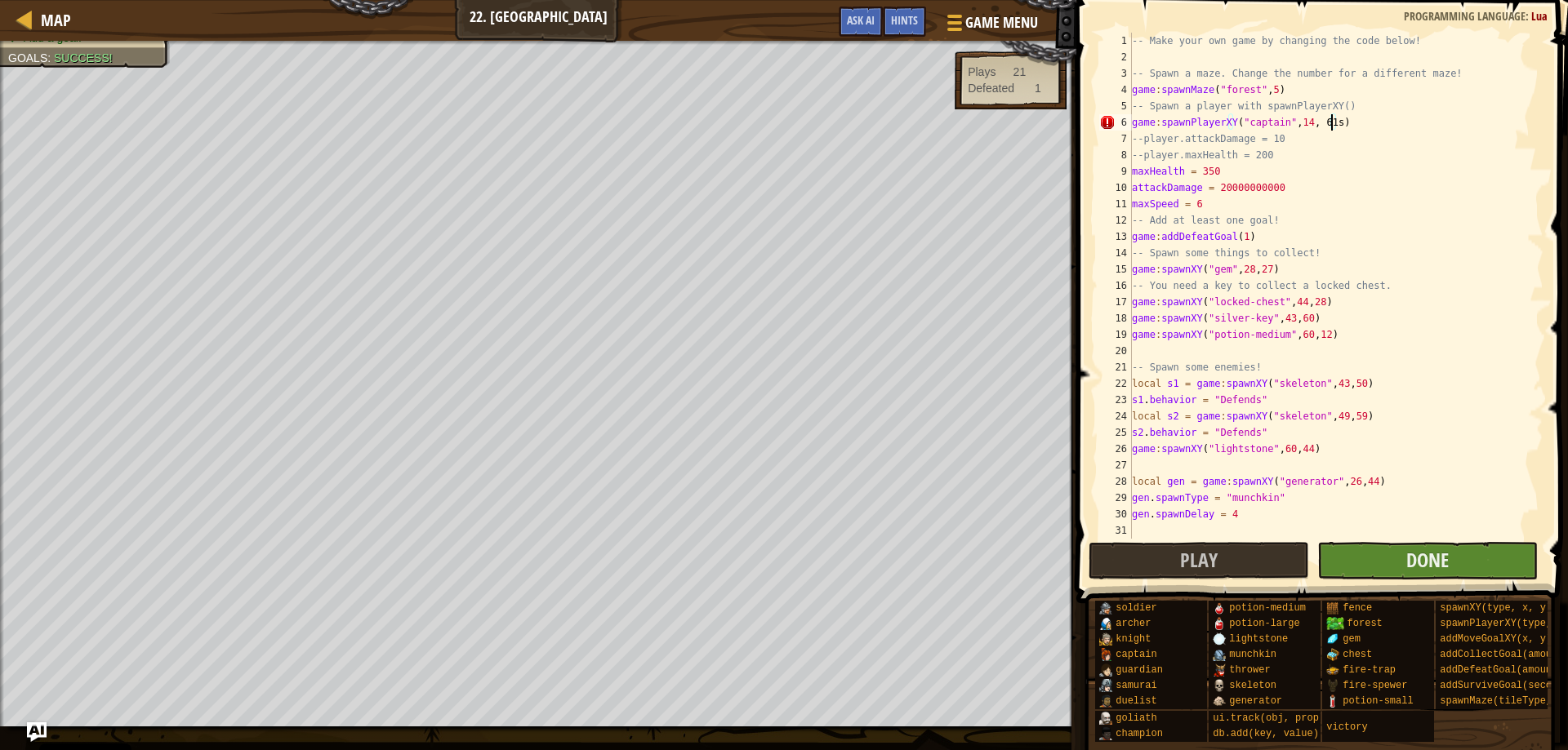
type textarea "game:spawnPlayerXY("captain", 14, 61s)"
click at [1451, 554] on button "Done" at bounding box center [1427, 561] width 220 height 38
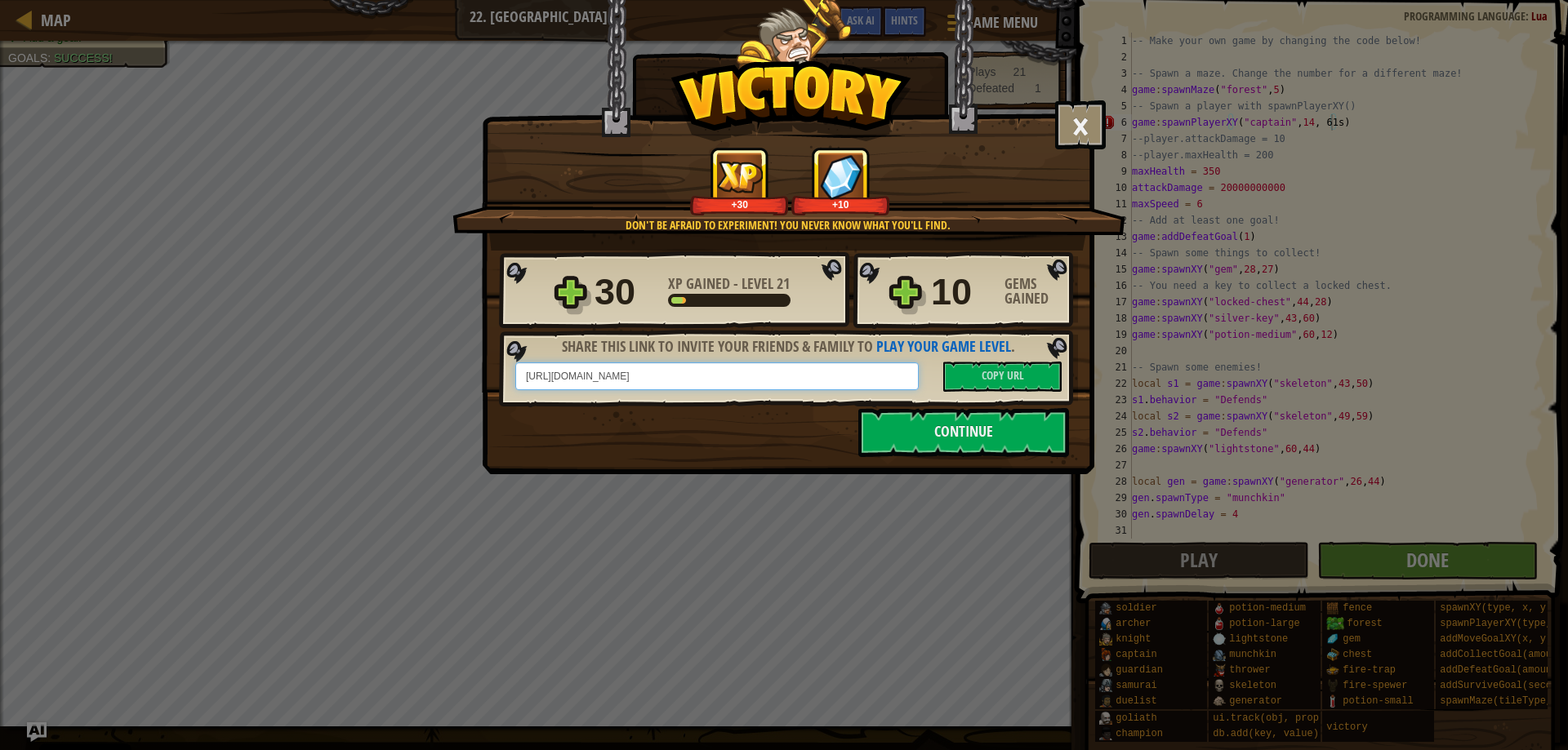
drag, startPoint x: 519, startPoint y: 376, endPoint x: 882, endPoint y: 405, distance: 364.2
click at [882, 405] on div "Share this link to invite your friends & family to play your game level . [URL]…" at bounding box center [789, 369] width 579 height 78
click at [1044, 436] on button "Continue" at bounding box center [963, 432] width 210 height 49
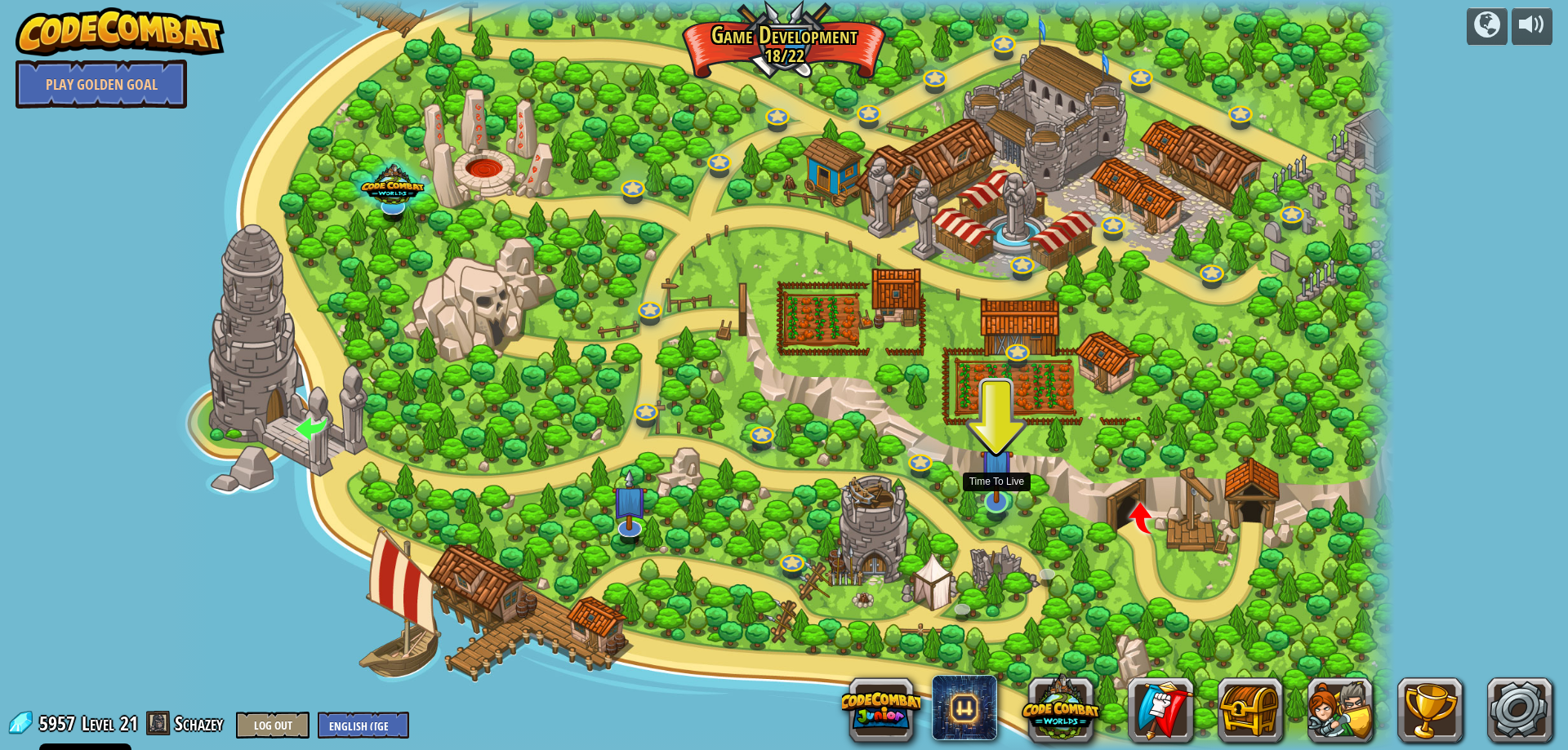
click at [994, 499] on img at bounding box center [997, 466] width 34 height 76
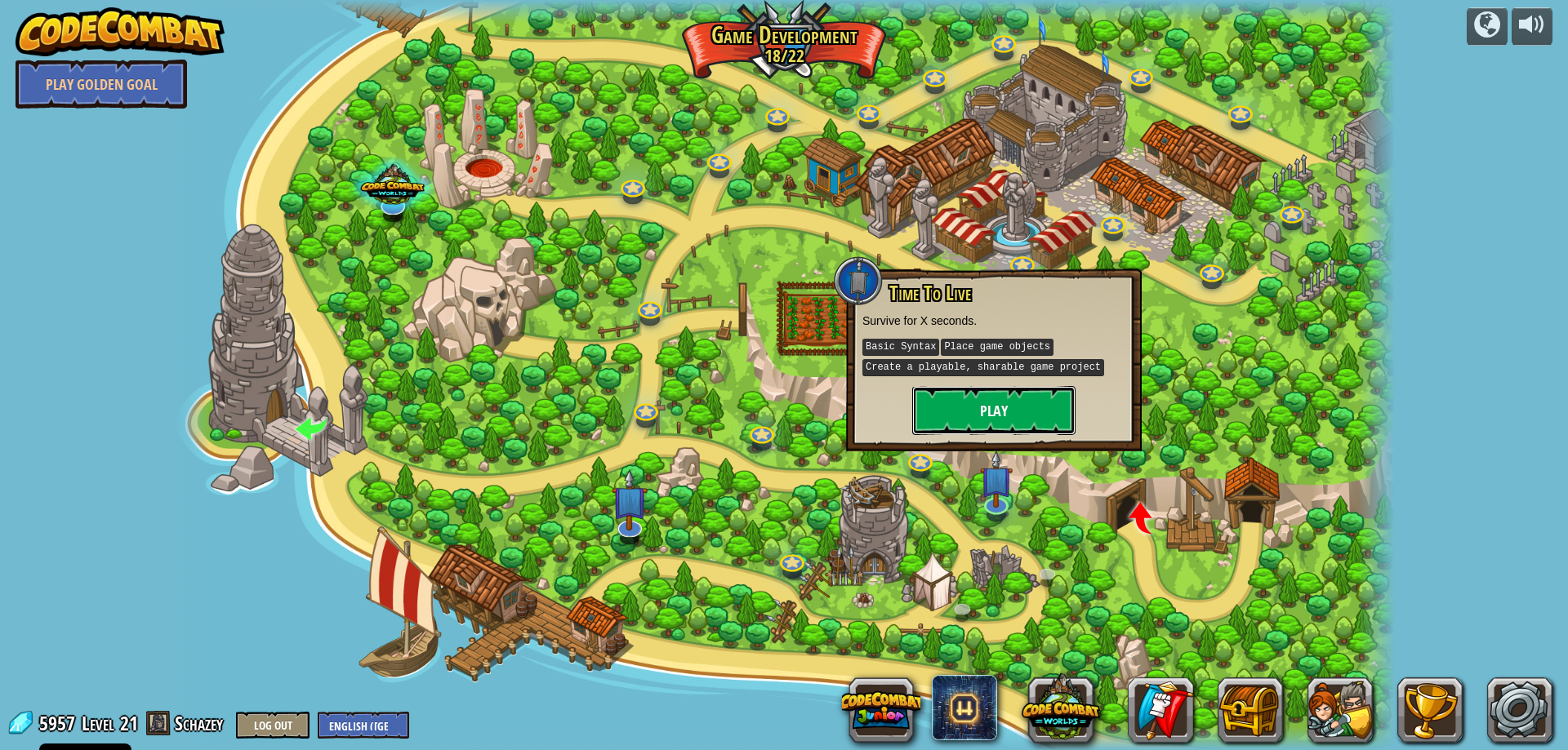
click at [1042, 401] on button "Play" at bounding box center [994, 410] width 163 height 49
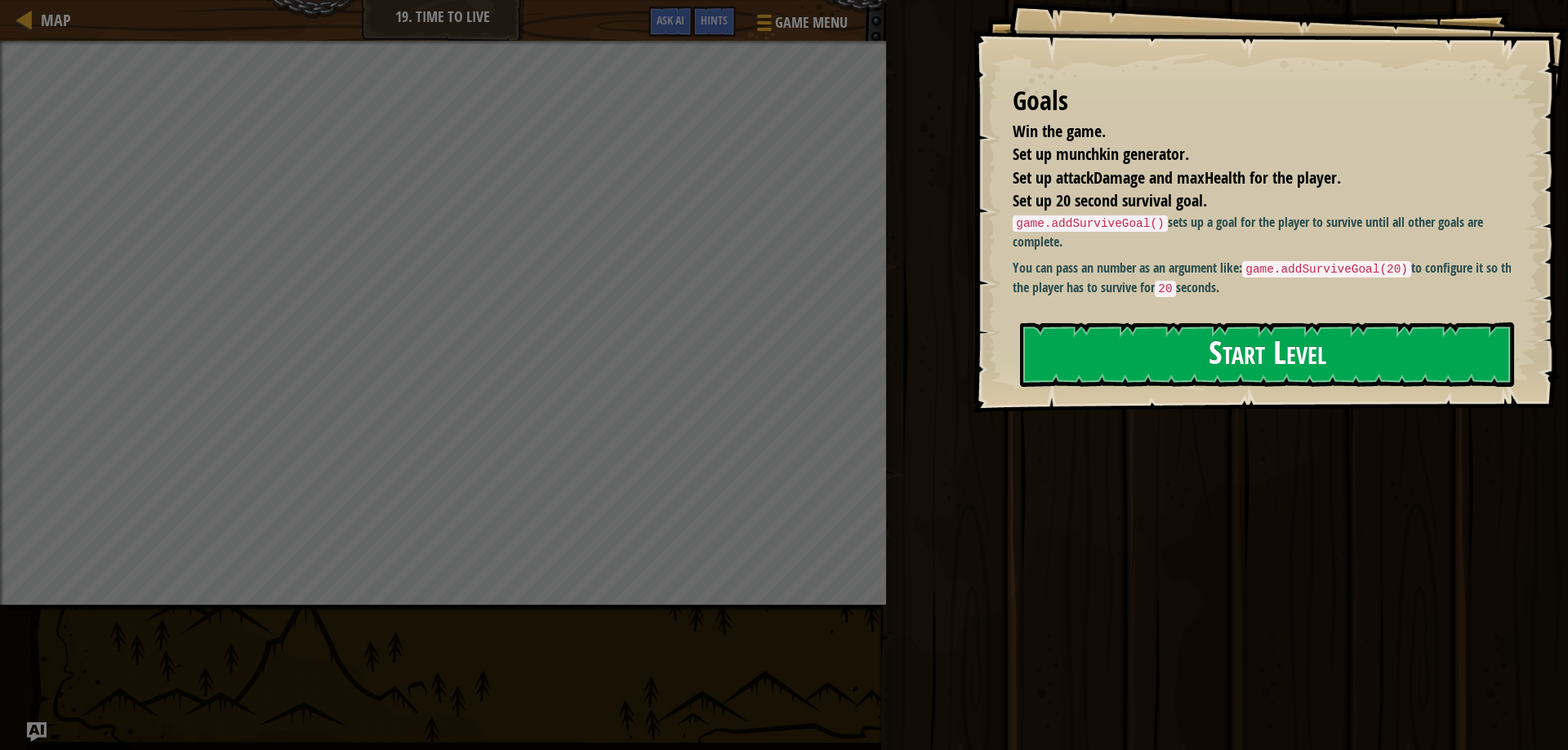
click at [1139, 356] on button "Start Level" at bounding box center [1267, 355] width 494 height 64
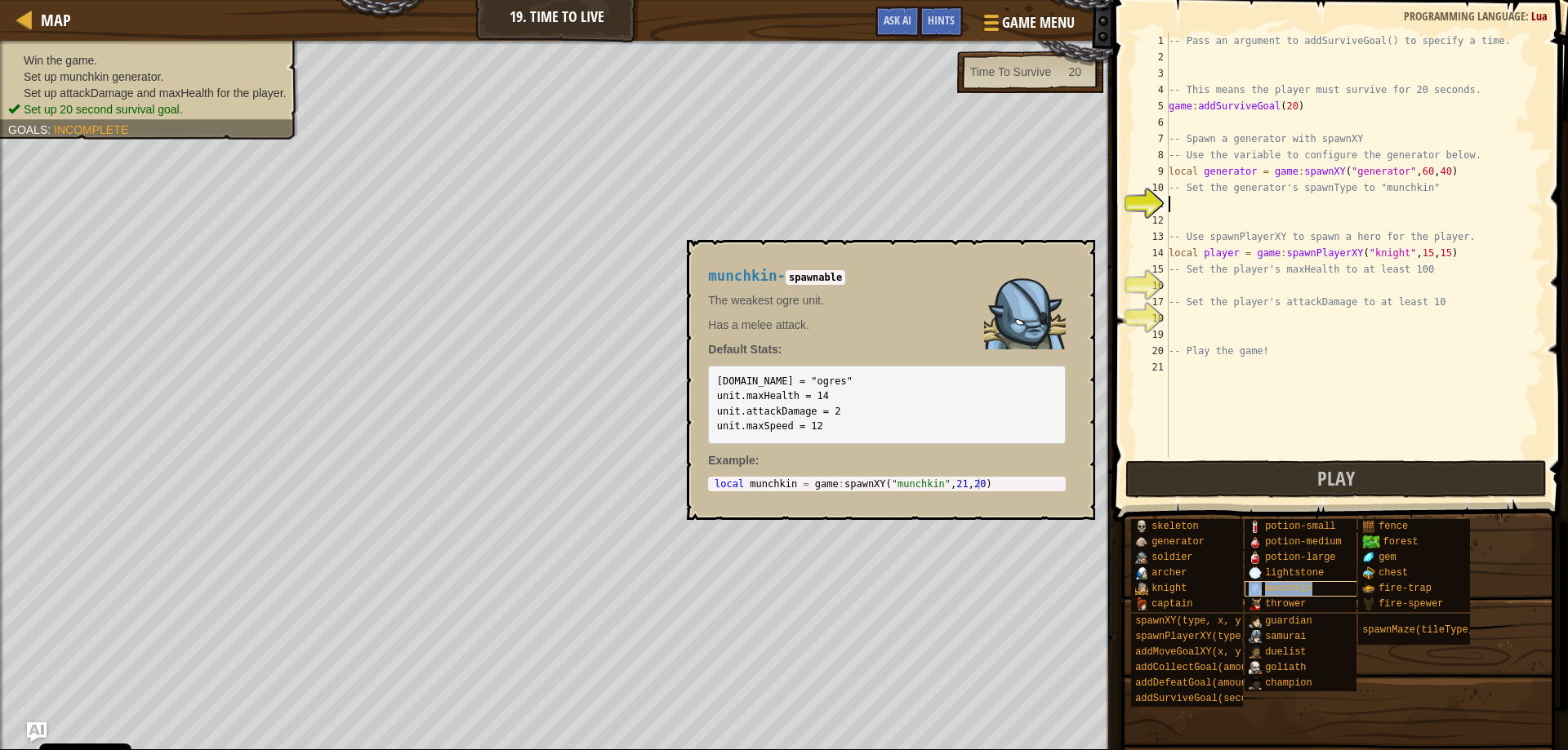
click at [1312, 588] on div "munchkin" at bounding box center [1323, 589] width 157 height 16
type textarea "local munchkin = game:spawnXY("munchkin", 21, 20)"
drag, startPoint x: 801, startPoint y: 487, endPoint x: 1014, endPoint y: 490, distance: 213.0
click at [1018, 490] on div "local munchkin = game:spawnXY("munchkin", 21, 20) 1 local munchkin = game : spa…" at bounding box center [886, 484] width 357 height 15
click at [1193, 219] on div "-- Pass an argument to addSurviveGoal() to specify a time. -- This means the pl…" at bounding box center [1354, 262] width 378 height 457
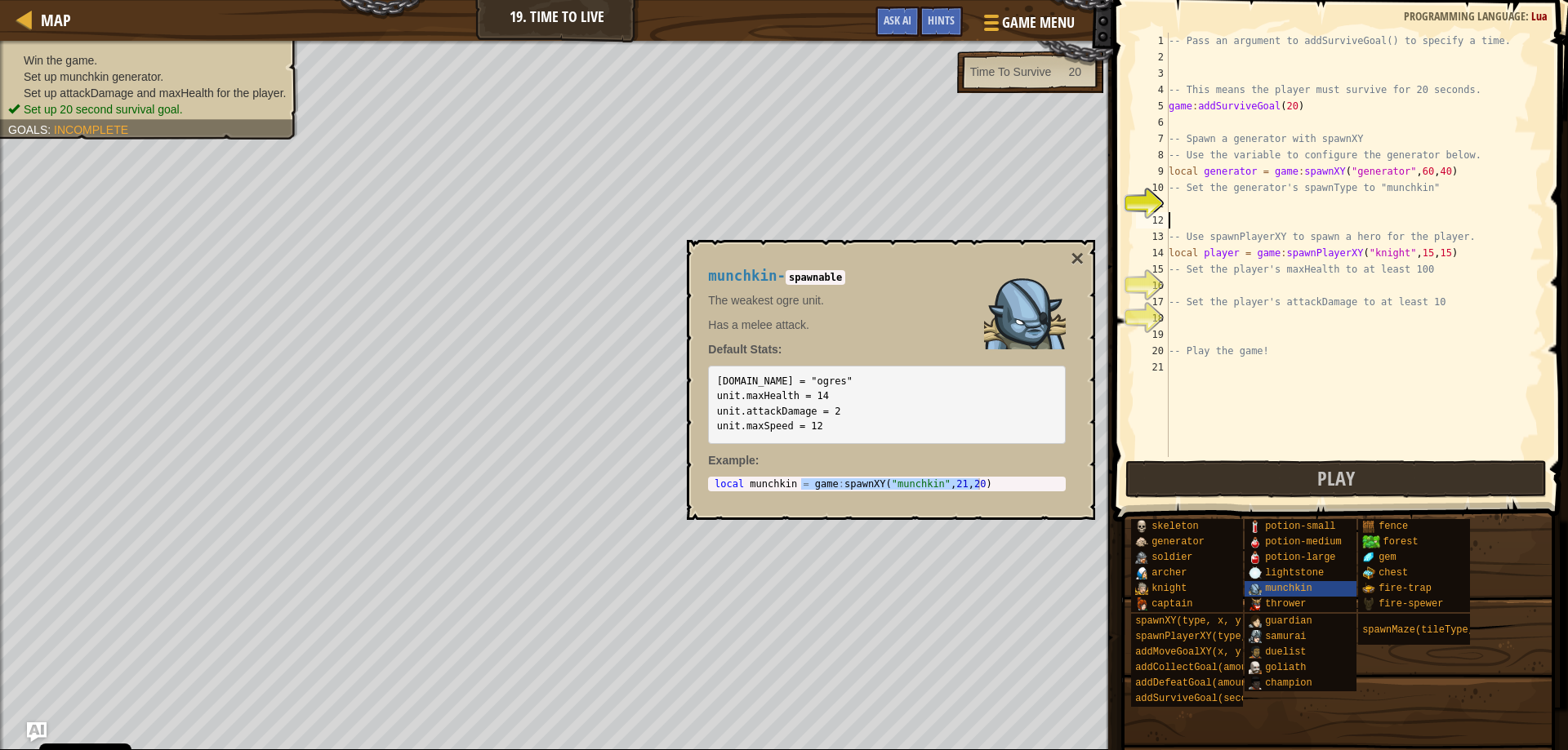
click at [1176, 200] on div "-- Pass an argument to addSurviveGoal() to specify a time. -- This means the pl…" at bounding box center [1354, 262] width 378 height 457
paste textarea "game:spawnXY("munchkin", 21, 20)"
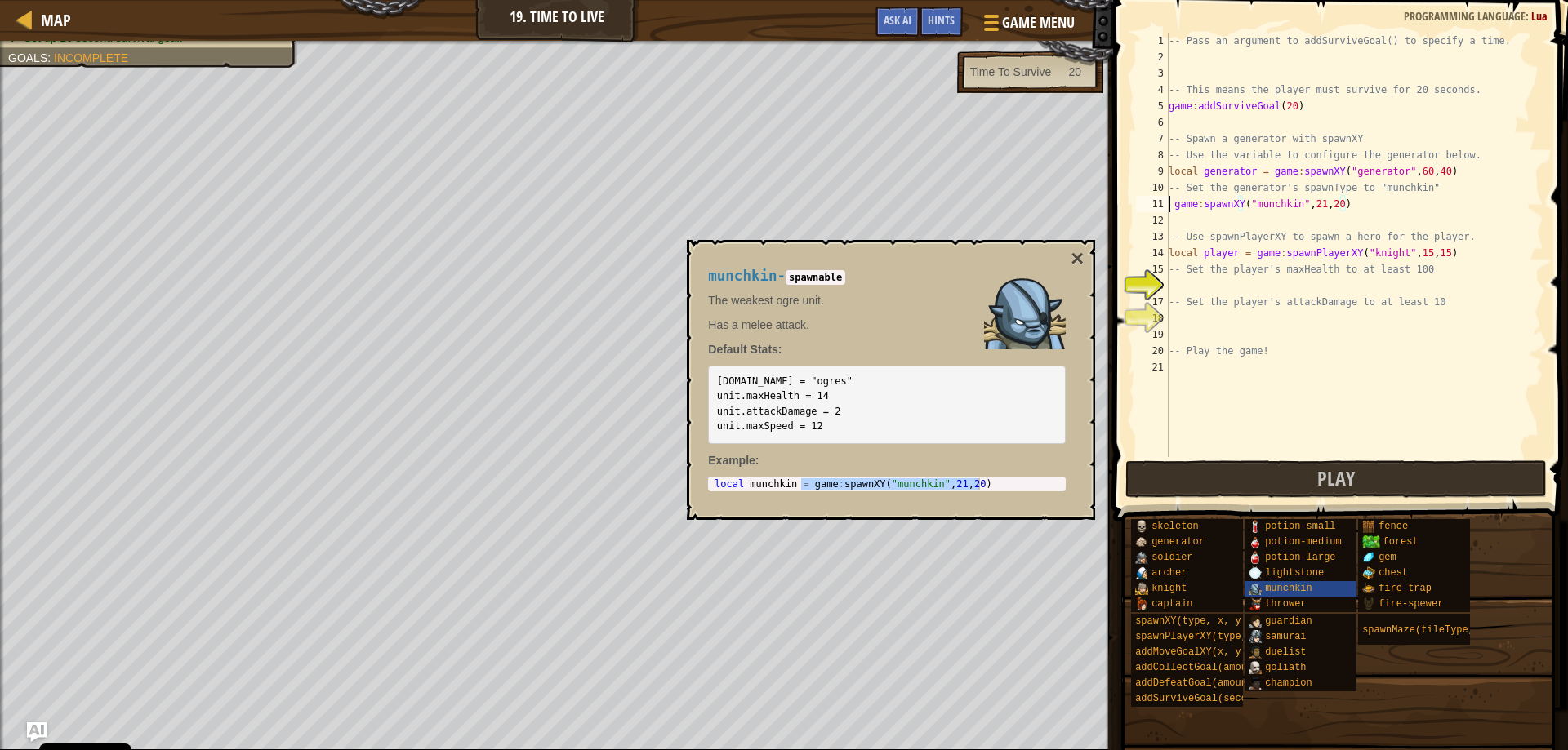
click at [1171, 205] on div "-- Pass an argument to addSurviveGoal() to specify a time. -- This means the pl…" at bounding box center [1354, 262] width 378 height 457
click at [1193, 204] on div "-- Pass an argument to addSurviveGoal() to specify a time. -- This means the pl…" at bounding box center [1354, 262] width 378 height 457
click at [1193, 204] on div "-- Pass an argument to addSurviveGoal() to specify a time. -- This means the pl…" at bounding box center [1354, 262] width 378 height 457
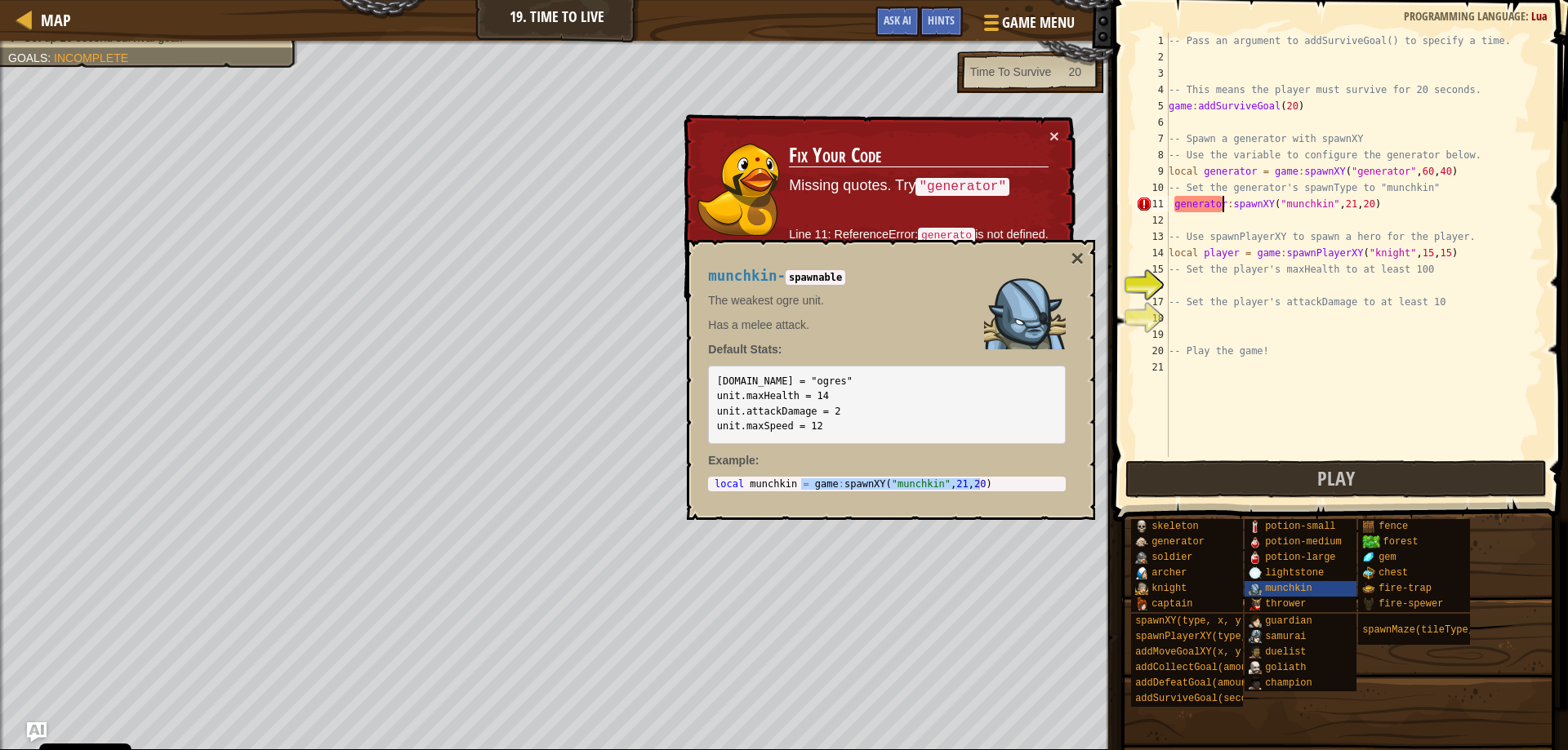
scroll to position [7, 5]
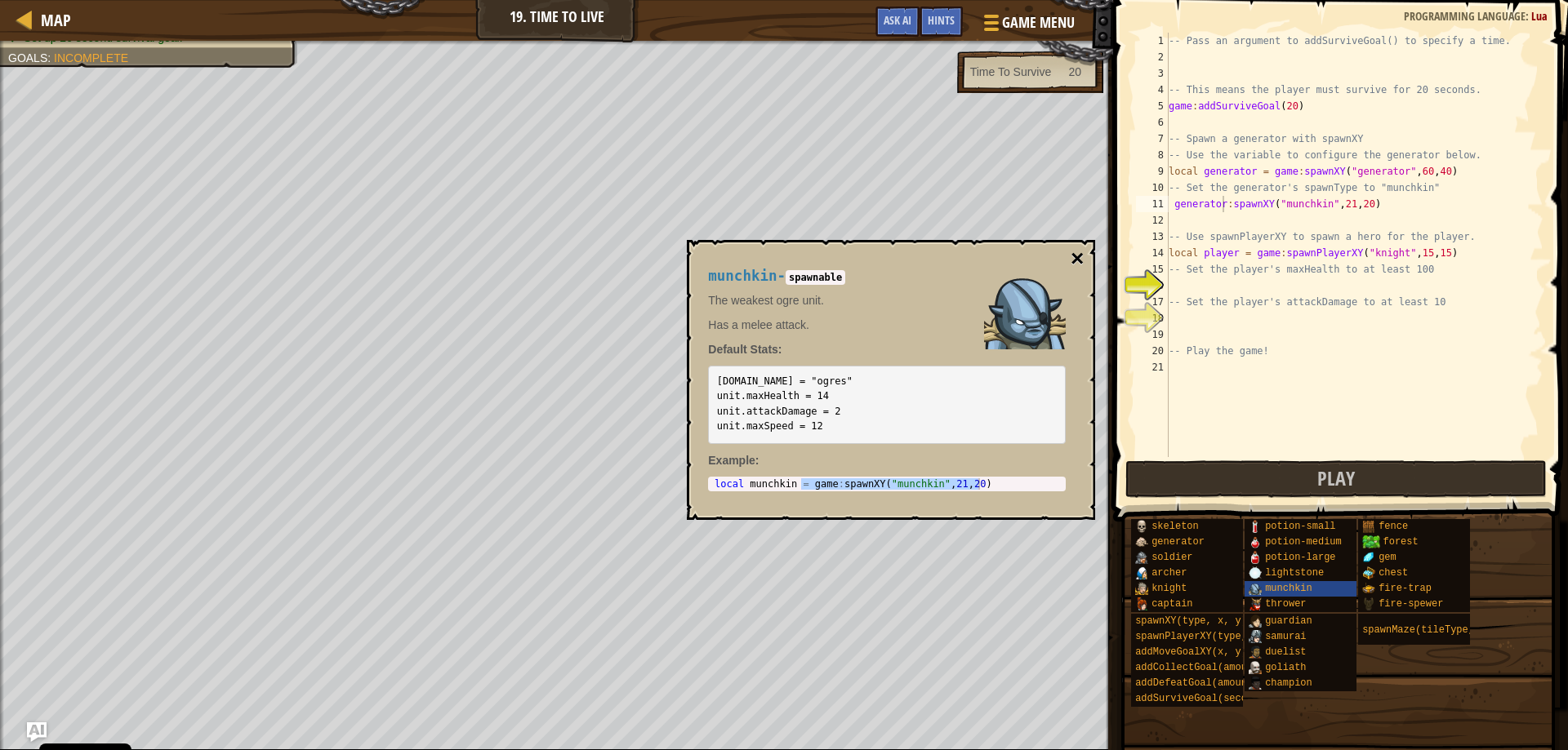
click at [1074, 260] on button "×" at bounding box center [1077, 259] width 13 height 23
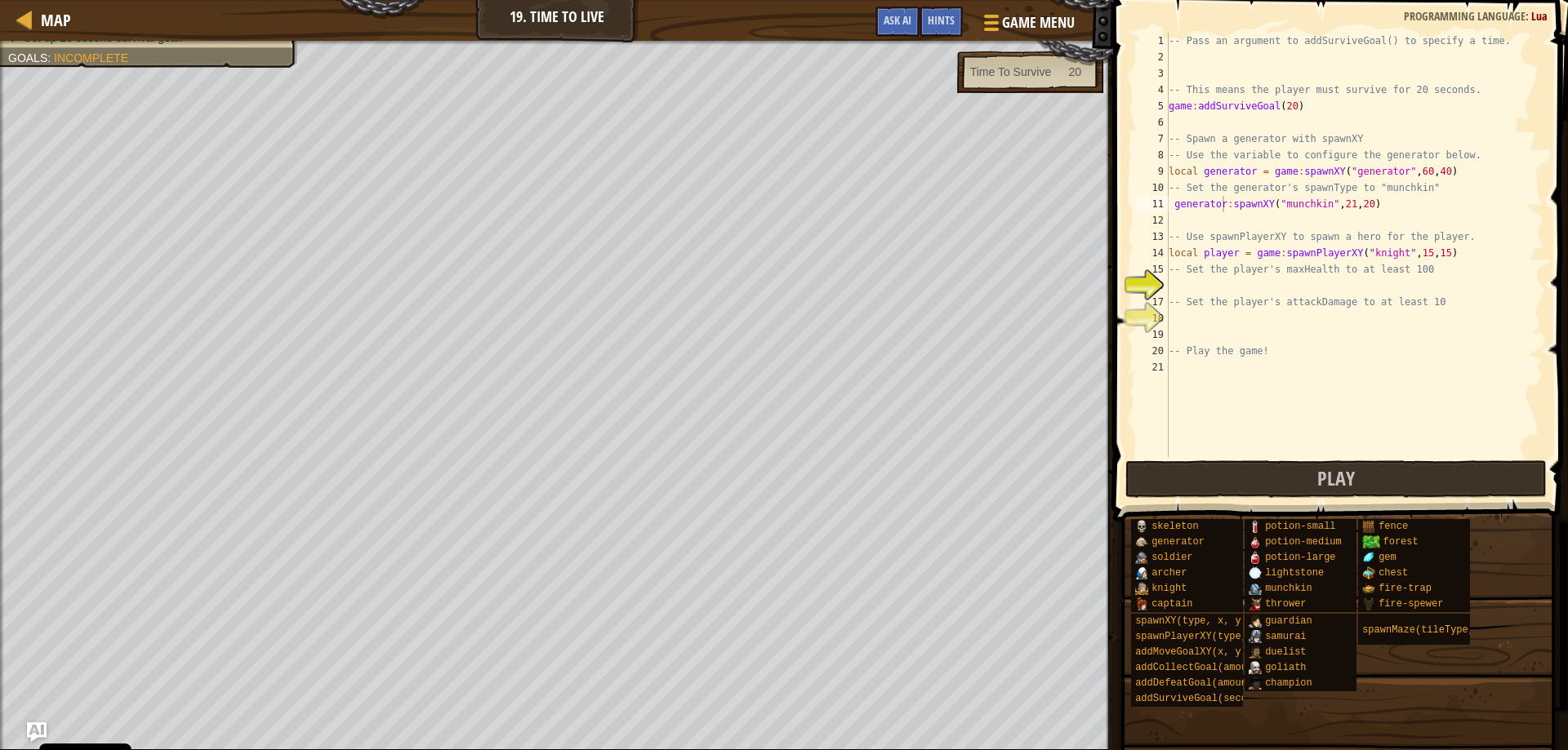
click at [1367, 203] on div "-- Pass an argument to addSurviveGoal() to specify a time. -- This means the pl…" at bounding box center [1354, 262] width 378 height 457
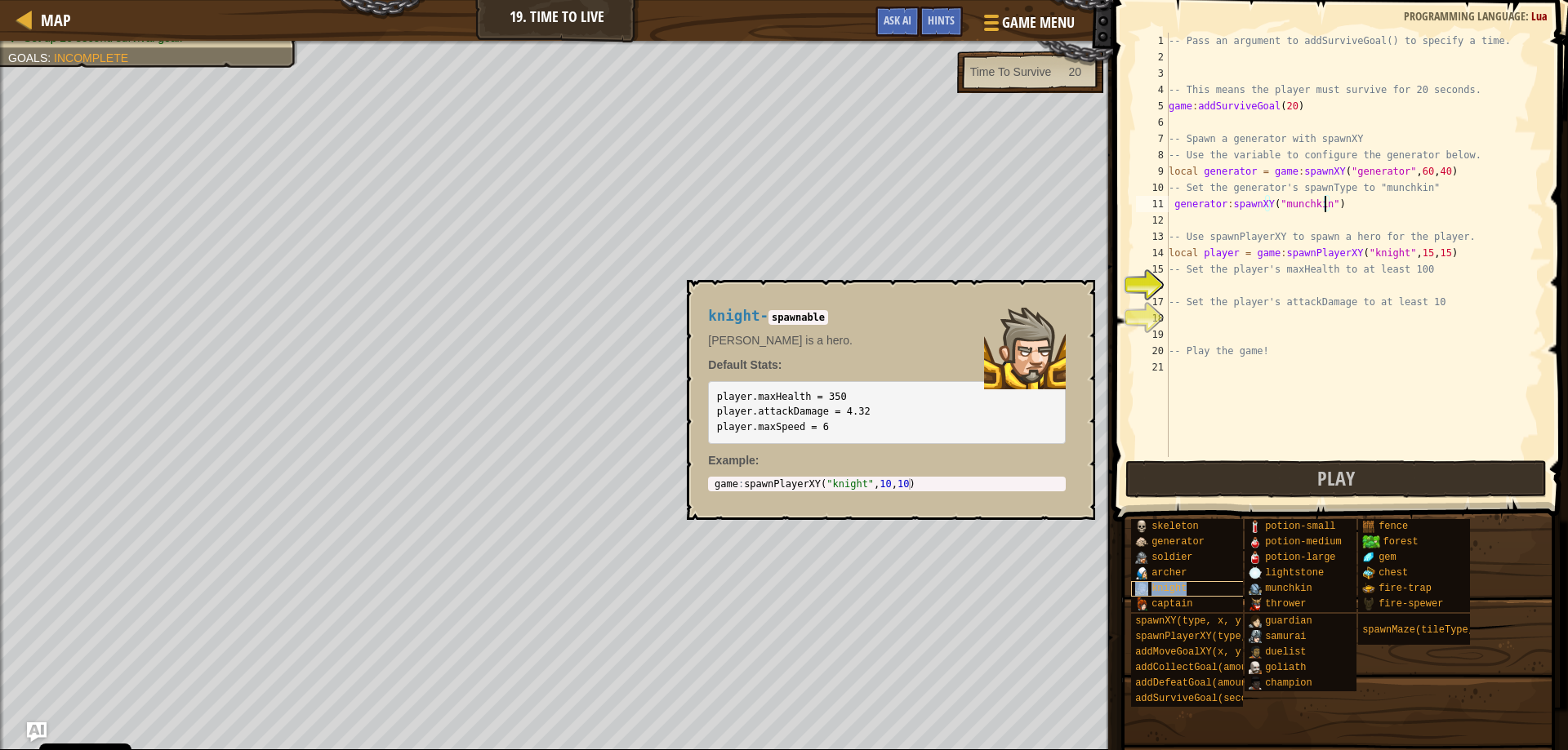
click at [1190, 585] on div "knight" at bounding box center [1210, 589] width 157 height 16
drag, startPoint x: 718, startPoint y: 394, endPoint x: 839, endPoint y: 441, distance: 129.8
click at [839, 441] on pre "player.maxHealth = 350 player.attackDamage = 4.32 player.maxSpeed = 6" at bounding box center [886, 413] width 357 height 63
copy code "player.maxHealth = 350 player.attackDamage = 4.32 player.maxSpeed = 6"
type textarea "-- Set the player's maxHealth to at least 100"
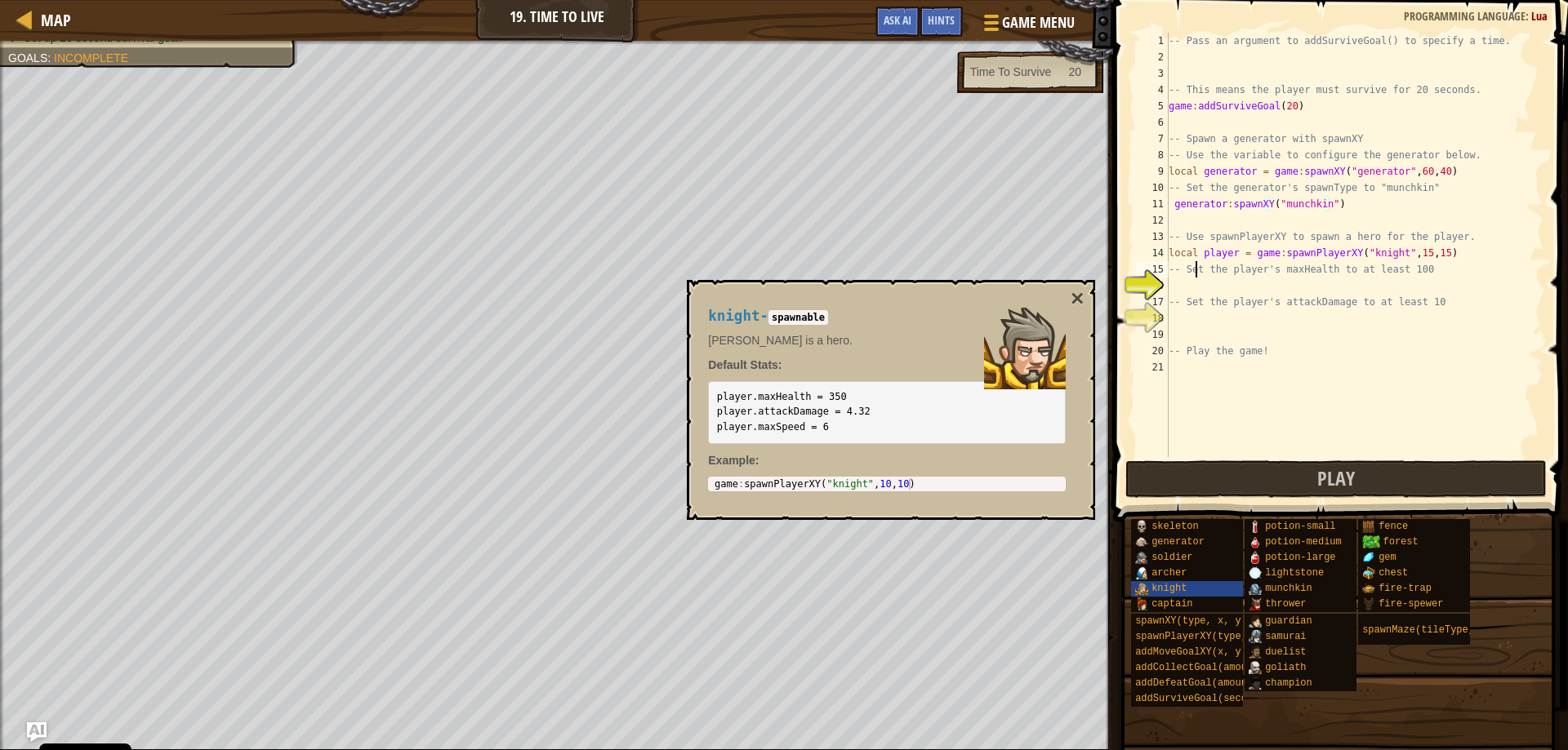
click at [1194, 275] on div "-- Pass an argument to addSurviveGoal() to specify a time. -- This means the pl…" at bounding box center [1354, 262] width 378 height 457
click at [1192, 284] on div "-- Pass an argument to addSurviveGoal() to specify a time. -- This means the pl…" at bounding box center [1354, 262] width 378 height 457
paste textarea "player.maxSpeed = 6"
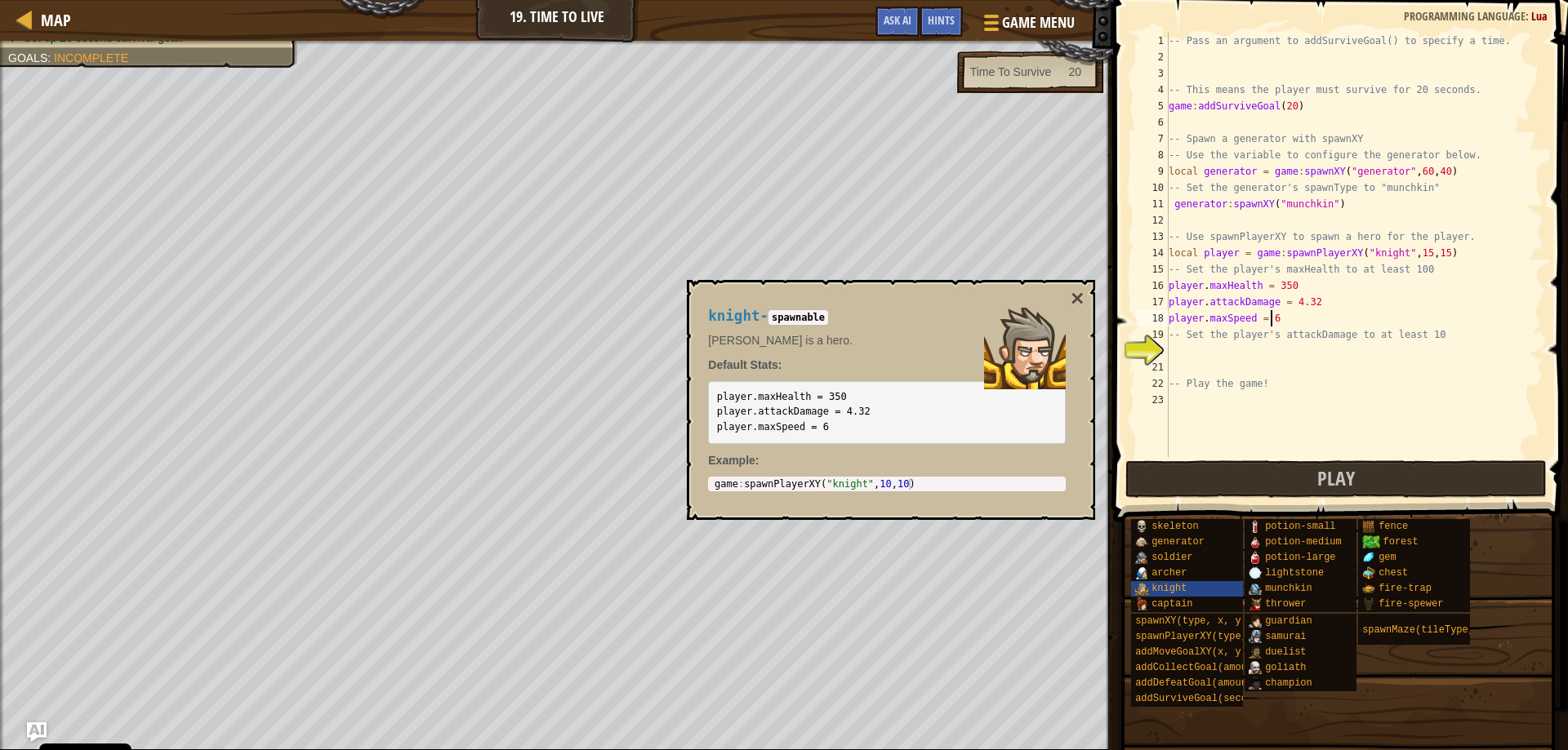
click at [1313, 297] on div "-- Pass an argument to addSurviveGoal() to specify a time. -- This means the pl…" at bounding box center [1354, 262] width 378 height 457
click at [1080, 295] on button "×" at bounding box center [1077, 299] width 13 height 23
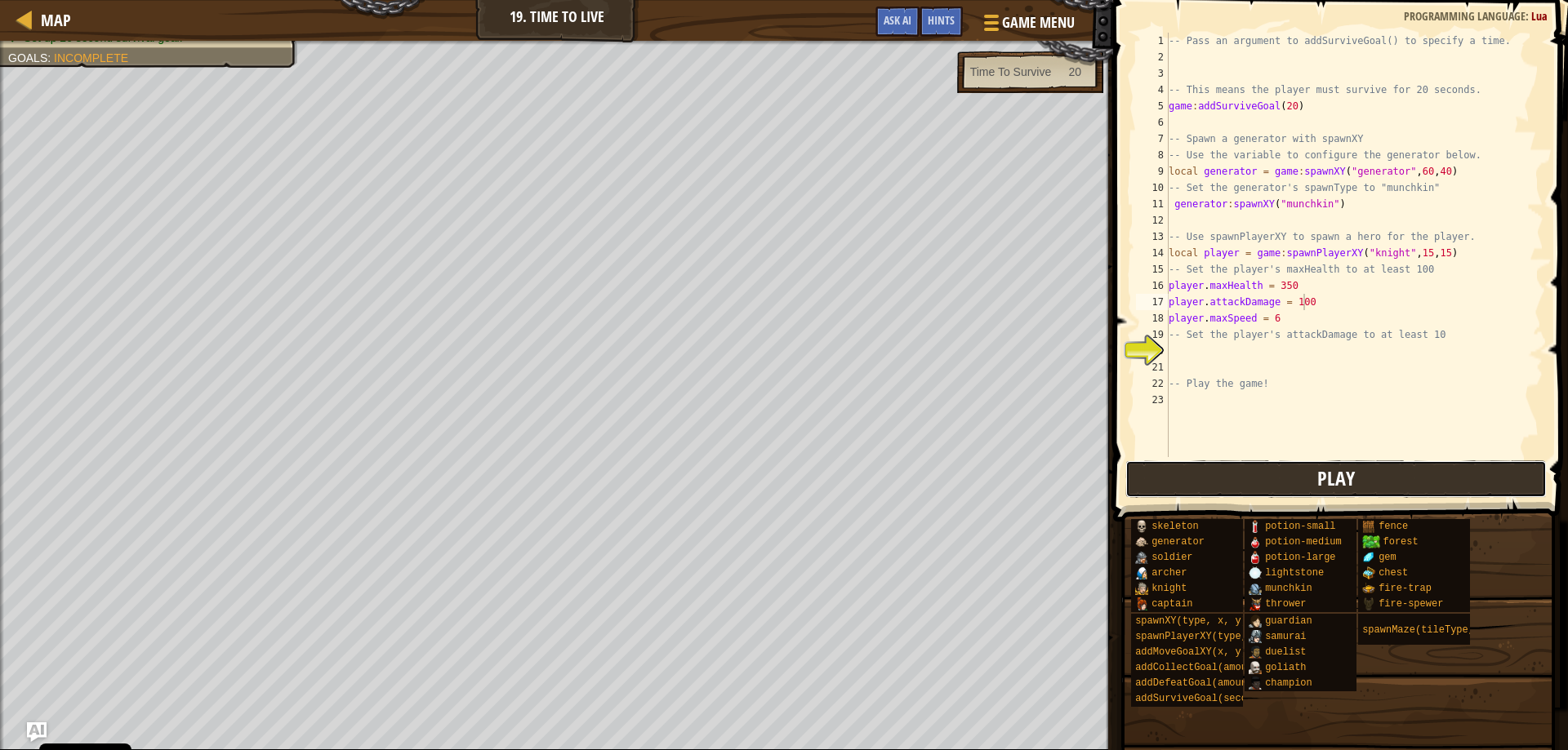
click at [1276, 482] on button "Play" at bounding box center [1337, 479] width 423 height 38
type textarea "generator:spawnXY("munchkin")"
drag, startPoint x: 1345, startPoint y: 209, endPoint x: 1163, endPoint y: 209, distance: 182.0
click at [1163, 209] on div "generator:spawnXY("munchkin") 1 2 3 4 5 6 7 8 9 10 11 12 13 14 15 16 17 18 19 2…" at bounding box center [1339, 245] width 411 height 425
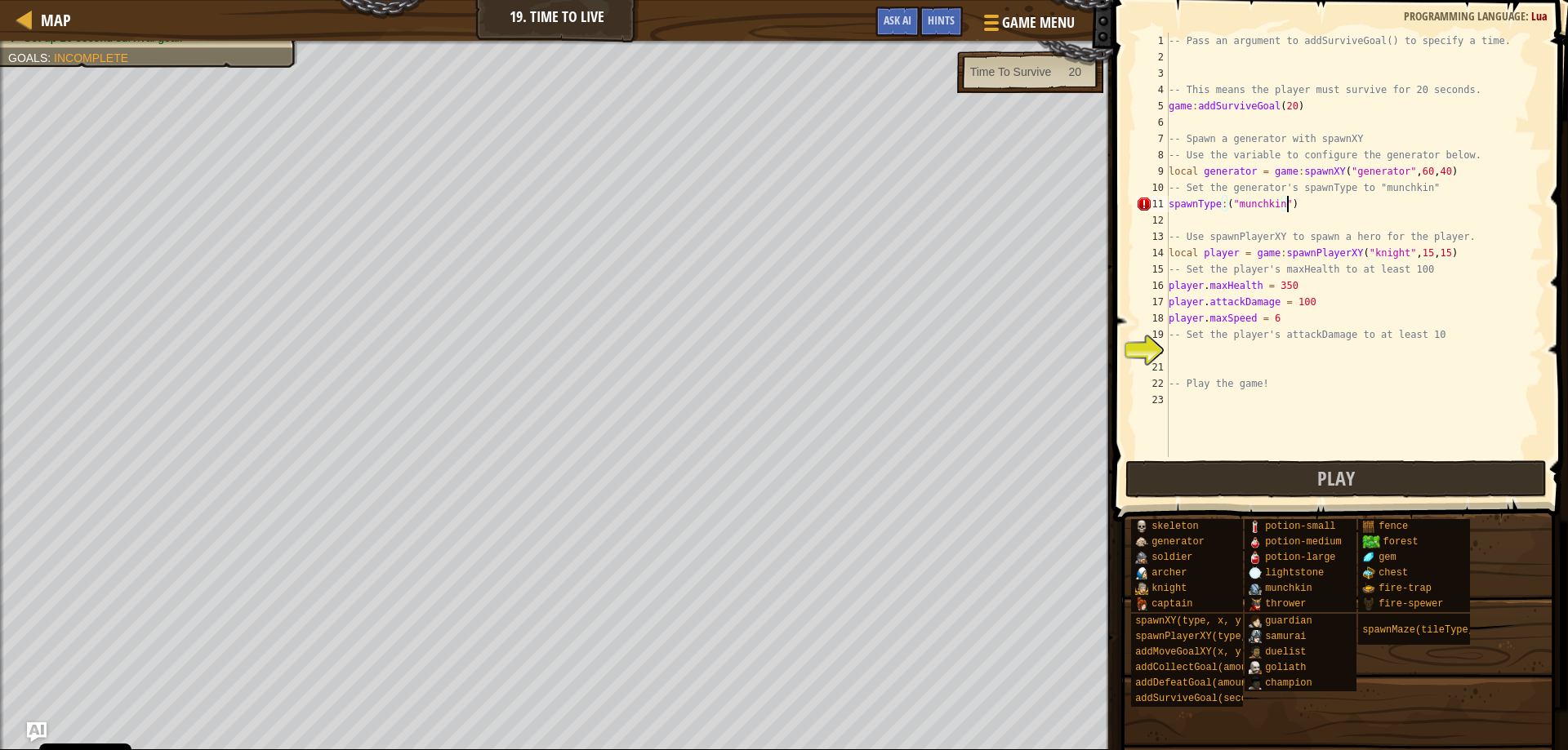
click at [1224, 205] on div "-- Pass an argument to addSurviveGoal() to specify a time. -- This means the pl…" at bounding box center [1354, 262] width 378 height 457
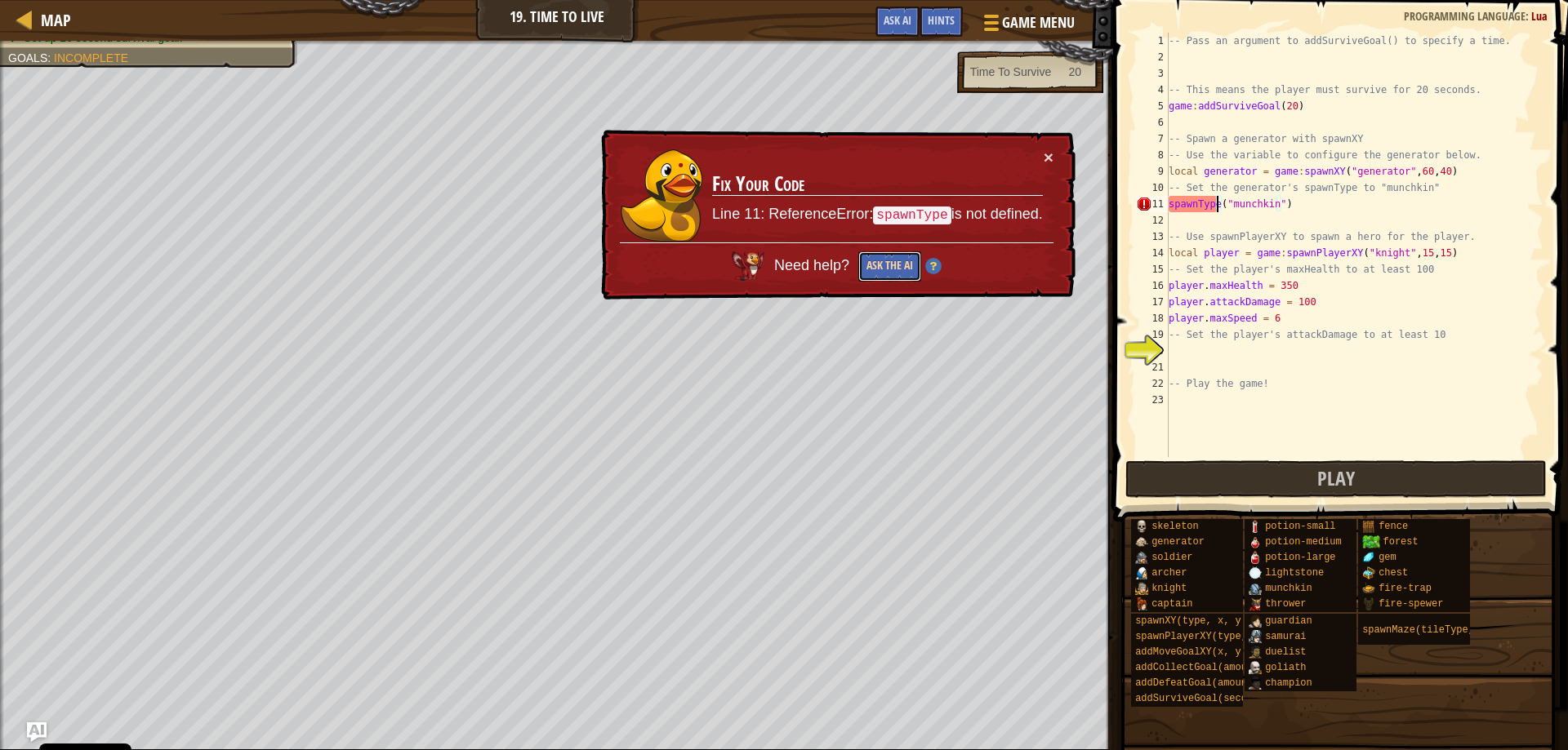
click at [886, 265] on button "Ask the AI" at bounding box center [890, 267] width 63 height 31
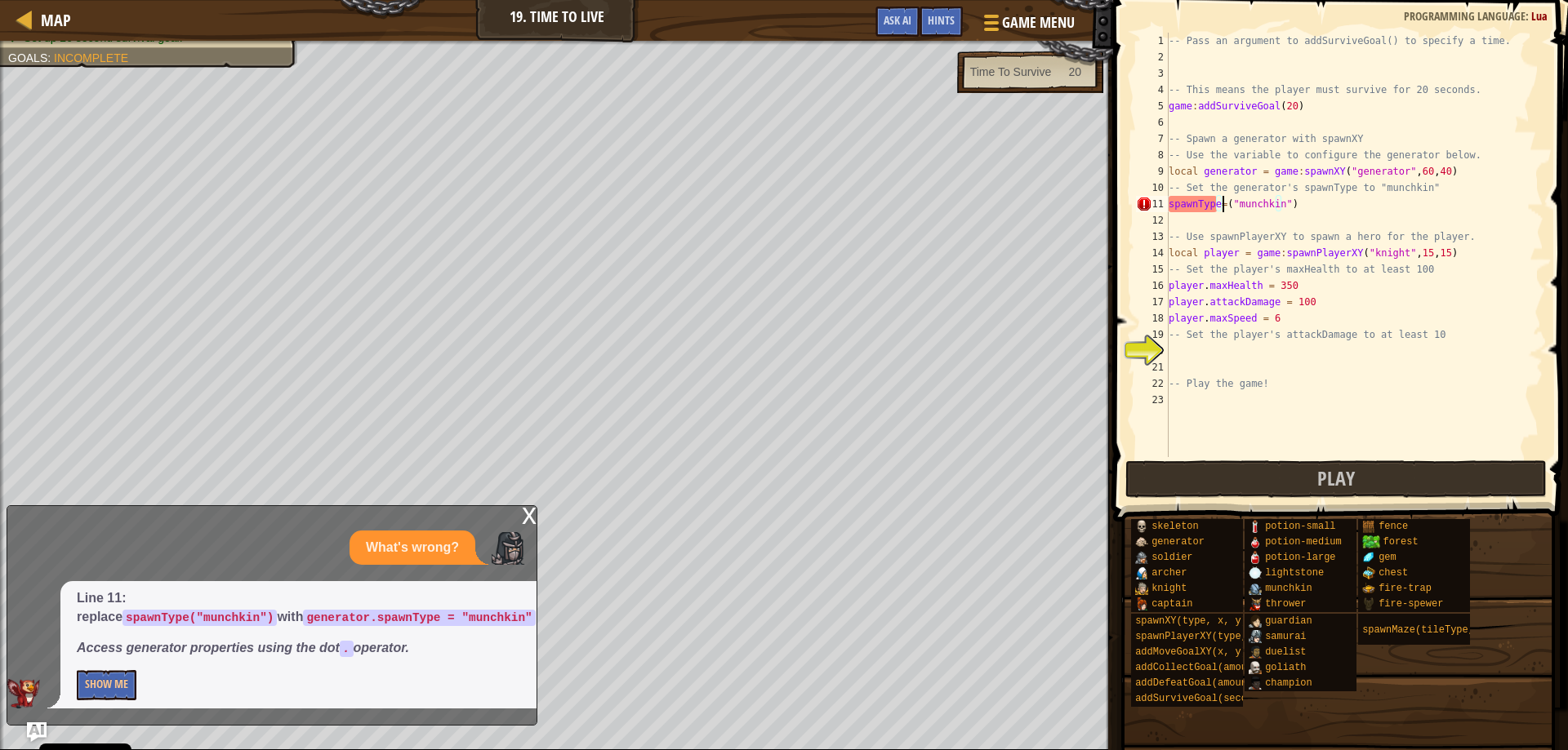
scroll to position [7, 5]
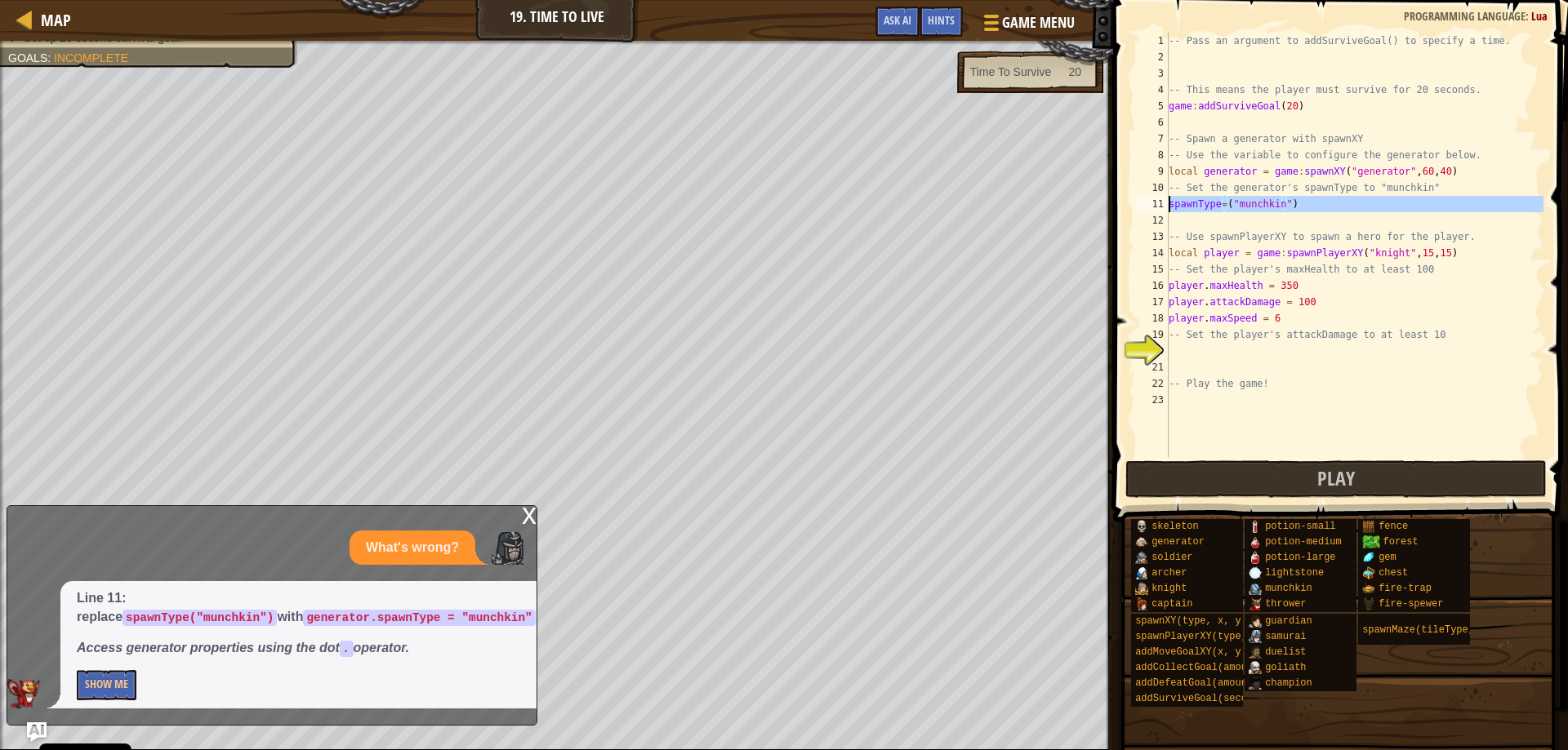
click at [1165, 202] on div "11" at bounding box center [1153, 205] width 33 height 17
type textarea "generator.spawnType=("munchkin")"
click at [527, 511] on div "x" at bounding box center [529, 515] width 15 height 17
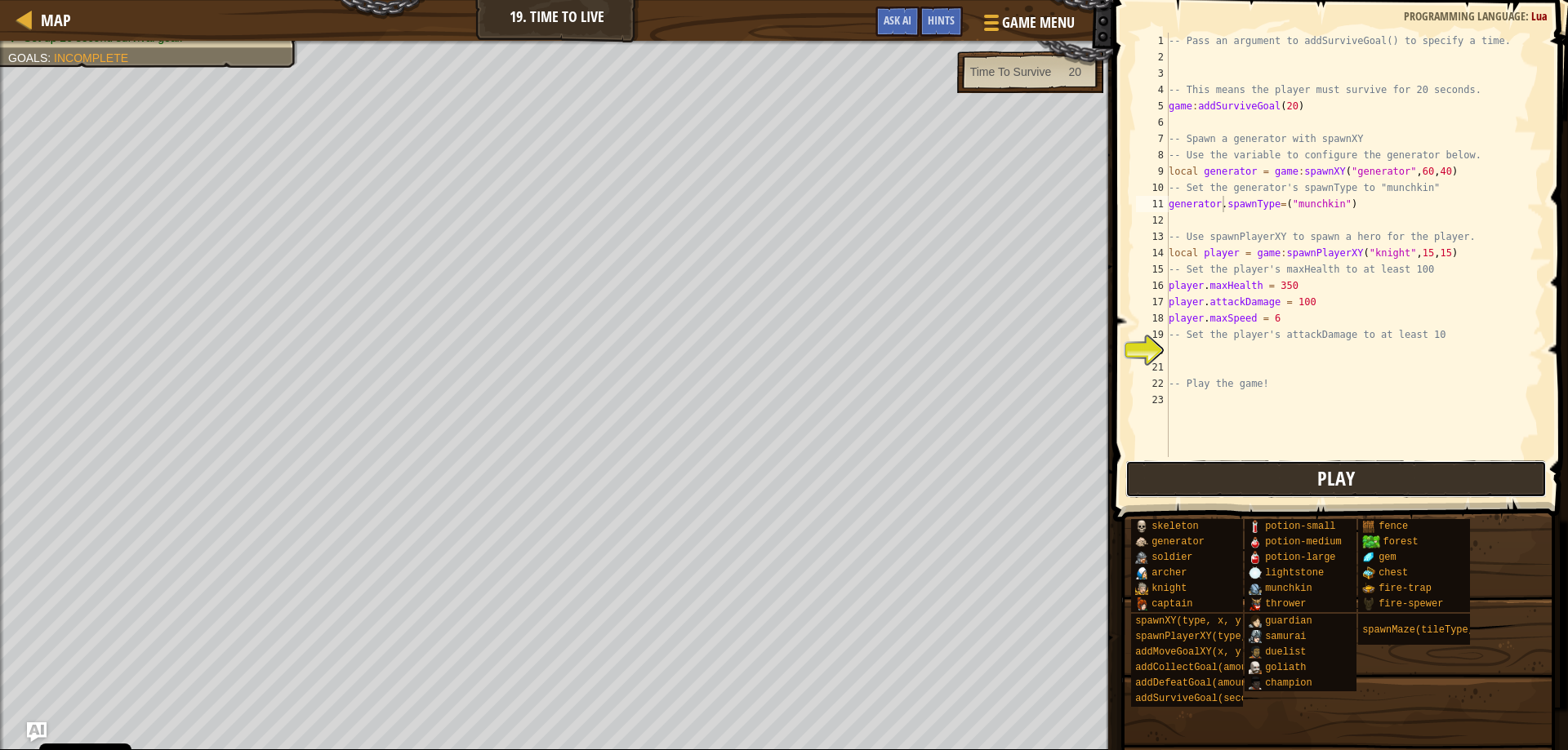
click at [1197, 485] on button "Play" at bounding box center [1337, 479] width 423 height 38
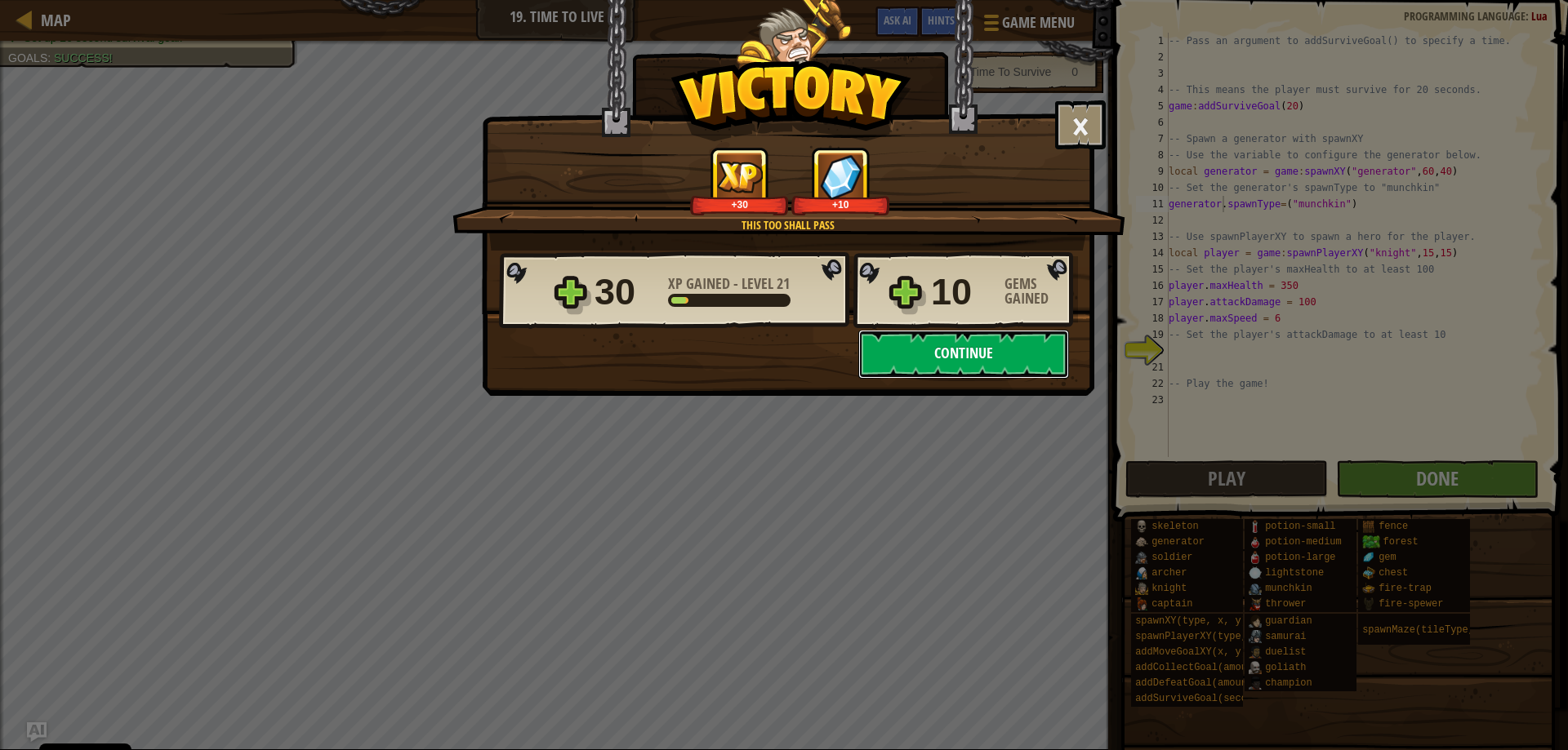
click at [940, 351] on button "Continue" at bounding box center [963, 354] width 210 height 49
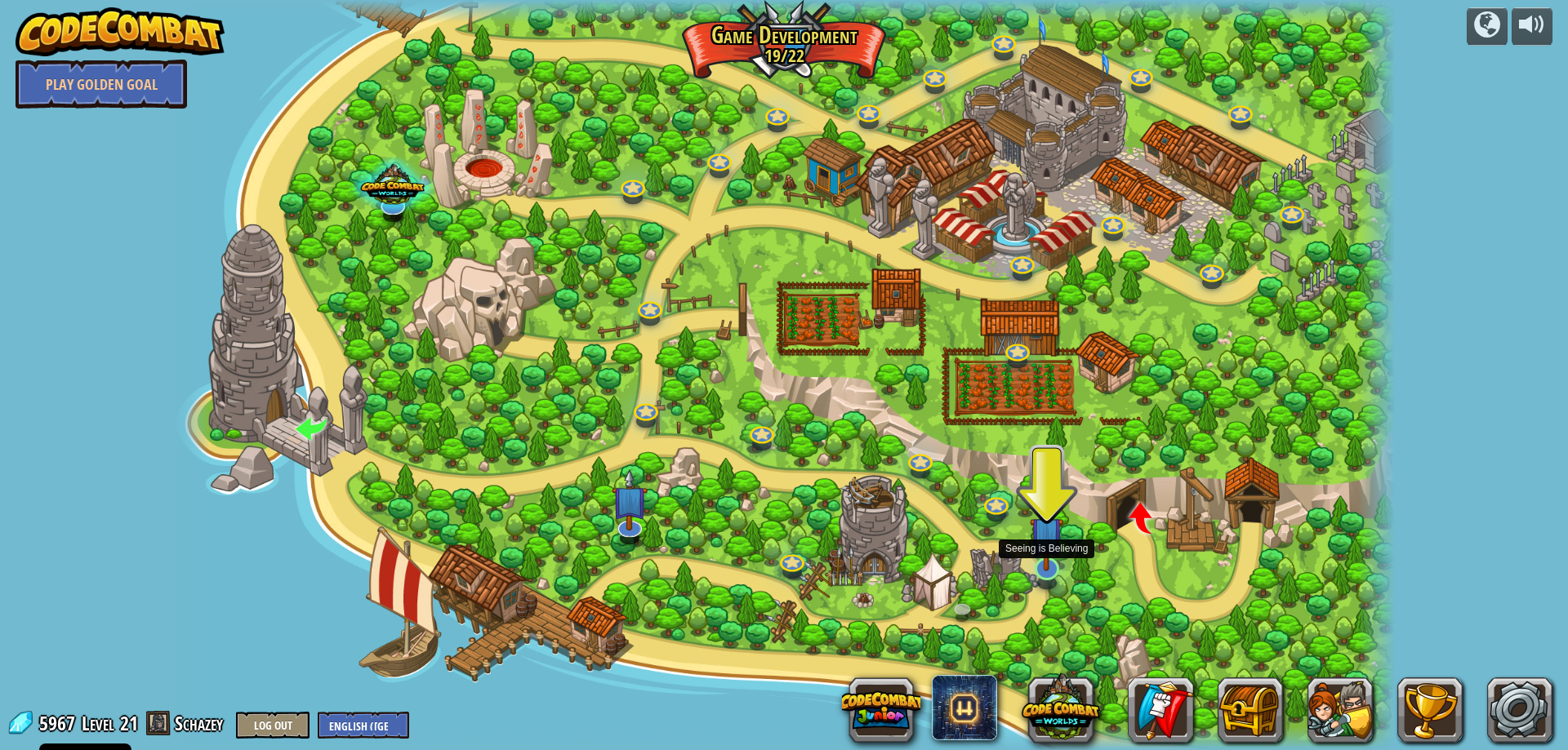
click at [1041, 570] on img at bounding box center [1046, 534] width 34 height 76
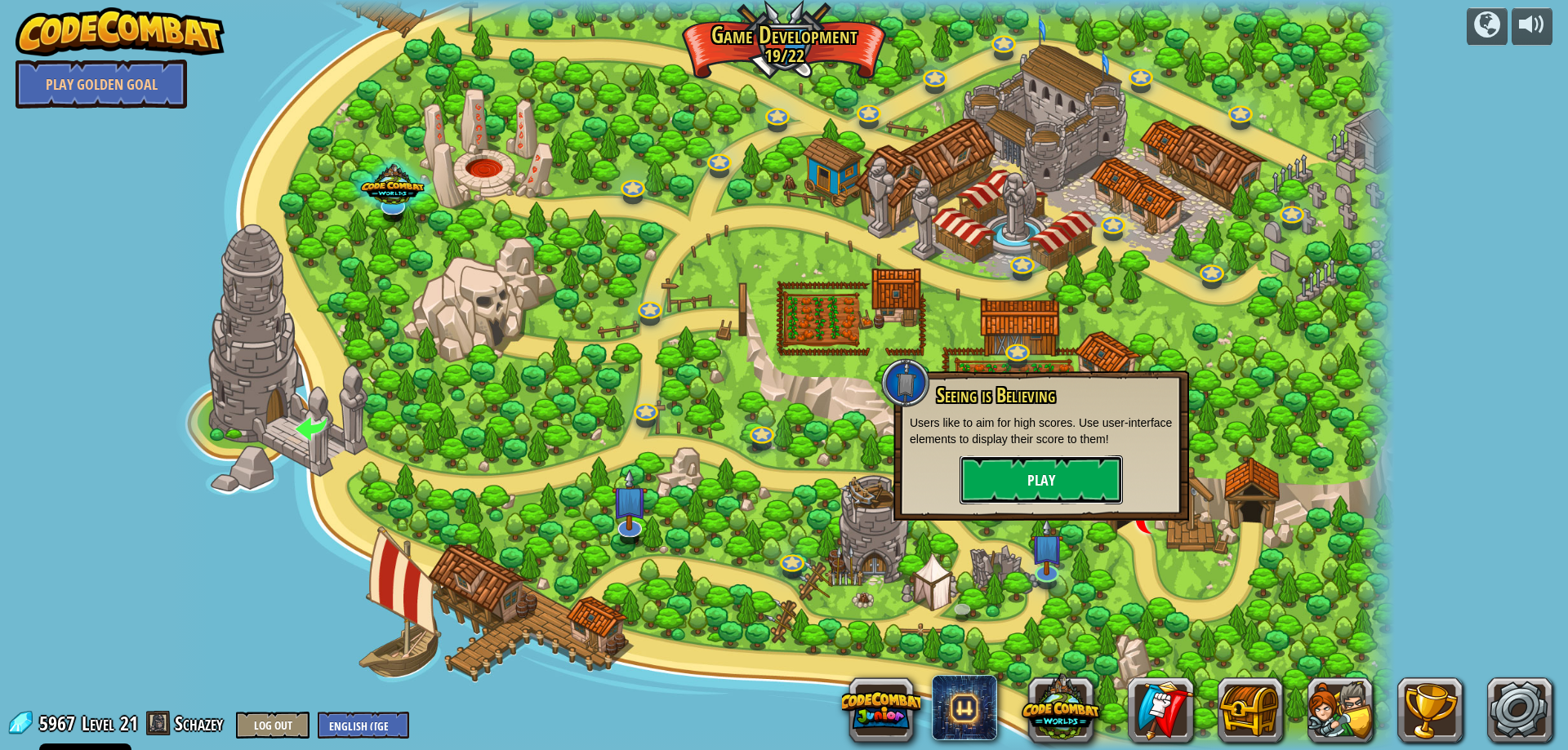
click at [999, 468] on button "Play" at bounding box center [1041, 479] width 163 height 49
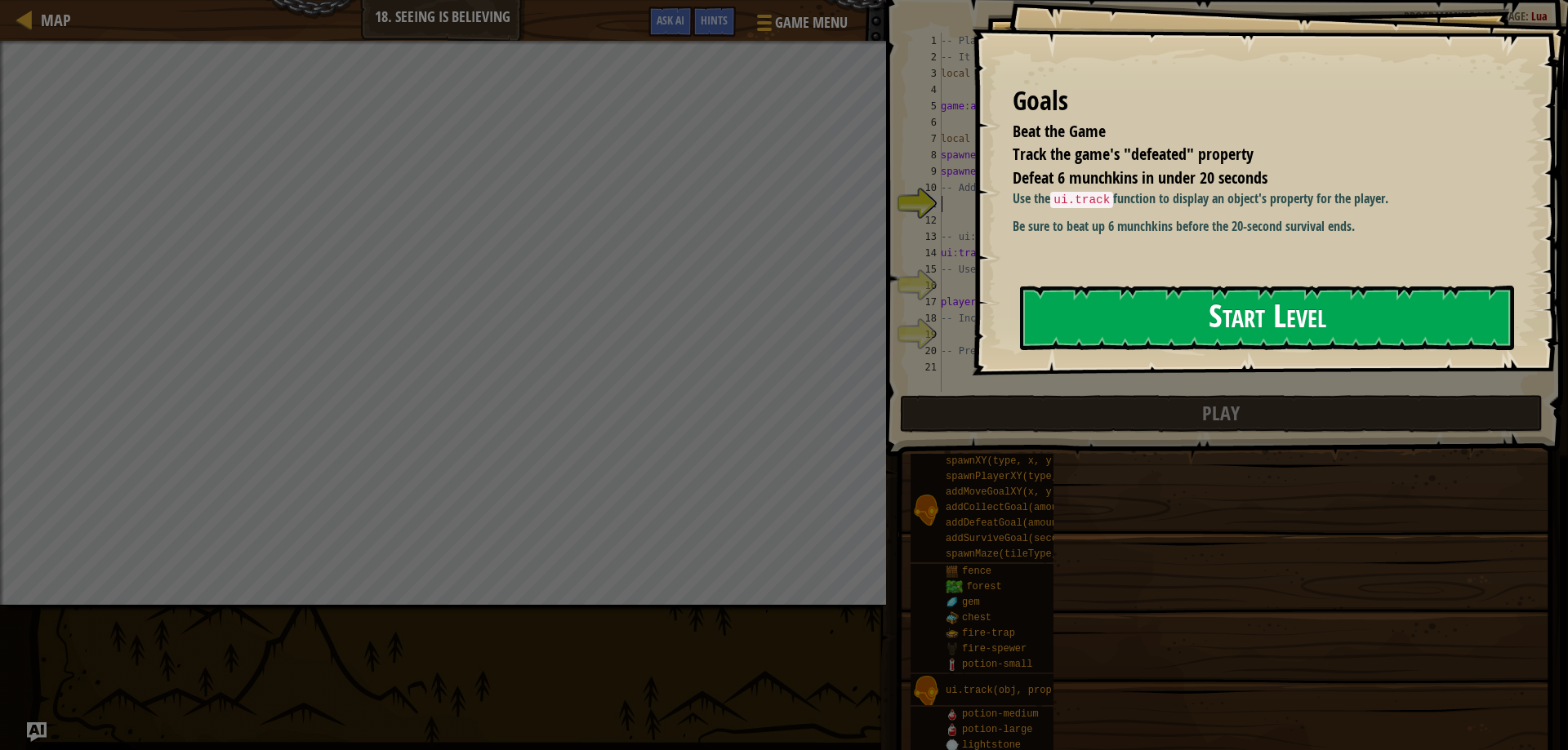
click at [1311, 318] on button "Start Level" at bounding box center [1267, 318] width 494 height 64
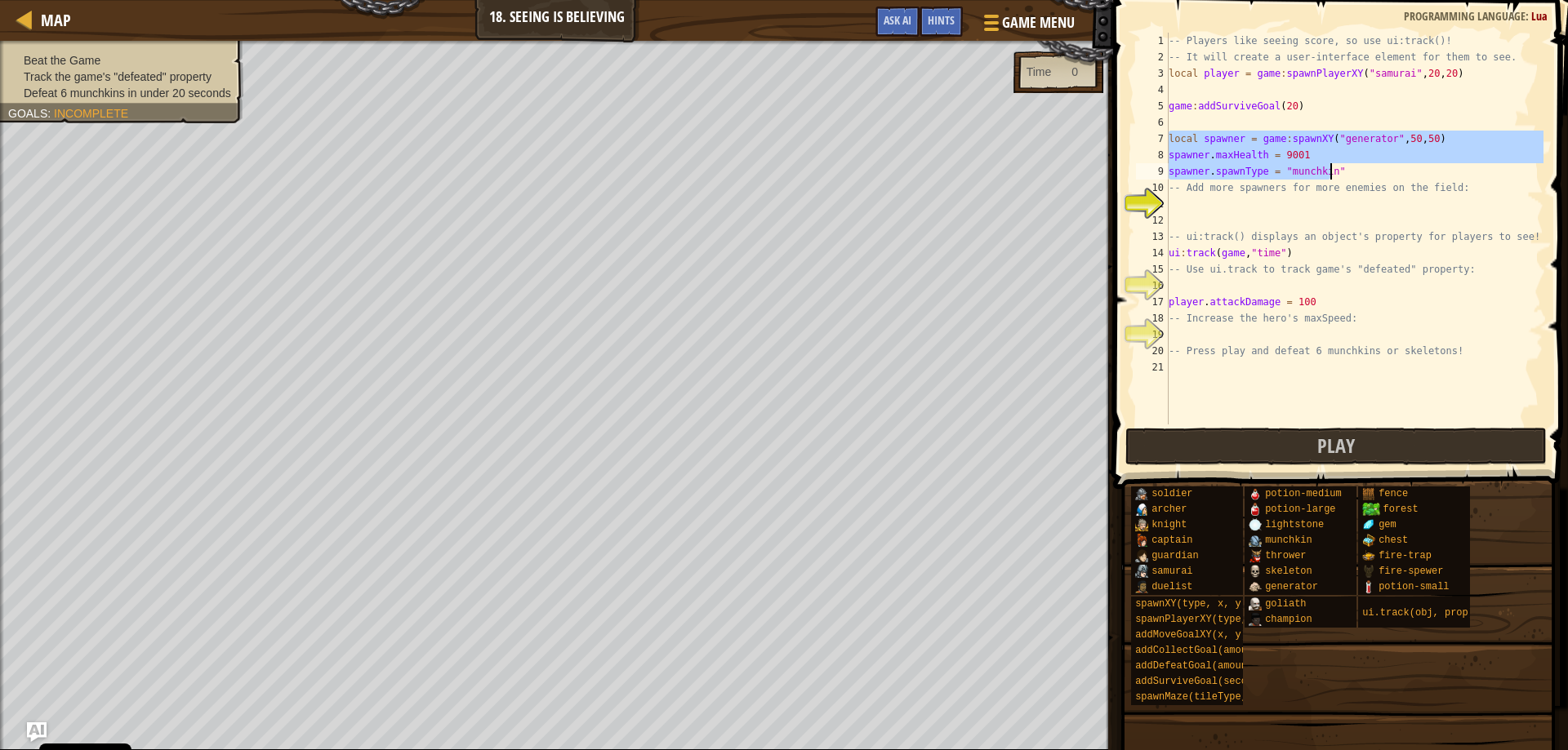
drag, startPoint x: 1169, startPoint y: 134, endPoint x: 1451, endPoint y: 177, distance: 285.3
click at [1451, 177] on div "-- Players like seeing score, so use ui:track()! -- It will create a user-inter…" at bounding box center [1354, 245] width 378 height 425
type textarea "spawner.maxHealth = 9001 spawner.spawnType = "munchkin""
click at [1198, 205] on div "-- Players like seeing score, so use ui:track()! -- It will create a user-inter…" at bounding box center [1354, 245] width 378 height 425
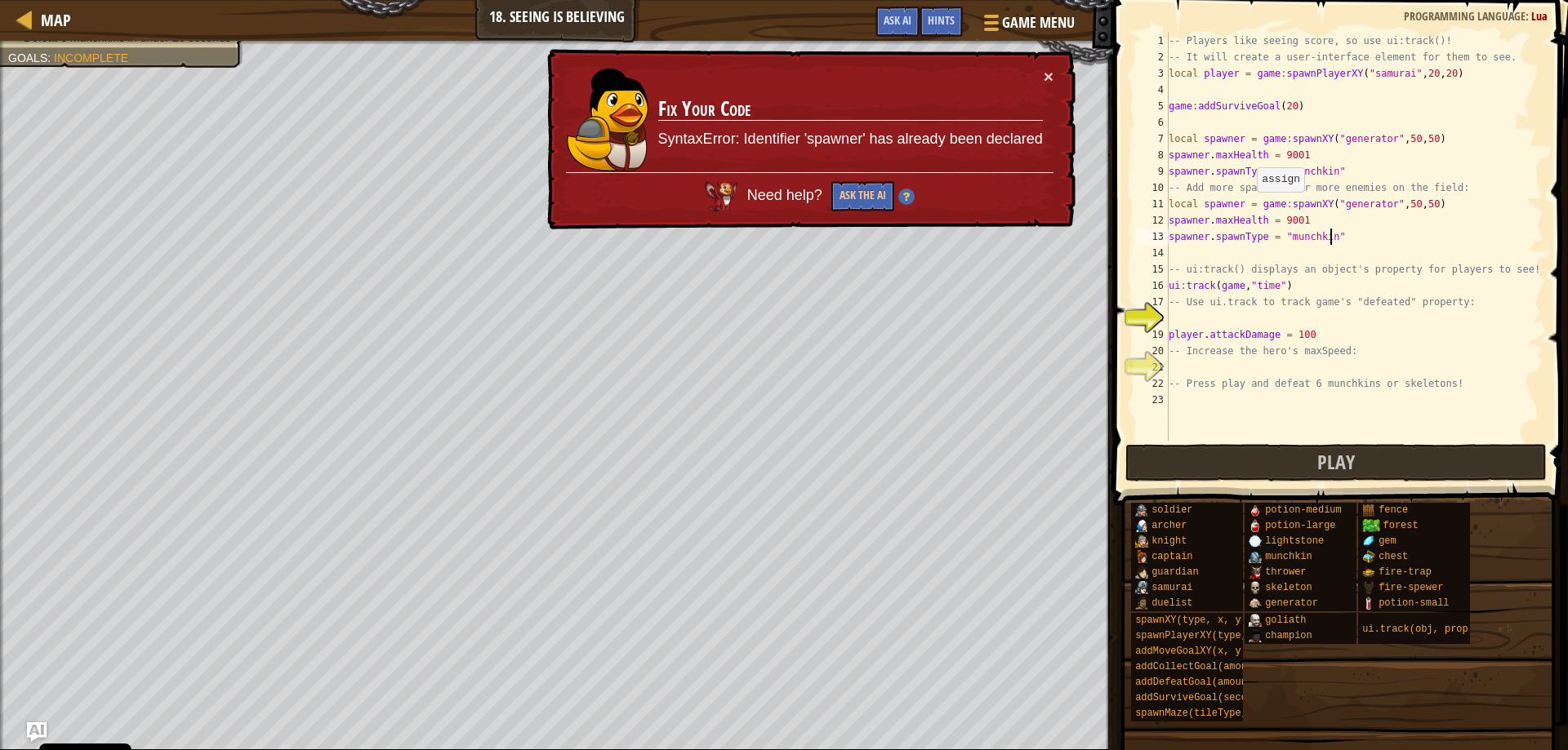
click at [1249, 207] on div "-- Players like seeing score, so use ui:track()! -- It will create a user-inter…" at bounding box center [1354, 253] width 378 height 441
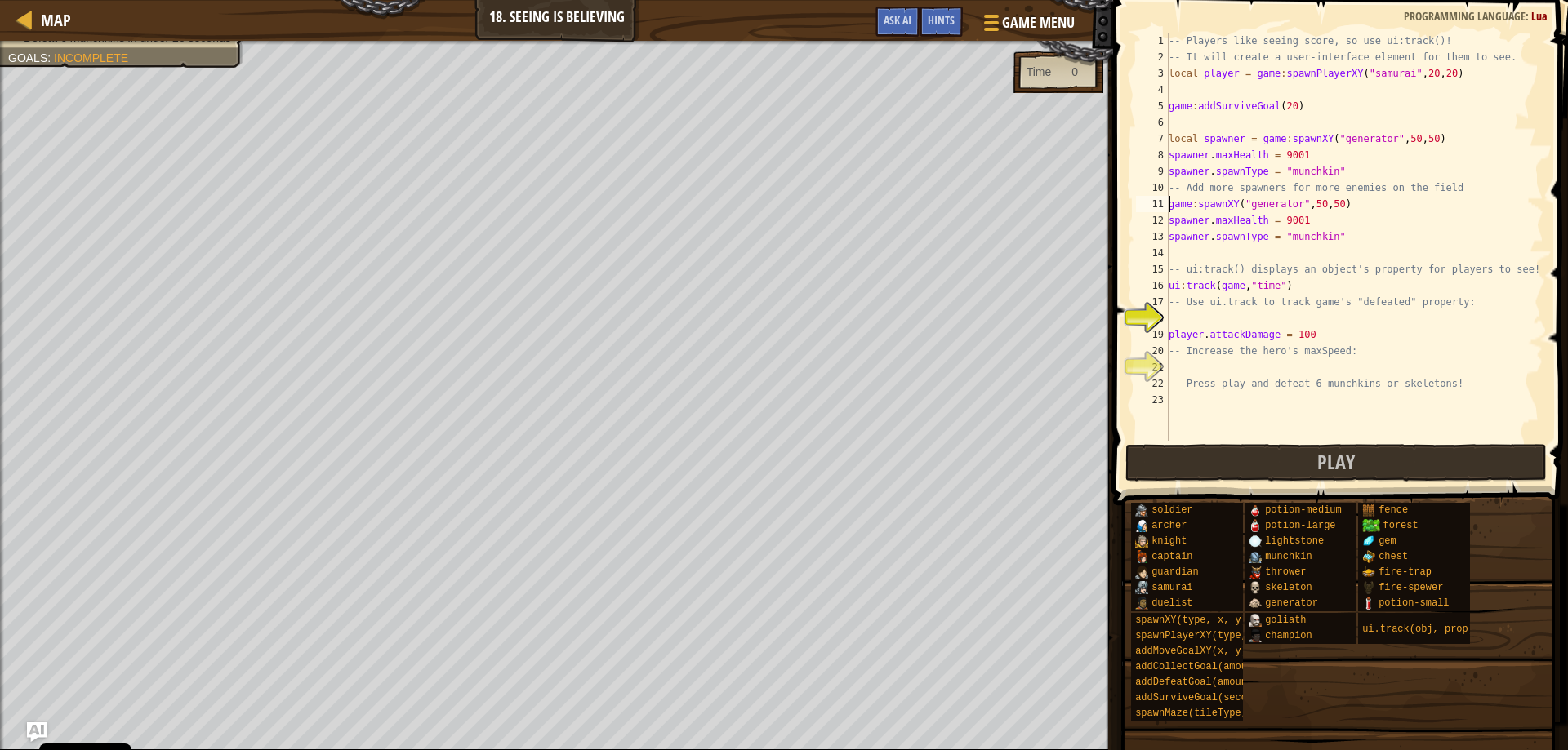
click at [1318, 204] on div "-- Players like seeing score, so use ui:track()! -- It will create a user-inter…" at bounding box center [1354, 253] width 378 height 441
click at [1340, 203] on div "-- Players like seeing score, so use ui:track()! -- It will create a user-inter…" at bounding box center [1354, 253] width 378 height 441
drag, startPoint x: 1292, startPoint y: 285, endPoint x: 1141, endPoint y: 290, distance: 151.1
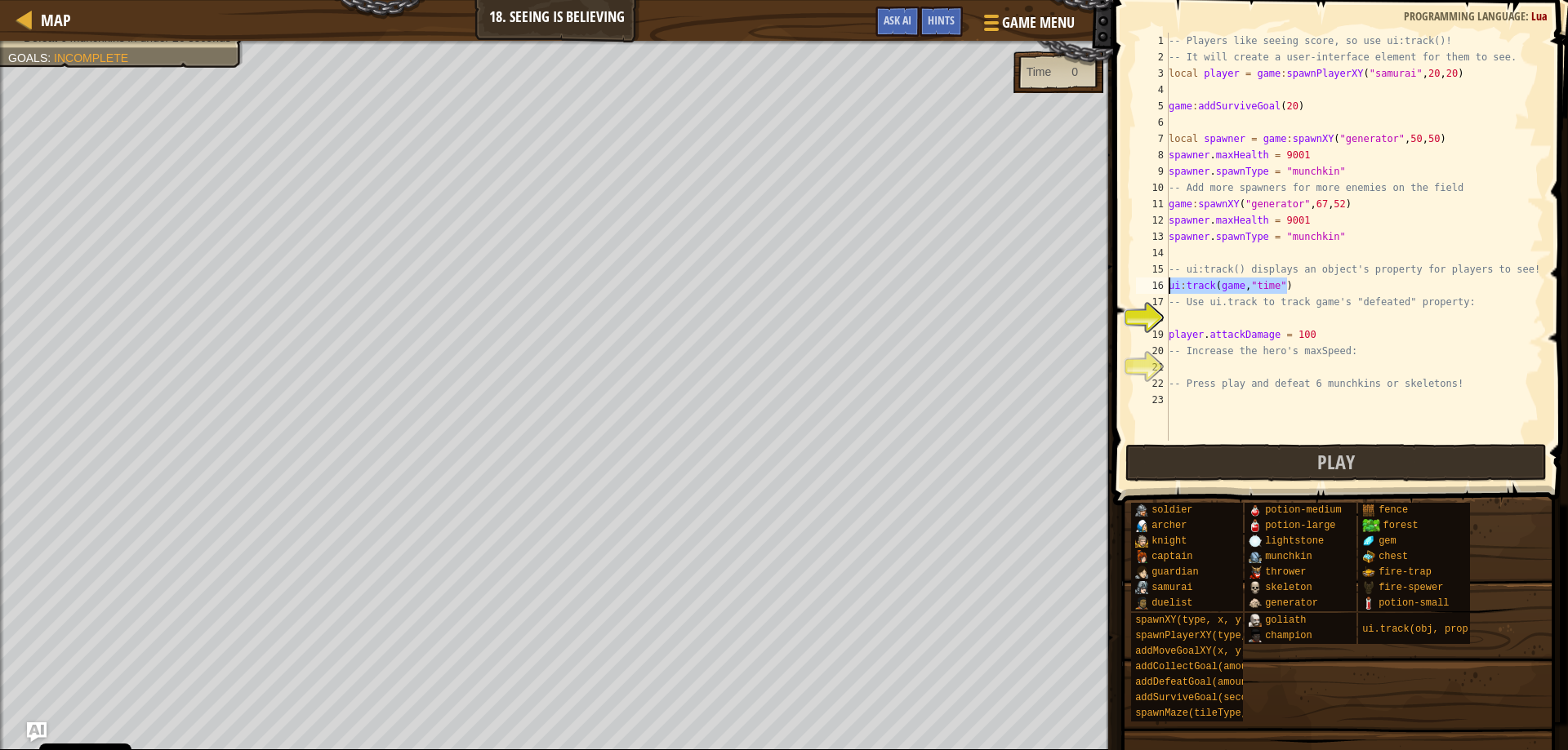
click at [1141, 290] on div "game:spawnXY("generator", 67, 52) 1 2 3 4 5 6 7 8 9 10 11 12 13 14 15 16 17 18 …" at bounding box center [1339, 237] width 411 height 408
type textarea "ui:track(game, "time")"
click at [1188, 321] on div "-- Players like seeing score, so use ui:track()! -- It will create a user-inter…" at bounding box center [1354, 253] width 378 height 441
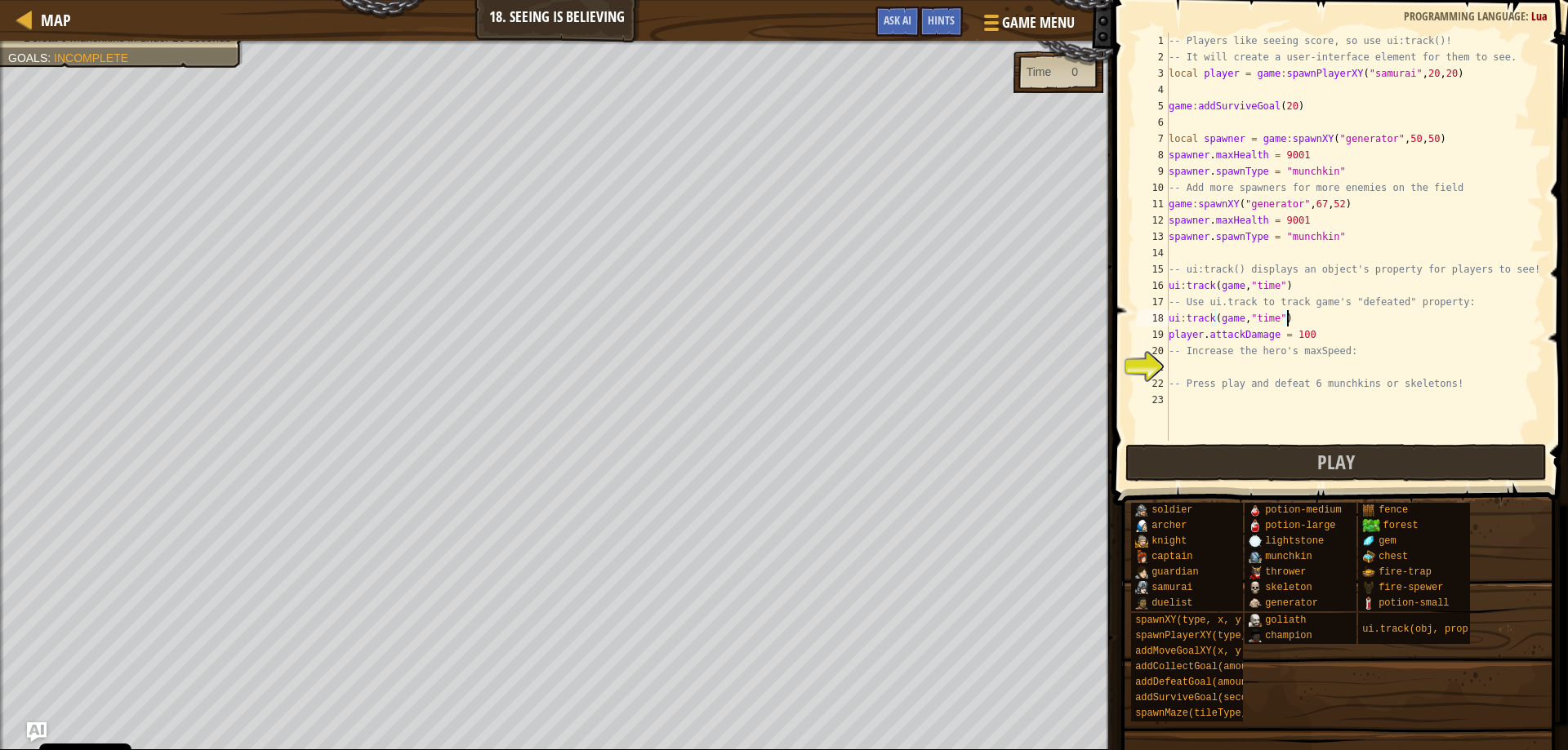
click at [1277, 318] on div "-- Players like seeing score, so use ui:track()! -- It will create a user-inter…" at bounding box center [1354, 253] width 378 height 441
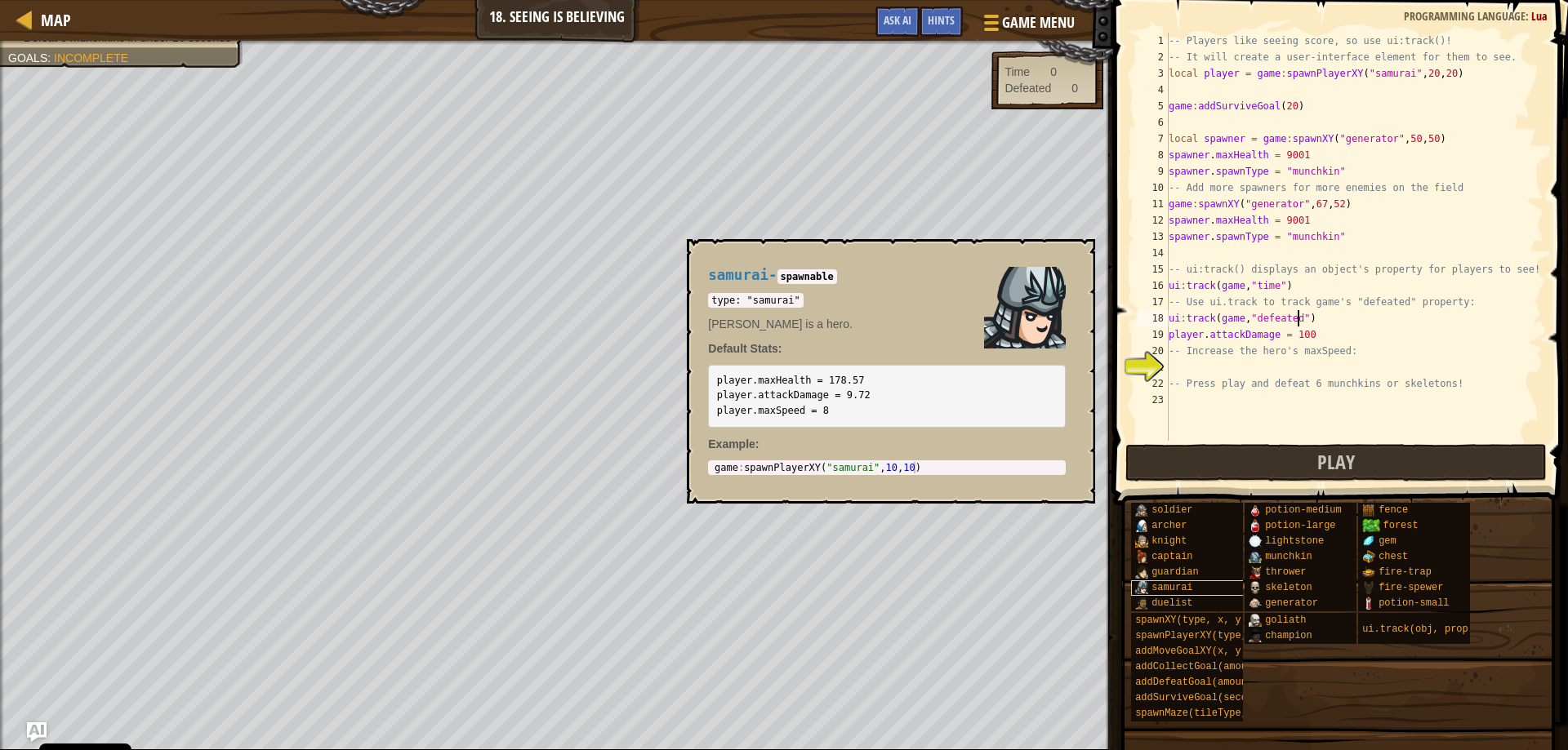
type textarea "ui:track(game, "defeated")"
click at [1154, 587] on span "samurai" at bounding box center [1171, 588] width 40 height 12
drag, startPoint x: 821, startPoint y: 408, endPoint x: 696, endPoint y: 416, distance: 125.3
click at [696, 416] on div "samurai - spawnable type: "samurai" [PERSON_NAME] is a hero. Default Stats: pla…" at bounding box center [890, 371] width 409 height 265
copy code "player.maxSpeed = 8"
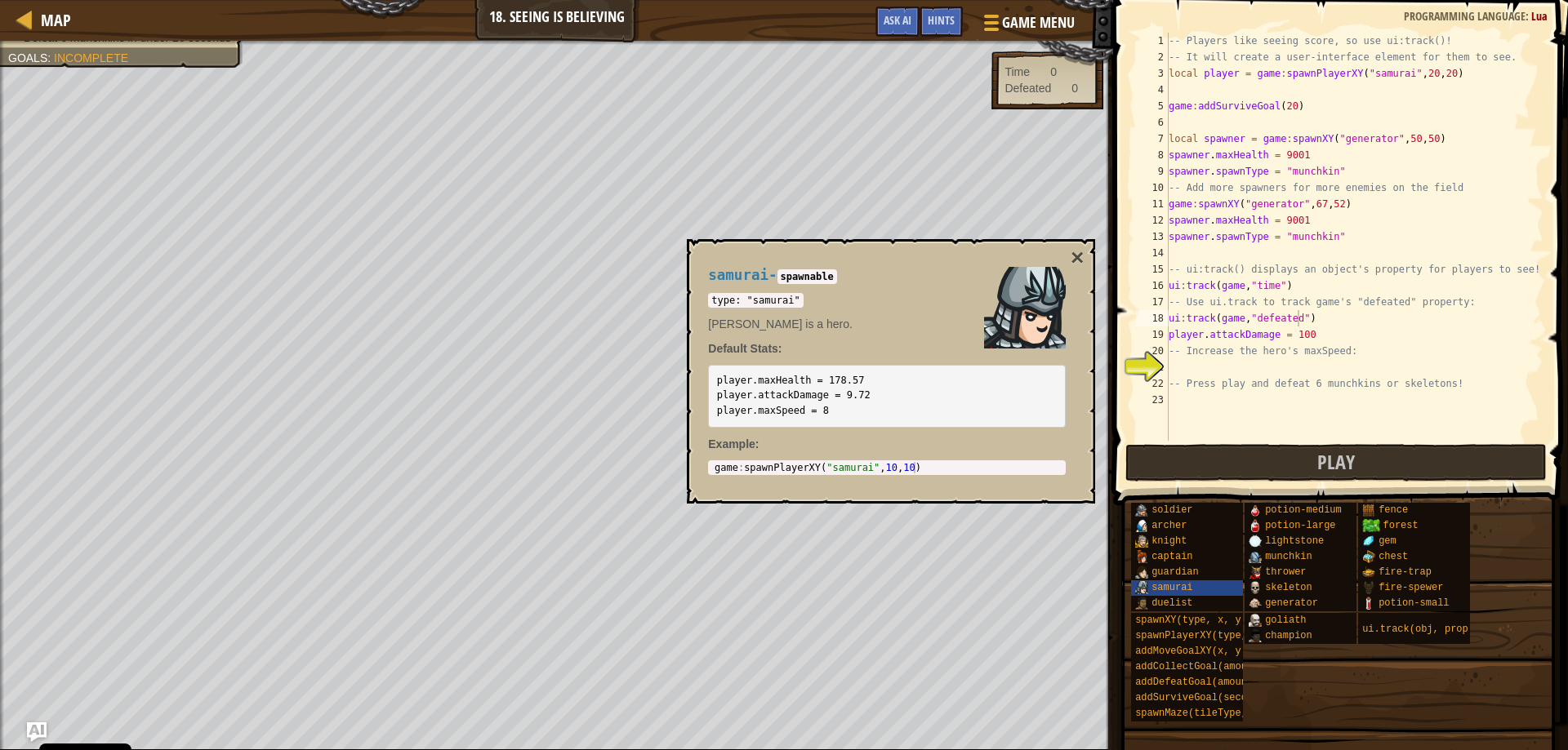
scroll to position [7, 0]
click at [1192, 368] on div "-- Players like seeing score, so use ui:track()! -- It will create a user-inter…" at bounding box center [1354, 253] width 378 height 441
paste textarea "player.maxSpeed = 8"
click at [1077, 261] on button "×" at bounding box center [1077, 258] width 13 height 23
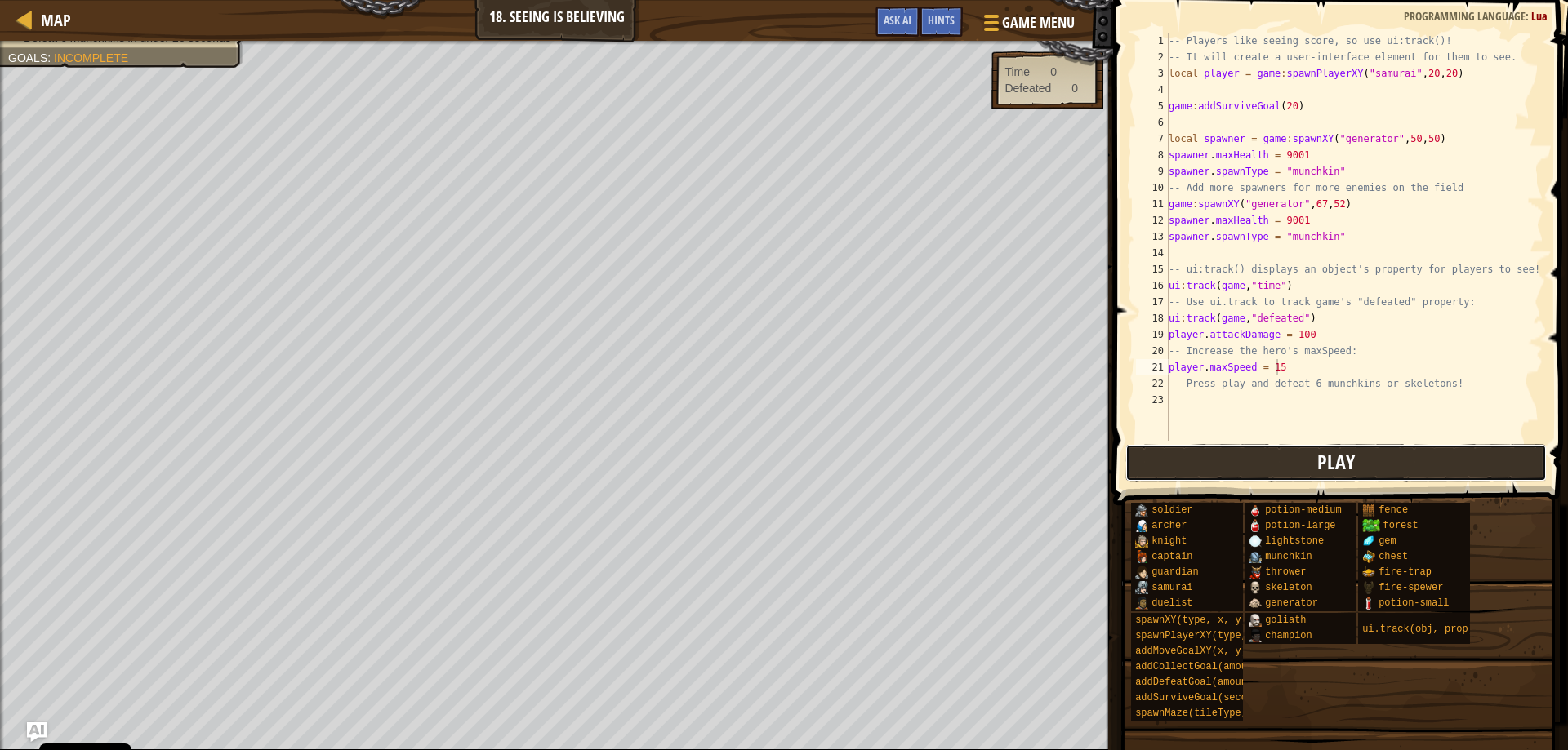
click at [1323, 473] on span "Play" at bounding box center [1336, 462] width 38 height 26
click at [1311, 333] on div "-- Players like seeing score, so use ui:track()! -- It will create a user-inter…" at bounding box center [1354, 253] width 378 height 441
type textarea "player.attackDamage = 100"
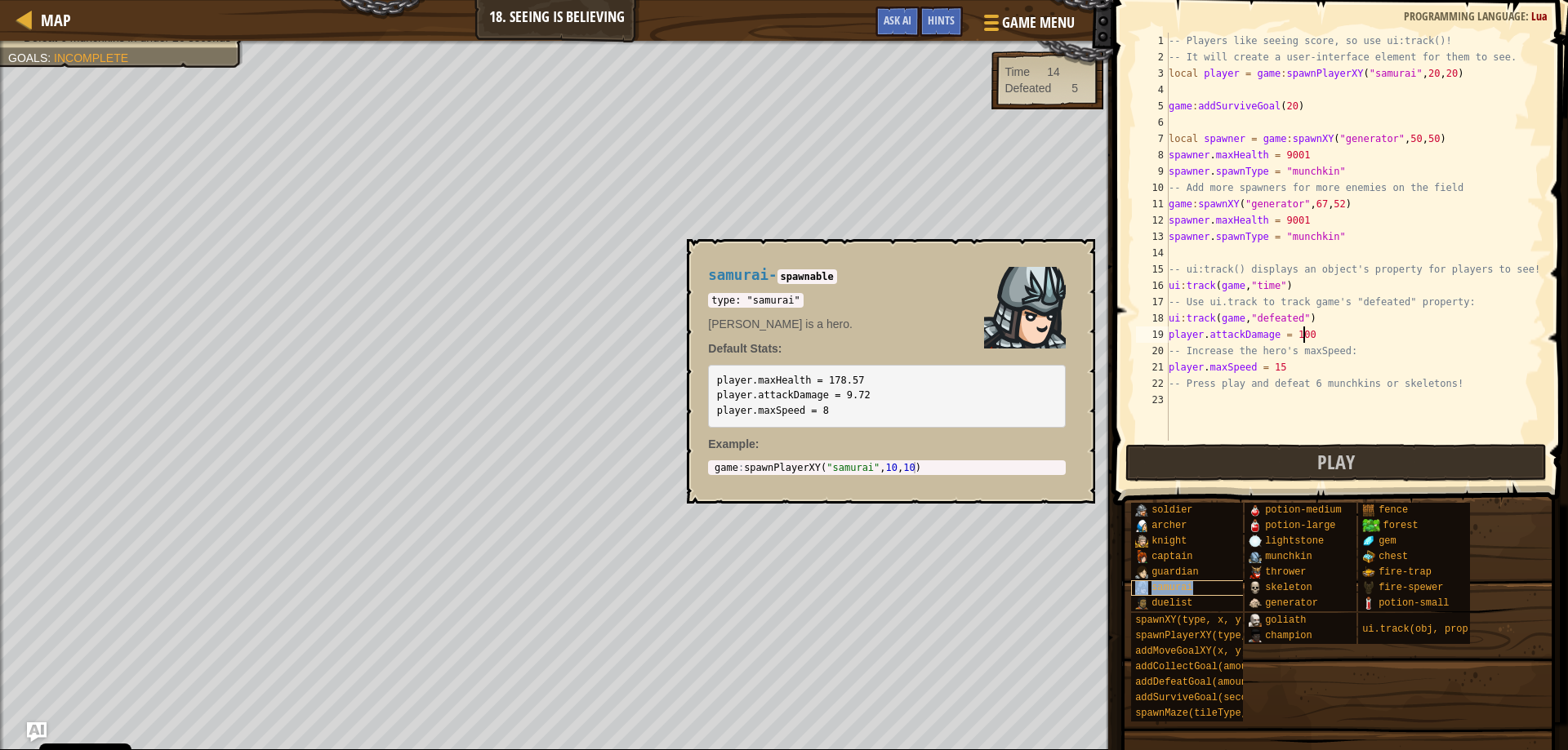
click at [1178, 583] on span "samurai" at bounding box center [1171, 588] width 40 height 12
drag, startPoint x: 714, startPoint y: 379, endPoint x: 875, endPoint y: 380, distance: 161.0
click at [875, 380] on pre "player.maxHealth = 178.57 player.attackDamage = 9.72 player.maxSpeed = 8" at bounding box center [886, 396] width 357 height 63
copy code "player.maxHealth = 178.57"
drag, startPoint x: 1196, startPoint y: 394, endPoint x: 1184, endPoint y: 400, distance: 13.4
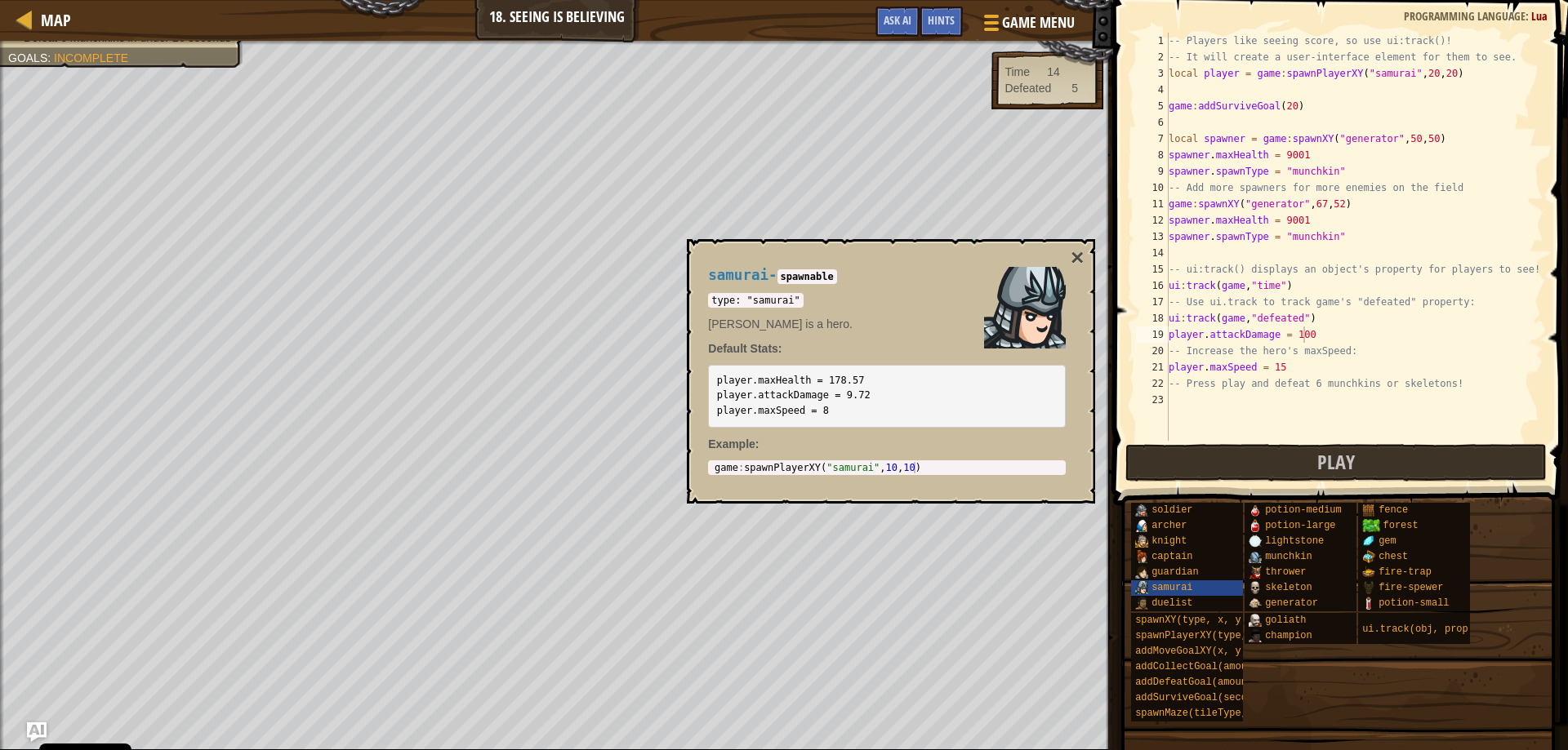
click at [1189, 398] on div "-- Players like seeing score, so use ui:track()! -- It will create a user-inter…" at bounding box center [1354, 253] width 378 height 441
paste textarea "player.maxHealth = 178.57"
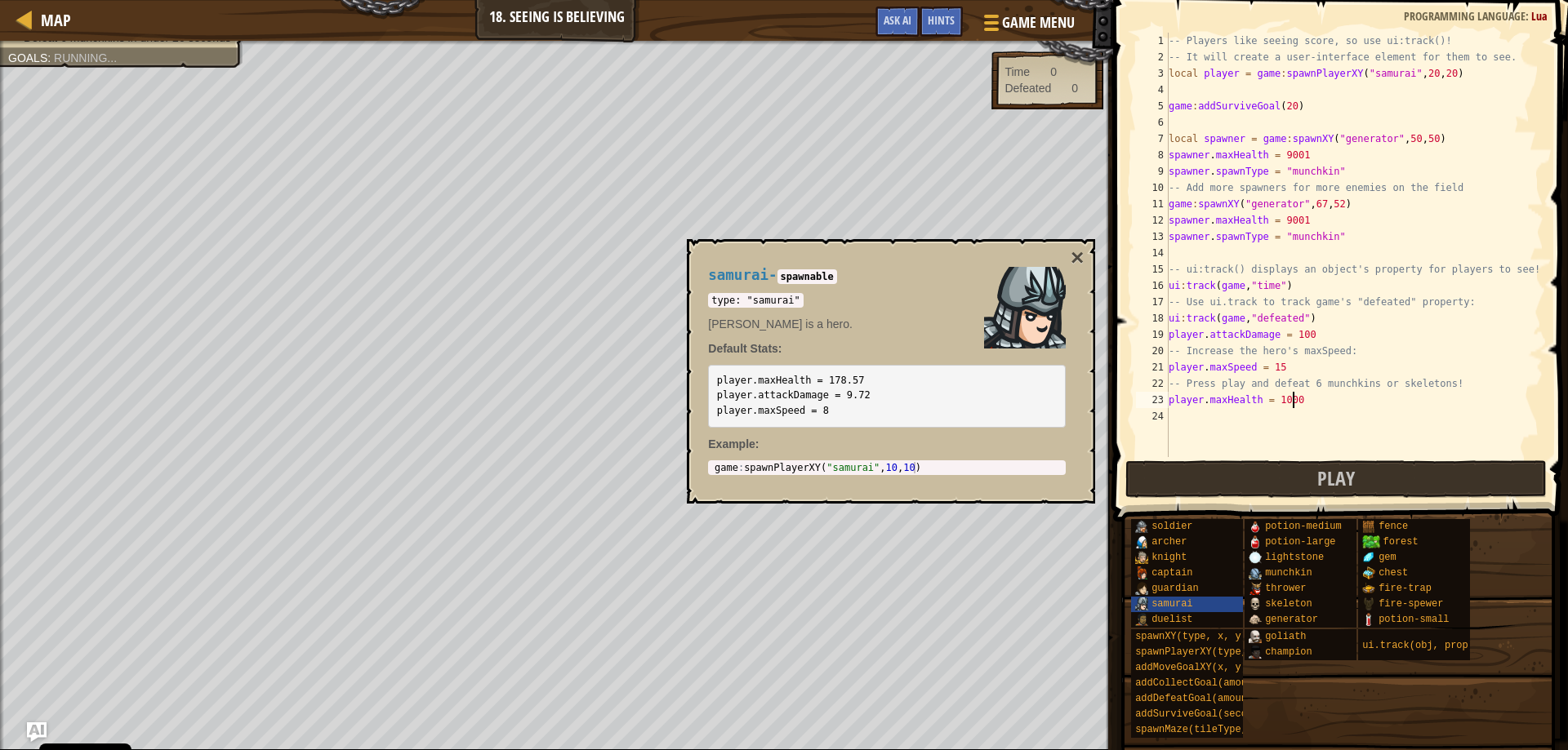
scroll to position [7, 10]
type textarea "player.maxHealth = 1000"
click at [1074, 257] on button "×" at bounding box center [1077, 258] width 13 height 23
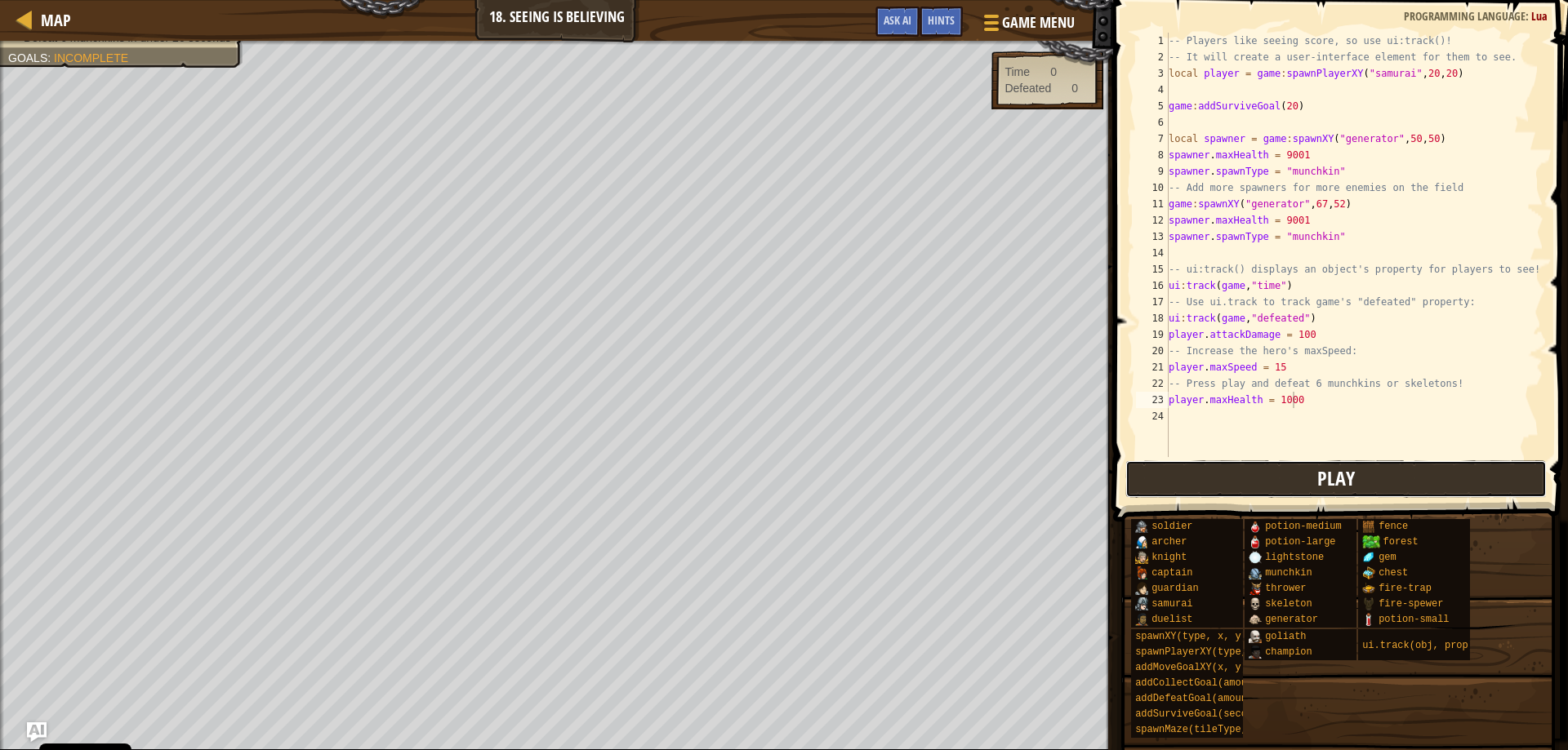
click at [1276, 479] on button "Play" at bounding box center [1337, 479] width 423 height 38
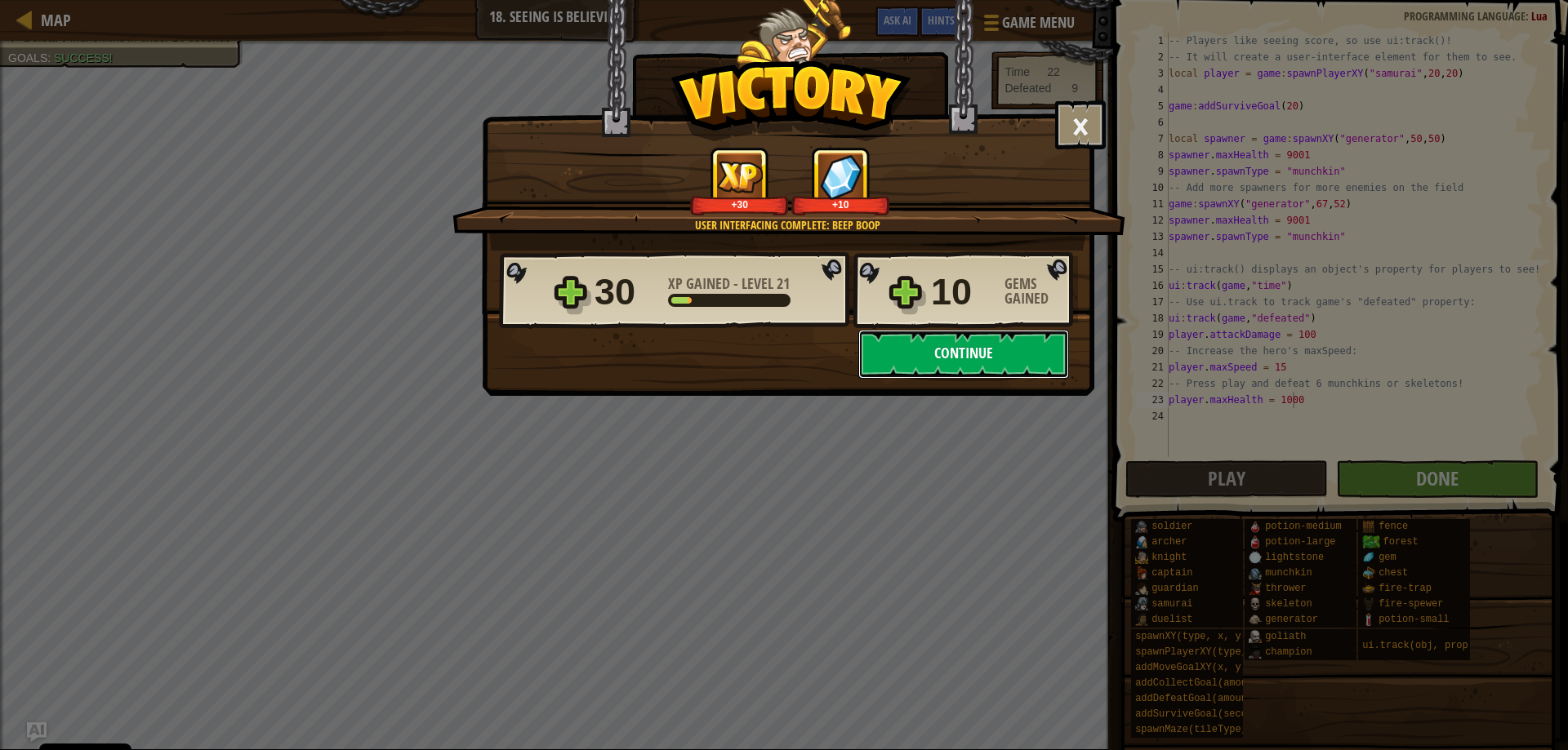
click at [980, 337] on button "Continue" at bounding box center [963, 354] width 210 height 49
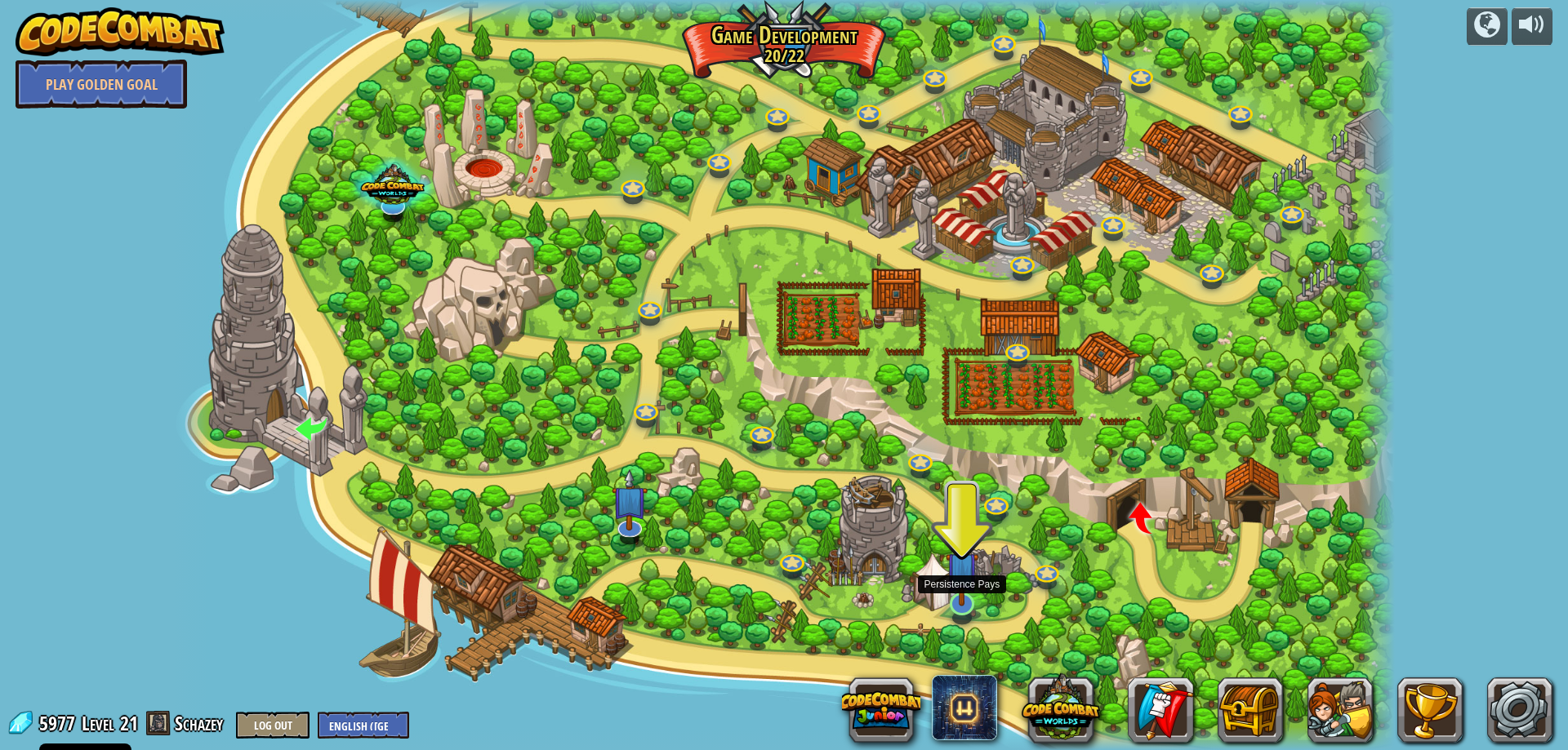
click at [956, 586] on img at bounding box center [962, 568] width 34 height 76
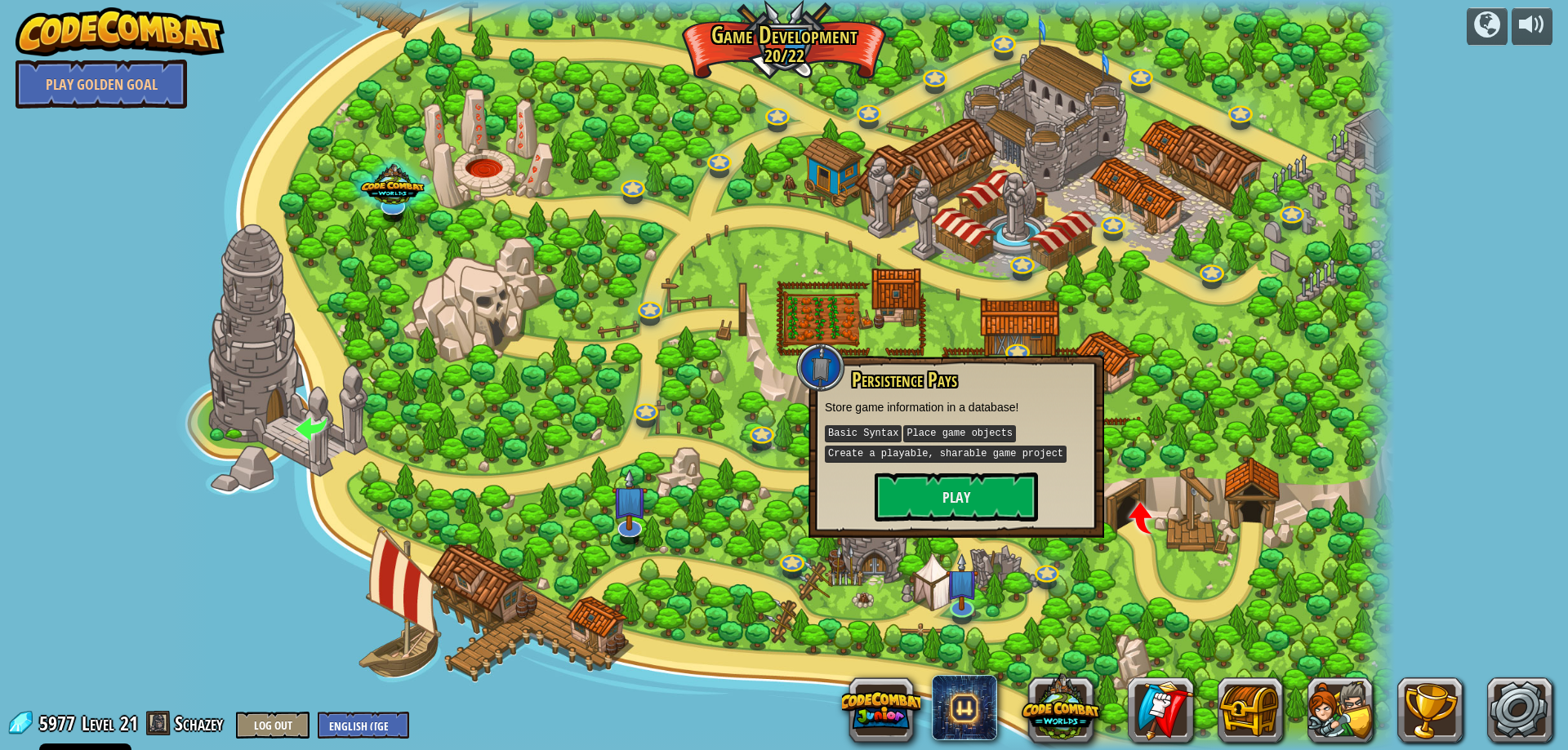
click at [1135, 323] on div at bounding box center [784, 375] width 1221 height 750
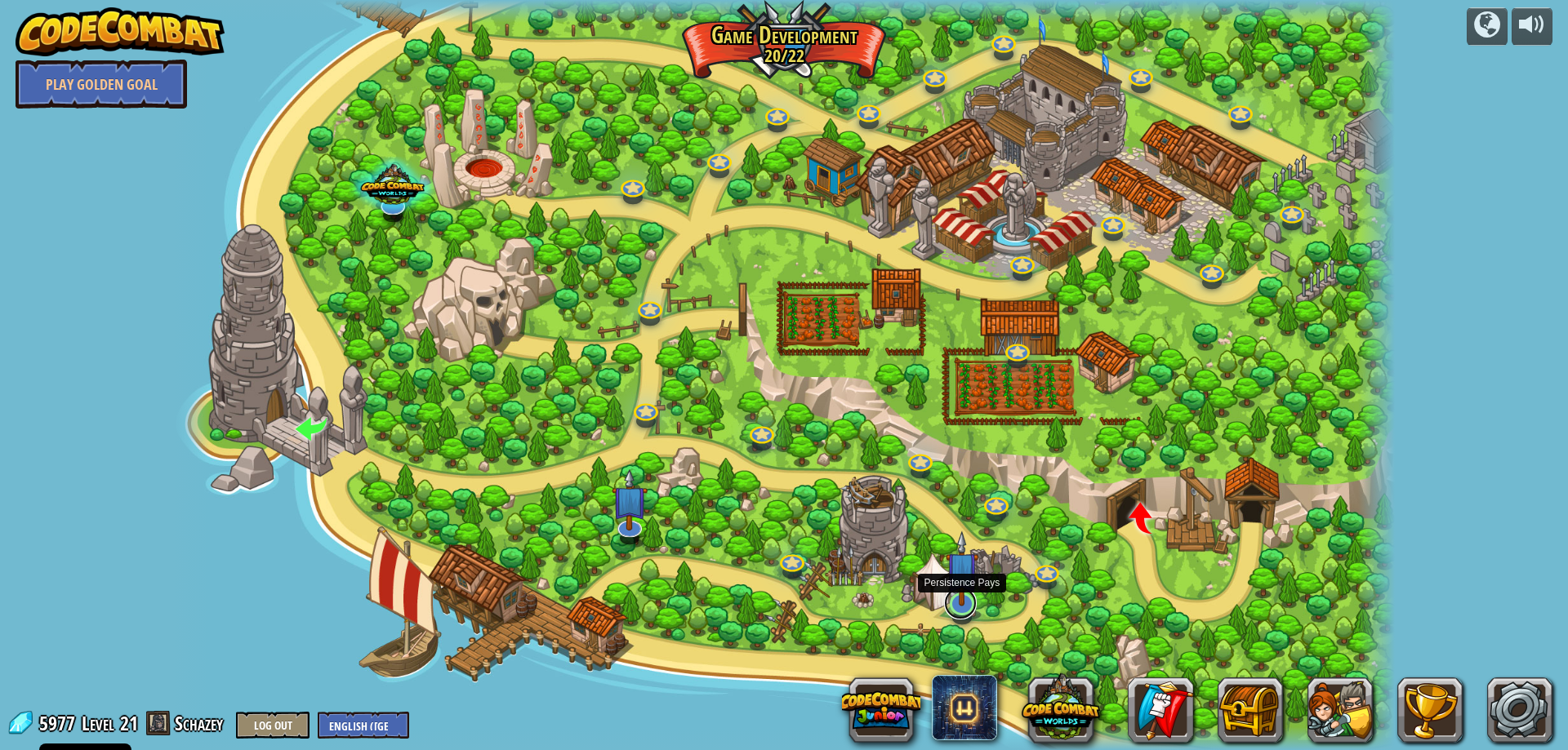
click at [966, 610] on link at bounding box center [961, 604] width 33 height 33
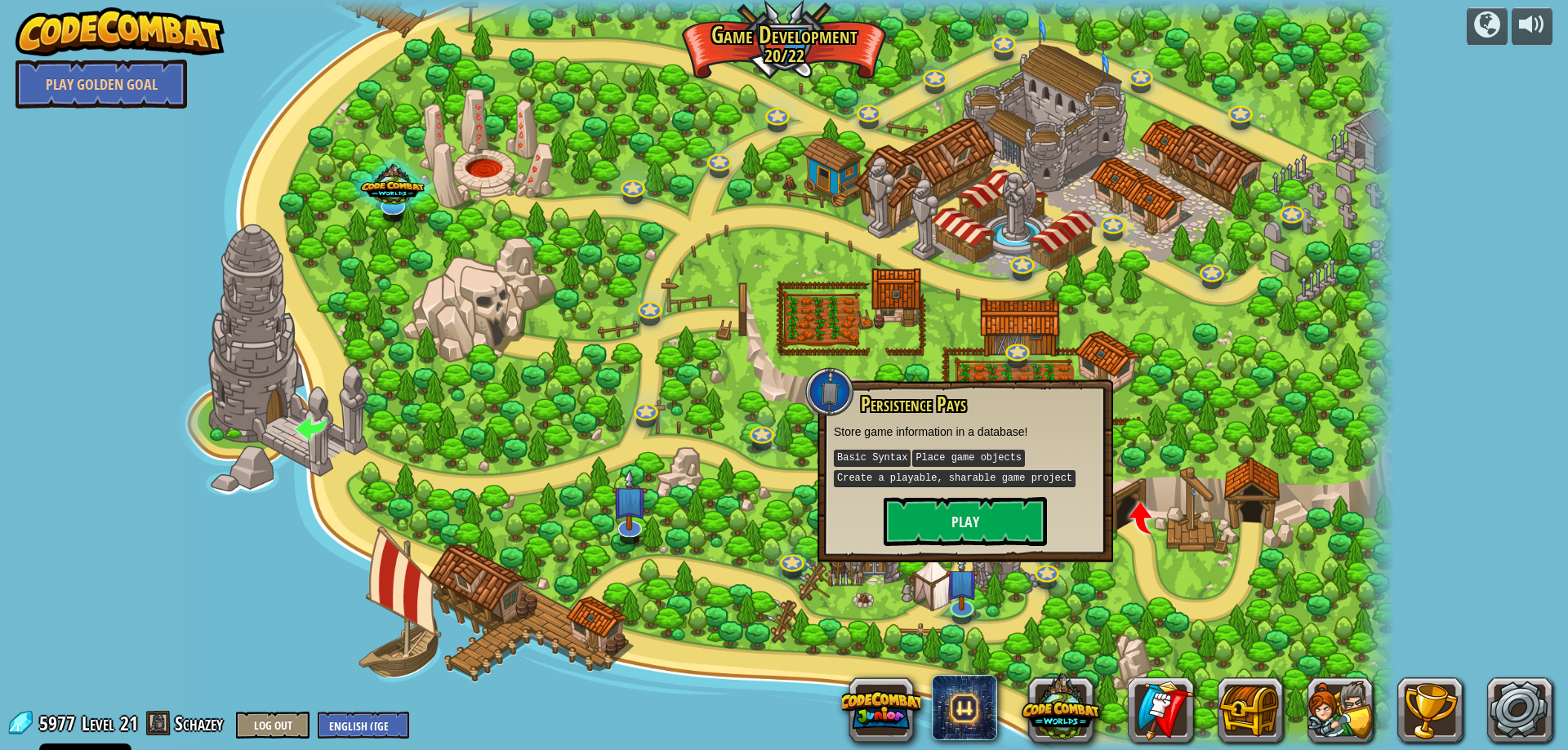
click at [1329, 464] on div at bounding box center [784, 375] width 1221 height 750
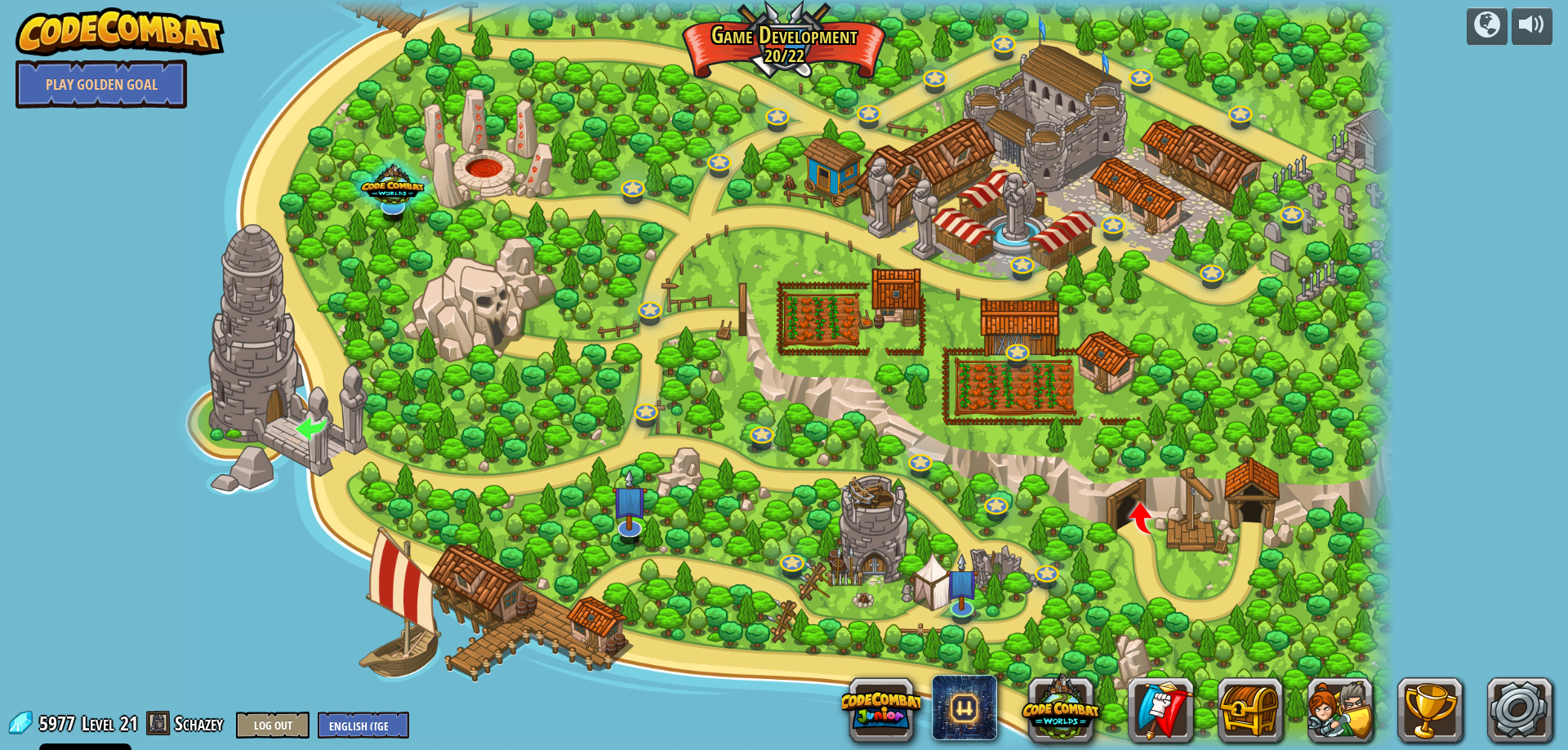
click at [953, 214] on div at bounding box center [784, 375] width 1221 height 750
